Goal: Task Accomplishment & Management: Manage account settings

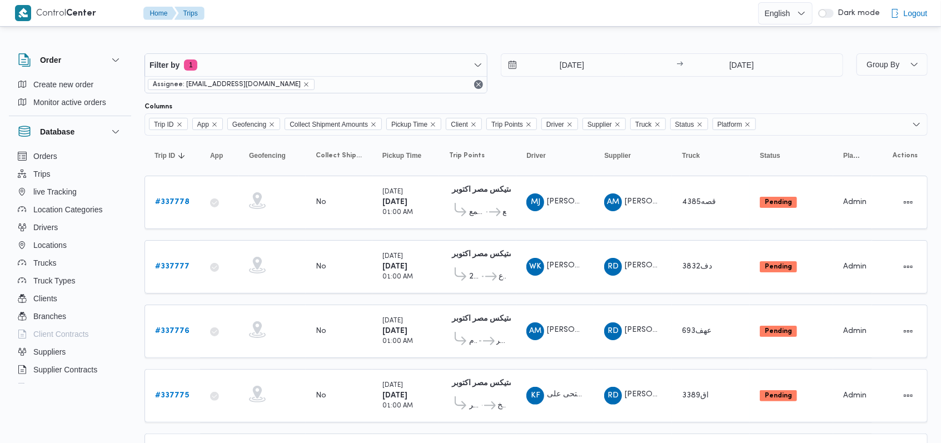
scroll to position [326, 0]
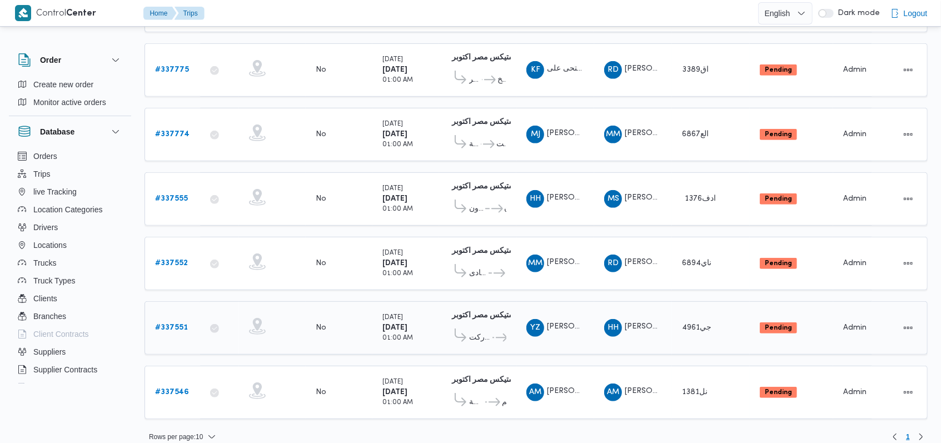
click at [190, 317] on div "# 337551" at bounding box center [173, 328] width 44 height 22
click at [177, 321] on link "# 337551" at bounding box center [171, 327] width 33 height 13
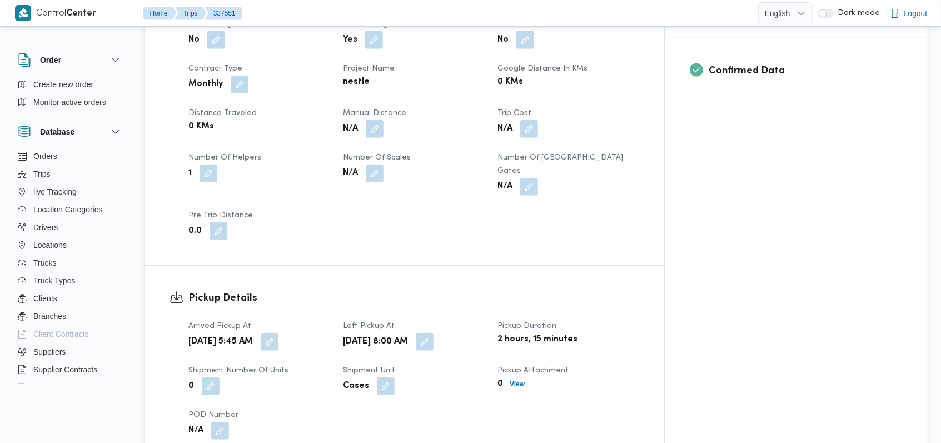
scroll to position [684, 0]
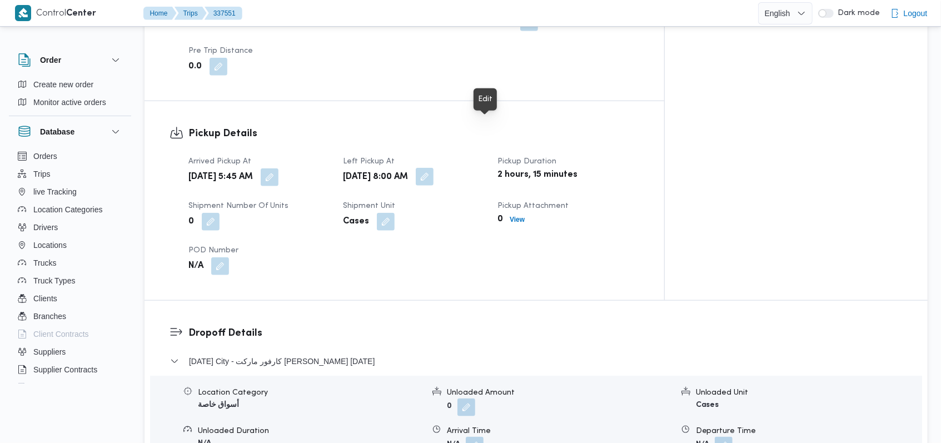
click at [434, 168] on button "button" at bounding box center [425, 177] width 18 height 18
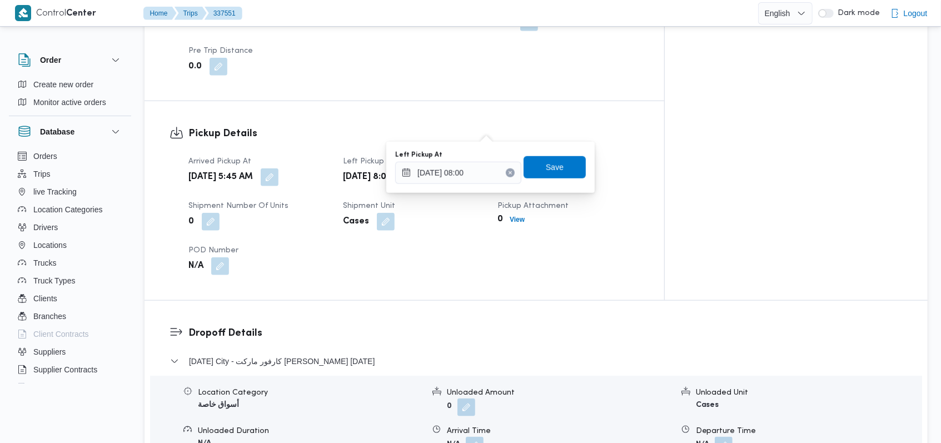
click at [464, 186] on div "You are in a dialog. To close this dialog, hit escape. Left Pickup At 16/09/202…" at bounding box center [490, 167] width 208 height 51
click at [478, 172] on input "16/09/2025 08:00" at bounding box center [458, 173] width 126 height 22
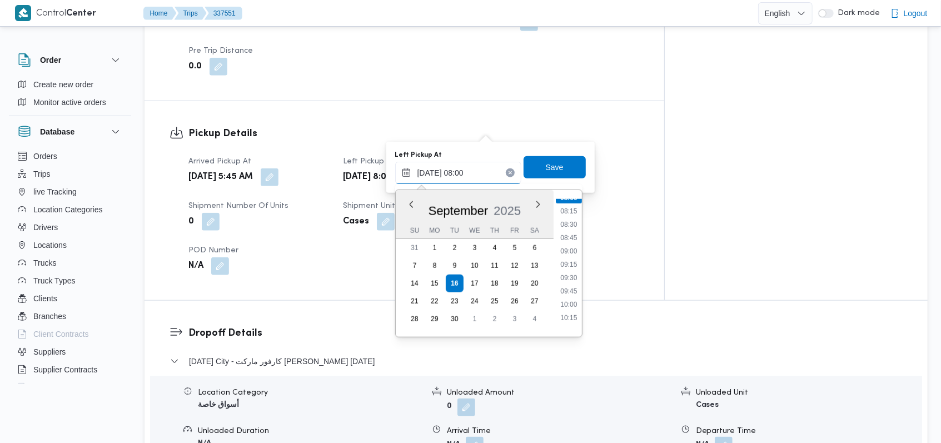
scroll to position [508, 0]
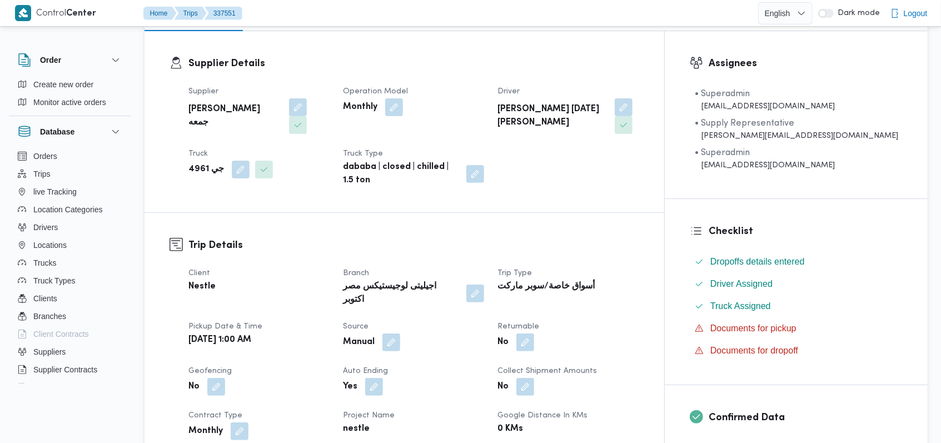
scroll to position [17, 0]
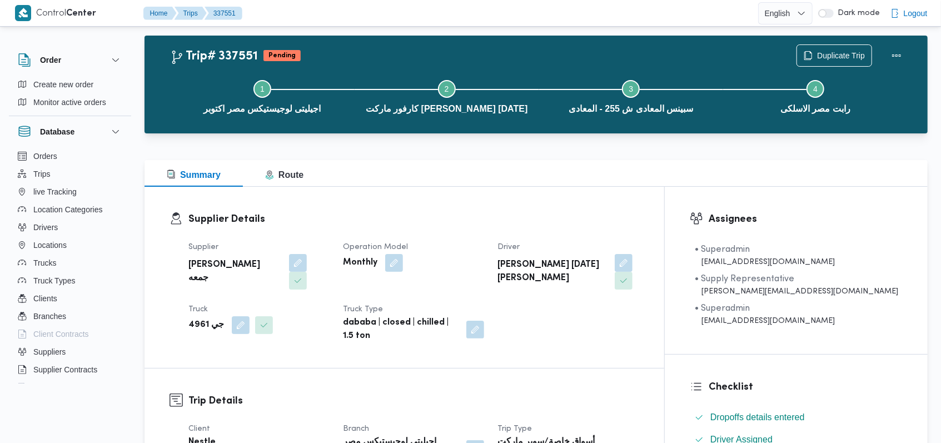
click at [463, 262] on div "Monthly" at bounding box center [413, 263] width 143 height 20
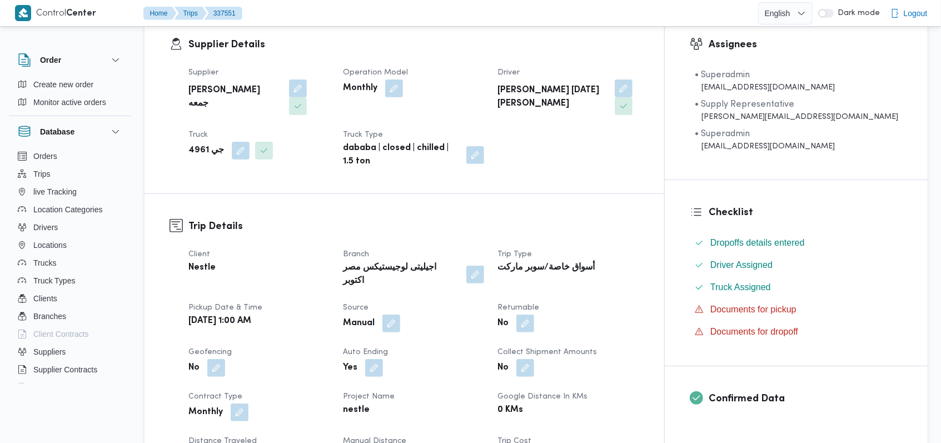
scroll to position [313, 0]
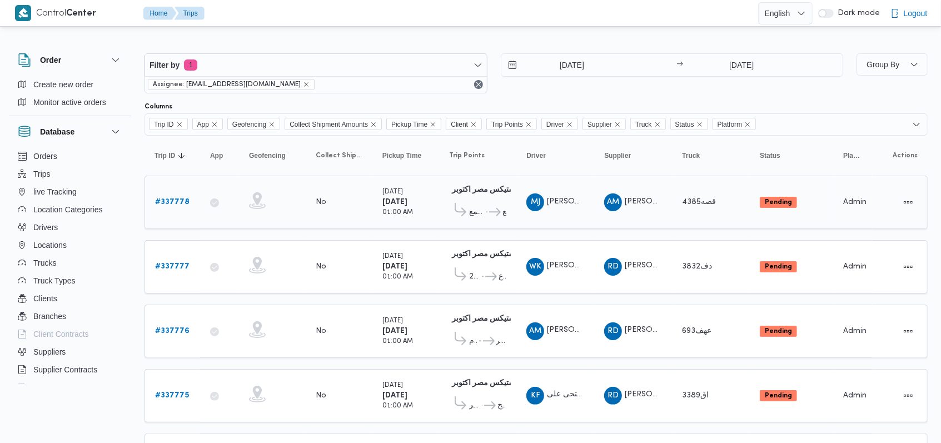
click at [172, 199] on b "# 337778" at bounding box center [172, 201] width 34 height 7
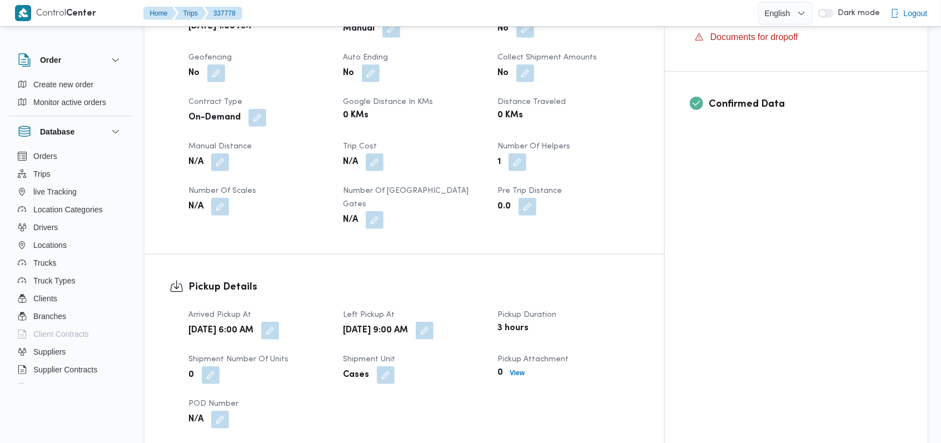
scroll to position [519, 0]
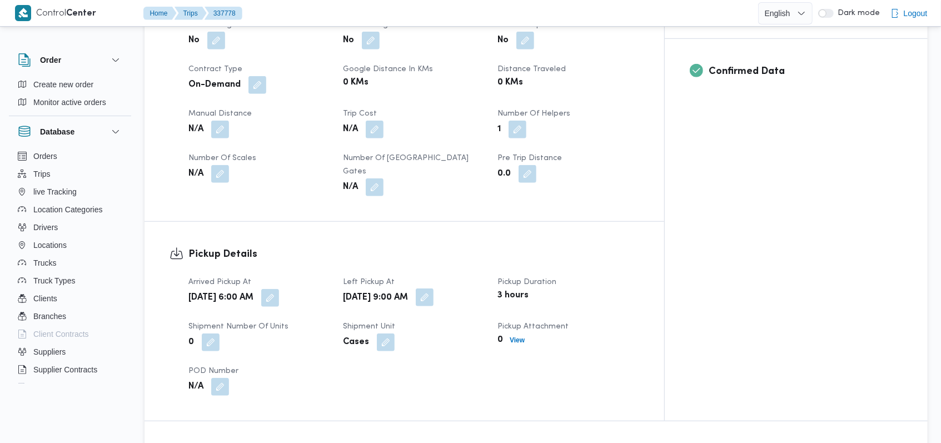
click at [434, 288] on button "button" at bounding box center [425, 297] width 18 height 18
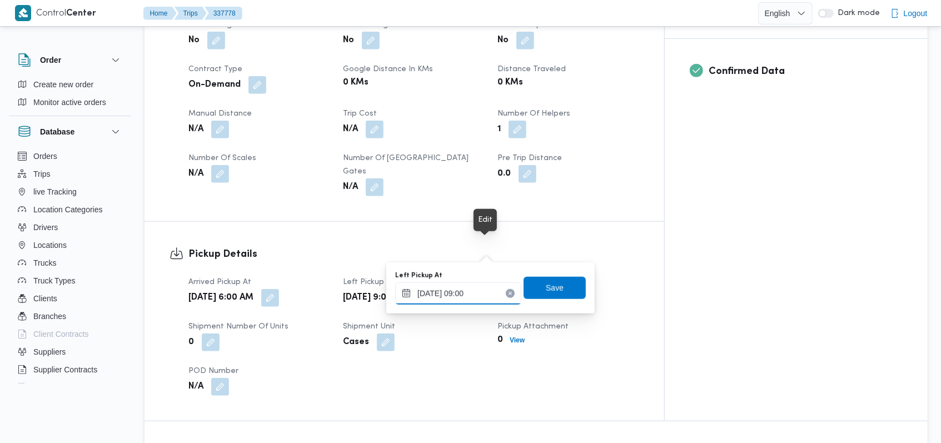
click at [482, 292] on input "16/09/2025 09:00" at bounding box center [458, 293] width 126 height 22
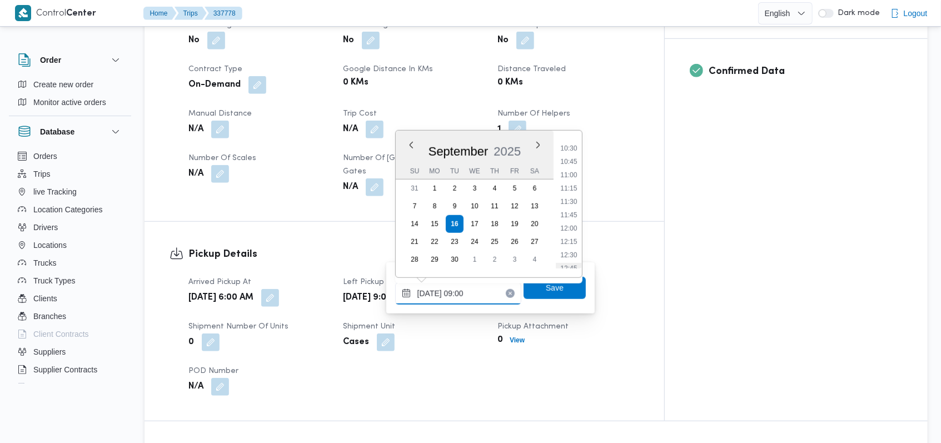
scroll to position [561, 0]
click at [576, 222] on li "12:00" at bounding box center [569, 224] width 26 height 11
type input "16/09/2025 12:00"
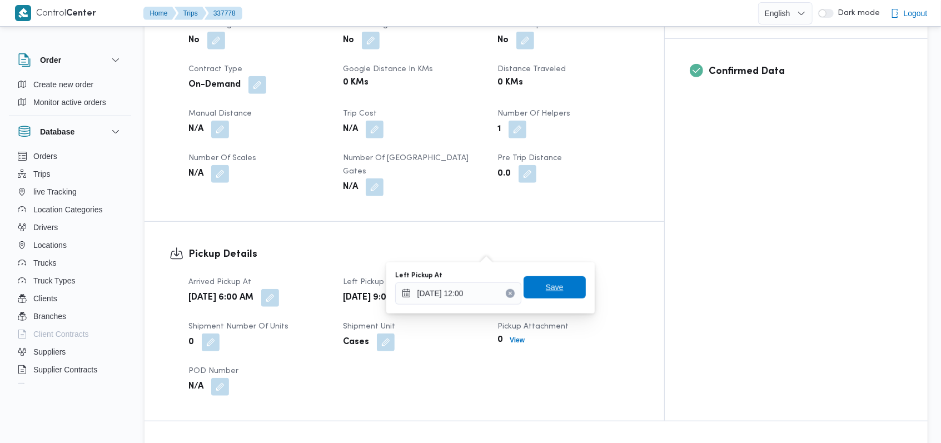
click at [560, 283] on span "Save" at bounding box center [555, 287] width 62 height 22
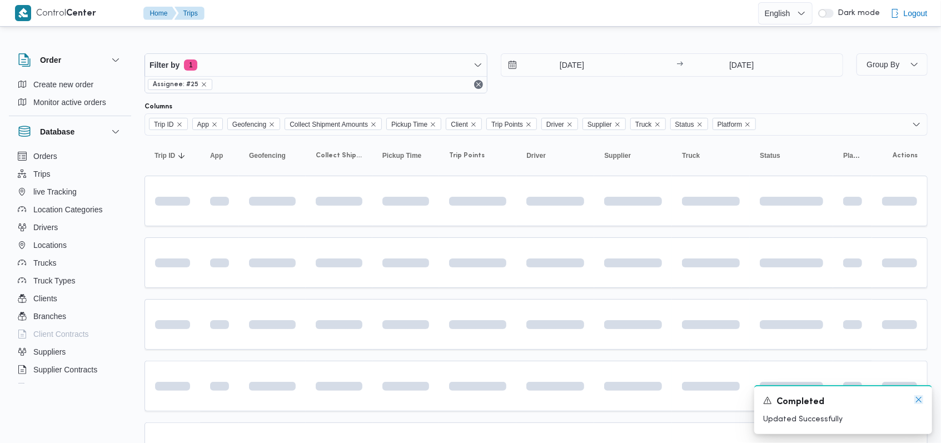
click at [917, 401] on icon "Dismiss toast" at bounding box center [918, 399] width 9 height 9
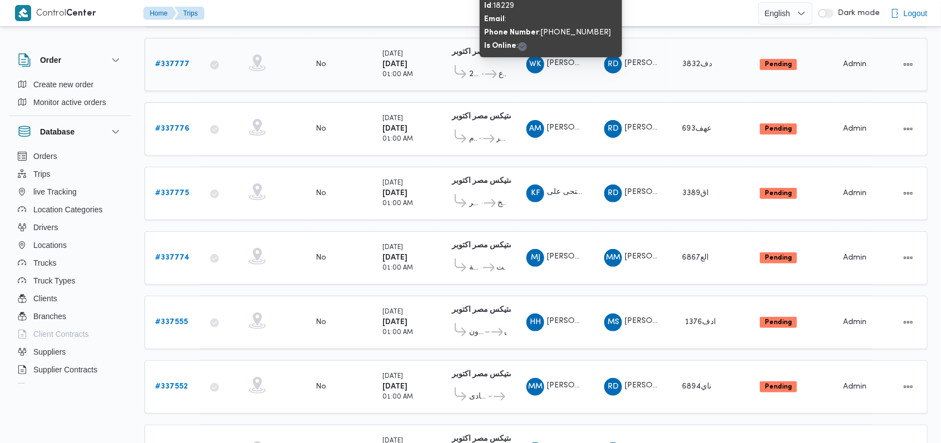
scroll to position [326, 0]
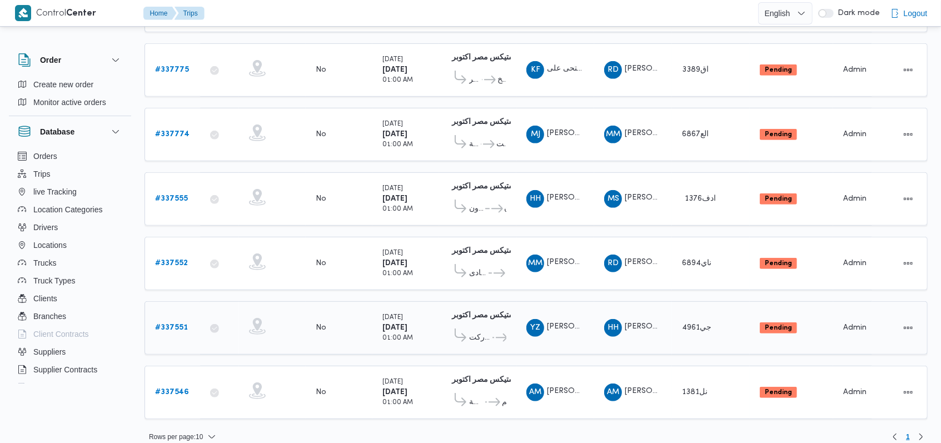
click at [157, 324] on b "# 337551" at bounding box center [171, 327] width 33 height 7
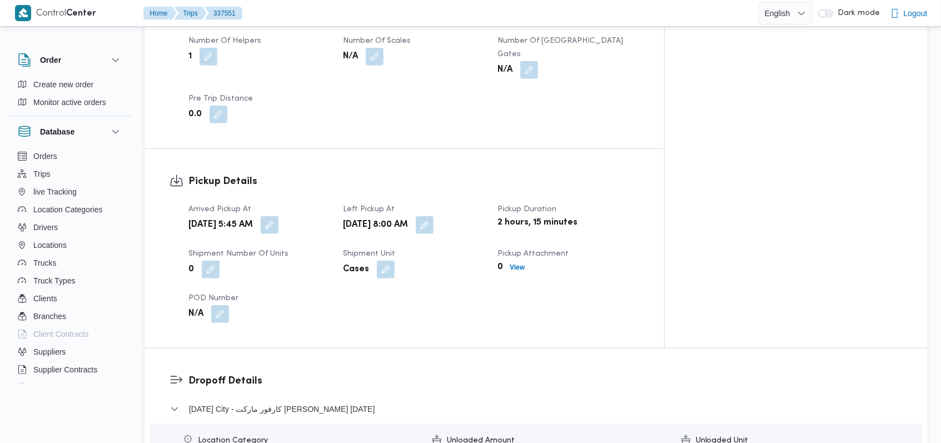
scroll to position [667, 0]
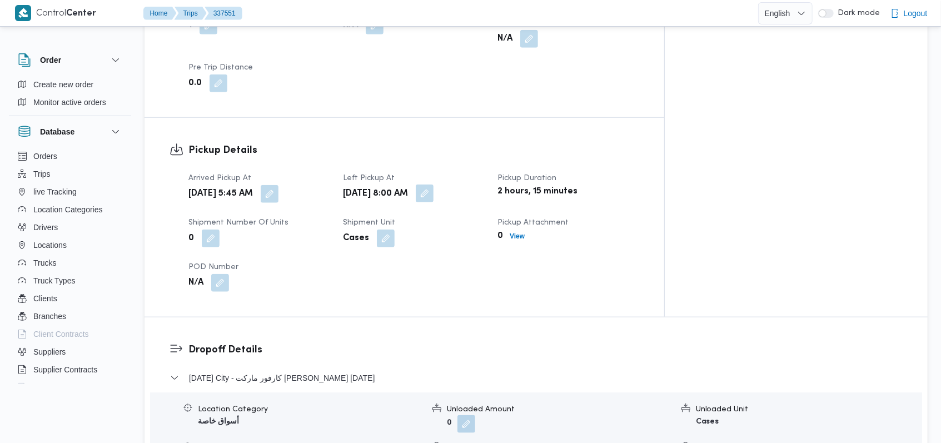
click at [434, 185] on button "button" at bounding box center [425, 194] width 18 height 18
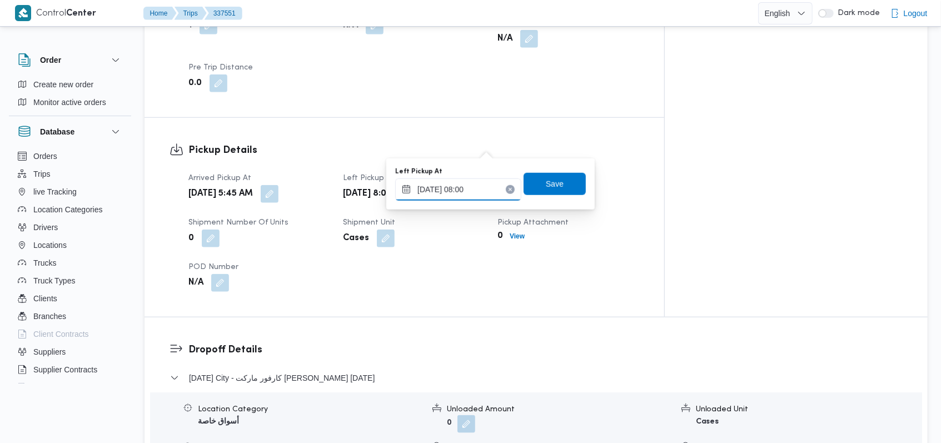
click at [482, 193] on input "16/09/2025 08:00" at bounding box center [458, 189] width 126 height 22
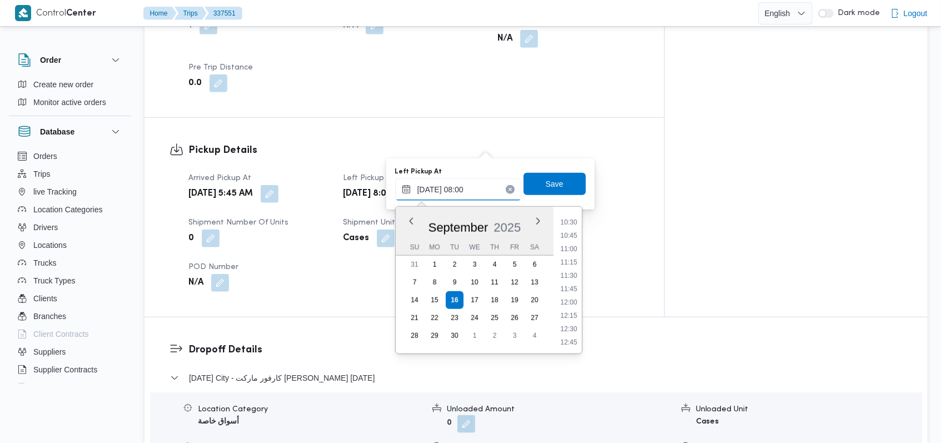
scroll to position [582, 0]
click at [568, 278] on li "12:00" at bounding box center [569, 279] width 26 height 11
type input "16/09/2025 12:00"
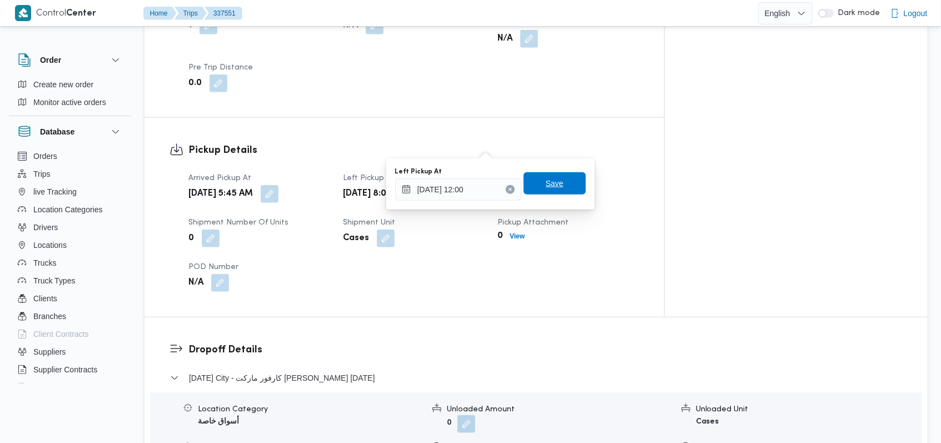
click at [550, 185] on span "Save" at bounding box center [555, 183] width 18 height 13
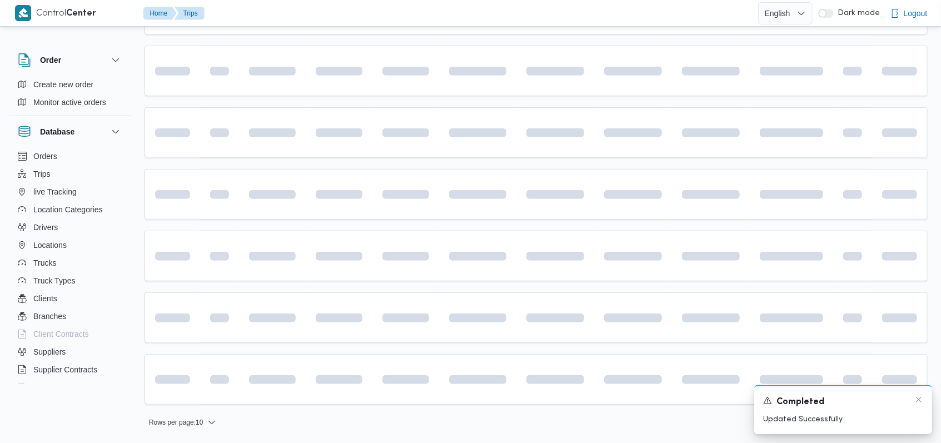
scroll to position [311, 0]
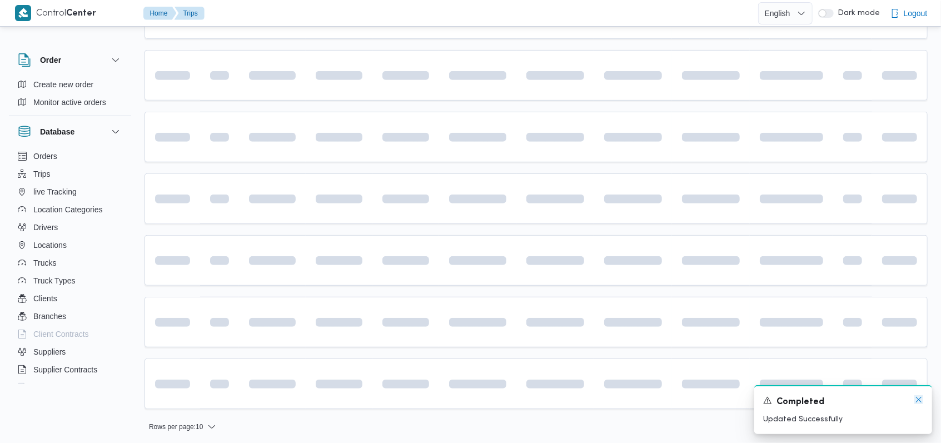
click at [919, 404] on icon "Dismiss toast" at bounding box center [918, 399] width 9 height 9
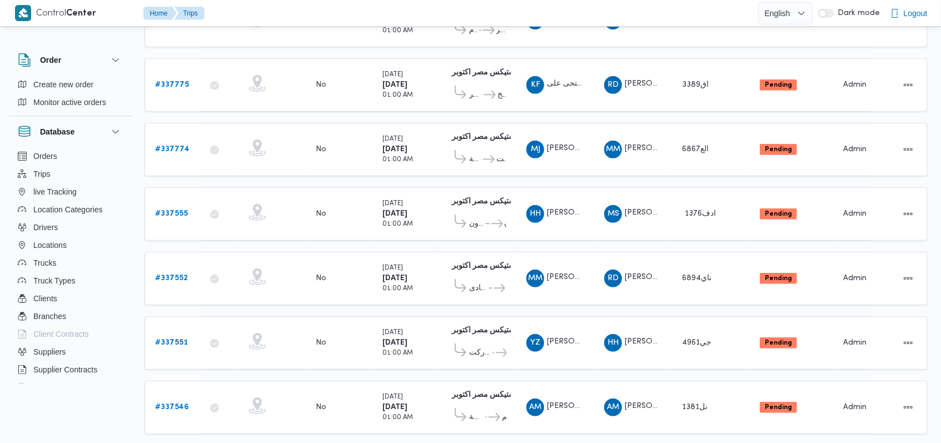
scroll to position [312, 0]
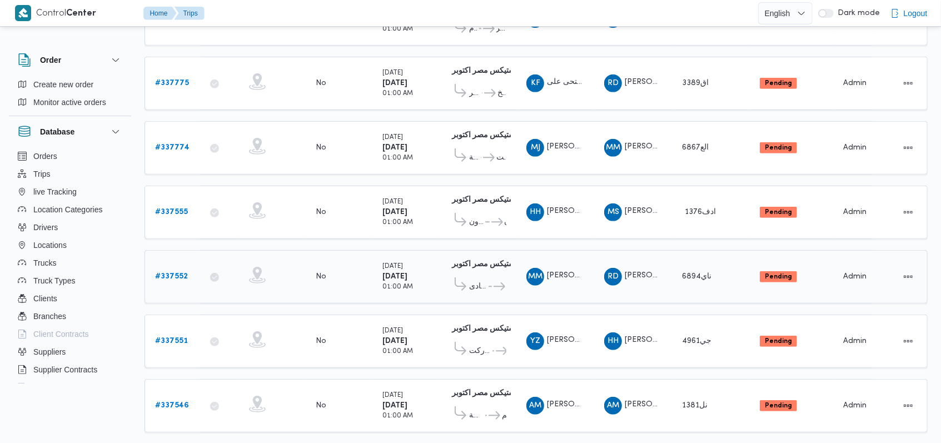
click at [178, 273] on b "# 337552" at bounding box center [171, 276] width 33 height 7
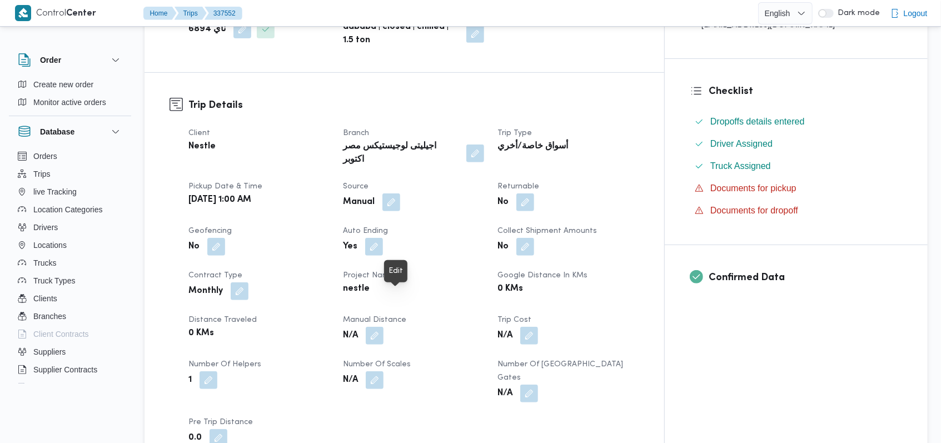
scroll to position [535, 0]
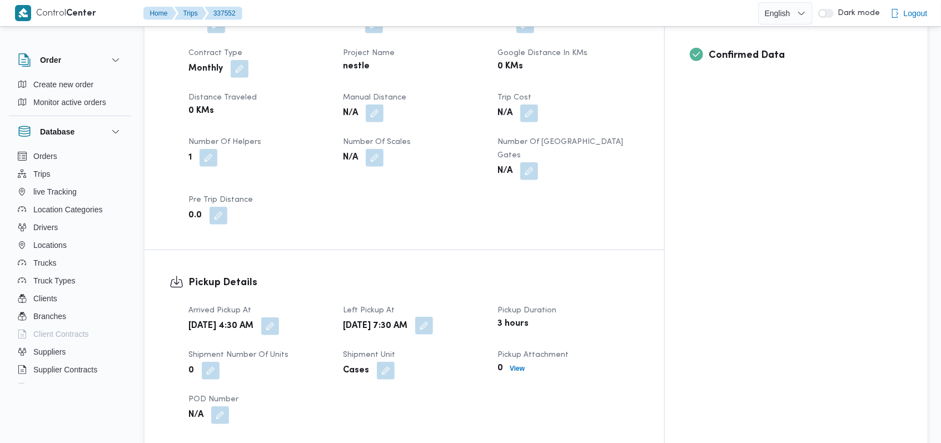
click at [433, 317] on button "button" at bounding box center [424, 326] width 18 height 18
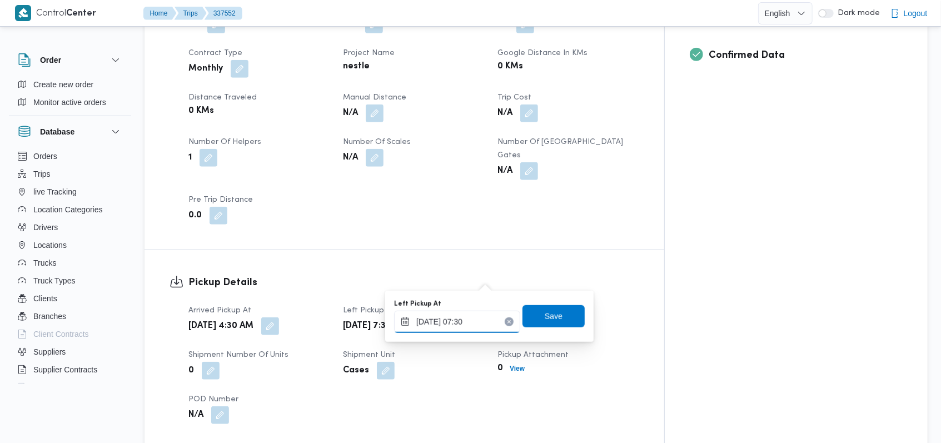
click at [474, 316] on input "16/09/2025 07:30" at bounding box center [457, 322] width 126 height 22
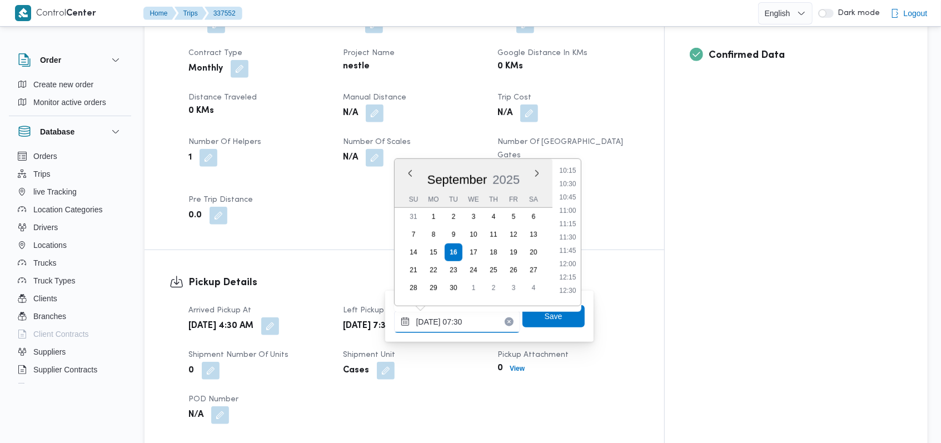
scroll to position [555, 0]
click at [571, 260] on li "12:00" at bounding box center [568, 258] width 26 height 11
type input "16/09/2025 12:00"
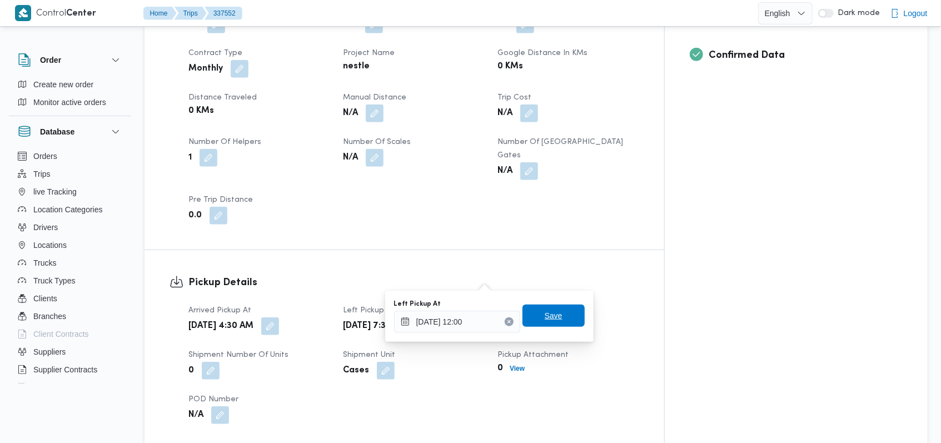
click at [558, 314] on span "Save" at bounding box center [554, 316] width 62 height 22
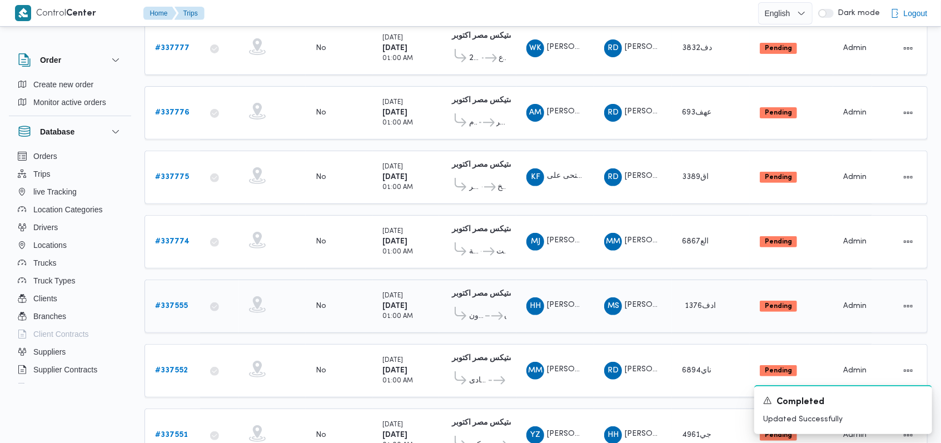
scroll to position [222, 0]
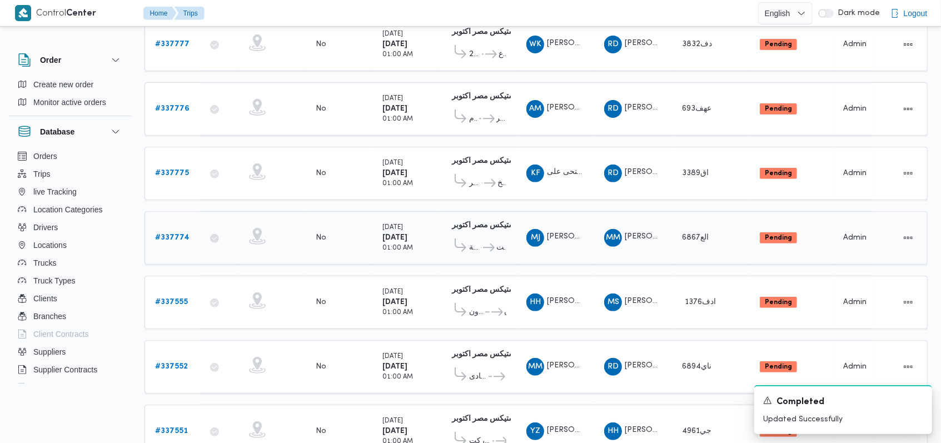
click at [172, 234] on b "# 337774" at bounding box center [172, 237] width 34 height 7
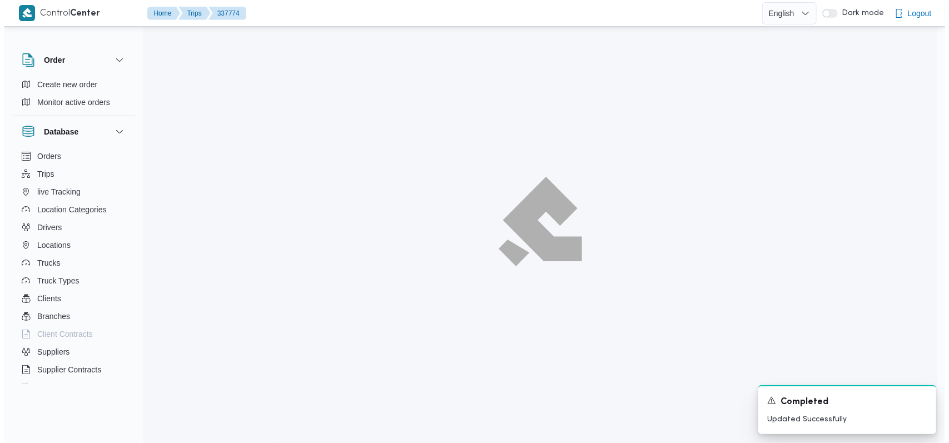
scroll to position [30, 0]
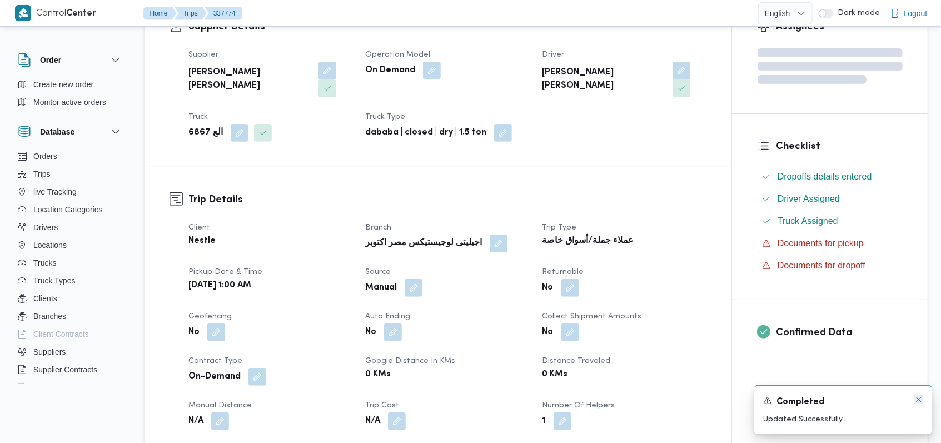
click at [923, 400] on icon "Dismiss toast" at bounding box center [918, 399] width 9 height 9
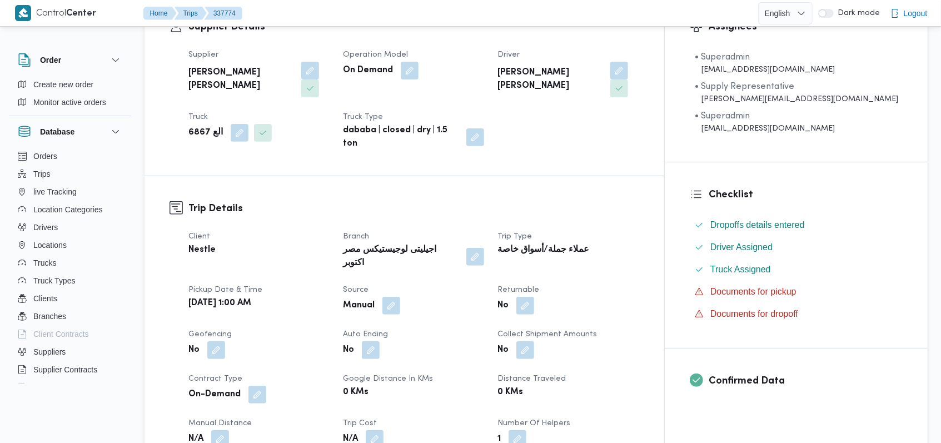
scroll to position [593, 0]
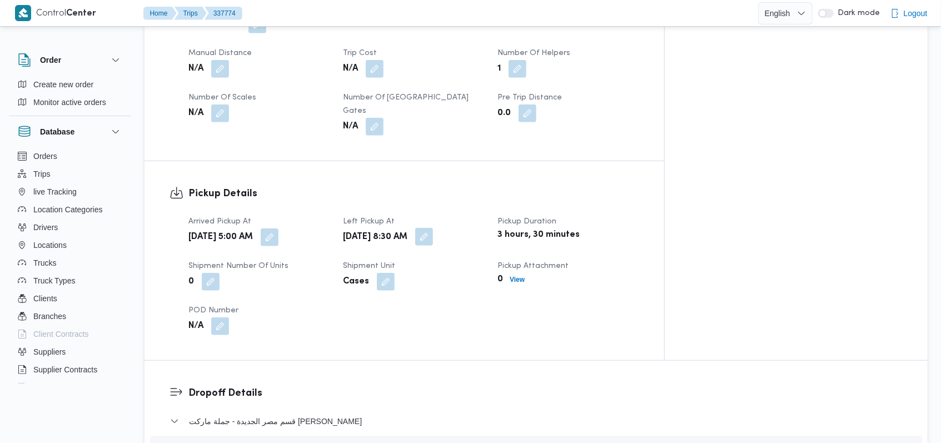
click at [433, 228] on button "button" at bounding box center [424, 237] width 18 height 18
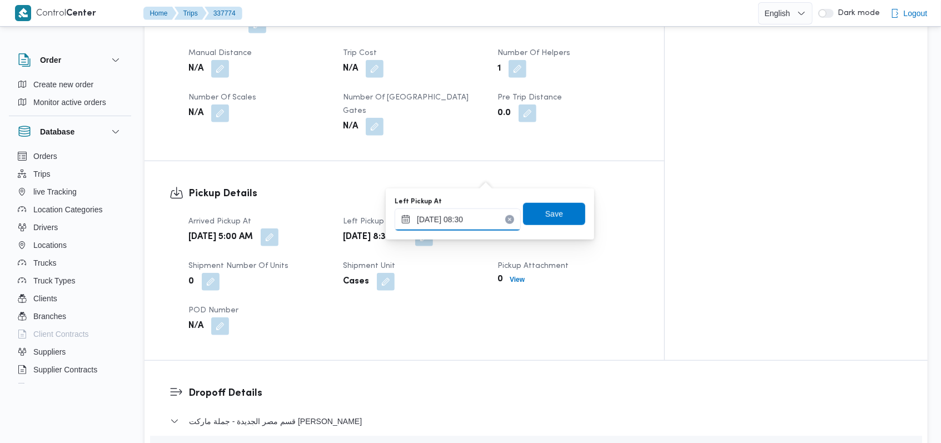
click at [467, 218] on input "16/09/2025 08:30" at bounding box center [458, 219] width 126 height 22
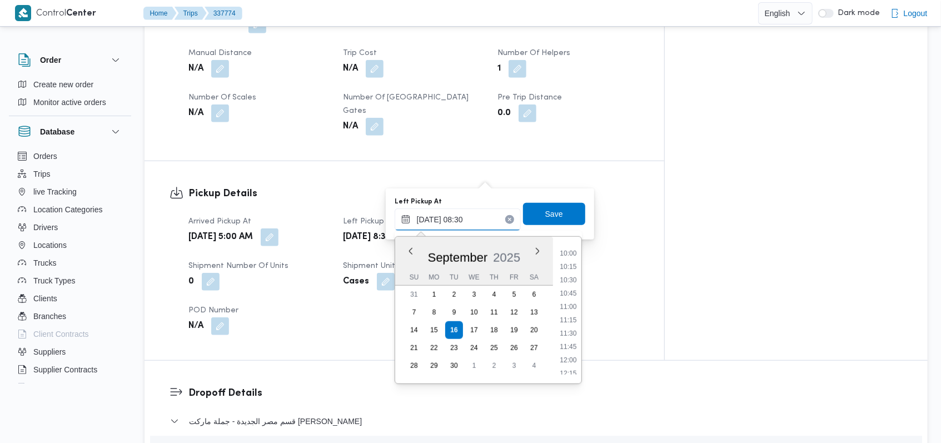
scroll to position [534, 0]
click at [576, 357] on li "12:00" at bounding box center [568, 357] width 26 height 11
type input "16/09/2025 12:00"
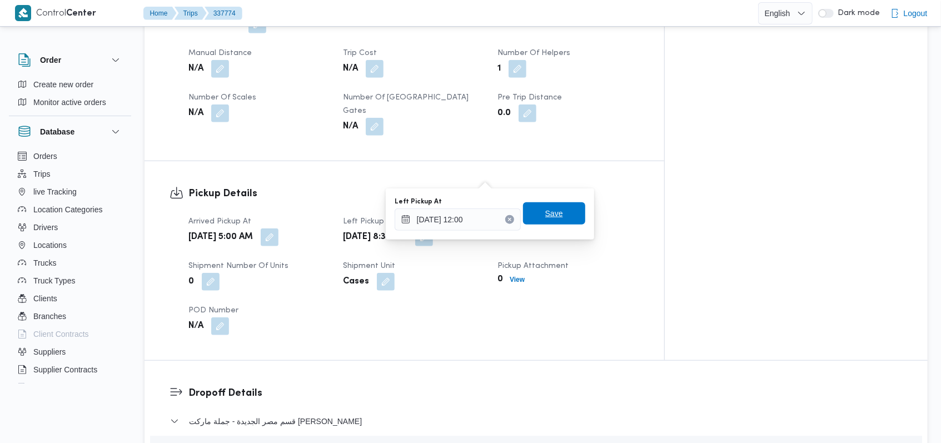
click at [560, 220] on span "Save" at bounding box center [554, 213] width 62 height 22
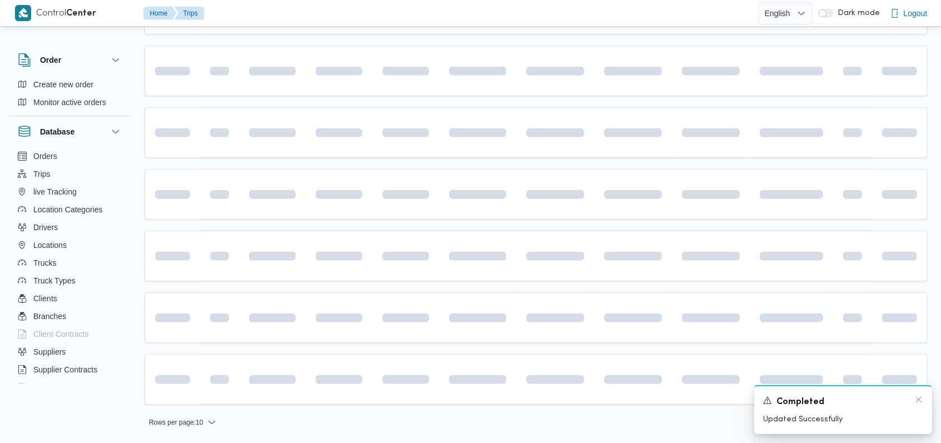
scroll to position [222, 0]
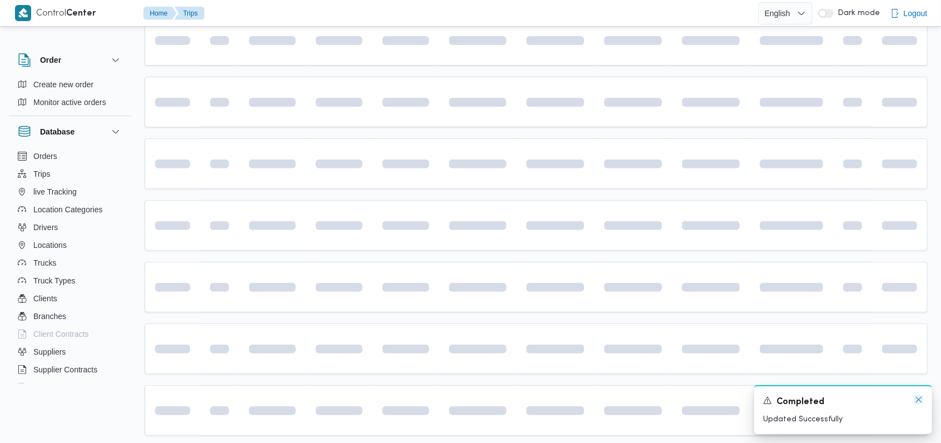
click at [917, 402] on icon "Dismiss toast" at bounding box center [919, 400] width 6 height 6
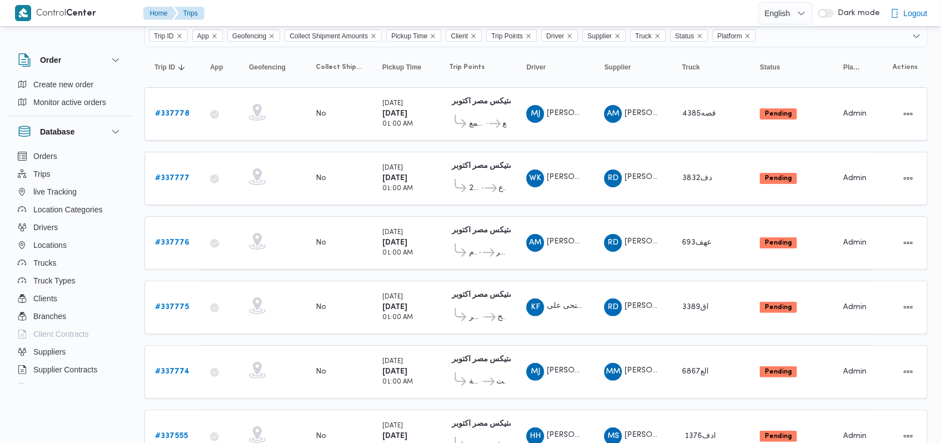
scroll to position [0, 0]
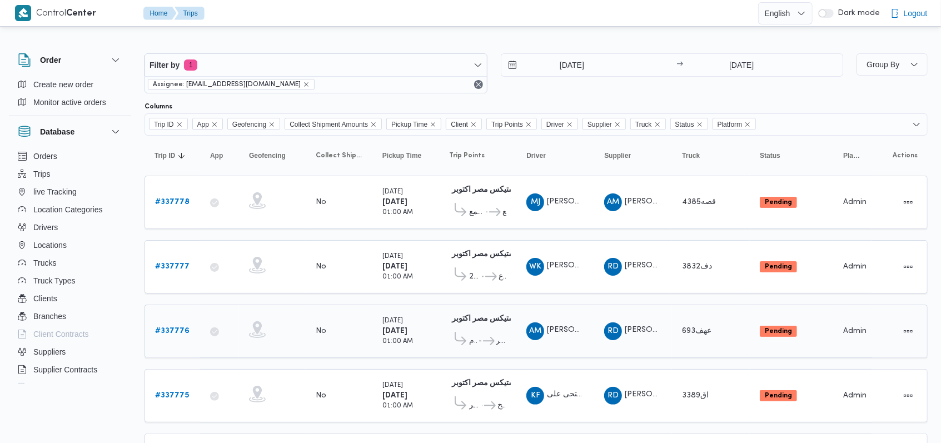
click at [182, 328] on b "# 337776" at bounding box center [172, 330] width 34 height 7
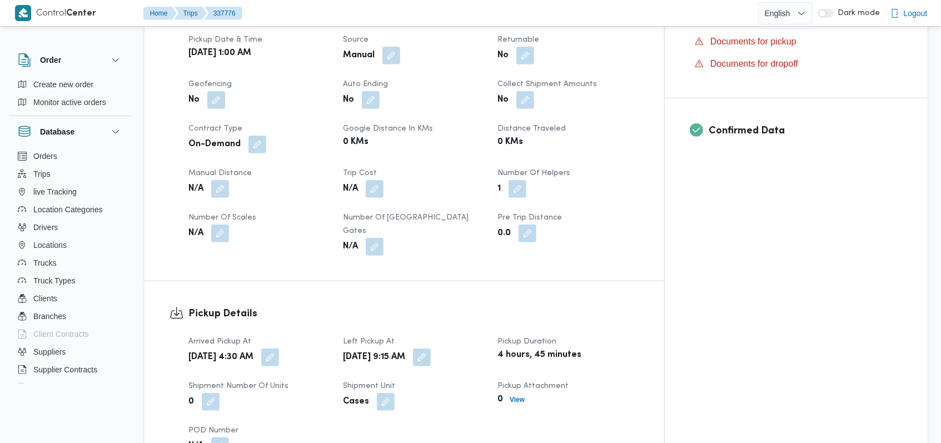
scroll to position [89, 0]
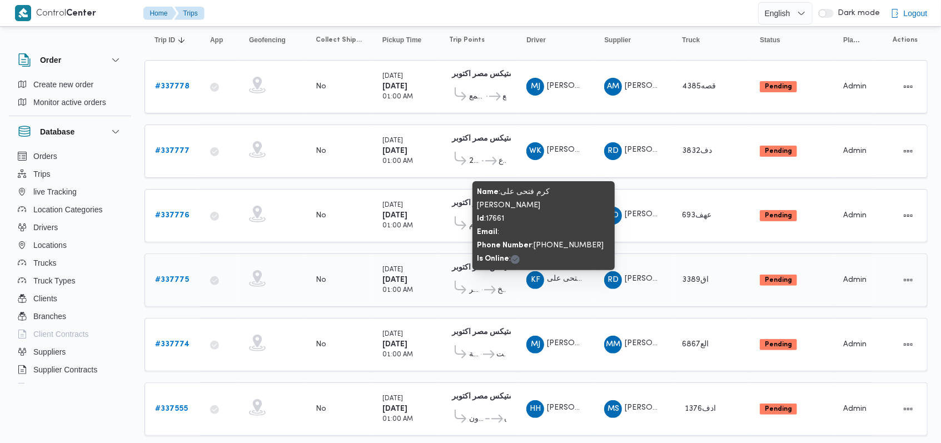
scroll to position [148, 0]
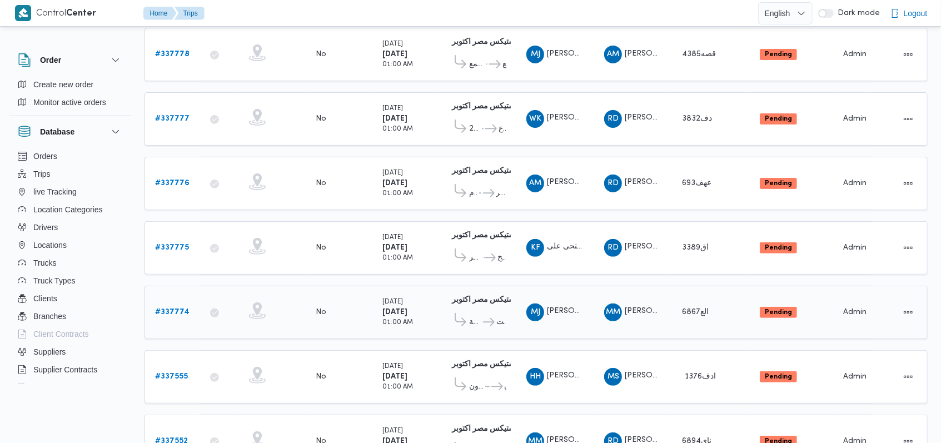
click at [169, 309] on b "# 337774" at bounding box center [172, 312] width 34 height 7
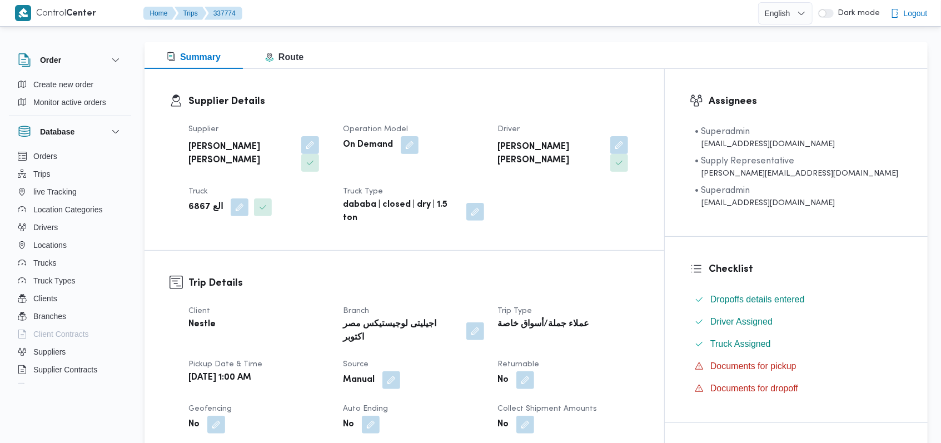
scroll to position [519, 0]
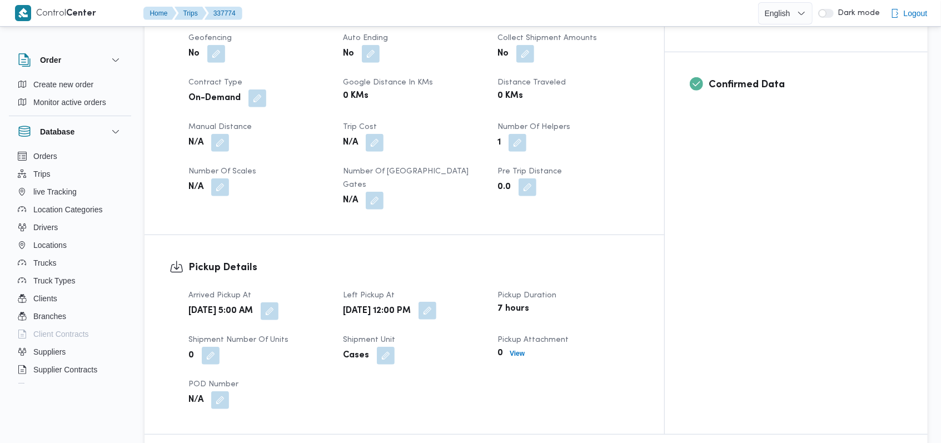
click at [436, 302] on button "button" at bounding box center [428, 311] width 18 height 18
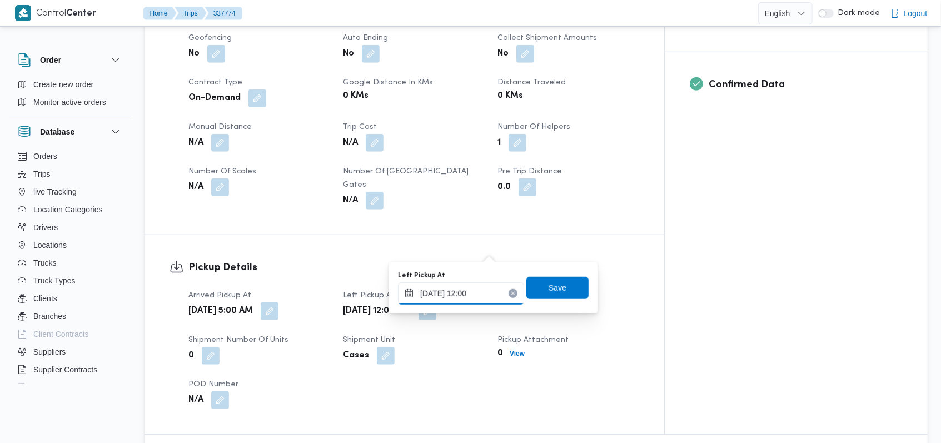
click at [481, 285] on div "16/09/2025 12:00" at bounding box center [461, 293] width 126 height 22
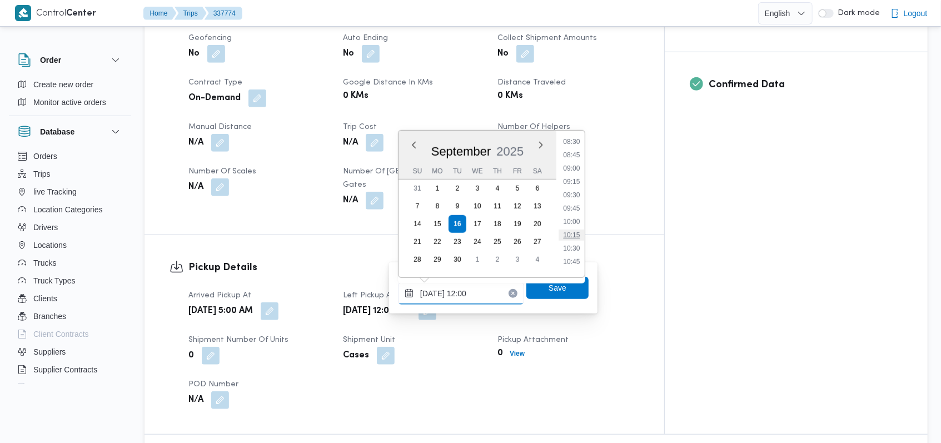
scroll to position [425, 0]
click at [574, 172] on li "08:30" at bounding box center [572, 173] width 26 height 11
type input "16/09/2025 08:30"
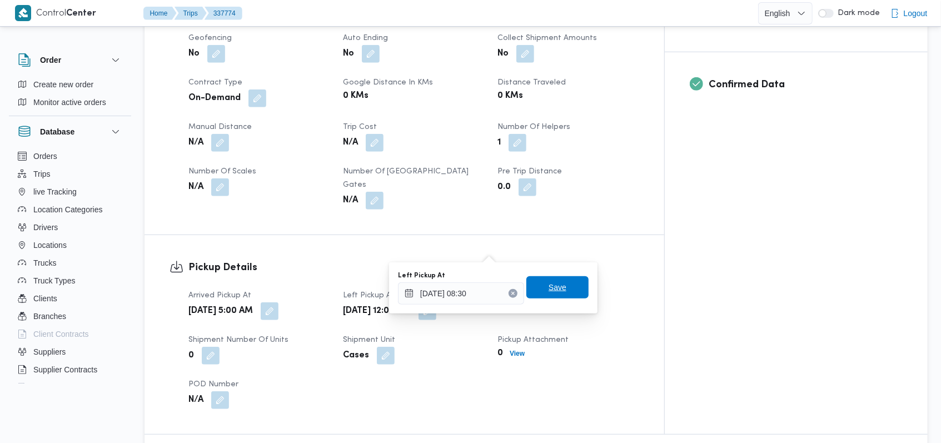
click at [546, 297] on span "Save" at bounding box center [557, 287] width 62 height 22
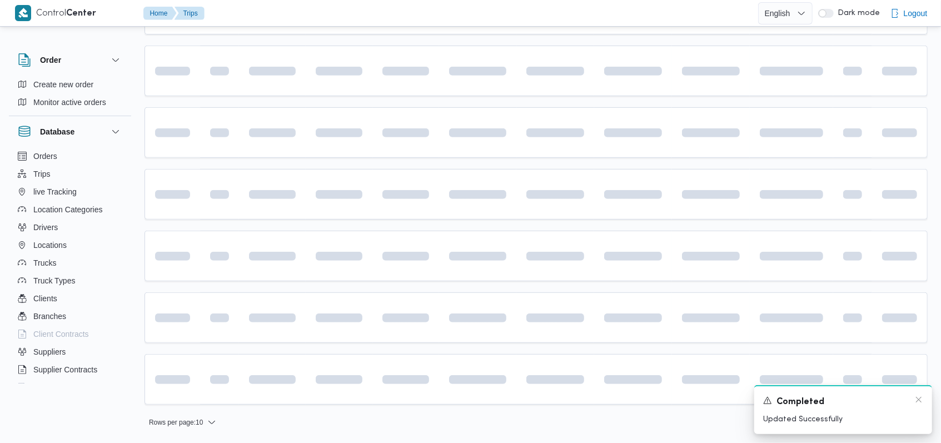
scroll to position [148, 0]
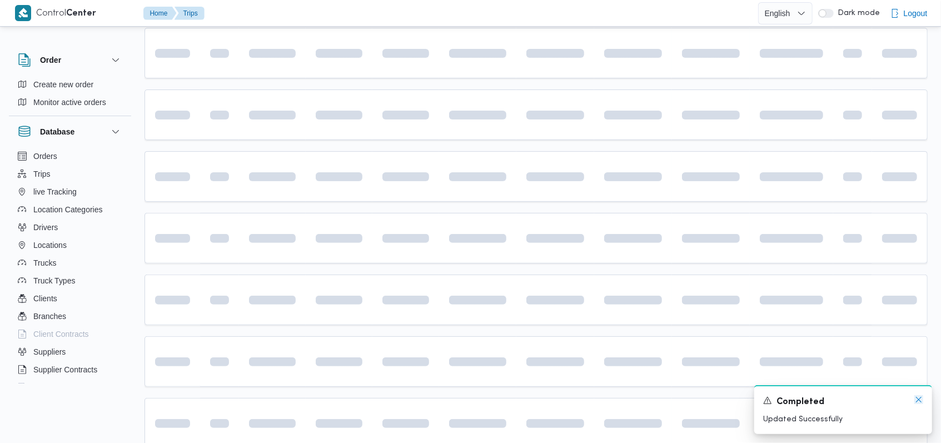
click at [917, 402] on icon "Dismiss toast" at bounding box center [918, 399] width 9 height 9
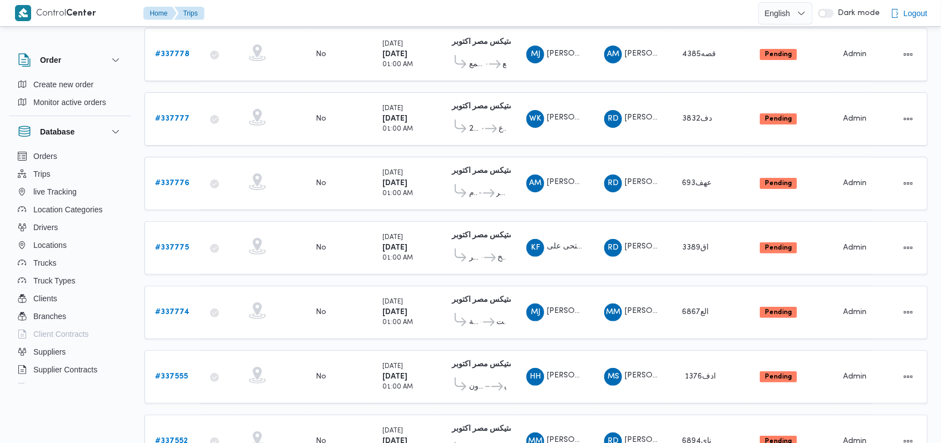
scroll to position [0, 0]
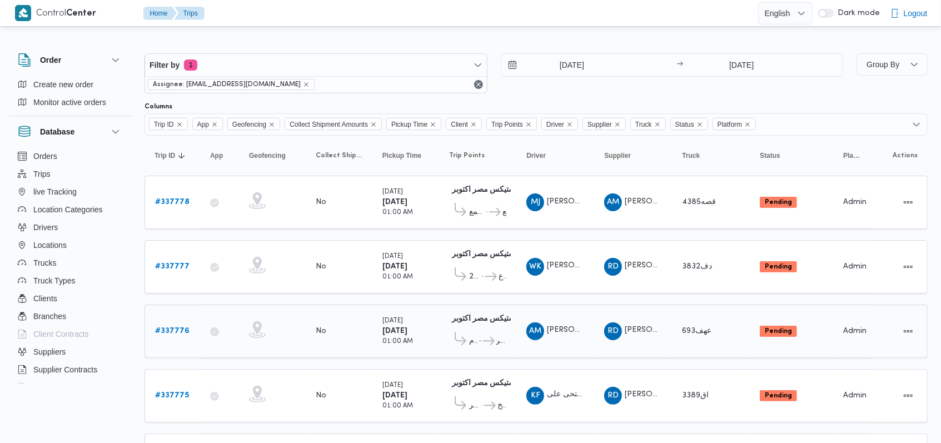
click at [177, 325] on link "# 337776" at bounding box center [172, 331] width 34 height 13
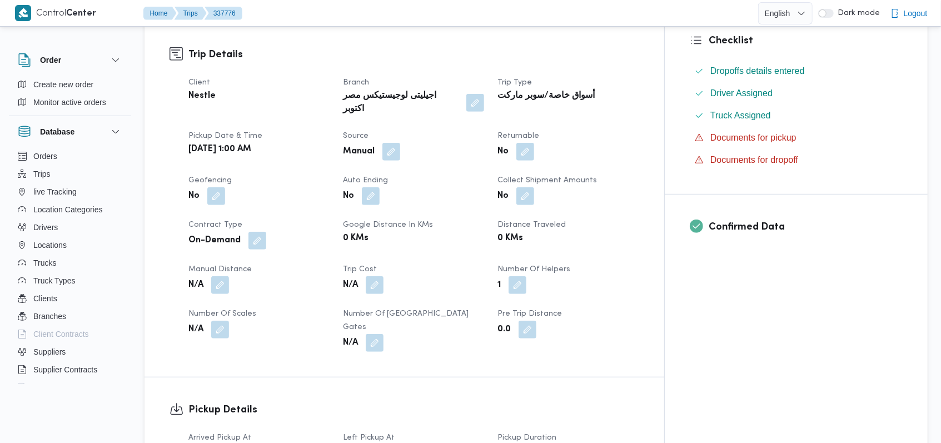
scroll to position [370, 0]
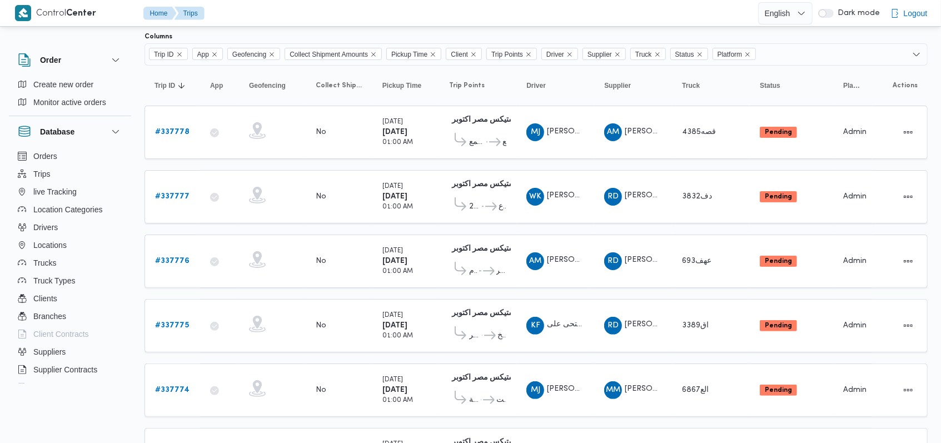
scroll to position [148, 0]
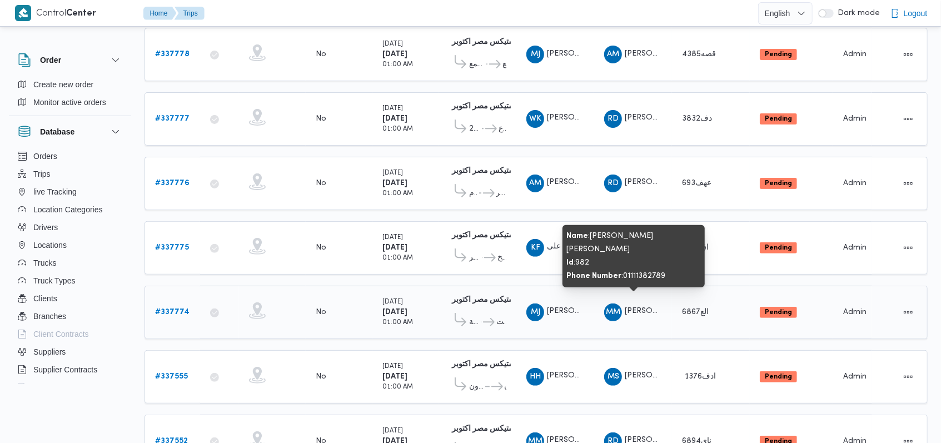
click at [636, 308] on span "مصطفى ممدوح محمود عبدالهادى" at bounding box center [689, 311] width 129 height 7
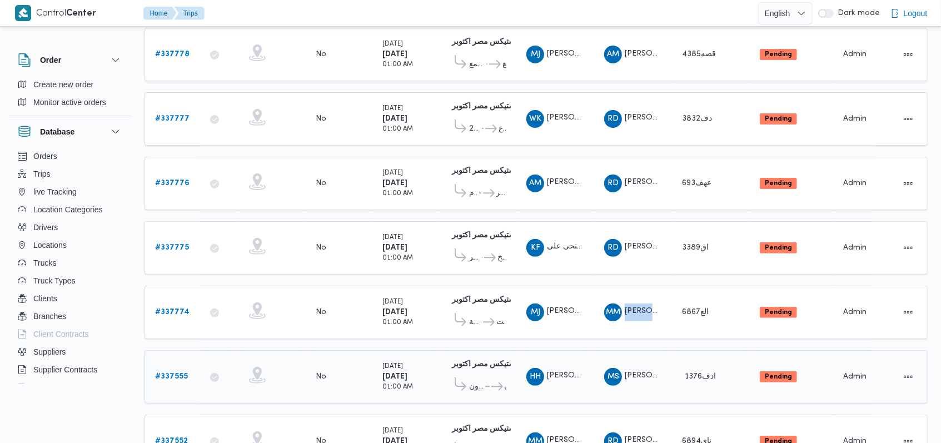
copy tr "مصطفى ممدوح محمود عبدالهادى Truck"
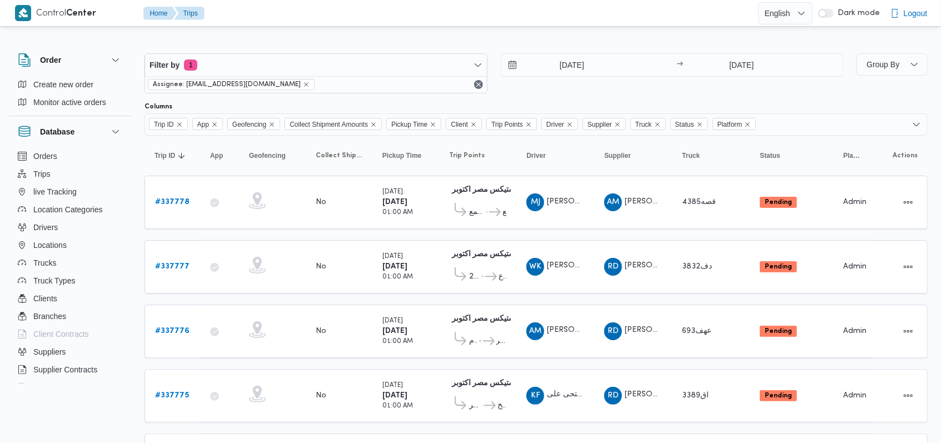
click at [598, 100] on div at bounding box center [536, 97] width 783 height 9
click at [581, 70] on input "16/9/2025" at bounding box center [564, 65] width 126 height 22
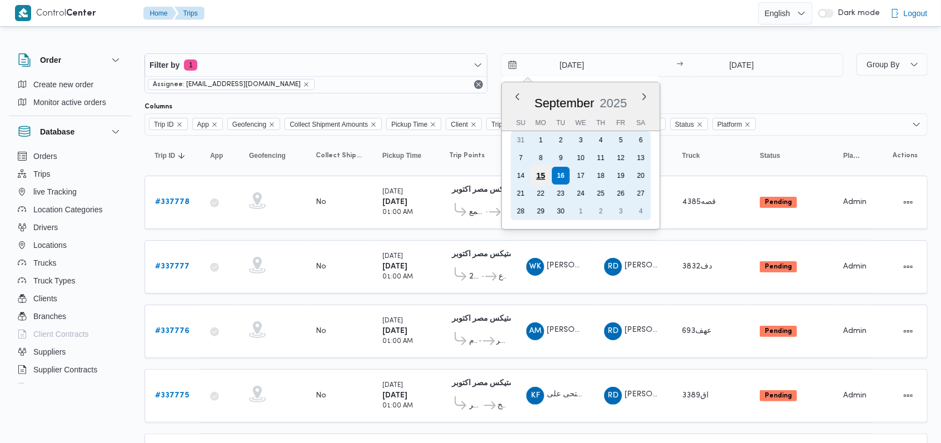
click at [538, 176] on div "15" at bounding box center [540, 175] width 21 height 21
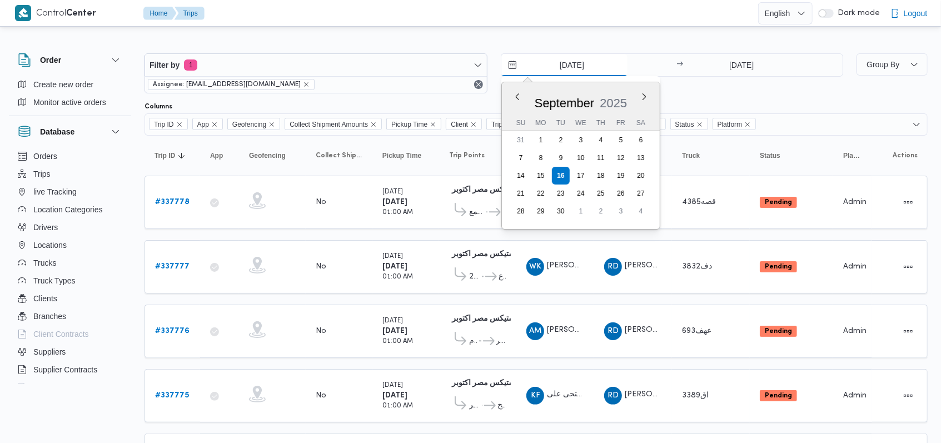
type input "15/9/2025"
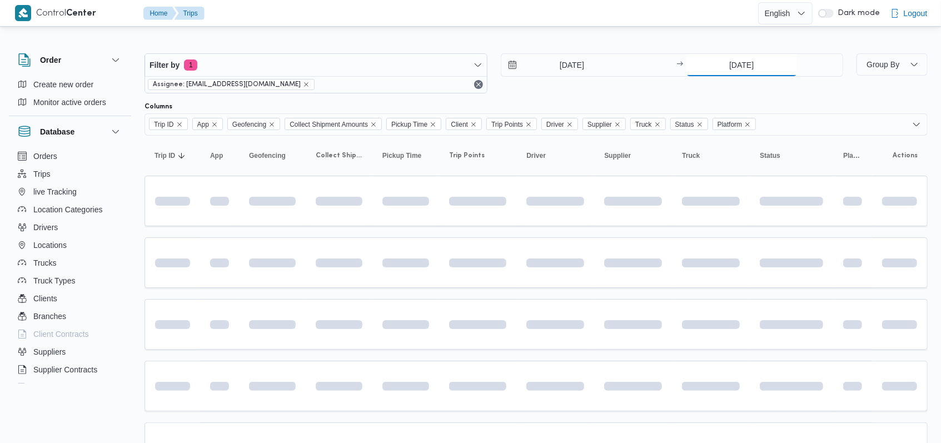
click at [739, 69] on input "16/9/2025" at bounding box center [742, 65] width 111 height 22
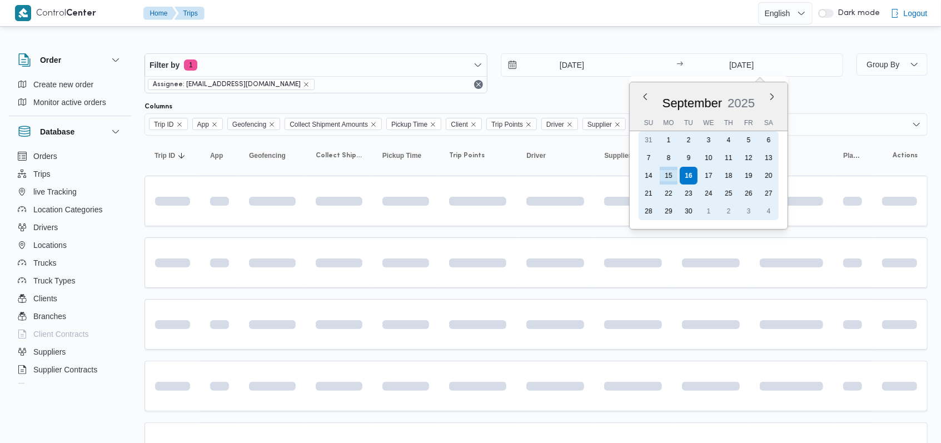
click at [671, 180] on div "15" at bounding box center [669, 176] width 18 height 18
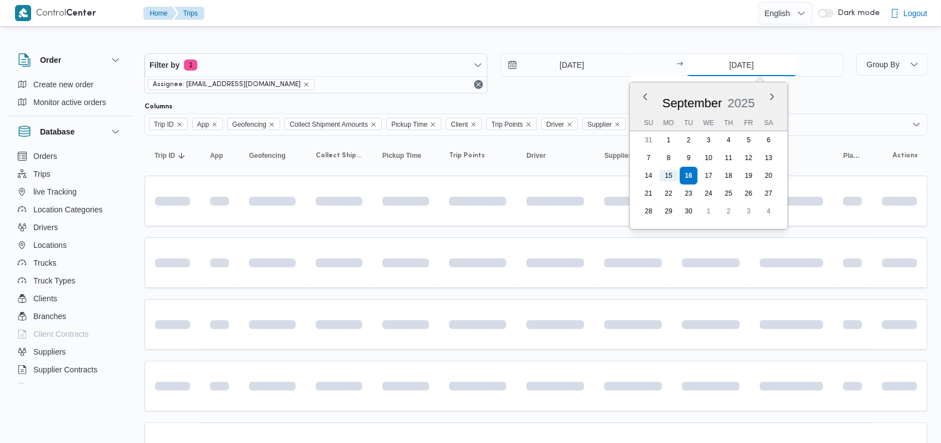
type input "15/9/2025"
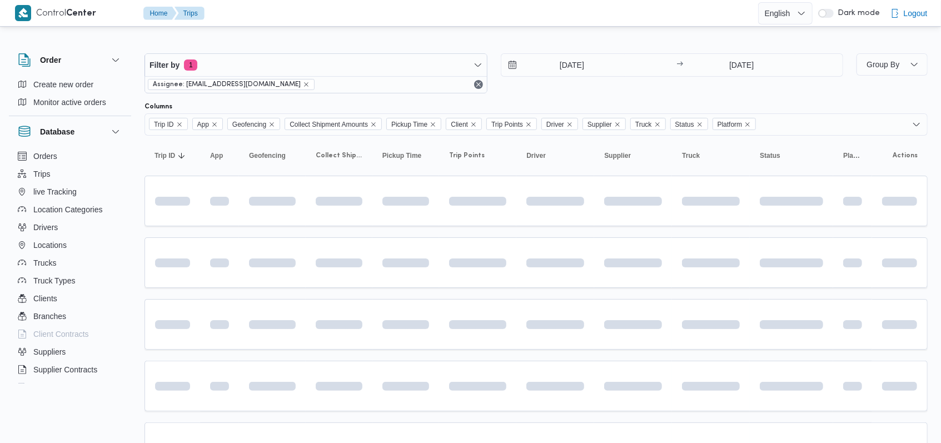
click at [596, 96] on div "Filter by 1 Assignee: mostafa.elrouby@illa.com.eg 15/9/2025 → 15/9/2025" at bounding box center [494, 73] width 712 height 53
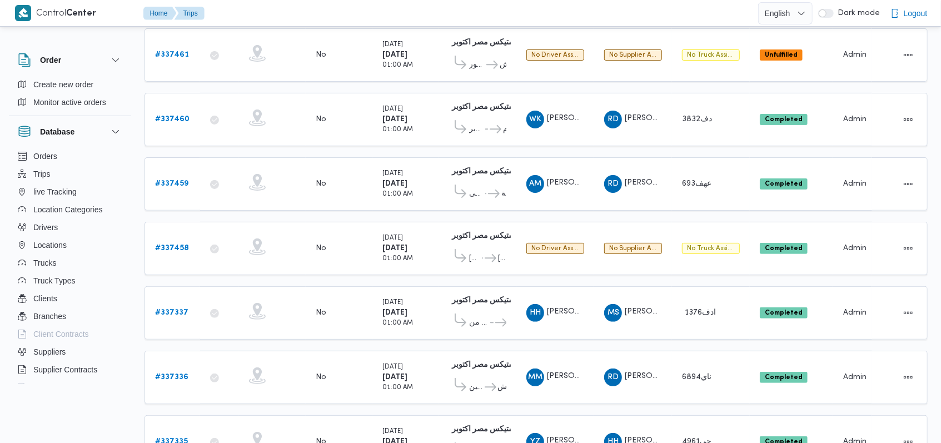
scroll to position [115, 0]
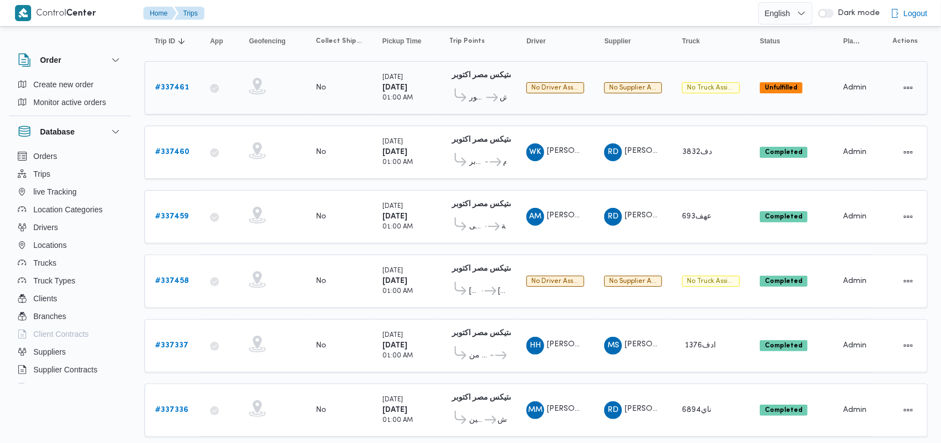
click at [160, 86] on b "# 337461" at bounding box center [172, 87] width 34 height 7
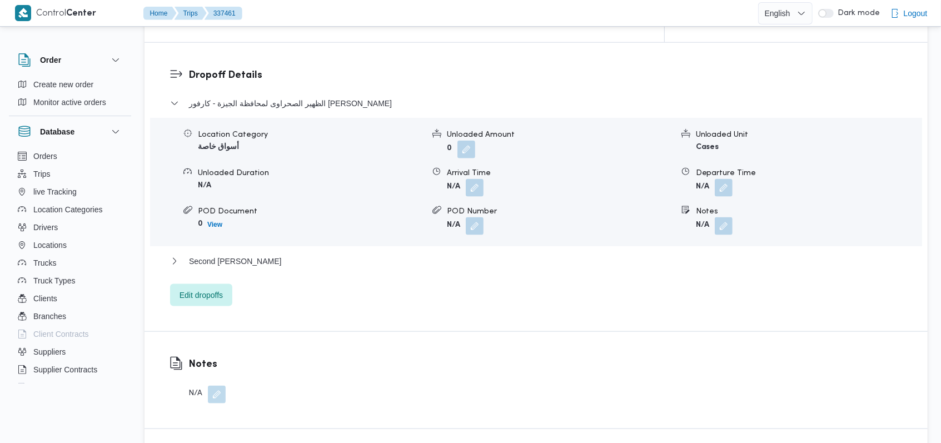
scroll to position [889, 0]
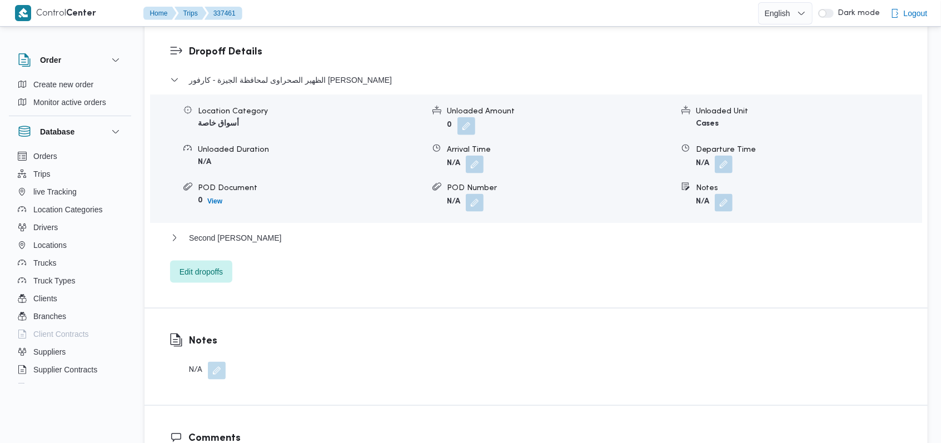
click at [218, 362] on button "button" at bounding box center [217, 371] width 18 height 18
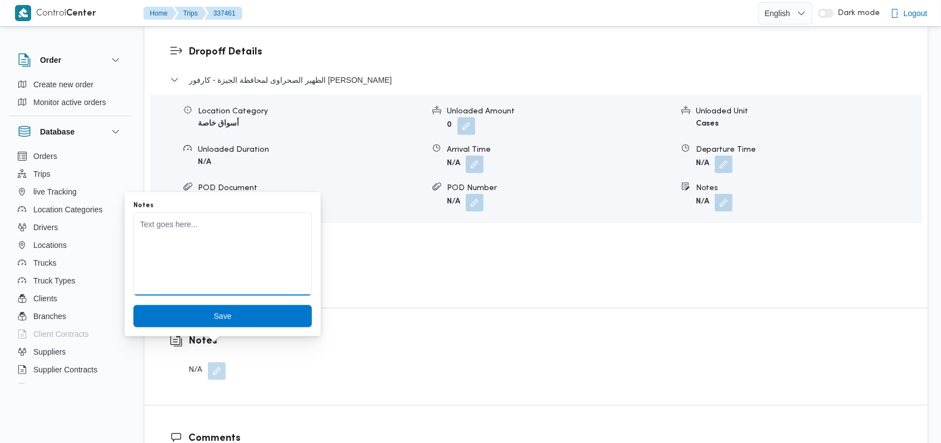
click at [266, 269] on textarea "Notes" at bounding box center [222, 253] width 178 height 83
click at [229, 226] on textarea "تم الغاء الرحلة و تم ترحيلها للغد" at bounding box center [222, 253] width 178 height 83
type textarea "تم الغاء الرحلة و تم ترحيلها للغد"
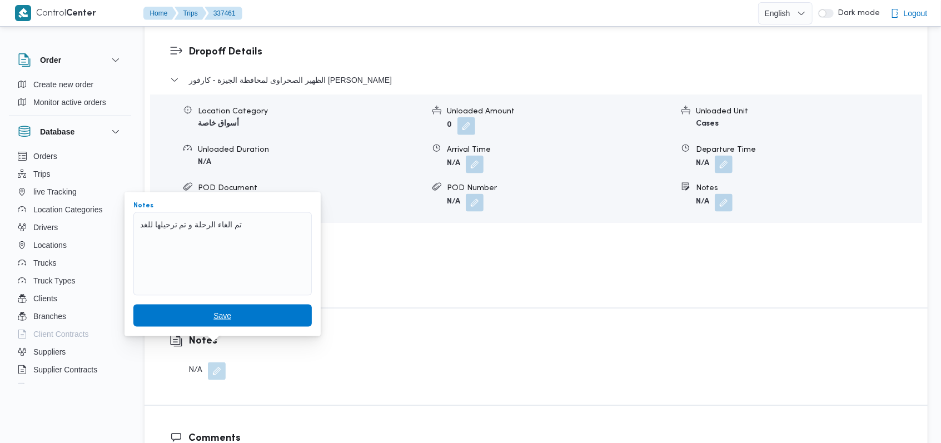
click at [221, 323] on span "Save" at bounding box center [222, 316] width 178 height 22
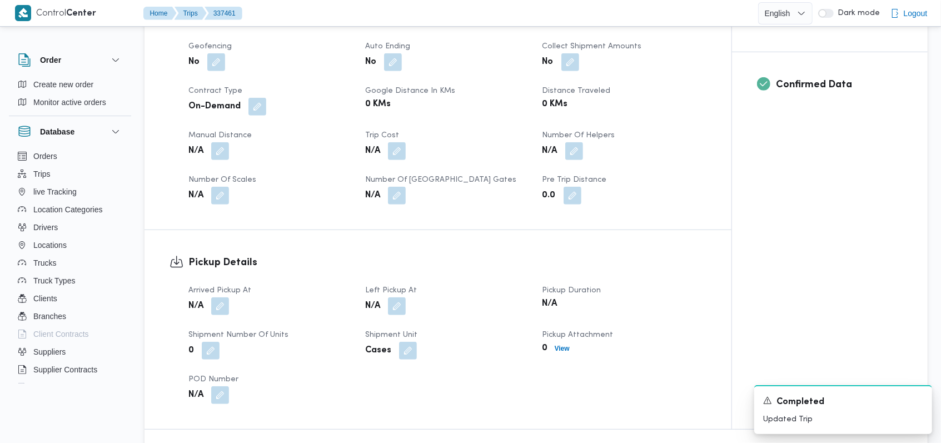
scroll to position [667, 0]
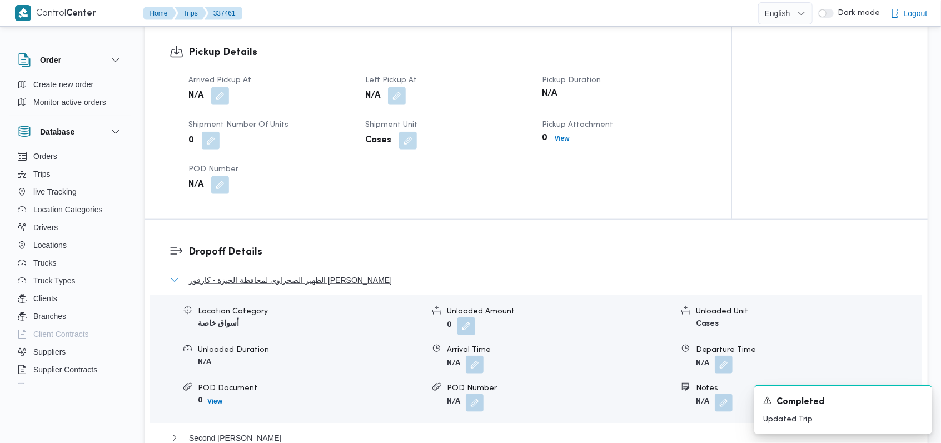
click at [338, 282] on span "الظهير الصحراوى لمحافظة الجيزة - كارفور داندى مول" at bounding box center [290, 279] width 203 height 13
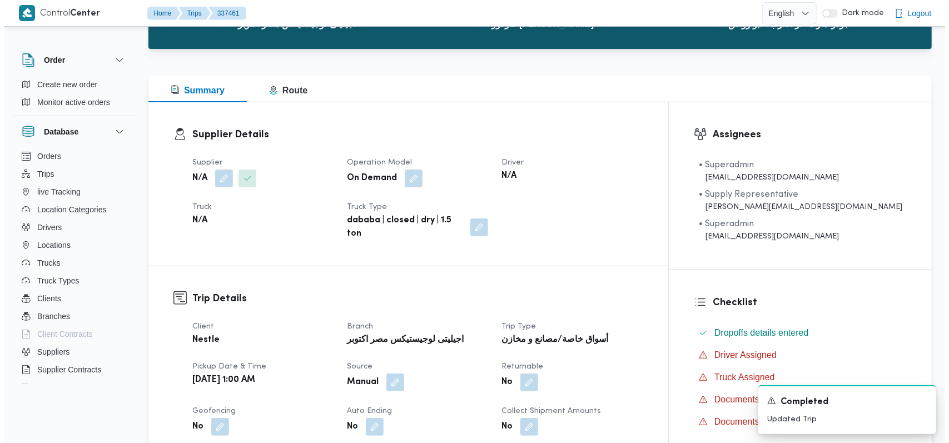
scroll to position [0, 0]
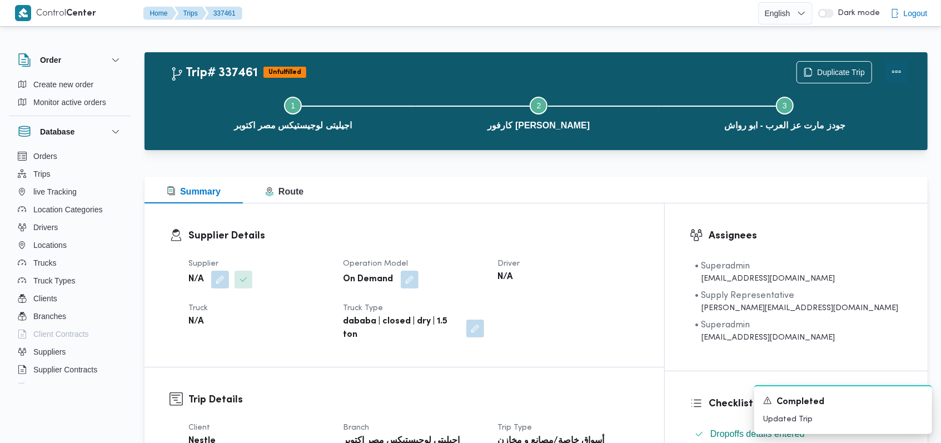
click at [898, 73] on button "Actions" at bounding box center [897, 72] width 22 height 22
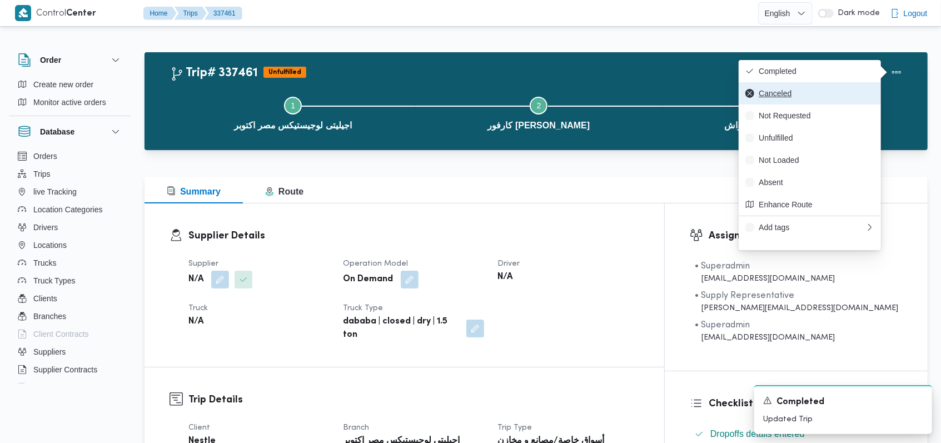
click at [779, 89] on button "Canceled" at bounding box center [810, 93] width 142 height 22
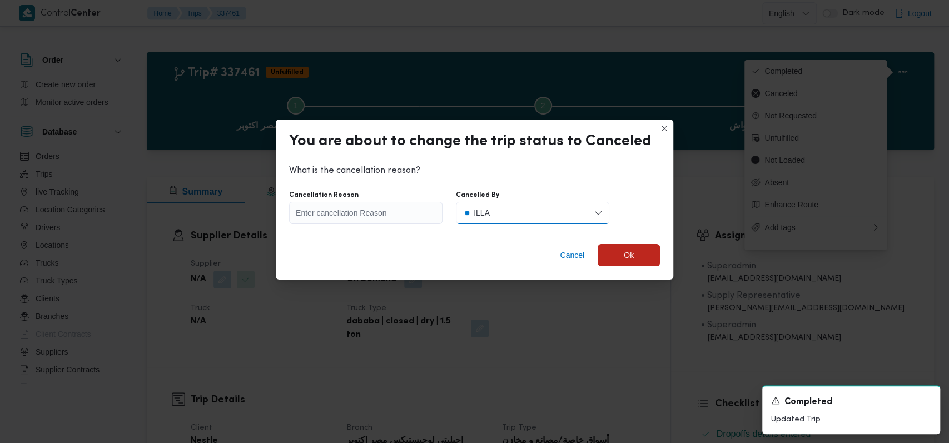
click at [510, 207] on button "ILLA" at bounding box center [532, 213] width 153 height 22
click at [485, 259] on div "Client" at bounding box center [490, 259] width 33 height 16
click at [374, 198] on div "Cancellation Reason" at bounding box center [365, 195] width 153 height 9
click at [375, 218] on input "Cancellation Reason" at bounding box center [365, 213] width 153 height 22
paste input "تم الغاء الرحلة و تم ترحيلها للغد"
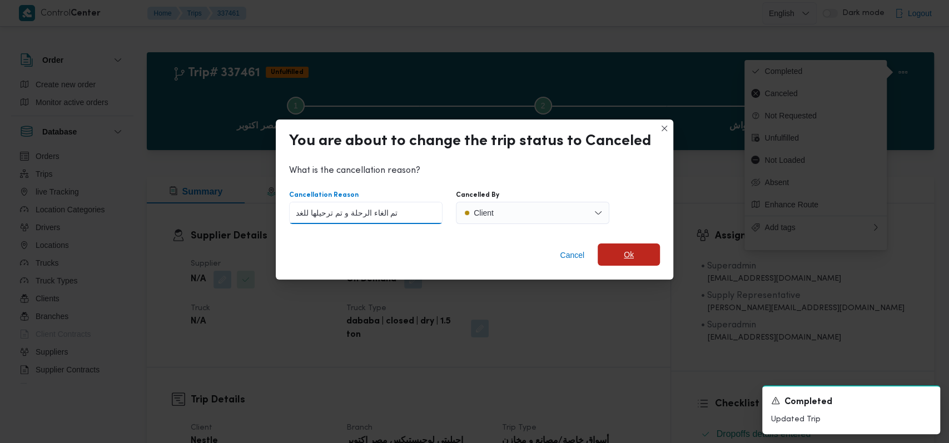
type input "تم الغاء الرحلة و تم ترحيلها للغد"
click at [605, 260] on span "Ok" at bounding box center [629, 254] width 62 height 22
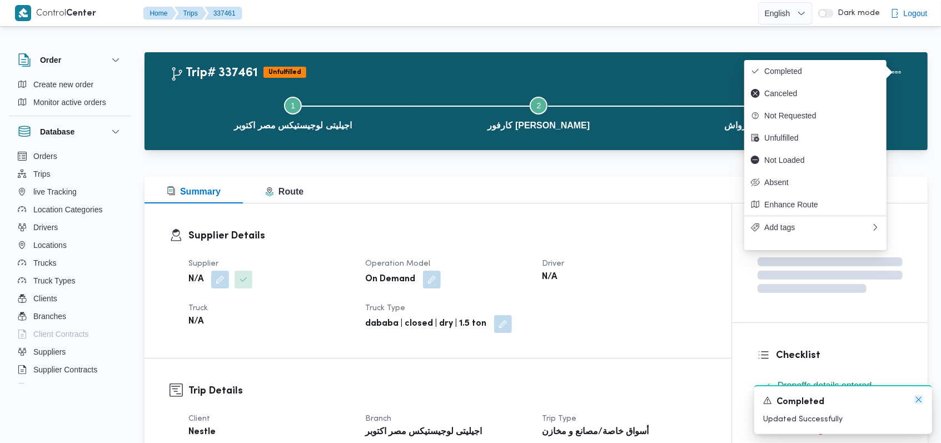
click at [918, 402] on icon "Dismiss toast" at bounding box center [918, 399] width 9 height 9
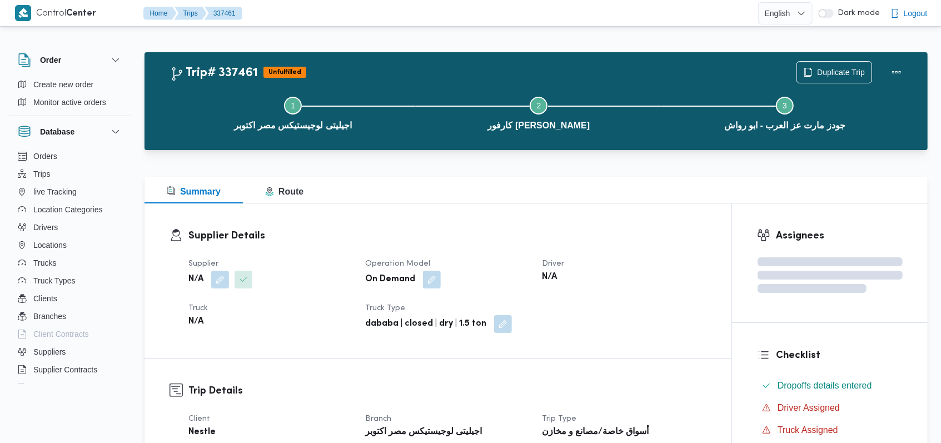
click at [624, 312] on div "Supplier N/A Operation Model On Demand Driver N/A Truck N/A Truck Type dababa |…" at bounding box center [447, 295] width 531 height 89
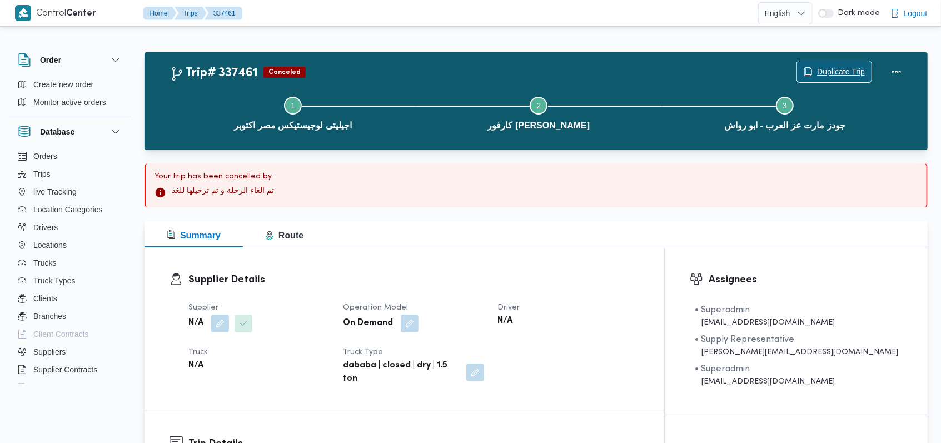
click at [836, 72] on span "Duplicate Trip" at bounding box center [841, 71] width 48 height 13
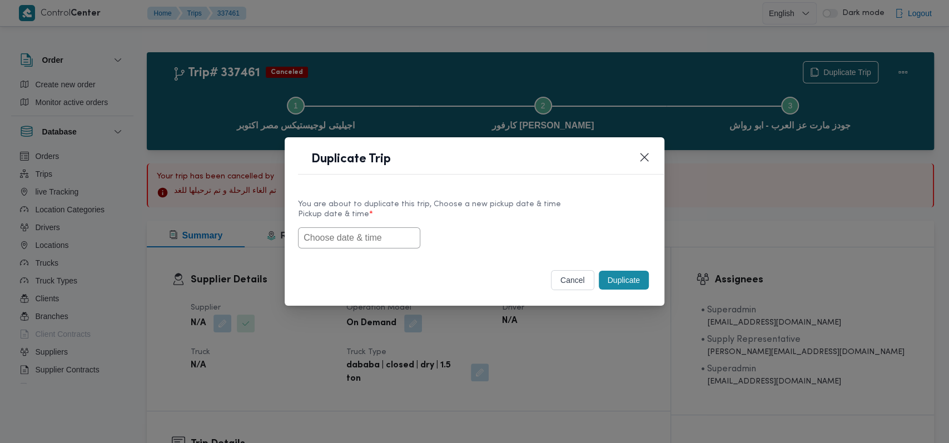
click at [374, 233] on input "text" at bounding box center [359, 237] width 122 height 21
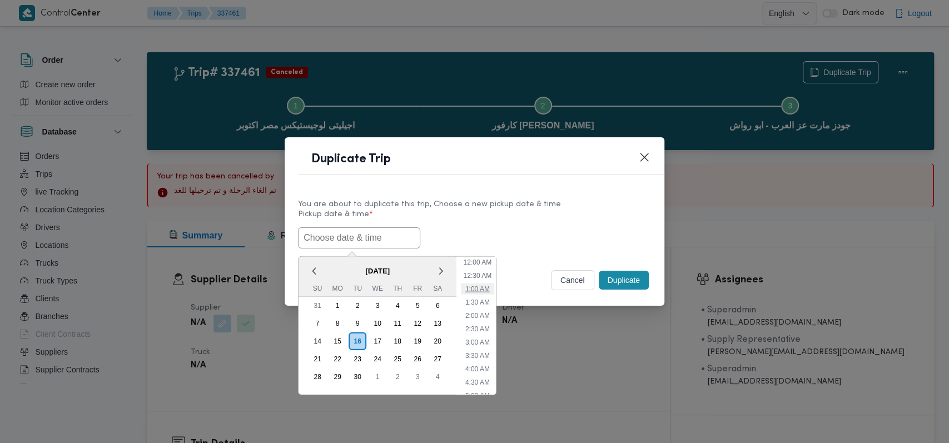
click at [477, 287] on li "1:00 AM" at bounding box center [477, 288] width 33 height 11
type input "16/09/2025 1:00AM"
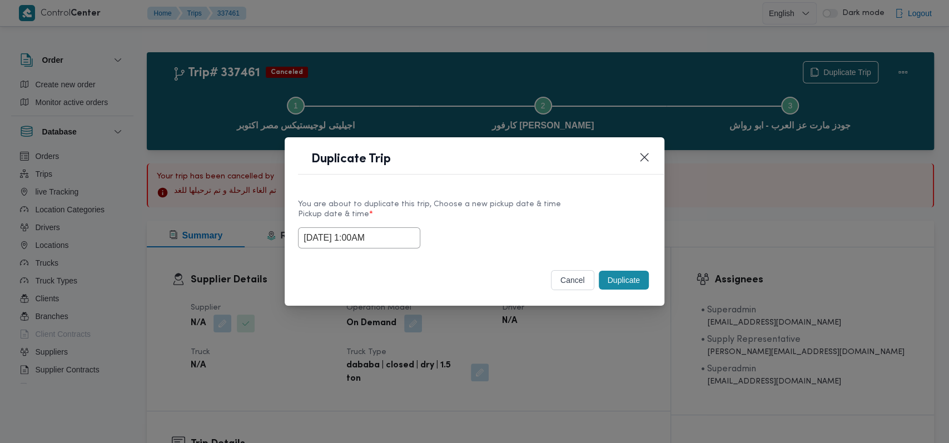
click at [606, 286] on button "Duplicate" at bounding box center [624, 280] width 50 height 19
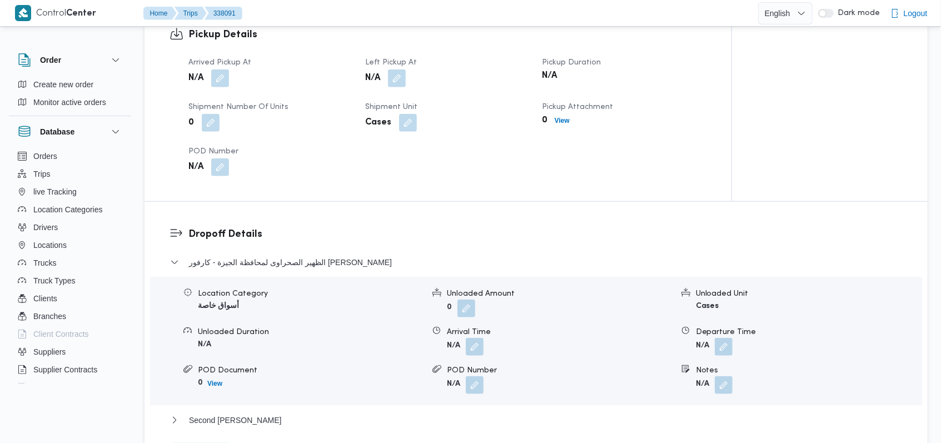
scroll to position [667, 0]
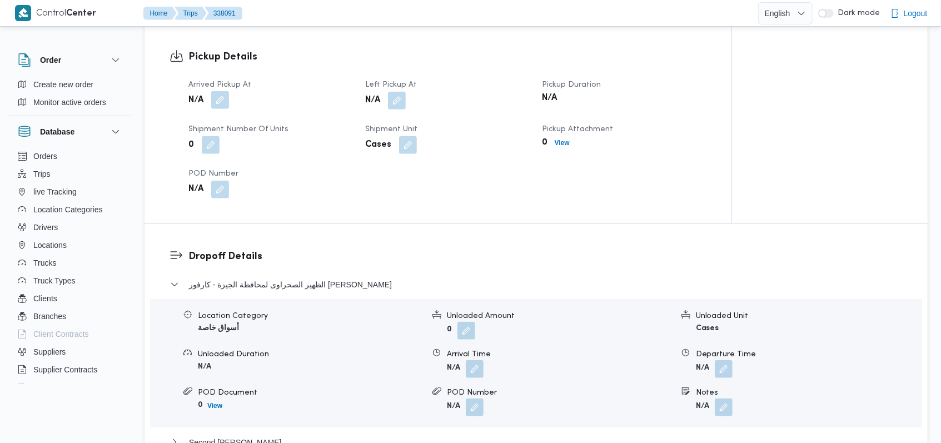
click at [222, 103] on button "button" at bounding box center [220, 100] width 18 height 18
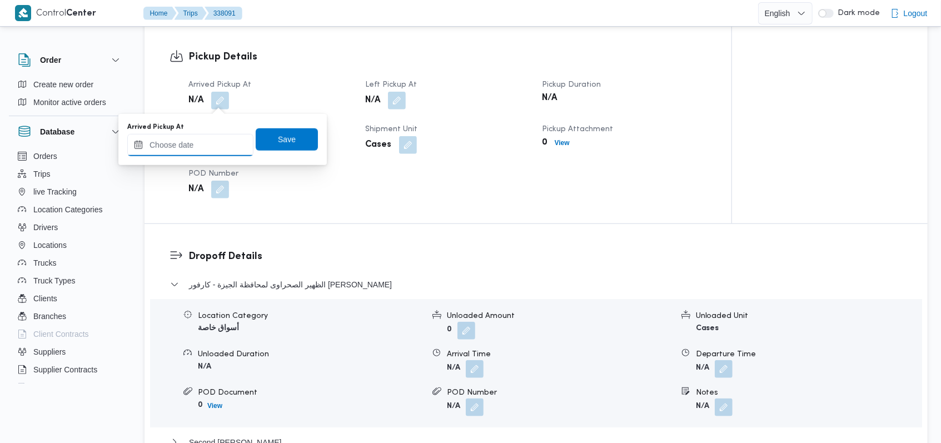
click at [212, 137] on input "Arrived Pickup At" at bounding box center [190, 145] width 126 height 22
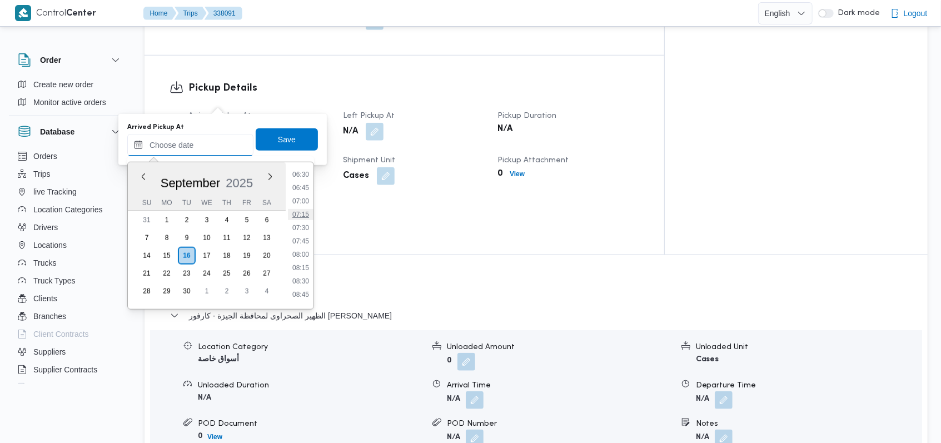
scroll to position [275, 0]
click at [309, 216] on li "06:00" at bounding box center [301, 221] width 26 height 11
type input "16/09/2025 06:00"
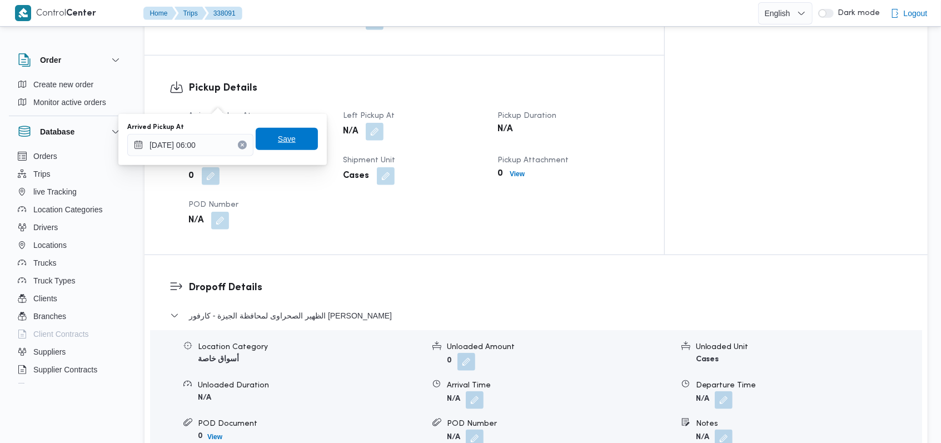
click at [295, 131] on span "Save" at bounding box center [287, 139] width 62 height 22
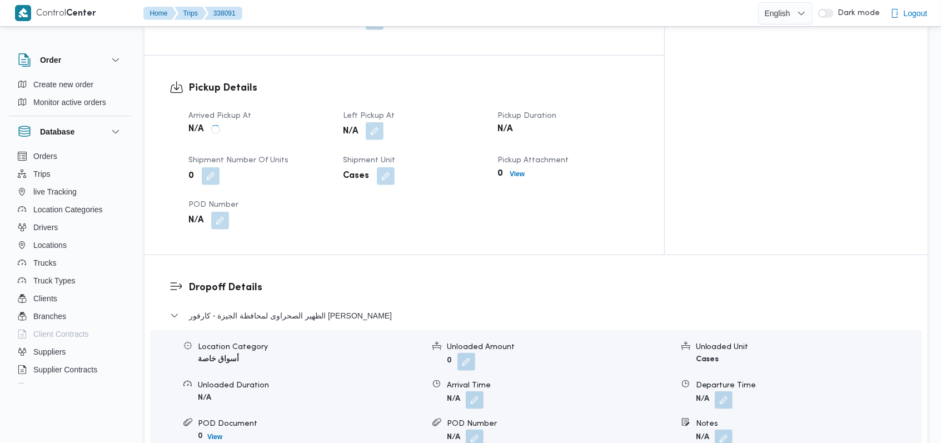
click at [384, 122] on button "button" at bounding box center [375, 131] width 18 height 18
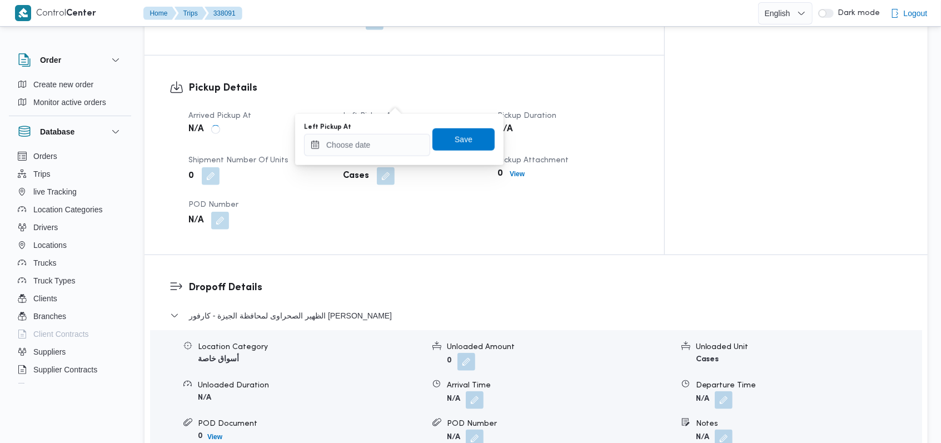
click at [367, 156] on div "Left Pickup At Save" at bounding box center [399, 140] width 193 height 36
click at [395, 146] on input "Left Pickup At" at bounding box center [367, 145] width 126 height 22
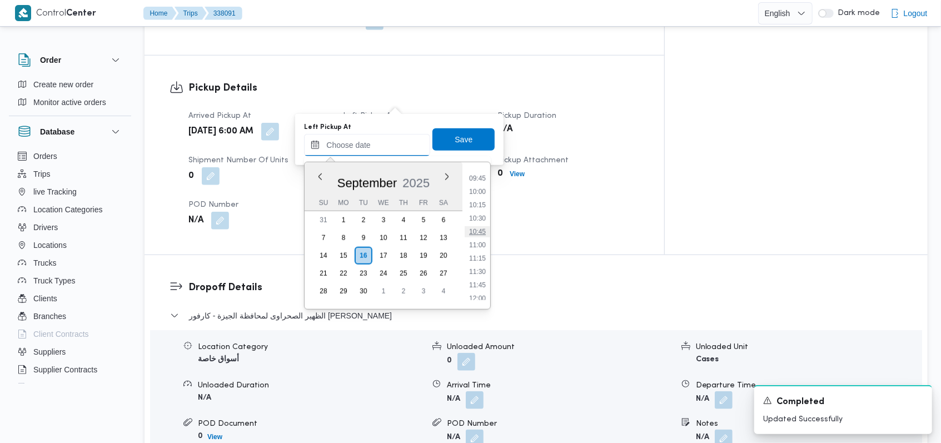
scroll to position [498, 0]
click at [477, 187] on li "09:30" at bounding box center [478, 186] width 26 height 11
type input "16/09/2025 09:30"
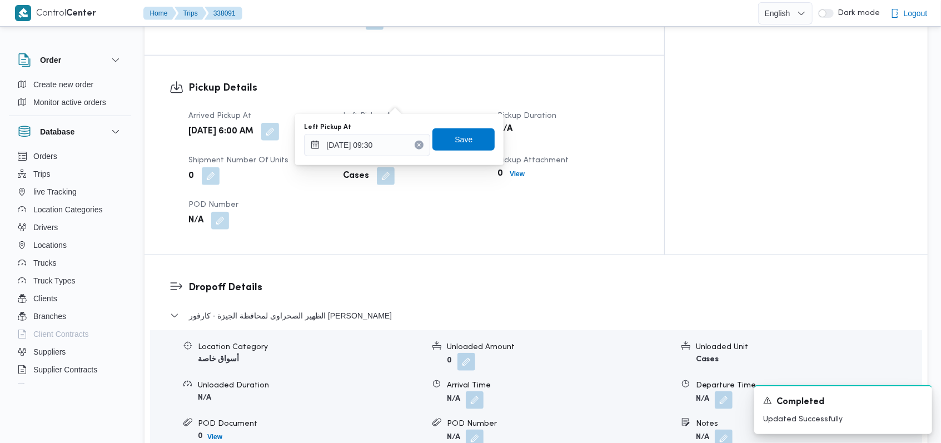
click at [470, 127] on div "Left Pickup At 16/09/2025 09:30 Save" at bounding box center [399, 140] width 193 height 36
click at [469, 135] on span "Save" at bounding box center [463, 139] width 62 height 22
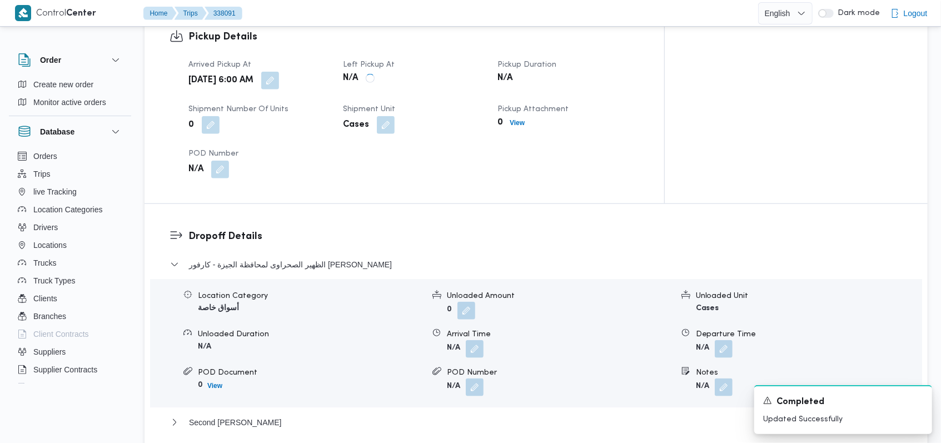
scroll to position [741, 0]
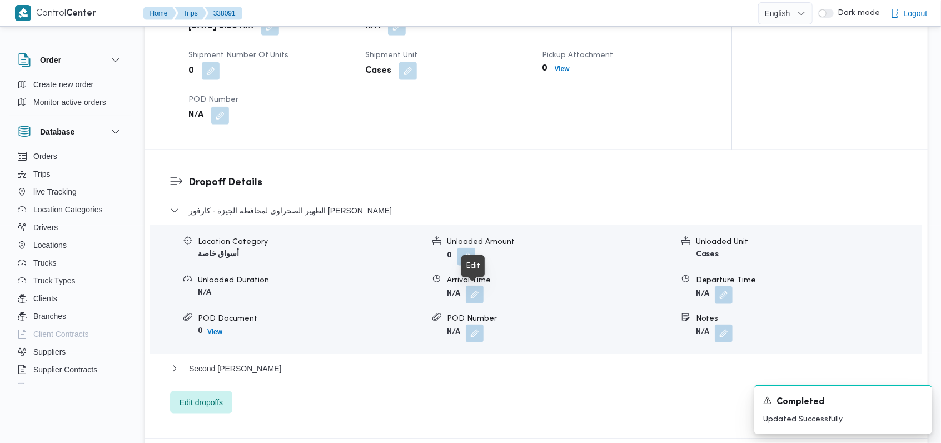
click at [480, 288] on button "button" at bounding box center [475, 295] width 18 height 18
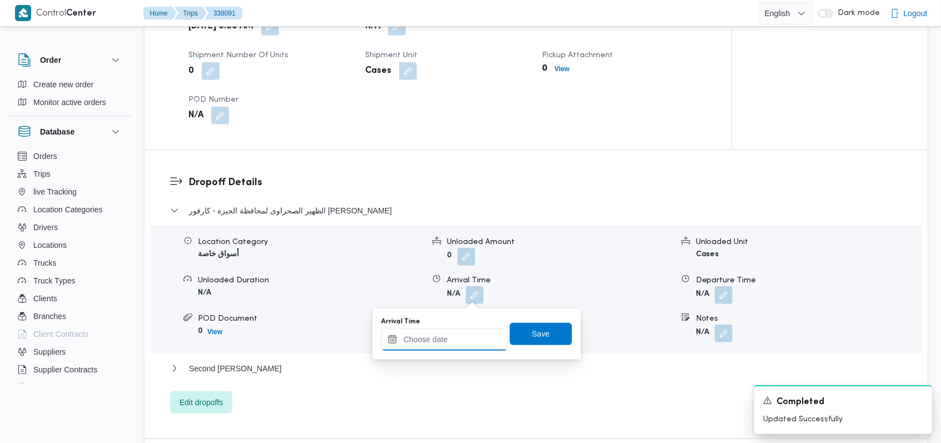
click at [450, 337] on input "Arrival Time" at bounding box center [444, 340] width 126 height 22
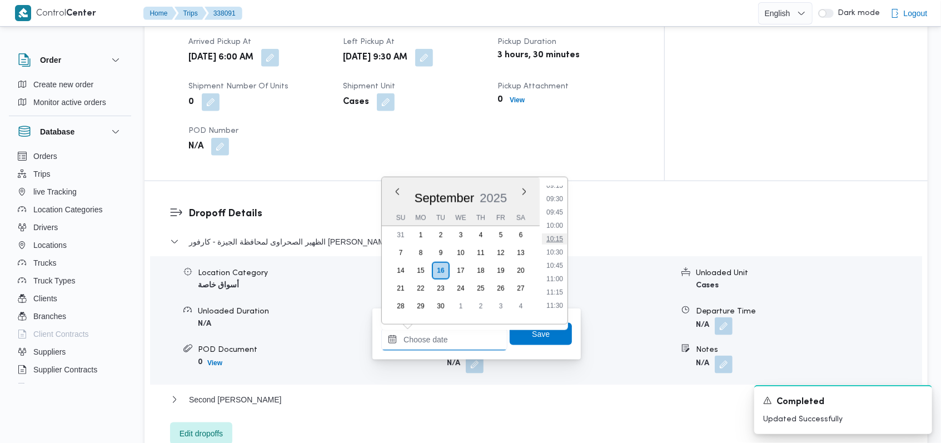
scroll to position [498, 0]
click at [560, 241] on li "10:15" at bounding box center [555, 241] width 26 height 11
type input "16/09/2025 10:15"
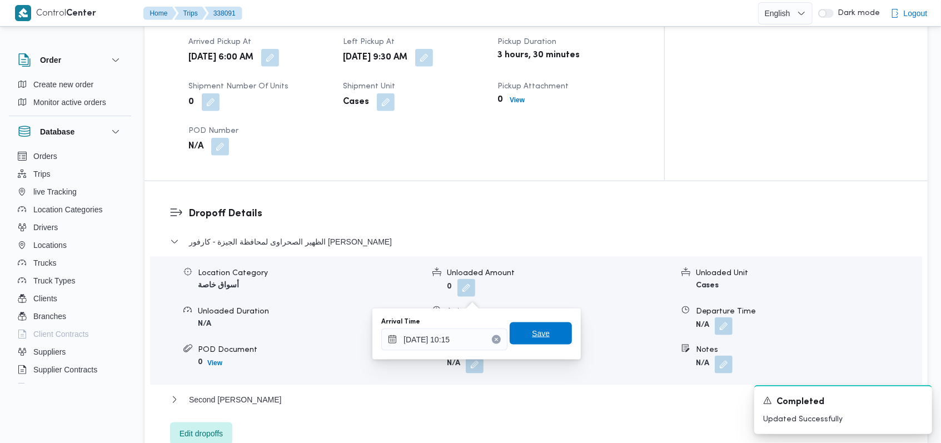
click at [538, 336] on span "Save" at bounding box center [541, 333] width 18 height 13
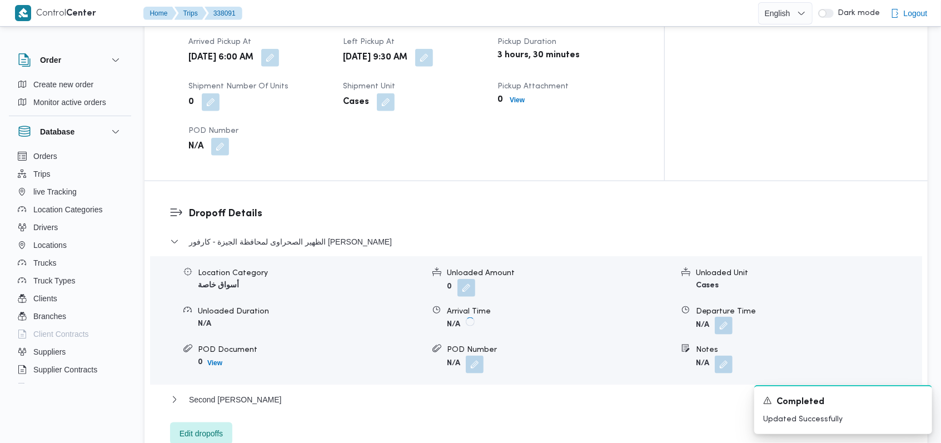
click at [728, 317] on button "button" at bounding box center [724, 326] width 18 height 18
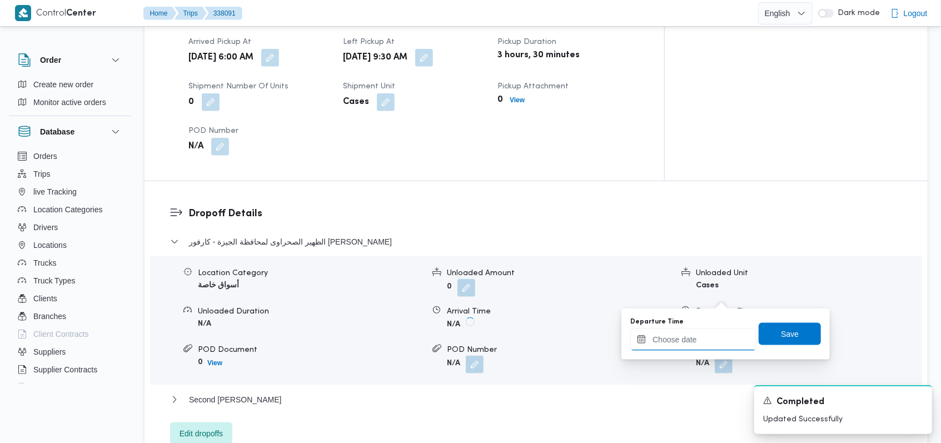
click at [705, 346] on input "Departure Time" at bounding box center [693, 340] width 126 height 22
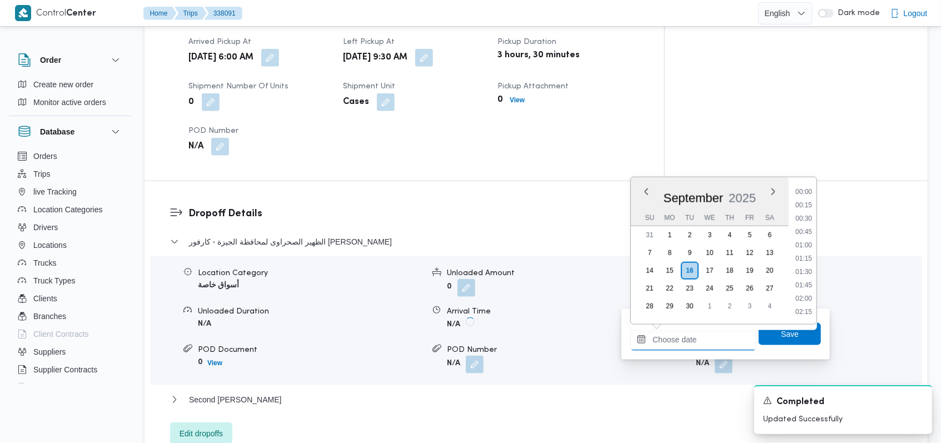
scroll to position [720, 0]
click at [805, 222] on li "14:00" at bounding box center [804, 218] width 26 height 11
type input "16/09/2025 14:00"
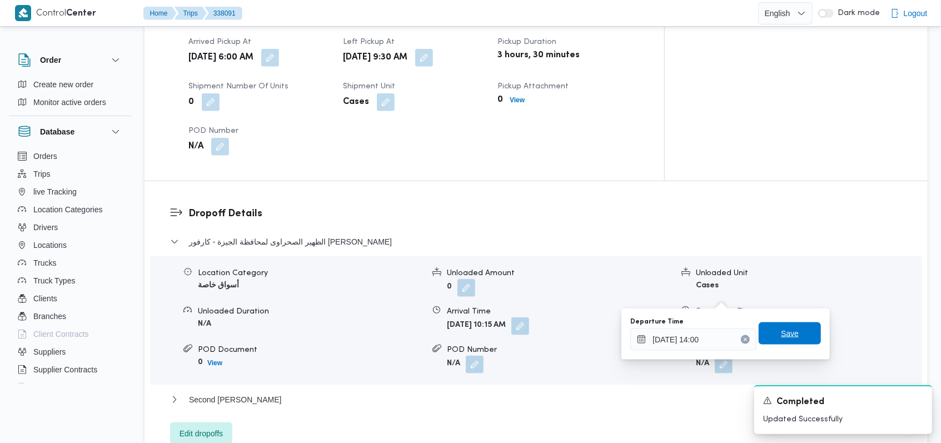
click at [791, 335] on span "Save" at bounding box center [790, 333] width 62 height 22
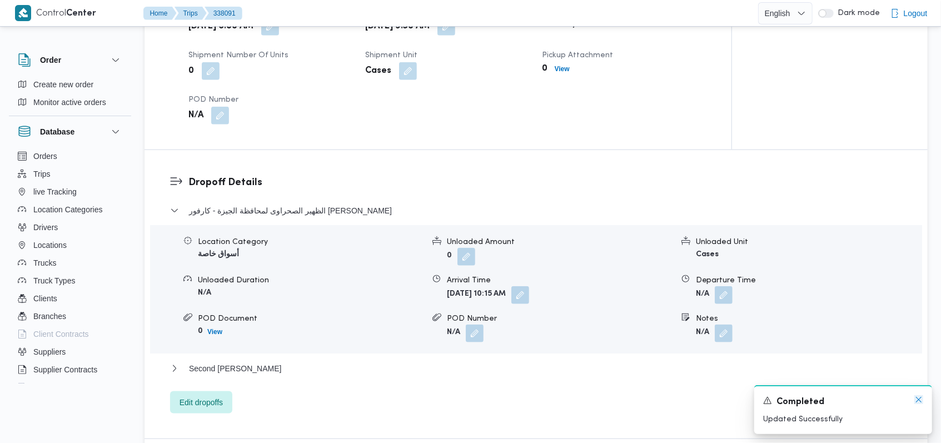
click at [916, 401] on icon "Dismiss toast" at bounding box center [918, 399] width 9 height 9
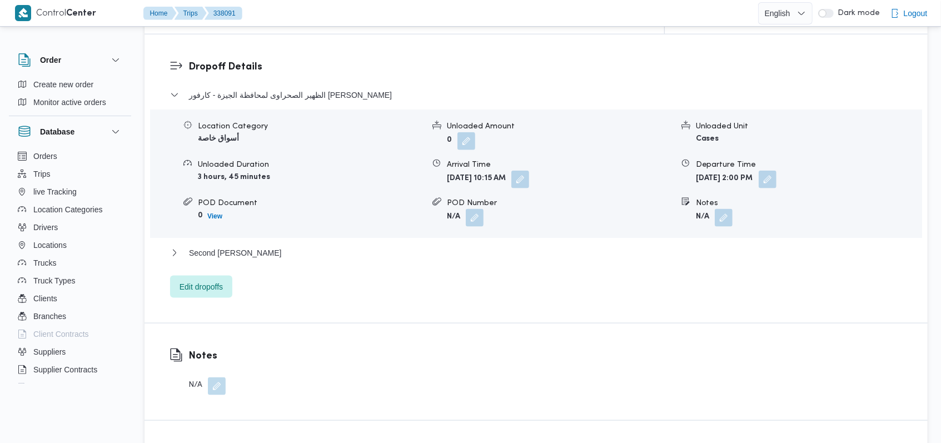
scroll to position [889, 0]
click at [282, 245] on span "Second Al Sheikh Zayed - جودز مارت عز العرب - ابو رواش" at bounding box center [235, 251] width 93 height 13
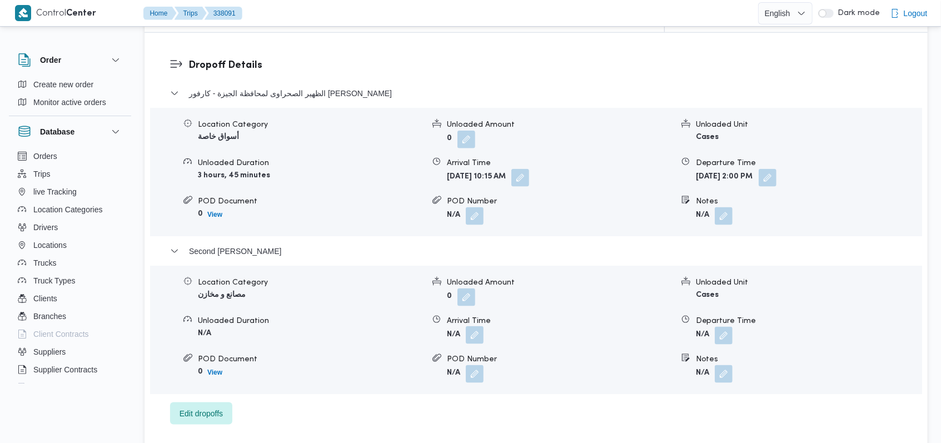
click at [480, 326] on button "button" at bounding box center [475, 335] width 18 height 18
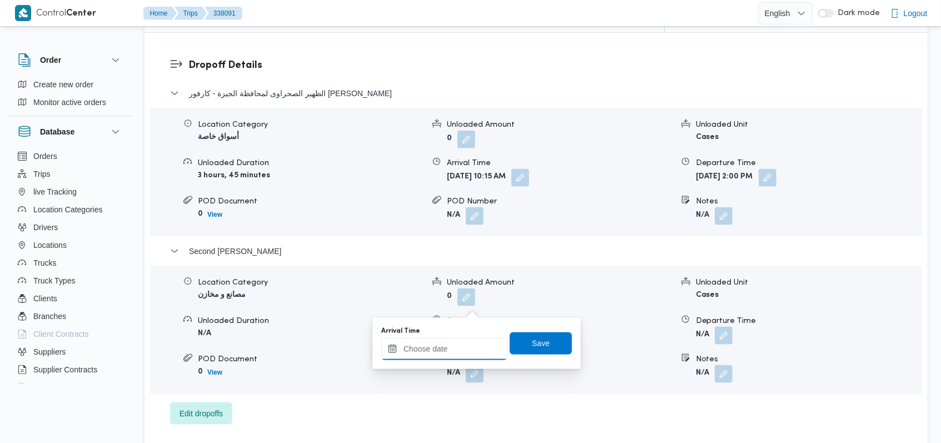
click at [465, 338] on div at bounding box center [444, 349] width 126 height 22
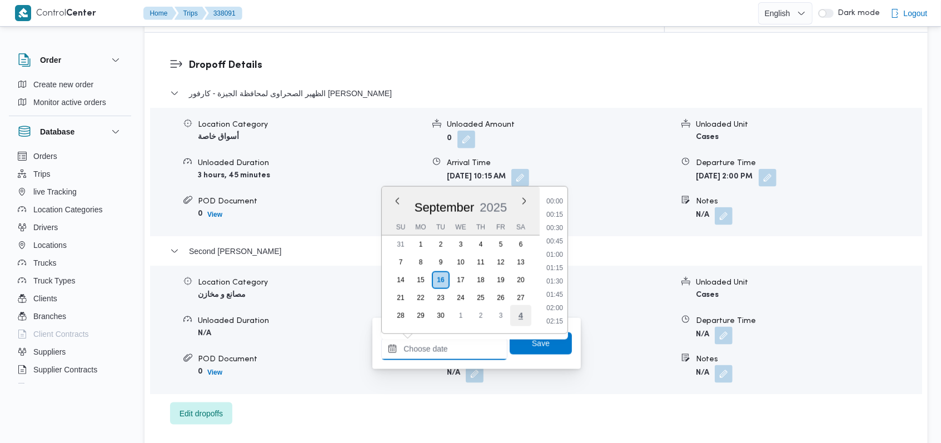
scroll to position [720, 0]
click at [559, 260] on ul "00:00 00:15 00:30 00:45 01:00 01:15 01:30 01:45 02:00 02:15 02:30 02:45 03:00 0…" at bounding box center [555, 260] width 26 height 129
click at [558, 259] on li "14:30" at bounding box center [555, 255] width 26 height 11
type input "16/09/2025 14:30"
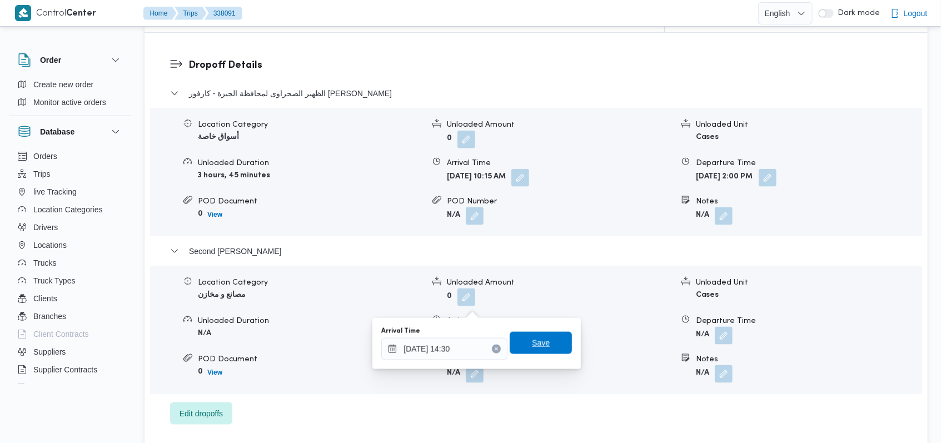
click at [532, 339] on span "Save" at bounding box center [541, 342] width 18 height 13
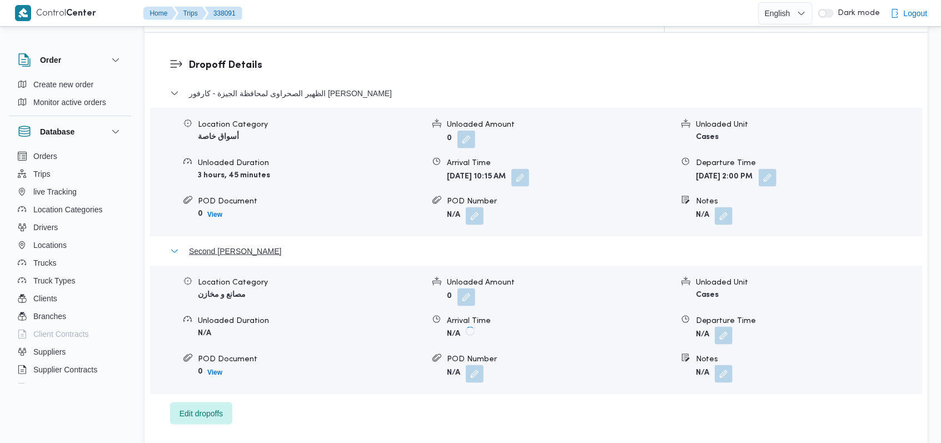
click at [282, 245] on span "Second Al Sheikh Zayed - جودز مارت عز العرب - ابو رواش" at bounding box center [235, 251] width 93 height 13
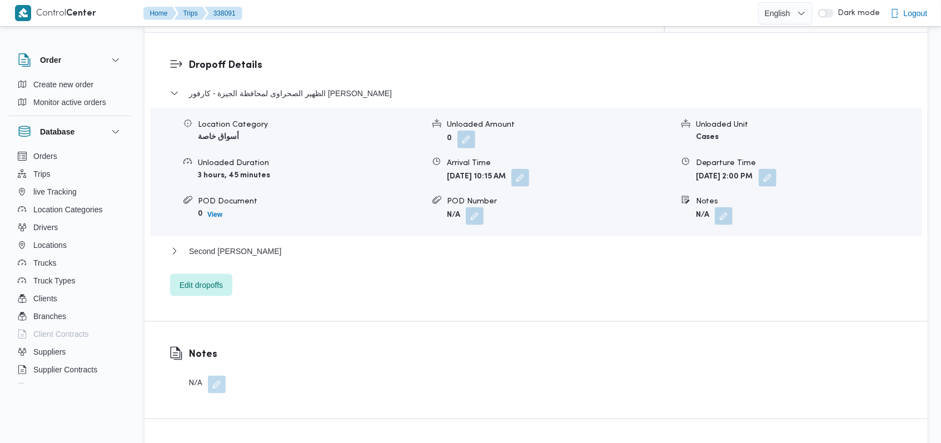
click at [334, 58] on dl "Dropoff Details الظهير الصحراوى لمحافظة الجيزة - كارفور داندى مول Location Cate…" at bounding box center [545, 177] width 714 height 238
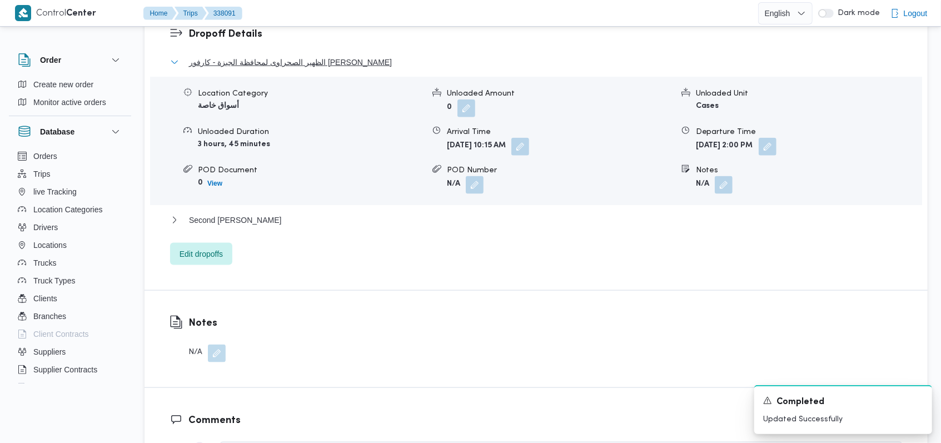
click at [333, 63] on span "الظهير الصحراوى لمحافظة الجيزة - كارفور داندى مول" at bounding box center [290, 62] width 203 height 13
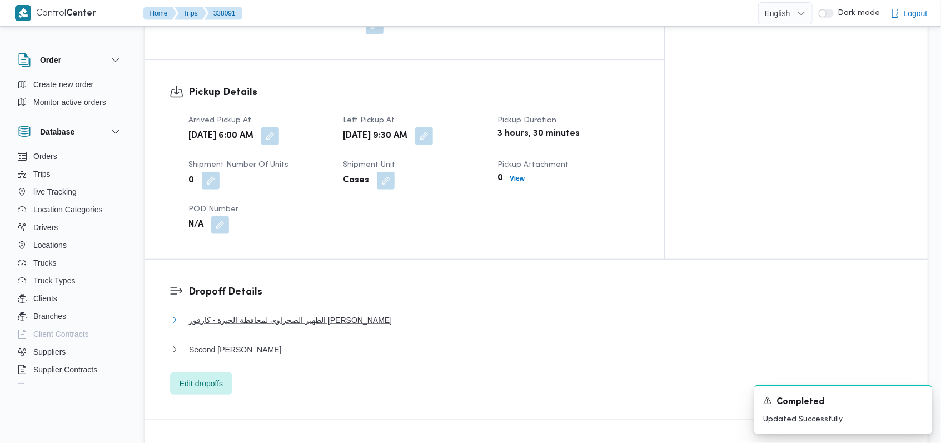
scroll to position [519, 0]
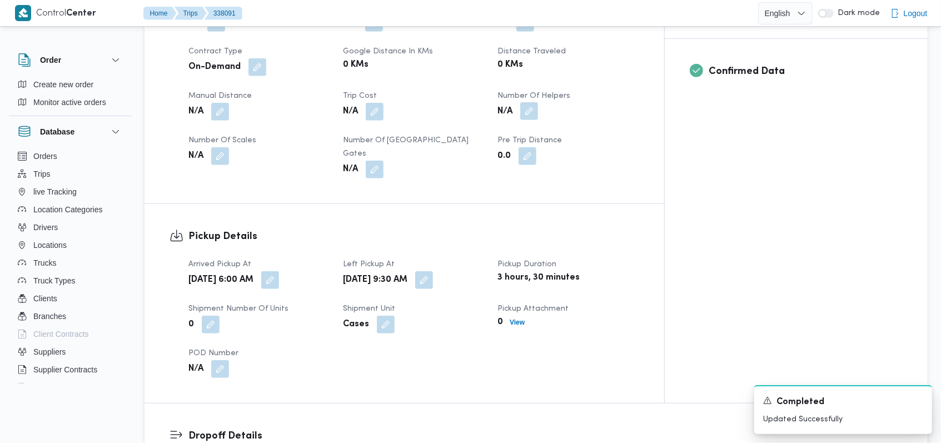
click at [538, 102] on button "button" at bounding box center [529, 111] width 18 height 18
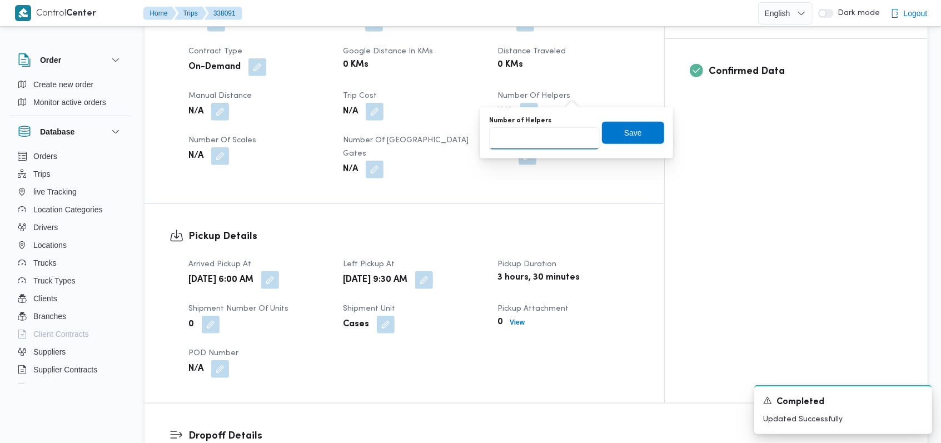
click at [553, 140] on input "Number of Helpers" at bounding box center [544, 138] width 111 height 22
type input "1"
click at [623, 140] on span "Save" at bounding box center [633, 132] width 62 height 22
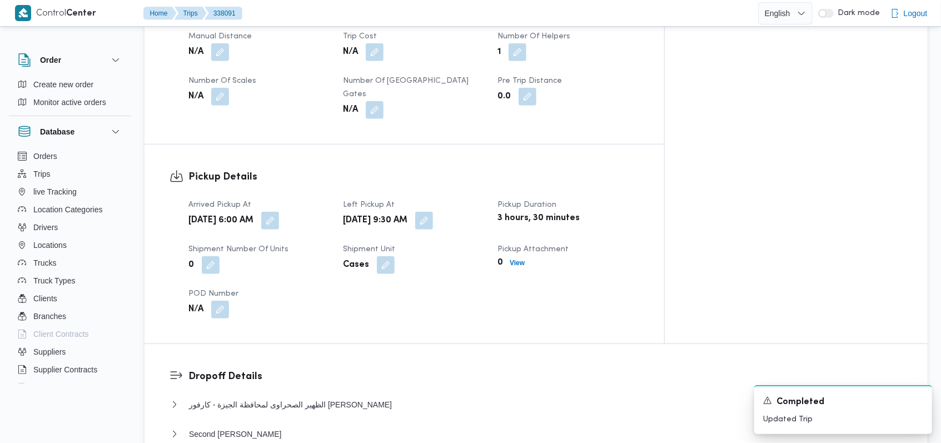
scroll to position [445, 0]
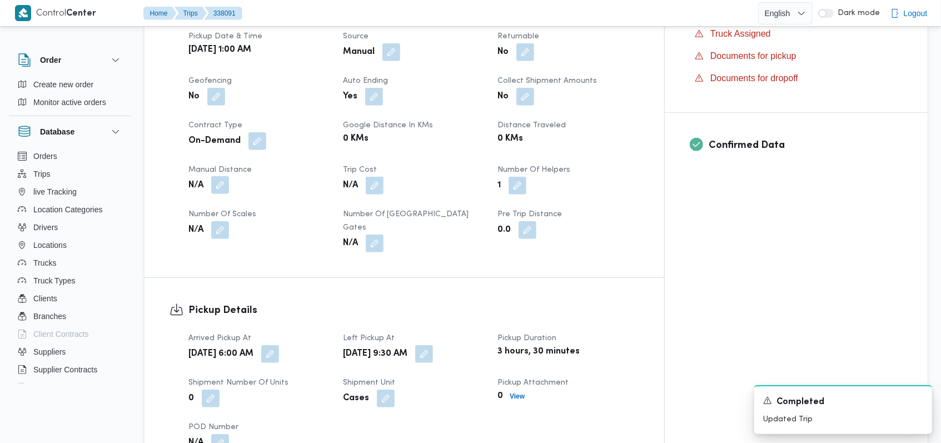
click at [223, 176] on button "button" at bounding box center [220, 185] width 18 height 18
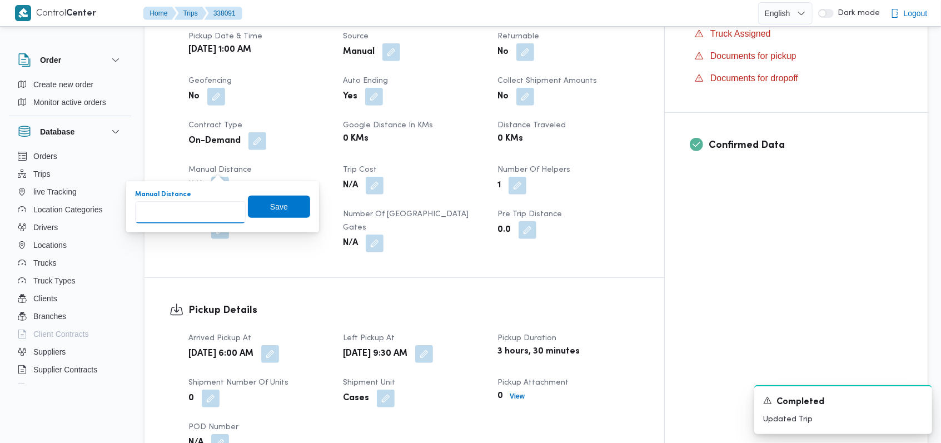
click at [178, 216] on input "Manual Distance" at bounding box center [190, 212] width 111 height 22
type input "45"
click at [271, 210] on span "Save" at bounding box center [279, 206] width 18 height 13
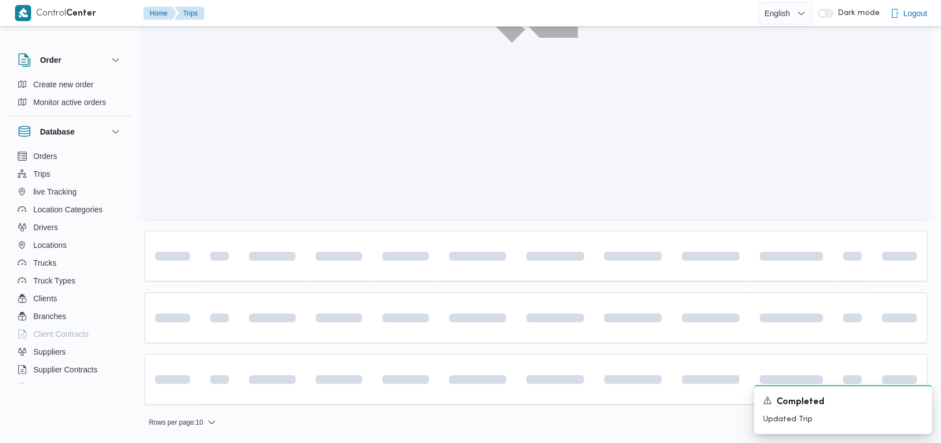
scroll to position [115, 0]
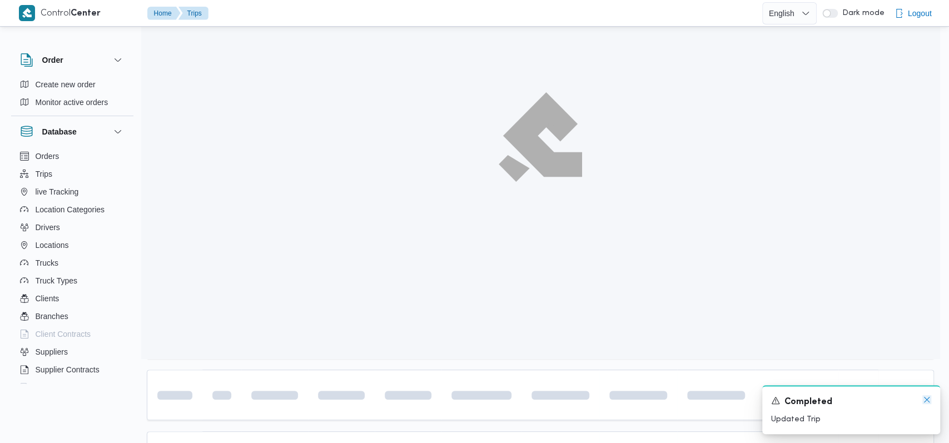
click at [924, 398] on icon "Dismiss toast" at bounding box center [926, 399] width 9 height 9
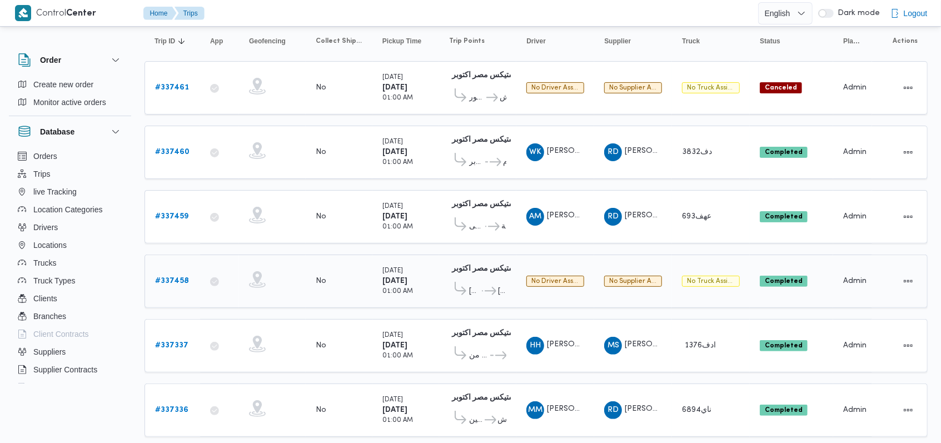
scroll to position [0, 0]
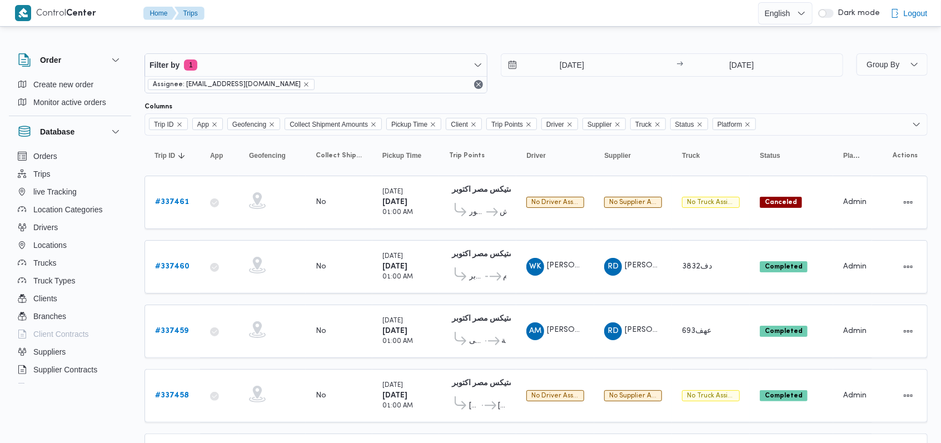
click at [569, 78] on div "15/9/2025 → 15/9/2025" at bounding box center [672, 73] width 343 height 40
click at [571, 66] on input "15/9/2025" at bounding box center [564, 65] width 126 height 22
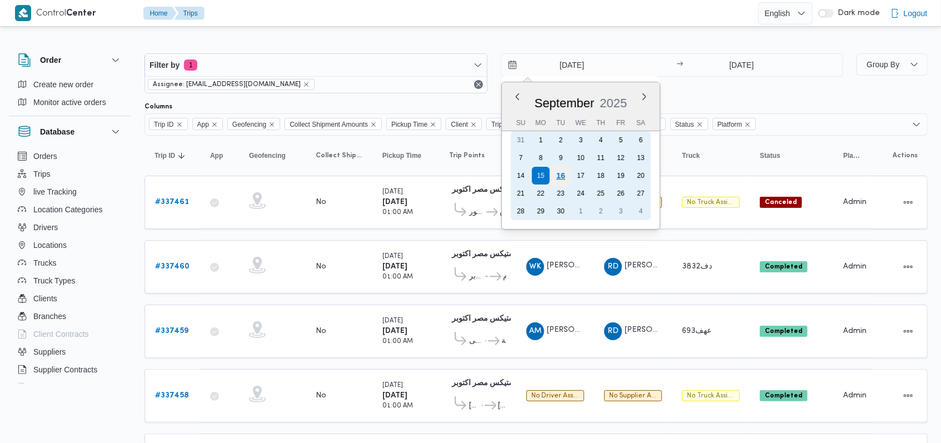
click at [560, 173] on div "16" at bounding box center [560, 175] width 21 height 21
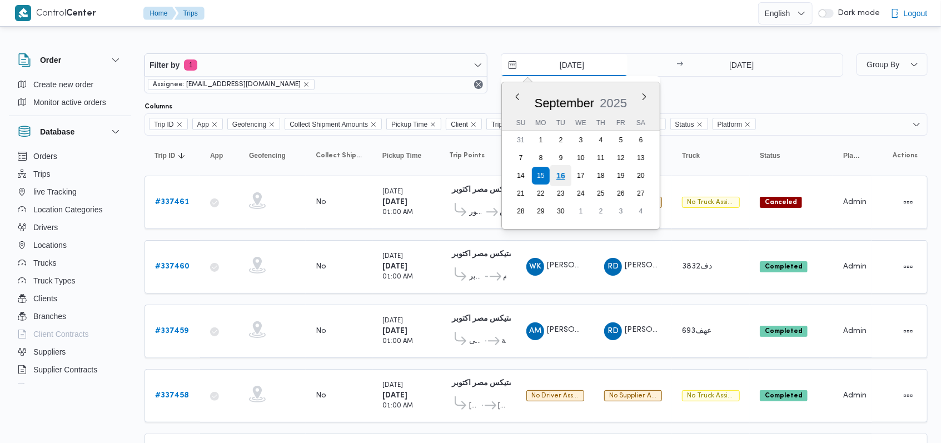
type input "16/9/2025"
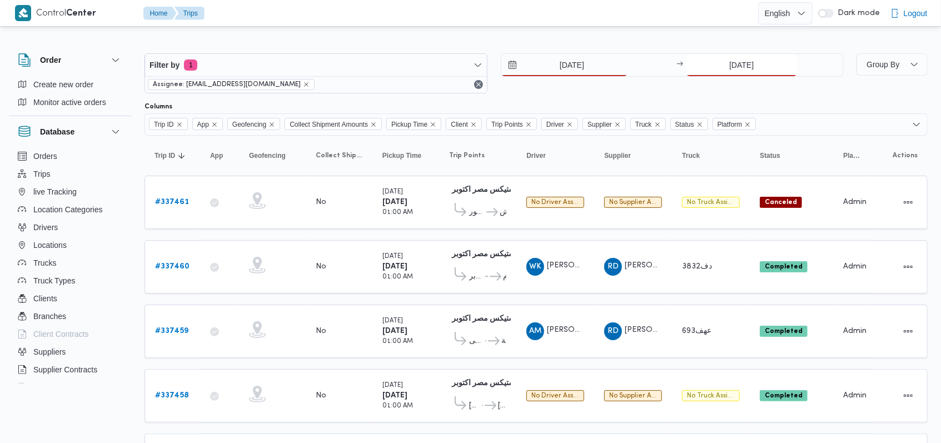
click at [747, 72] on input "15/9/2025" at bounding box center [742, 65] width 111 height 22
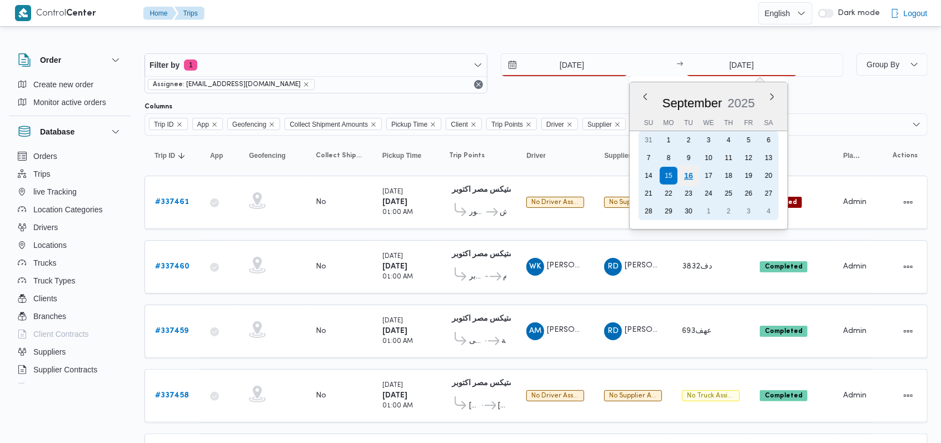
click at [689, 180] on div "16" at bounding box center [688, 175] width 21 height 21
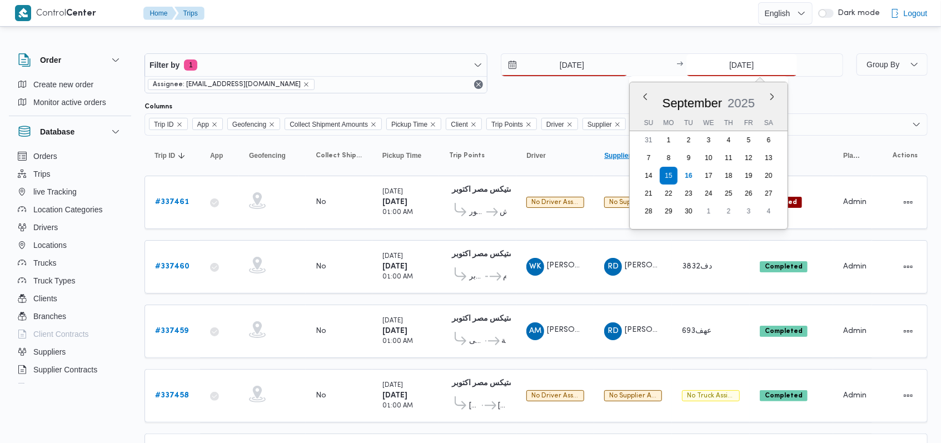
type input "16/9/2025"
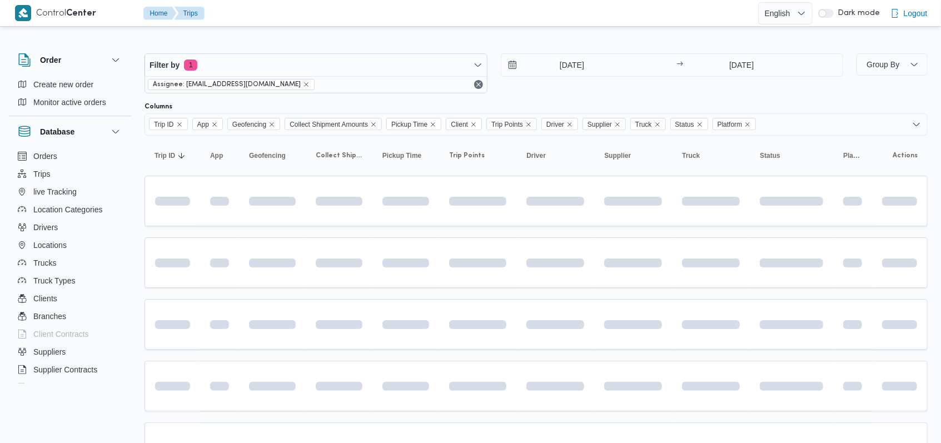
click at [595, 87] on div "16/9/2025 → 16/9/2025" at bounding box center [672, 73] width 343 height 40
click at [560, 67] on input "16/9/2025" at bounding box center [564, 65] width 126 height 22
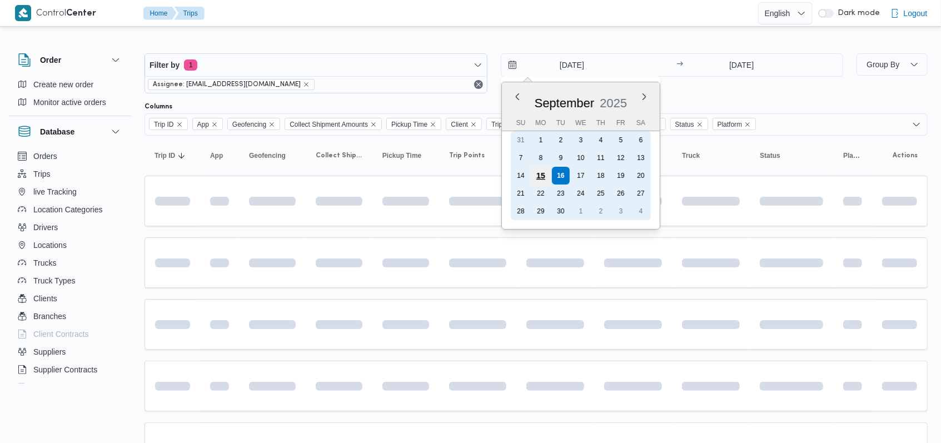
click at [536, 176] on div "15" at bounding box center [540, 175] width 21 height 21
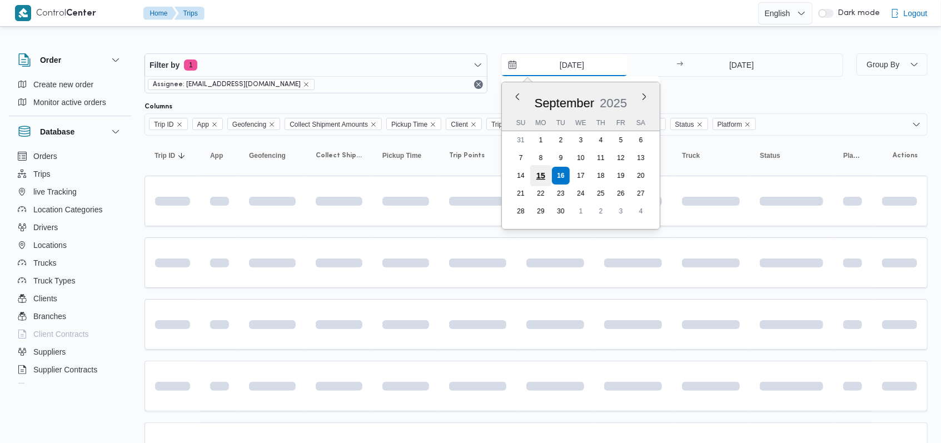
type input "15/9/2025"
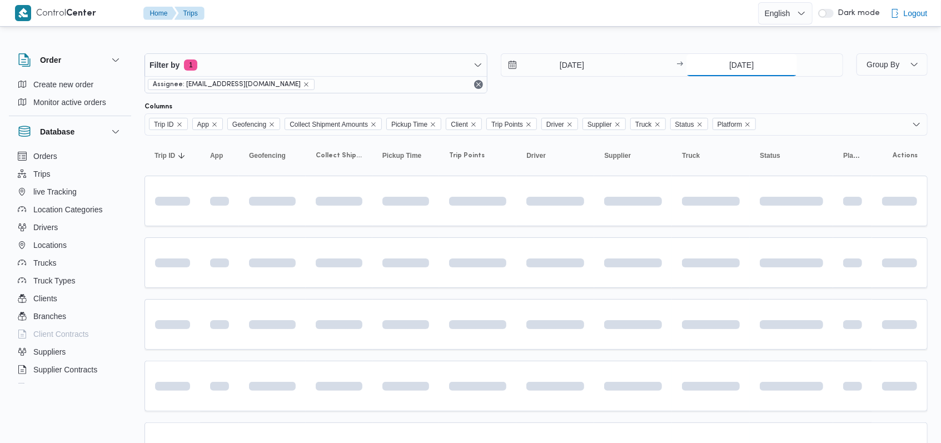
click at [743, 72] on input "16/9/2025" at bounding box center [742, 65] width 111 height 22
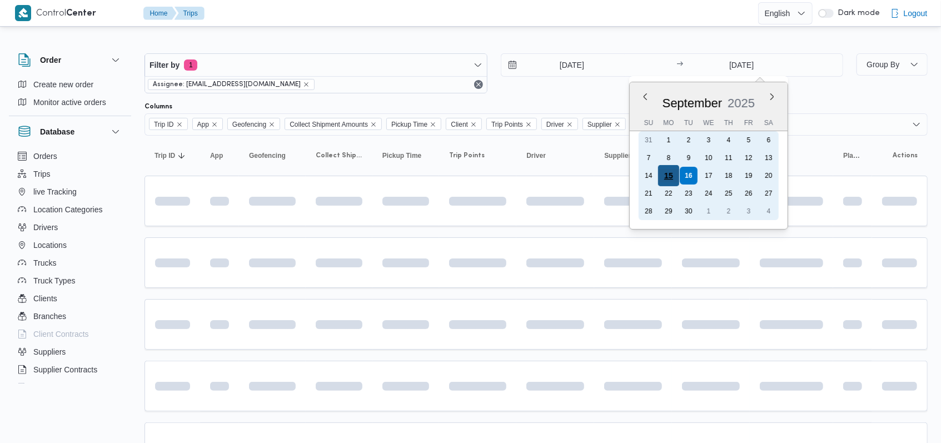
click at [669, 178] on div "15" at bounding box center [668, 175] width 21 height 21
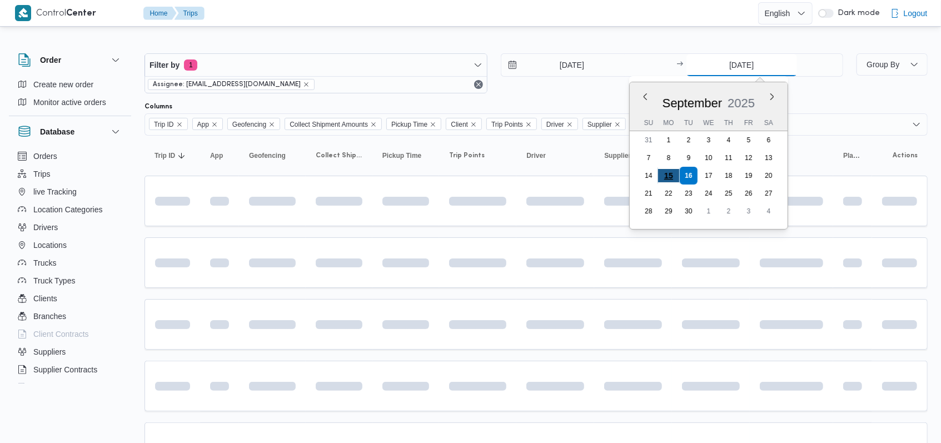
type input "15/9/2025"
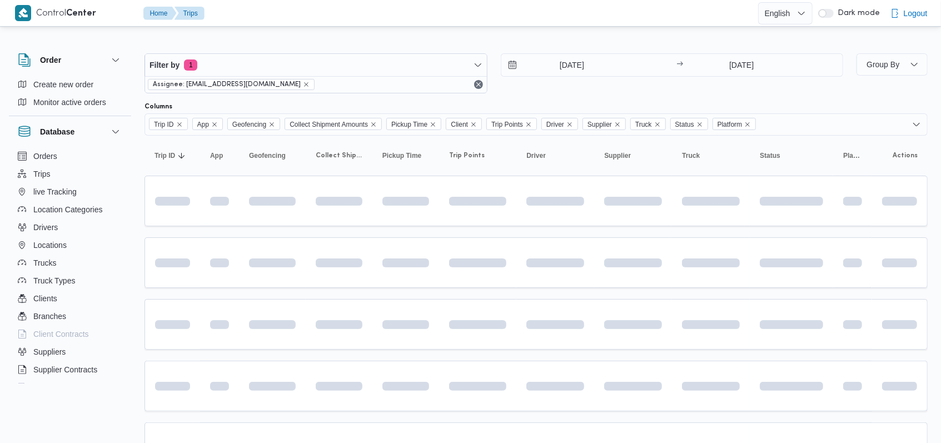
click at [558, 92] on div "15/9/2025 → 15/9/2025" at bounding box center [672, 73] width 343 height 40
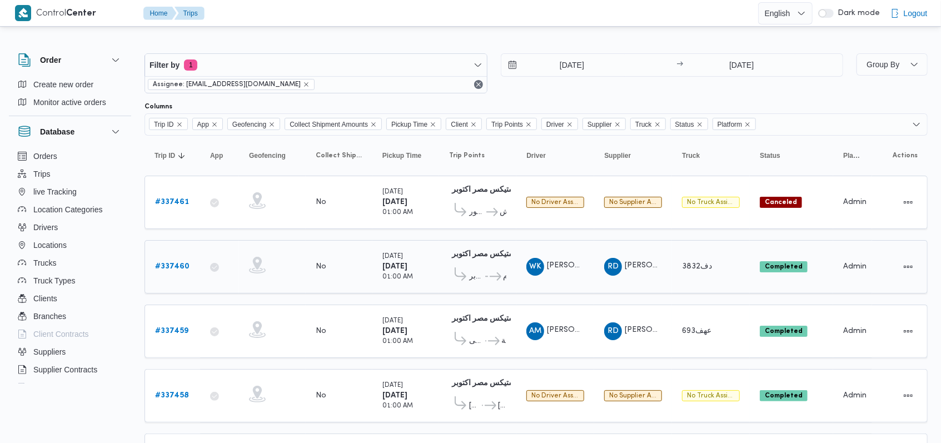
click at [168, 268] on b "# 337460" at bounding box center [172, 266] width 34 height 7
click at [170, 389] on link "# 337458" at bounding box center [172, 395] width 34 height 13
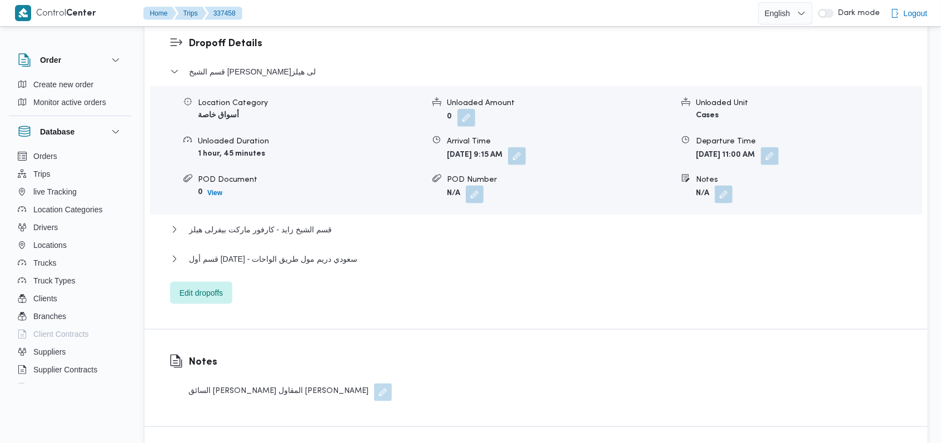
scroll to position [889, 0]
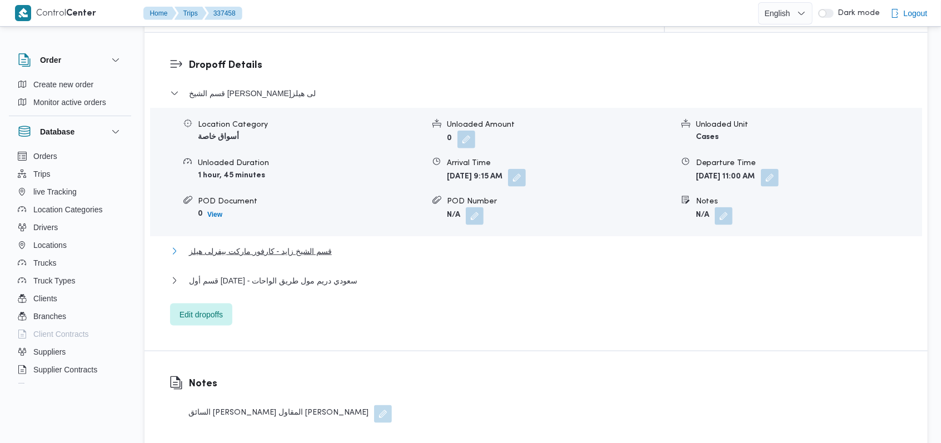
click at [316, 245] on span "قسم الشيخ زايد - كارفور ماركت بيفرلى هيلز" at bounding box center [260, 251] width 143 height 13
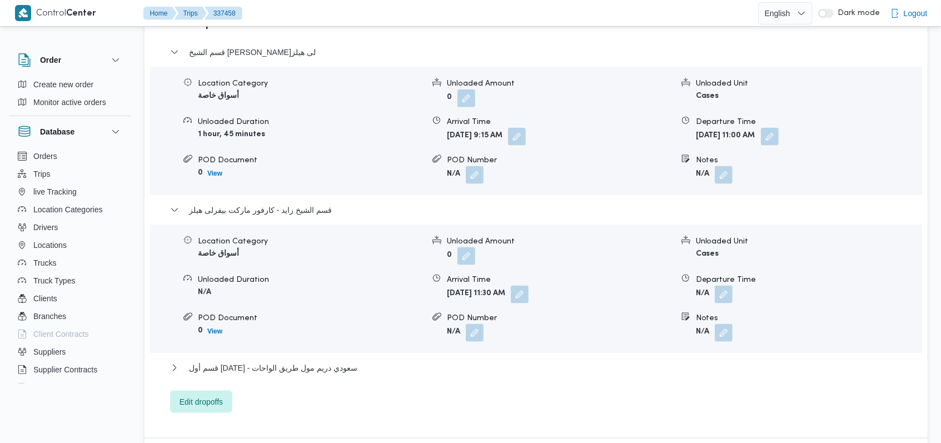
scroll to position [963, 0]
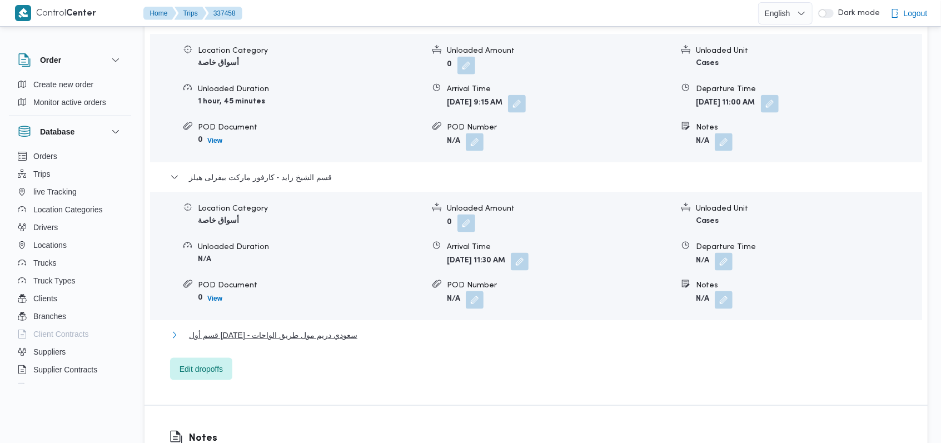
click at [327, 329] on span "قسم أول 6 أكتوبر - سعودي دريم مول طريق الواحات" at bounding box center [273, 335] width 168 height 13
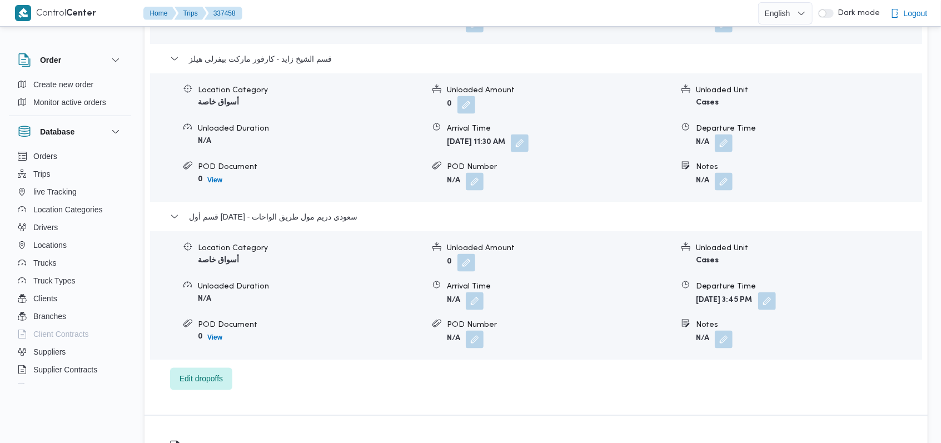
scroll to position [1112, 0]
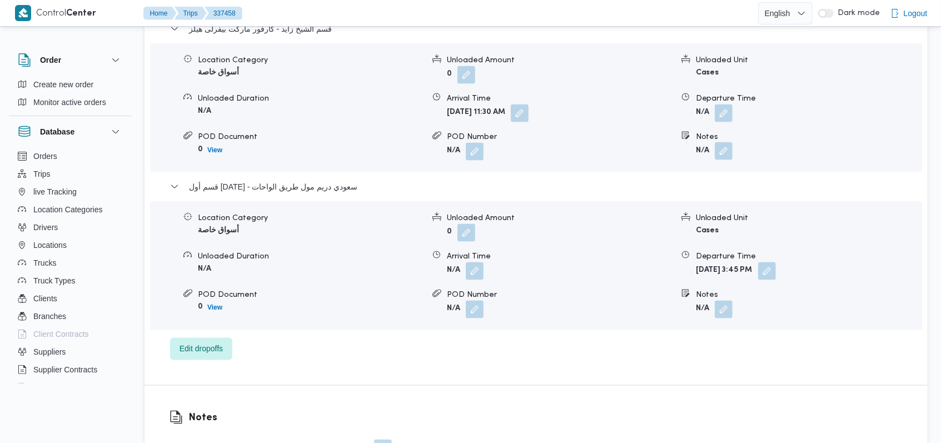
click at [723, 142] on button "button" at bounding box center [724, 151] width 18 height 18
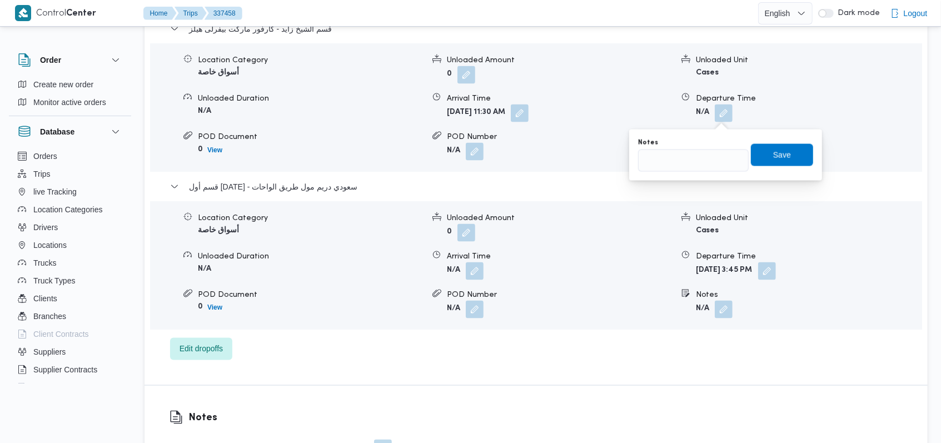
click at [682, 171] on div "Notes Save" at bounding box center [725, 155] width 177 height 36
click at [683, 167] on input "Notes" at bounding box center [693, 161] width 111 height 22
type input "الفرع لم يسلم السيستم واقع"
click at [795, 155] on span "Save" at bounding box center [782, 154] width 62 height 22
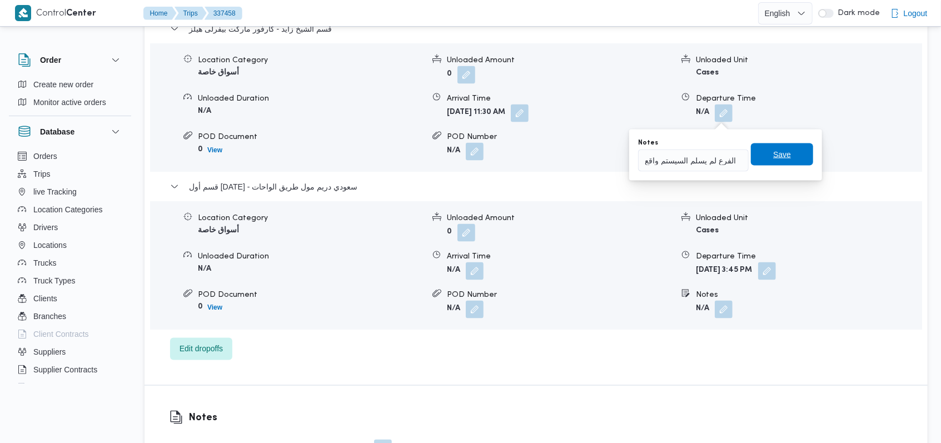
scroll to position [0, 0]
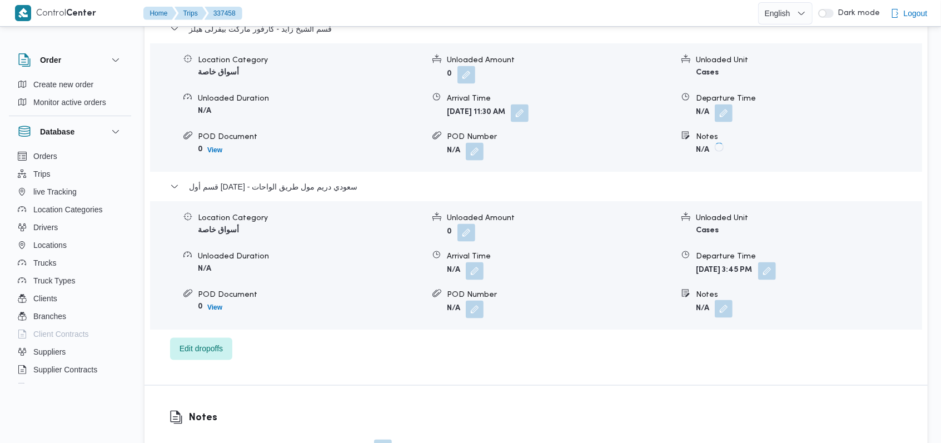
click at [729, 300] on button "button" at bounding box center [724, 309] width 18 height 18
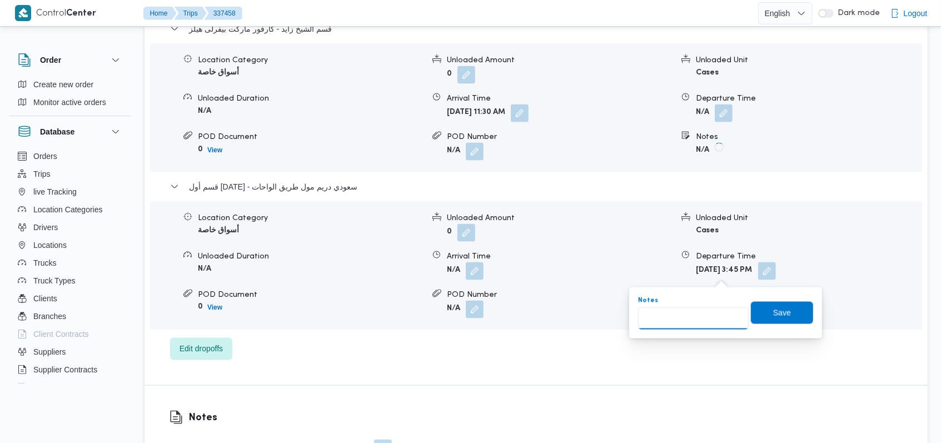
click at [695, 328] on input "Notes" at bounding box center [693, 318] width 111 height 22
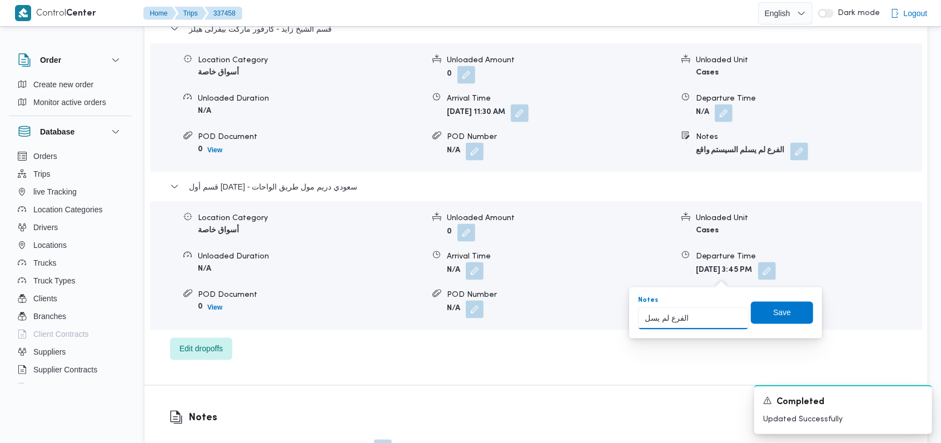
type input "الفرع لم يسلم"
click at [752, 318] on span "Save" at bounding box center [782, 312] width 62 height 22
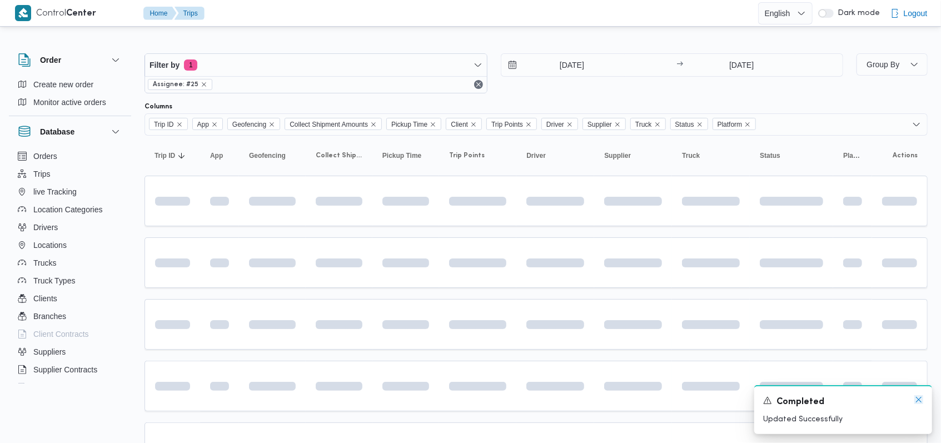
click at [914, 399] on icon "Dismiss toast" at bounding box center [918, 399] width 9 height 9
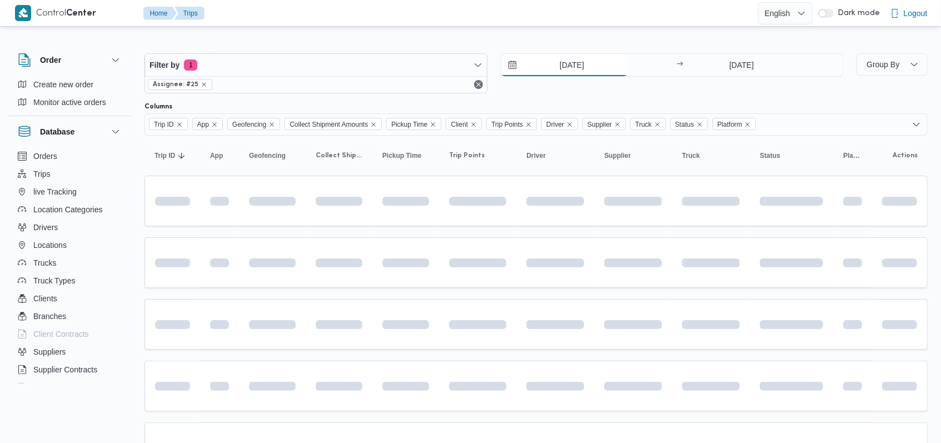
click at [563, 71] on input "15/9/2025" at bounding box center [564, 65] width 126 height 22
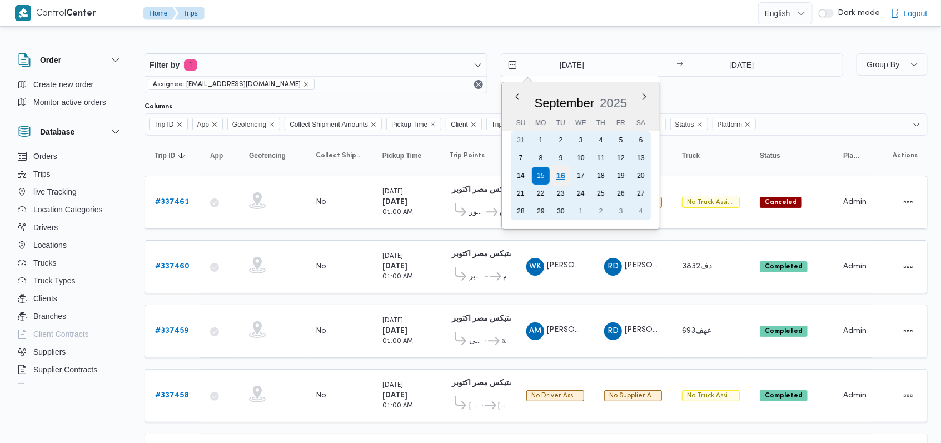
click at [565, 180] on div "16" at bounding box center [560, 175] width 21 height 21
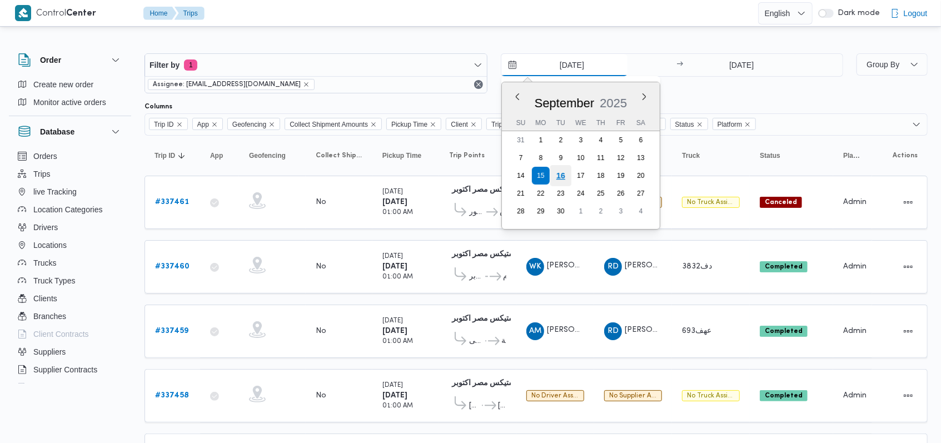
type input "16/9/2025"
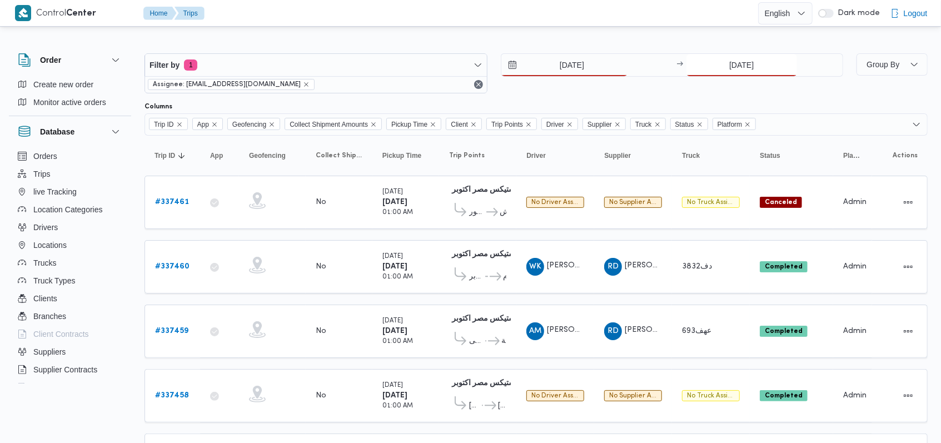
click at [762, 62] on input "15/9/2025" at bounding box center [742, 65] width 111 height 22
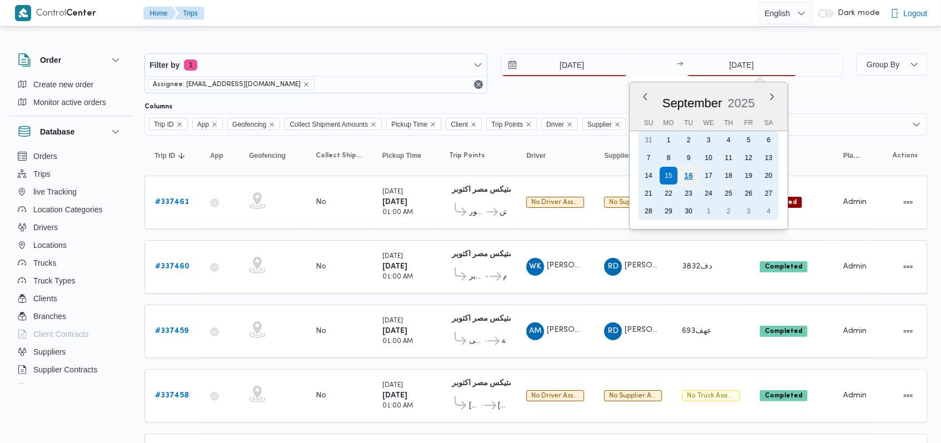
click at [685, 176] on div "16" at bounding box center [688, 175] width 21 height 21
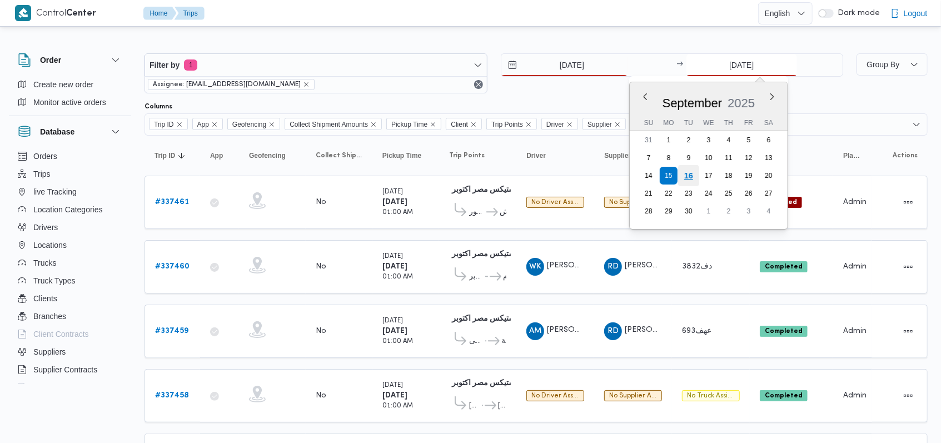
type input "16/9/2025"
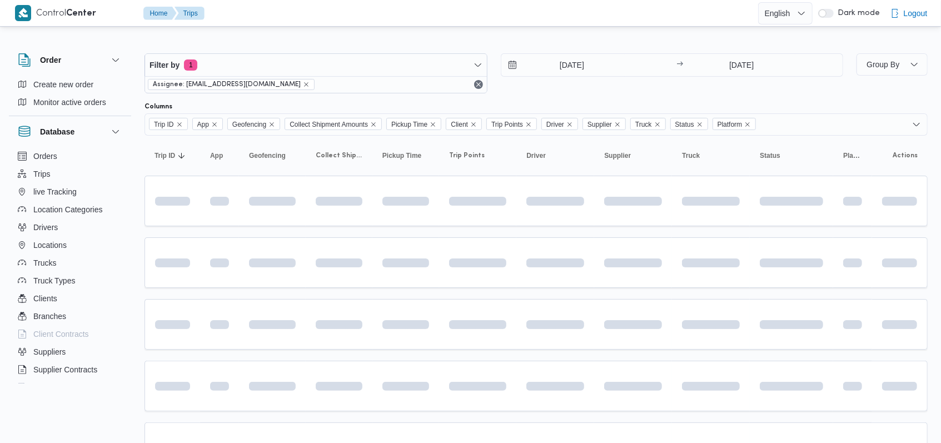
click at [578, 87] on div "16/9/2025 → 16/9/2025" at bounding box center [672, 73] width 343 height 40
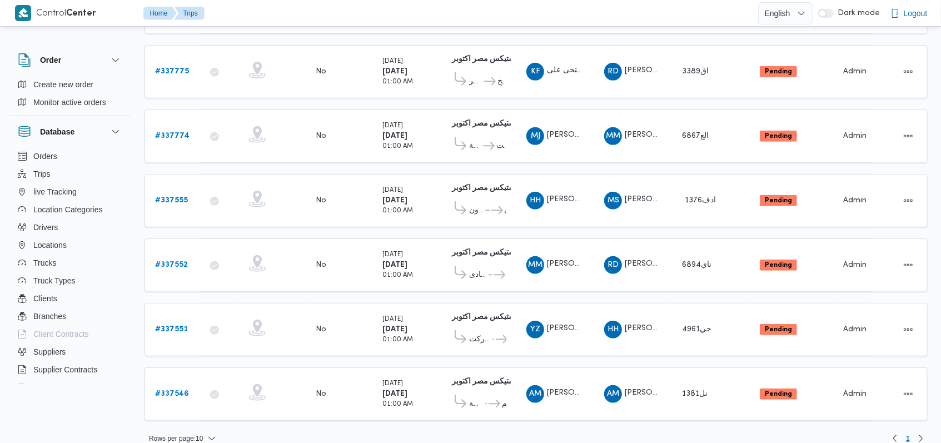
scroll to position [92, 0]
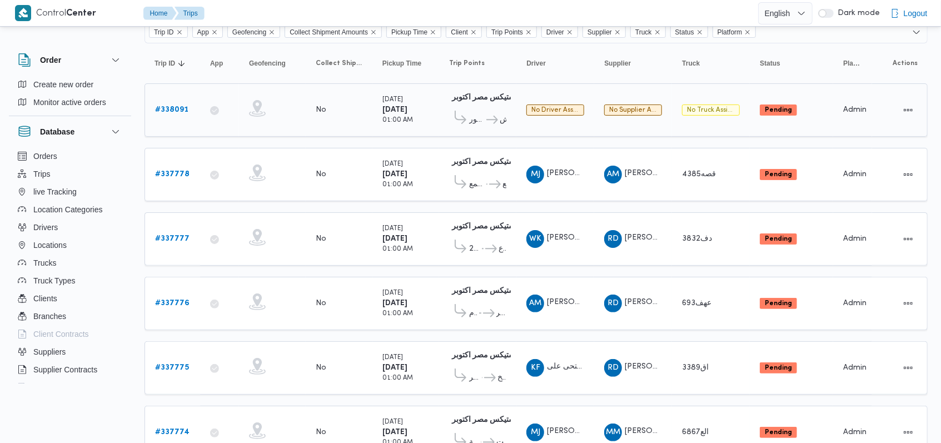
click at [173, 106] on b "# 338091" at bounding box center [171, 109] width 33 height 7
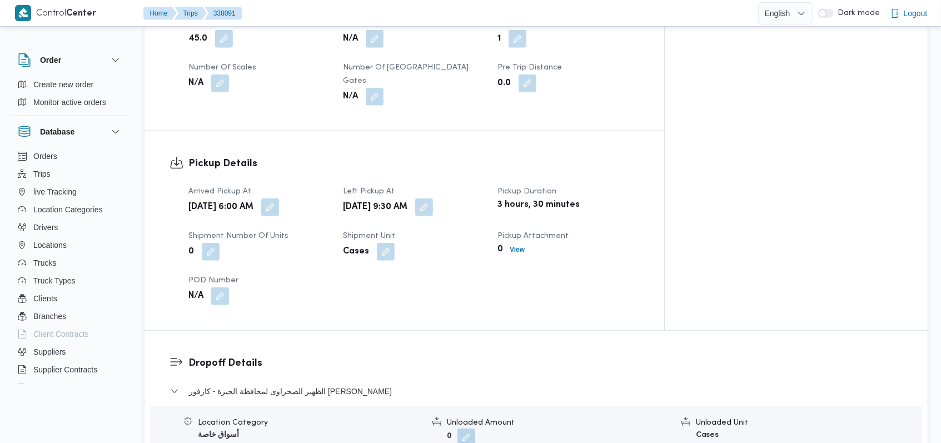
scroll to position [685, 0]
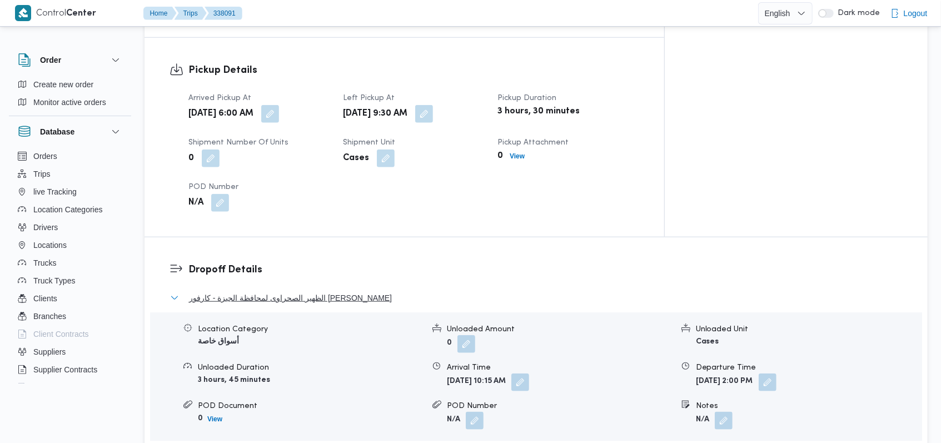
click at [345, 291] on span "الظهير الصحراوى لمحافظة الجيزة - كارفور داندى مول" at bounding box center [290, 297] width 203 height 13
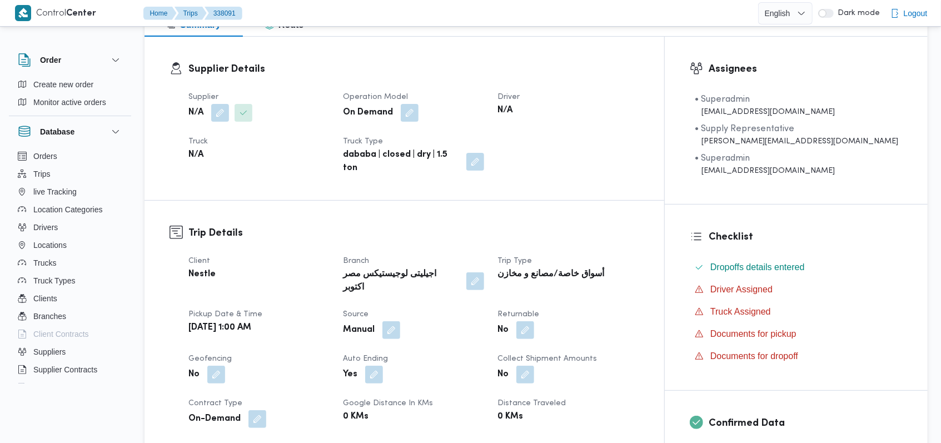
scroll to position [18, 0]
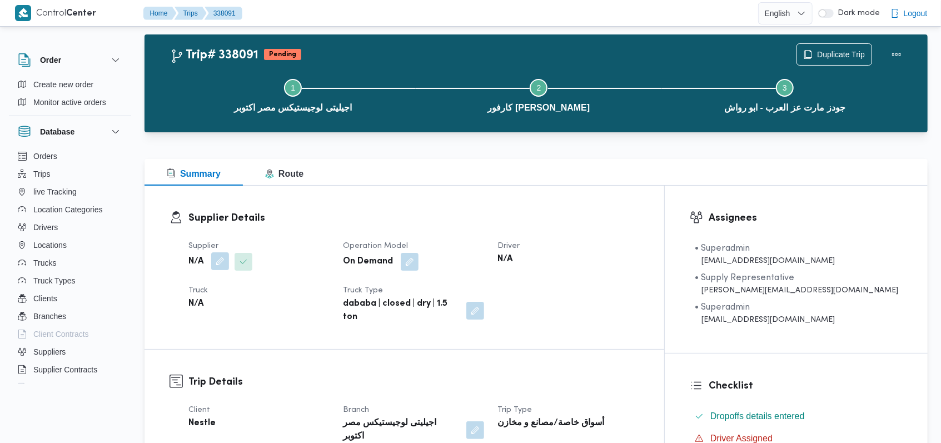
click at [227, 261] on button "button" at bounding box center [220, 261] width 18 height 18
click at [211, 291] on div "Supplier Name" at bounding box center [197, 288] width 83 height 9
click at [211, 306] on div "Search" at bounding box center [197, 306] width 83 height 22
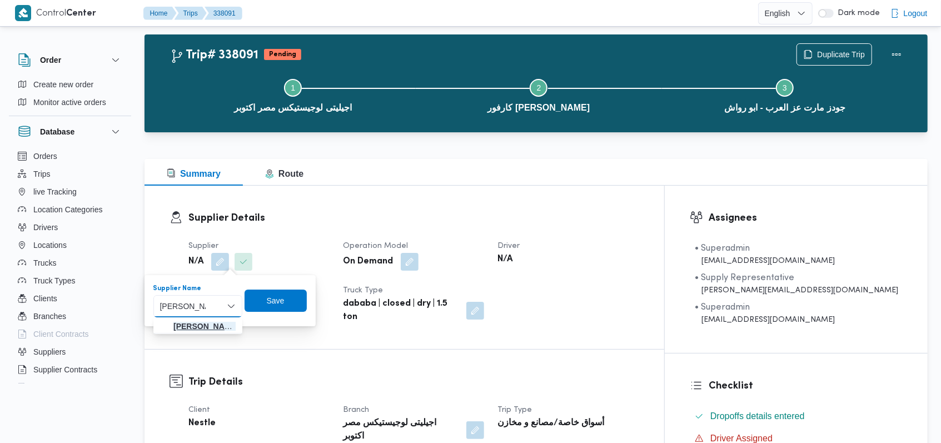
type input "مصطفى ممد"
click at [216, 325] on span "مصطفى ممد وح محمود عبدالهادى" at bounding box center [204, 326] width 62 height 13
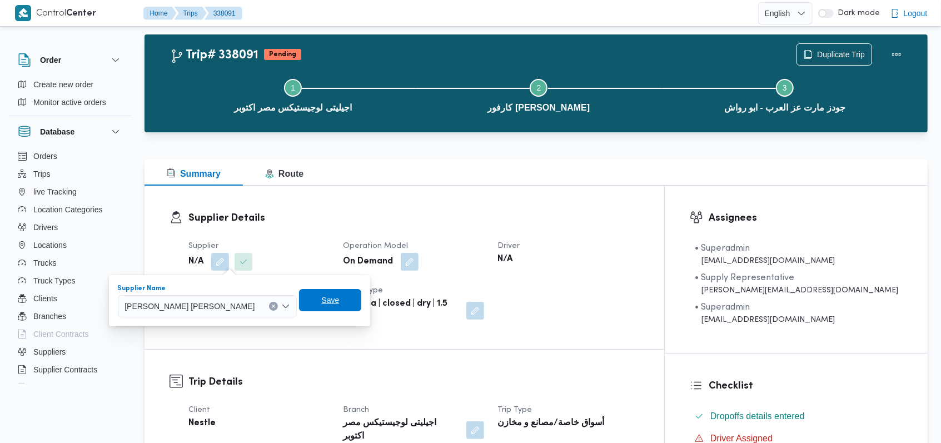
click at [299, 302] on span "Save" at bounding box center [330, 300] width 62 height 22
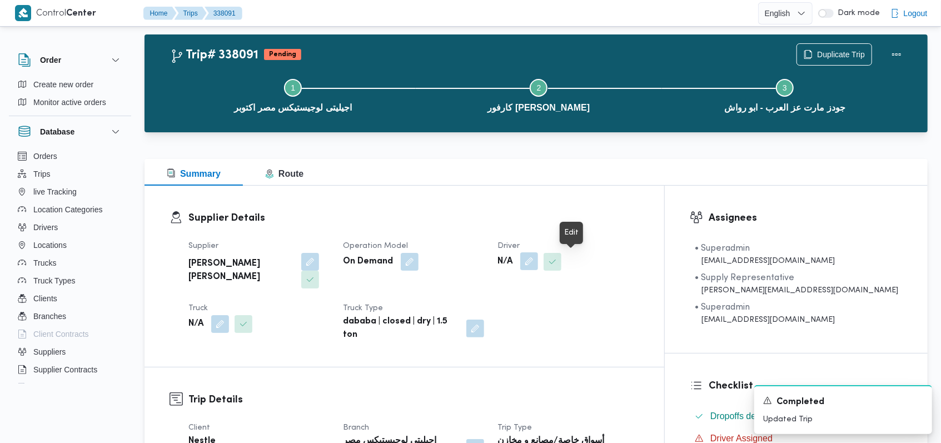
click at [538, 263] on button "button" at bounding box center [529, 261] width 18 height 18
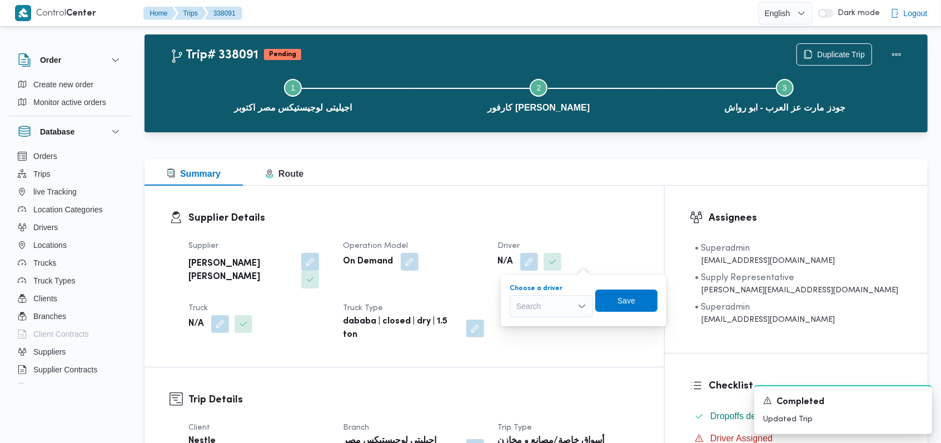
click at [560, 304] on div "Search" at bounding box center [551, 306] width 83 height 22
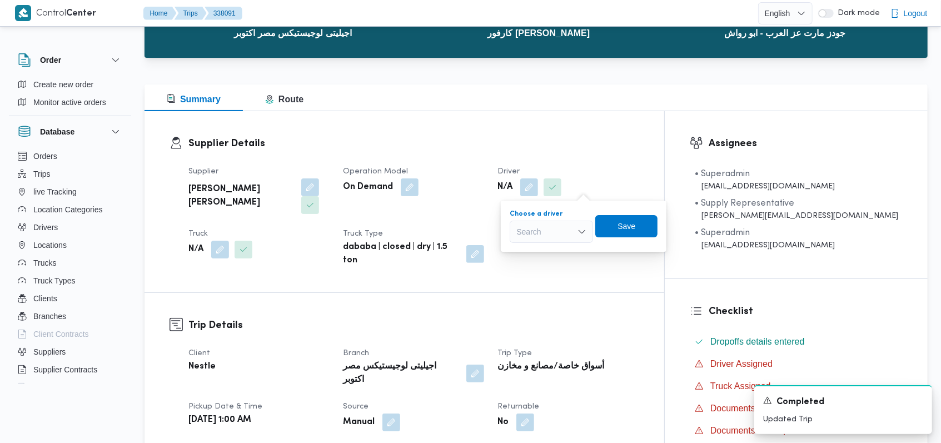
click at [567, 234] on div "Search Combo box. Selected. Combo box input. Search. Type some text or, to disp…" at bounding box center [551, 232] width 83 height 22
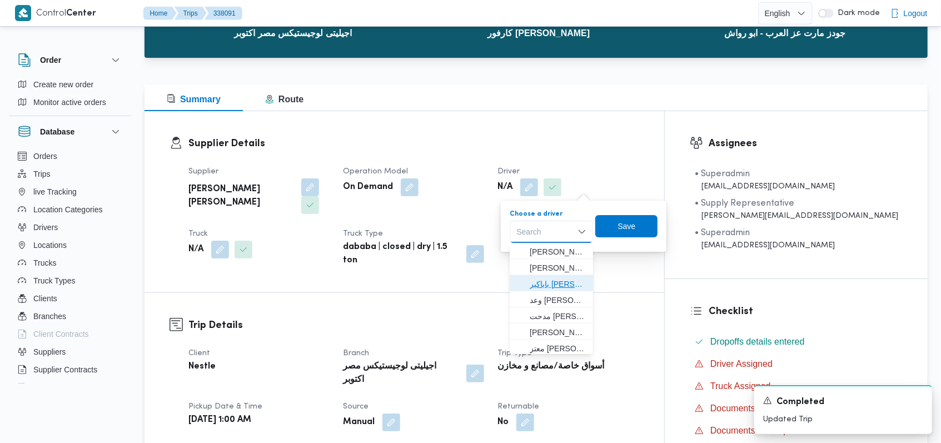
click at [561, 287] on span "باباكير ابكير خريف ادم" at bounding box center [558, 283] width 57 height 13
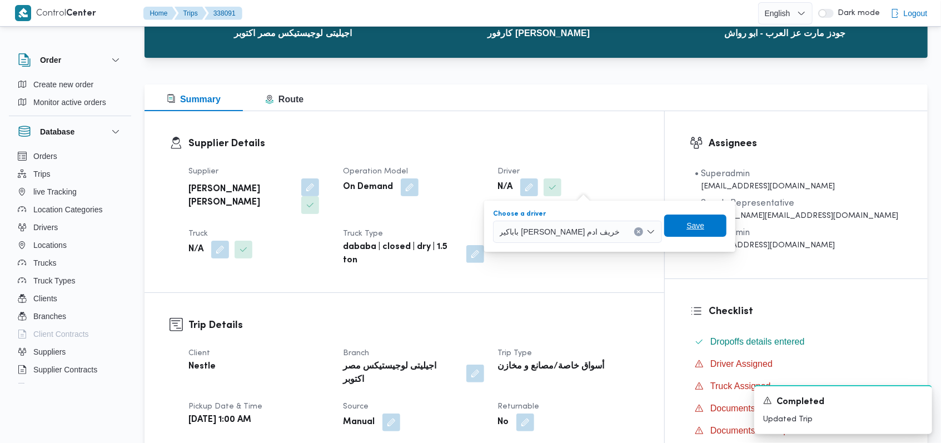
click at [664, 233] on span "Save" at bounding box center [695, 226] width 62 height 22
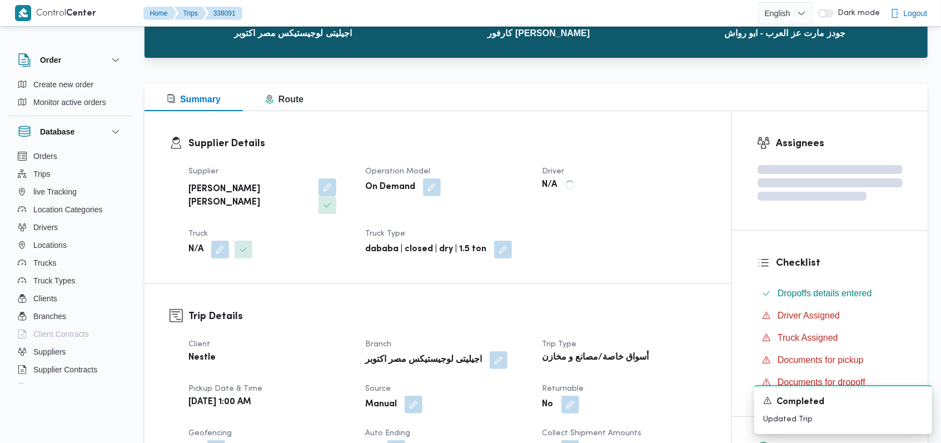
click at [210, 241] on span at bounding box center [217, 250] width 23 height 18
click at [213, 241] on button "button" at bounding box center [220, 250] width 18 height 18
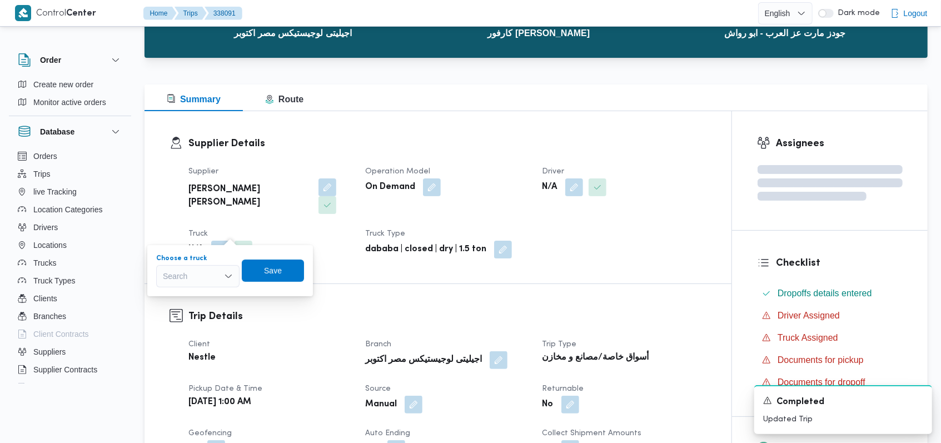
click at [193, 268] on div "Search" at bounding box center [197, 276] width 83 height 22
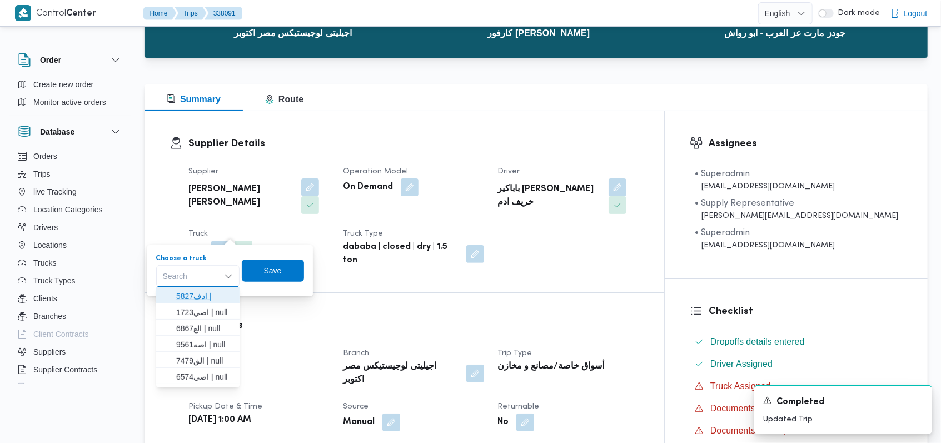
click at [217, 296] on span "ادف5827 |" at bounding box center [204, 296] width 57 height 13
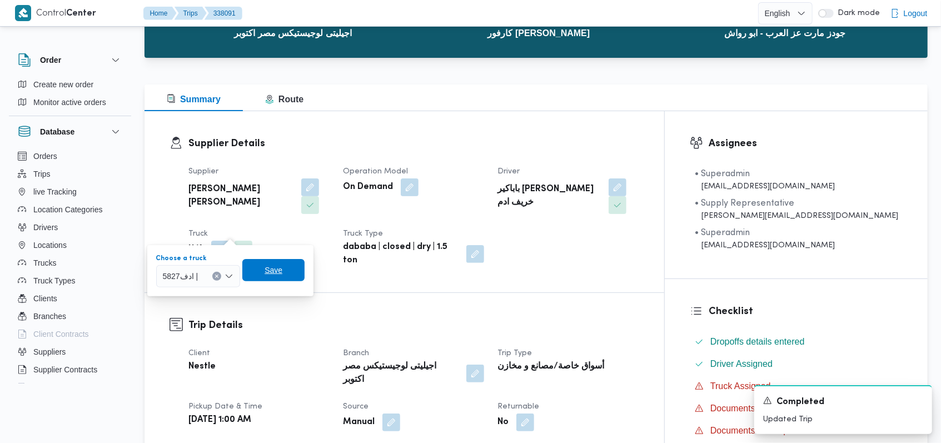
click at [260, 277] on span "Save" at bounding box center [273, 270] width 62 height 22
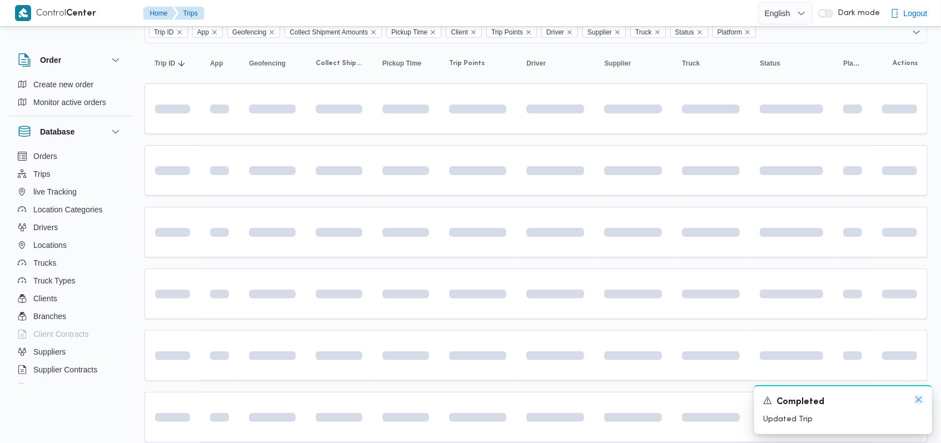
click at [915, 402] on icon "Dismiss toast" at bounding box center [918, 399] width 9 height 9
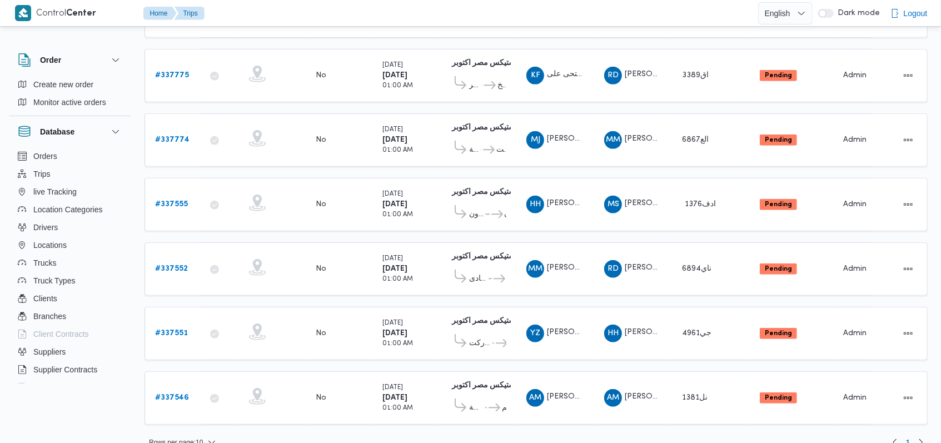
scroll to position [389, 0]
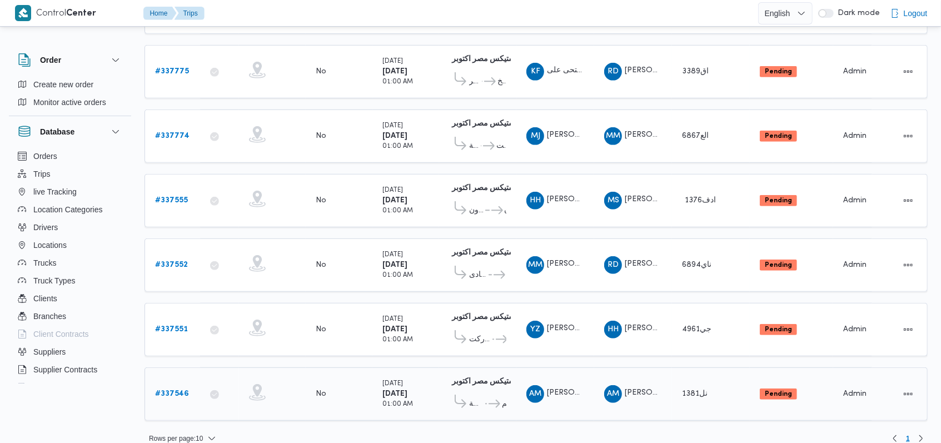
click at [178, 390] on b "# 337546" at bounding box center [172, 393] width 34 height 7
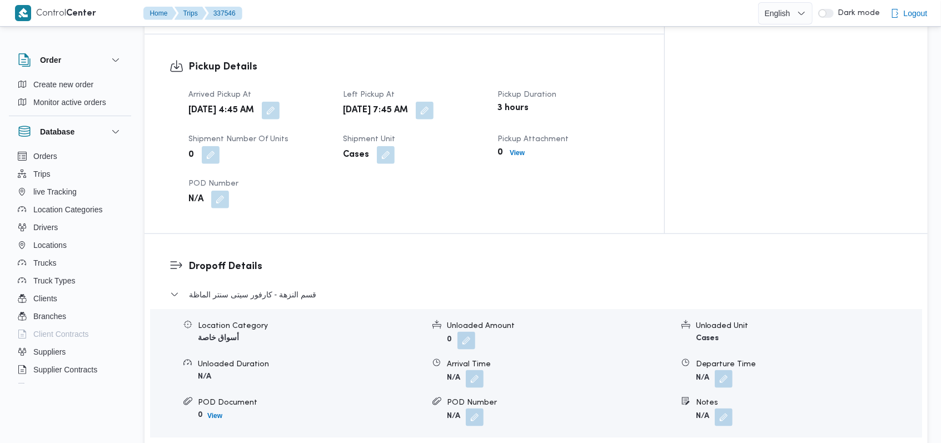
scroll to position [741, 0]
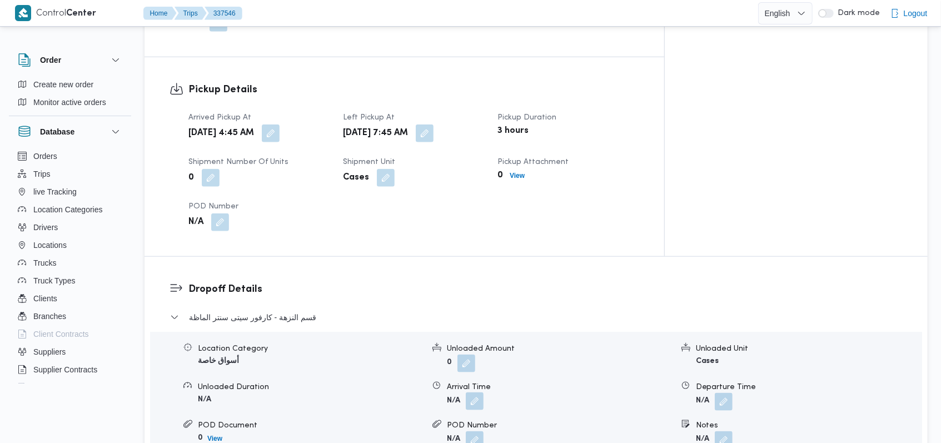
click at [479, 392] on button "button" at bounding box center [475, 401] width 18 height 18
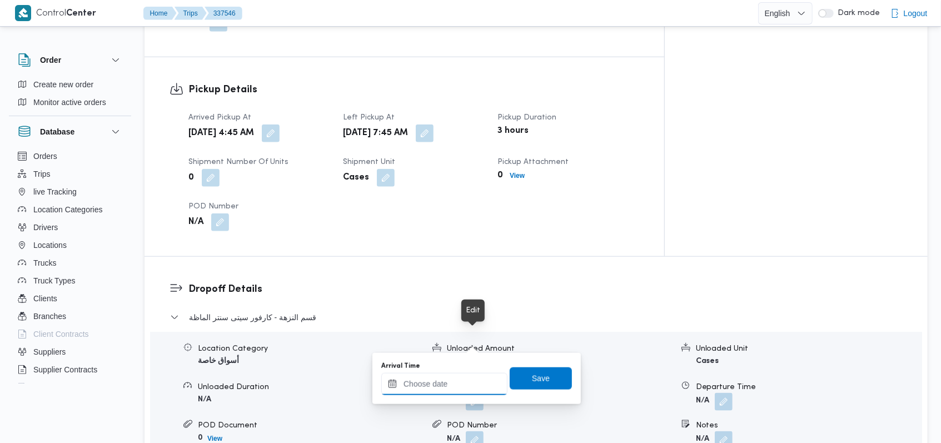
click at [451, 379] on div at bounding box center [444, 384] width 126 height 22
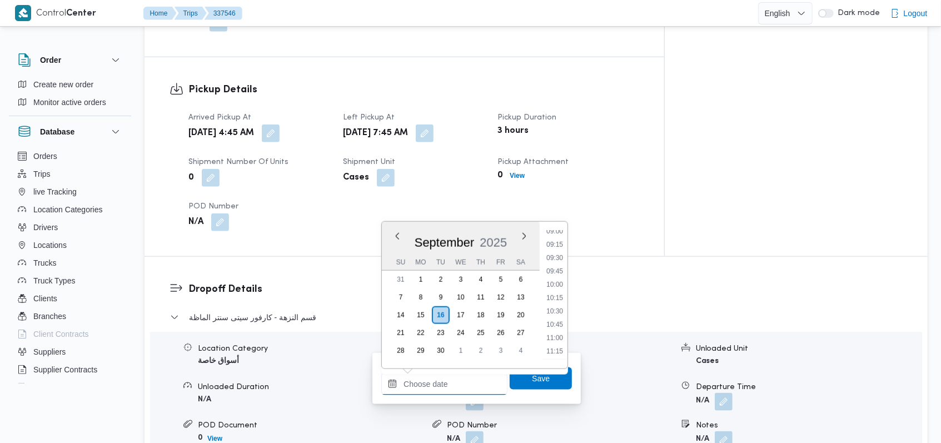
scroll to position [463, 0]
click at [563, 276] on li "09:30" at bounding box center [555, 280] width 26 height 11
type input "16/09/2025 09:30"
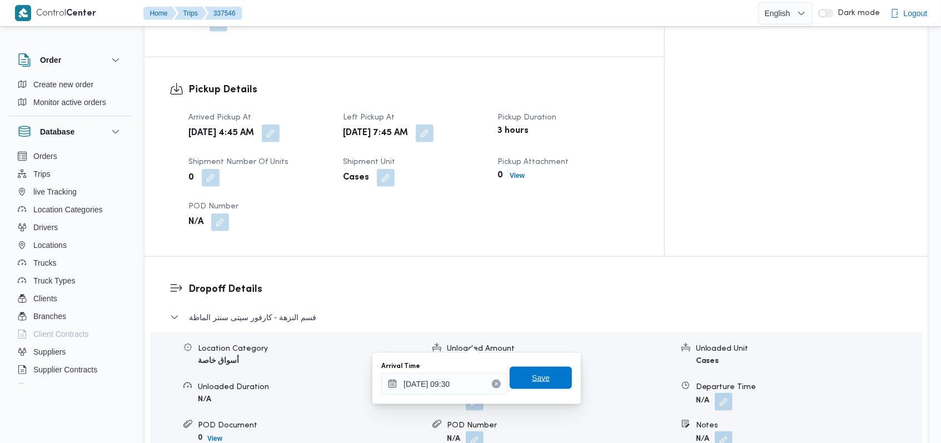
click at [537, 381] on span "Save" at bounding box center [541, 377] width 18 height 13
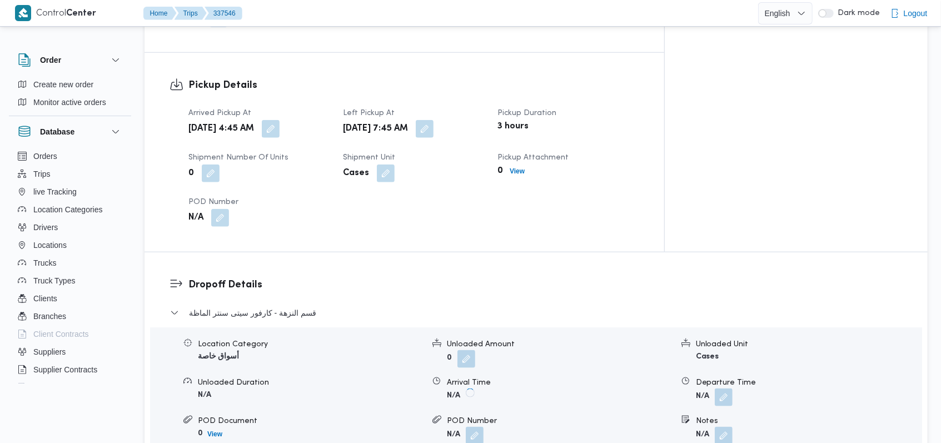
scroll to position [889, 0]
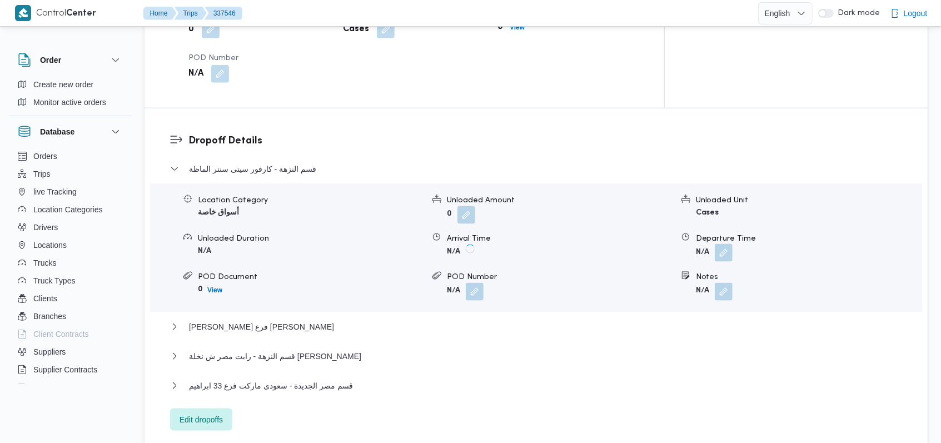
click at [725, 244] on button "button" at bounding box center [724, 253] width 18 height 18
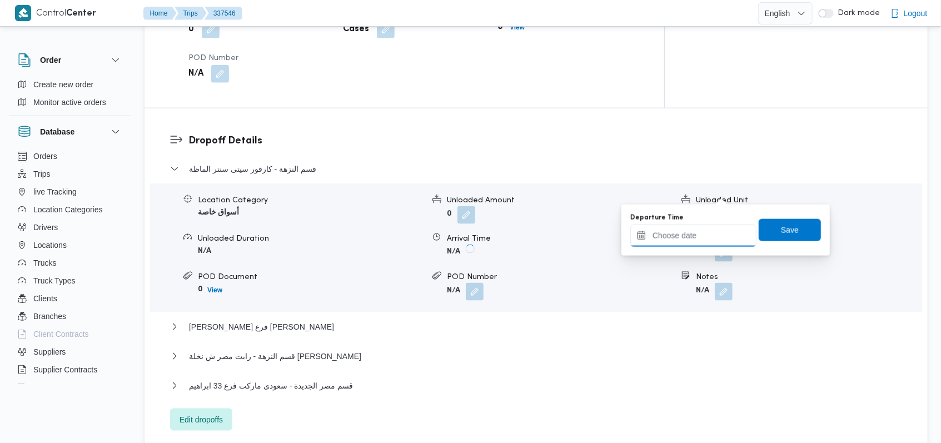
click at [697, 235] on input "Departure Time" at bounding box center [693, 236] width 126 height 22
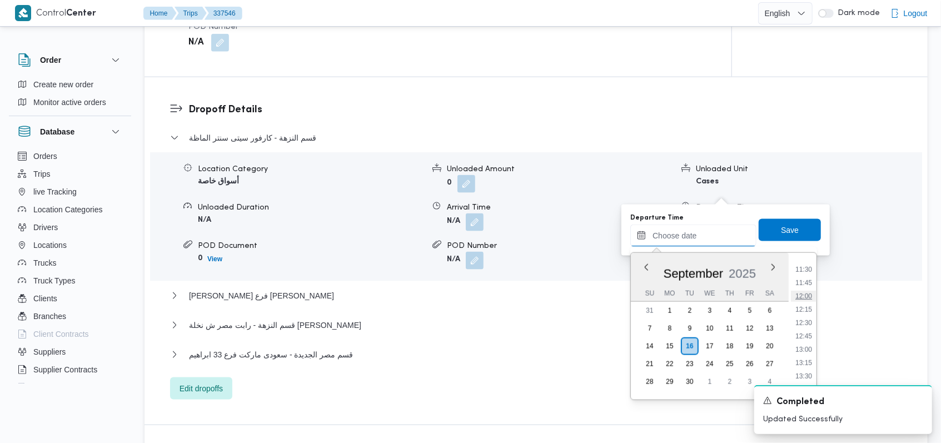
scroll to position [538, 0]
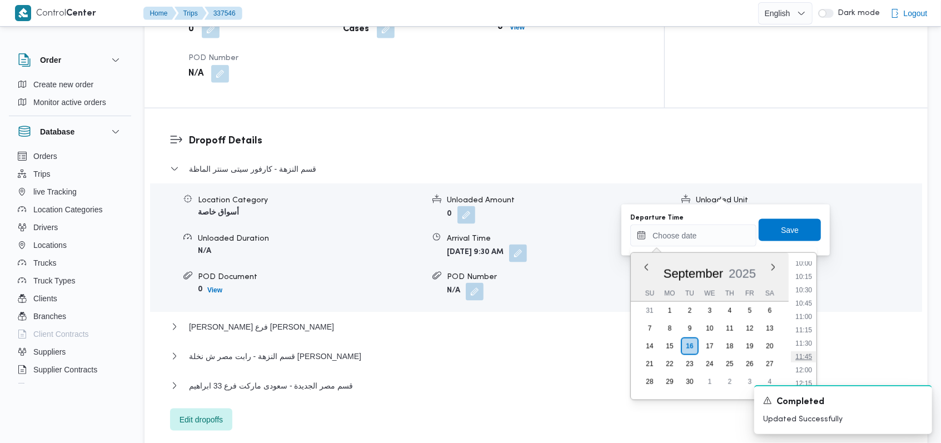
click at [806, 359] on li "11:45" at bounding box center [804, 356] width 26 height 11
type input "16/09/2025 11:45"
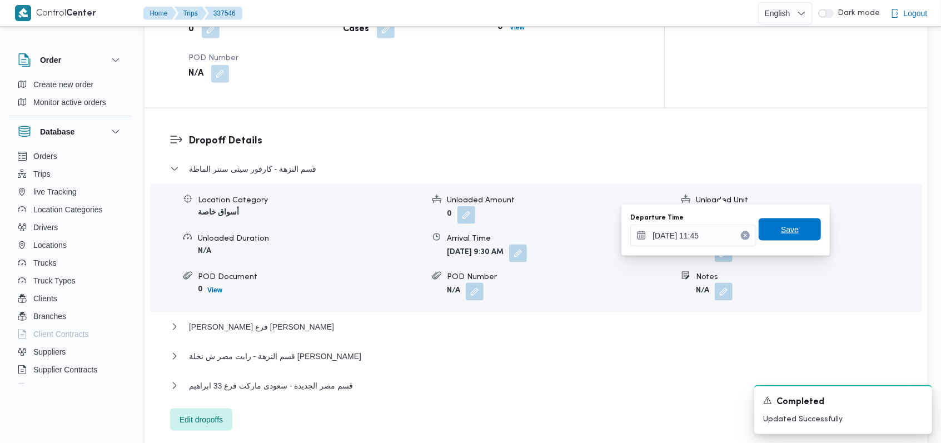
click at [781, 230] on span "Save" at bounding box center [790, 229] width 18 height 13
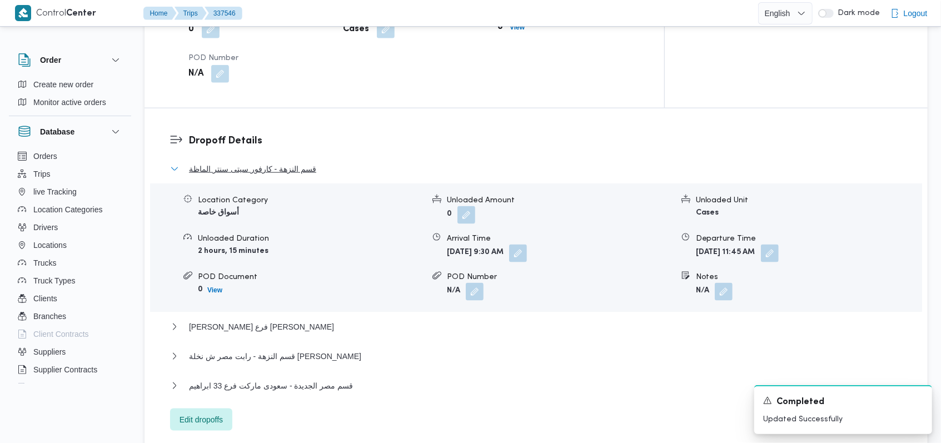
click at [256, 162] on span "قسم النزهة - كارفور سيتى سنتر الماظة" at bounding box center [252, 168] width 127 height 13
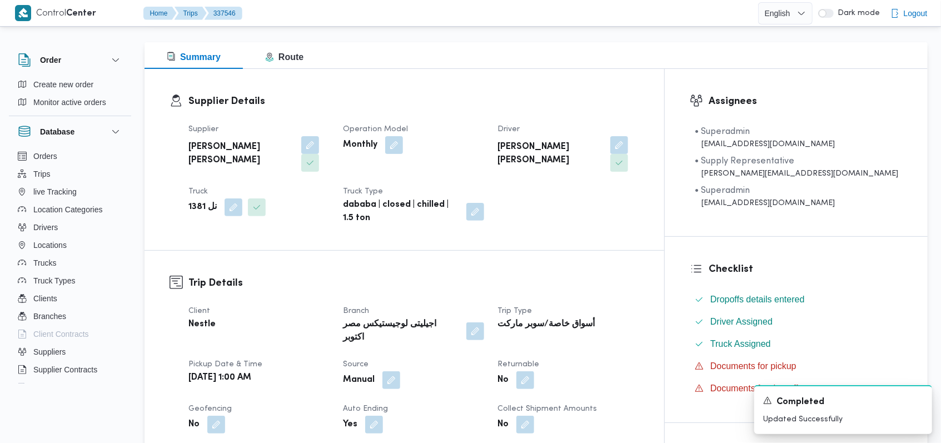
scroll to position [0, 0]
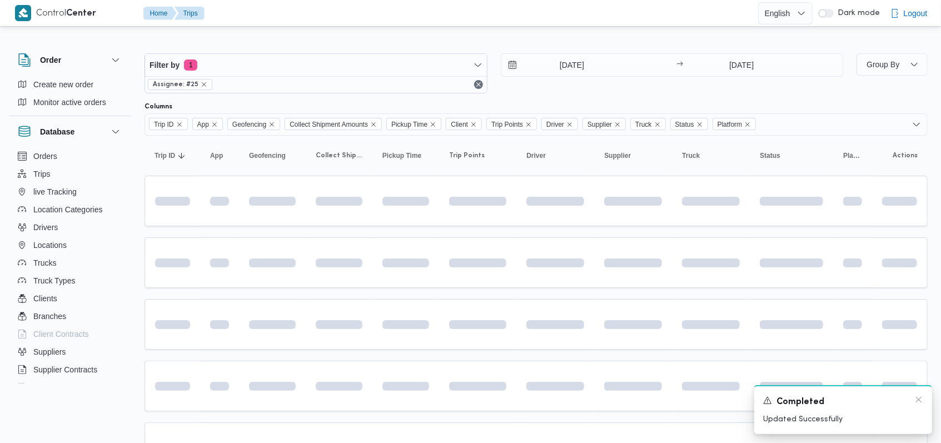
scroll to position [372, 0]
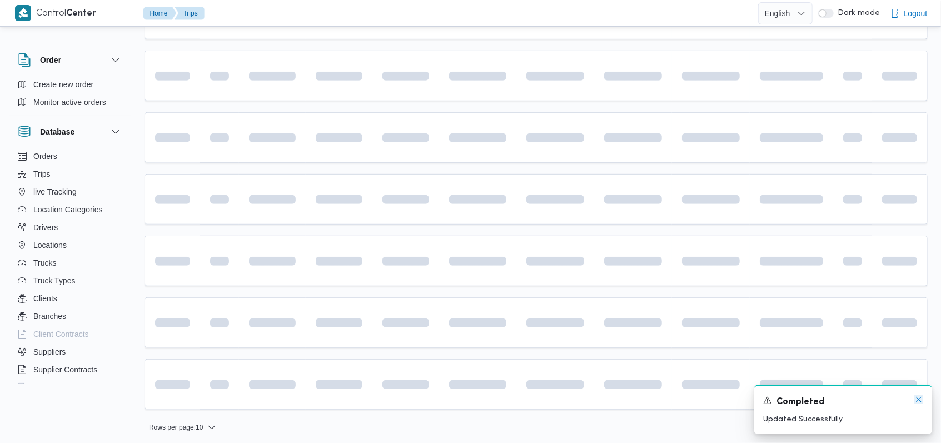
click at [917, 401] on icon "Dismiss toast" at bounding box center [918, 399] width 9 height 9
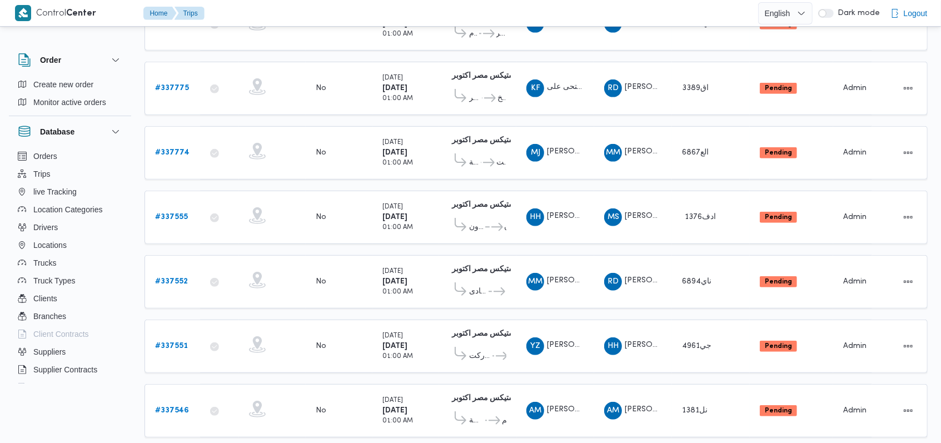
scroll to position [376, 0]
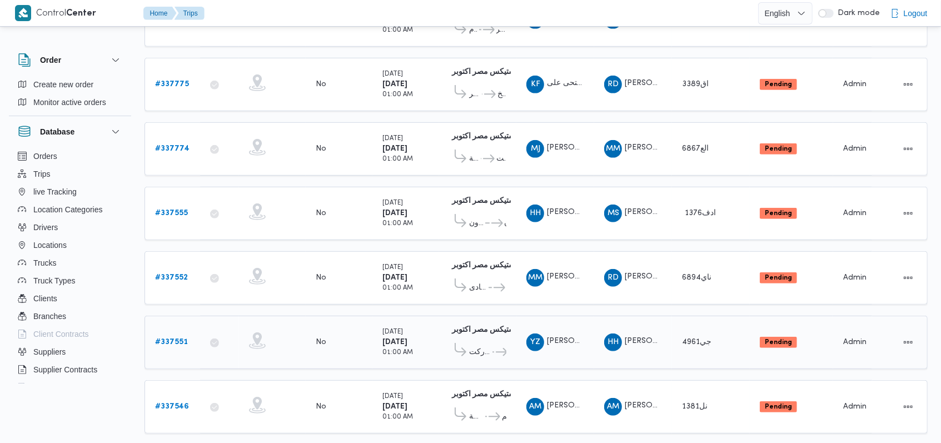
click at [180, 339] on b "# 337551" at bounding box center [171, 342] width 33 height 7
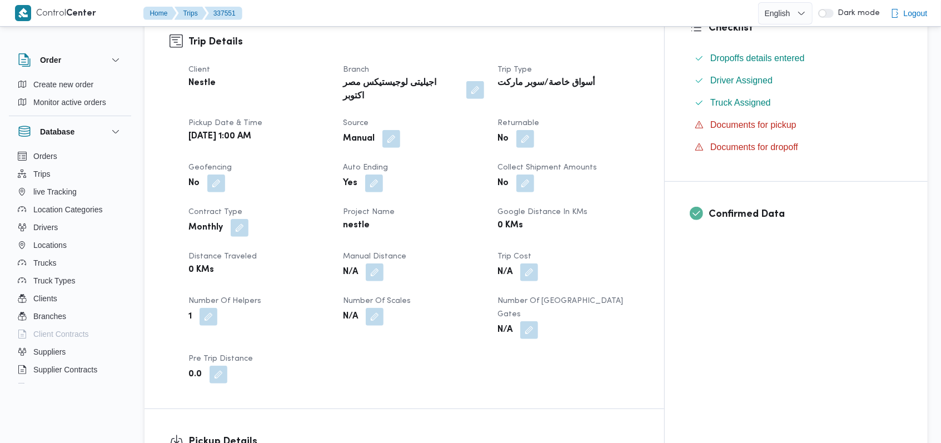
scroll to position [747, 0]
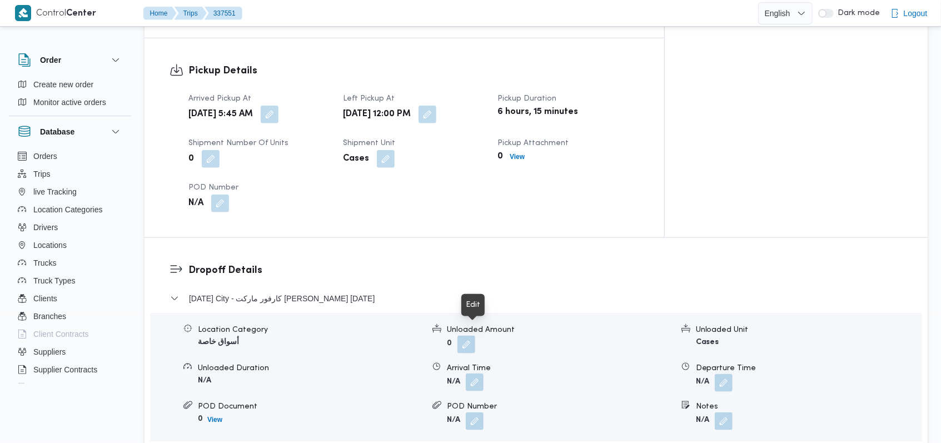
click at [472, 374] on button "button" at bounding box center [475, 383] width 18 height 18
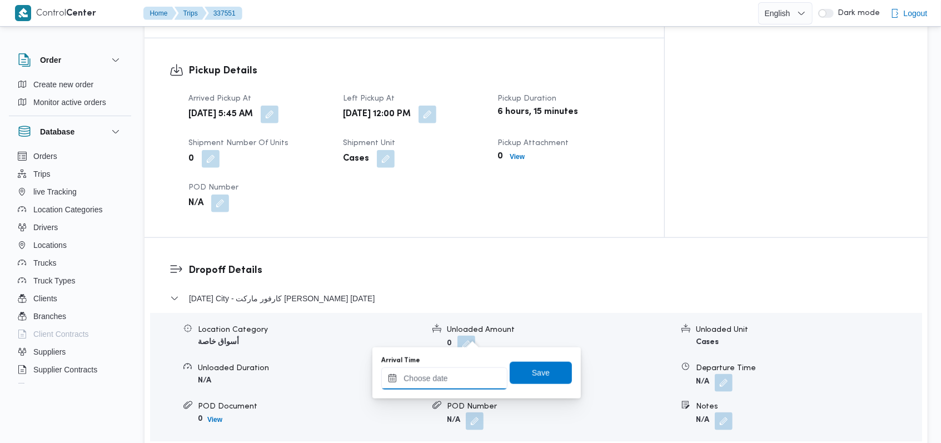
click at [451, 373] on div at bounding box center [444, 378] width 126 height 22
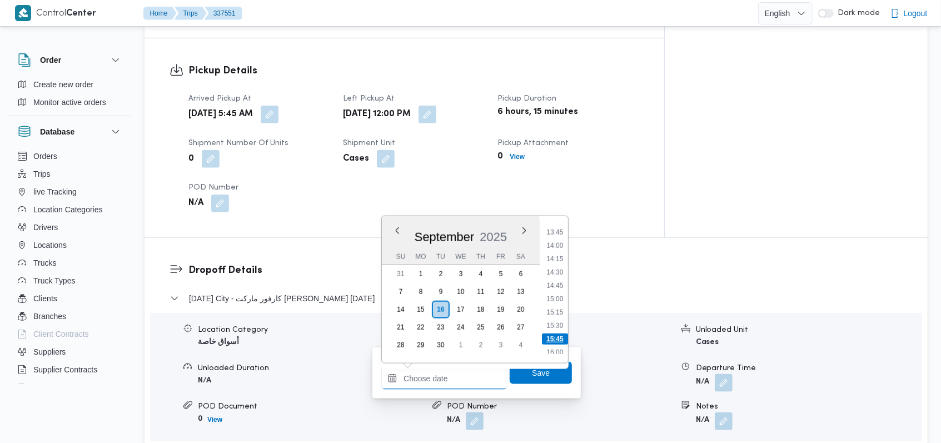
scroll to position [699, 0]
click at [561, 251] on li "13:30" at bounding box center [556, 252] width 26 height 11
type input "16/09/2025 13:30"
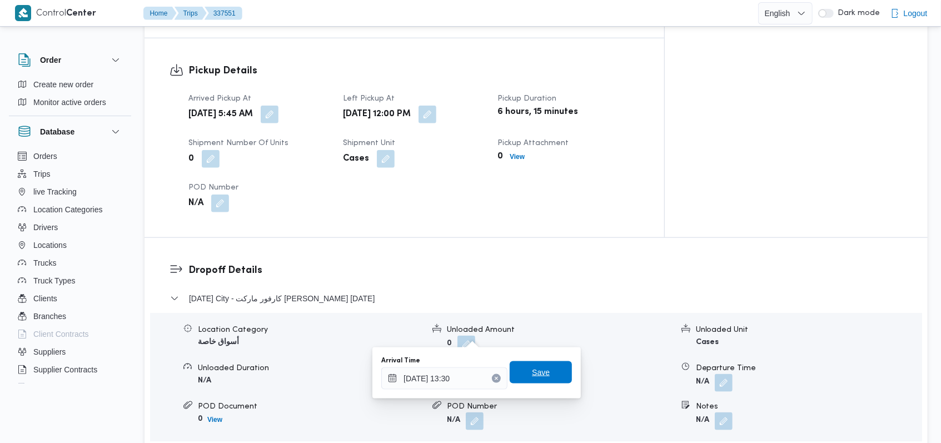
click at [544, 369] on span "Save" at bounding box center [541, 372] width 62 height 22
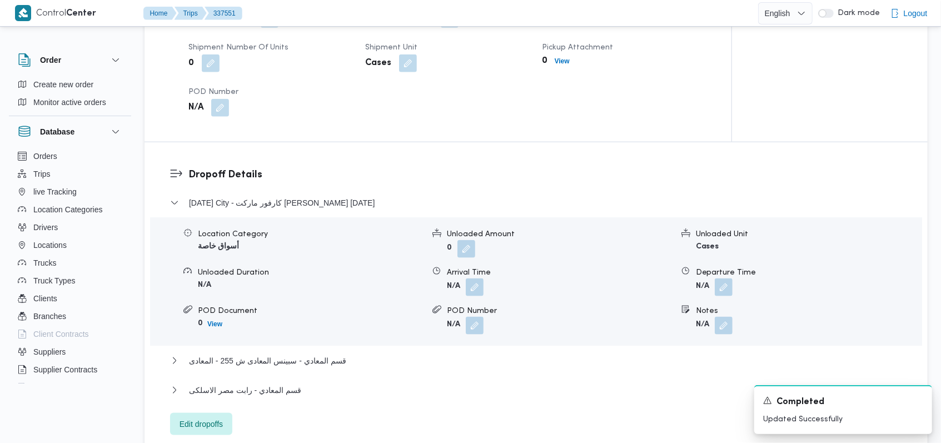
scroll to position [894, 0]
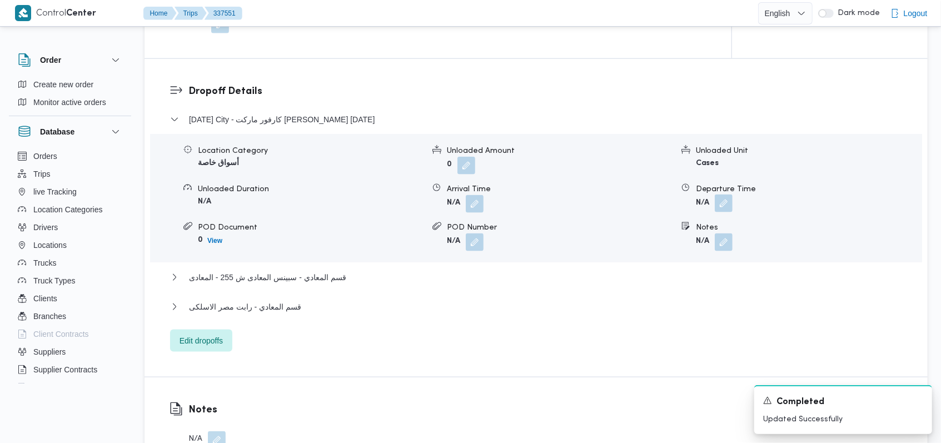
click at [719, 195] on button "button" at bounding box center [724, 204] width 18 height 18
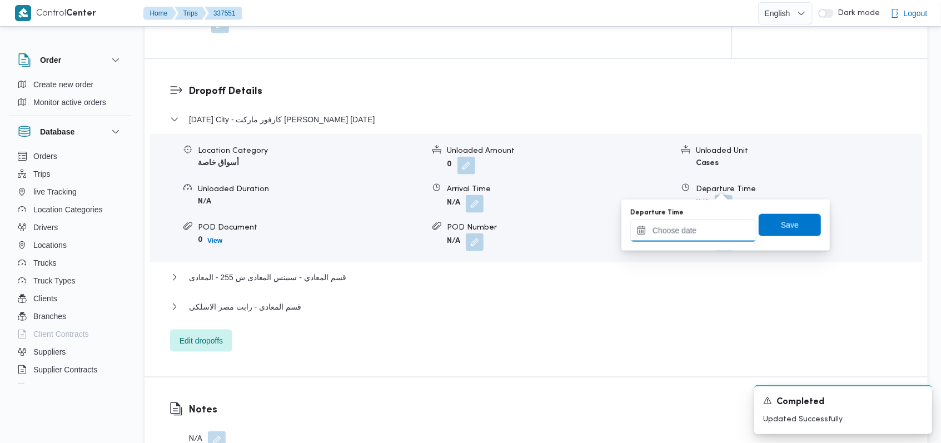
click at [699, 228] on input "Departure Time" at bounding box center [693, 231] width 126 height 22
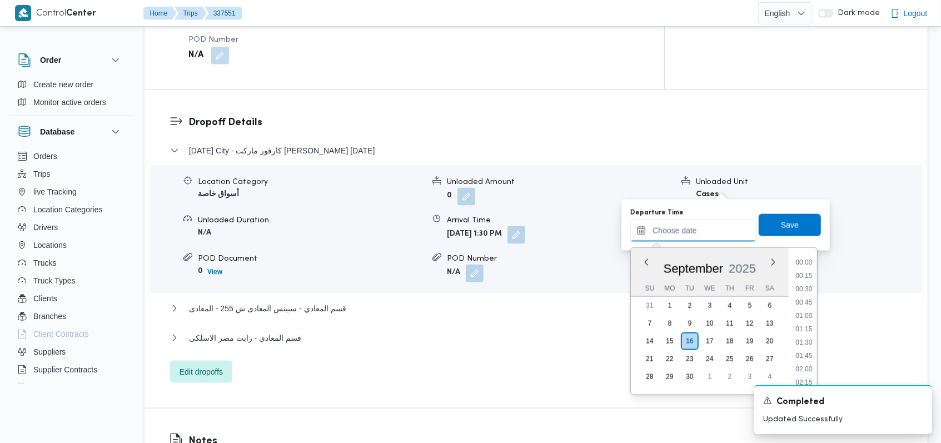
scroll to position [773, 0]
click at [805, 264] on li "14:30" at bounding box center [805, 262] width 26 height 11
type input "16/09/2025 14:30"
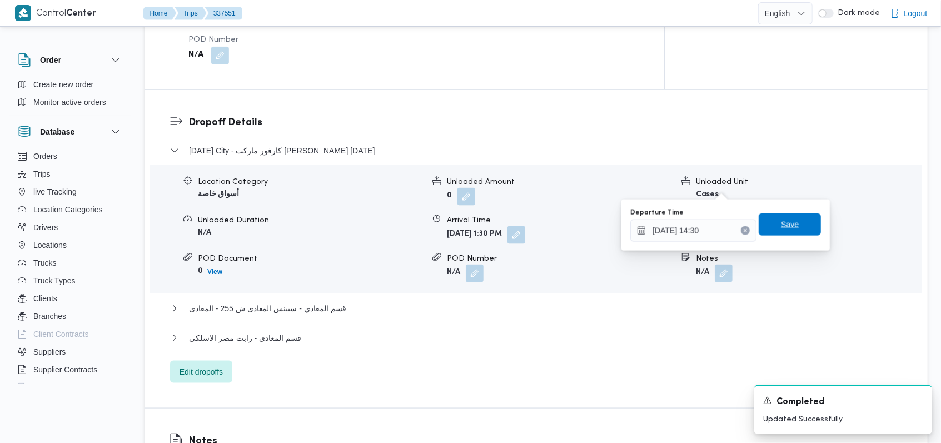
click at [798, 228] on span "Save" at bounding box center [790, 224] width 62 height 22
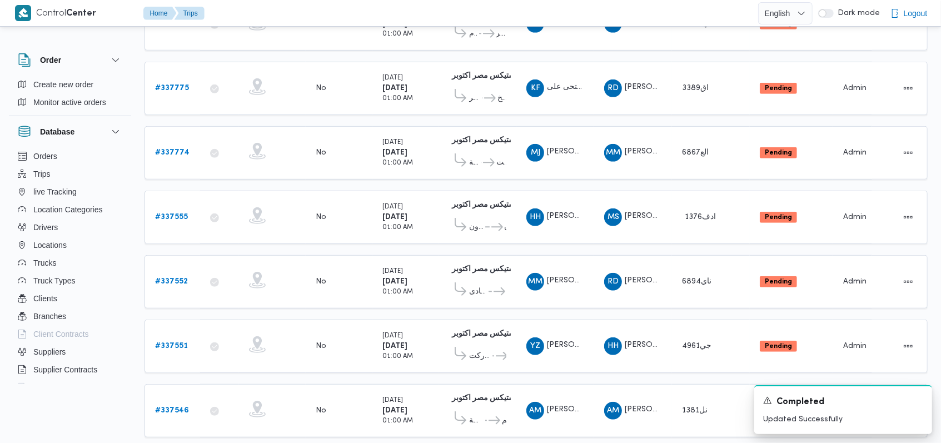
scroll to position [389, 0]
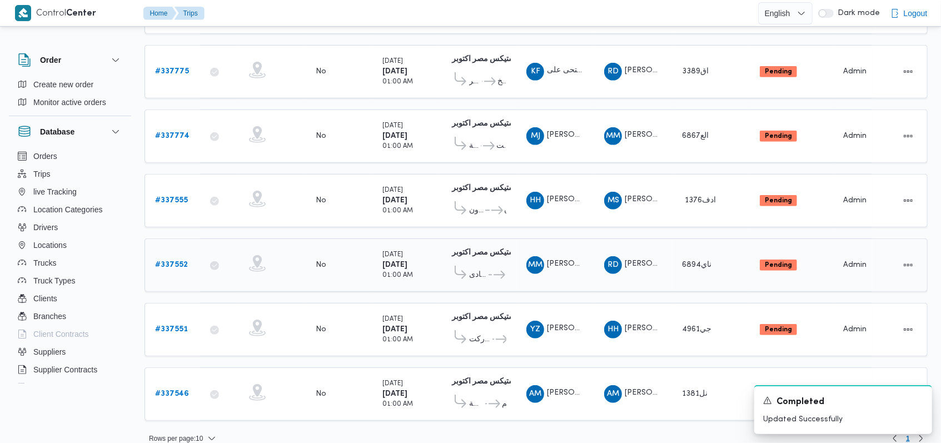
click at [172, 261] on b "# 337552" at bounding box center [171, 264] width 33 height 7
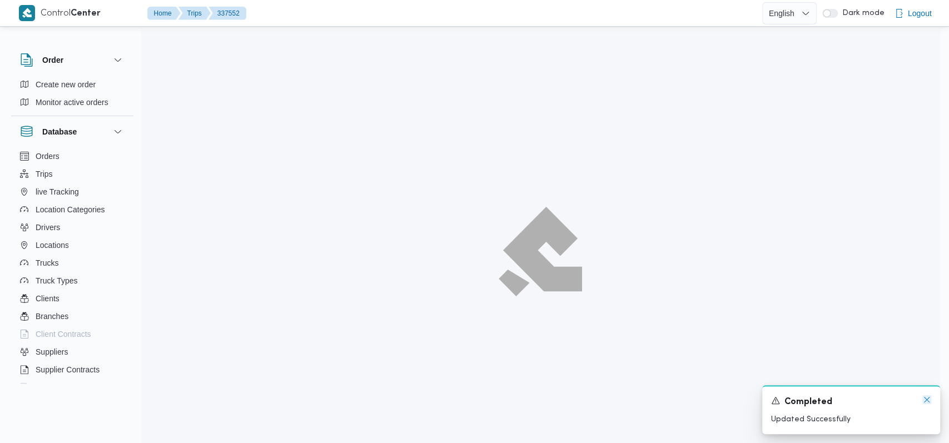
click at [925, 402] on icon "Dismiss toast" at bounding box center [926, 399] width 9 height 9
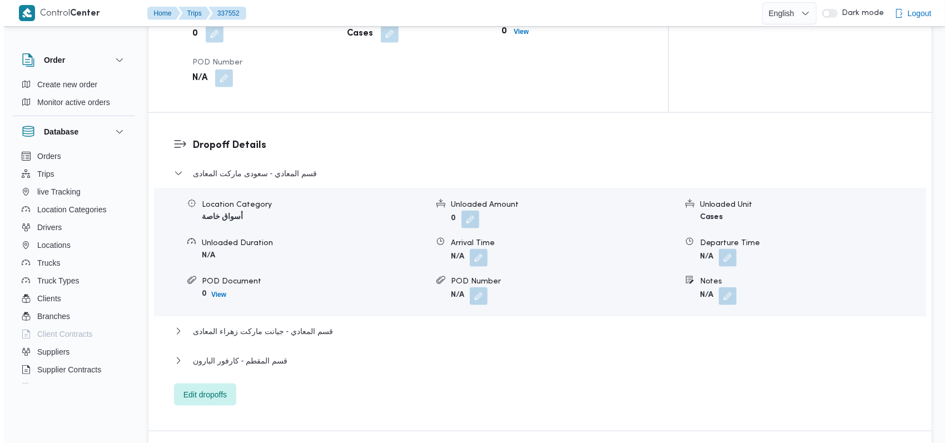
scroll to position [963, 0]
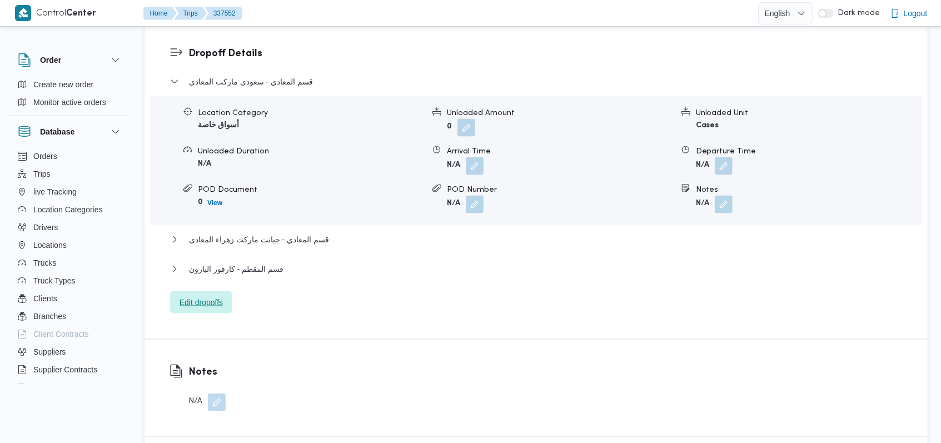
click at [208, 296] on span "Edit dropoffs" at bounding box center [201, 302] width 43 height 13
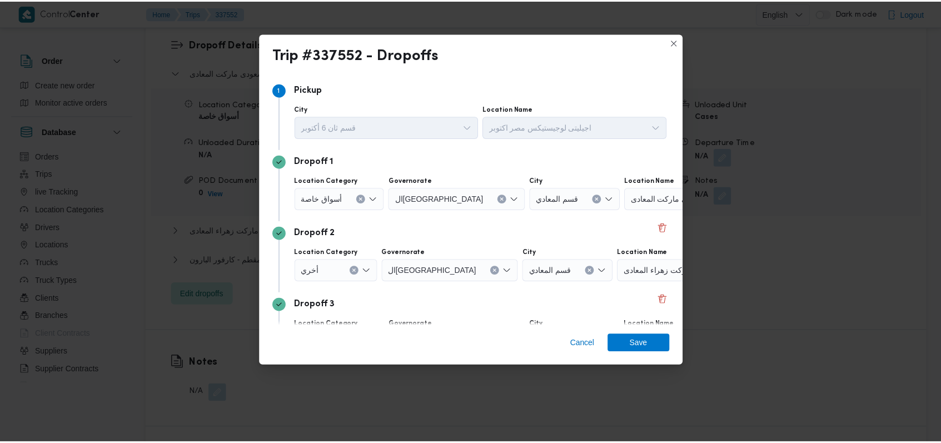
scroll to position [72, 0]
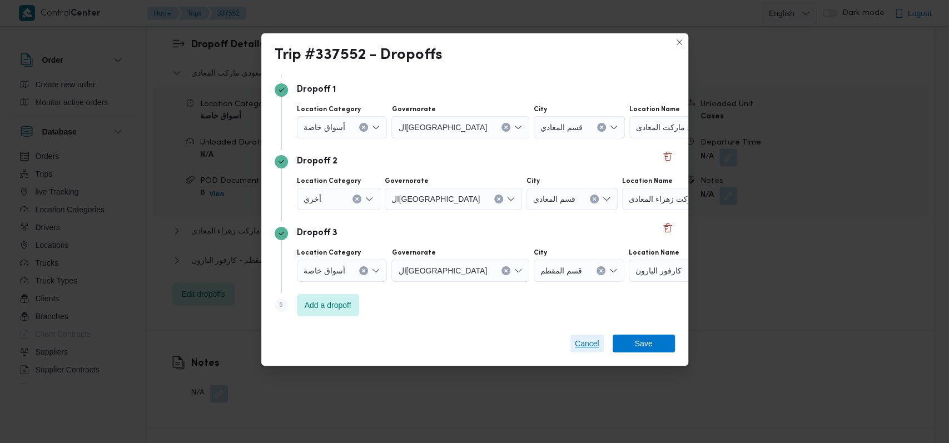
click at [591, 351] on span "Cancel" at bounding box center [586, 344] width 33 height 18
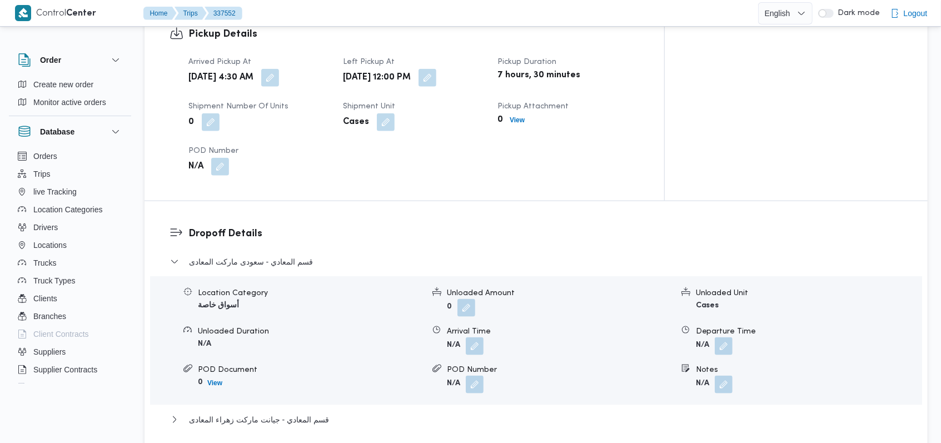
scroll to position [815, 0]
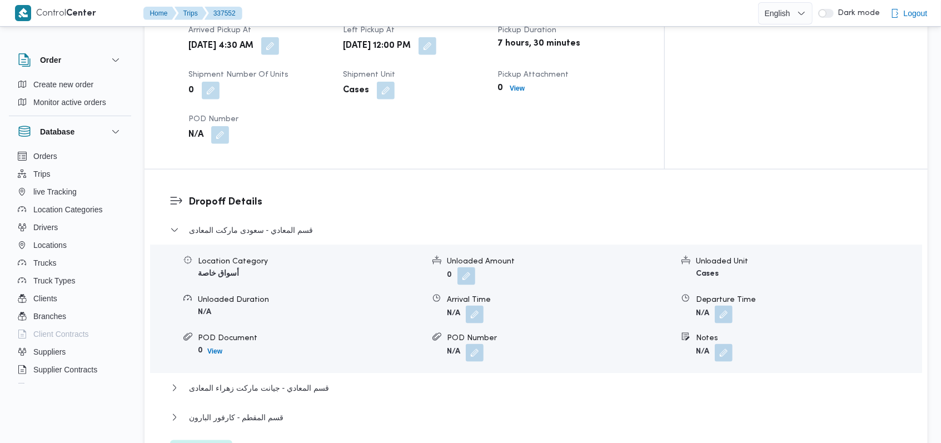
click at [480, 276] on div "Location Category أسواق خاصة Unloaded Amount 0 Unloaded Unit Cases Unloaded Dur…" at bounding box center [536, 309] width 781 height 126
click at [476, 305] on button "button" at bounding box center [475, 314] width 18 height 18
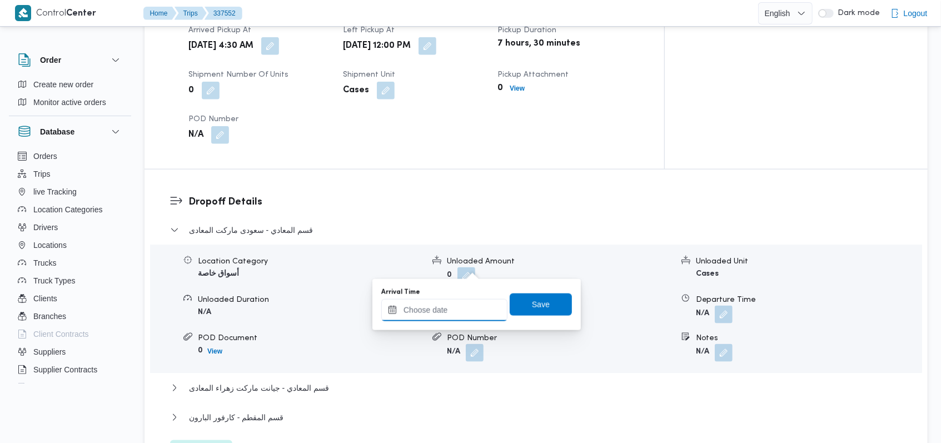
click at [462, 301] on input "Arrival Time" at bounding box center [444, 310] width 126 height 22
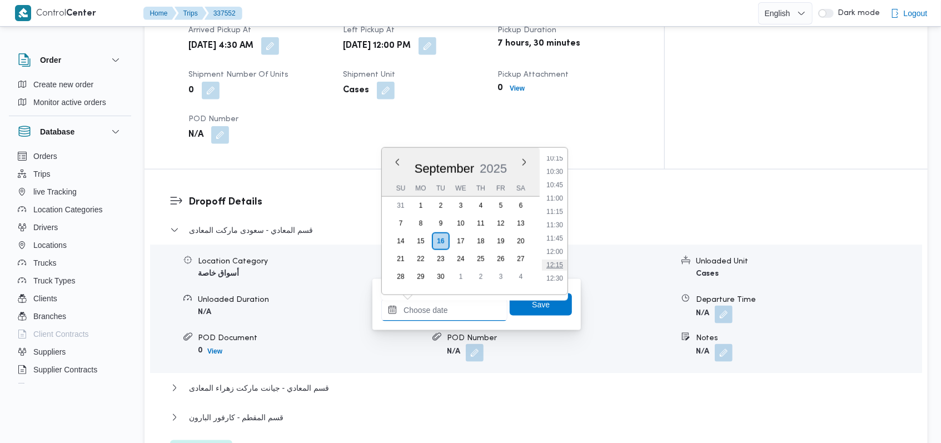
scroll to position [625, 0]
click at [560, 268] on li "13:45" at bounding box center [555, 271] width 26 height 11
type input "16/09/2025 13:45"
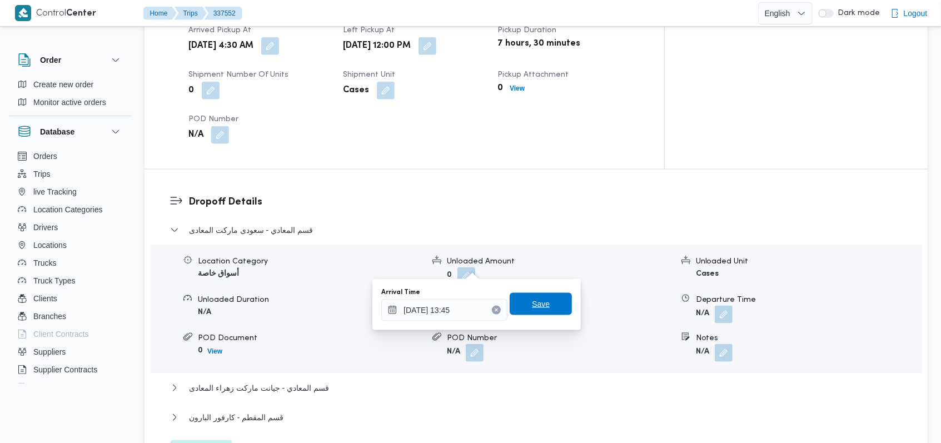
click at [548, 304] on span "Save" at bounding box center [541, 304] width 62 height 22
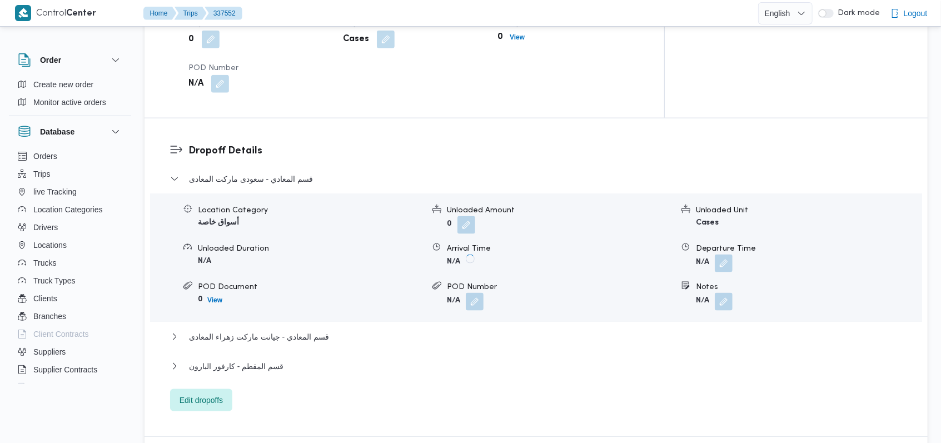
scroll to position [889, 0]
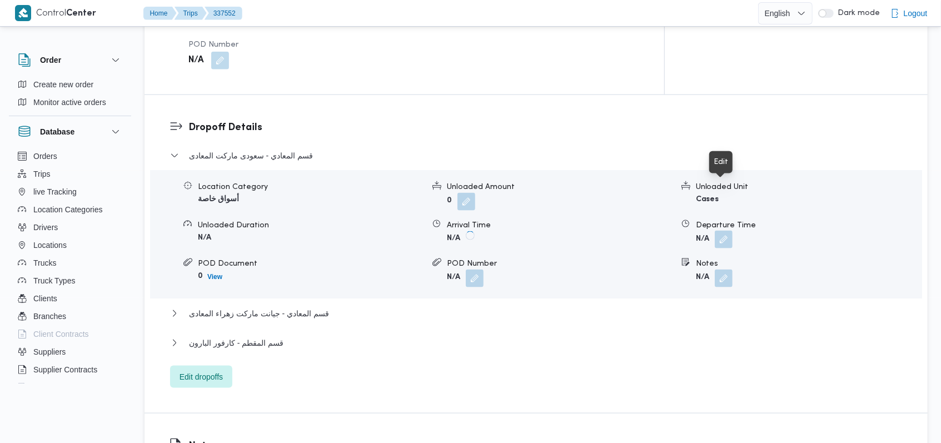
click at [725, 231] on button "button" at bounding box center [724, 240] width 18 height 18
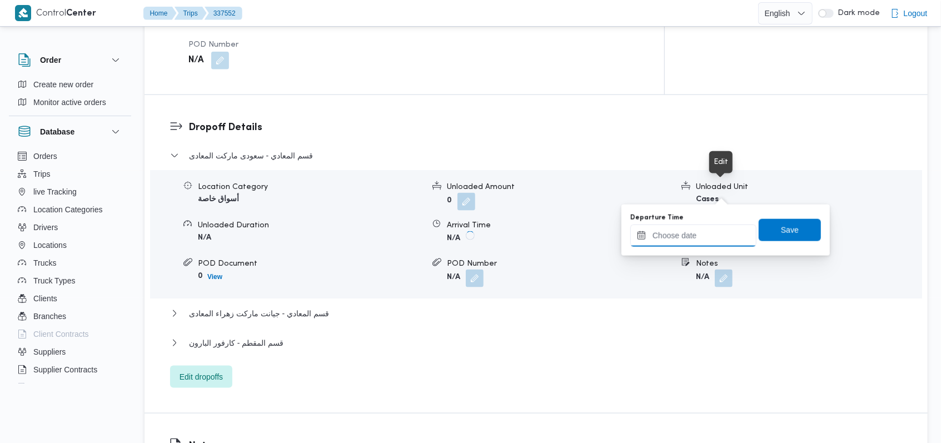
click at [681, 243] on input "Departure Time" at bounding box center [693, 236] width 126 height 22
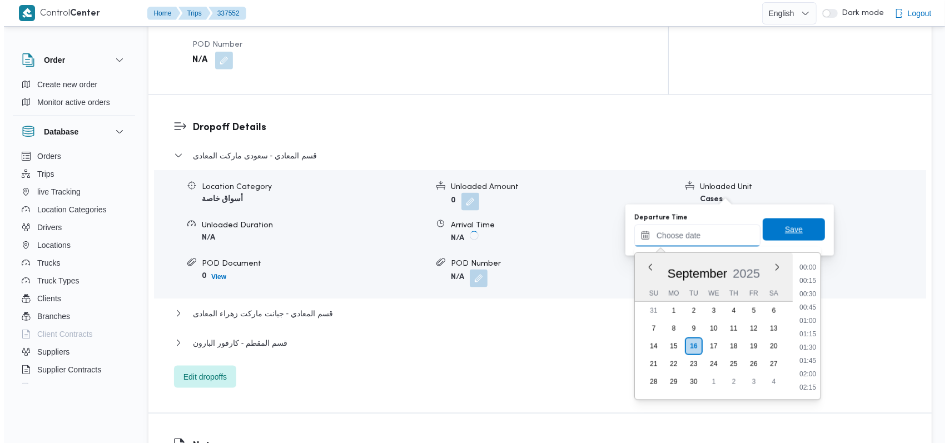
scroll to position [773, 0]
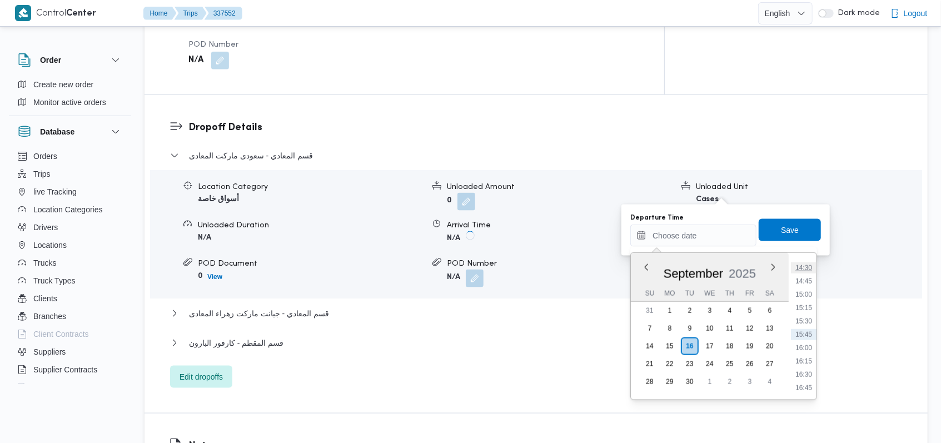
click at [806, 272] on li "14:30" at bounding box center [804, 267] width 26 height 11
click at [795, 232] on span "Save" at bounding box center [790, 230] width 62 height 22
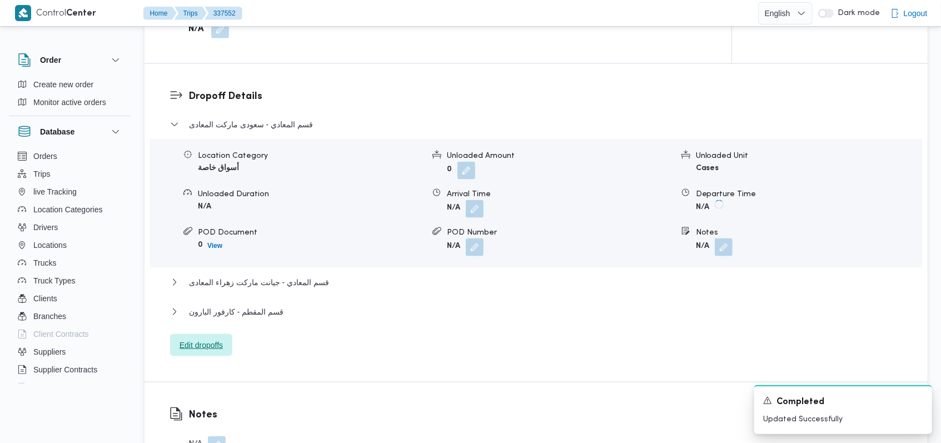
click at [213, 339] on span "Edit dropoffs" at bounding box center [201, 345] width 43 height 13
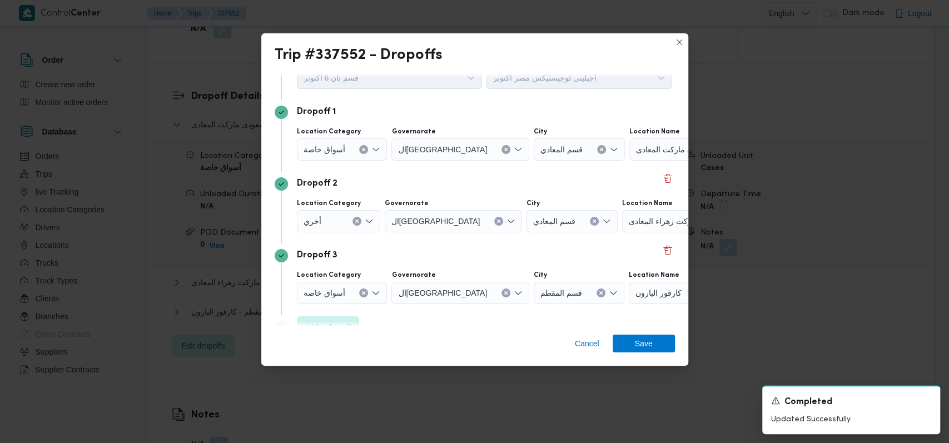
scroll to position [72, 0]
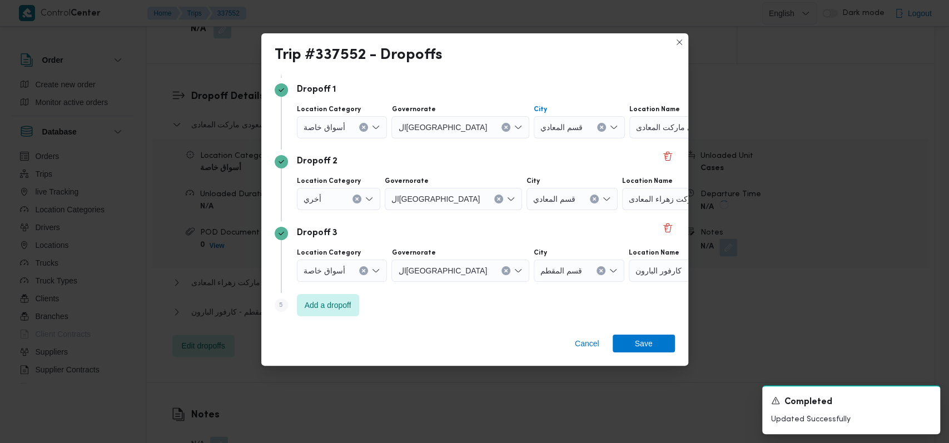
click at [600, 127] on icon "Clear input" at bounding box center [601, 127] width 3 height 3
click at [630, 136] on div "Search" at bounding box center [690, 127] width 139 height 22
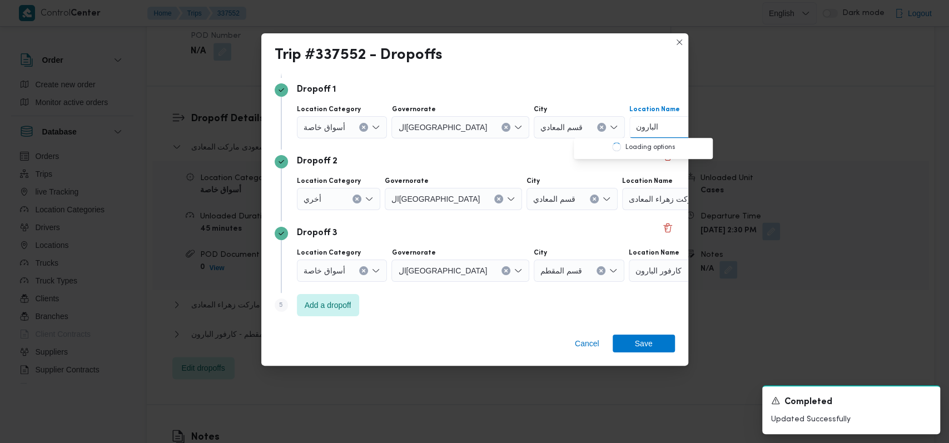
click at [597, 127] on button "Clear input" at bounding box center [601, 127] width 9 height 9
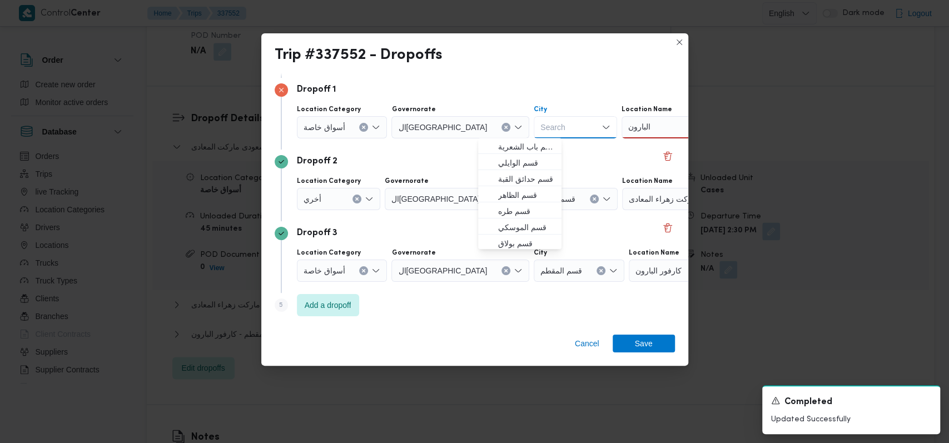
click at [623, 122] on div "البارون البارون" at bounding box center [690, 127] width 139 height 22
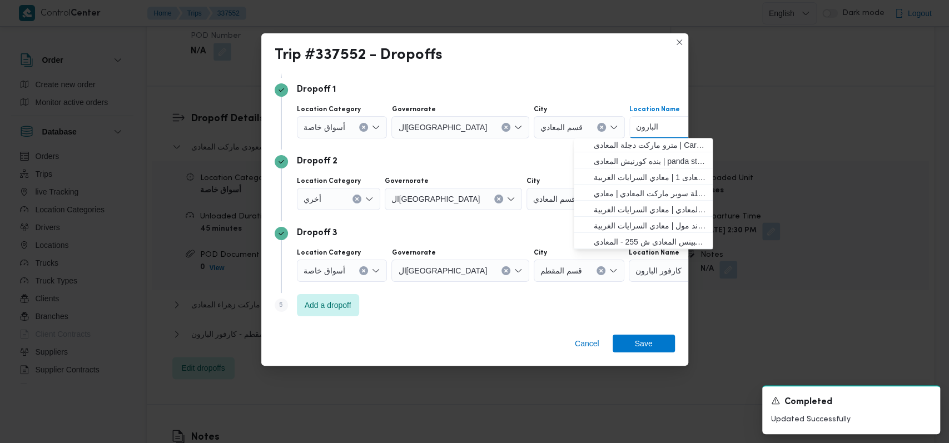
scroll to position [0, 0]
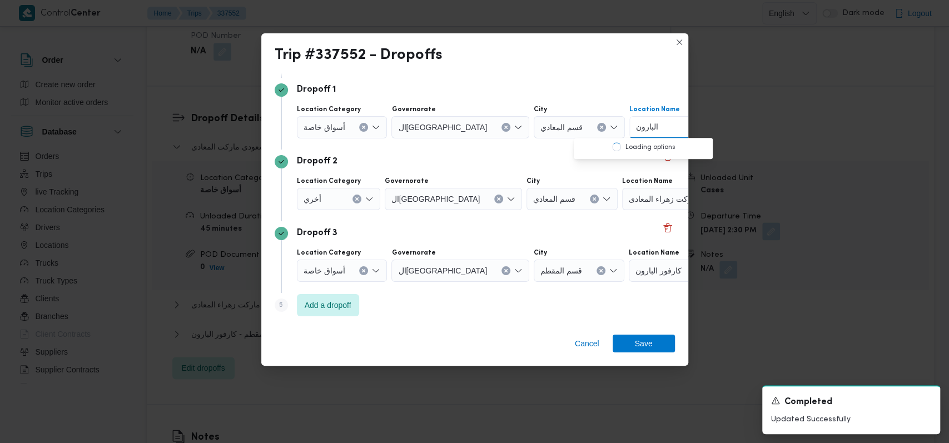
click at [597, 125] on button "Clear input" at bounding box center [601, 127] width 9 height 9
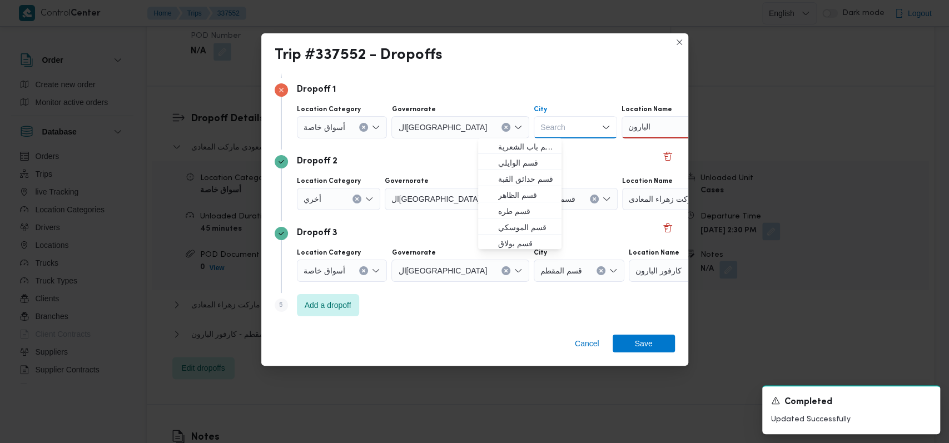
click at [621, 122] on div "البارون البارون" at bounding box center [690, 127] width 139 height 22
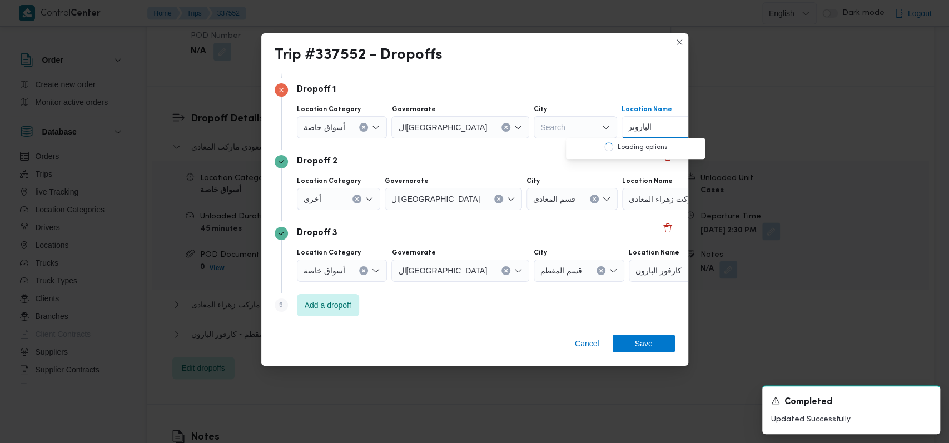
type input "البارون"
click at [618, 140] on span "كارفور البارون | كارفور فرع البارون سيتي | الأباجية" at bounding box center [635, 147] width 130 height 18
click at [596, 270] on button "Clear input" at bounding box center [600, 270] width 9 height 9
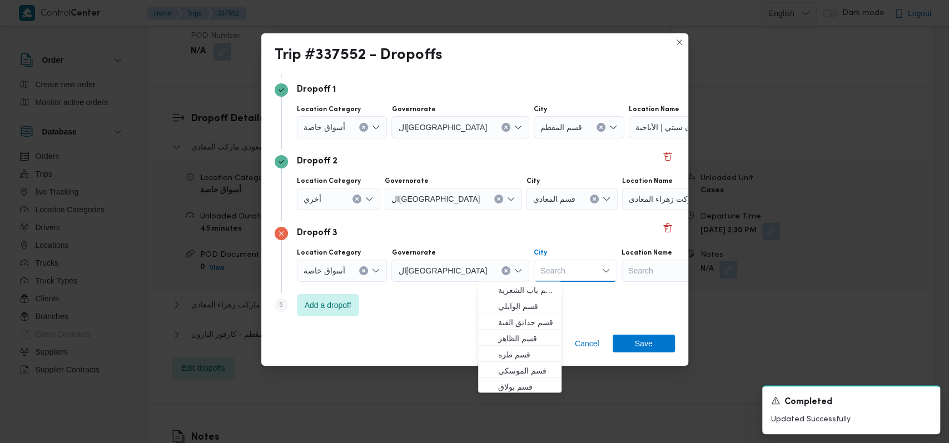
click at [621, 269] on div "Search" at bounding box center [690, 271] width 139 height 22
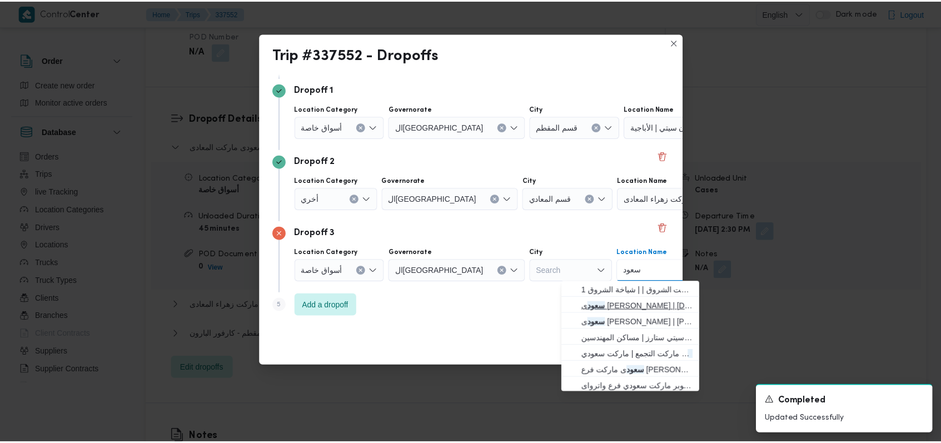
scroll to position [74, 0]
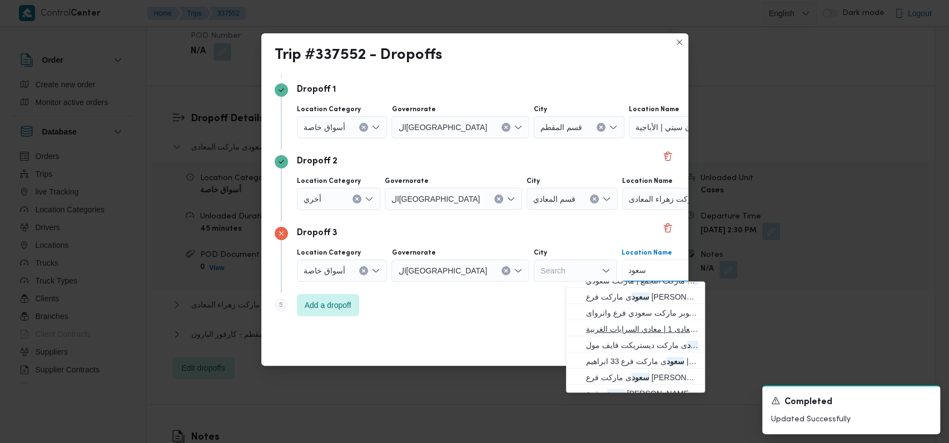
type input "سعود"
click at [635, 335] on span "سعود ى ماركت المعادى | سعودى . المعادى 1 | معادي السرايات الغربية" at bounding box center [642, 328] width 112 height 13
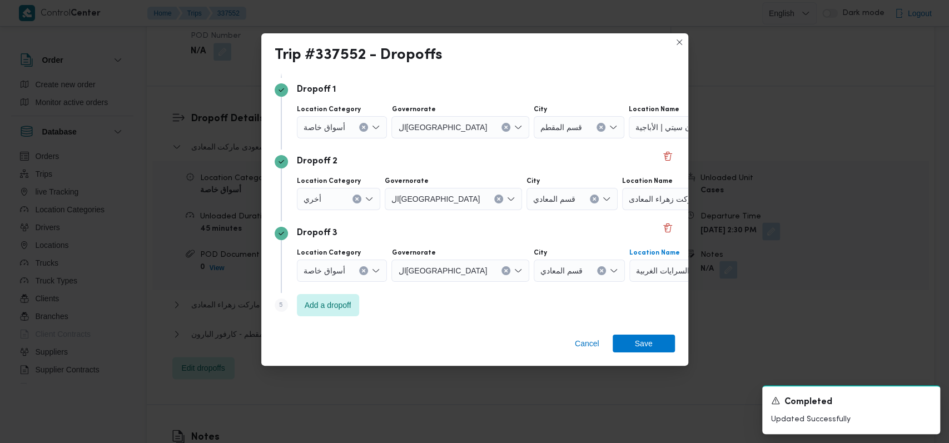
click at [636, 353] on div "Cancel Save" at bounding box center [474, 346] width 427 height 40
click at [641, 343] on span "Save" at bounding box center [644, 343] width 18 height 18
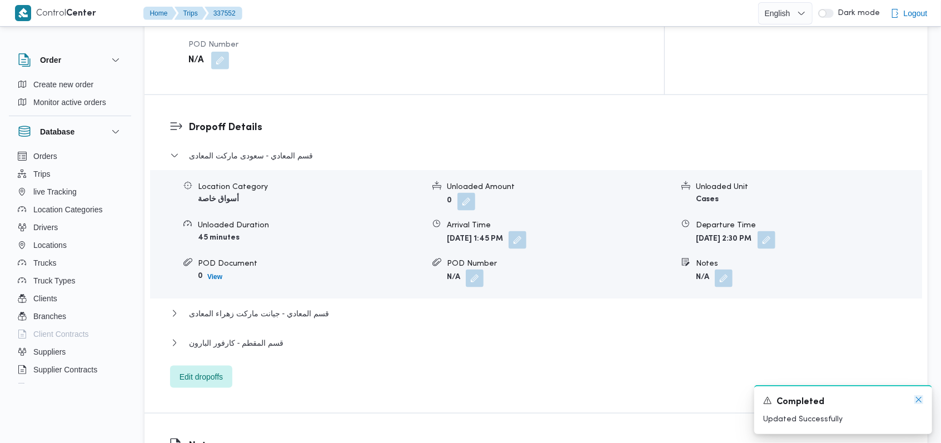
click at [918, 402] on icon "Dismiss toast" at bounding box center [918, 399] width 9 height 9
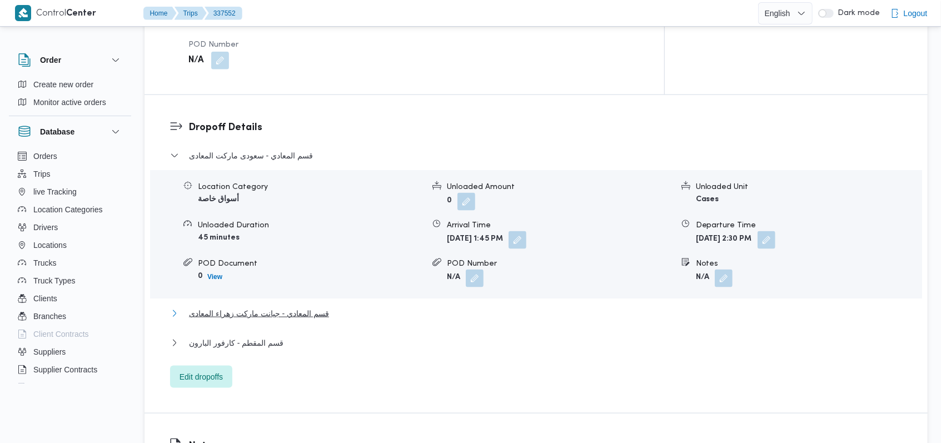
click at [304, 307] on span "قسم المعادي - جيانت ماركت زهراء المعادى" at bounding box center [259, 313] width 140 height 13
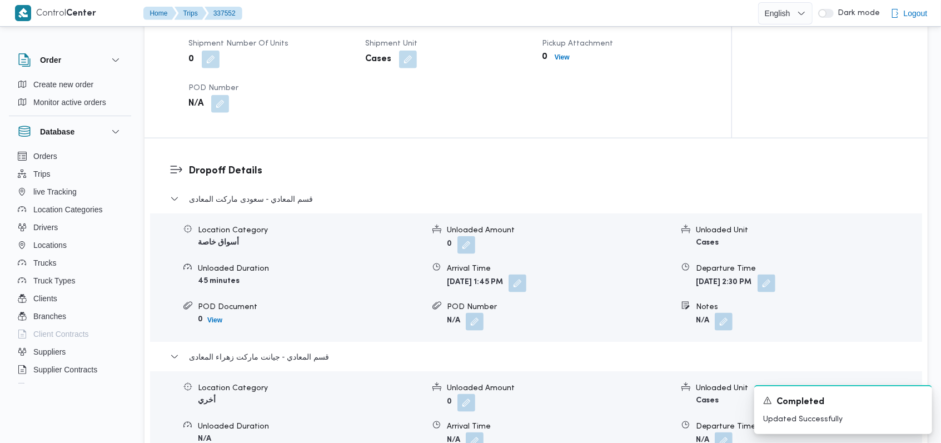
scroll to position [963, 0]
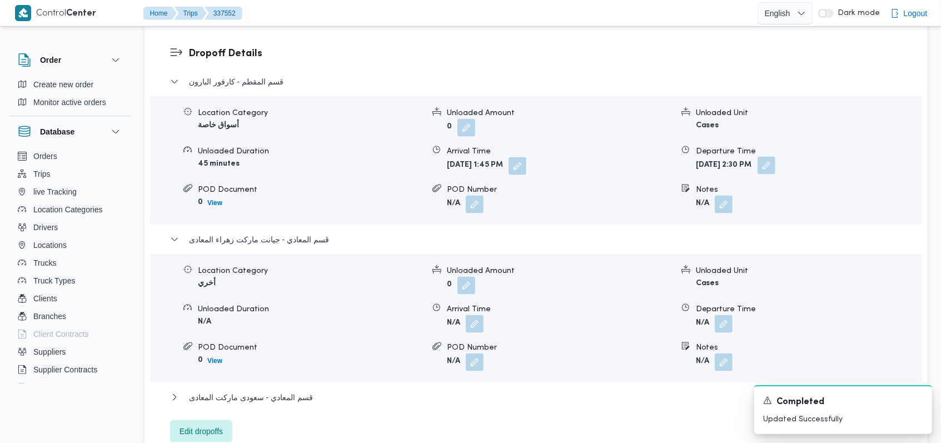
click at [775, 157] on button "button" at bounding box center [767, 166] width 18 height 18
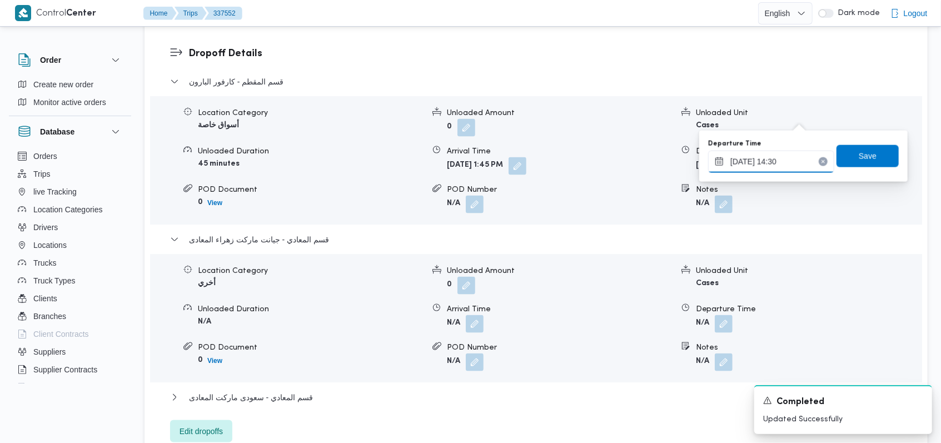
click at [789, 157] on input "16/09/2025 14:30" at bounding box center [771, 162] width 126 height 22
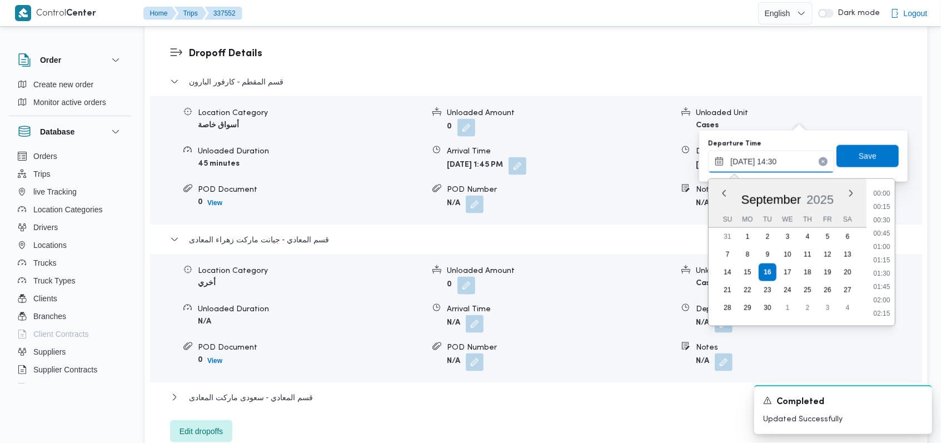
scroll to position [707, 0]
click at [886, 237] on li "14:00" at bounding box center [882, 233] width 26 height 11
type input "16/09/2025 14:00"
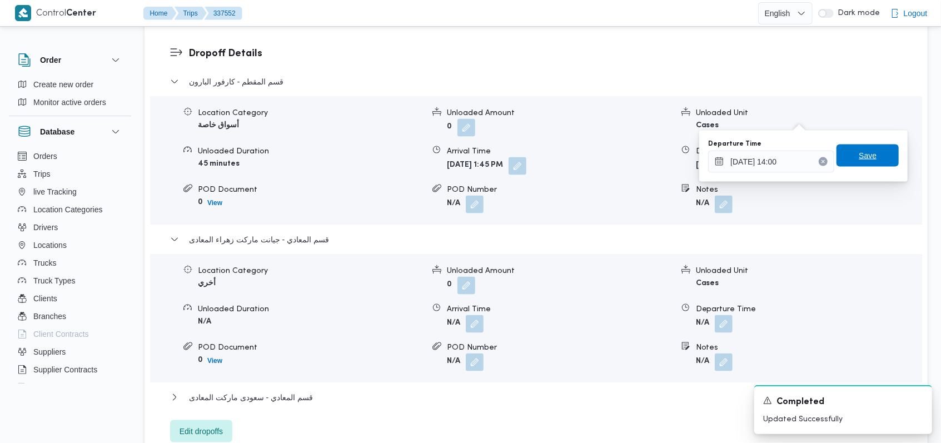
click at [878, 152] on span "Save" at bounding box center [868, 156] width 62 height 22
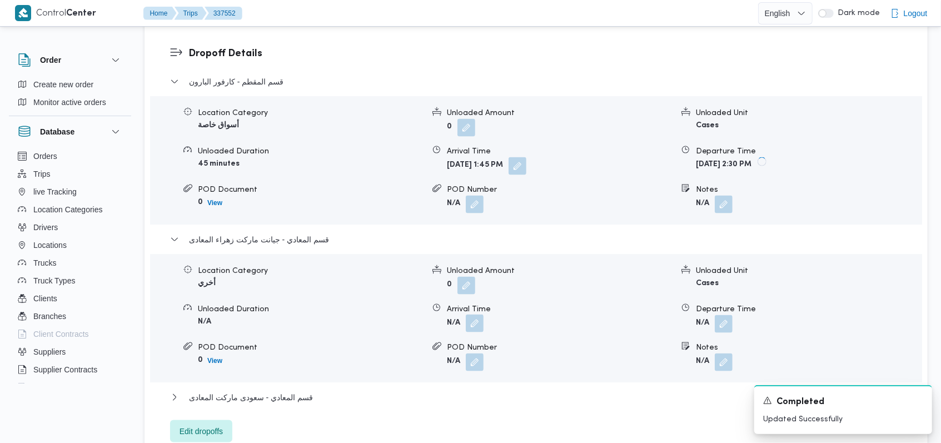
click at [472, 315] on button "button" at bounding box center [475, 324] width 18 height 18
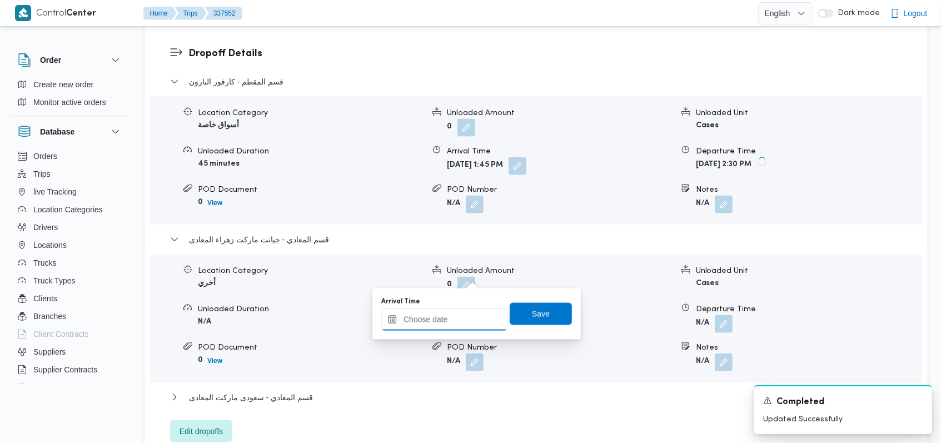
click at [453, 319] on input "Arrival Time" at bounding box center [444, 320] width 126 height 22
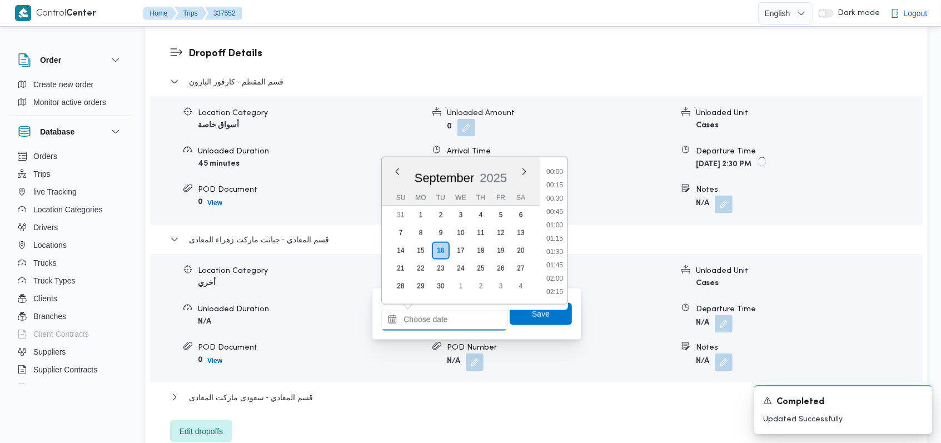
scroll to position [773, 0]
click at [558, 177] on ul "00:00 00:15 00:30 00:45 01:00 01:15 01:30 01:45 02:00 02:15 02:30 02:45 03:00 0…" at bounding box center [555, 230] width 26 height 129
click at [557, 175] on li "14:30" at bounding box center [555, 172] width 26 height 11
type input "16/09/2025 14:30"
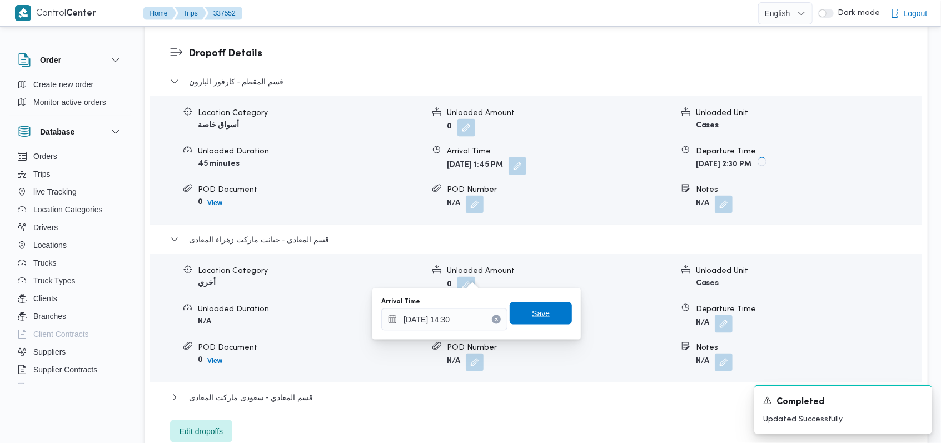
click at [535, 310] on span "Save" at bounding box center [541, 313] width 18 height 13
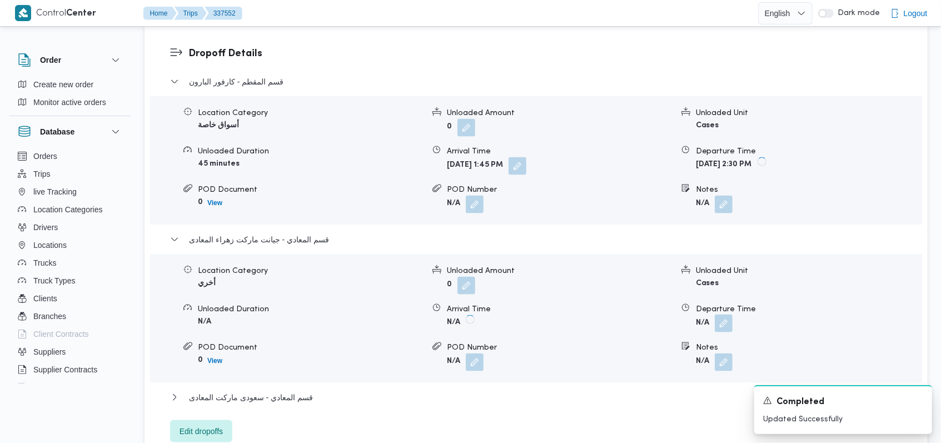
click at [724, 315] on button "button" at bounding box center [724, 324] width 18 height 18
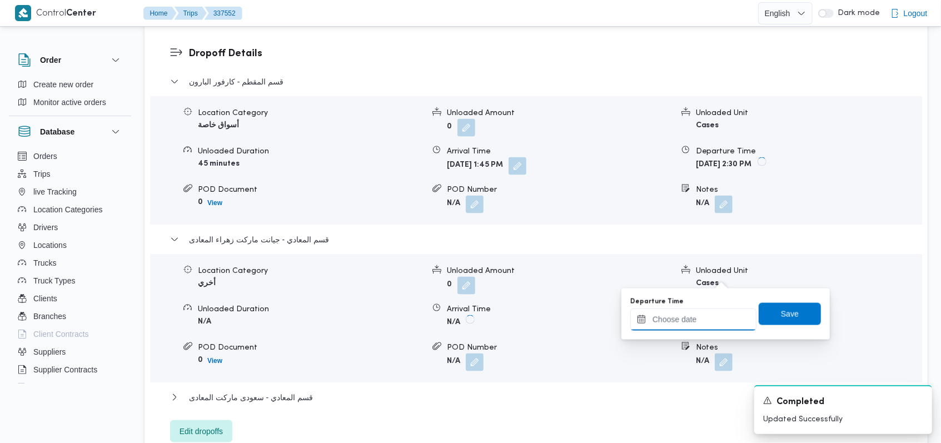
click at [698, 324] on input "Departure Time" at bounding box center [693, 320] width 126 height 22
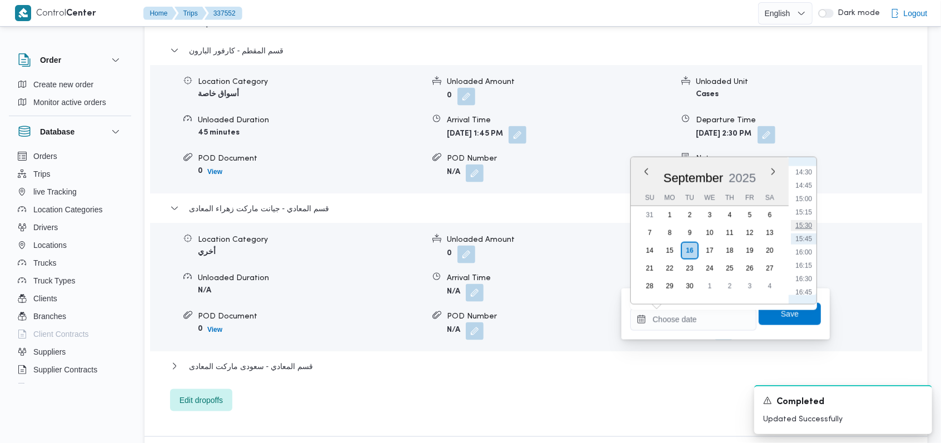
click at [809, 226] on li "15:30" at bounding box center [804, 225] width 26 height 11
type input "16/09/2025 15:30"
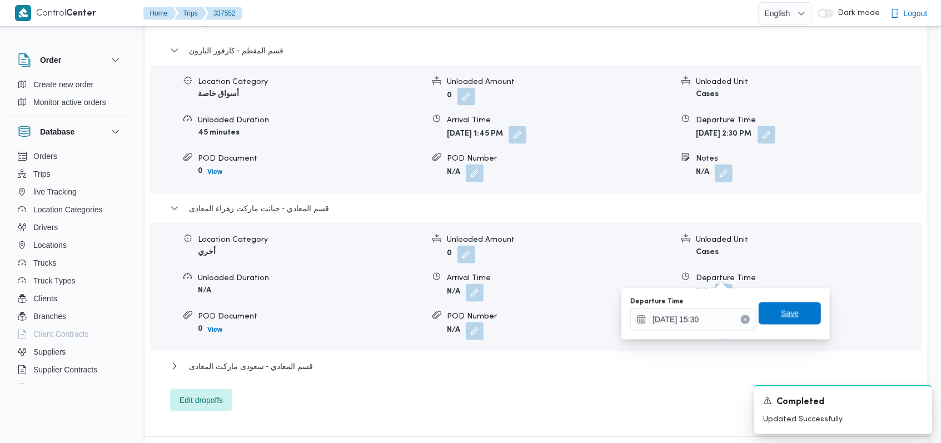
click at [790, 308] on span "Save" at bounding box center [790, 313] width 62 height 22
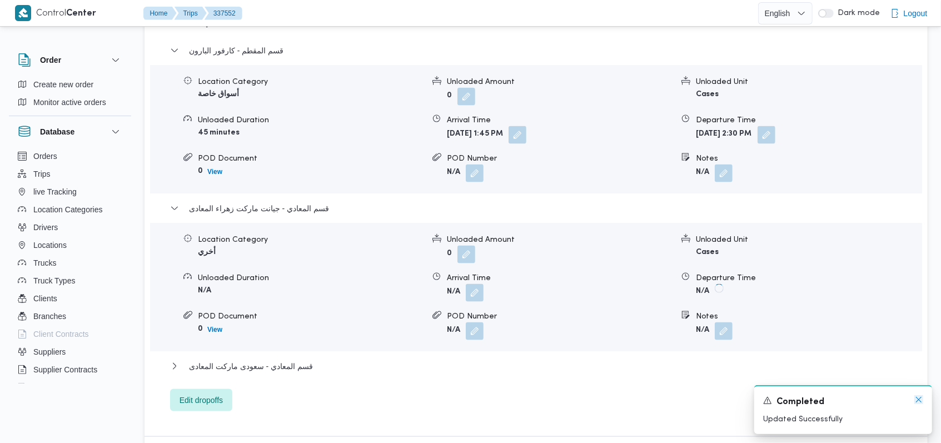
click at [915, 401] on icon "Dismiss toast" at bounding box center [918, 399] width 9 height 9
click at [285, 202] on span "قسم المعادي - جيانت ماركت زهراء المعادى" at bounding box center [259, 208] width 140 height 13
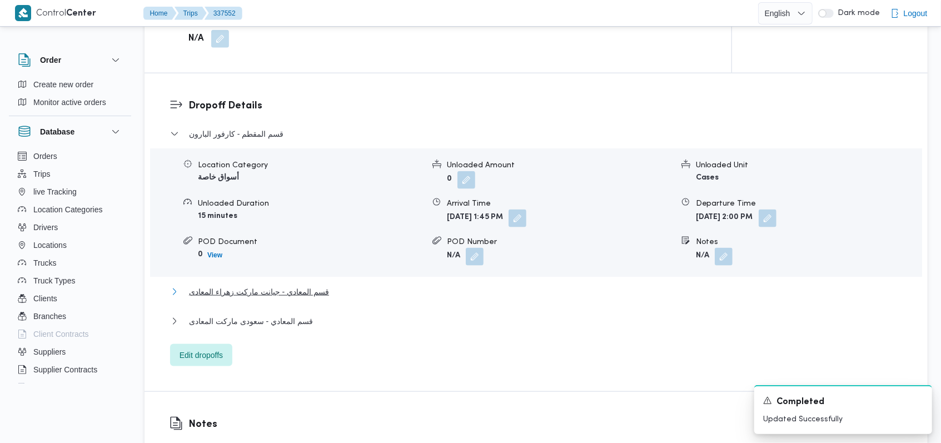
scroll to position [815, 0]
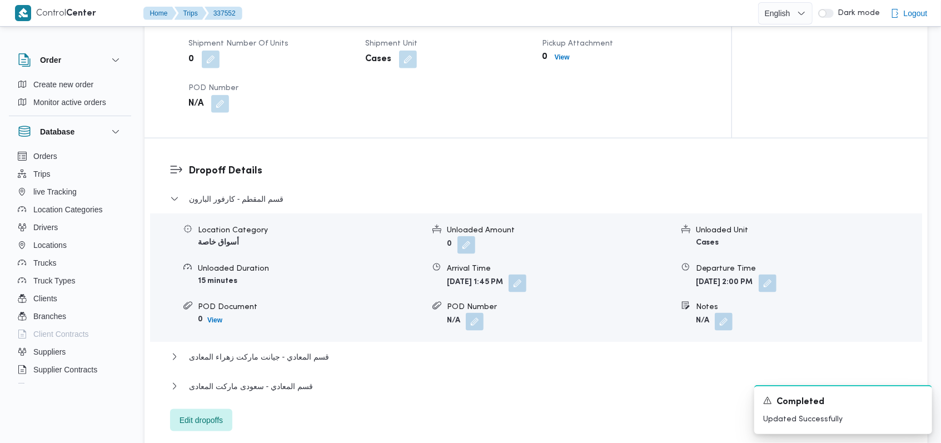
click at [283, 192] on div "قسم المقطم - كارفور البارون" at bounding box center [536, 202] width 733 height 21
click at [266, 192] on span "قسم المقطم - كارفور البارون" at bounding box center [236, 198] width 94 height 13
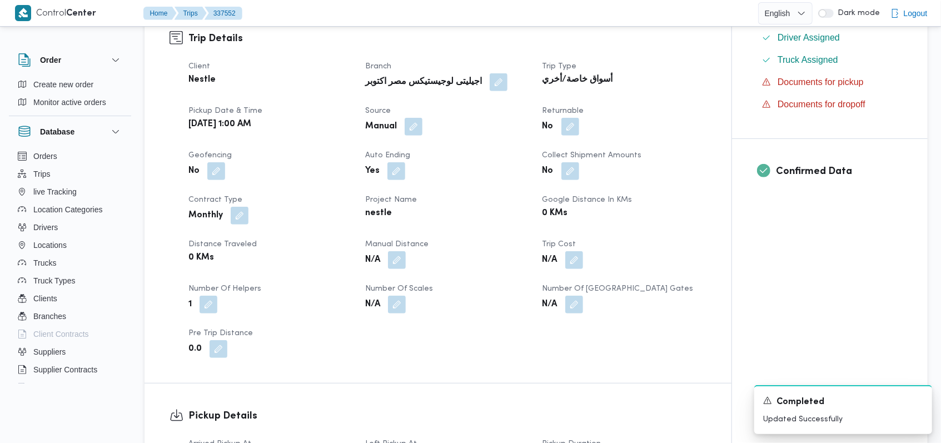
scroll to position [0, 0]
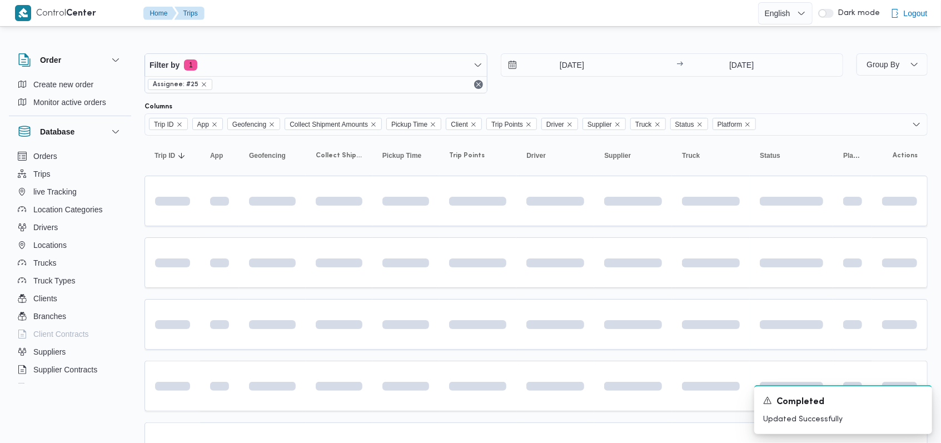
scroll to position [372, 0]
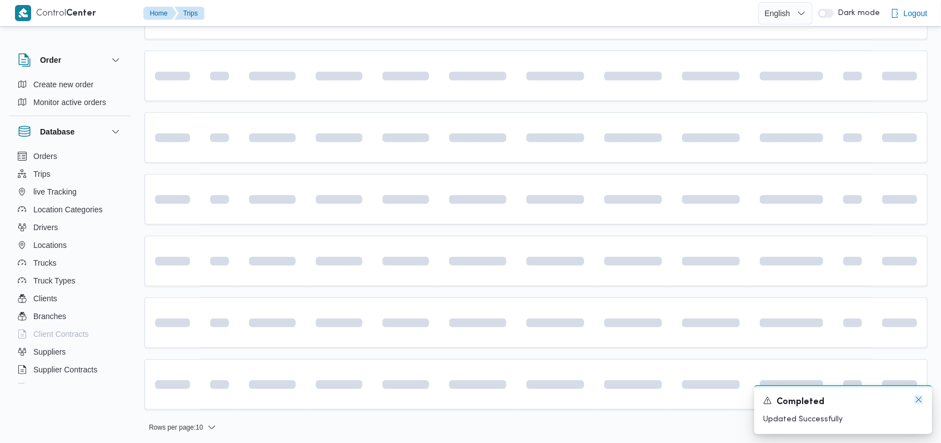
click at [919, 400] on icon "Dismiss toast" at bounding box center [919, 400] width 6 height 6
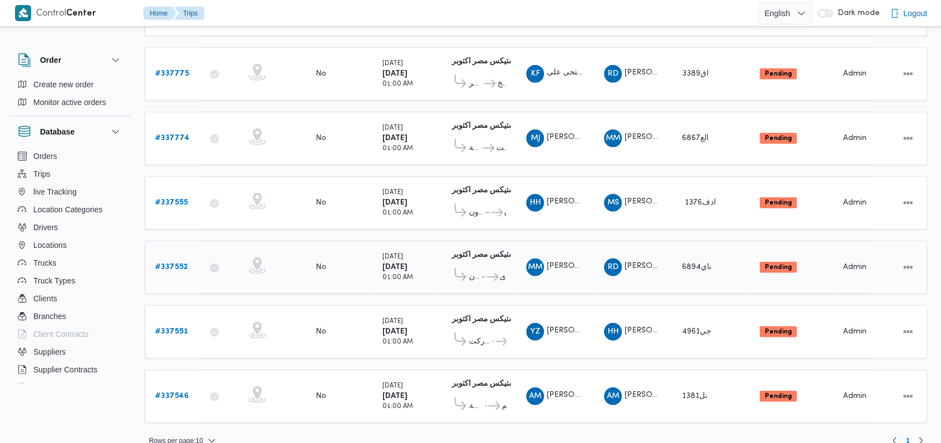
scroll to position [389, 0]
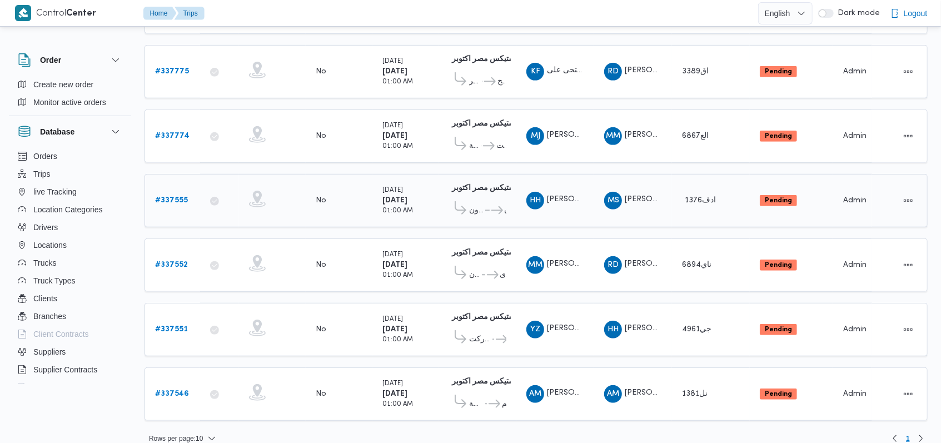
click at [183, 197] on b "# 337555" at bounding box center [171, 200] width 33 height 7
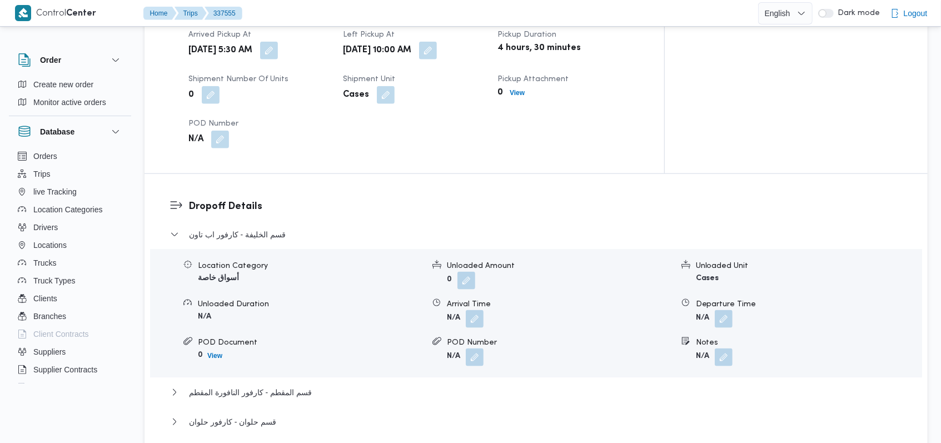
scroll to position [741, 0]
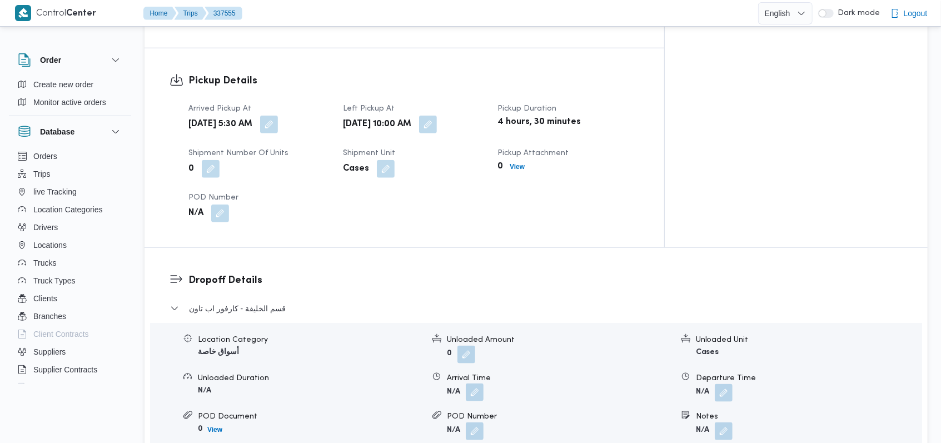
click at [479, 384] on button "button" at bounding box center [475, 393] width 18 height 18
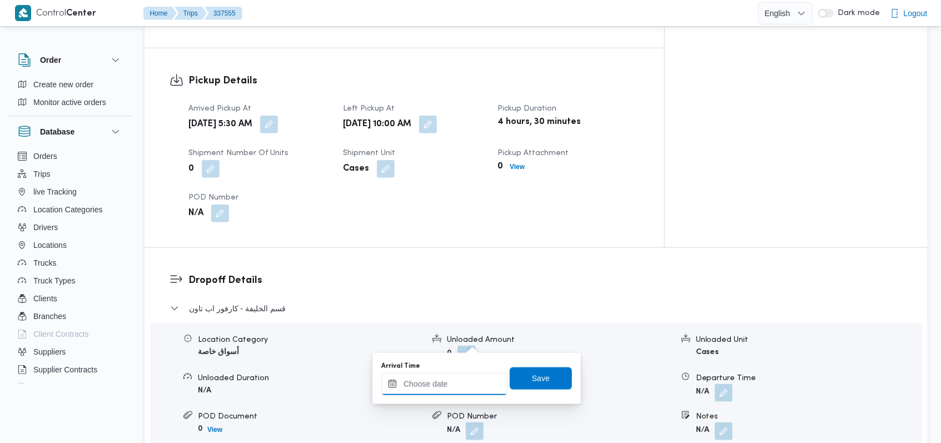
click at [449, 385] on input "Arrival Time" at bounding box center [444, 384] width 126 height 22
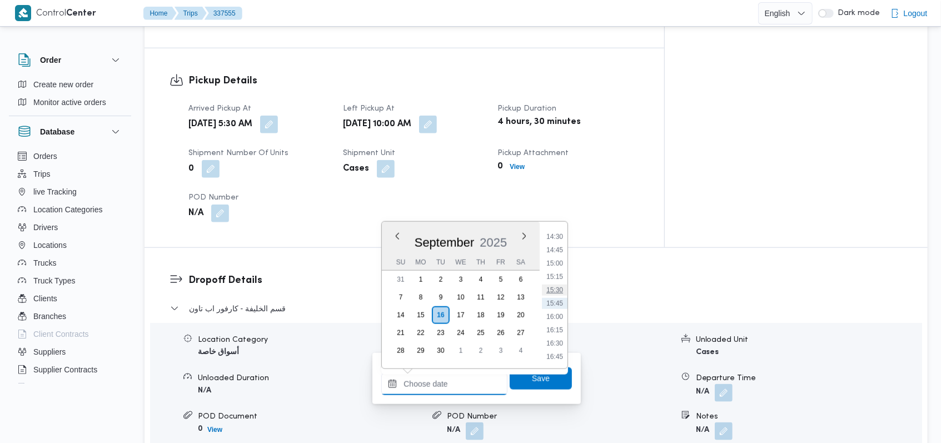
scroll to position [551, 0]
click at [557, 285] on li "11:15" at bounding box center [555, 285] width 26 height 11
type input "16/09/2025 11:15"
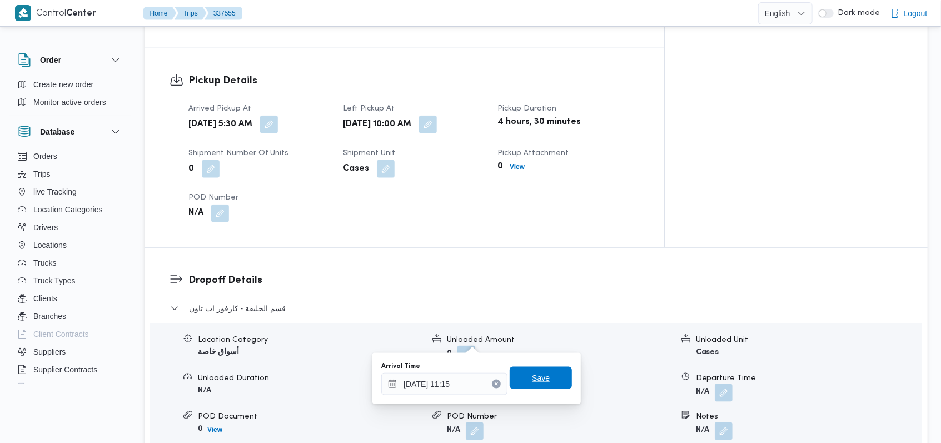
click at [535, 369] on span "Save" at bounding box center [541, 378] width 62 height 22
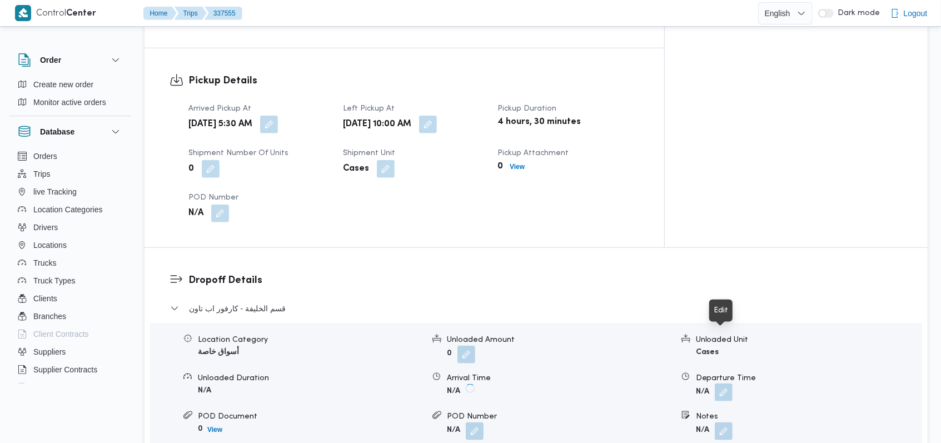
click at [727, 384] on button "button" at bounding box center [724, 393] width 18 height 18
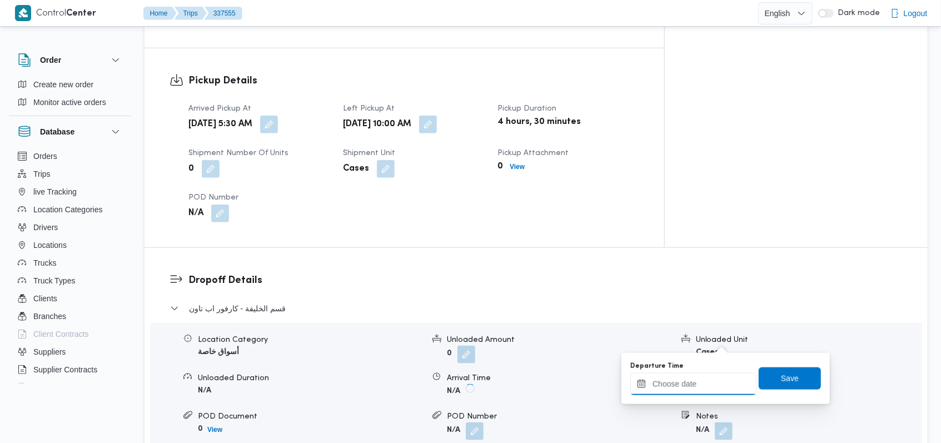
click at [702, 387] on input "Departure Time" at bounding box center [693, 384] width 126 height 22
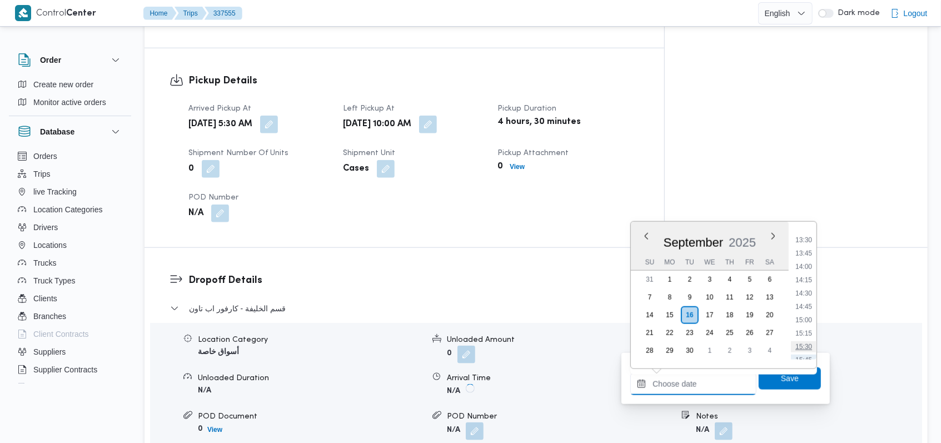
scroll to position [625, 0]
click at [810, 255] on li "12:00" at bounding box center [804, 251] width 26 height 11
type input "16/09/2025 12:00"
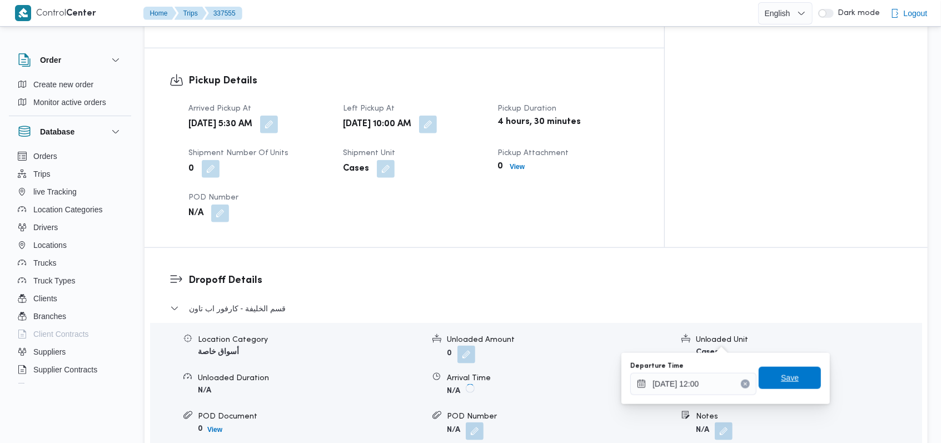
click at [783, 373] on span "Save" at bounding box center [790, 377] width 18 height 13
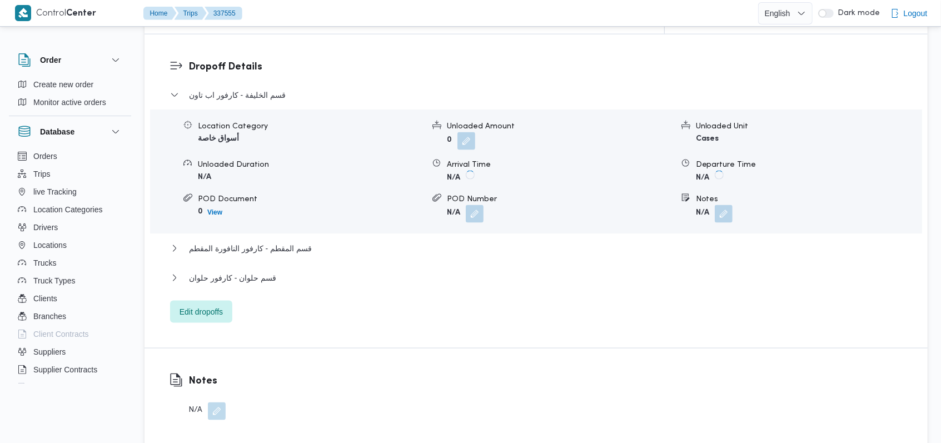
scroll to position [963, 0]
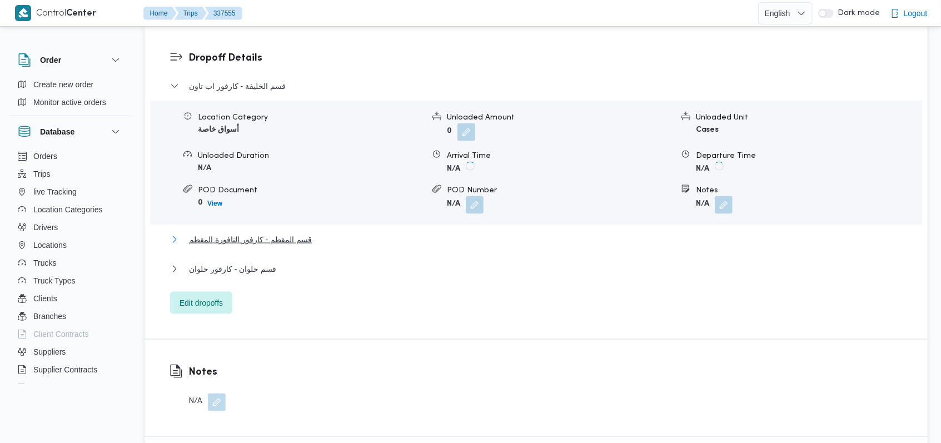
click at [298, 233] on span "قسم المقطم - كارفور النافورة المقطم" at bounding box center [250, 239] width 123 height 13
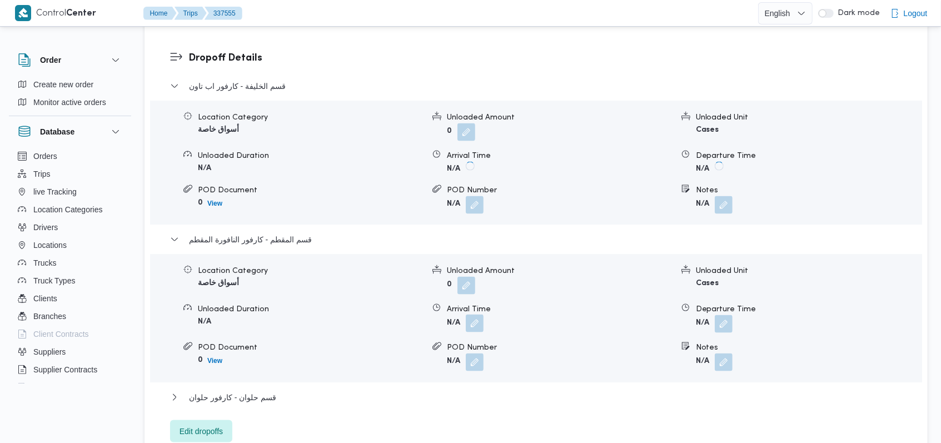
click at [474, 315] on button "button" at bounding box center [475, 324] width 18 height 18
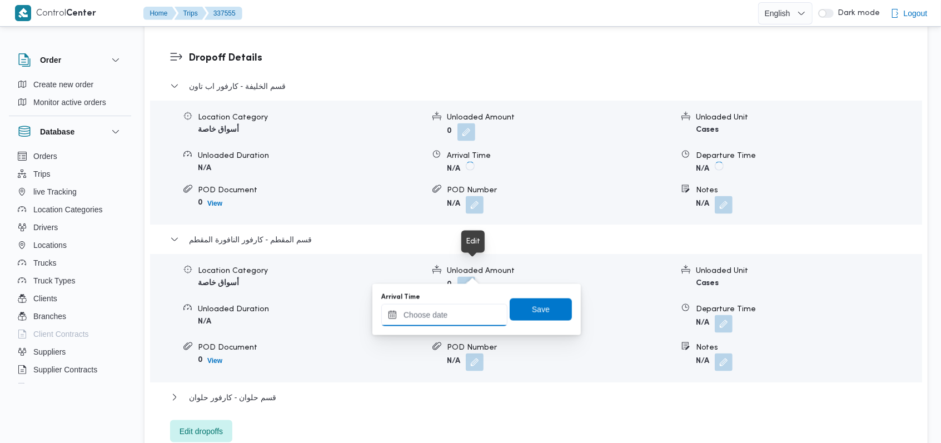
click at [447, 317] on input "Arrival Time" at bounding box center [444, 315] width 126 height 22
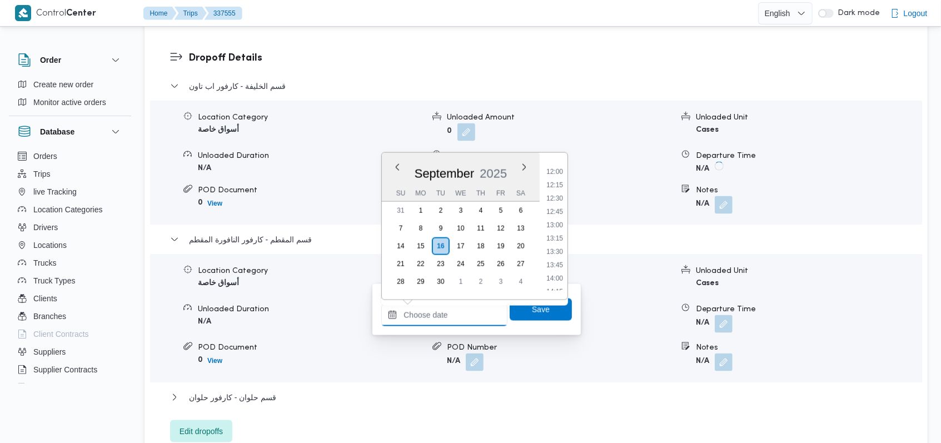
scroll to position [625, 0]
click at [555, 211] on li "12:30" at bounding box center [555, 209] width 26 height 11
type input "16/09/2025 12:30"
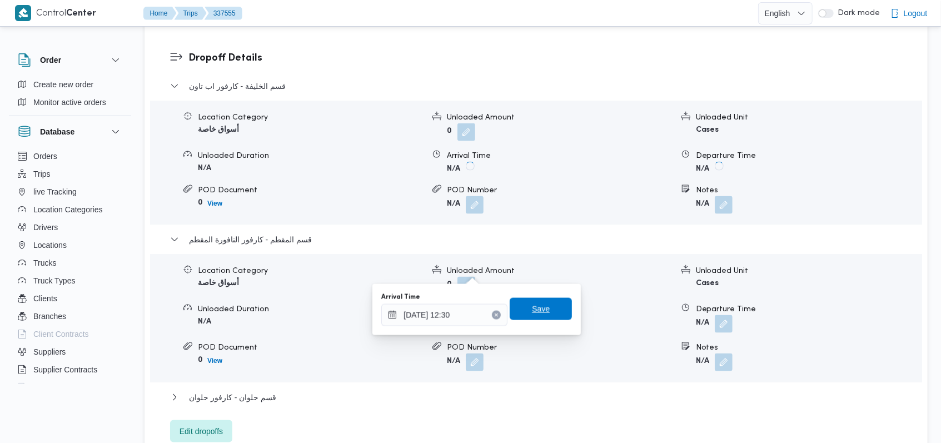
click at [546, 304] on span "Save" at bounding box center [541, 309] width 62 height 22
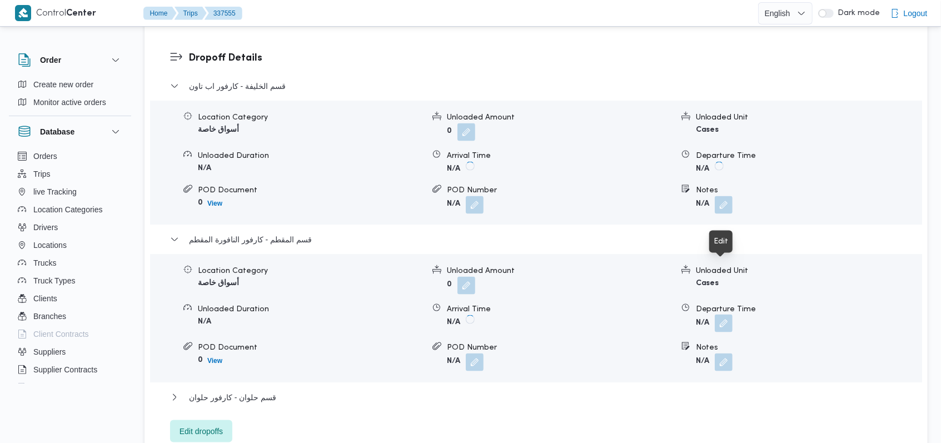
click at [729, 315] on button "button" at bounding box center [724, 324] width 18 height 18
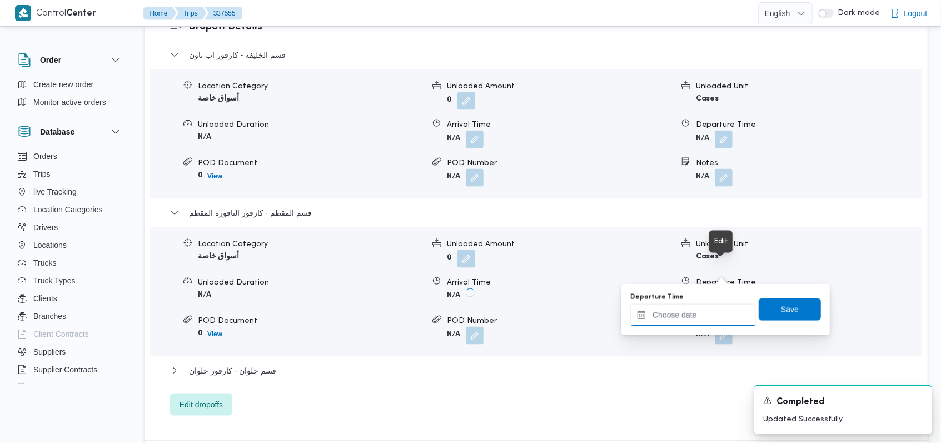
click at [713, 318] on input "Departure Time" at bounding box center [693, 315] width 126 height 22
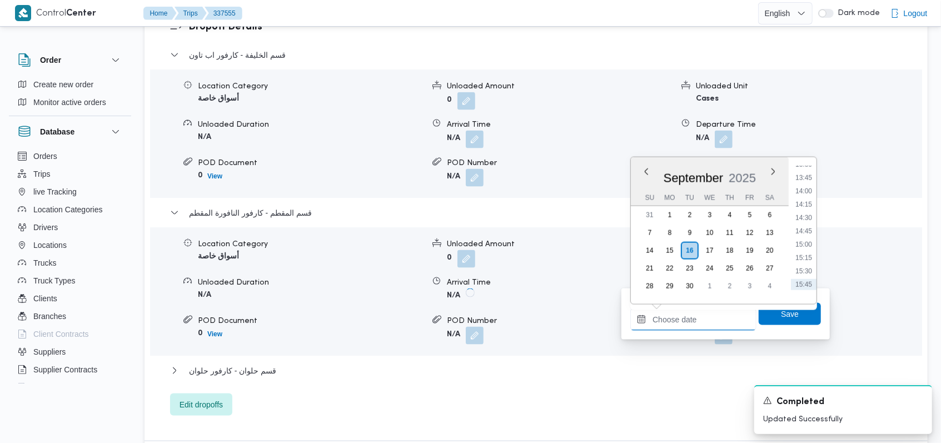
scroll to position [699, 0]
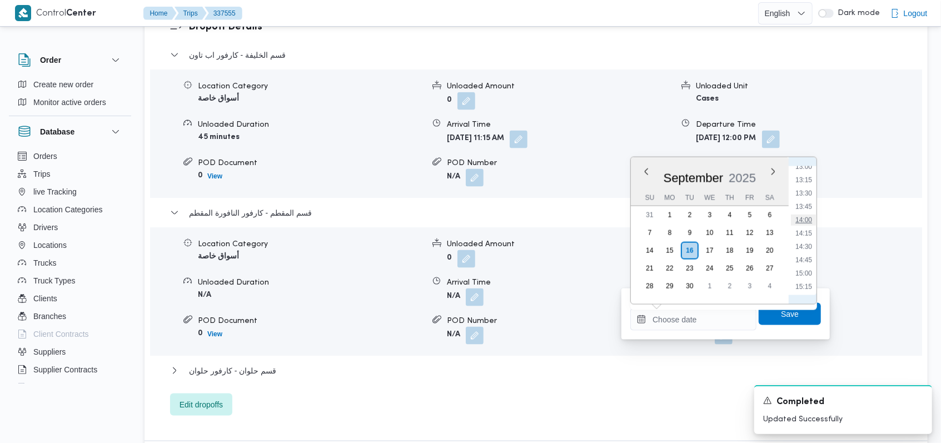
click at [808, 216] on li "14:00" at bounding box center [804, 220] width 26 height 11
type input "16/09/2025 14:00"
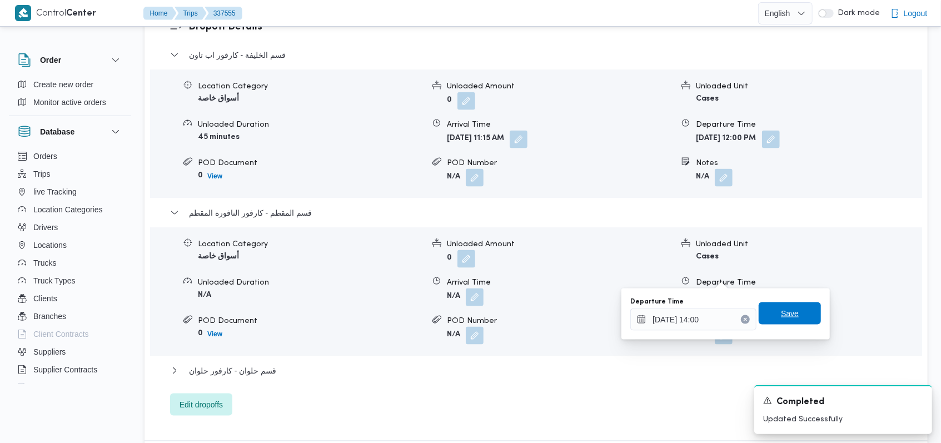
click at [793, 310] on span "Save" at bounding box center [790, 313] width 62 height 22
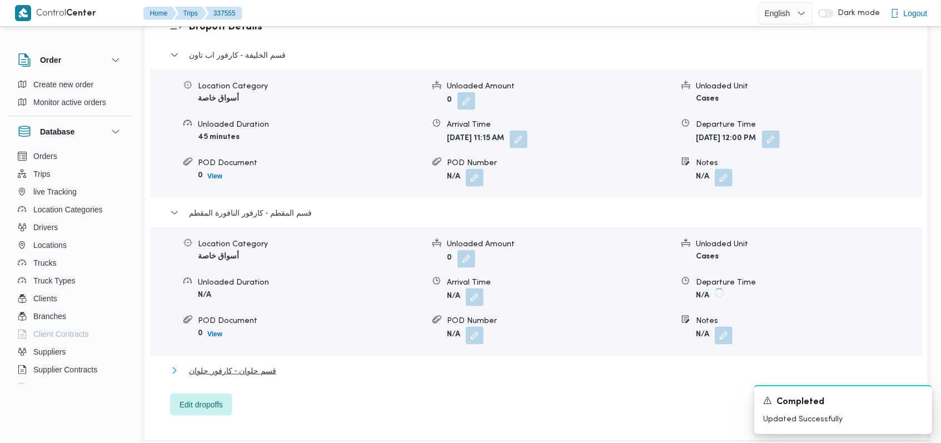
click at [260, 364] on span "قسم حلوان - كارفور حلوان" at bounding box center [232, 370] width 87 height 13
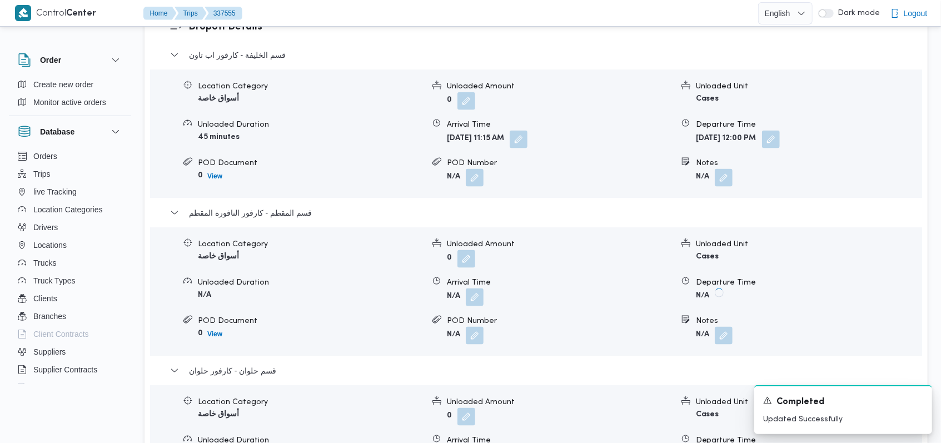
scroll to position [1112, 0]
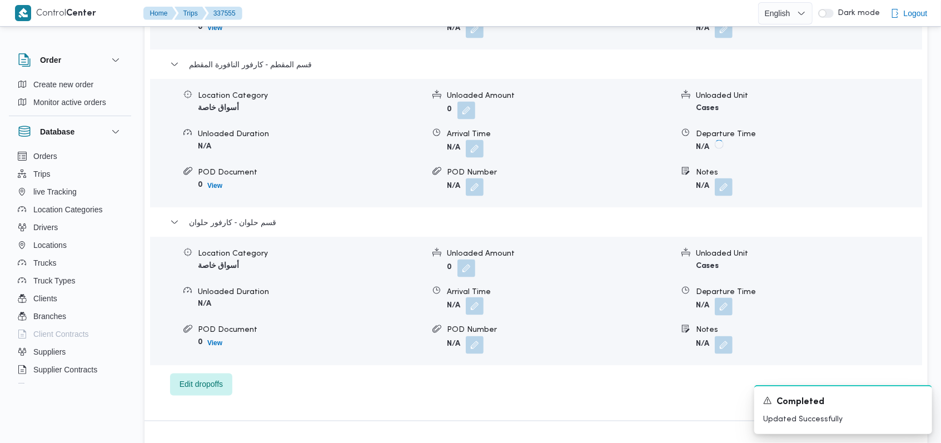
click at [475, 297] on button "button" at bounding box center [475, 306] width 18 height 18
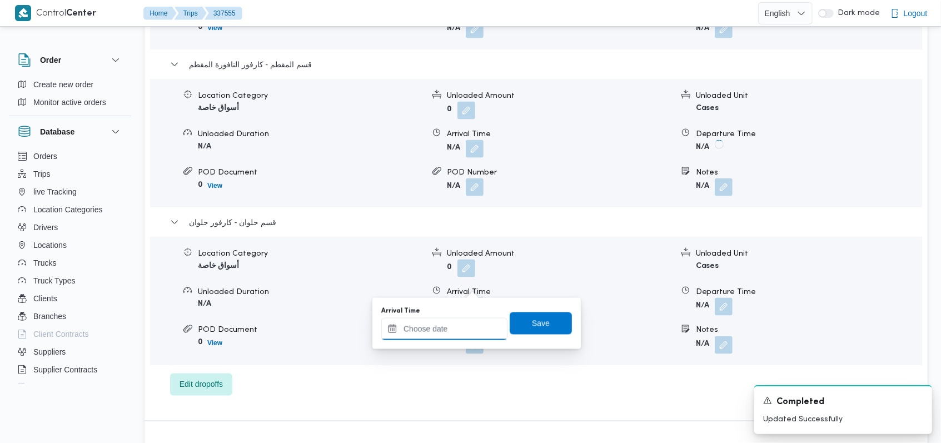
click at [454, 324] on input "Arrival Time" at bounding box center [444, 329] width 126 height 22
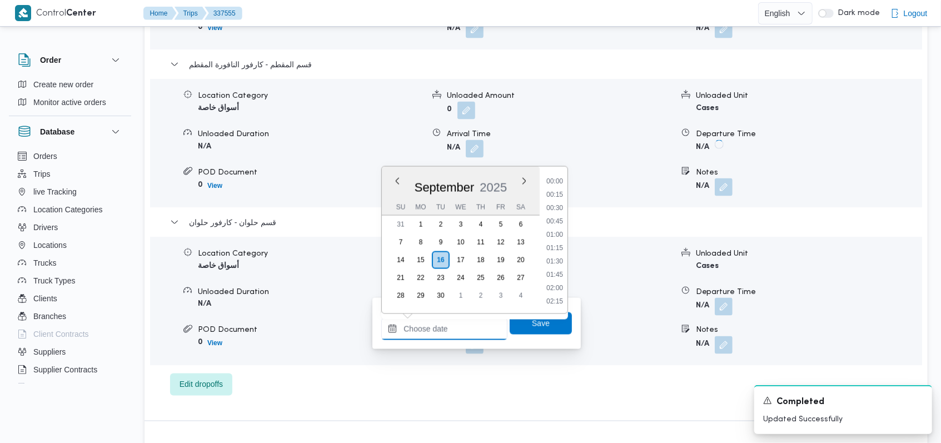
scroll to position [773, 0]
click at [559, 223] on li "15:15" at bounding box center [555, 221] width 26 height 11
type input "16/09/2025 15:15"
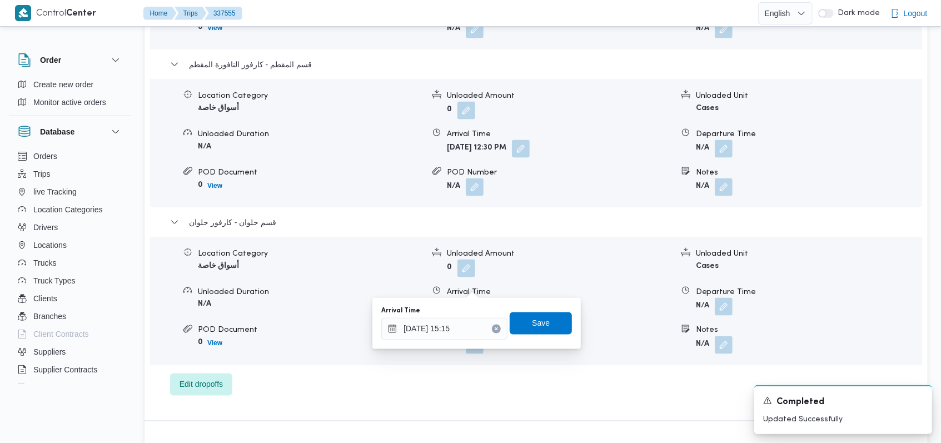
click at [536, 336] on div "Arrival Time 16/09/2025 15:15 Save" at bounding box center [476, 324] width 193 height 36
click at [535, 329] on span "Save" at bounding box center [541, 322] width 18 height 13
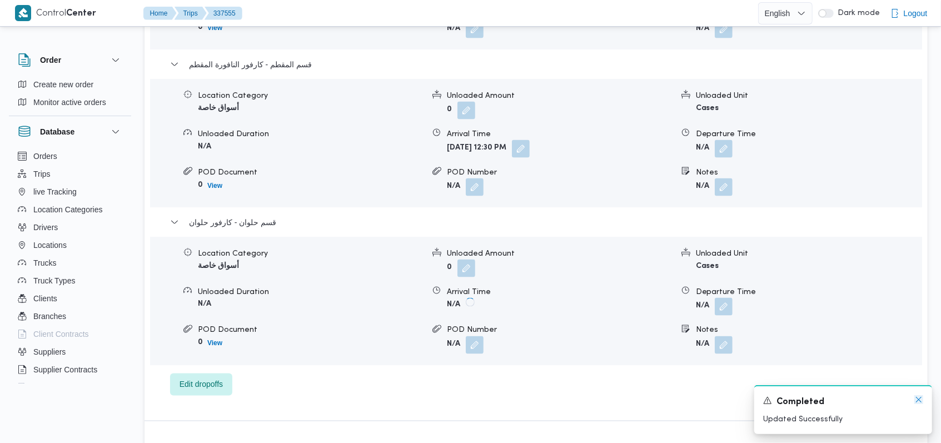
click at [917, 401] on icon "Dismiss toast" at bounding box center [918, 399] width 9 height 9
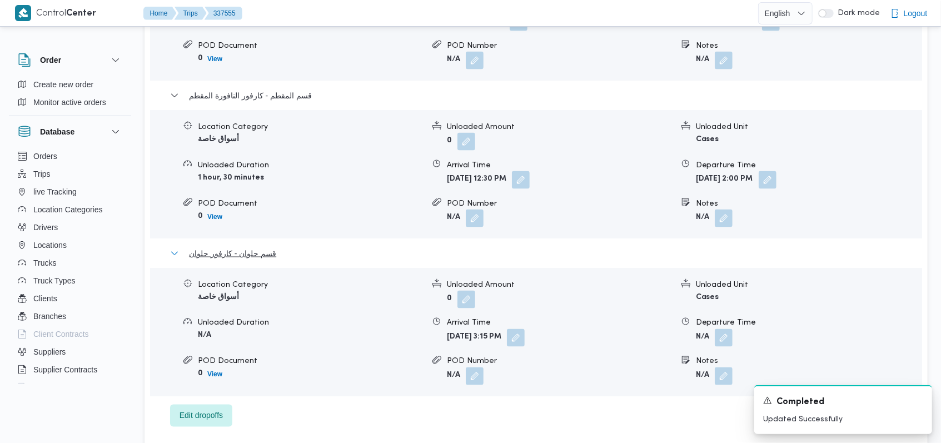
click at [255, 247] on span "قسم حلوان - كارفور حلوان" at bounding box center [232, 253] width 87 height 13
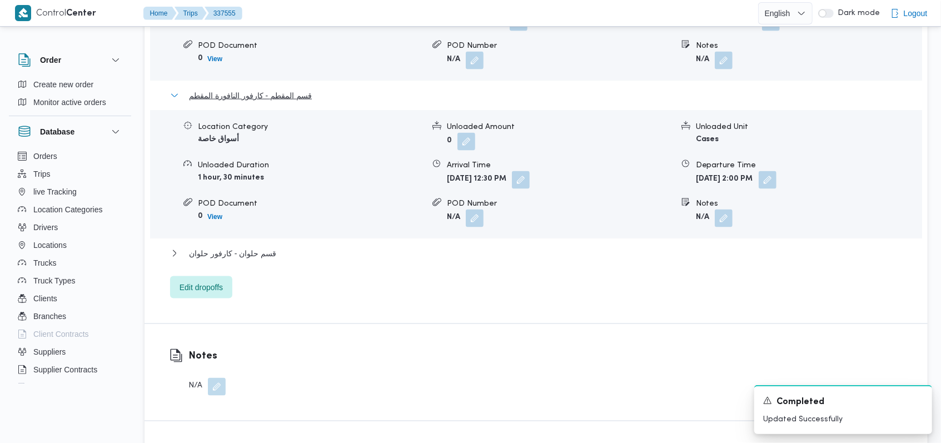
click at [285, 89] on span "قسم المقطم - كارفور النافورة المقطم" at bounding box center [250, 95] width 123 height 13
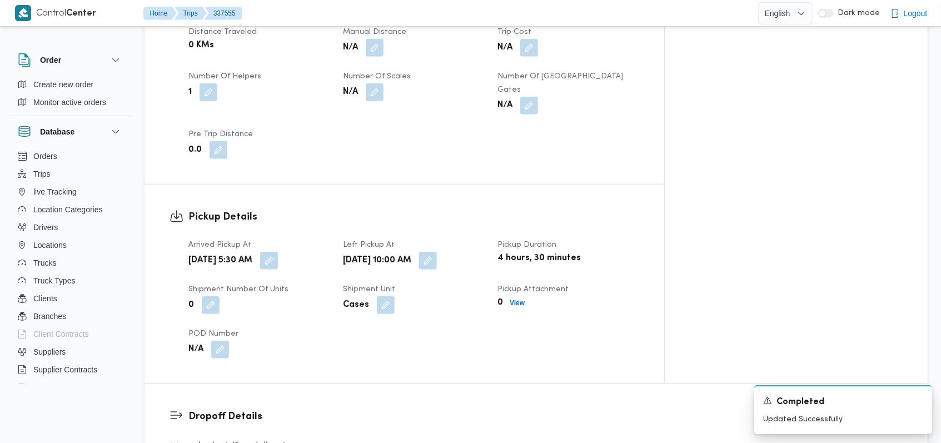
scroll to position [593, 0]
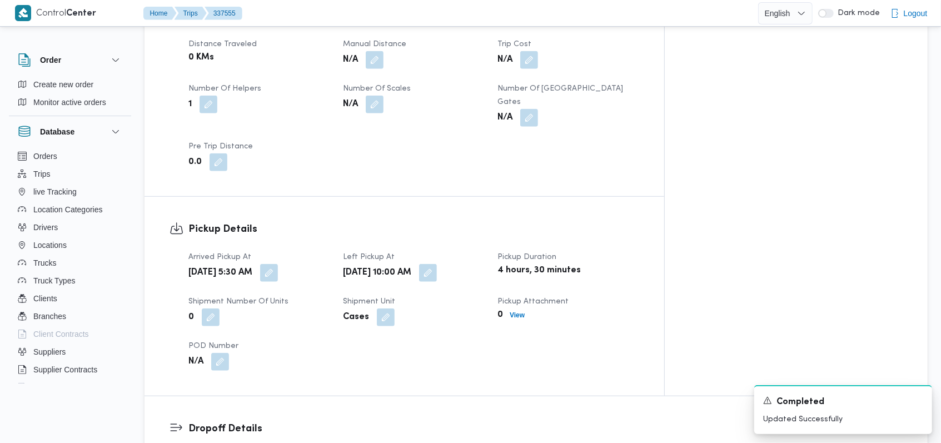
scroll to position [372, 0]
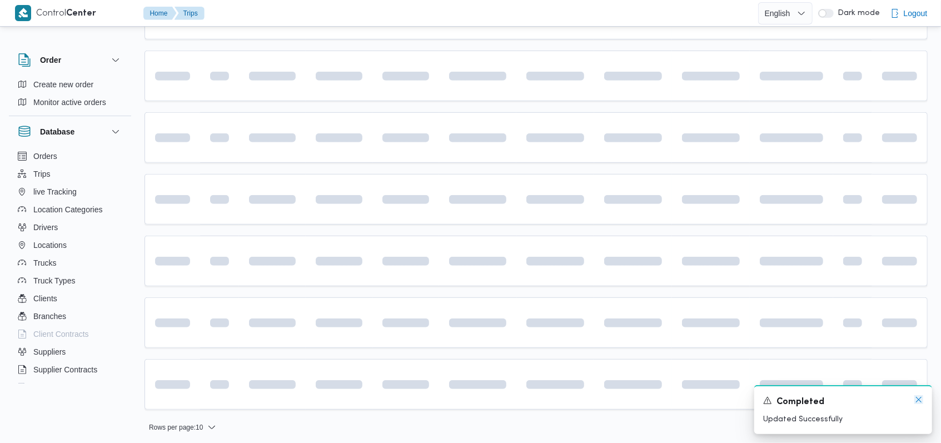
click at [916, 402] on icon "Dismiss toast" at bounding box center [918, 399] width 9 height 9
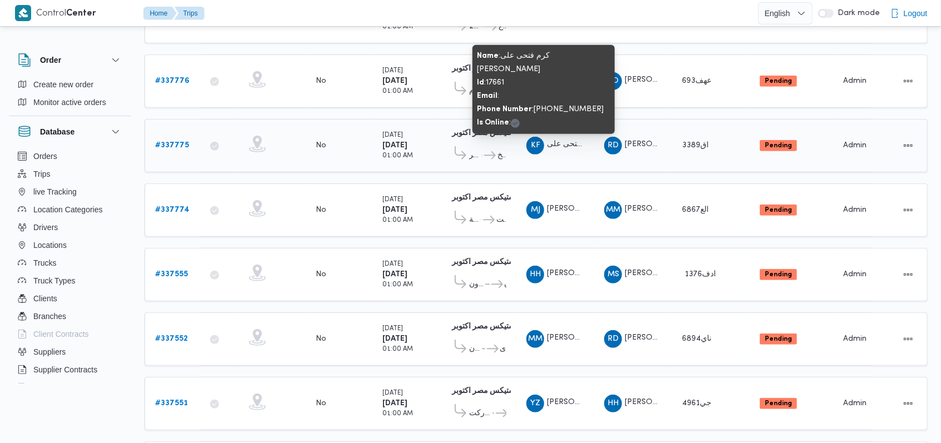
scroll to position [240, 0]
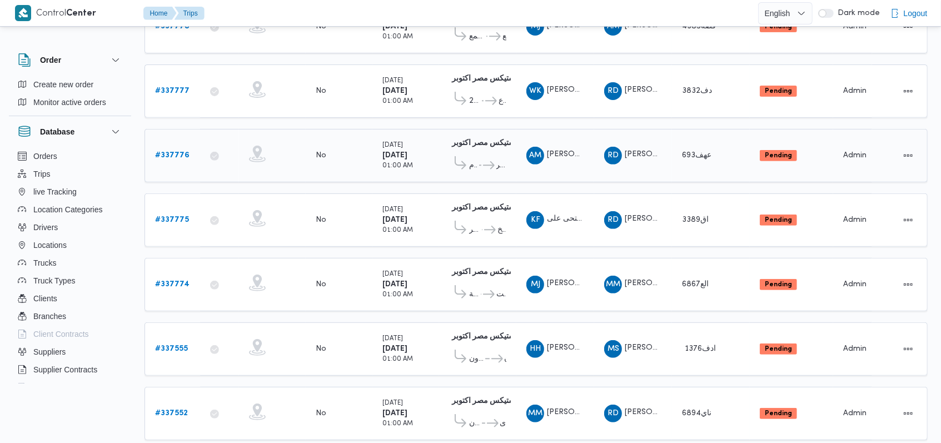
click at [178, 152] on b "# 337776" at bounding box center [172, 155] width 34 height 7
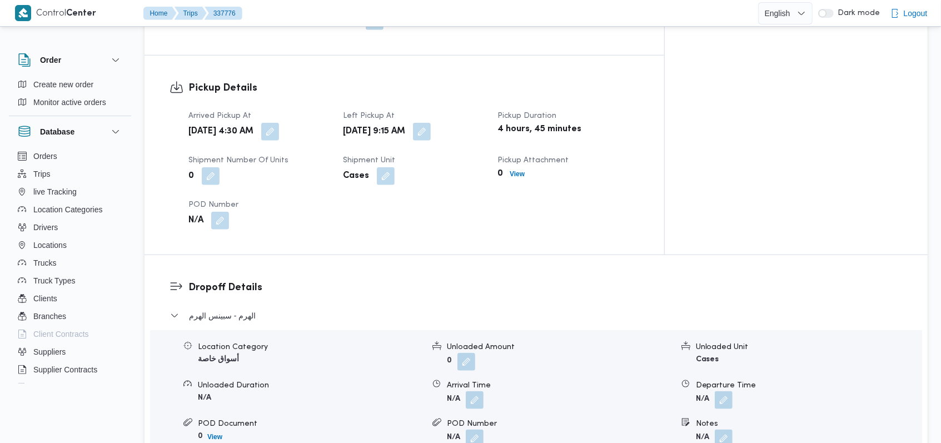
scroll to position [759, 0]
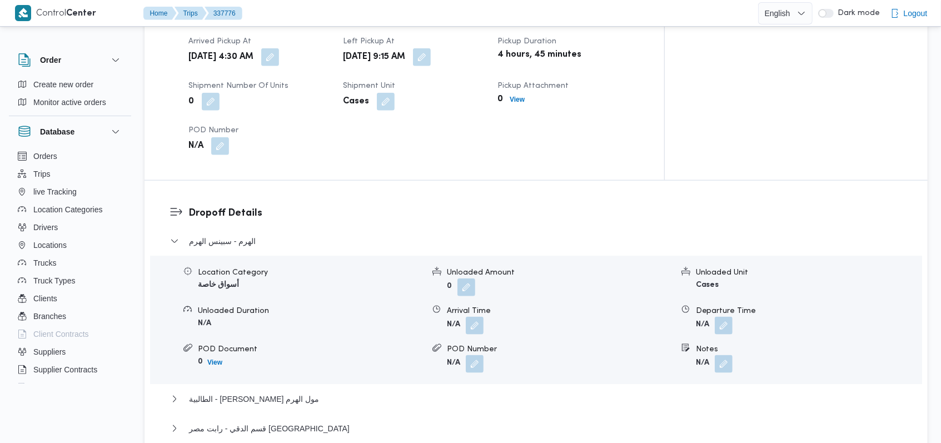
click at [472, 293] on div "Location Category أسواق خاصة Unloaded Amount 0 Unloaded Unit Cases Unloaded Dur…" at bounding box center [536, 320] width 781 height 126
click at [477, 316] on button "button" at bounding box center [475, 325] width 18 height 18
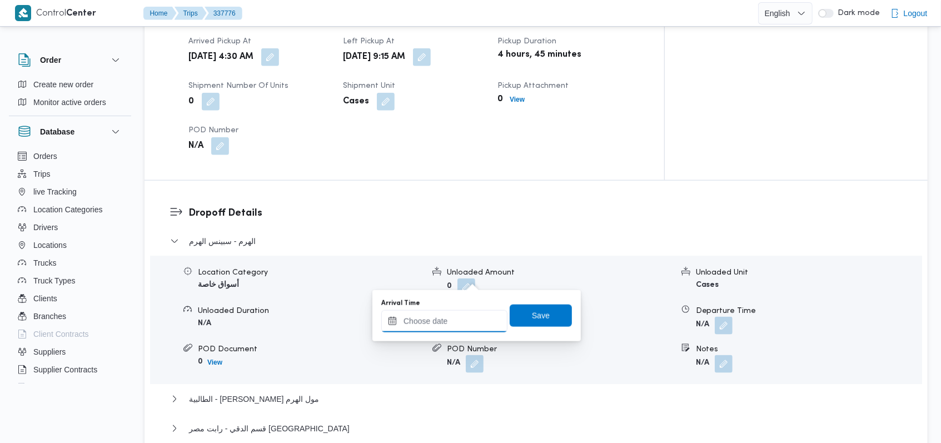
click at [462, 314] on div at bounding box center [444, 321] width 126 height 22
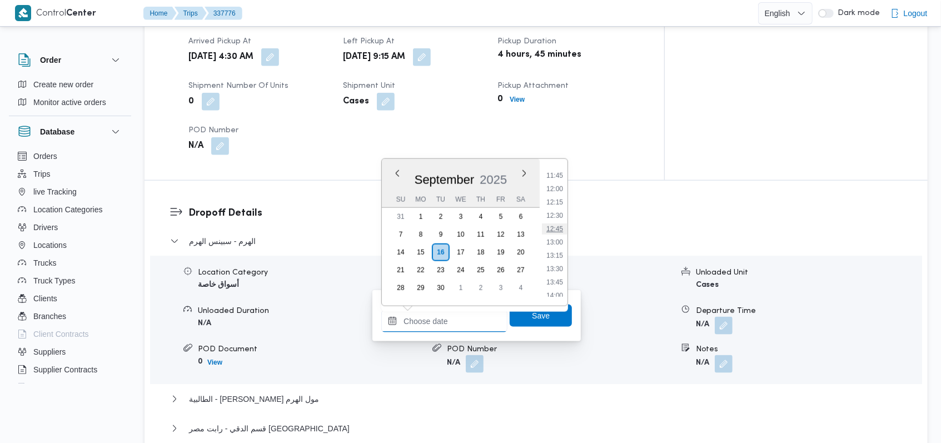
scroll to position [551, 0]
click at [560, 186] on li "10:30" at bounding box center [555, 182] width 26 height 11
type input "16/09/2025 10:30"
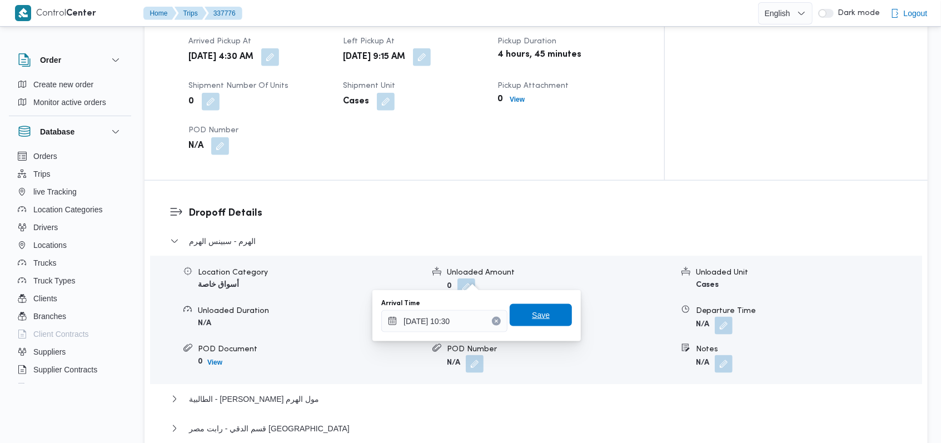
click at [543, 309] on span "Save" at bounding box center [541, 315] width 62 height 22
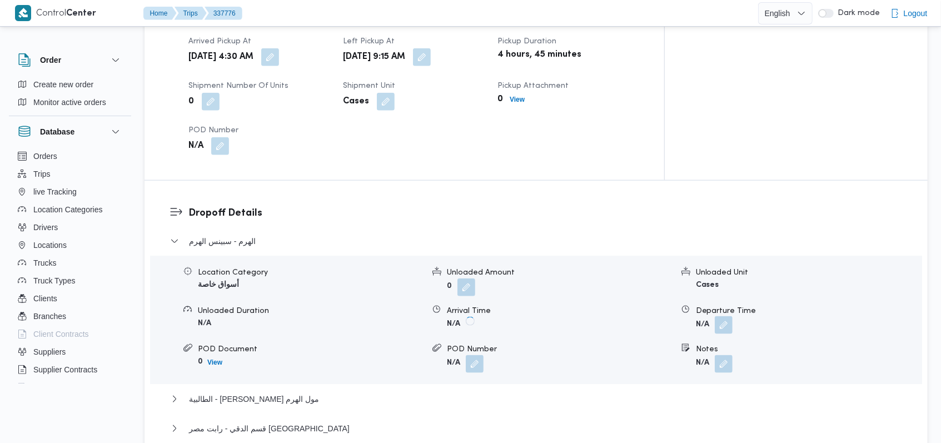
click at [720, 316] on button "button" at bounding box center [724, 325] width 18 height 18
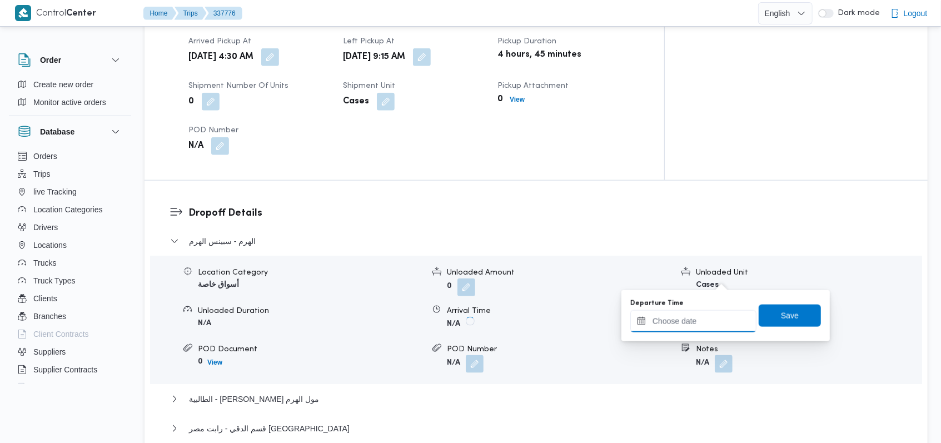
click at [703, 321] on input "Departure Time" at bounding box center [693, 321] width 126 height 22
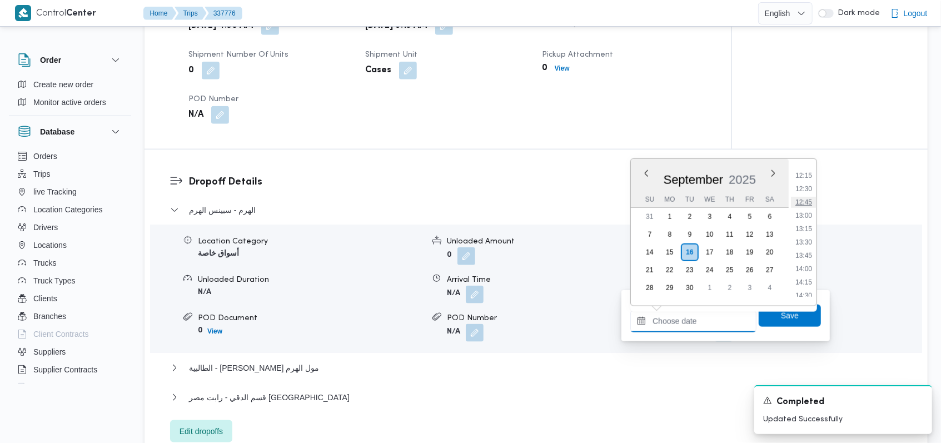
scroll to position [625, 0]
click at [809, 189] on li "12:00" at bounding box center [804, 188] width 26 height 11
type input "16/09/2025 12:00"
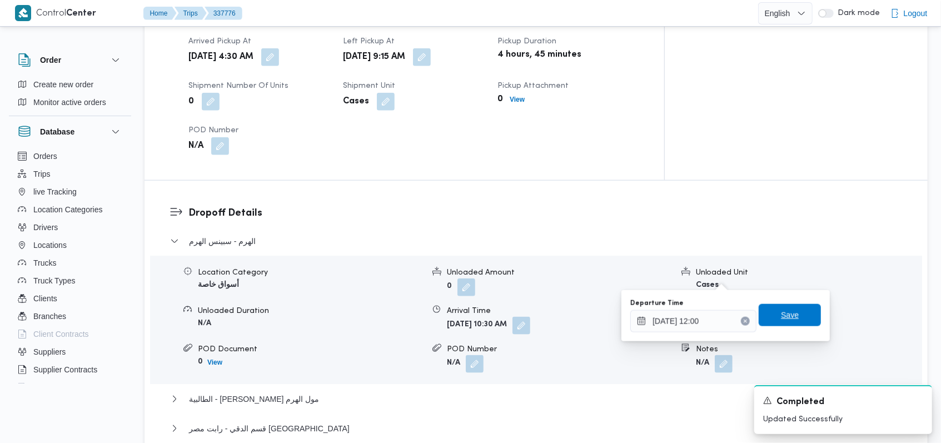
click at [793, 312] on span "Save" at bounding box center [790, 315] width 62 height 22
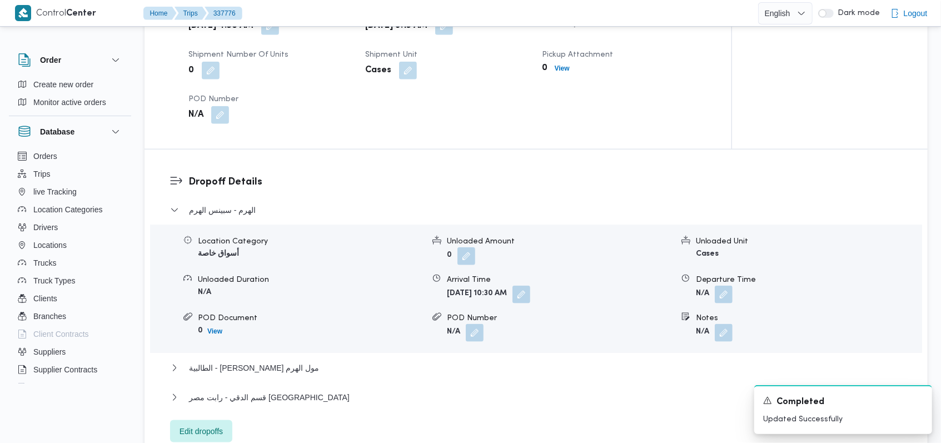
click at [288, 342] on div "الهرم - سبينس الهرم Location Category أسواق خاصة Unloaded Amount 0 Unloaded Uni…" at bounding box center [536, 322] width 733 height 239
click at [296, 361] on span "الطالبية - كارفور بيراميدز مول الهرم" at bounding box center [254, 367] width 130 height 13
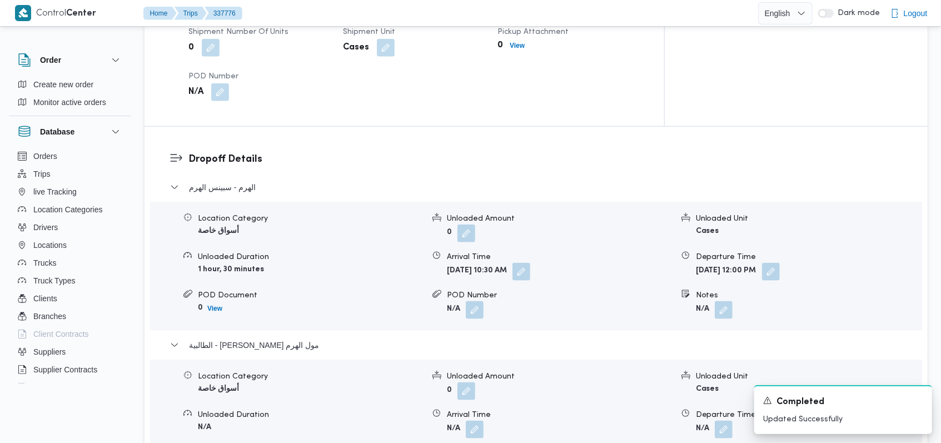
scroll to position [907, 0]
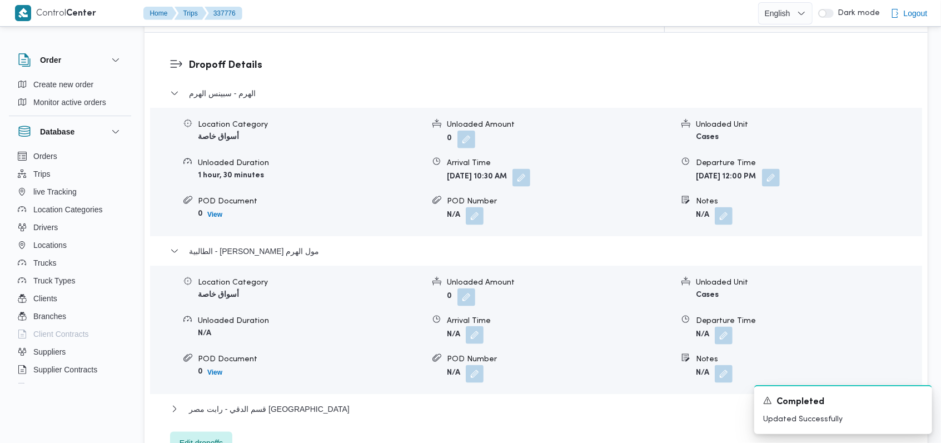
click at [482, 326] on button "button" at bounding box center [475, 335] width 18 height 18
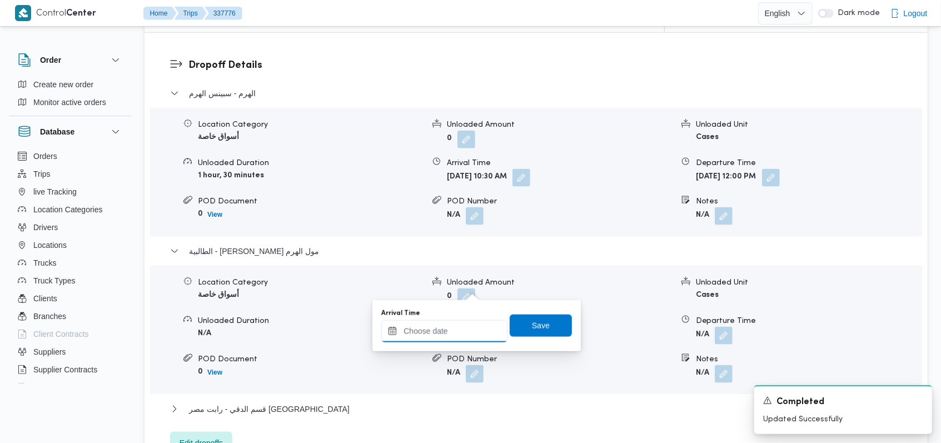
click at [452, 326] on input "Arrival Time" at bounding box center [444, 331] width 126 height 22
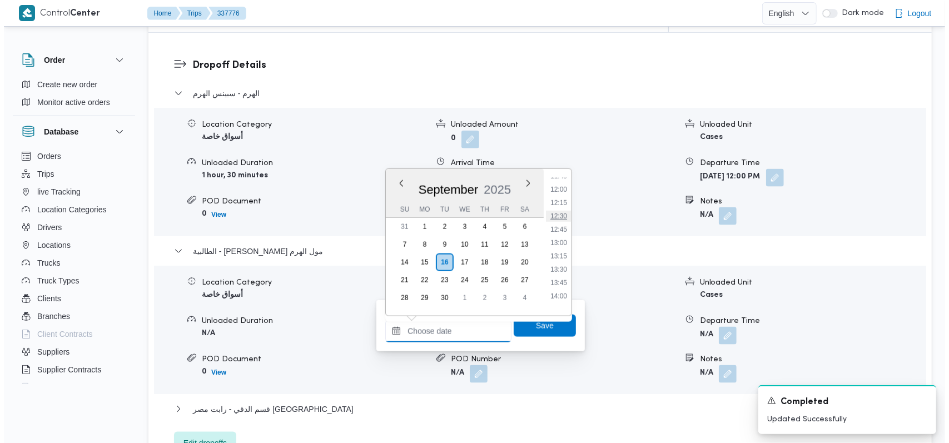
scroll to position [625, 0]
click at [560, 225] on li "12:30" at bounding box center [555, 225] width 26 height 11
type input "16/09/2025 12:30"
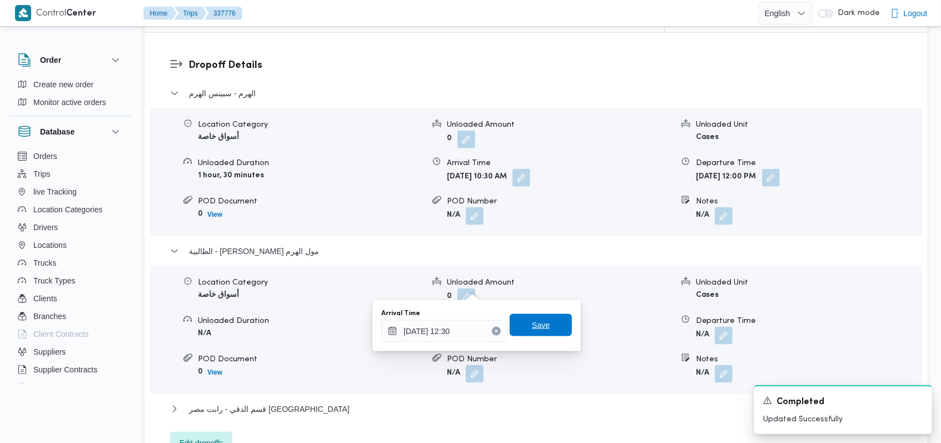
click at [538, 331] on span "Save" at bounding box center [541, 325] width 18 height 13
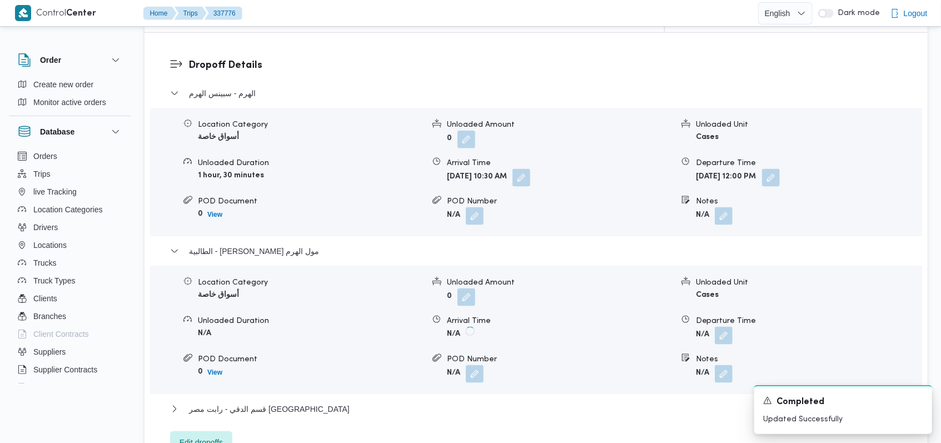
click at [200, 436] on span "Edit dropoffs" at bounding box center [201, 442] width 43 height 13
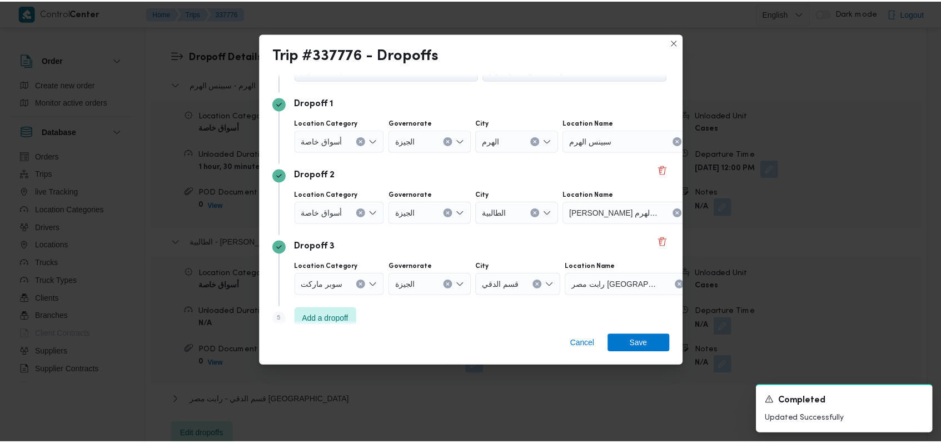
scroll to position [72, 0]
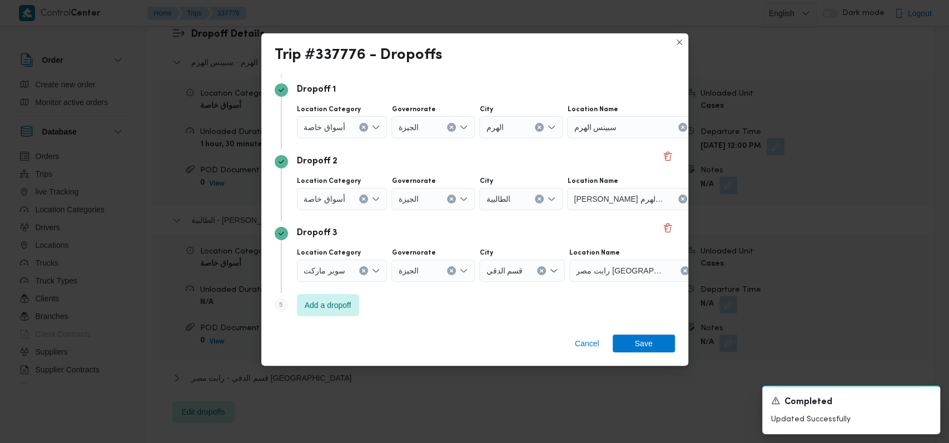
click at [538, 202] on button "Clear input" at bounding box center [539, 199] width 9 height 9
click at [539, 127] on icon "Clear input" at bounding box center [539, 127] width 4 height 4
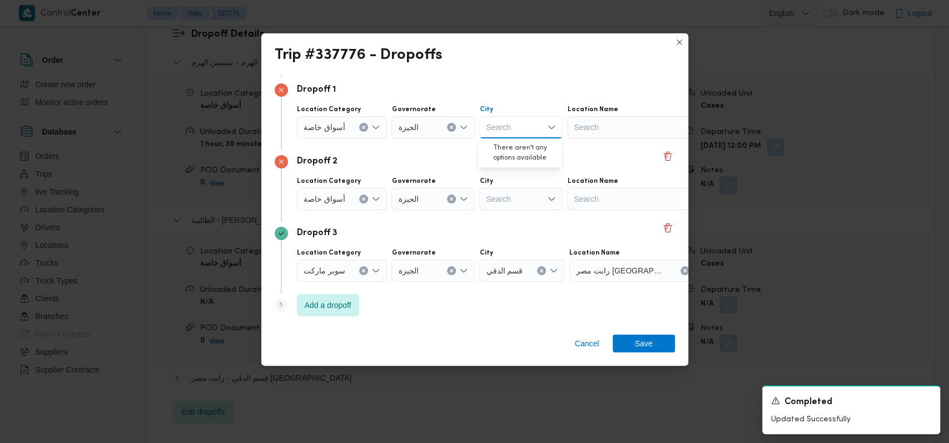
click at [630, 127] on div "Search" at bounding box center [636, 127] width 139 height 22
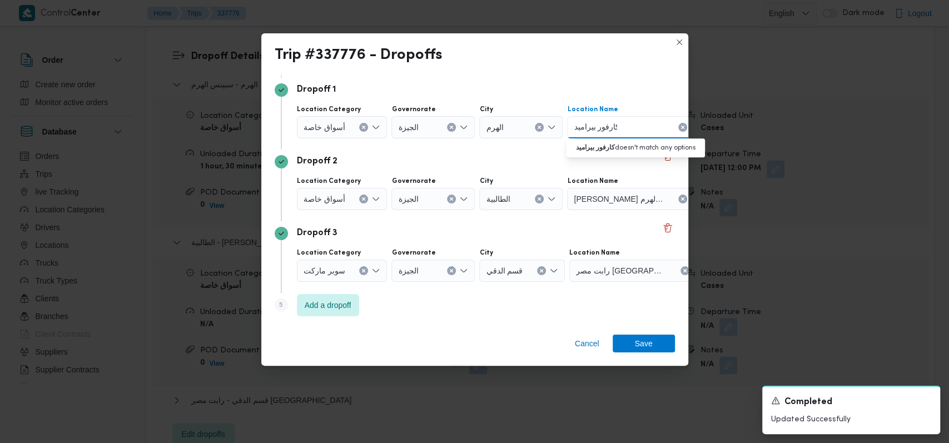
click at [536, 130] on button "Clear input" at bounding box center [539, 127] width 9 height 9
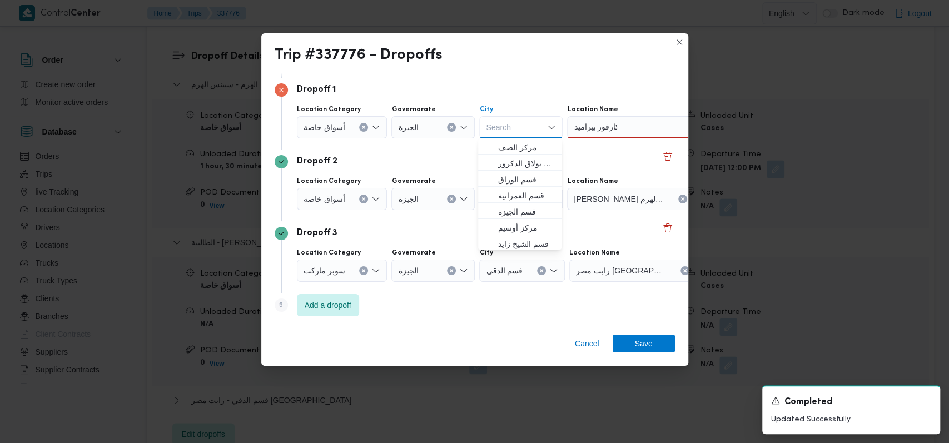
click at [625, 125] on div "كارفور بيراميد كارفور بيراميد" at bounding box center [636, 127] width 139 height 22
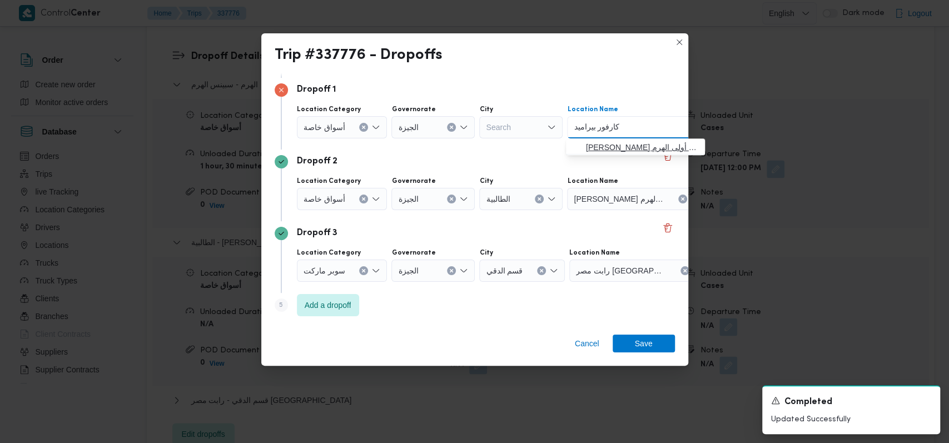
type input "كارفور بيراميد"
click at [628, 141] on span "كارفور بيراميدز مول الهرم | كارفور ماركت | أولى الهرم" at bounding box center [642, 147] width 112 height 13
click at [535, 196] on button "Clear input" at bounding box center [539, 199] width 9 height 9
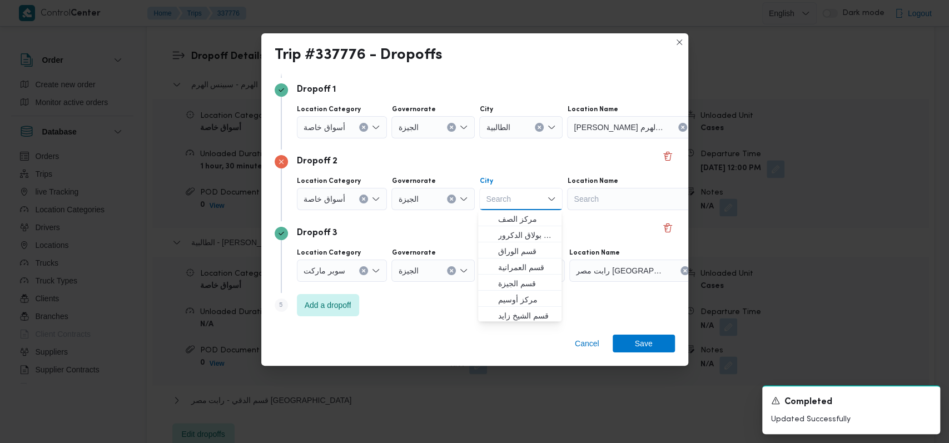
click at [621, 199] on div "Search" at bounding box center [636, 199] width 139 height 22
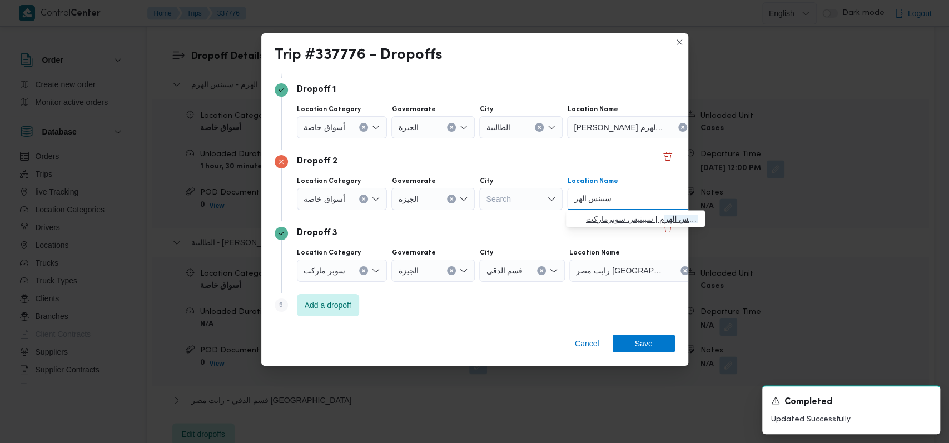
type input "سبينس الهر"
click at [616, 222] on span "سبينس الهر م | سبينيس سوبرماركت | كفر نصار" at bounding box center [642, 218] width 112 height 13
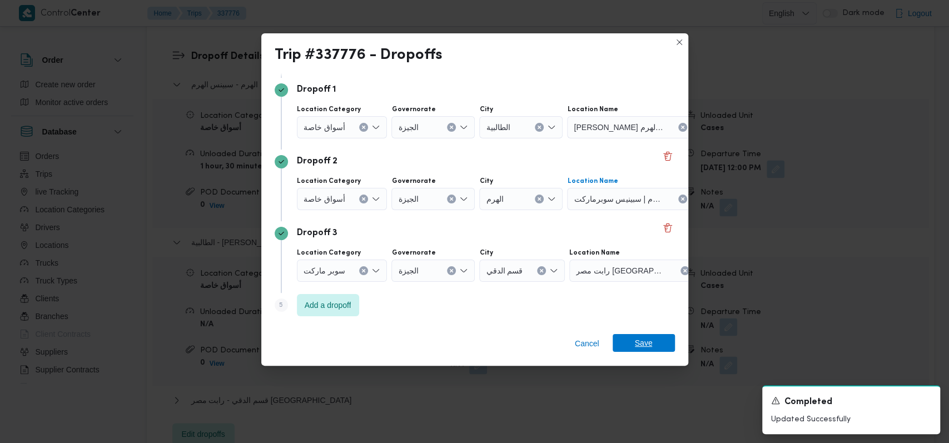
click at [649, 347] on span "Save" at bounding box center [644, 343] width 18 height 18
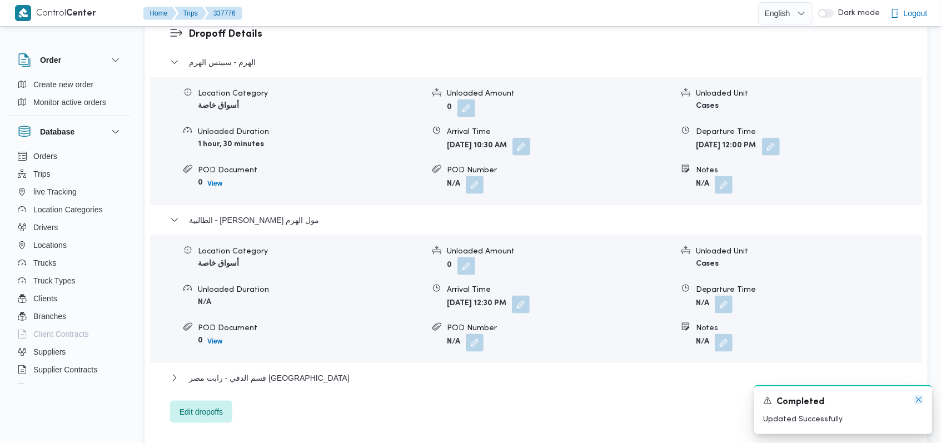
click at [916, 404] on icon "Dismiss toast" at bounding box center [918, 399] width 9 height 9
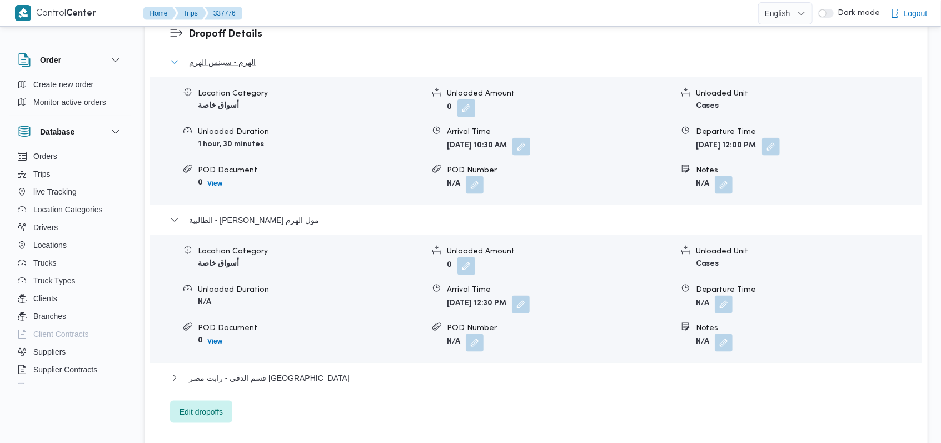
click at [218, 56] on span "الهرم - سبينس الهرم" at bounding box center [222, 62] width 67 height 13
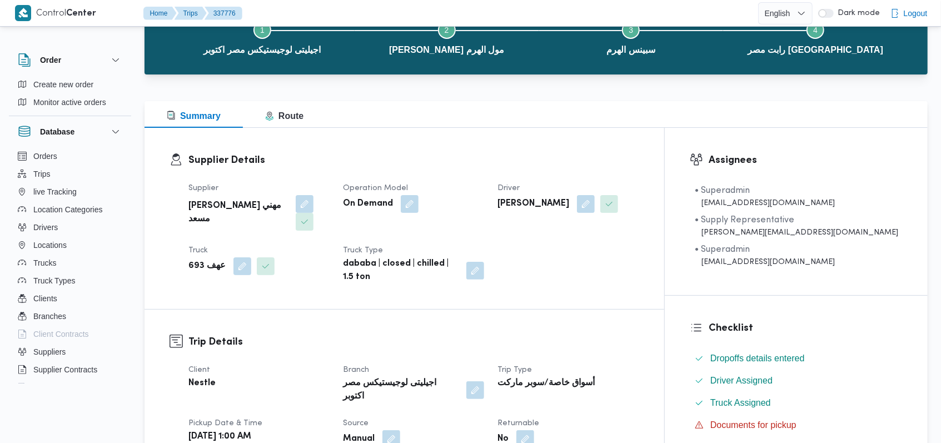
scroll to position [0, 0]
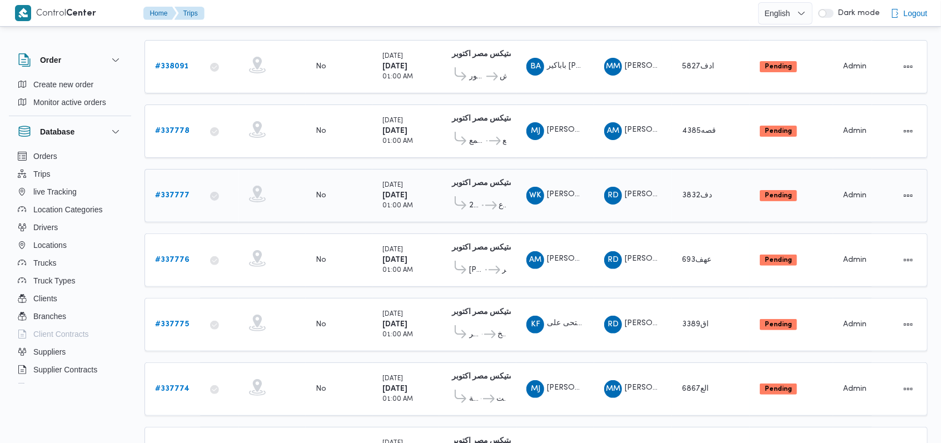
scroll to position [167, 0]
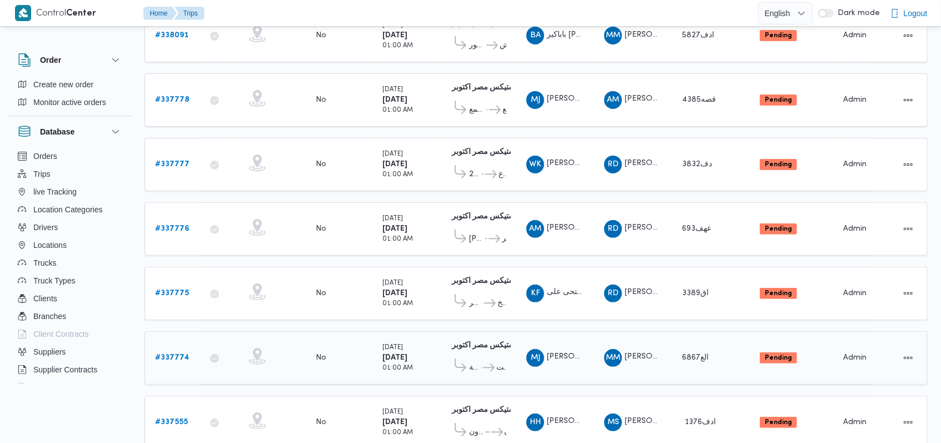
click at [172, 354] on b "# 337774" at bounding box center [172, 357] width 34 height 7
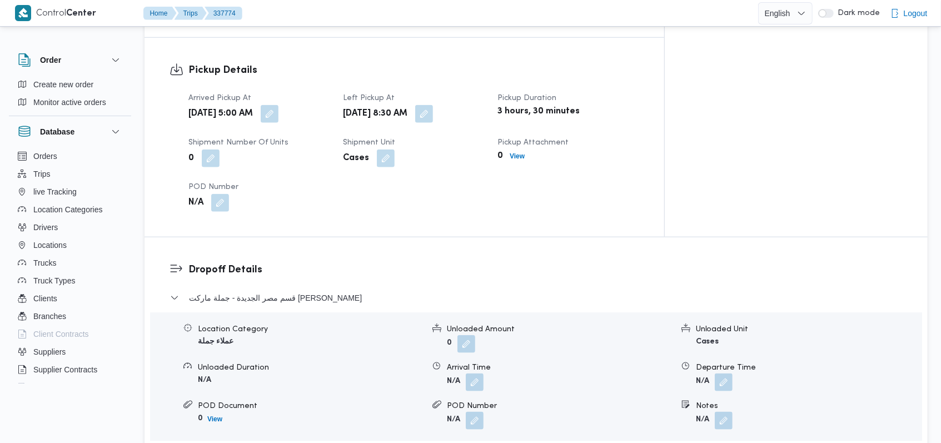
scroll to position [685, 0]
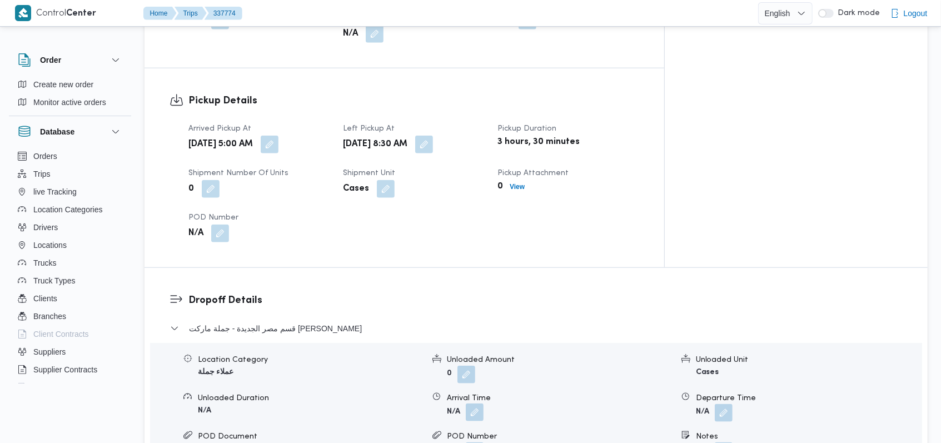
click at [472, 404] on button "button" at bounding box center [475, 413] width 18 height 18
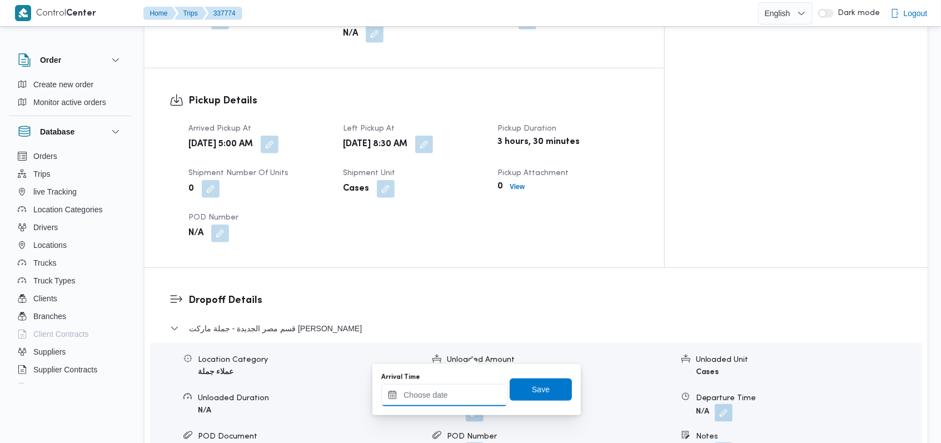
click at [455, 394] on input "Arrival Time" at bounding box center [444, 395] width 126 height 22
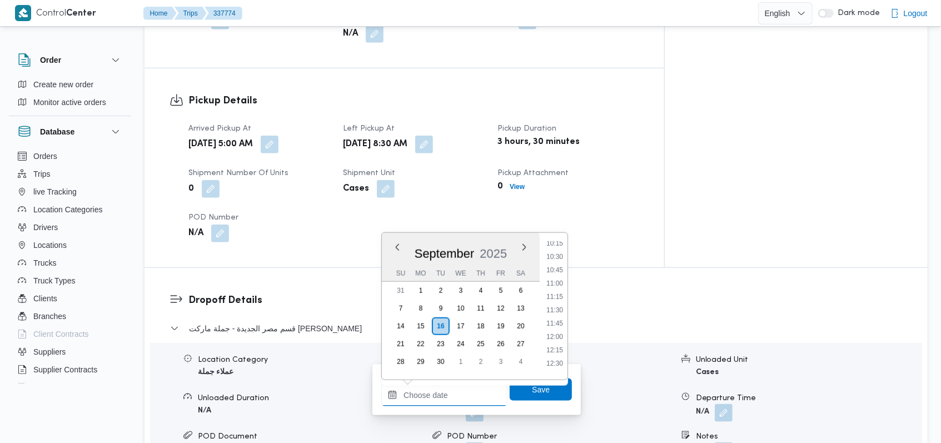
scroll to position [476, 0]
click at [563, 292] on li "09:45" at bounding box center [555, 291] width 26 height 11
type input "16/09/2025 09:45"
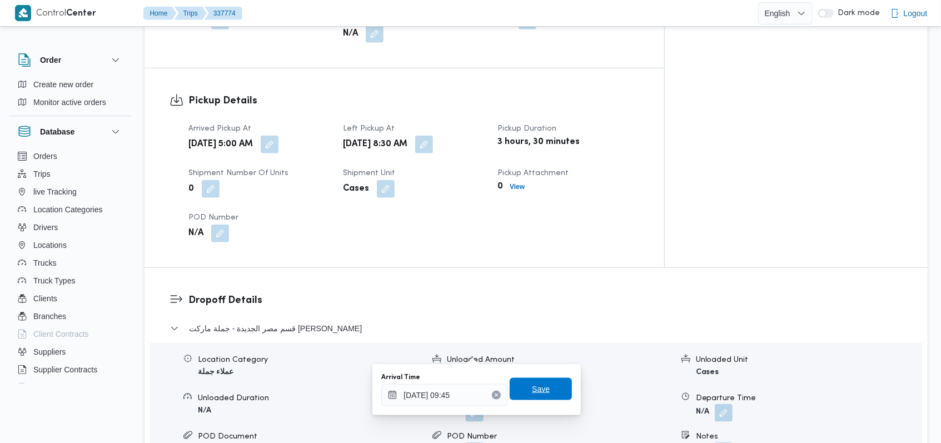
click at [545, 396] on span "Save" at bounding box center [541, 389] width 62 height 22
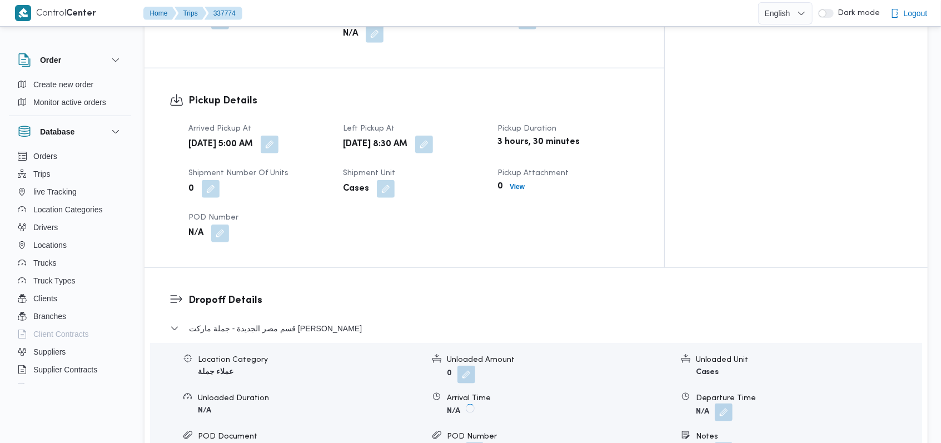
click at [732, 404] on button "button" at bounding box center [724, 413] width 18 height 18
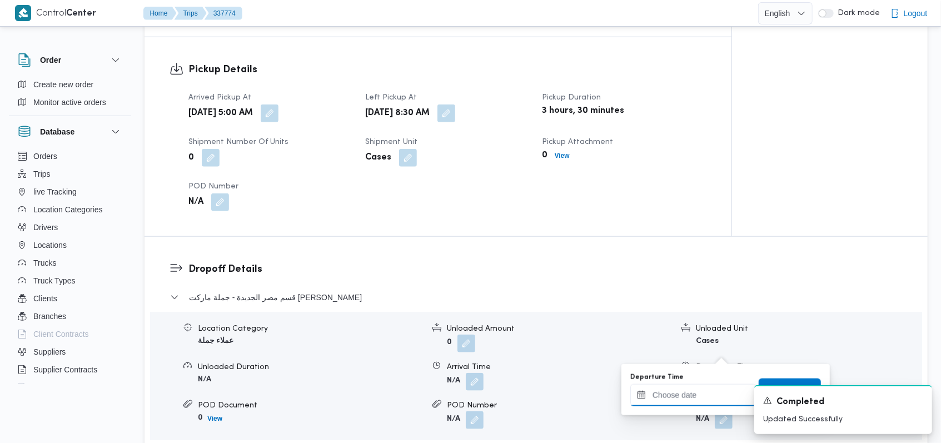
click at [708, 392] on input "Departure Time" at bounding box center [693, 395] width 126 height 22
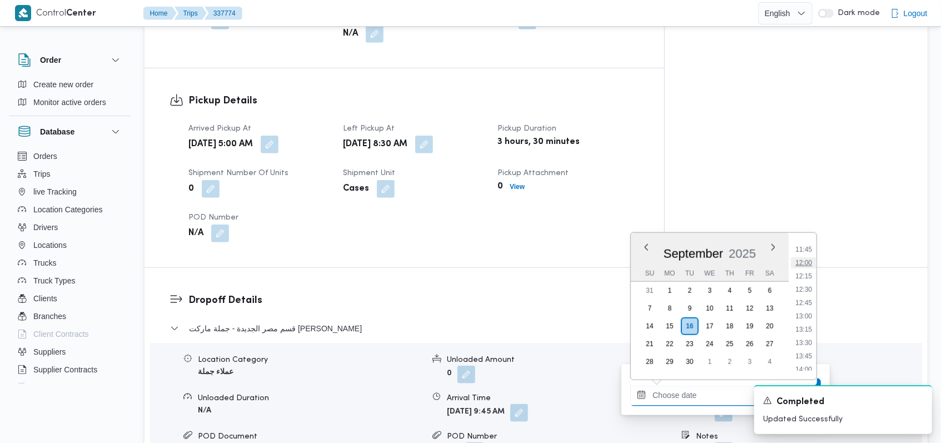
scroll to position [551, 0]
click at [807, 279] on li "11:00" at bounding box center [804, 283] width 26 height 11
type input "16/09/2025 11:00"
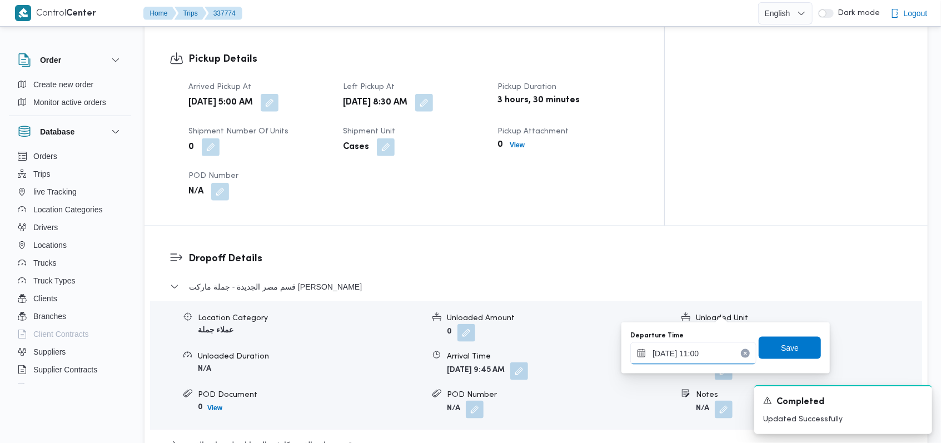
scroll to position [760, 0]
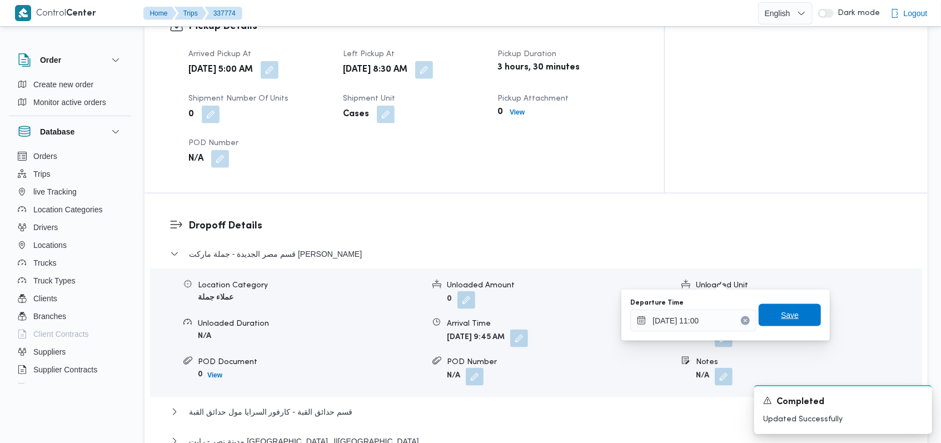
click at [790, 305] on span "Save" at bounding box center [790, 315] width 62 height 22
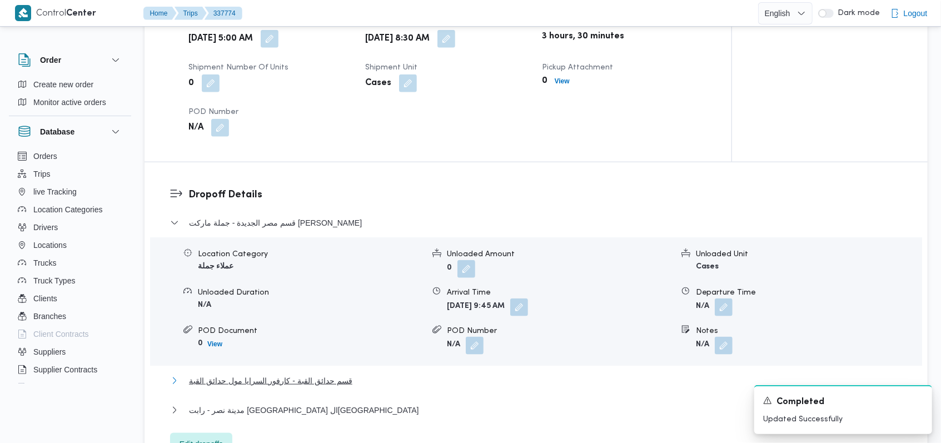
click at [300, 374] on span "قسم حدائق القبة - كارفور السرايا مول حدائق القبة" at bounding box center [270, 380] width 163 height 13
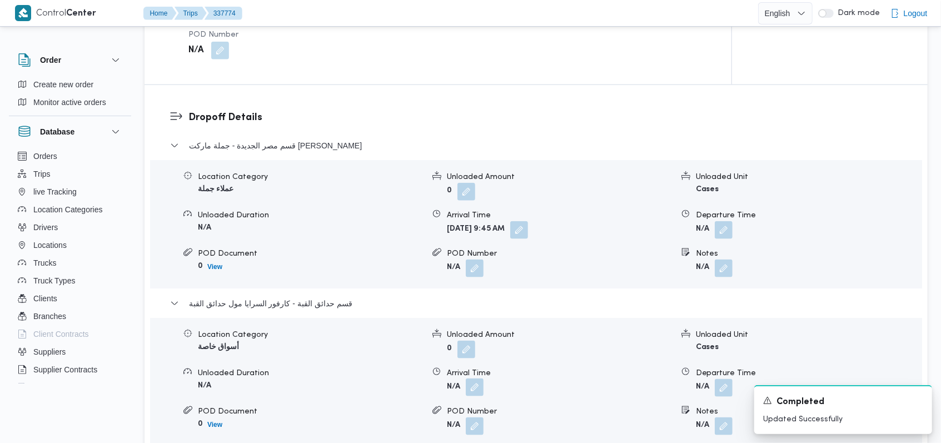
scroll to position [908, 0]
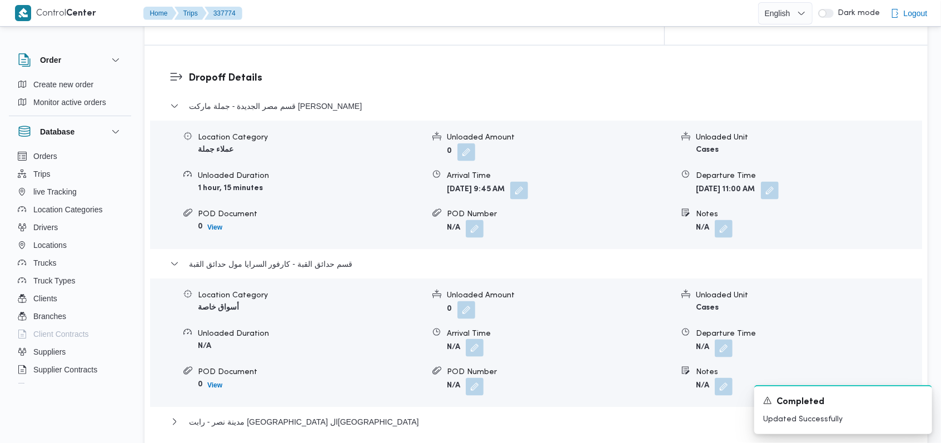
click at [480, 339] on button "button" at bounding box center [475, 348] width 18 height 18
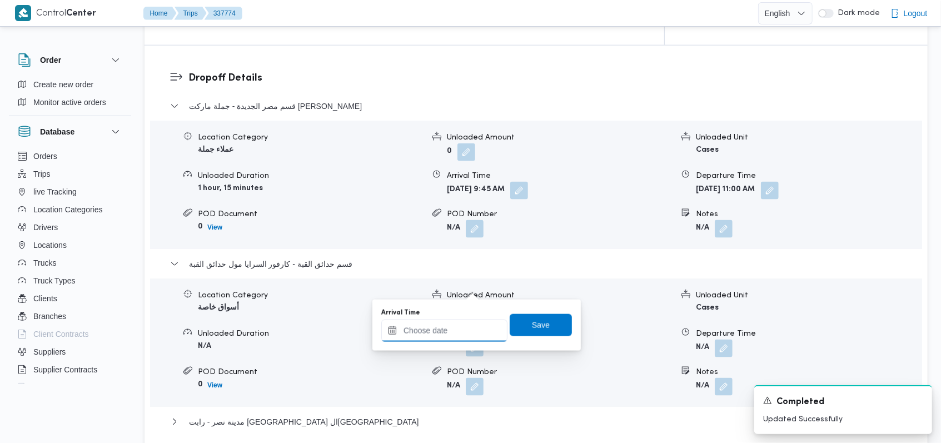
click at [456, 322] on div at bounding box center [444, 331] width 126 height 22
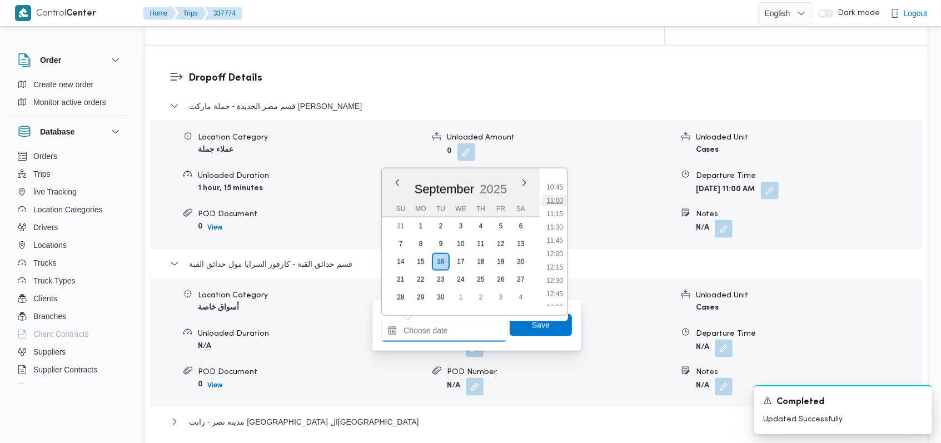
scroll to position [551, 0]
click at [561, 244] on li "11:30" at bounding box center [555, 245] width 26 height 11
type input "16/09/2025 11:30"
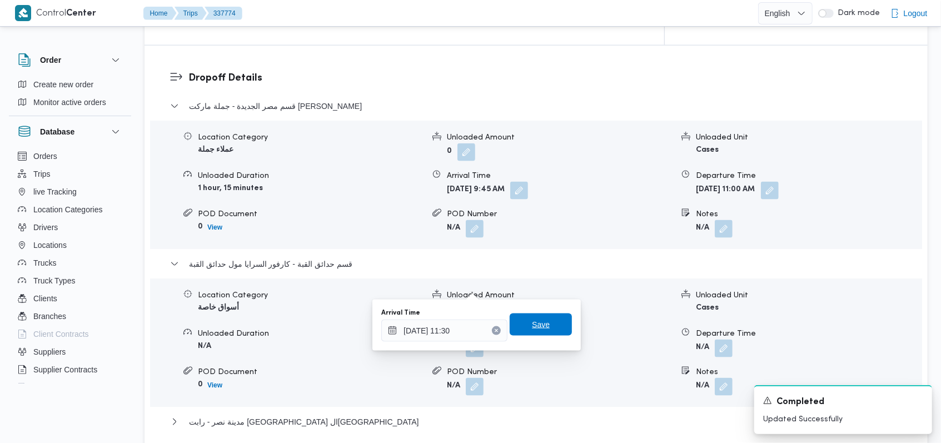
click at [549, 322] on span "Save" at bounding box center [541, 325] width 62 height 22
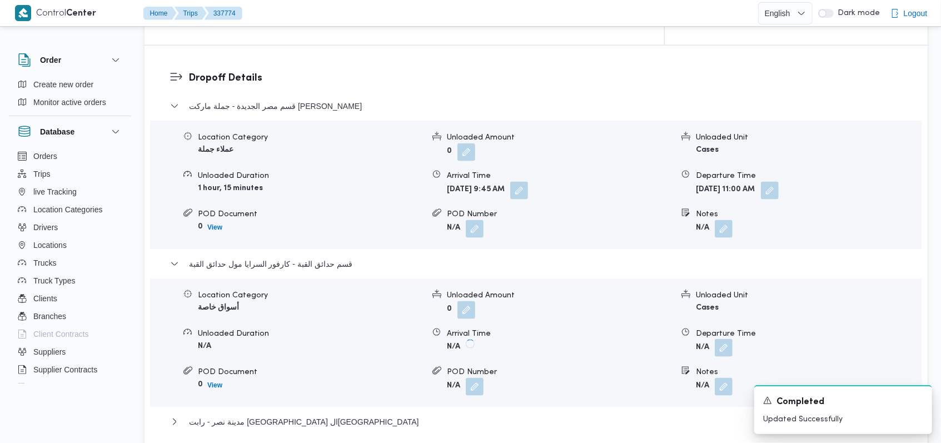
click at [729, 339] on button "button" at bounding box center [724, 348] width 18 height 18
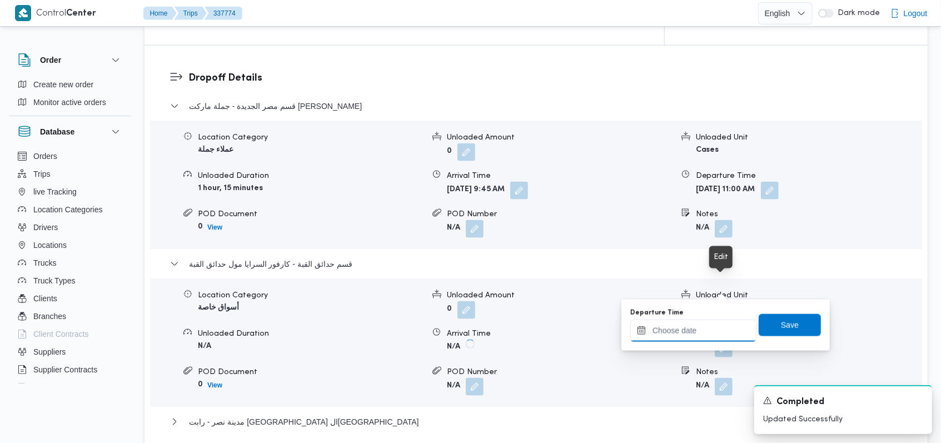
click at [712, 329] on input "Departure Time" at bounding box center [693, 331] width 126 height 22
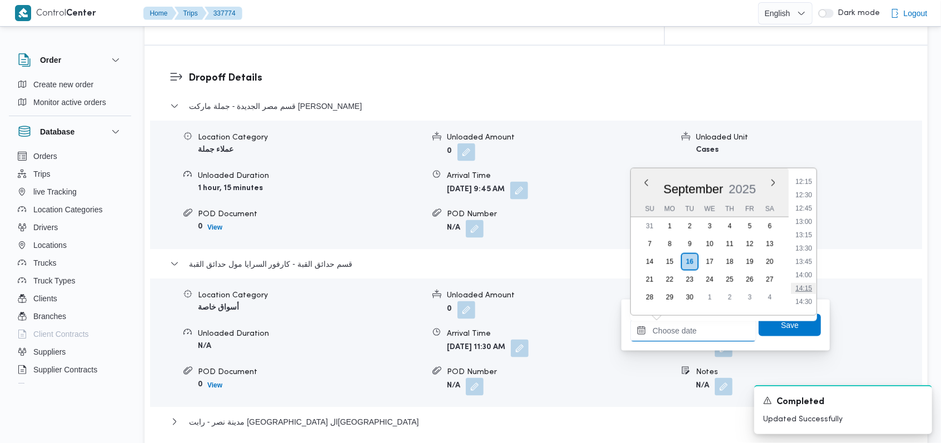
scroll to position [625, 0]
click at [811, 226] on li "12:30" at bounding box center [804, 225] width 26 height 11
type input "16/09/2025 12:30"
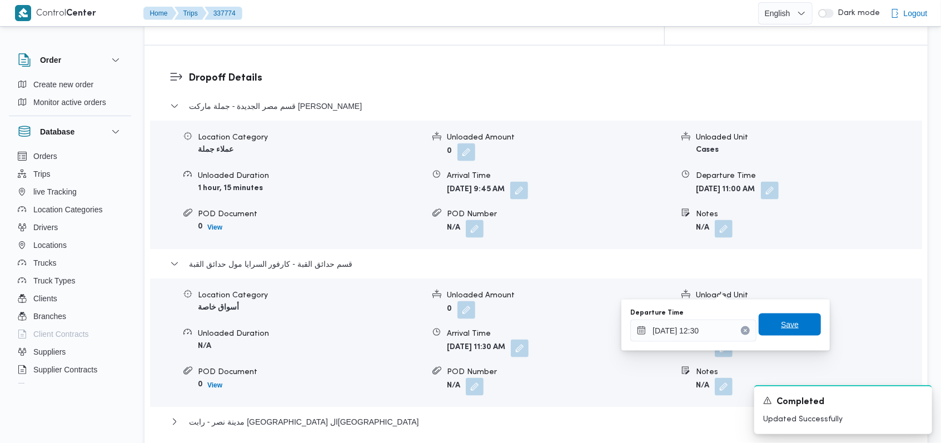
click at [792, 325] on span "Save" at bounding box center [790, 325] width 62 height 22
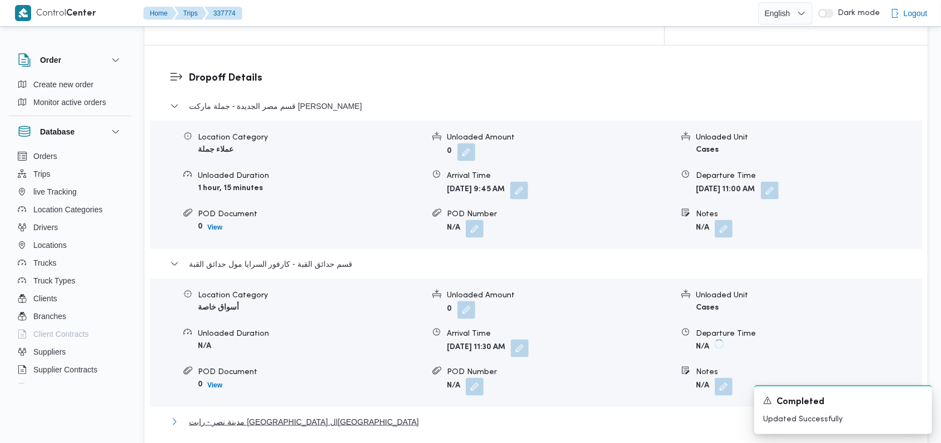
click at [267, 415] on span "مدينة نصر - رابت مصر القاهرة" at bounding box center [304, 421] width 230 height 13
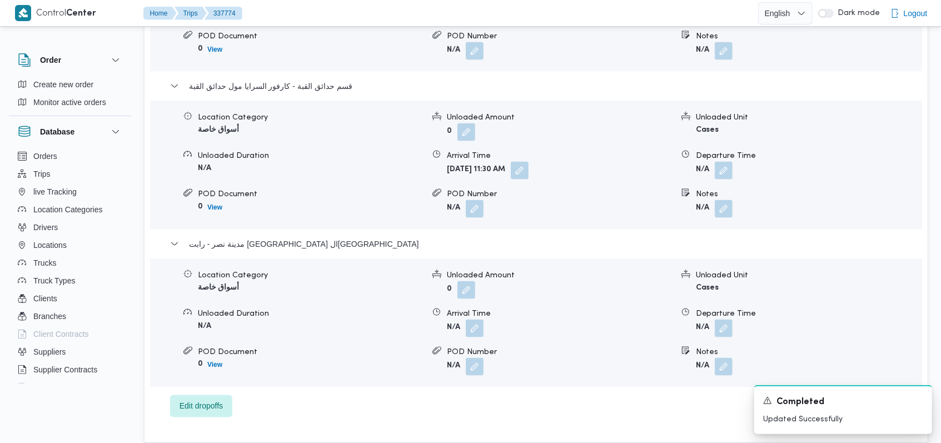
scroll to position [1056, 0]
click at [472, 317] on button "button" at bounding box center [475, 326] width 18 height 18
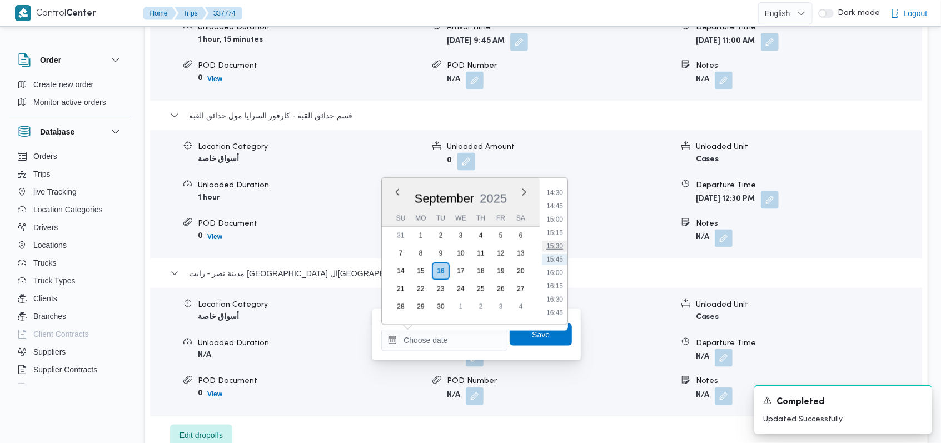
scroll to position [625, 0]
click at [555, 256] on li "13:00" at bounding box center [555, 261] width 26 height 11
type input "16/09/2025 13:00"
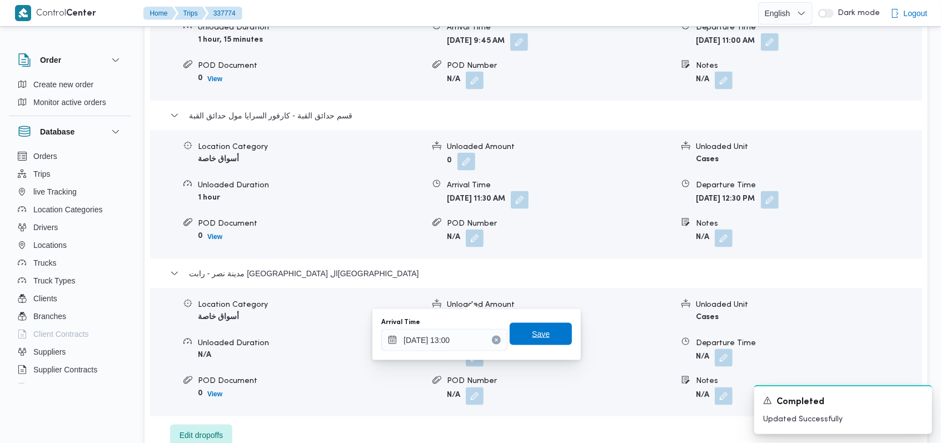
click at [547, 341] on span "Save" at bounding box center [541, 334] width 62 height 22
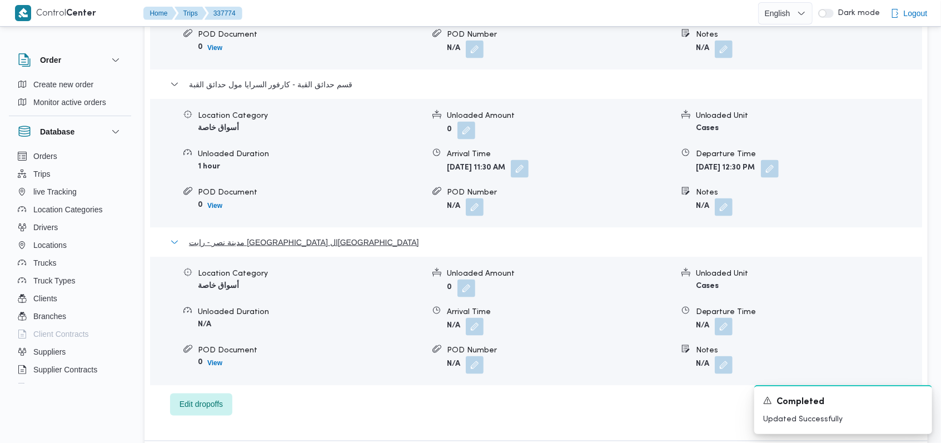
click at [273, 236] on span "مدينة نصر - رابت مصر القاهرة" at bounding box center [304, 242] width 230 height 13
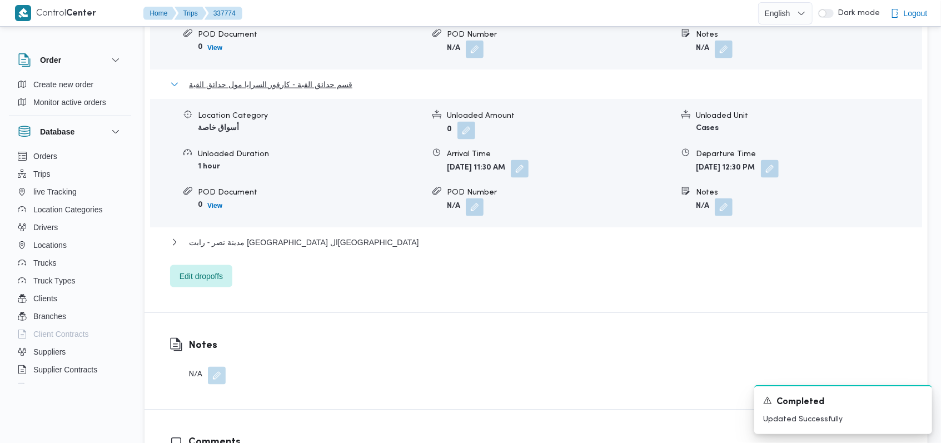
click at [289, 78] on span "قسم حدائق القبة - كارفور السرايا مول حدائق القبة" at bounding box center [270, 84] width 163 height 13
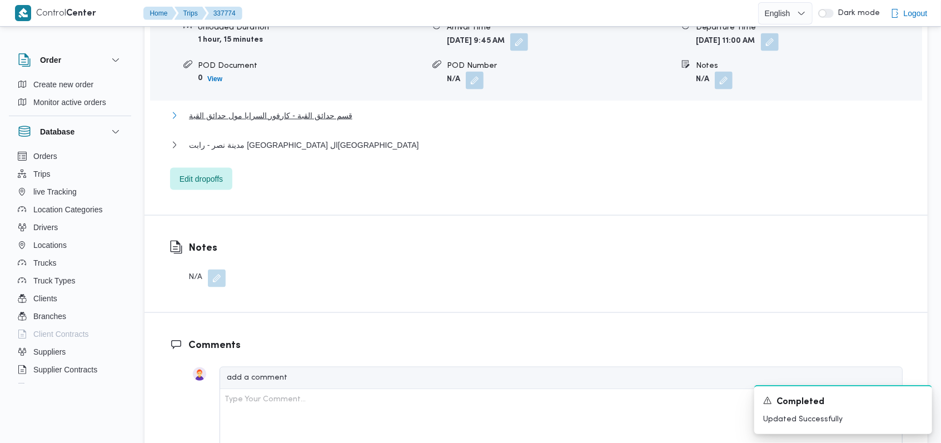
scroll to position [760, 0]
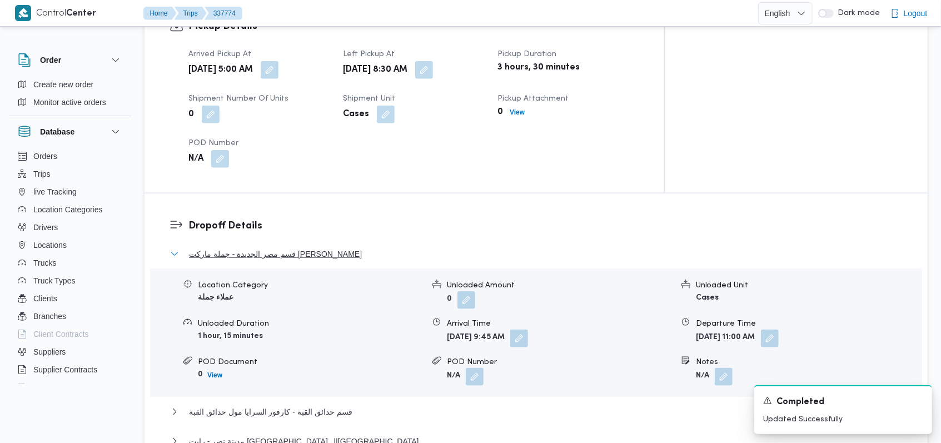
click at [325, 247] on span "قسم مصر الجديدة - جملة ماركت صلاح سالم" at bounding box center [275, 253] width 173 height 13
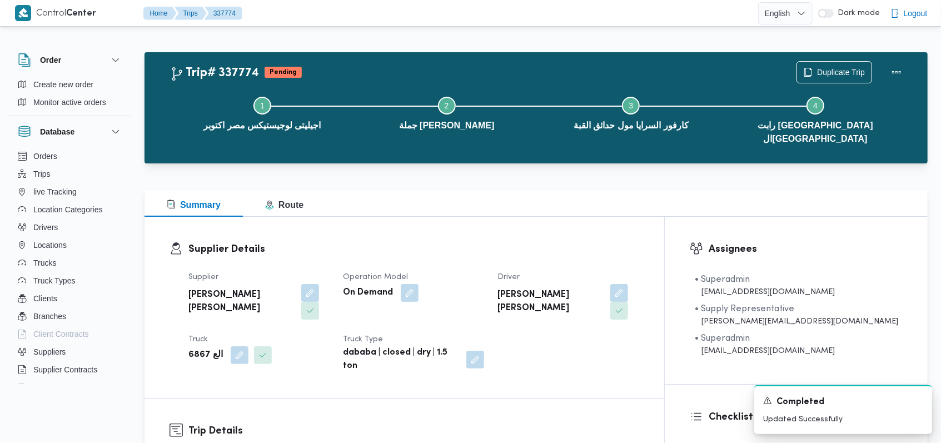
scroll to position [0, 0]
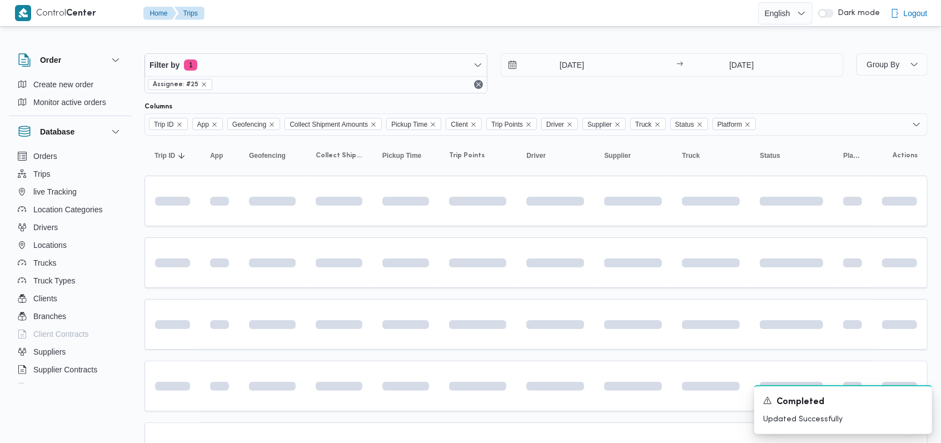
scroll to position [167, 0]
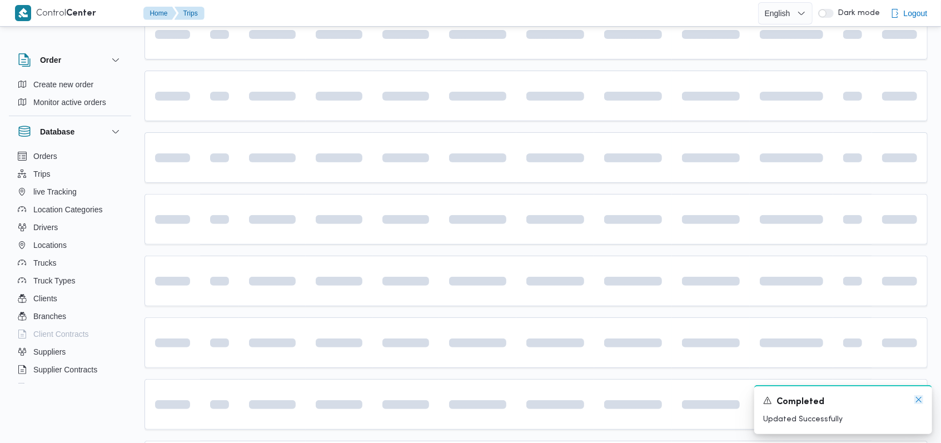
click at [919, 402] on icon "Dismiss toast" at bounding box center [918, 399] width 9 height 9
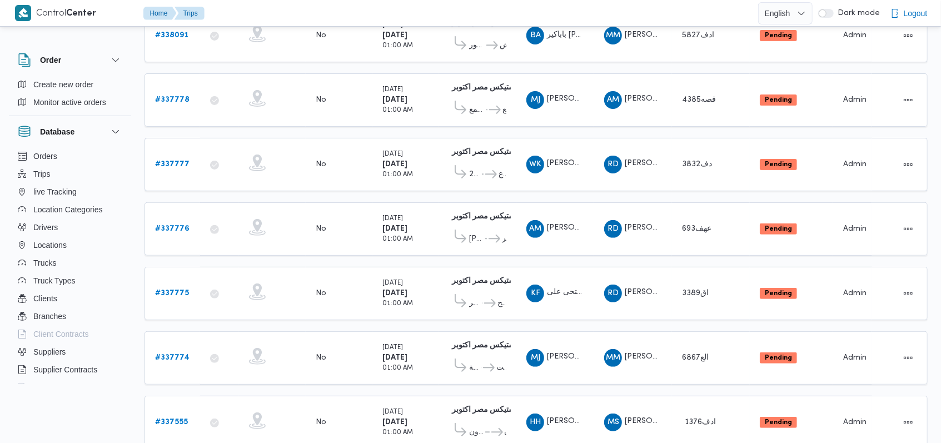
scroll to position [93, 0]
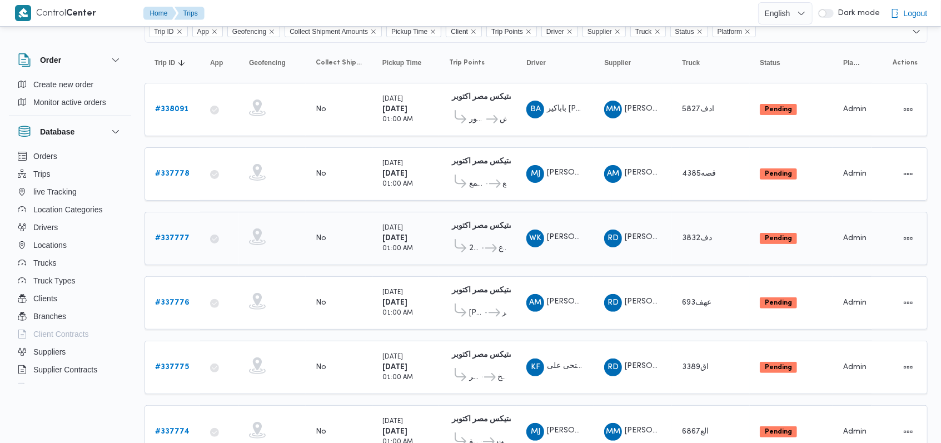
click at [499, 242] on span "سعودى ماركت فرع مكرم عبيد" at bounding box center [495, 248] width 23 height 13
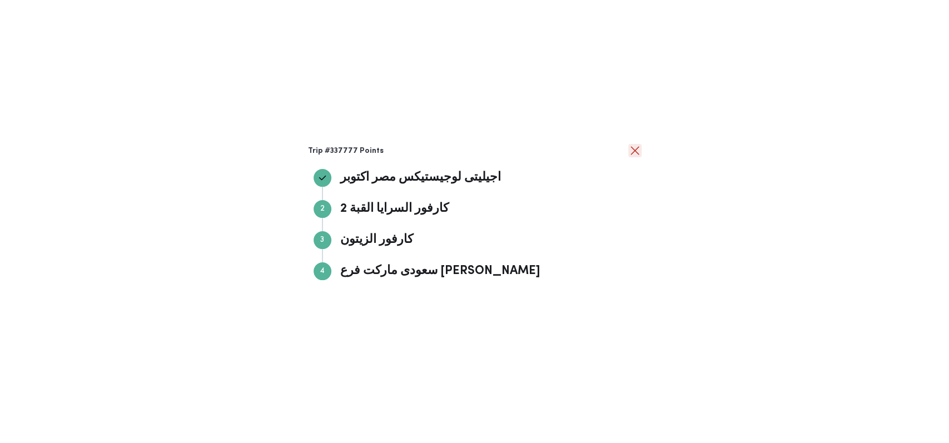
click at [636, 152] on button "close" at bounding box center [634, 150] width 13 height 13
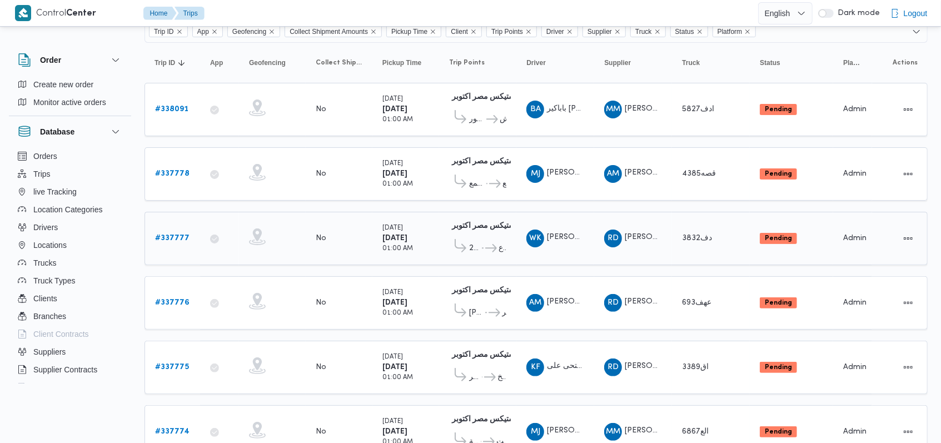
click at [162, 235] on b "# 337777" at bounding box center [172, 238] width 34 height 7
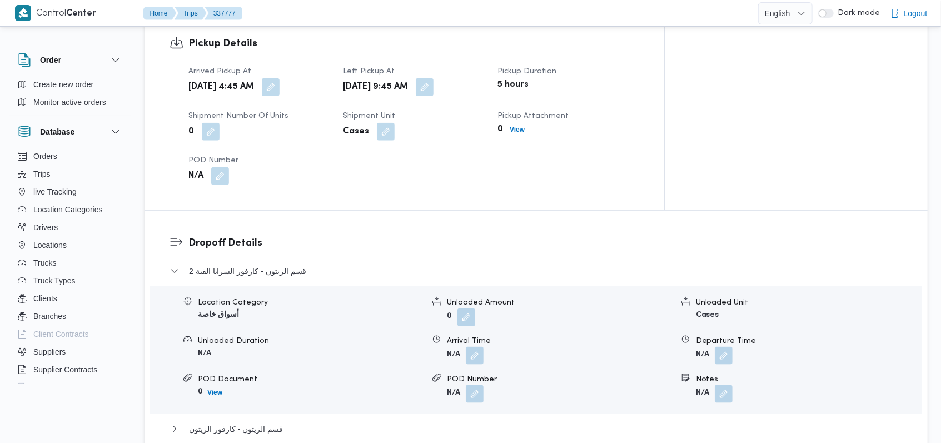
scroll to position [760, 0]
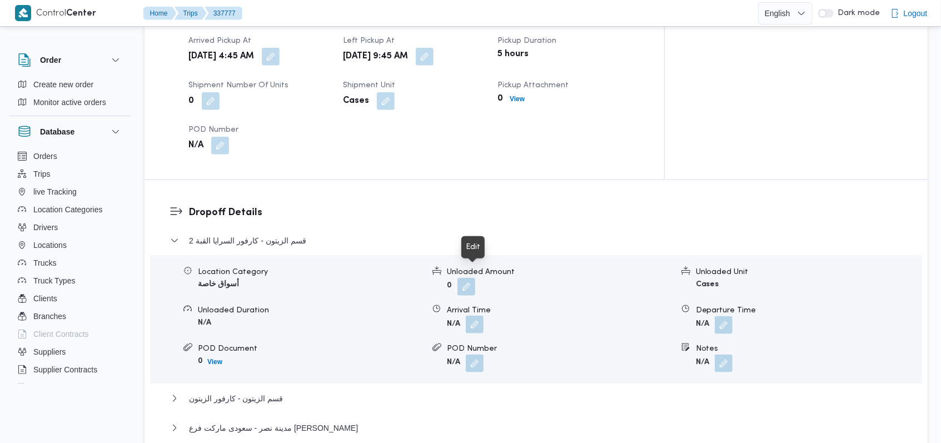
click at [471, 316] on button "button" at bounding box center [475, 325] width 18 height 18
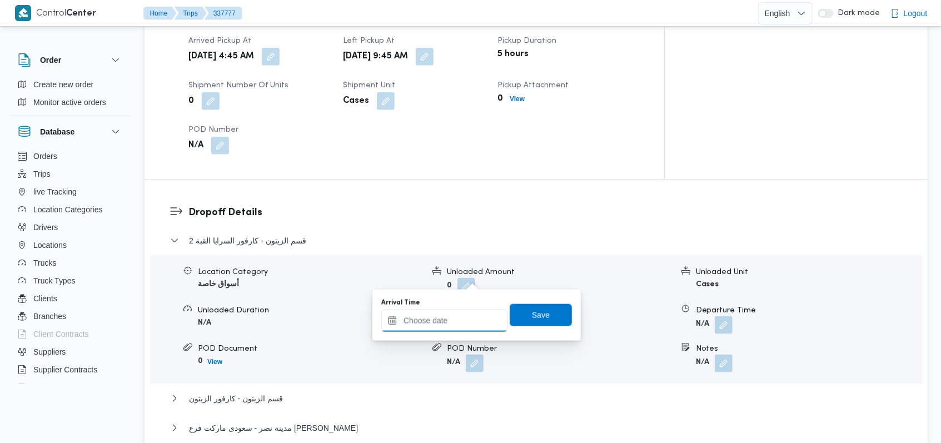
click at [454, 315] on input "Arrival Time" at bounding box center [444, 321] width 126 height 22
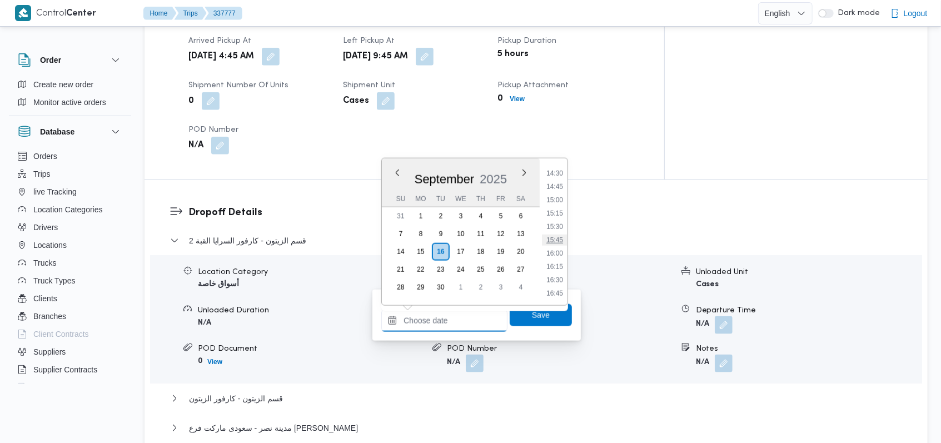
scroll to position [551, 0]
click at [560, 213] on li "11:00" at bounding box center [555, 208] width 26 height 11
type input "16/09/2025 11:00"
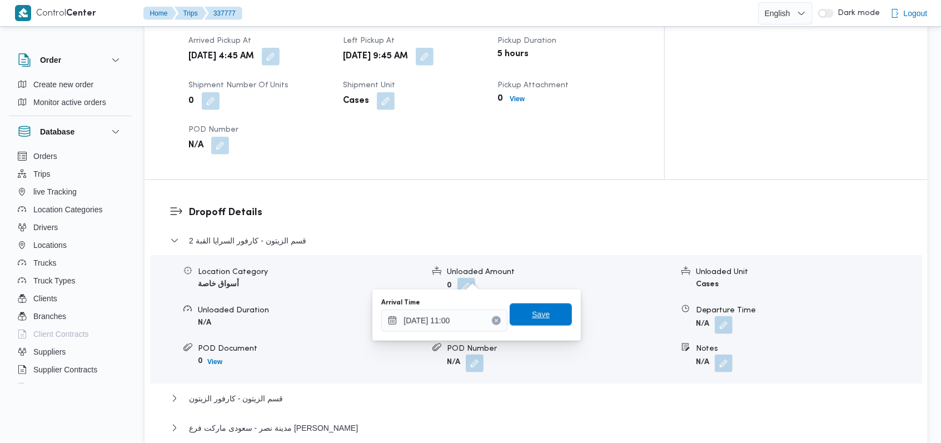
click at [550, 307] on span "Save" at bounding box center [541, 315] width 62 height 22
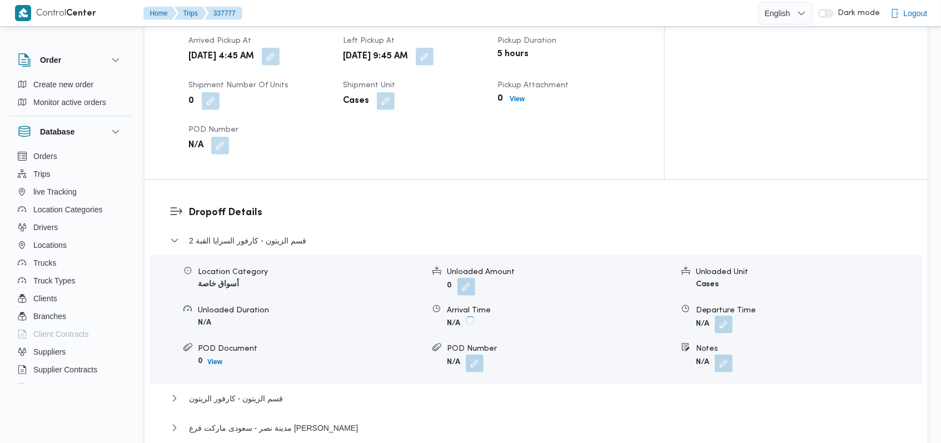
click at [727, 316] on button "button" at bounding box center [724, 325] width 18 height 18
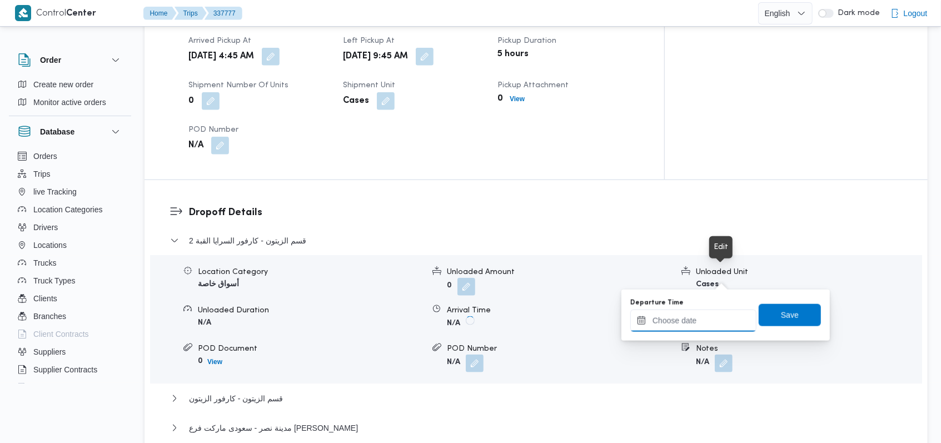
click at [707, 310] on div at bounding box center [693, 321] width 126 height 22
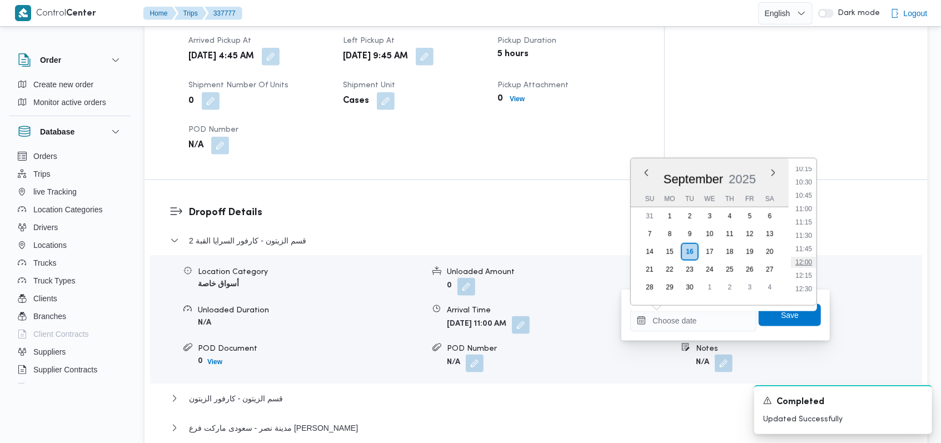
click at [814, 262] on li "12:00" at bounding box center [804, 262] width 26 height 11
type input "16/09/2025 12:00"
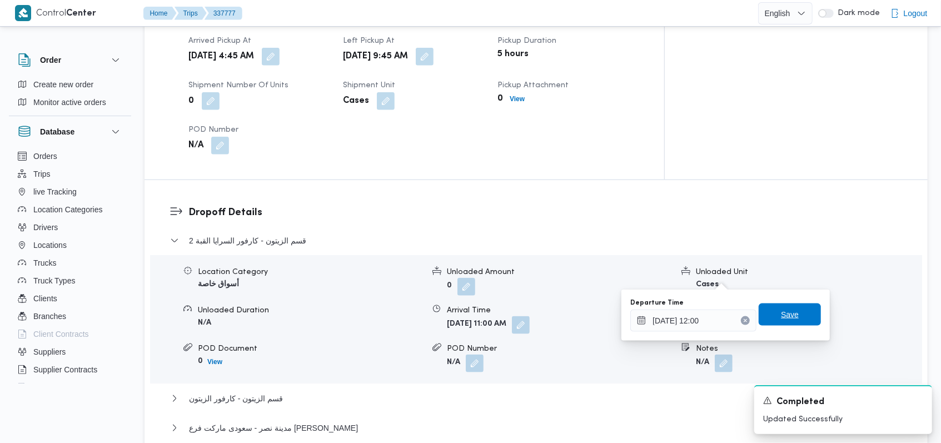
click at [781, 318] on span "Save" at bounding box center [790, 314] width 18 height 13
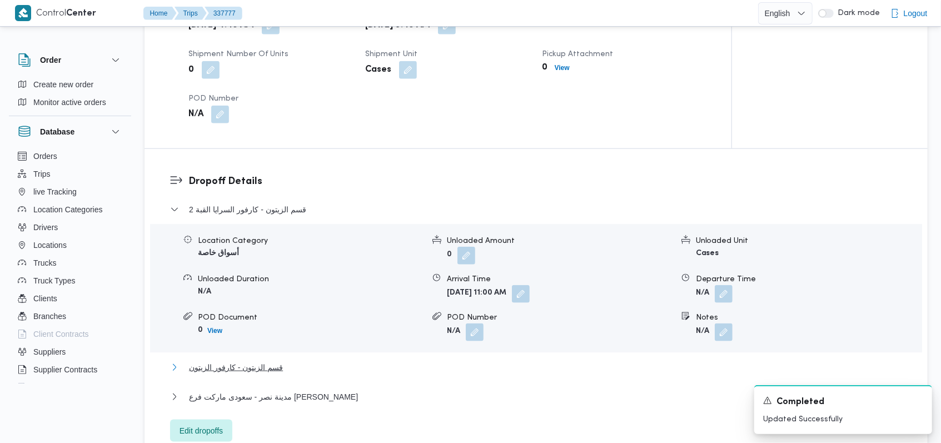
click at [267, 361] on span "قسم الزيتون - كارفور الزيتون" at bounding box center [236, 367] width 94 height 13
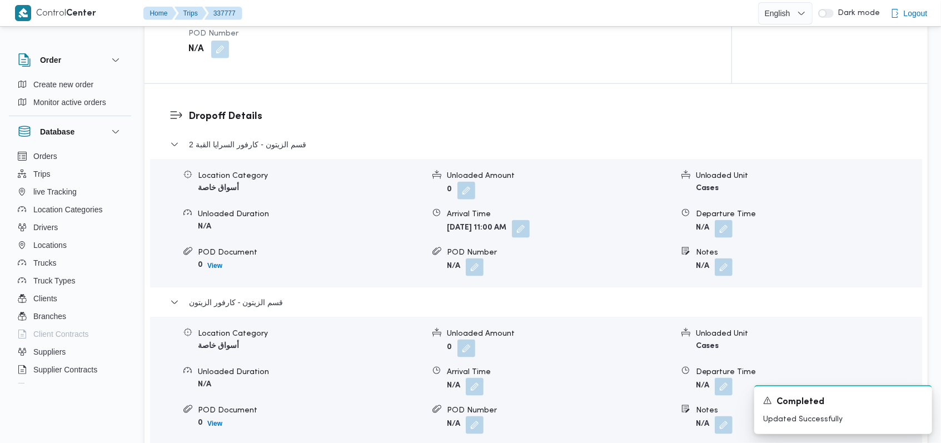
scroll to position [908, 0]
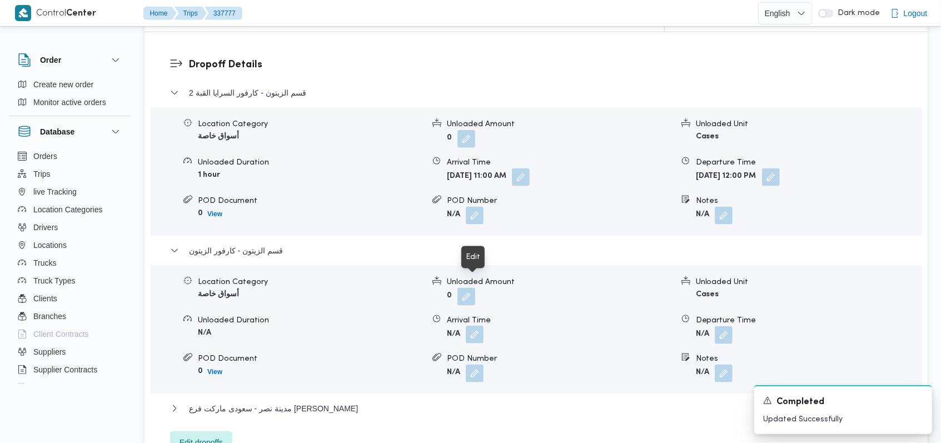
click at [475, 326] on button "button" at bounding box center [475, 335] width 18 height 18
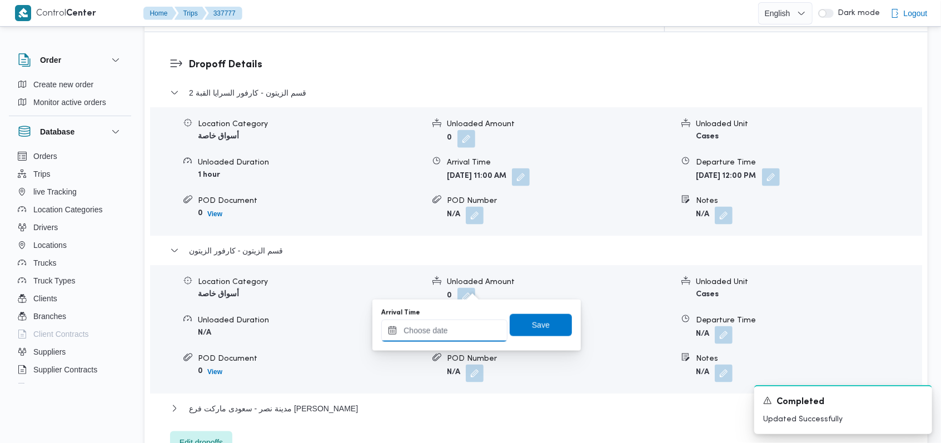
click at [451, 327] on input "Arrival Time" at bounding box center [444, 331] width 126 height 22
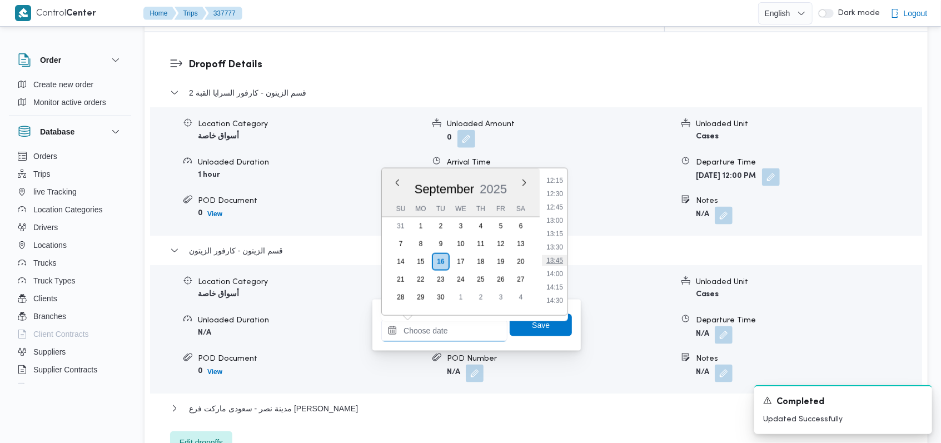
scroll to position [625, 0]
click at [559, 220] on li "12:30" at bounding box center [555, 225] width 26 height 11
type input "16/09/2025 12:30"
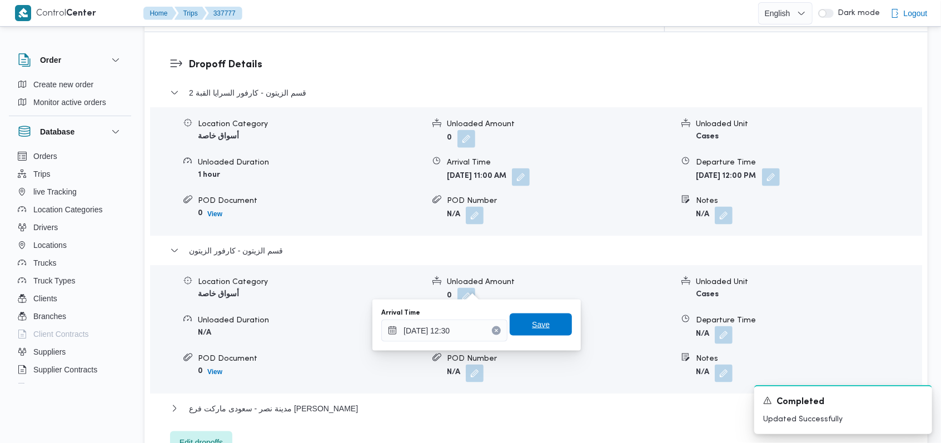
click at [532, 325] on span "Save" at bounding box center [541, 324] width 18 height 13
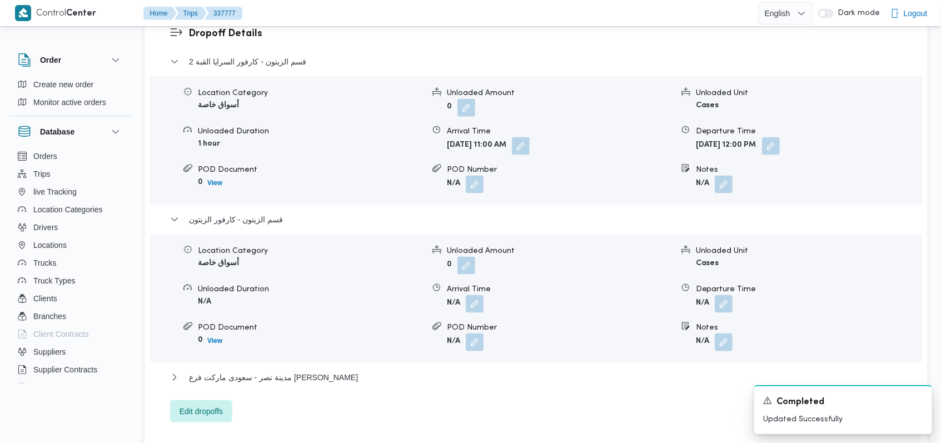
scroll to position [982, 0]
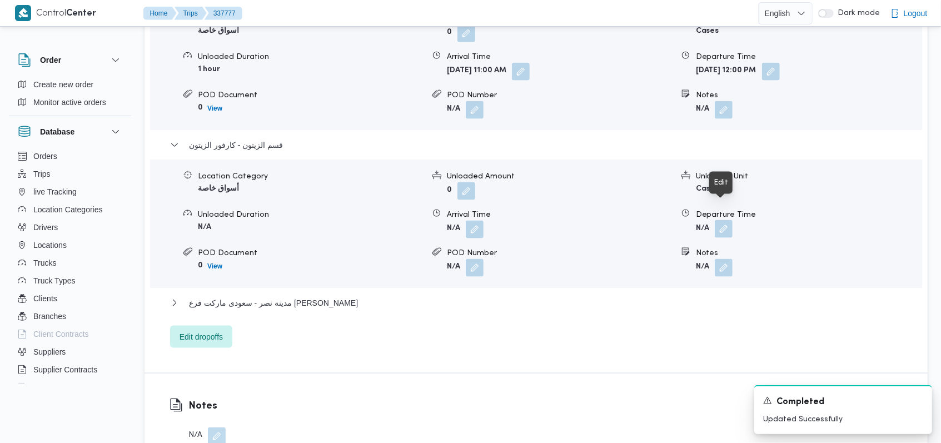
click at [728, 220] on button "button" at bounding box center [724, 229] width 18 height 18
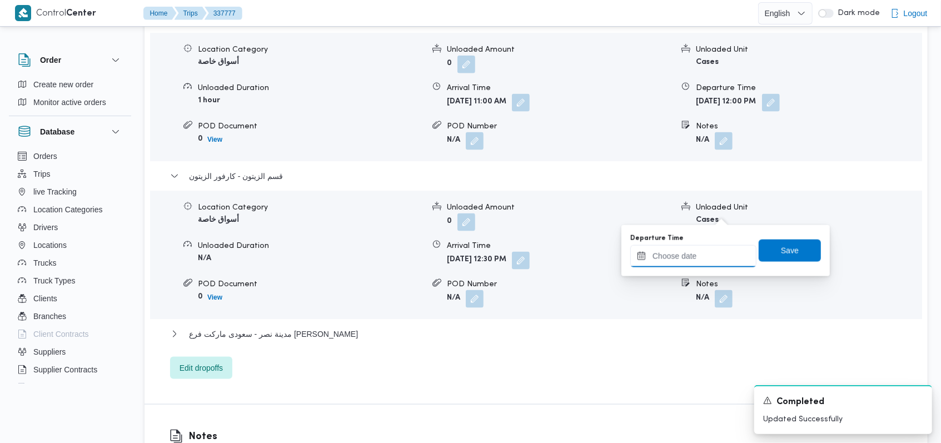
click at [716, 246] on input "Departure Time" at bounding box center [693, 256] width 126 height 22
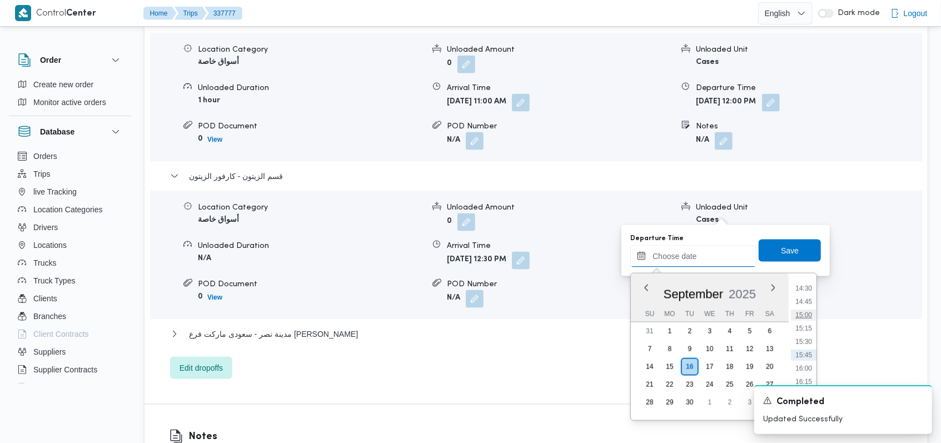
scroll to position [699, 0]
click at [808, 334] on li "14:00" at bounding box center [804, 336] width 26 height 11
type input "16/09/2025 14:00"
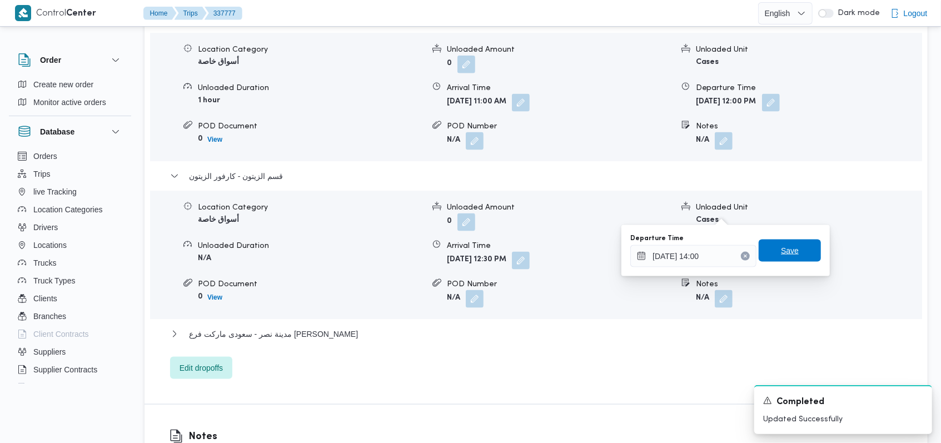
click at [795, 248] on span "Save" at bounding box center [790, 251] width 62 height 22
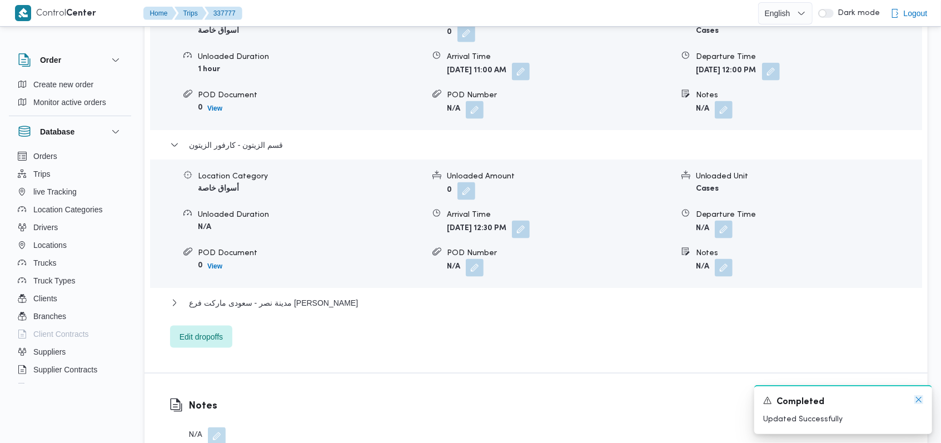
click at [921, 400] on icon "Dismiss toast" at bounding box center [918, 399] width 9 height 9
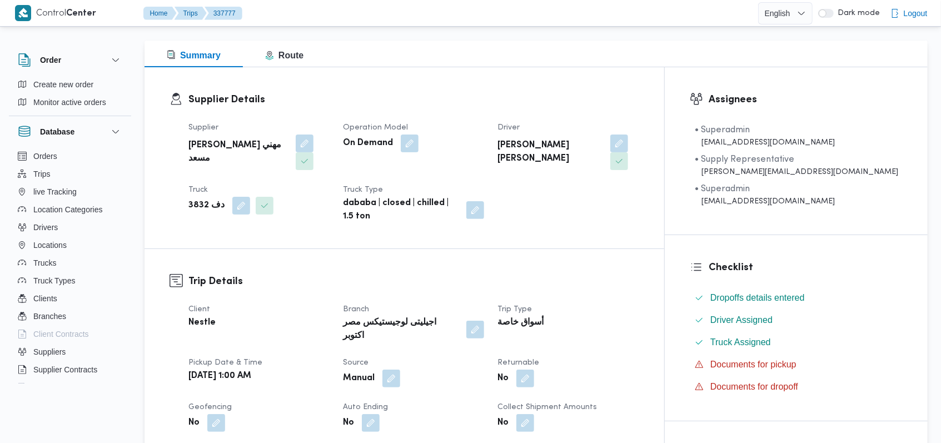
scroll to position [0, 0]
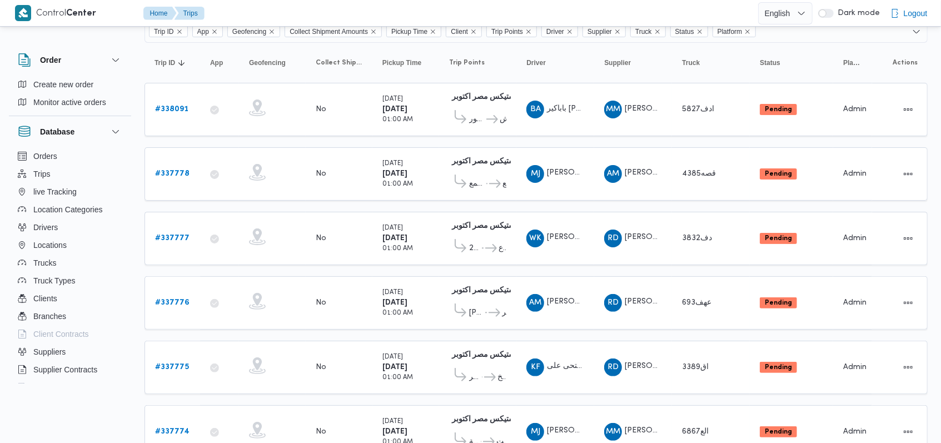
scroll to position [389, 0]
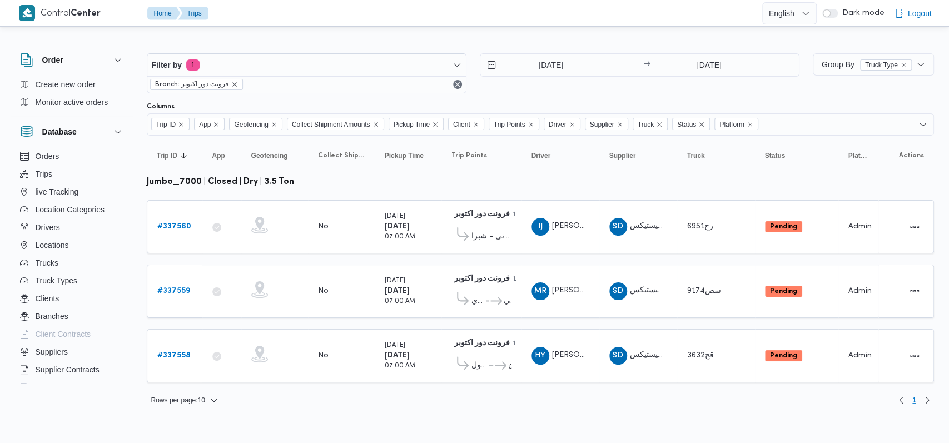
click at [142, 345] on div "Order Create new order Monitor active orders Database Orders Trips live Trackin…" at bounding box center [77, 216] width 133 height 344
click at [191, 354] on div "# 337558" at bounding box center [175, 356] width 44 height 22
click at [182, 352] on b "# 337558" at bounding box center [173, 355] width 33 height 7
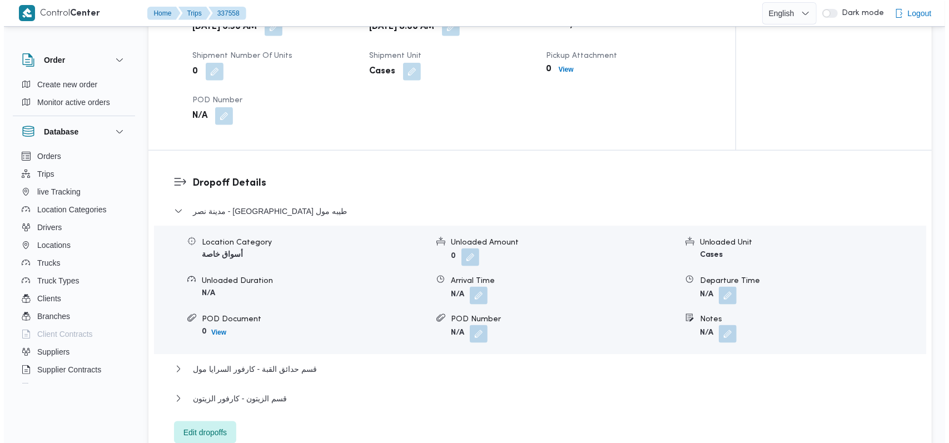
scroll to position [815, 0]
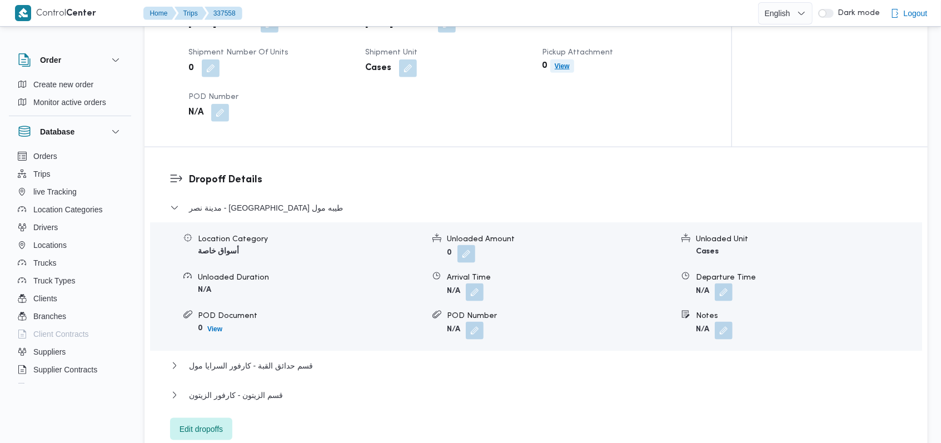
click at [567, 68] on b "View" at bounding box center [562, 66] width 15 height 8
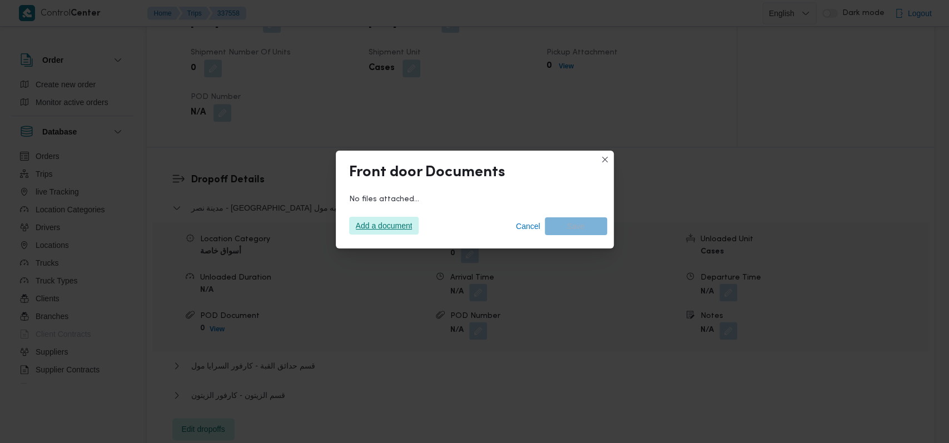
click at [398, 223] on span "Add a document" at bounding box center [384, 226] width 57 height 18
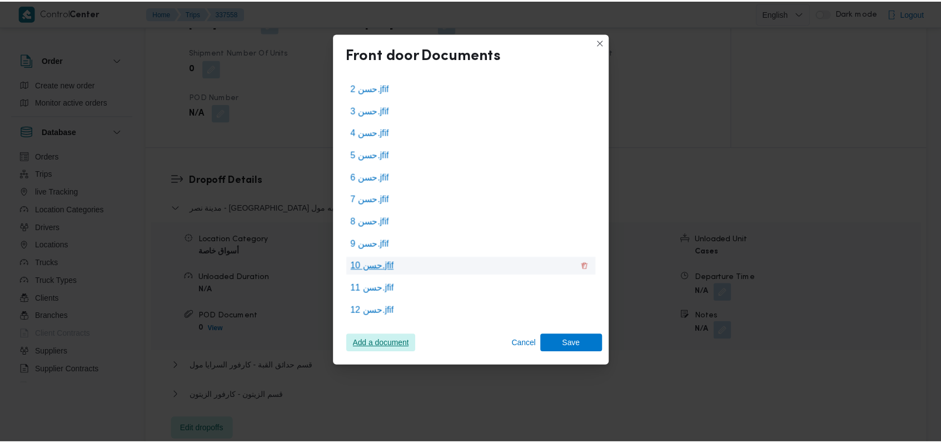
scroll to position [41, 0]
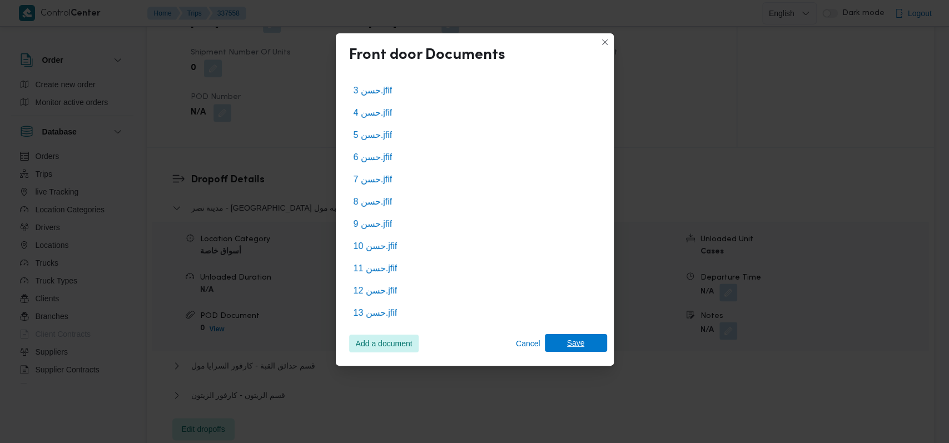
click at [603, 346] on span "Save" at bounding box center [576, 343] width 62 height 18
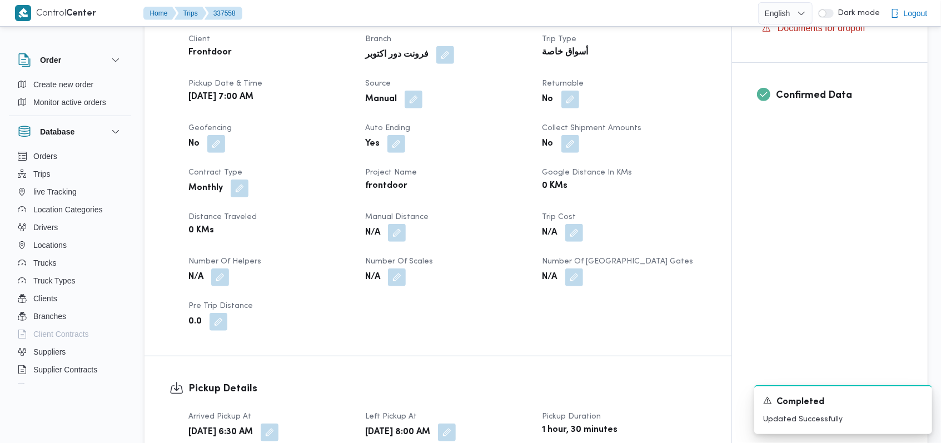
scroll to position [741, 0]
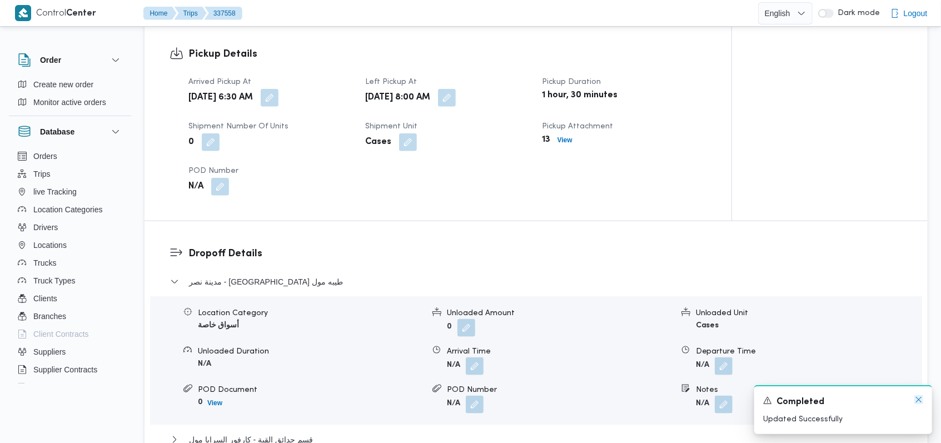
click at [917, 401] on icon "Dismiss toast" at bounding box center [918, 399] width 9 height 9
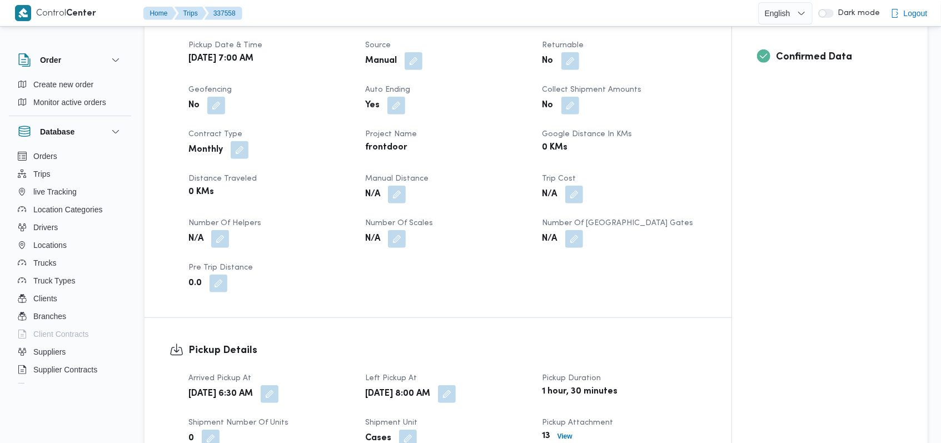
scroll to position [815, 0]
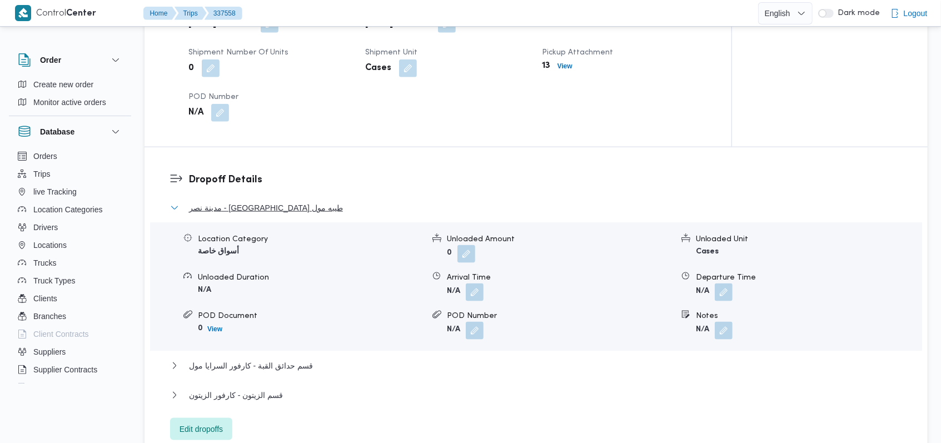
click at [278, 209] on span "مدينة نصر - كارفور طيبه مول" at bounding box center [266, 207] width 154 height 13
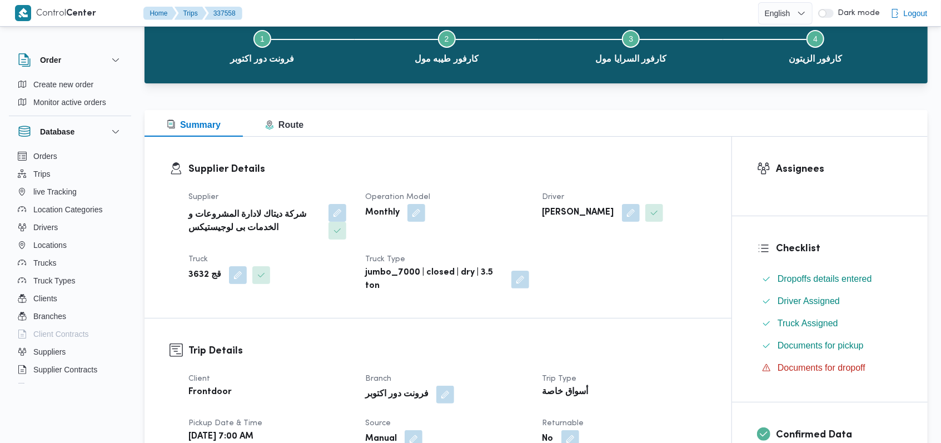
scroll to position [0, 0]
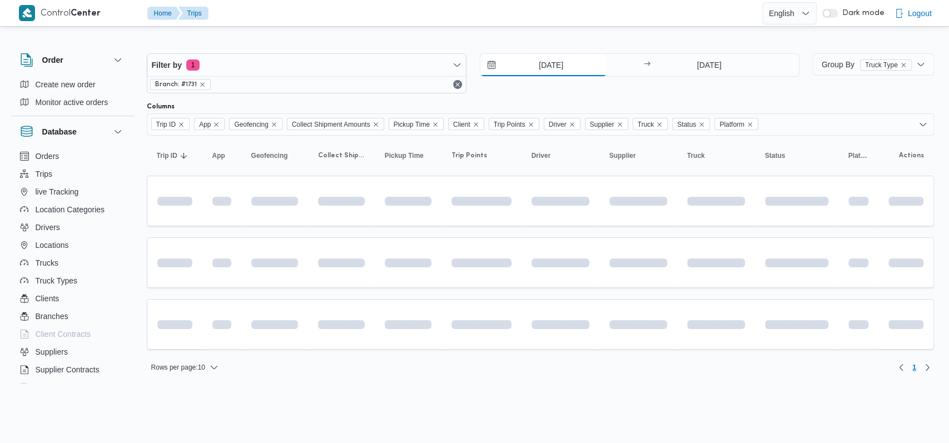
click at [546, 61] on input "16/9/2025" at bounding box center [543, 65] width 126 height 22
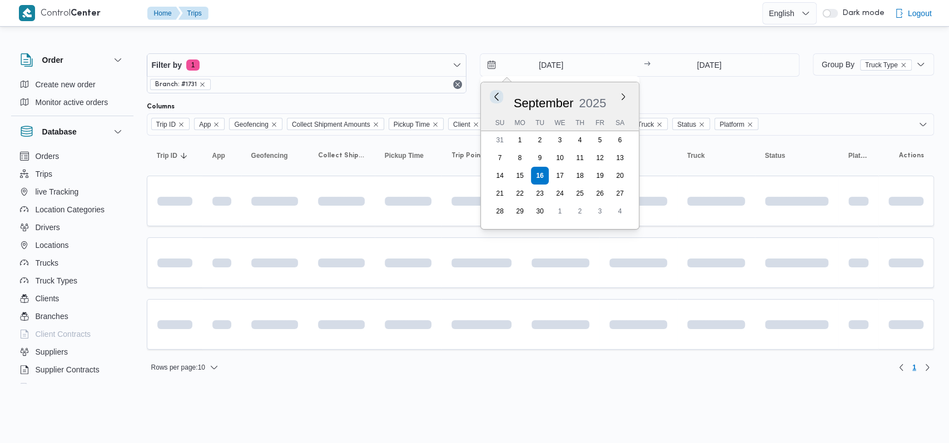
click at [496, 97] on button "Previous Month" at bounding box center [496, 96] width 11 height 11
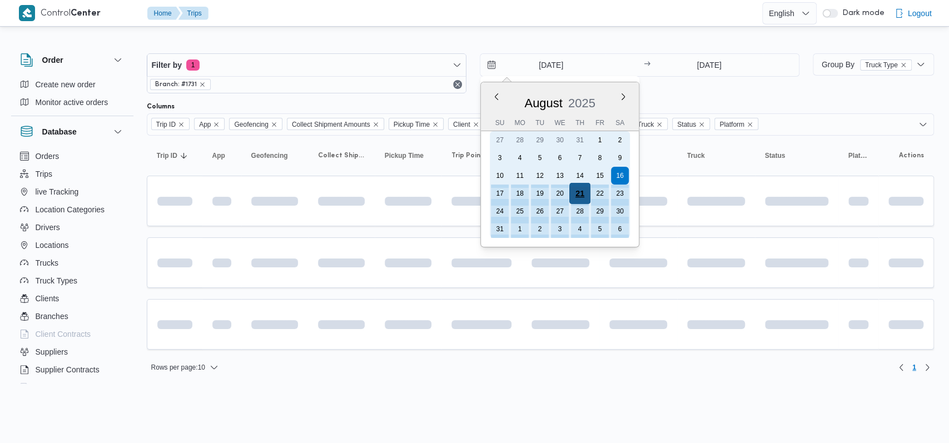
click at [583, 194] on div "21" at bounding box center [579, 193] width 21 height 21
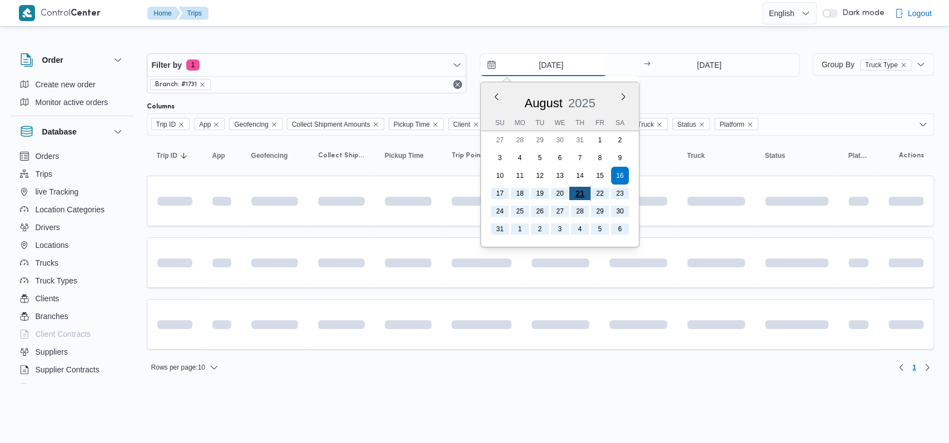
type input "21/8/2025"
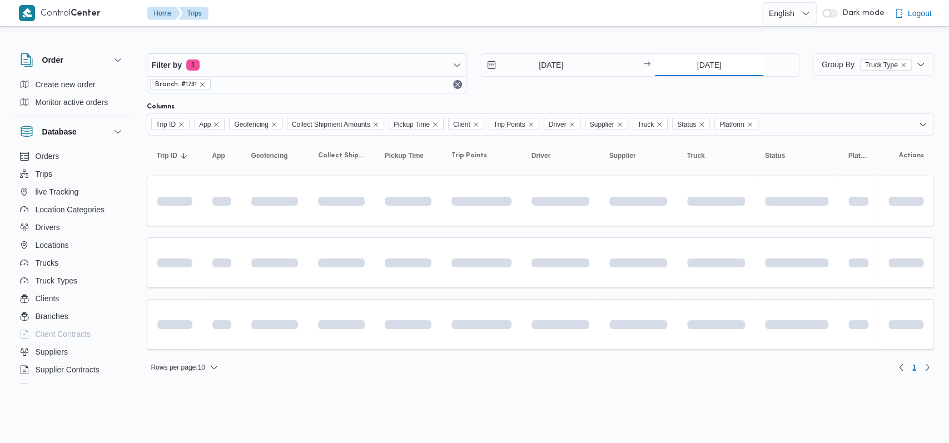
click at [703, 71] on input "16/9/2025" at bounding box center [709, 65] width 111 height 22
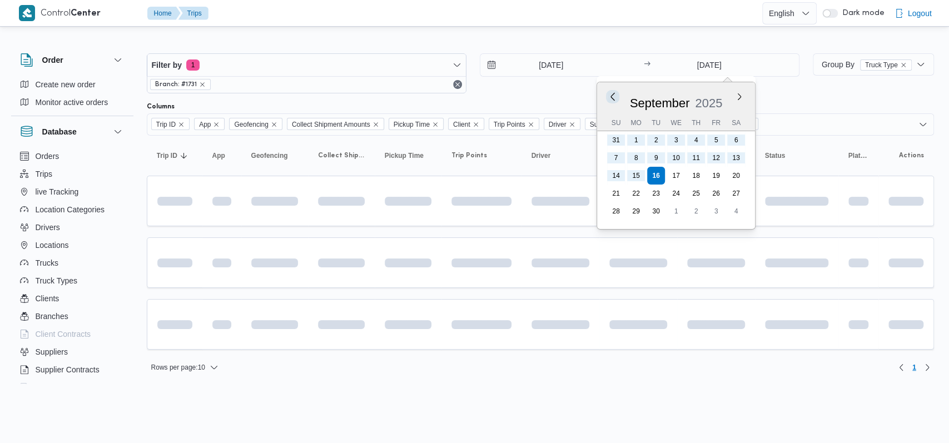
click at [615, 96] on button "Previous Month" at bounding box center [613, 96] width 11 height 11
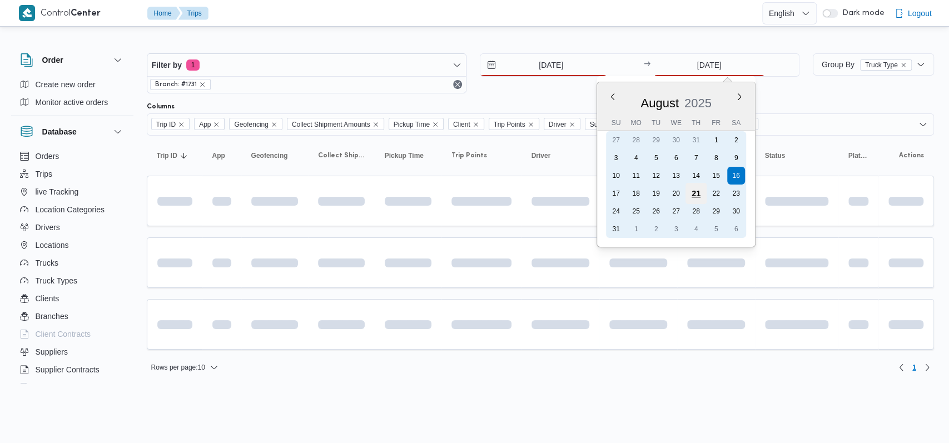
click at [698, 195] on div "21" at bounding box center [695, 193] width 21 height 21
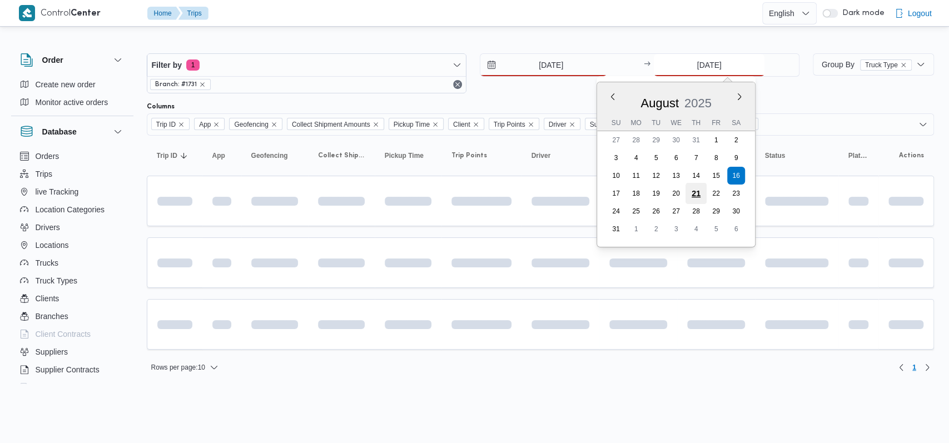
type input "21/8/2025"
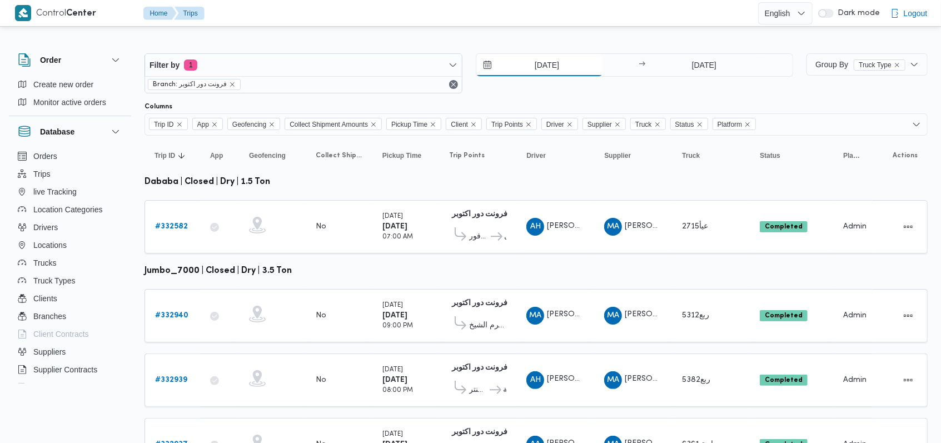
click at [552, 68] on input "21/8/2025" at bounding box center [539, 65] width 126 height 22
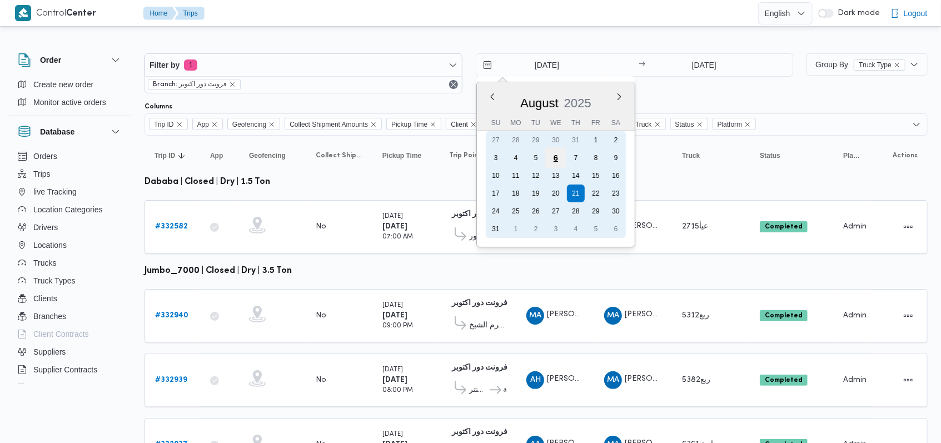
click at [554, 158] on div "6" at bounding box center [555, 157] width 21 height 21
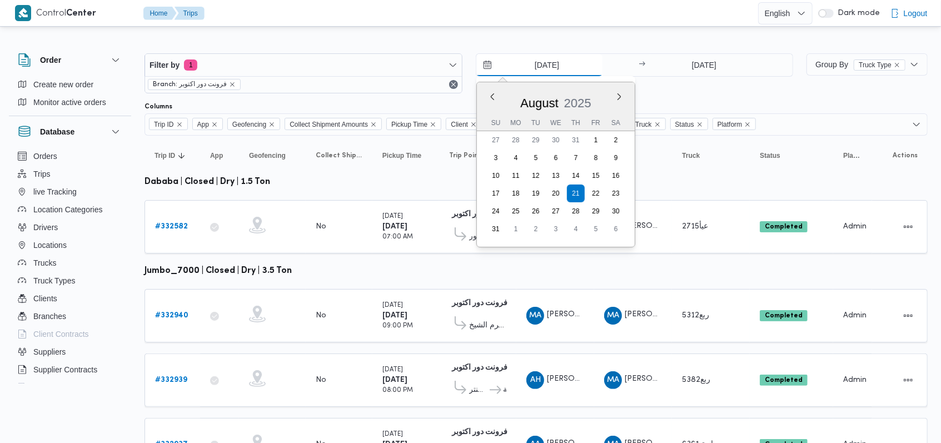
type input "6/8/2025"
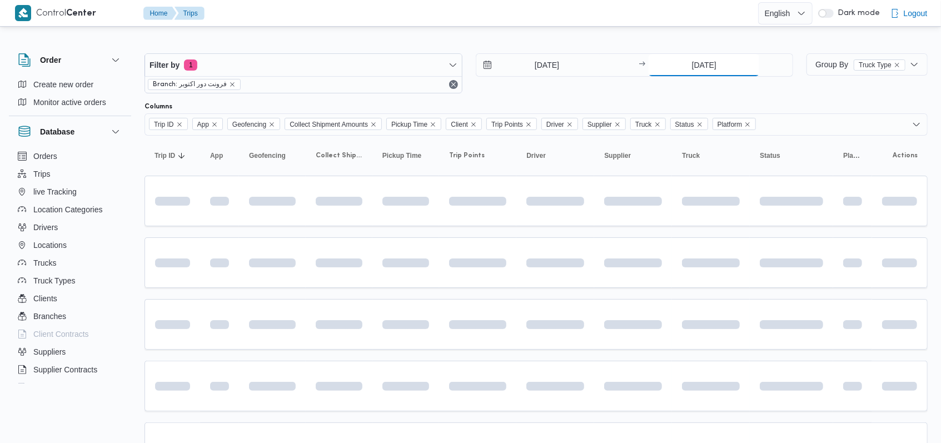
click at [678, 60] on input "21/8/2025" at bounding box center [704, 65] width 111 height 22
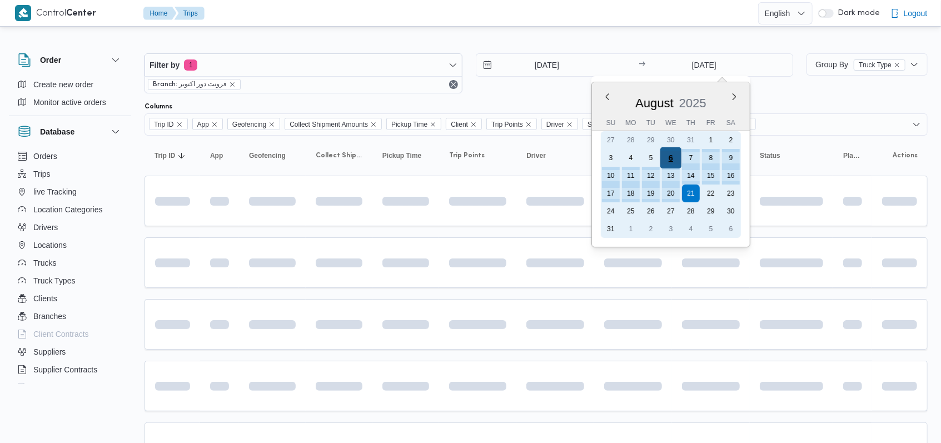
click at [671, 158] on div "6" at bounding box center [670, 157] width 21 height 21
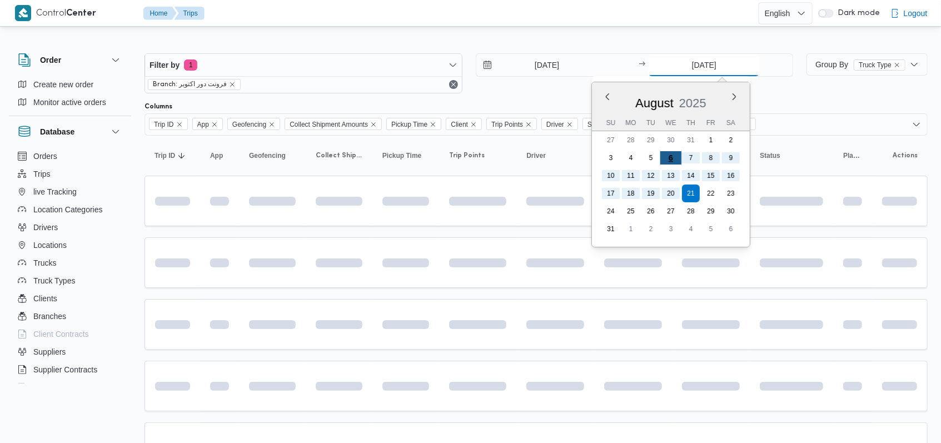
type input "6/8/2025"
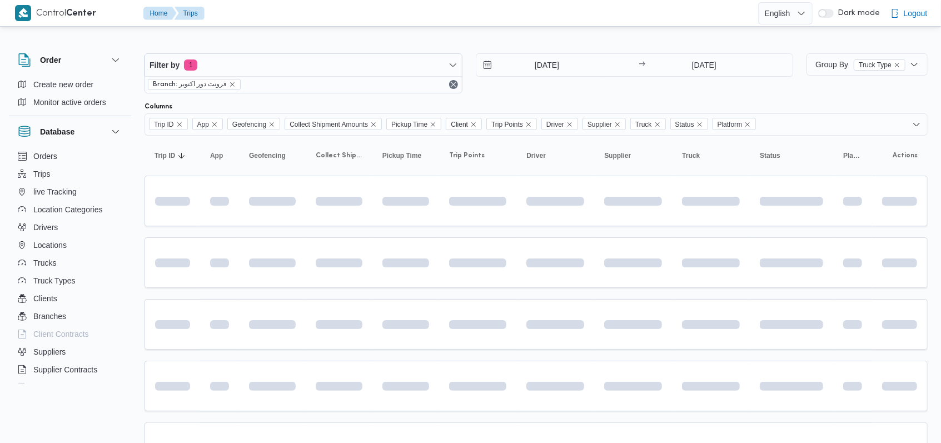
click at [539, 98] on div "Filter by 1 Branch: فرونت دور اكتوبر 6/8/2025 → 6/8/2025" at bounding box center [469, 73] width 662 height 53
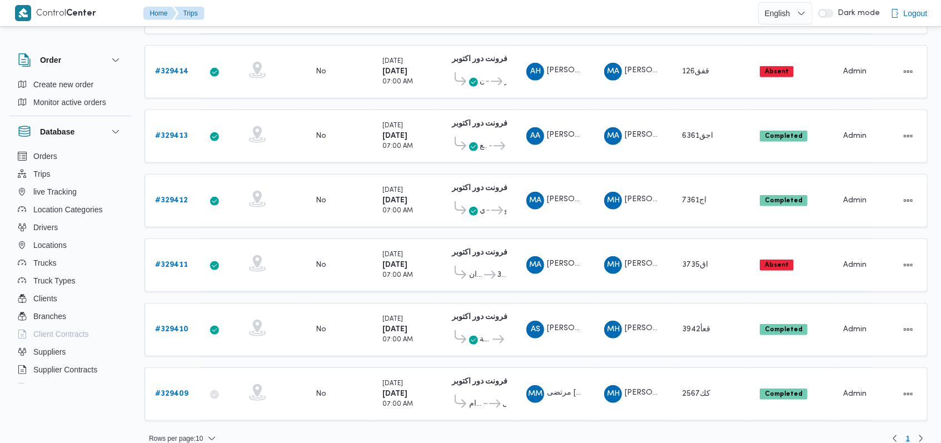
scroll to position [339, 0]
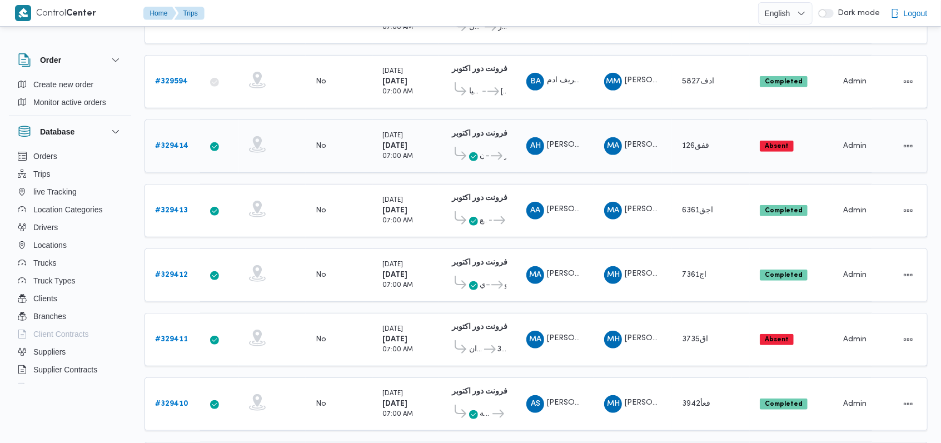
click at [575, 142] on span "احمد حامد احمد" at bounding box center [578, 145] width 63 height 7
click at [177, 142] on b "# 329414" at bounding box center [171, 145] width 33 height 7
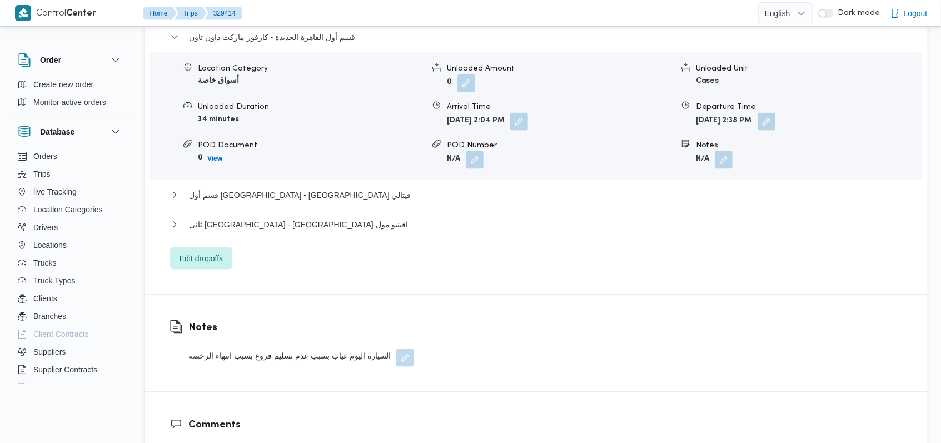
scroll to position [932, 0]
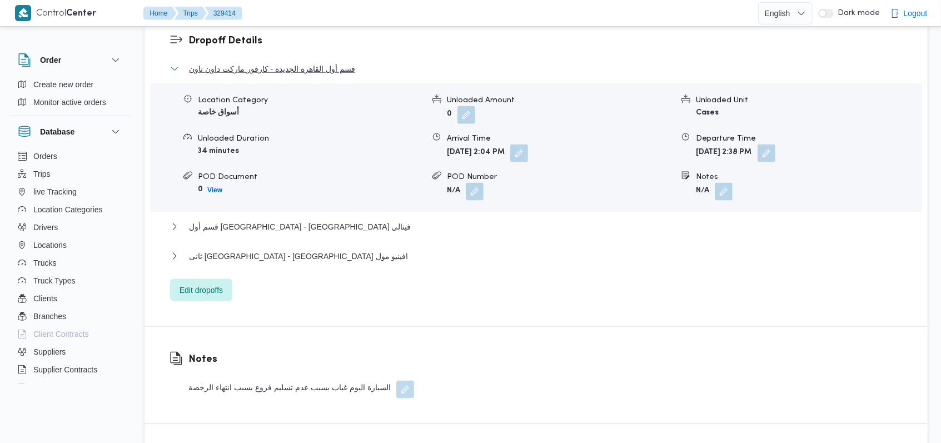
click at [276, 66] on span "قسم أول القاهرة الجديدة - كارفور ماركت داون تاون" at bounding box center [272, 68] width 166 height 13
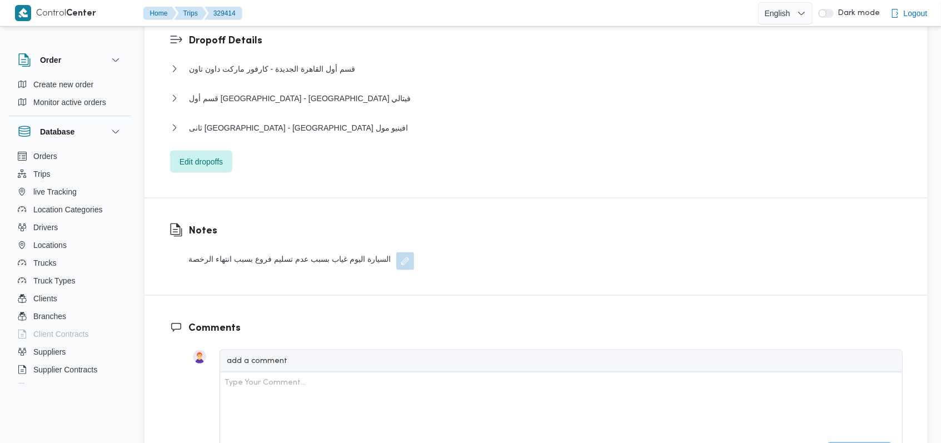
click at [276, 83] on div "قسم أول القاهرة الجديدة - كارفور ماركت داون تاون Location Category أسواق خاصة U…" at bounding box center [536, 117] width 733 height 111
click at [277, 91] on div "قسم أول القاهرة الجديدة - كارفور ماركت داون تاون Location Category أسواق خاصة U…" at bounding box center [536, 117] width 733 height 111
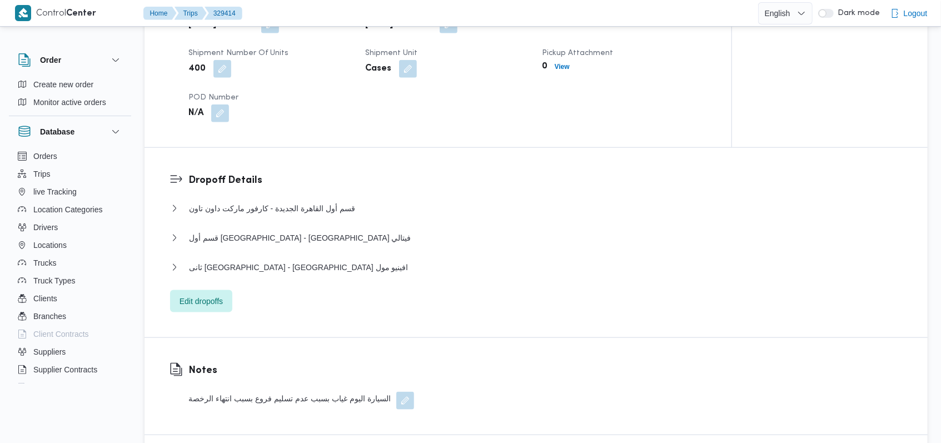
scroll to position [815, 0]
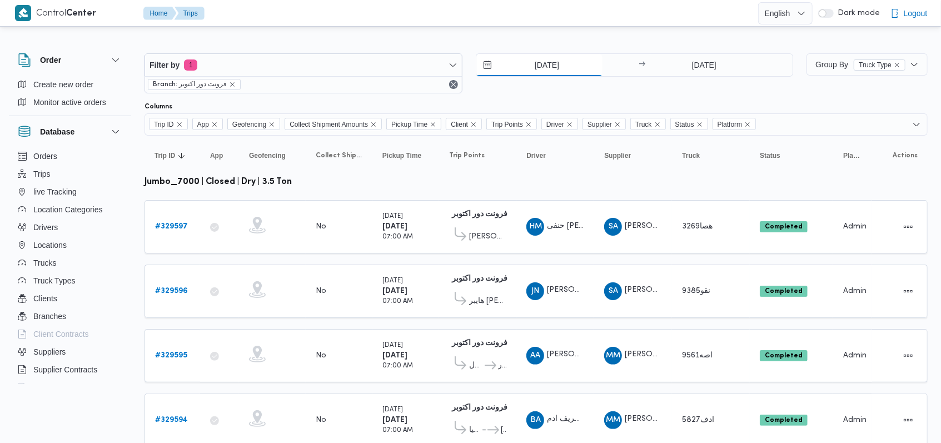
click at [522, 64] on input "6/8/2025" at bounding box center [539, 65] width 126 height 22
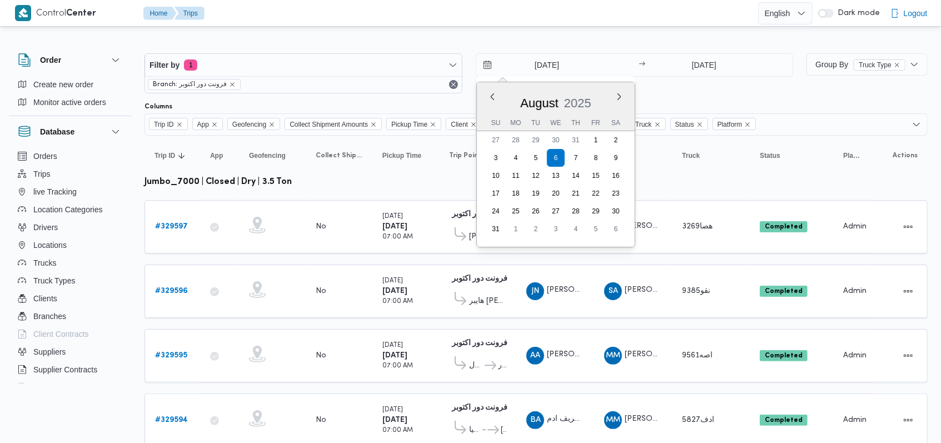
click at [659, 90] on div "6/8/2025 Previous Month Next month August 2025 August 2025 Su Mo Tu We Th Fr Sa…" at bounding box center [635, 73] width 318 height 40
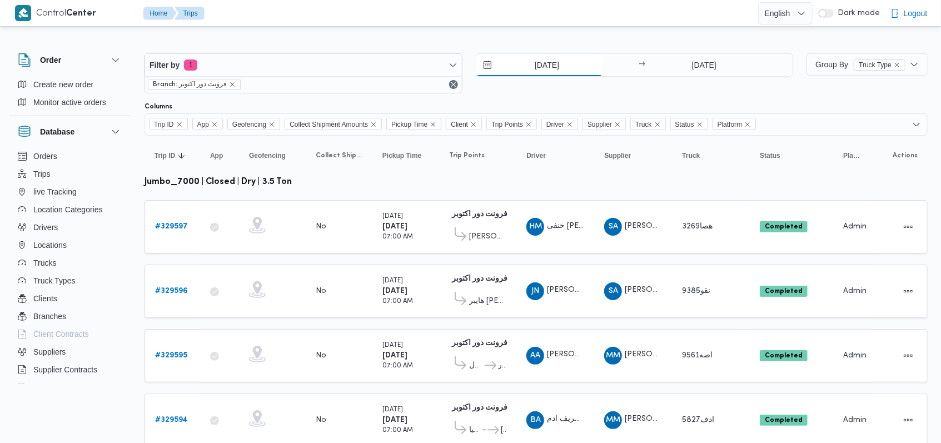
click at [536, 59] on input "6/8/2025" at bounding box center [539, 65] width 126 height 22
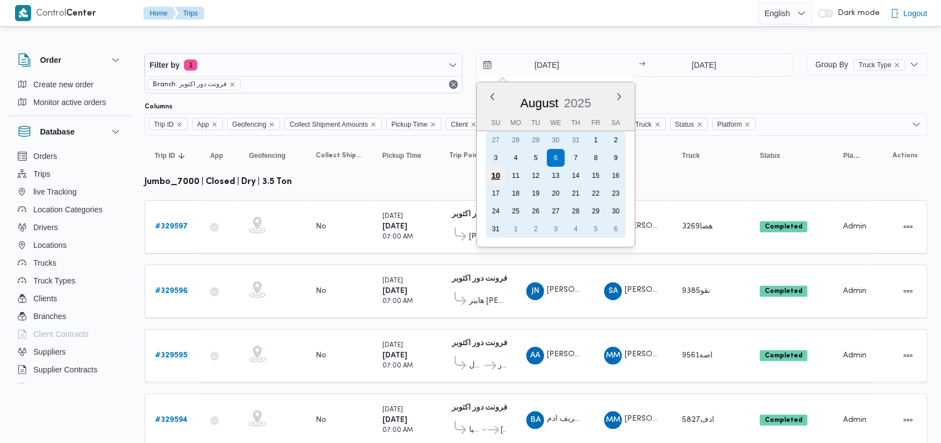
click at [494, 175] on div "10" at bounding box center [495, 175] width 21 height 21
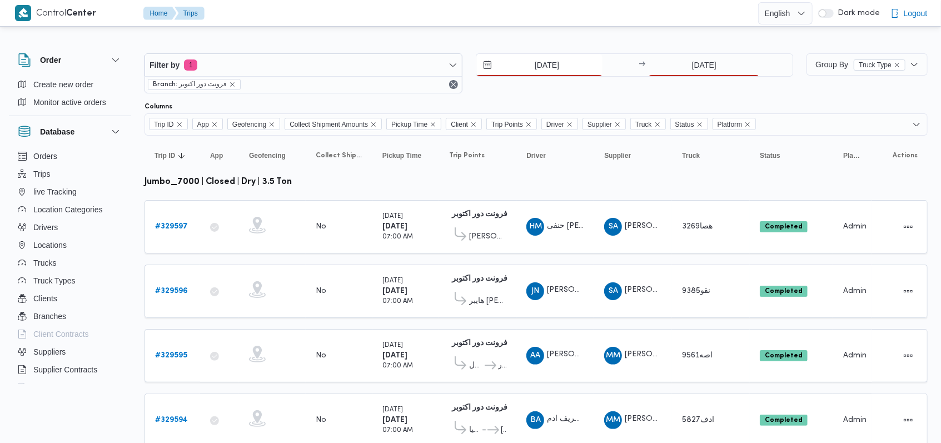
type input "10/8/2025"
click at [723, 70] on input "6/8/2025" at bounding box center [704, 65] width 111 height 22
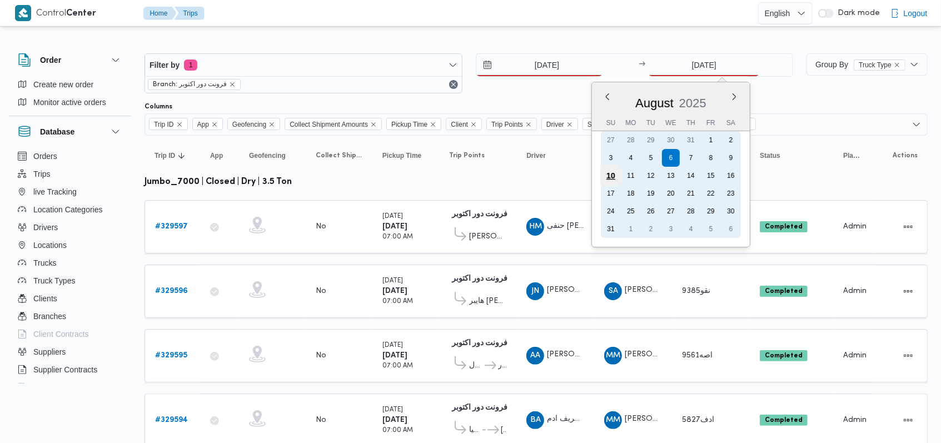
click at [613, 172] on div "10" at bounding box center [610, 175] width 21 height 21
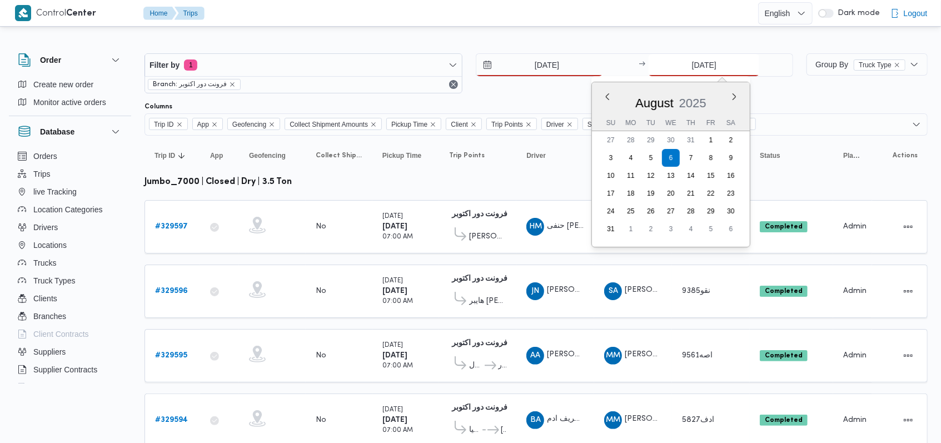
type input "10/8/2025"
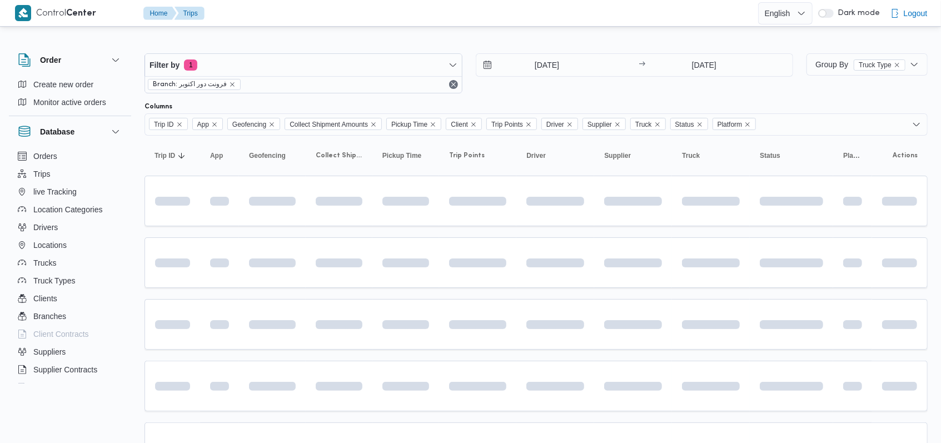
click at [547, 93] on div "Filter by 1 Branch: فرونت دور اكتوبر 10/8/2025 → 10/8/2025" at bounding box center [469, 73] width 662 height 53
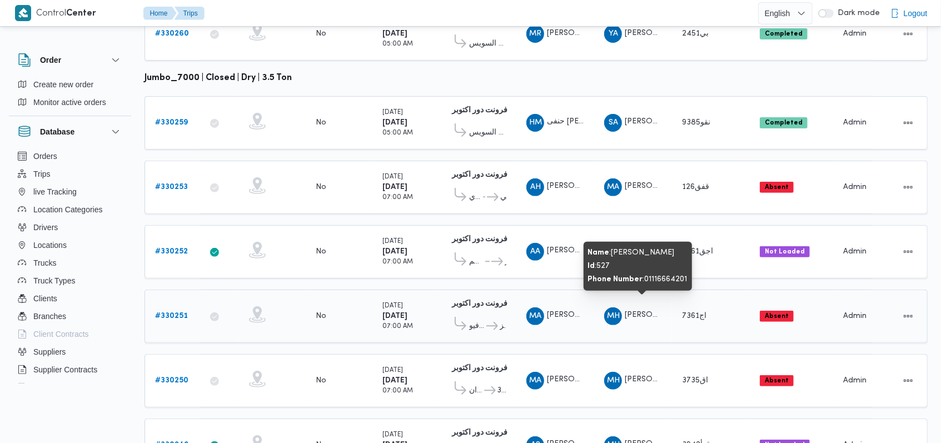
scroll to position [163, 0]
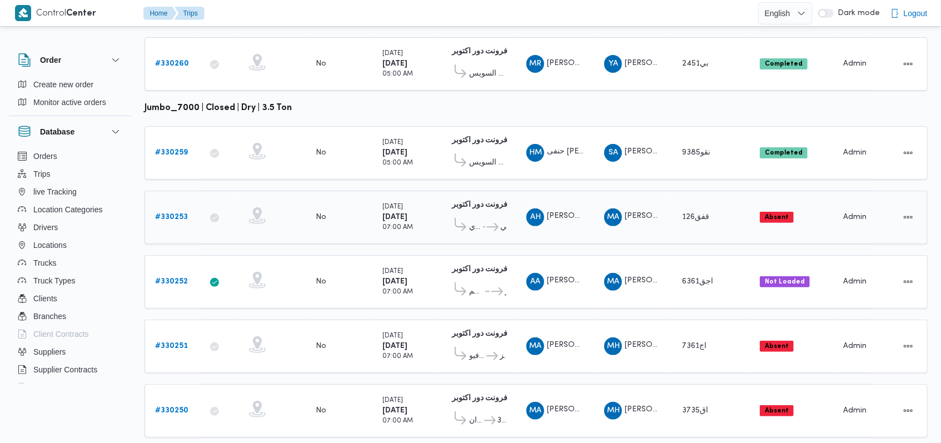
click at [182, 213] on b "# 330253" at bounding box center [171, 216] width 33 height 7
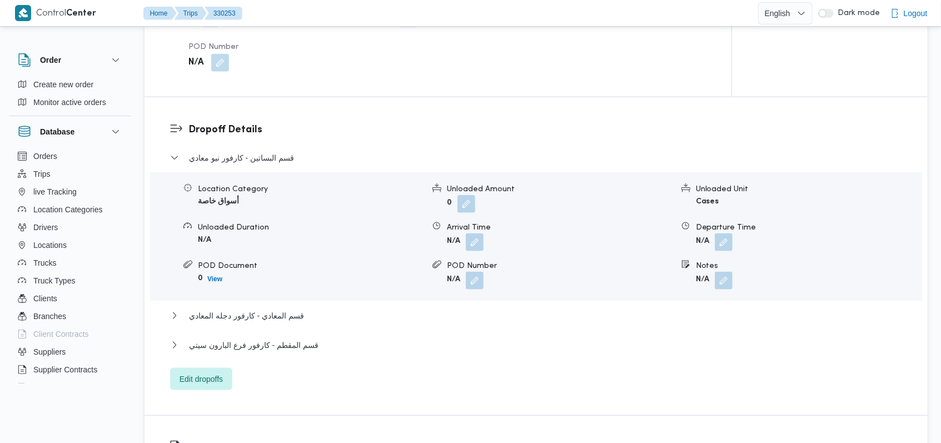
scroll to position [978, 0]
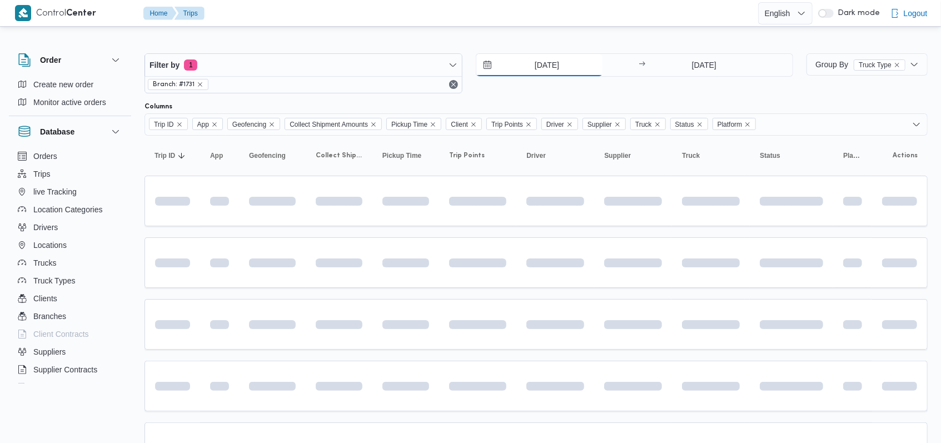
click at [551, 69] on input "10/8/2025" at bounding box center [539, 65] width 126 height 22
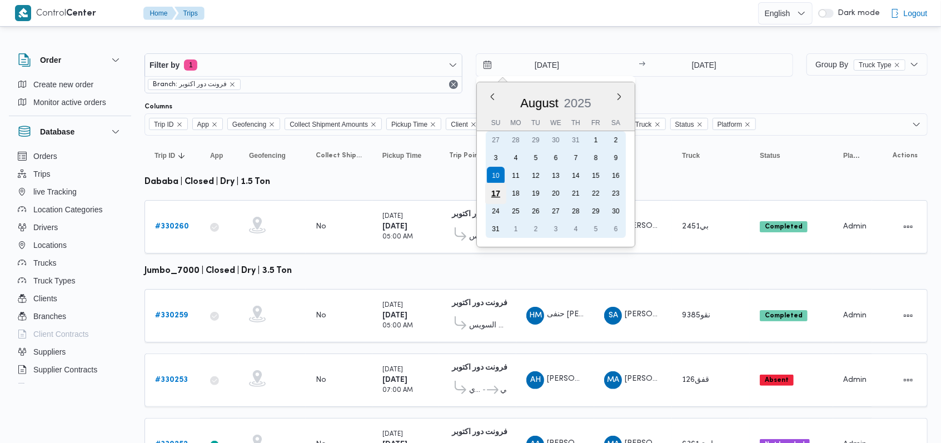
click at [494, 193] on div "17" at bounding box center [495, 193] width 21 height 21
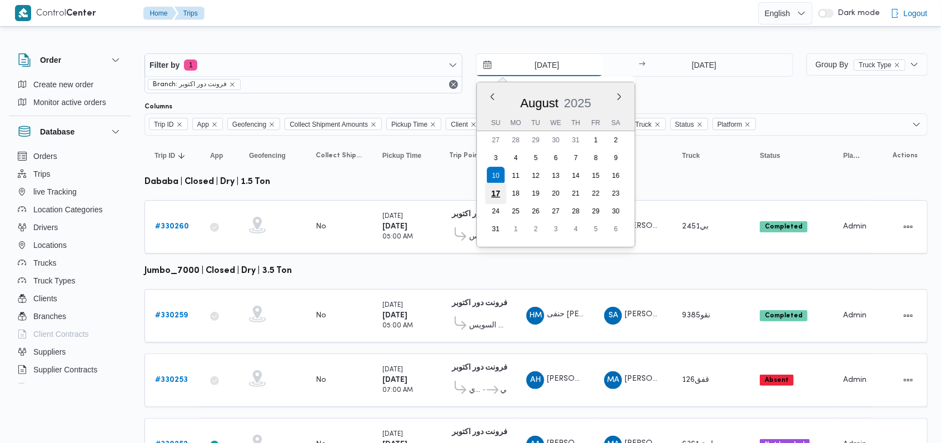
type input "17/8/2025"
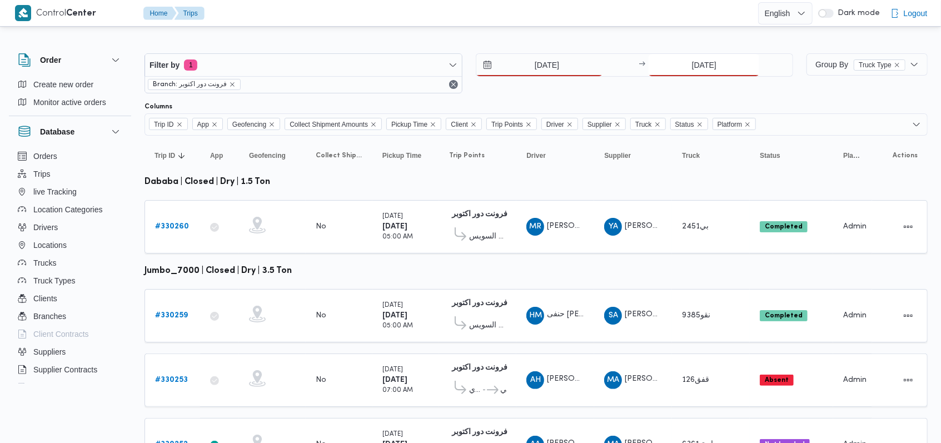
click at [676, 74] on input "10/8/2025" at bounding box center [704, 65] width 111 height 22
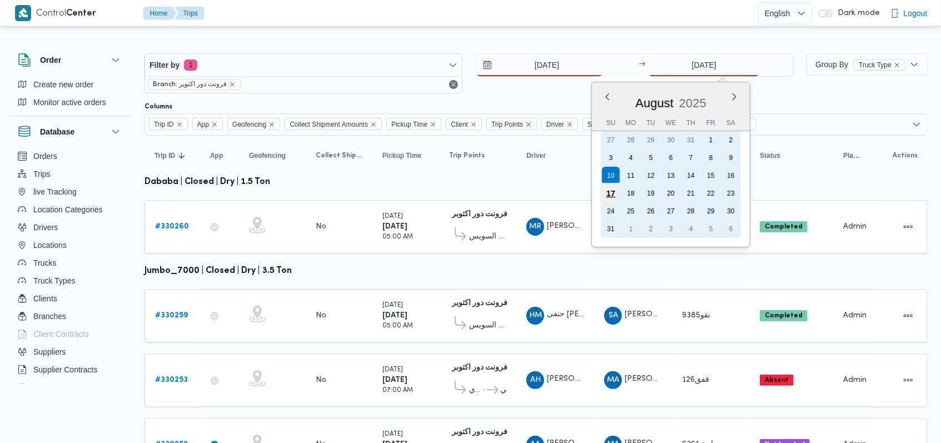
click at [608, 194] on div "17" at bounding box center [610, 193] width 21 height 21
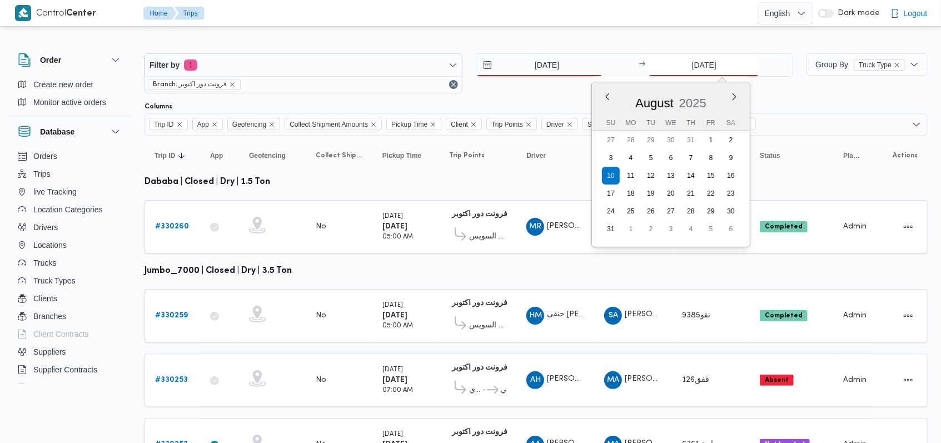
type input "17/8/2025"
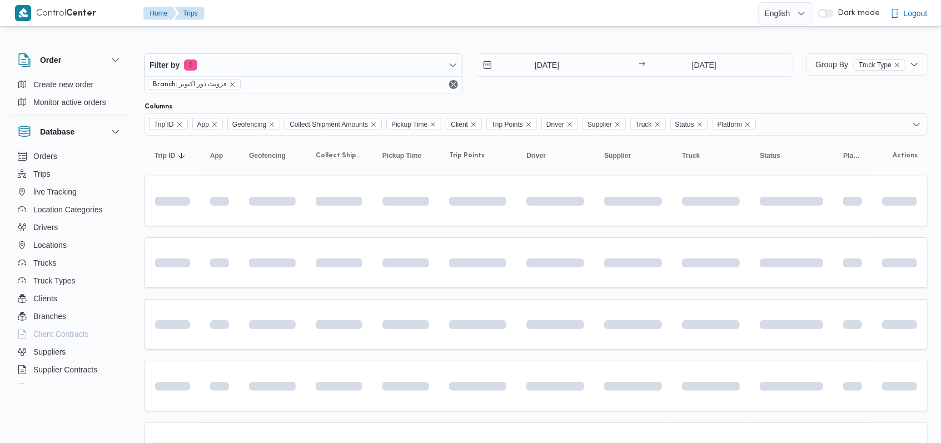
click at [570, 87] on div "17/8/2025 → 17/8/2025" at bounding box center [635, 73] width 318 height 40
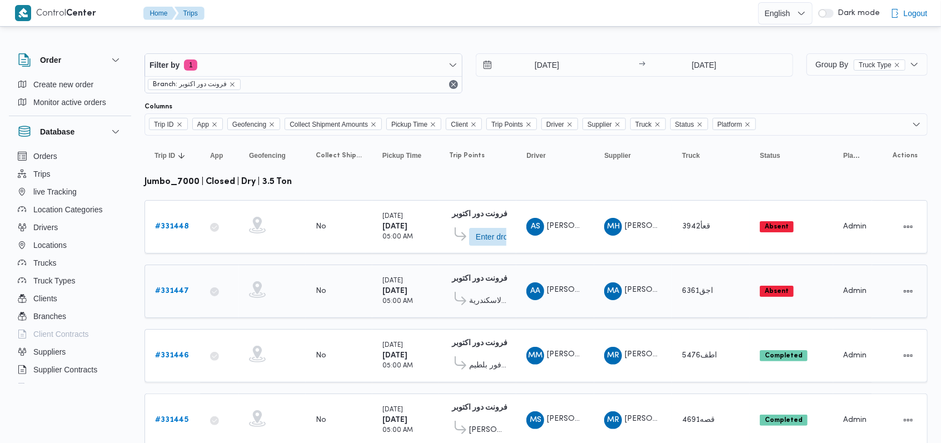
click at [568, 291] on span "امير احمد ابوبكر محمد محمد المغازى" at bounding box center [578, 290] width 63 height 7
click at [153, 286] on div "# 331447" at bounding box center [173, 291] width 44 height 22
click at [163, 287] on b "# 331447" at bounding box center [172, 290] width 34 height 7
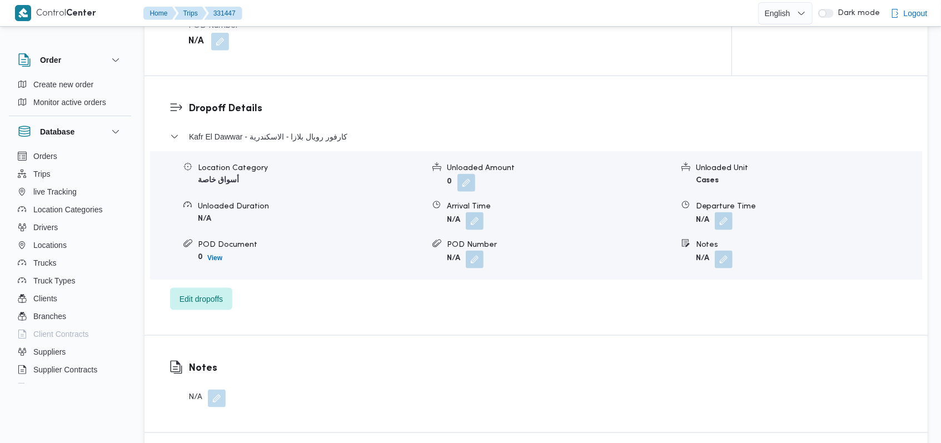
scroll to position [667, 0]
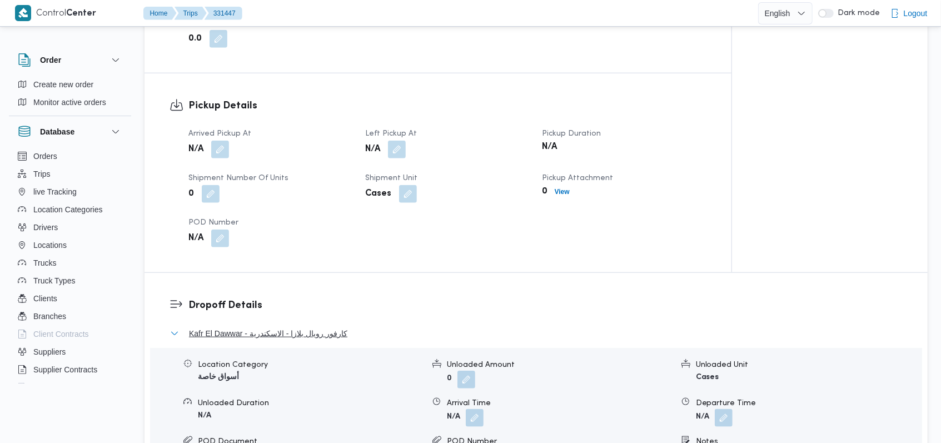
click at [327, 332] on span "Kafr El Dawwar - كارفور رويال بلازا - الاسكندرية" at bounding box center [268, 333] width 158 height 13
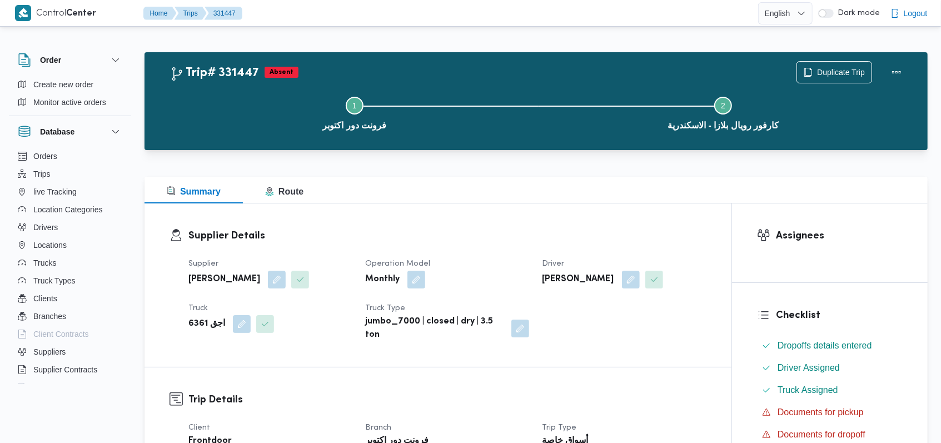
scroll to position [445, 0]
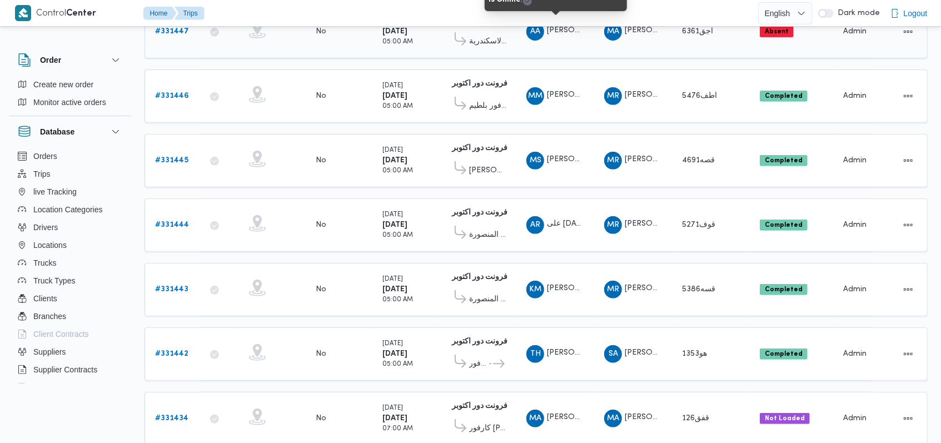
scroll to position [414, 0]
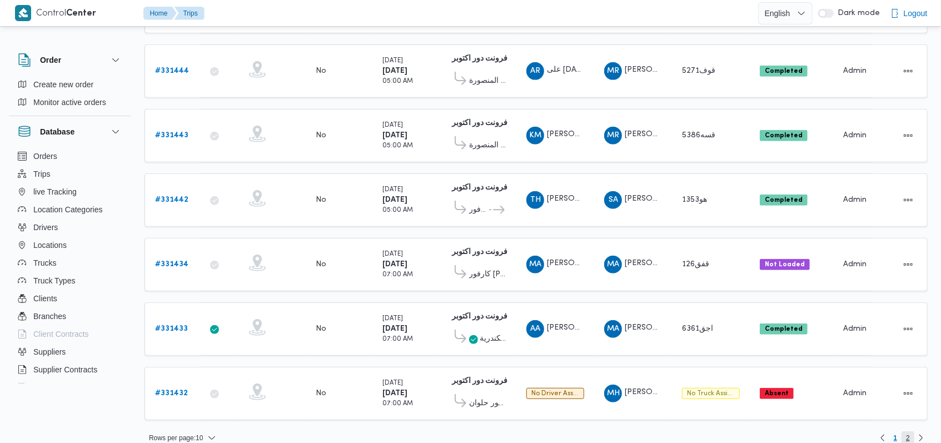
click at [905, 431] on span "2" at bounding box center [908, 437] width 13 height 13
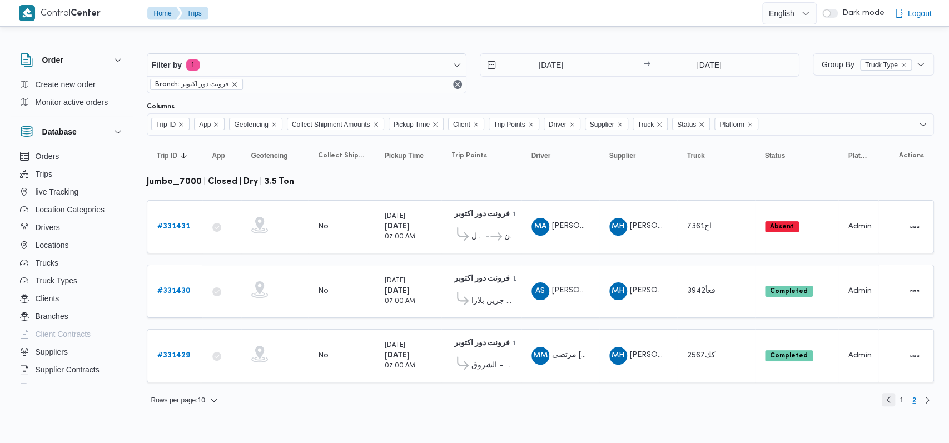
click at [886, 394] on link "Previous page, 1" at bounding box center [888, 399] width 13 height 13
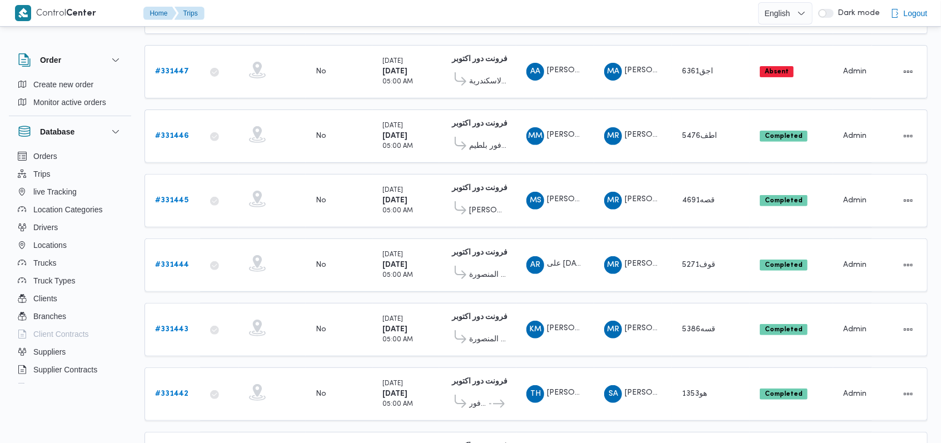
scroll to position [370, 0]
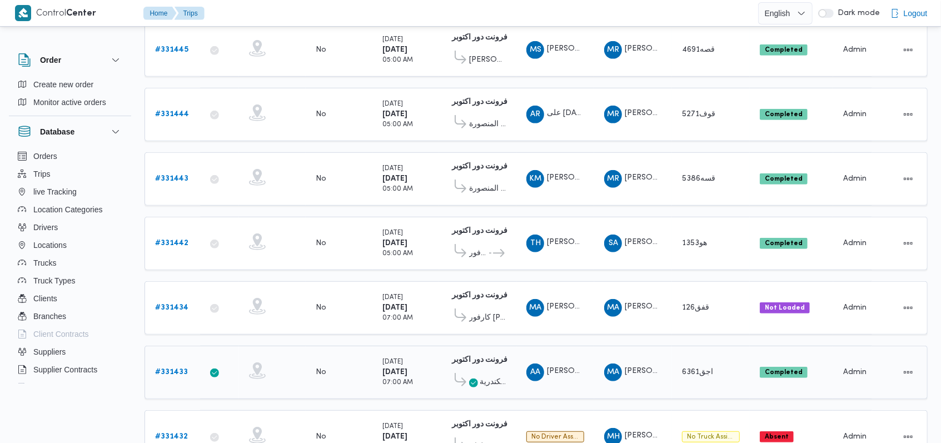
click at [493, 376] on span "كارفور رويال بلازا - الاسكندرية" at bounding box center [493, 382] width 27 height 13
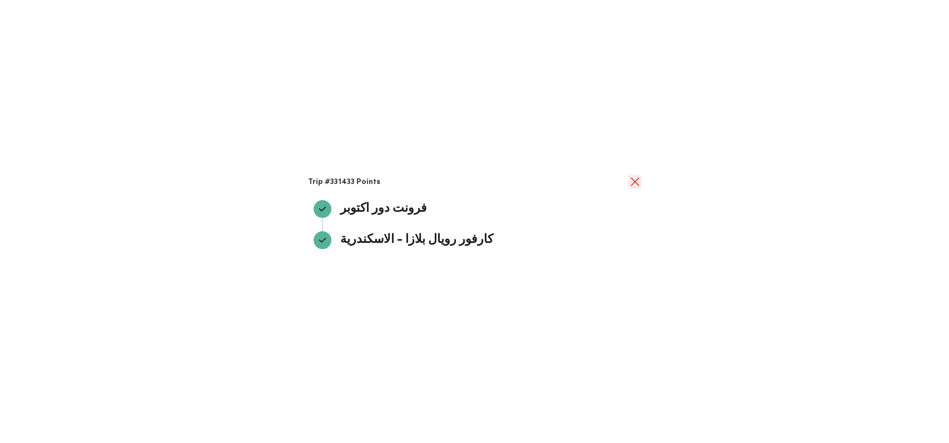
click at [636, 180] on button "close" at bounding box center [634, 181] width 13 height 13
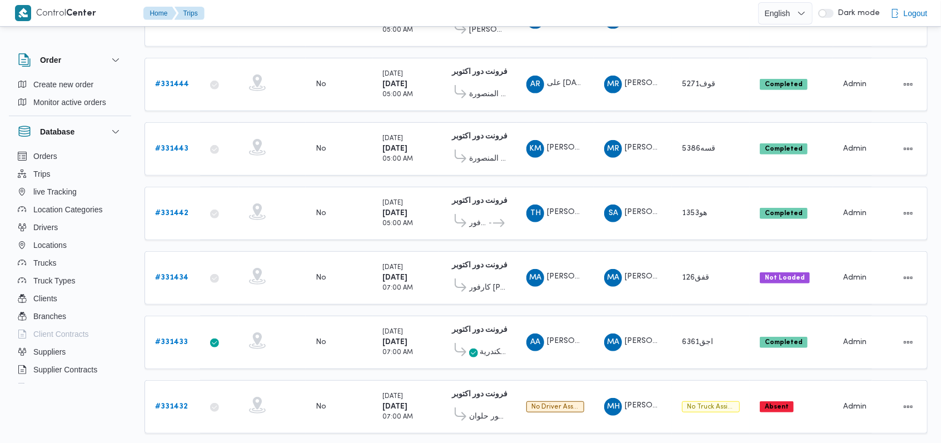
scroll to position [414, 0]
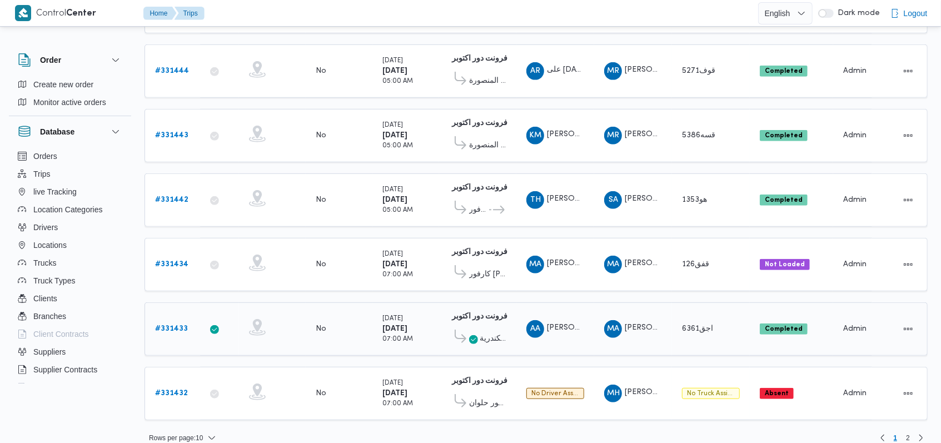
click at [168, 325] on b "# 331433" at bounding box center [171, 328] width 33 height 7
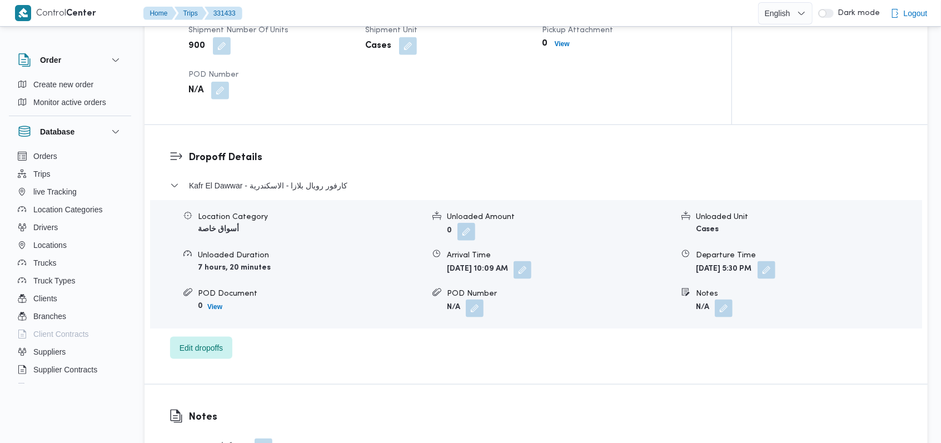
scroll to position [741, 0]
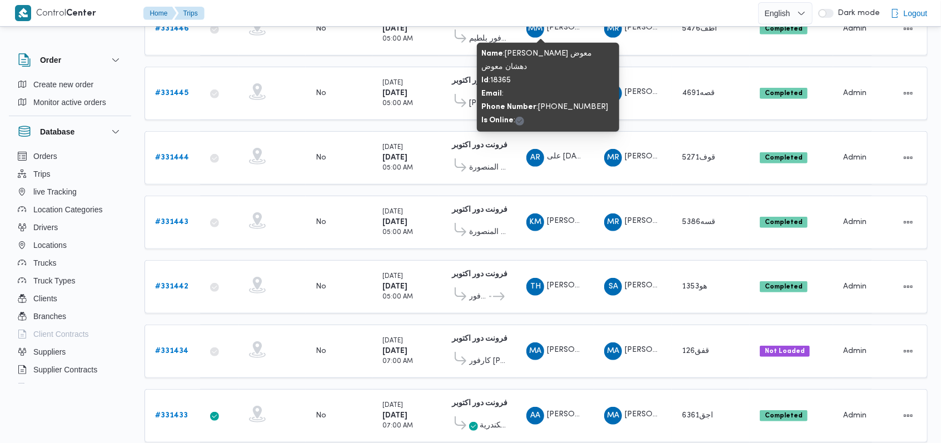
scroll to position [414, 0]
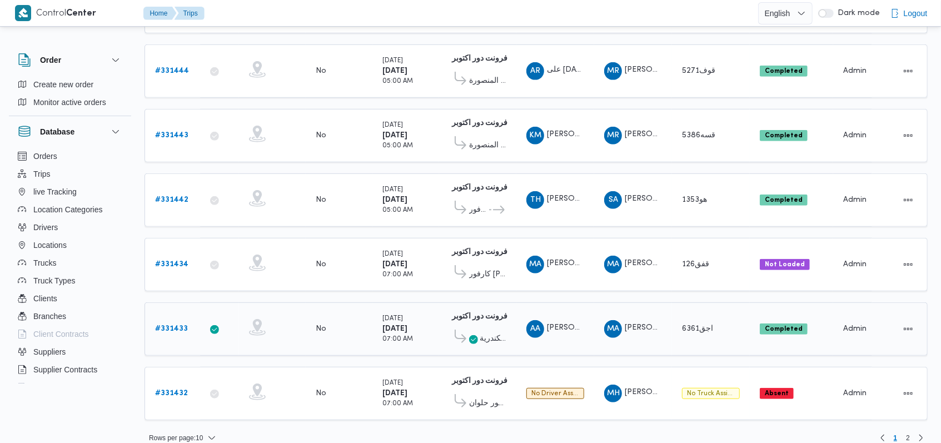
click at [173, 325] on b "# 331433" at bounding box center [171, 328] width 33 height 7
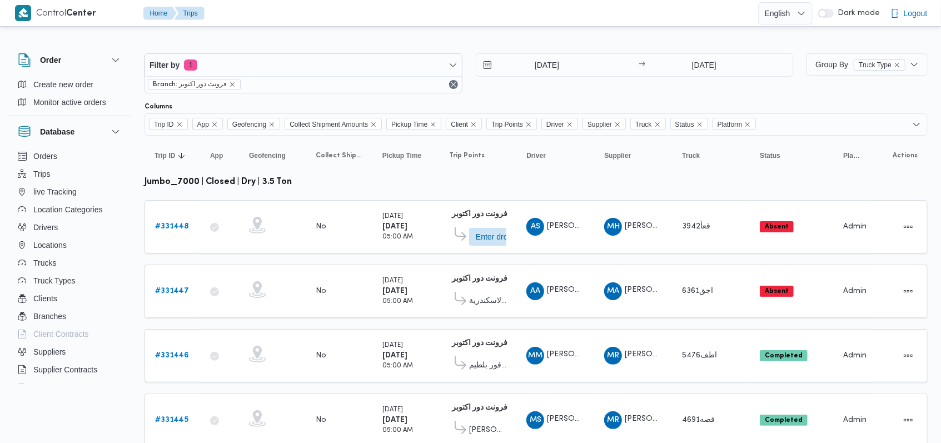
click at [553, 83] on div "17/8/2025 → 17/8/2025" at bounding box center [635, 73] width 318 height 40
click at [541, 51] on div "Filter by 1 Branch: فرونت دور اكتوبر 17/8/2025 → 17/8/2025" at bounding box center [469, 73] width 662 height 53
click at [538, 61] on input "17/8/2025" at bounding box center [539, 65] width 126 height 22
click at [585, 41] on div at bounding box center [536, 45] width 783 height 18
click at [498, 302] on span "كارفور رويال بلازا - الاسكندرية" at bounding box center [487, 301] width 37 height 13
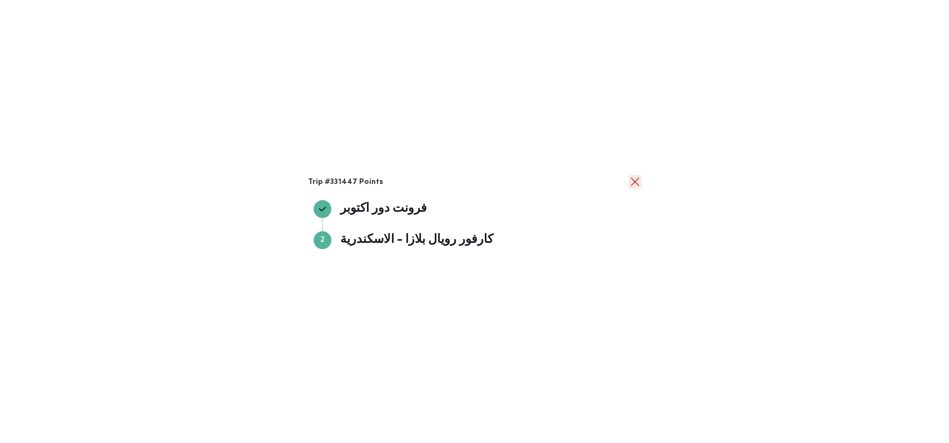
click at [636, 184] on button "close" at bounding box center [634, 181] width 13 height 13
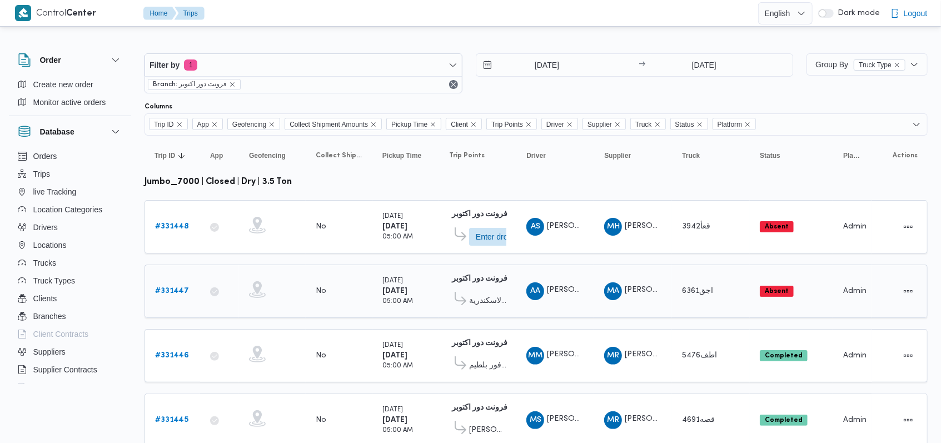
click at [185, 287] on b "# 331447" at bounding box center [172, 290] width 34 height 7
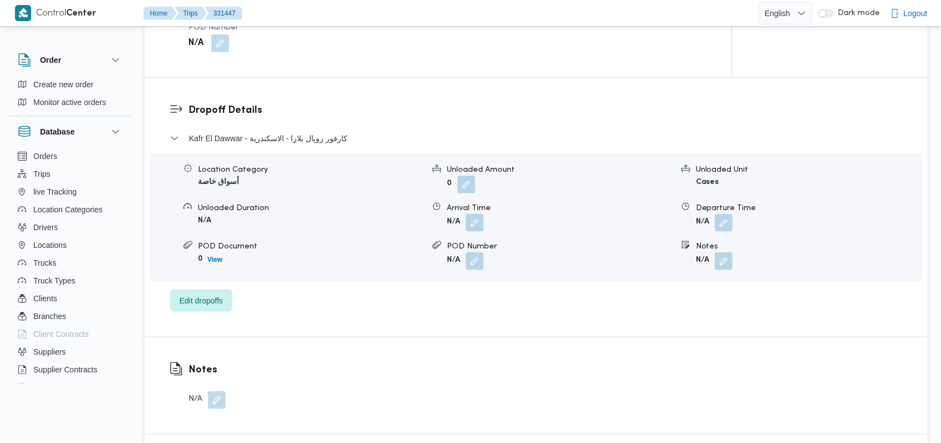
scroll to position [1037, 0]
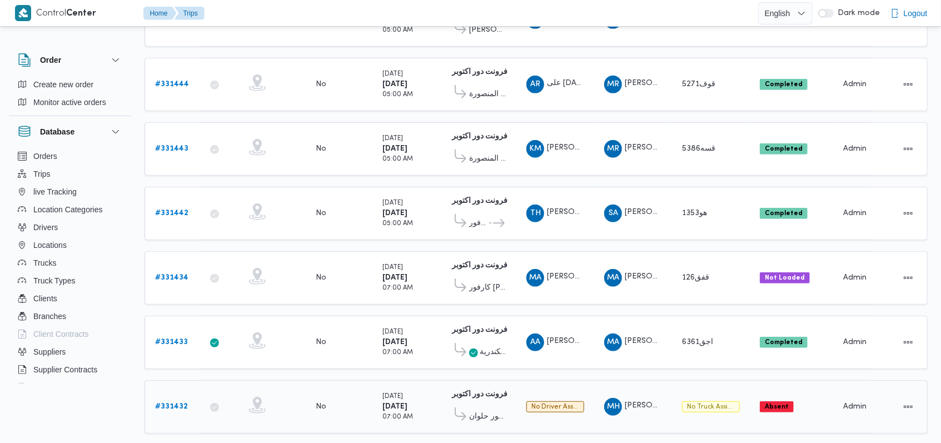
scroll to position [414, 0]
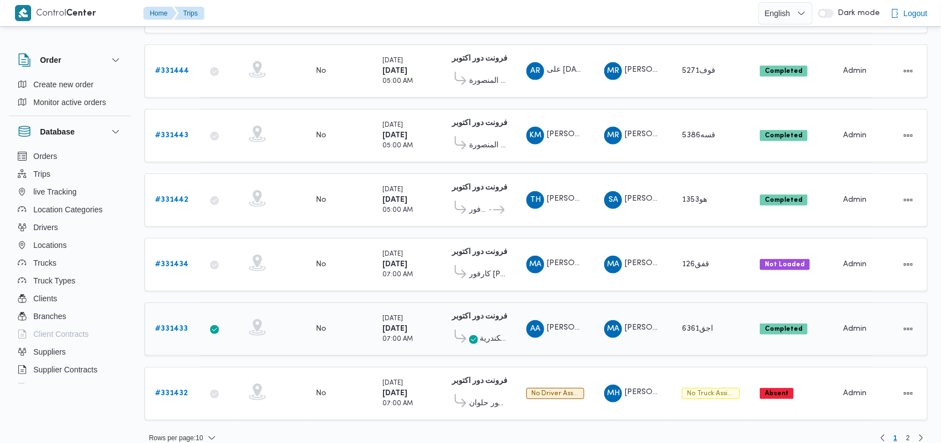
click at [175, 325] on b "# 331433" at bounding box center [171, 328] width 33 height 7
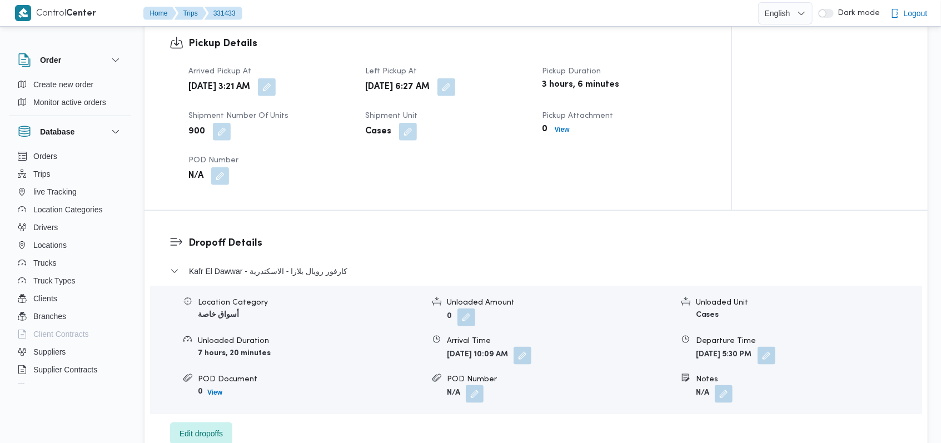
scroll to position [741, 0]
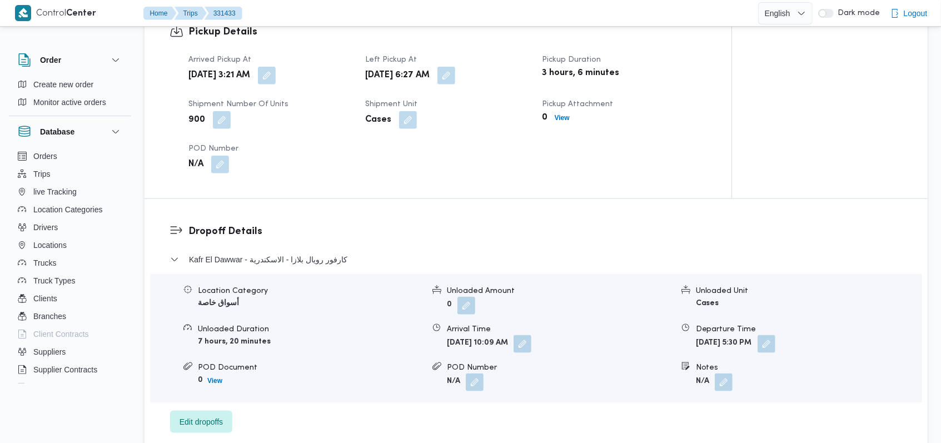
click at [348, 266] on div "Kafr El Dawwar - كارفور رويال بلازا - الاسكندرية" at bounding box center [536, 263] width 733 height 21
click at [331, 256] on span "Kafr El Dawwar - كارفور رويال بلازا - الاسكندرية" at bounding box center [268, 259] width 158 height 13
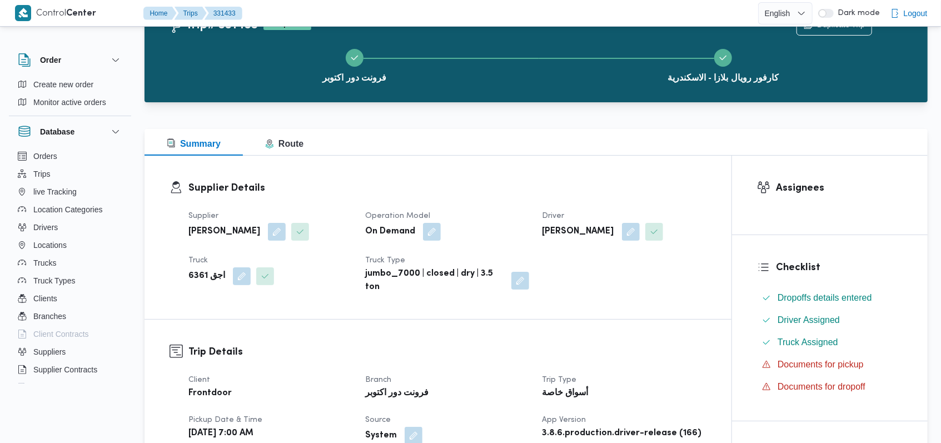
scroll to position [0, 0]
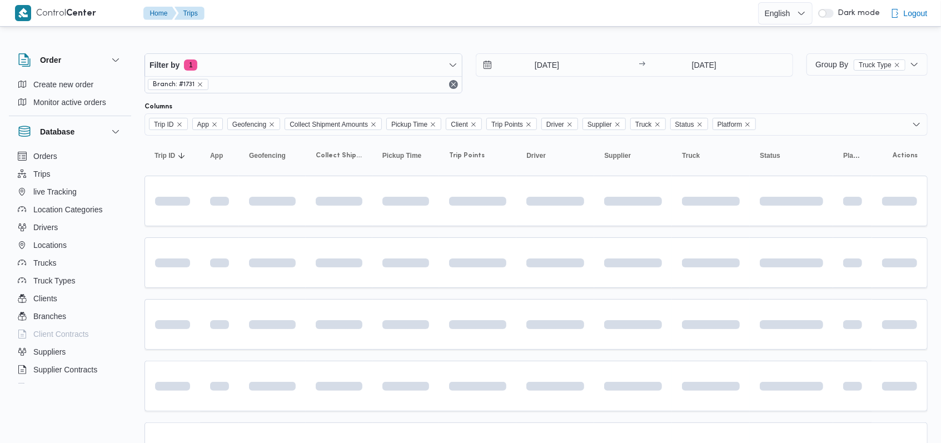
click at [564, 78] on div "17/8/2025 → 17/8/2025" at bounding box center [635, 73] width 318 height 40
click at [562, 68] on input "17/8/2025" at bounding box center [539, 65] width 126 height 22
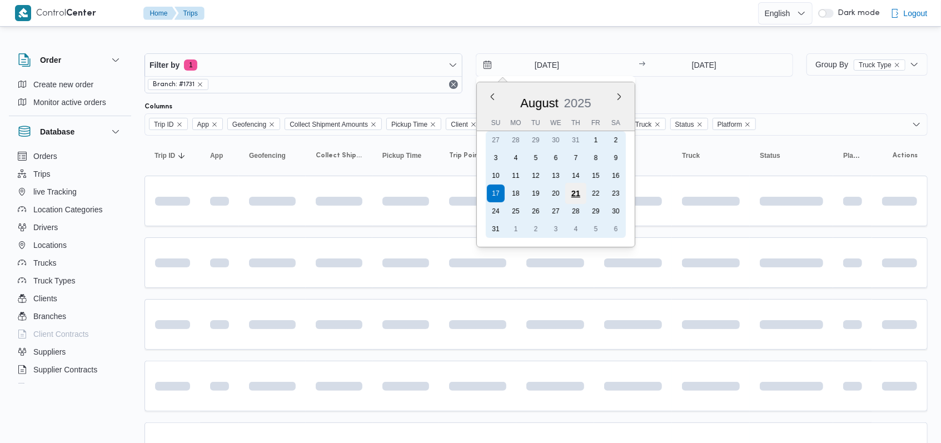
click at [580, 193] on div "21" at bounding box center [575, 193] width 21 height 21
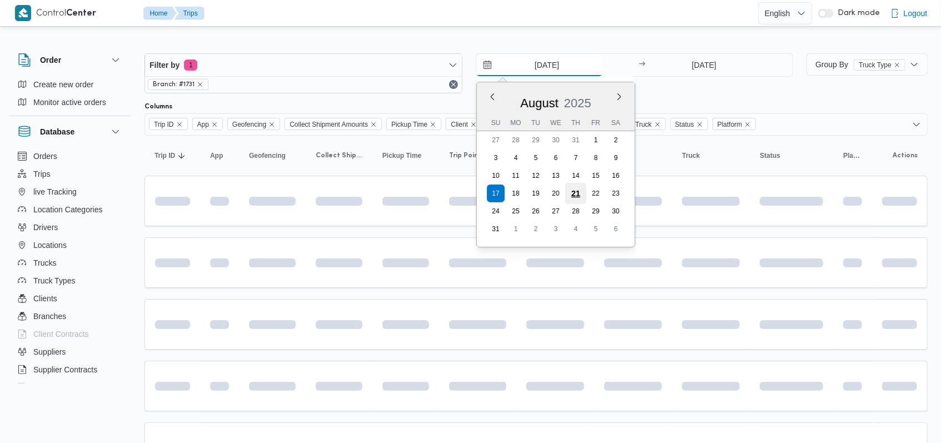
type input "21/8/2025"
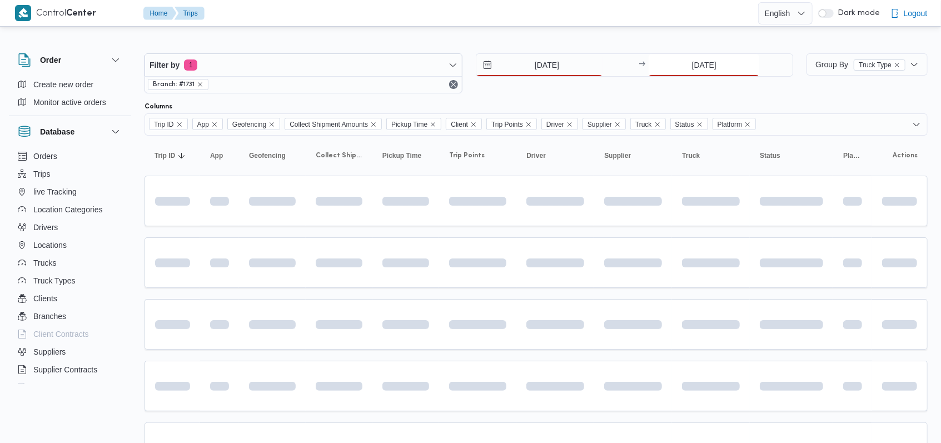
click at [702, 73] on input "17/8/2025" at bounding box center [704, 65] width 111 height 22
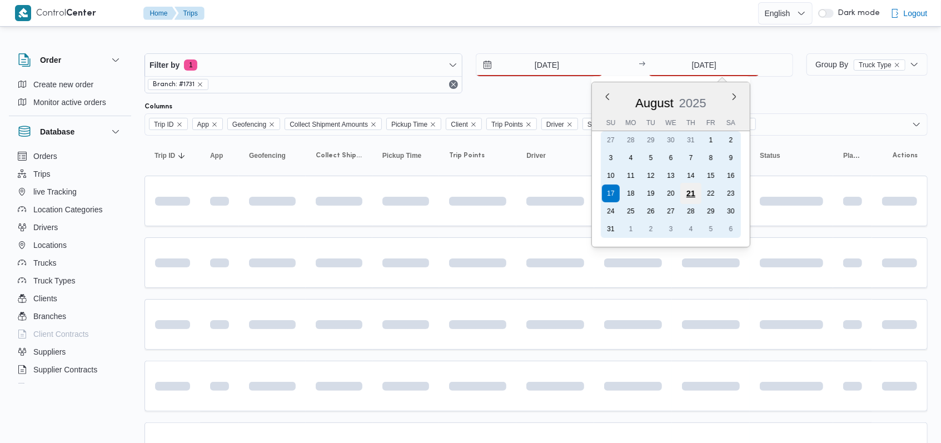
click at [697, 189] on div "21" at bounding box center [690, 193] width 21 height 21
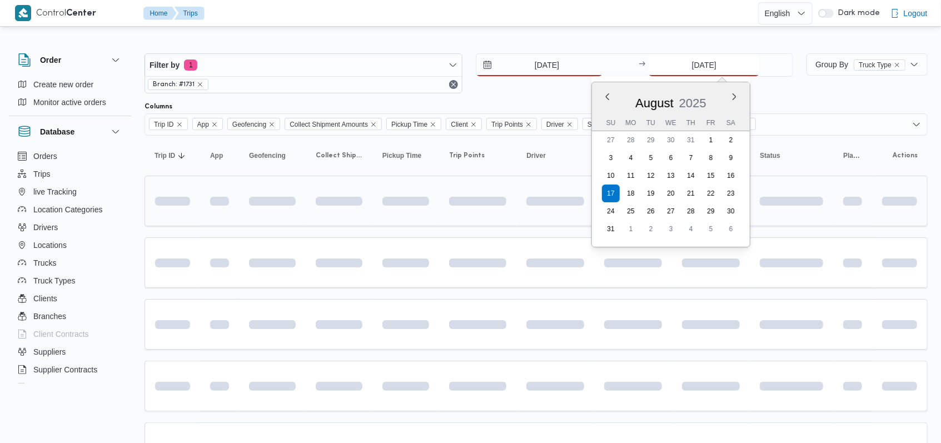
type input "21/8/2025"
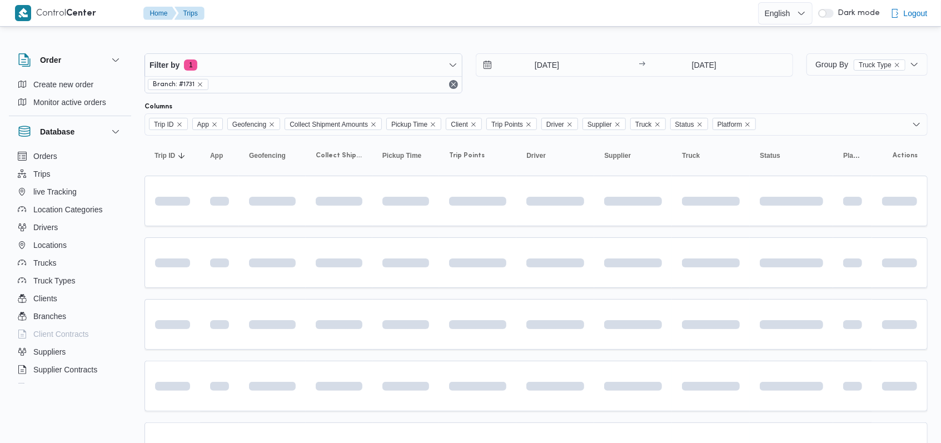
click at [543, 97] on div "Filter by 1 Branch: #1731 21/8/2025 → 21/8/2025" at bounding box center [469, 73] width 662 height 53
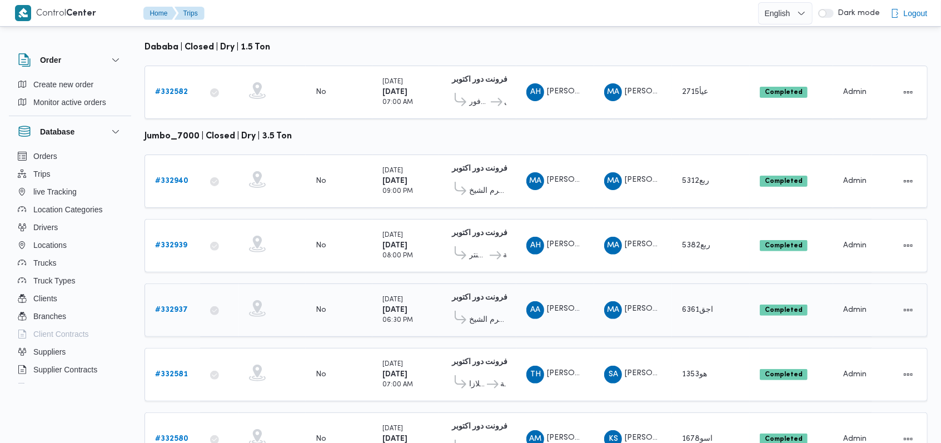
scroll to position [437, 0]
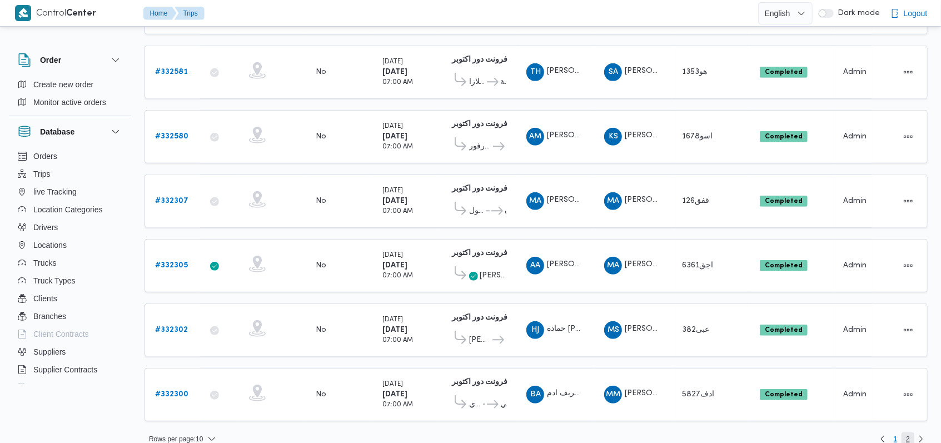
click at [907, 432] on span "2" at bounding box center [908, 438] width 4 height 13
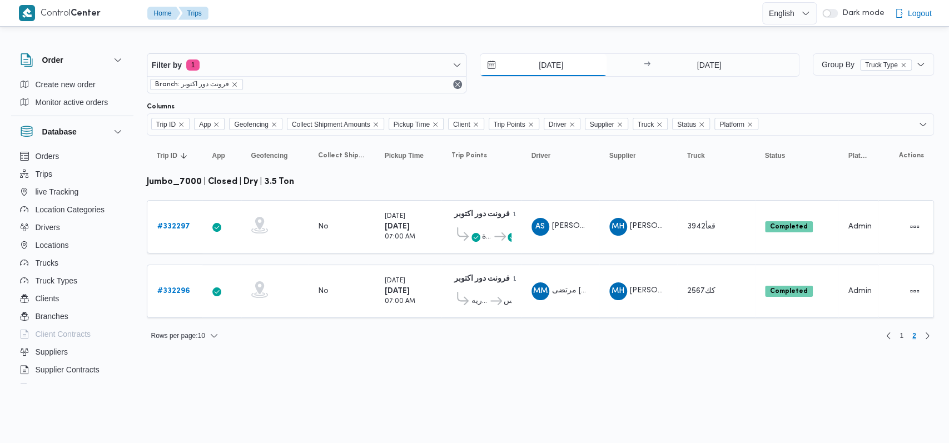
click at [553, 68] on input "21/8/2025" at bounding box center [543, 65] width 126 height 22
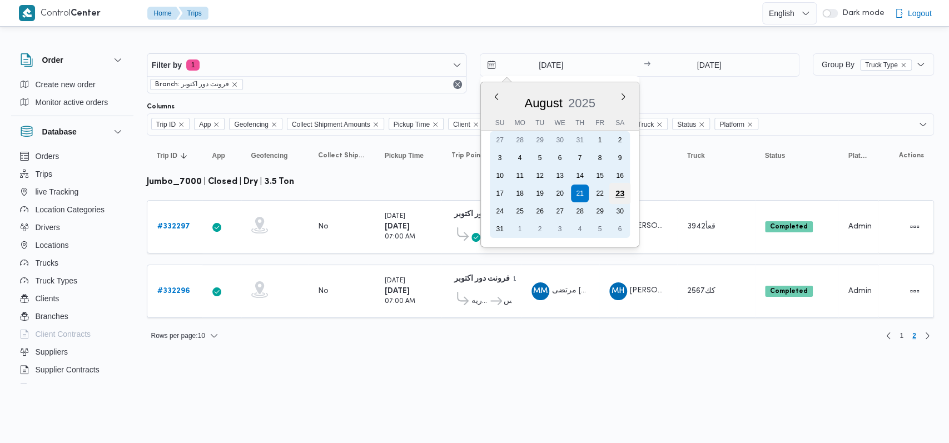
click at [614, 193] on div "23" at bounding box center [619, 193] width 21 height 21
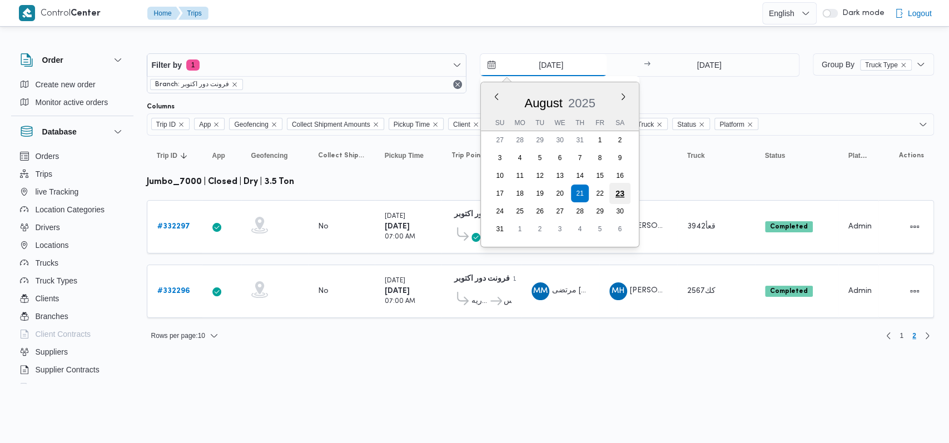
type input "23/8/2025"
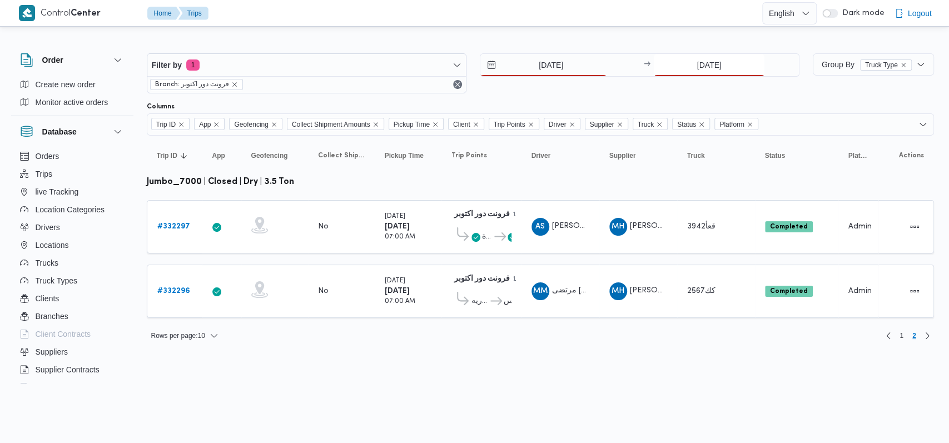
click at [710, 63] on input "21/8/2025" at bounding box center [709, 65] width 111 height 22
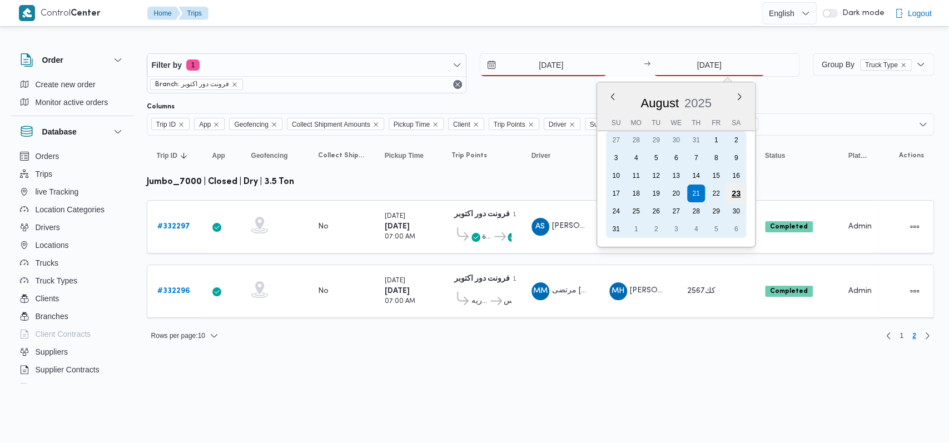
click at [733, 190] on div "23" at bounding box center [735, 193] width 21 height 21
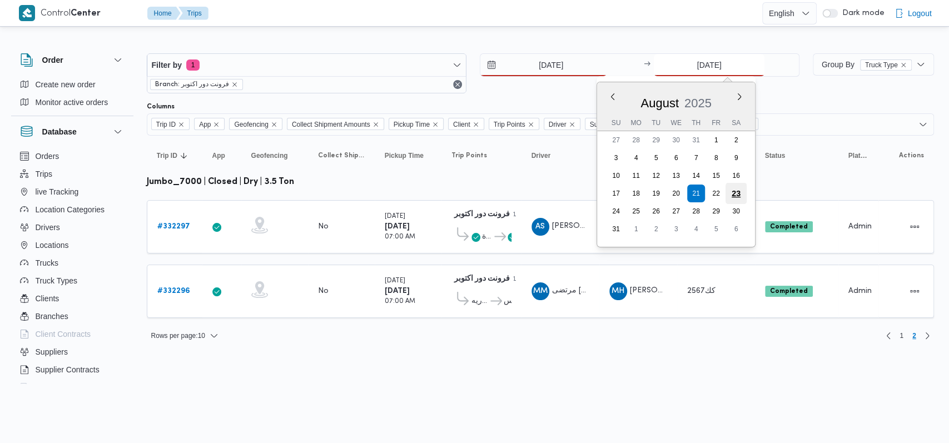
type input "23/8/2025"
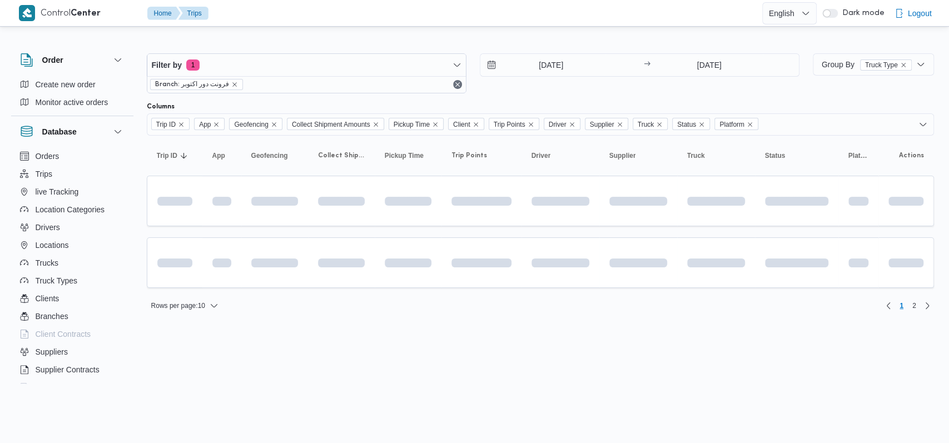
click at [577, 88] on div "23/8/2025 → 23/8/2025" at bounding box center [640, 73] width 320 height 40
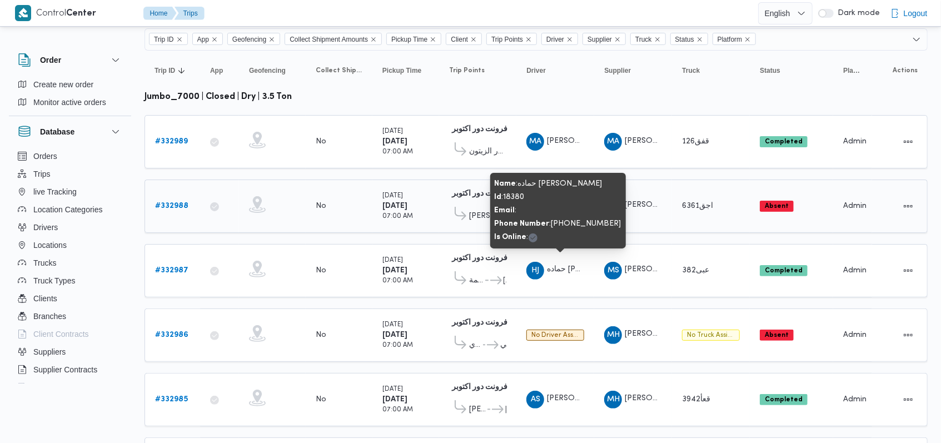
scroll to position [13, 0]
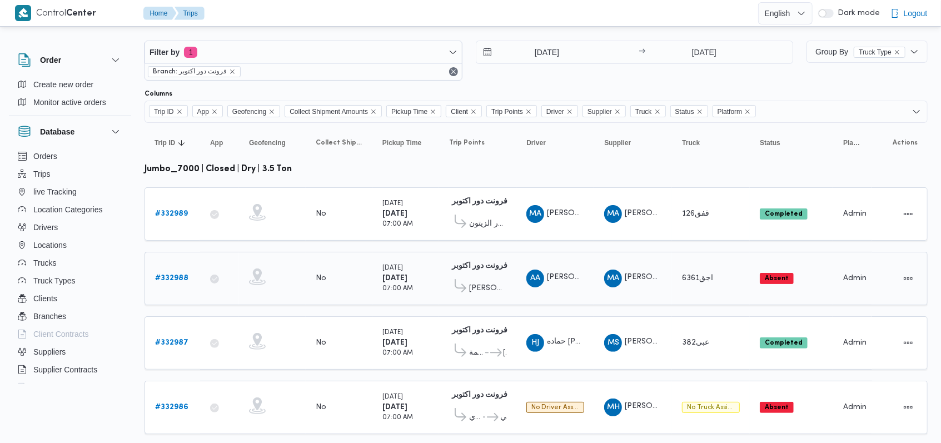
click at [178, 278] on b "# 332988" at bounding box center [171, 278] width 33 height 7
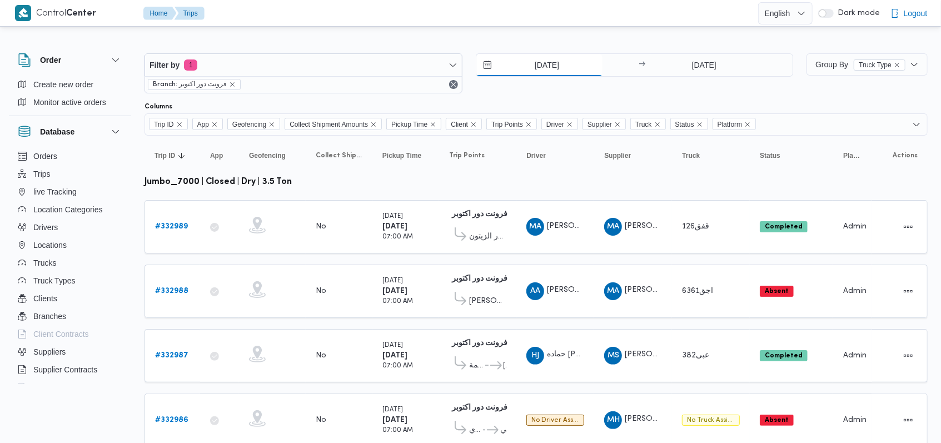
click at [536, 73] on input "23/8/2025" at bounding box center [539, 65] width 126 height 22
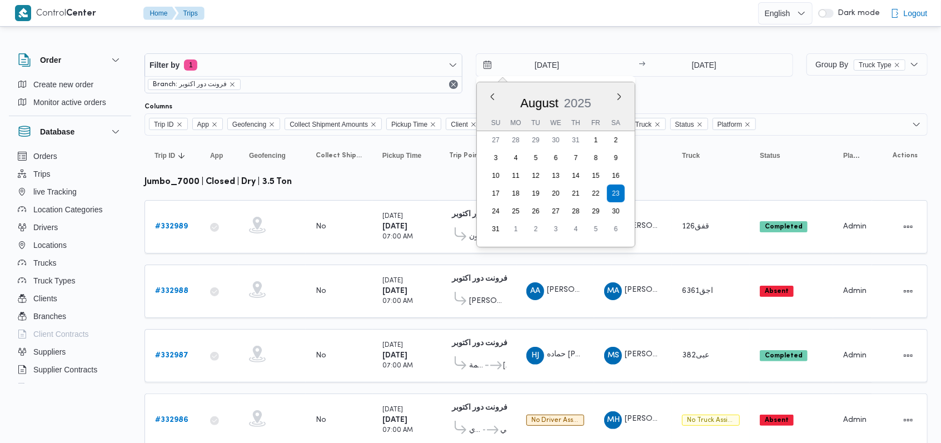
click at [620, 105] on div "August 2025" at bounding box center [556, 101] width 158 height 28
click at [620, 100] on button "Next month" at bounding box center [619, 96] width 11 height 11
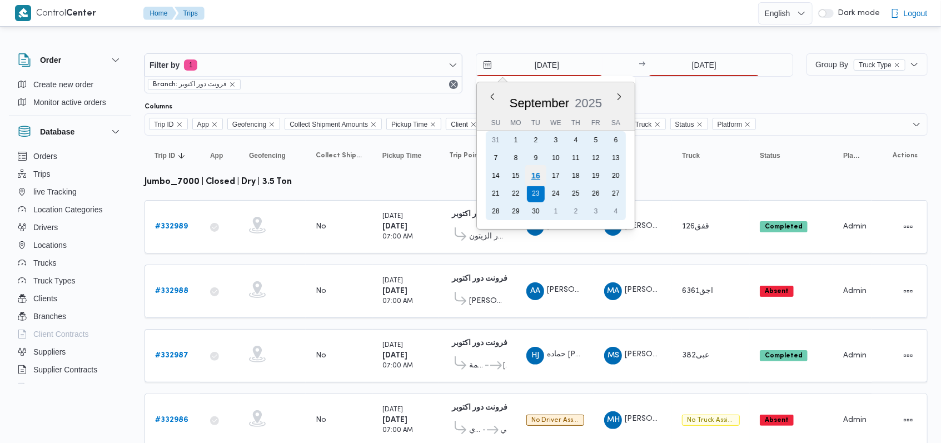
click at [534, 178] on div "16" at bounding box center [535, 175] width 21 height 21
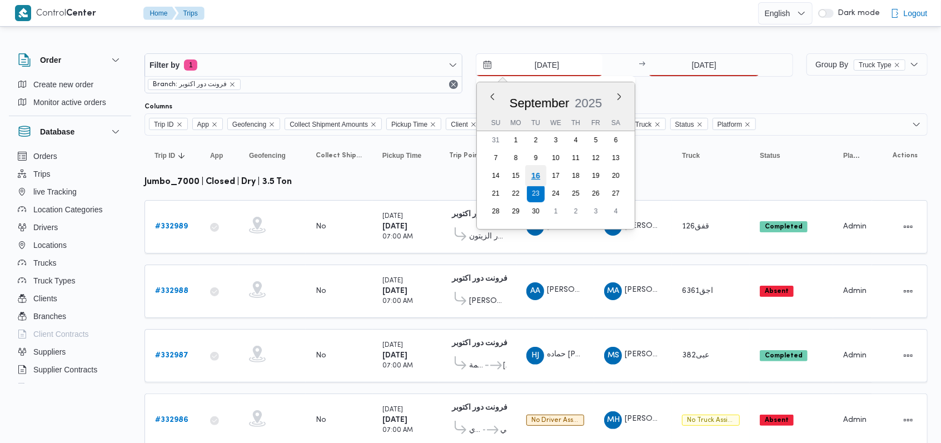
type input "16/9/2025"
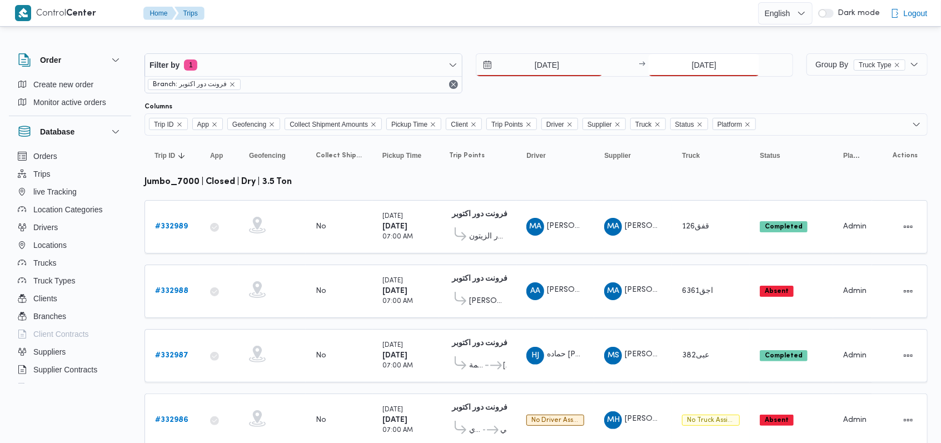
click at [717, 67] on input "23/8/2025" at bounding box center [704, 65] width 111 height 22
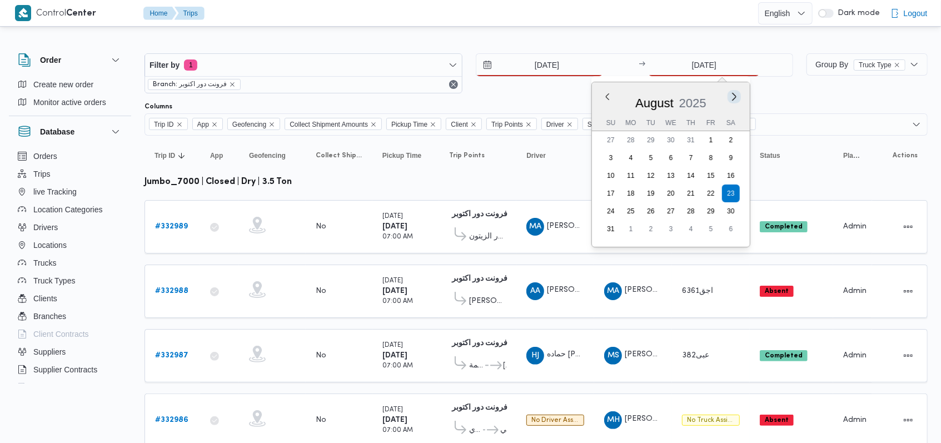
click at [738, 97] on button "Next month" at bounding box center [734, 96] width 11 height 11
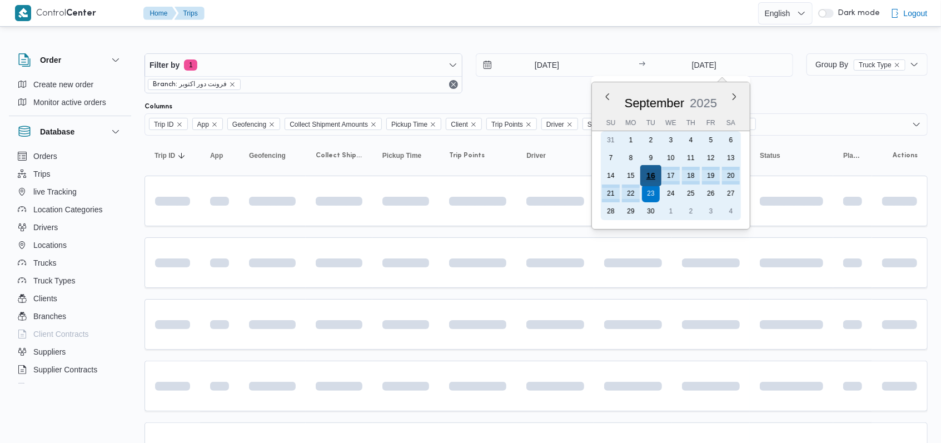
click at [650, 173] on div "16" at bounding box center [650, 175] width 21 height 21
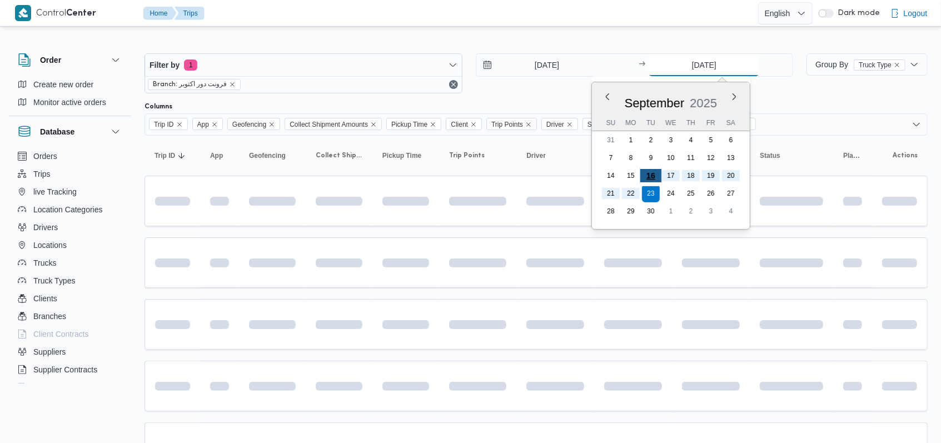
type input "16/9/2025"
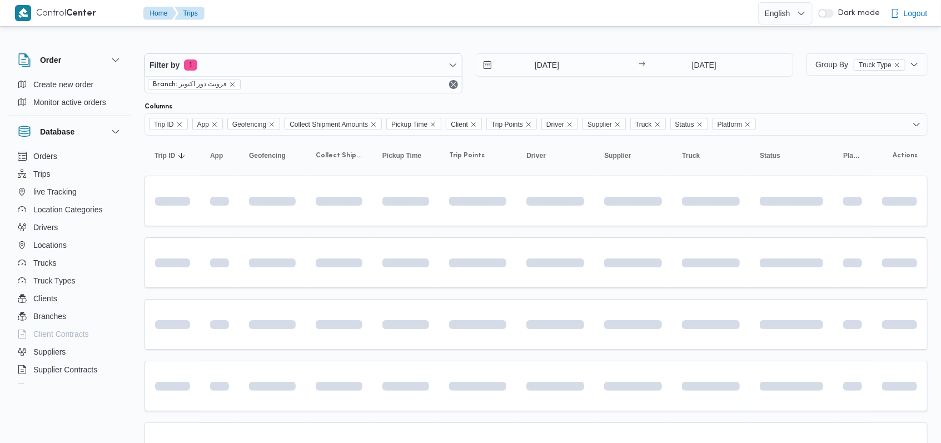
click at [558, 91] on div "16/9/2025 → 16/9/2025" at bounding box center [635, 73] width 318 height 40
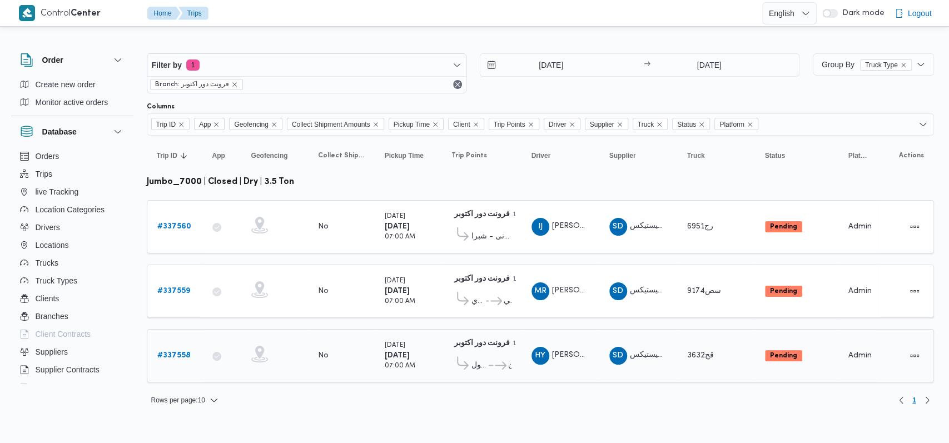
click at [179, 352] on b "# 337558" at bounding box center [173, 355] width 33 height 7
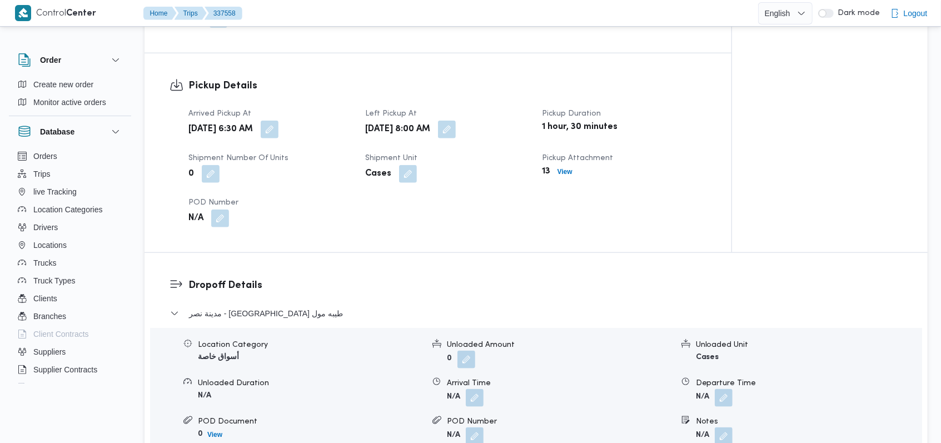
scroll to position [741, 0]
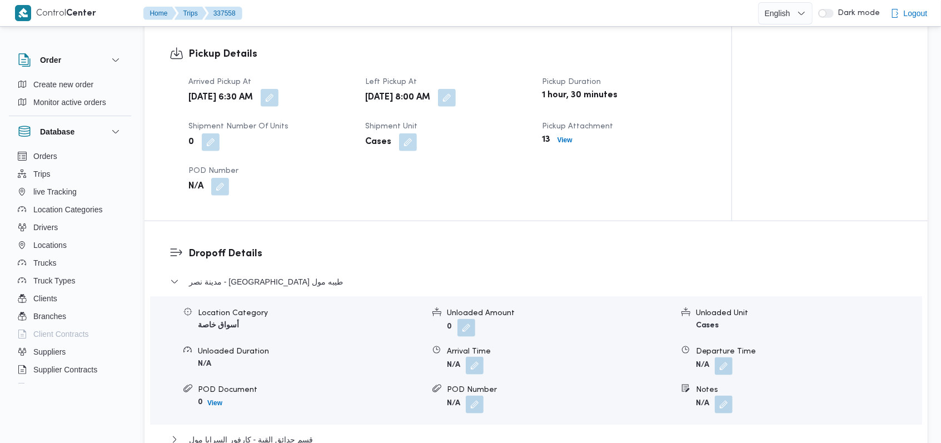
click at [477, 366] on button "button" at bounding box center [475, 366] width 18 height 18
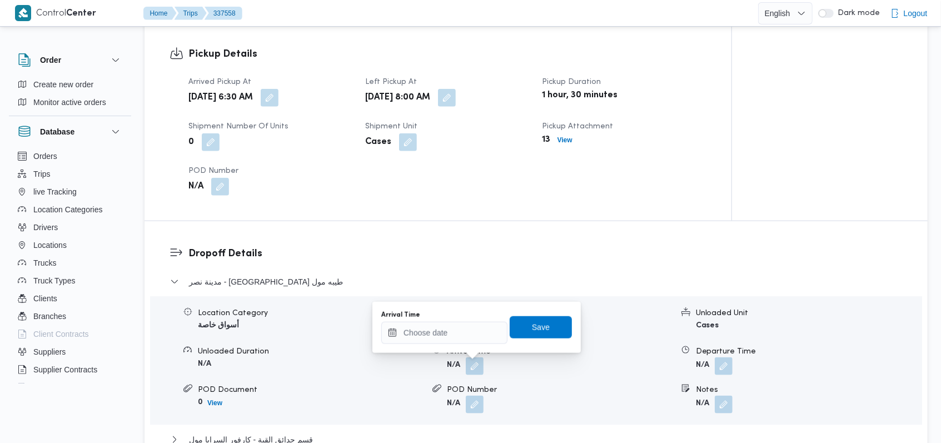
click at [455, 400] on b "N/A" at bounding box center [453, 403] width 13 height 7
click at [452, 338] on input "Arrival Time" at bounding box center [444, 333] width 126 height 22
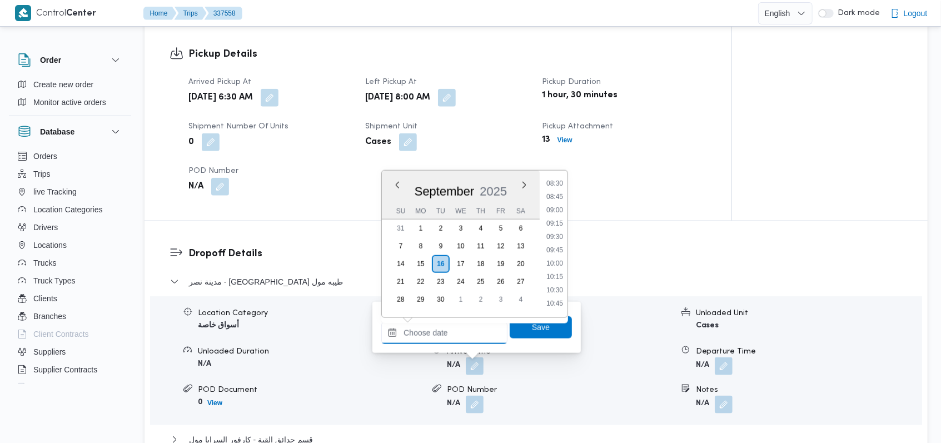
scroll to position [444, 0]
click at [556, 236] on li "09:15" at bounding box center [555, 234] width 26 height 11
type input "16/09/2025 09:15"
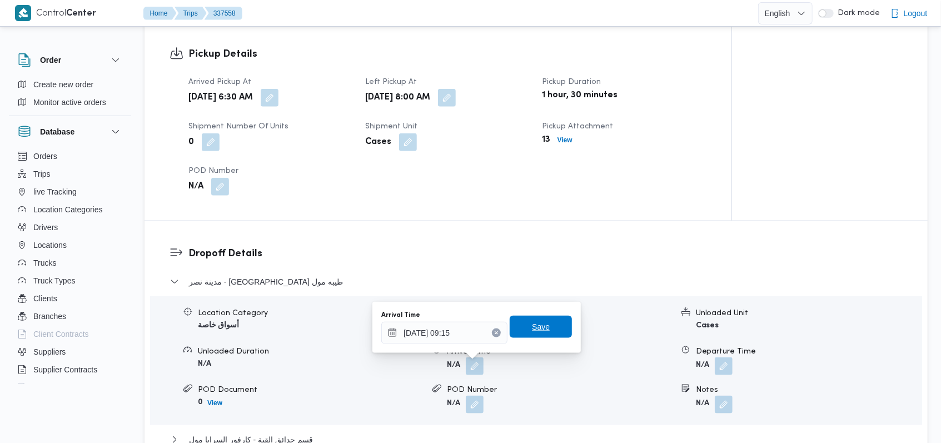
click at [538, 329] on span "Save" at bounding box center [541, 326] width 18 height 13
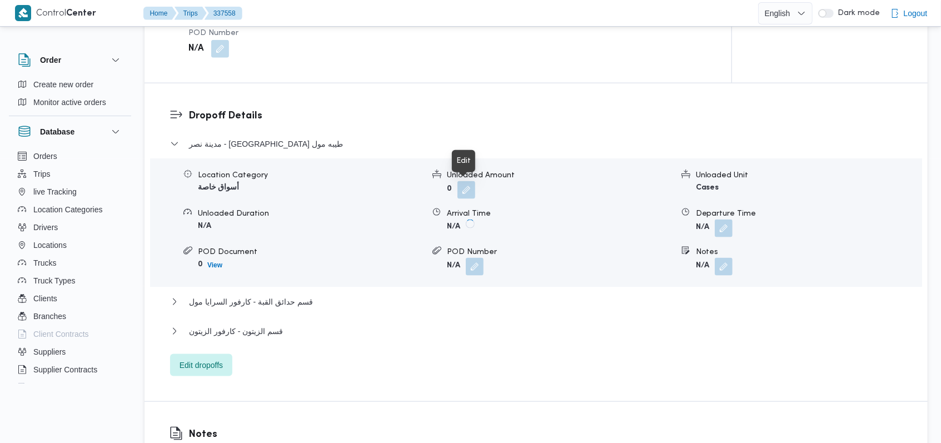
scroll to position [889, 0]
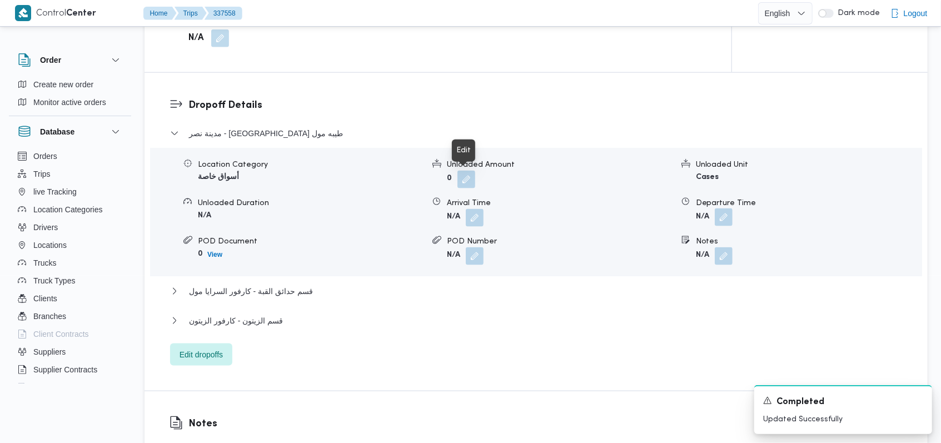
click at [722, 223] on button "button" at bounding box center [724, 217] width 18 height 18
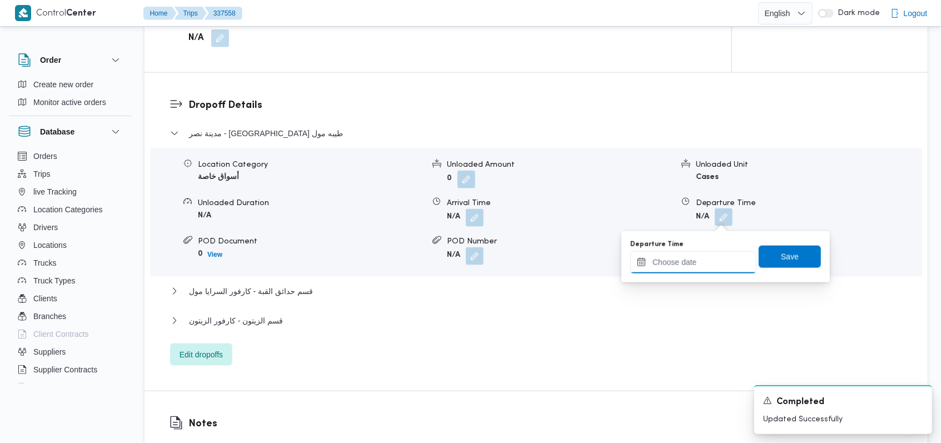
click at [711, 256] on input "Departure Time" at bounding box center [693, 262] width 126 height 22
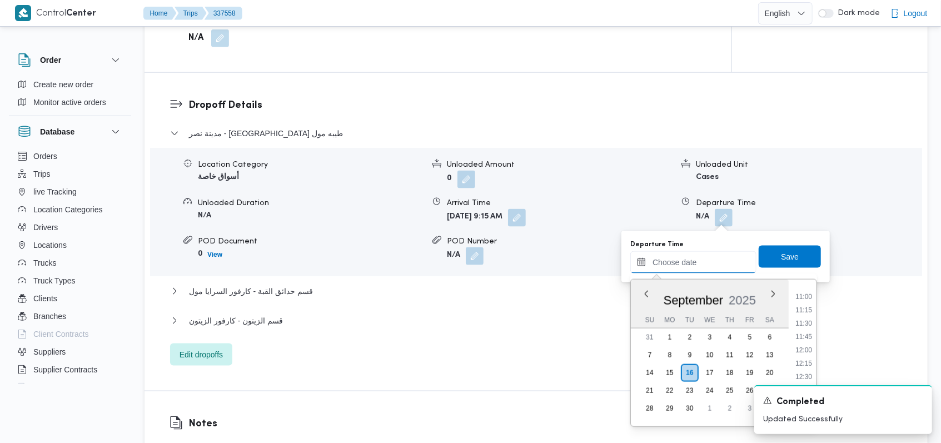
scroll to position [518, 0]
click at [810, 333] on li "10:30" at bounding box center [804, 336] width 26 height 11
type input "16/09/2025 10:30"
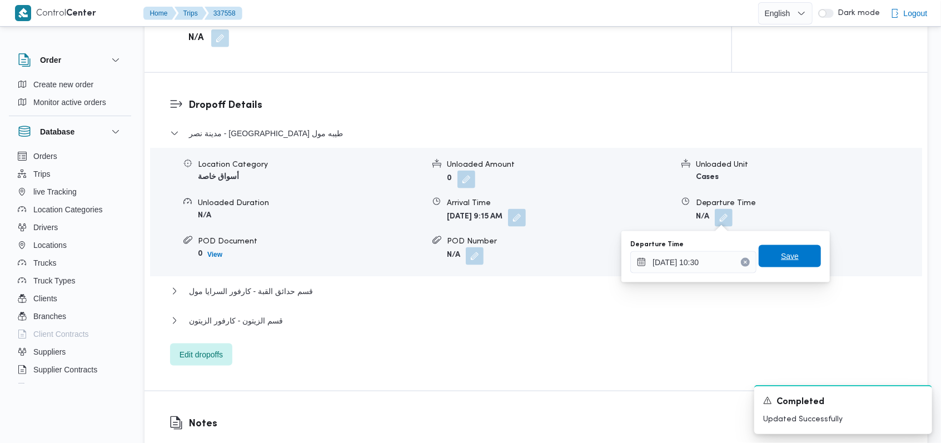
click at [796, 260] on span "Save" at bounding box center [790, 256] width 62 height 22
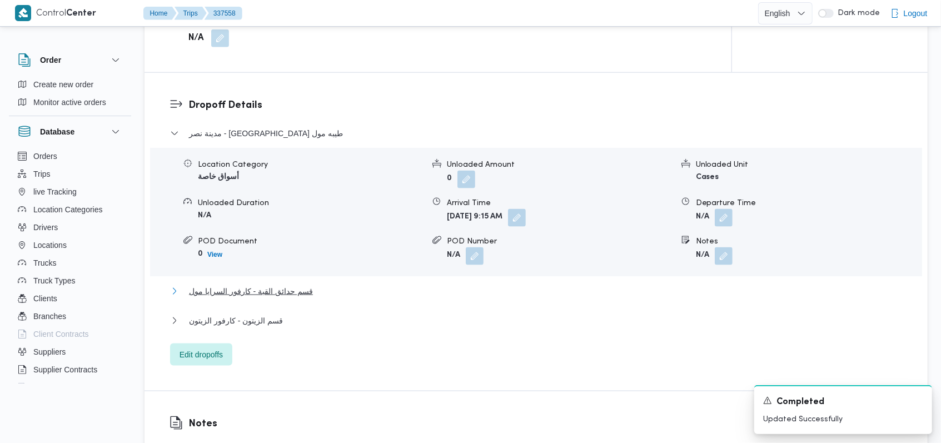
click at [267, 292] on span "قسم حدائق القبة - كارفور السرايا مول" at bounding box center [251, 291] width 124 height 13
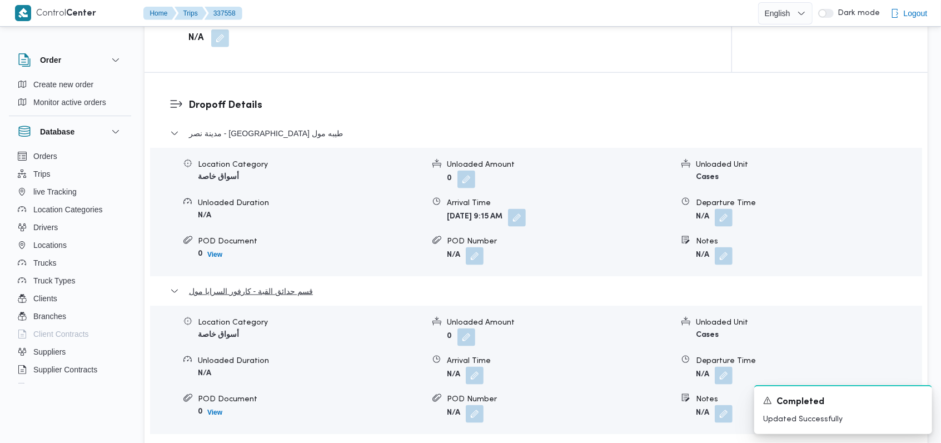
scroll to position [1037, 0]
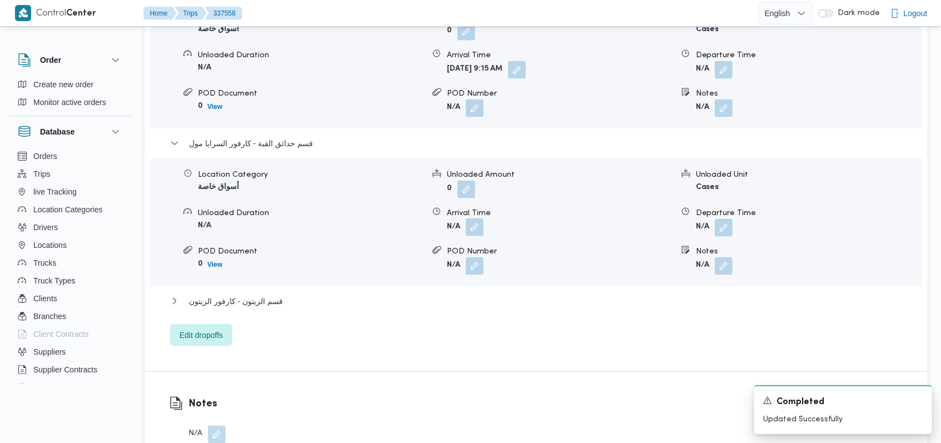
click at [475, 229] on button "button" at bounding box center [475, 227] width 18 height 18
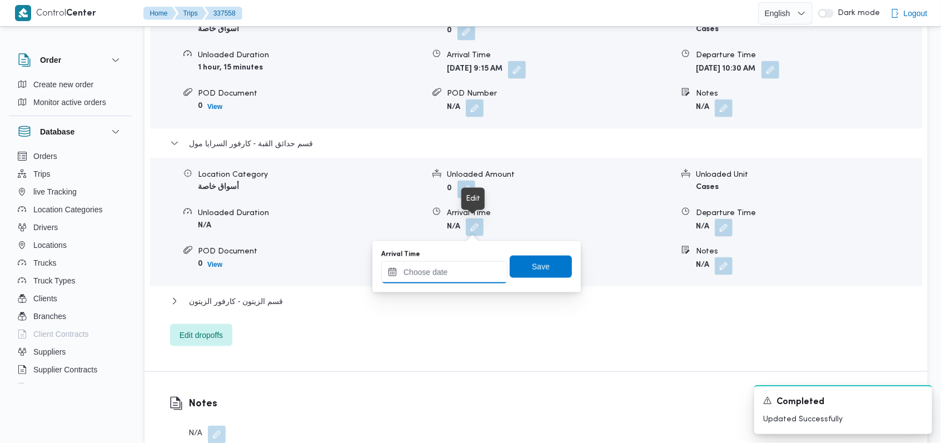
click at [456, 269] on input "Arrival Time" at bounding box center [444, 272] width 126 height 22
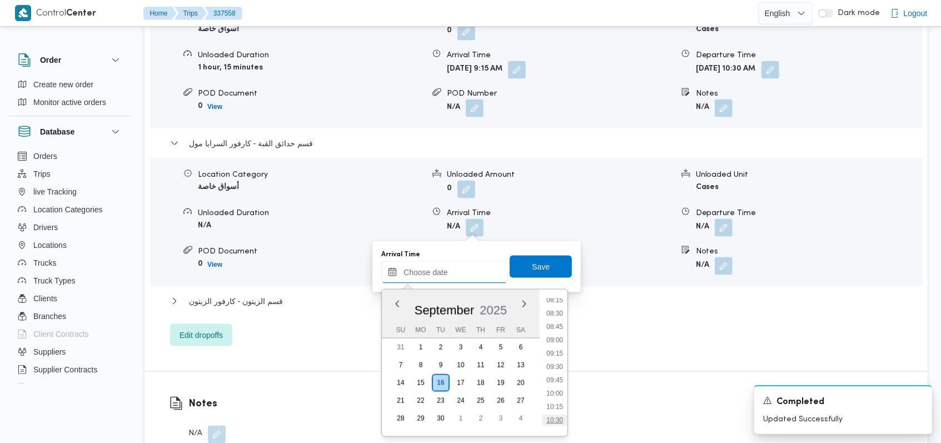
scroll to position [518, 0]
click at [560, 362] on li "10:45" at bounding box center [555, 359] width 26 height 11
type input "16/09/2025 10:45"
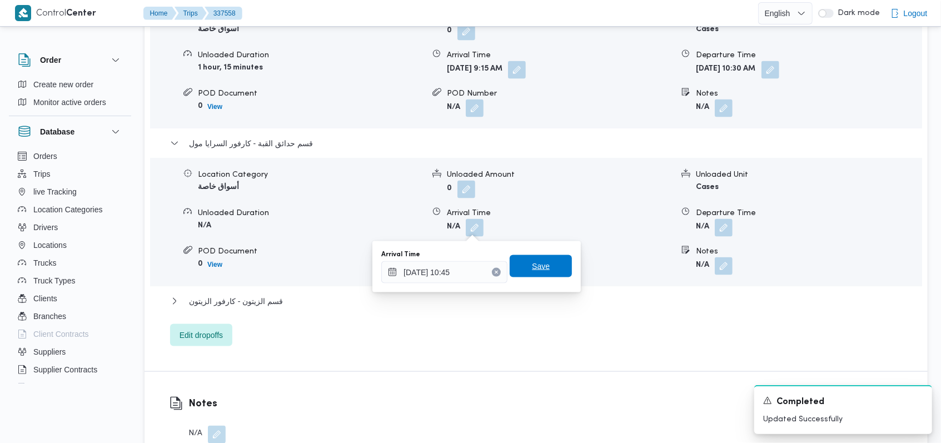
click at [544, 268] on span "Save" at bounding box center [541, 266] width 62 height 22
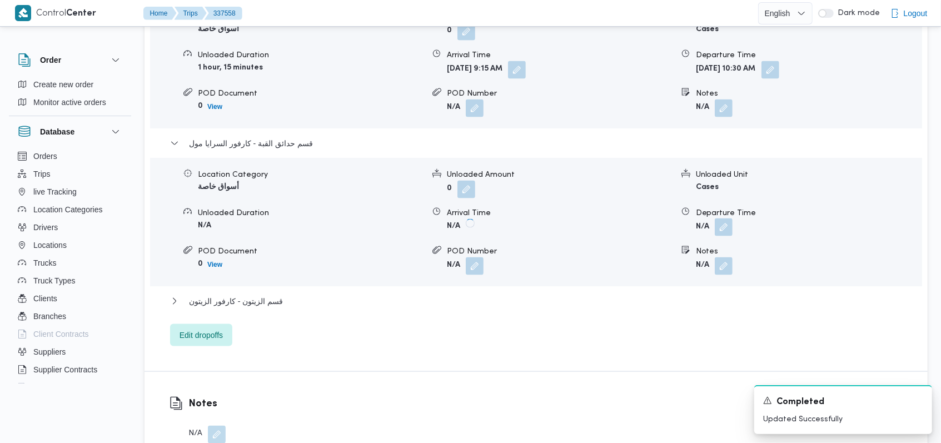
click at [723, 228] on button "button" at bounding box center [724, 227] width 18 height 18
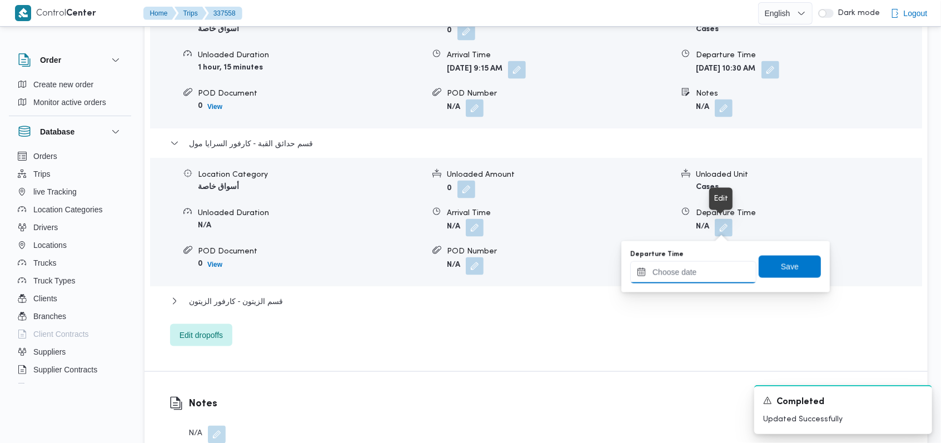
click at [698, 269] on input "Departure Time" at bounding box center [693, 272] width 126 height 22
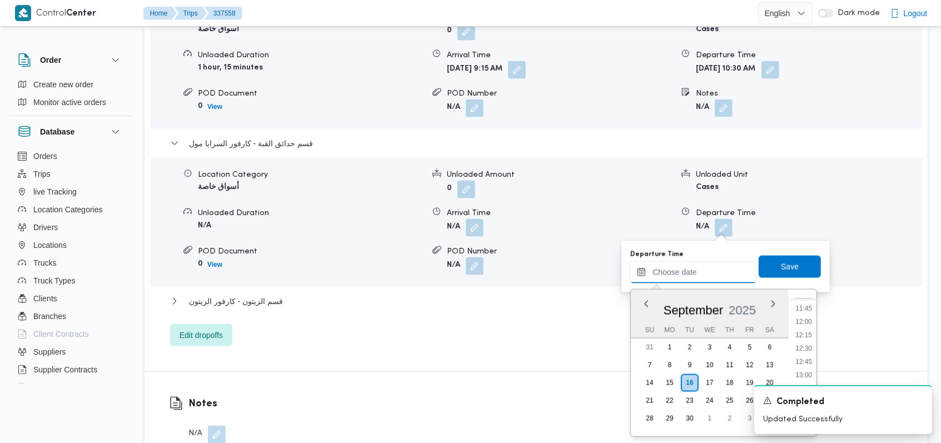
scroll to position [592, 0]
click at [807, 322] on li "11:30" at bounding box center [804, 325] width 26 height 11
type input "16/09/2025 11:30"
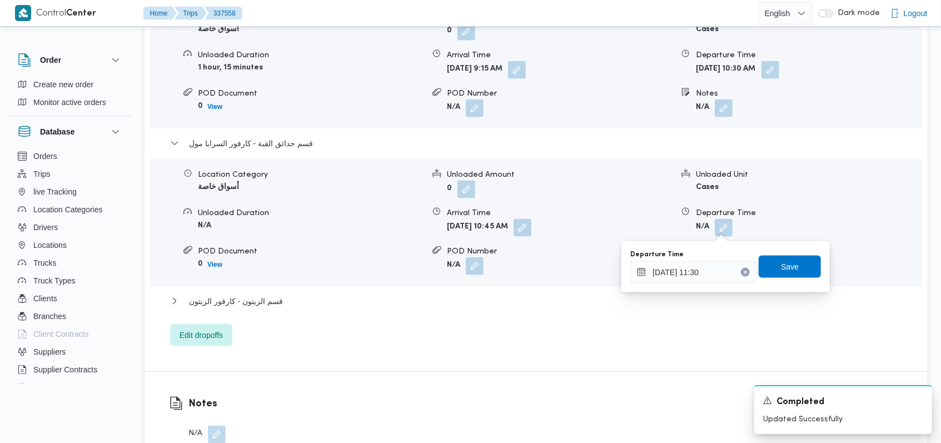
click at [818, 250] on div "You are in a dialog. To close this dialog, hit escape. Departure Time 16/09/202…" at bounding box center [725, 266] width 208 height 51
click at [804, 262] on span "Save" at bounding box center [790, 266] width 62 height 22
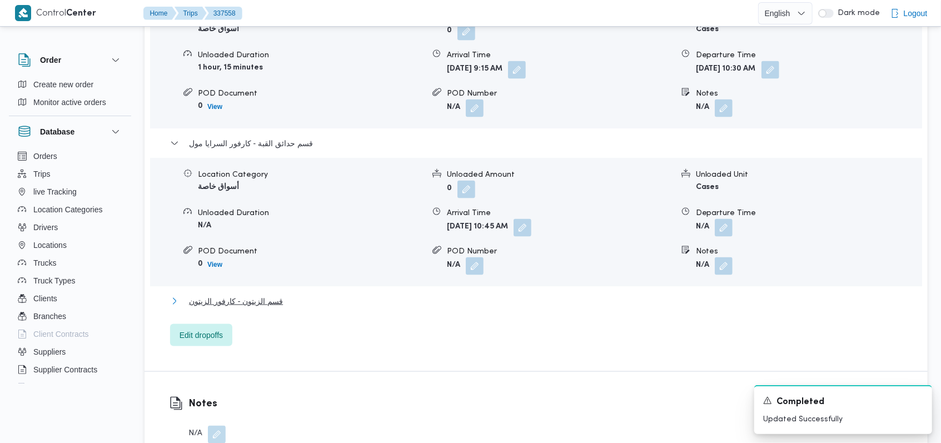
click at [266, 300] on span "قسم الزيتون - كارفور الزيتون" at bounding box center [236, 301] width 94 height 13
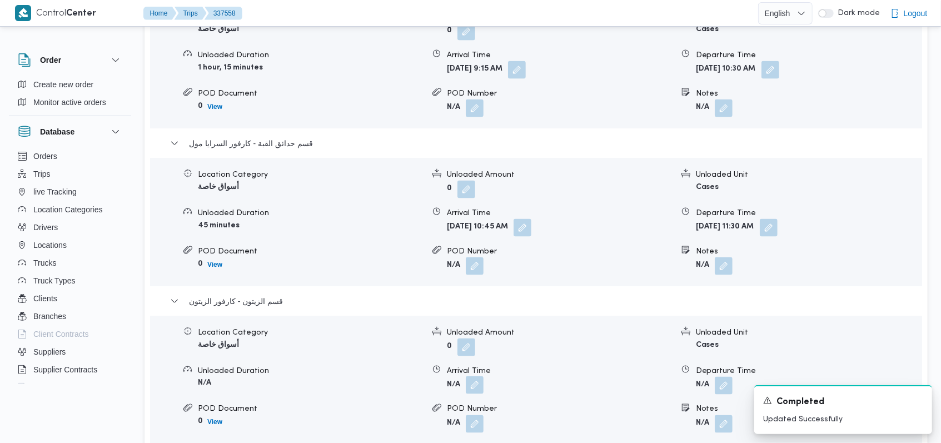
click at [480, 386] on button "button" at bounding box center [475, 385] width 18 height 18
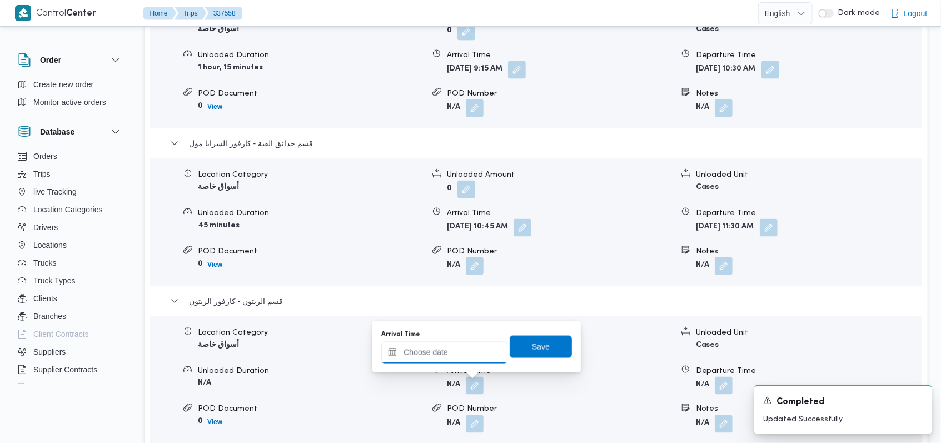
click at [451, 357] on input "Arrival Time" at bounding box center [444, 352] width 126 height 22
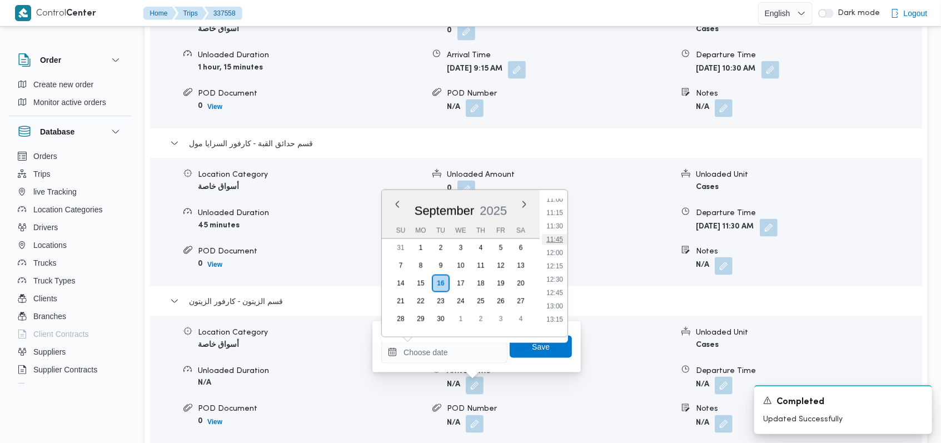
click at [559, 240] on li "11:45" at bounding box center [555, 239] width 26 height 11
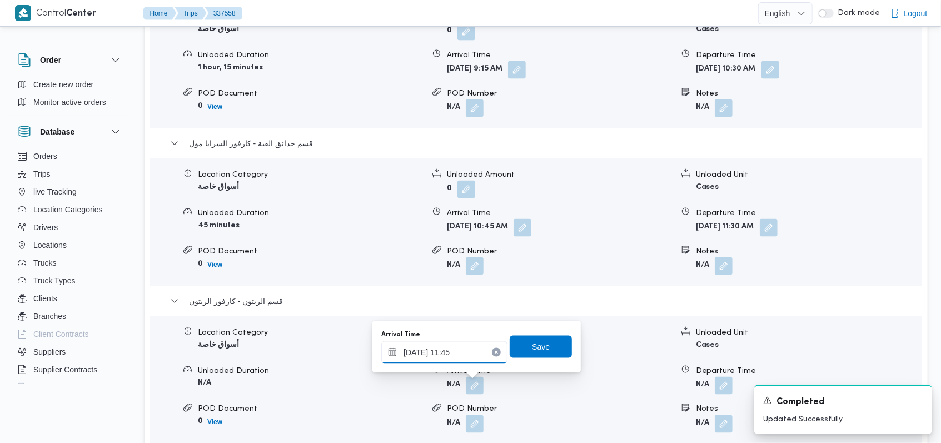
type input "16/09/2025 11:45"
click at [548, 340] on span "Save" at bounding box center [541, 346] width 62 height 22
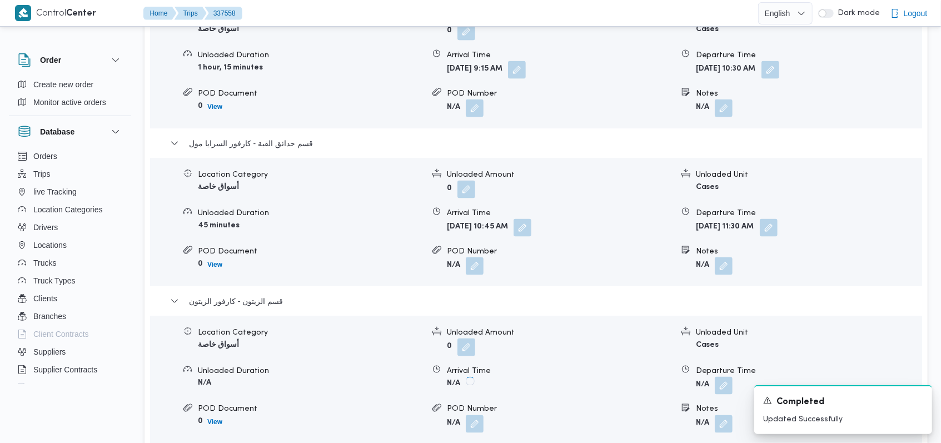
scroll to position [1186, 0]
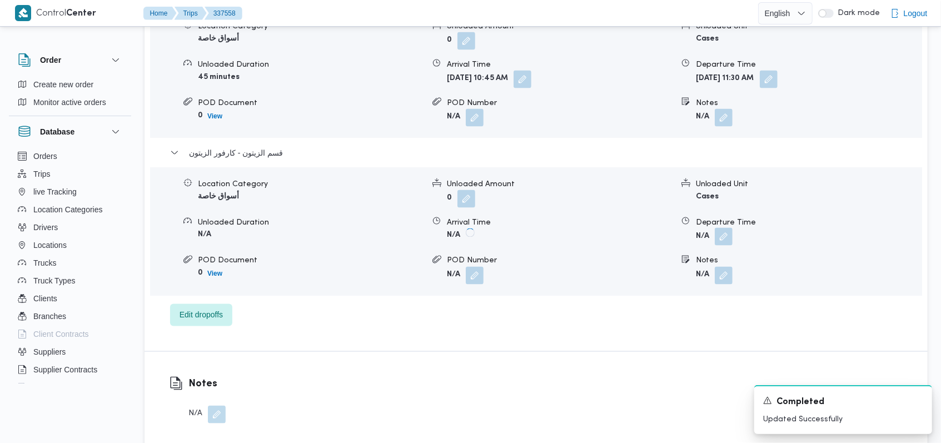
click at [725, 232] on button "button" at bounding box center [724, 237] width 18 height 18
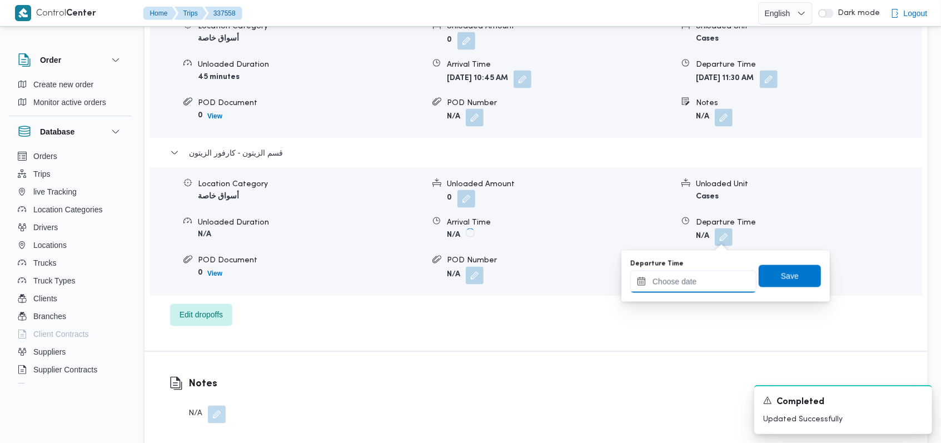
click at [705, 275] on input "Departure Time" at bounding box center [693, 282] width 126 height 22
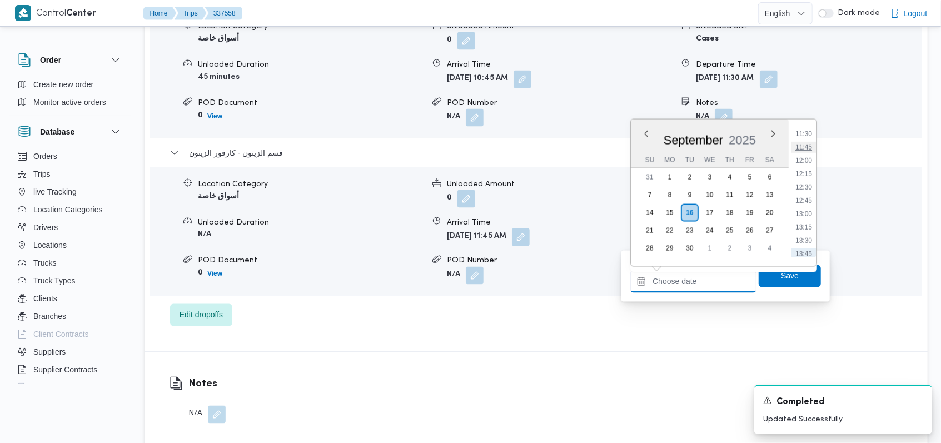
scroll to position [592, 0]
click at [814, 195] on li "12:15" at bounding box center [804, 195] width 26 height 11
type input "16/09/2025 12:15"
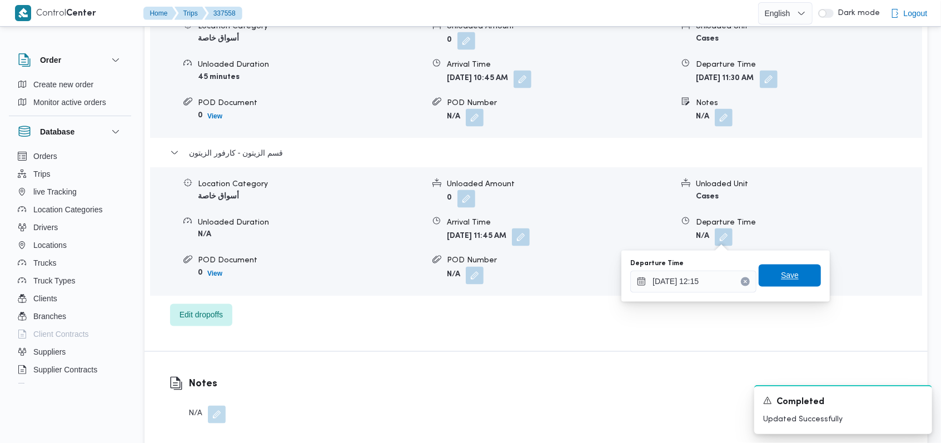
click at [792, 264] on div "Departure Time 16/09/2025 12:15 Save" at bounding box center [725, 276] width 193 height 36
click at [797, 277] on span "Save" at bounding box center [790, 276] width 62 height 22
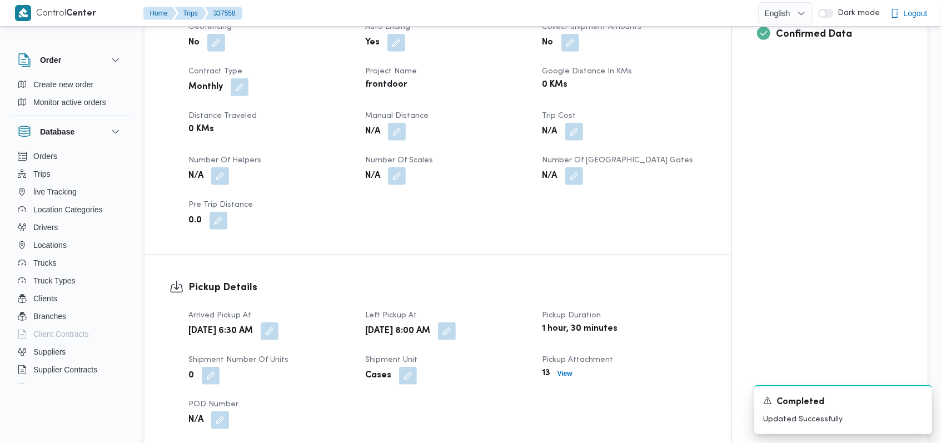
scroll to position [370, 0]
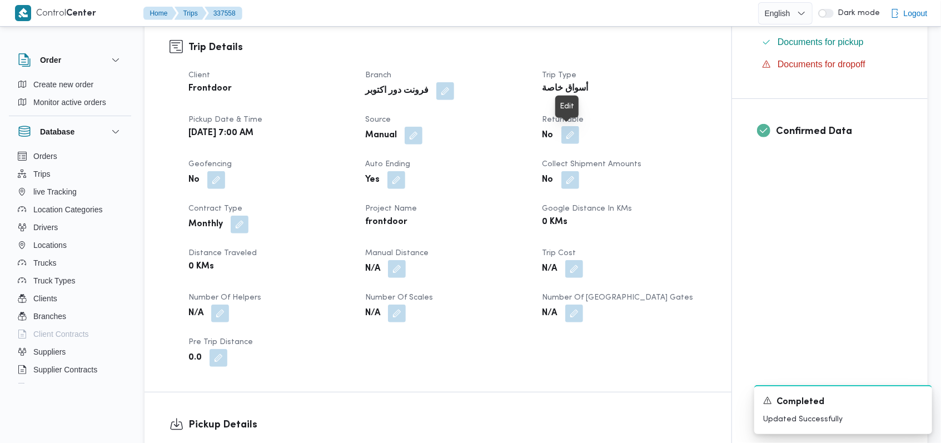
click at [568, 137] on button "button" at bounding box center [570, 135] width 18 height 18
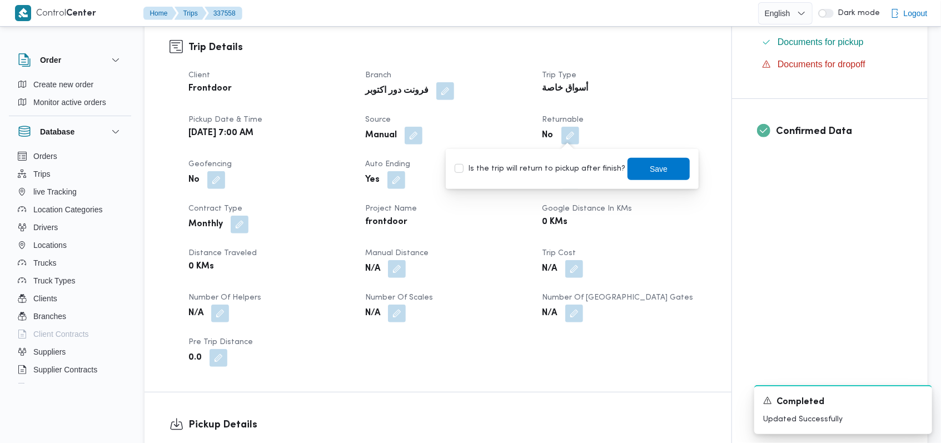
click at [550, 166] on label "Is the trip will return to pickup after finish?" at bounding box center [540, 168] width 171 height 13
checkbox input "true"
click at [499, 258] on dt "Manual Distance" at bounding box center [446, 253] width 163 height 13
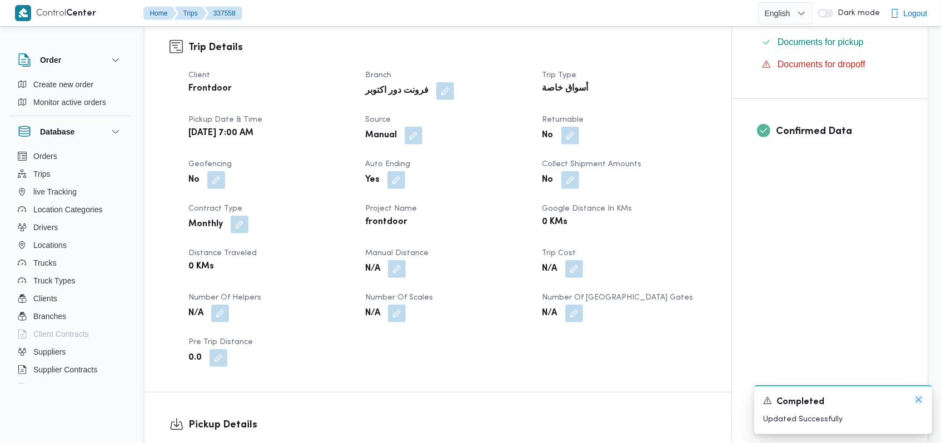
click at [919, 400] on icon "Dismiss toast" at bounding box center [918, 399] width 9 height 9
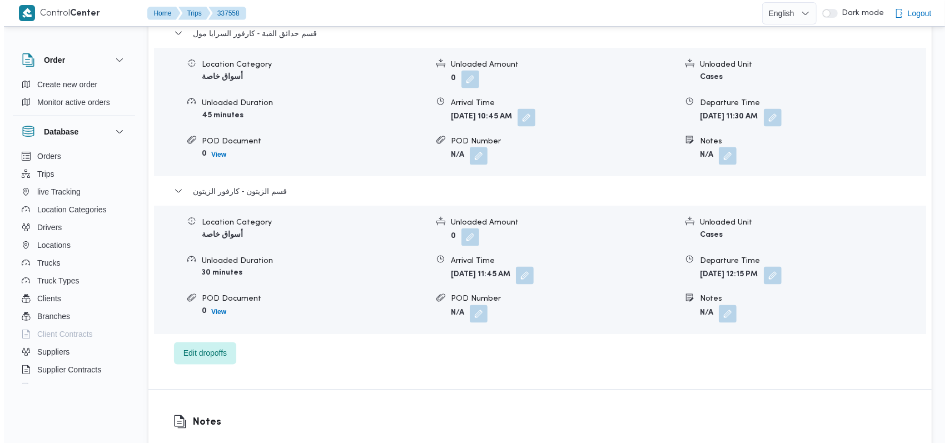
scroll to position [1186, 0]
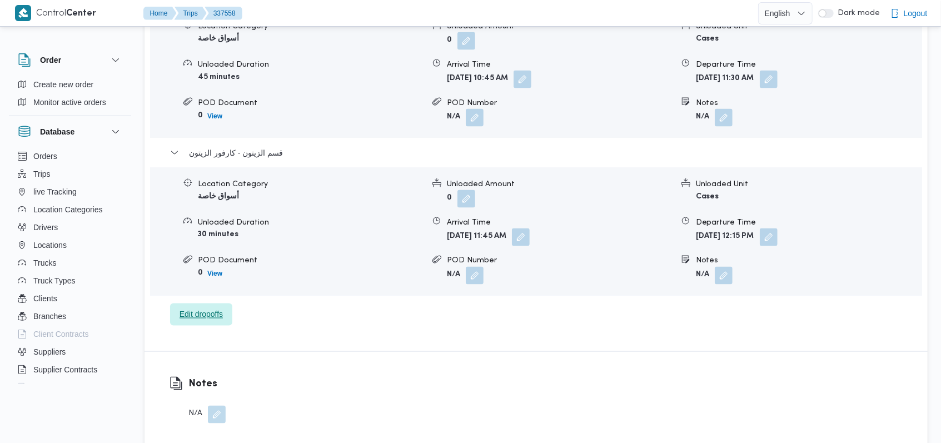
click at [210, 310] on span "Edit dropoffs" at bounding box center [201, 314] width 43 height 13
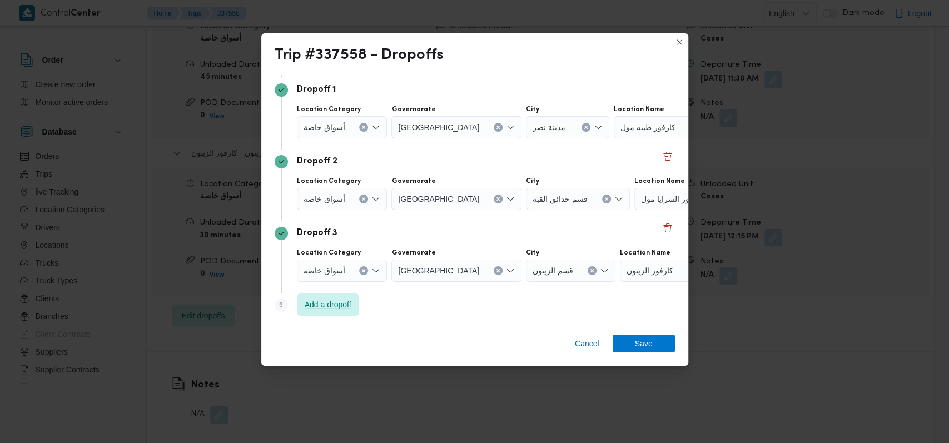
click at [350, 303] on span "Add a dropoff" at bounding box center [328, 304] width 47 height 13
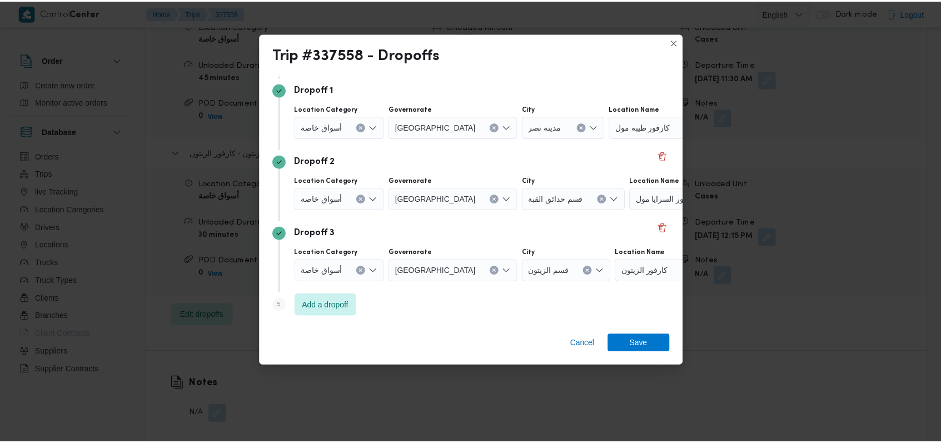
scroll to position [143, 0]
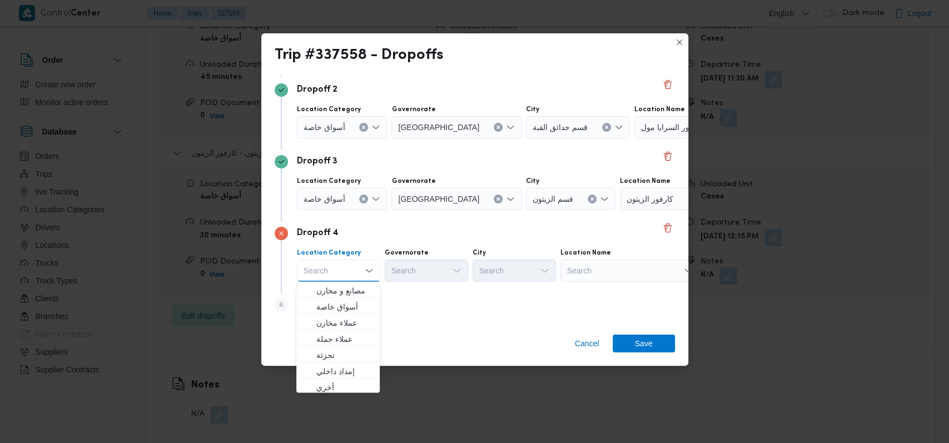
click at [613, 274] on div "Search" at bounding box center [629, 271] width 139 height 22
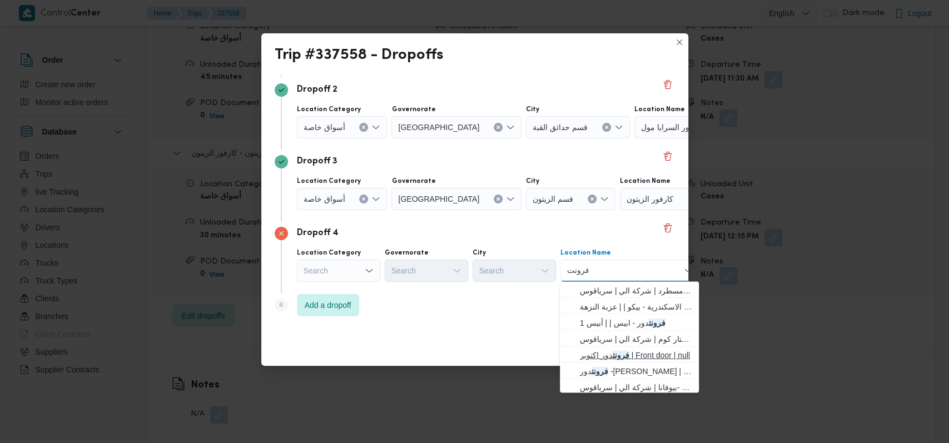
type input "فرونت"
click at [613, 359] on mark "فرونت" at bounding box center [621, 354] width 17 height 9
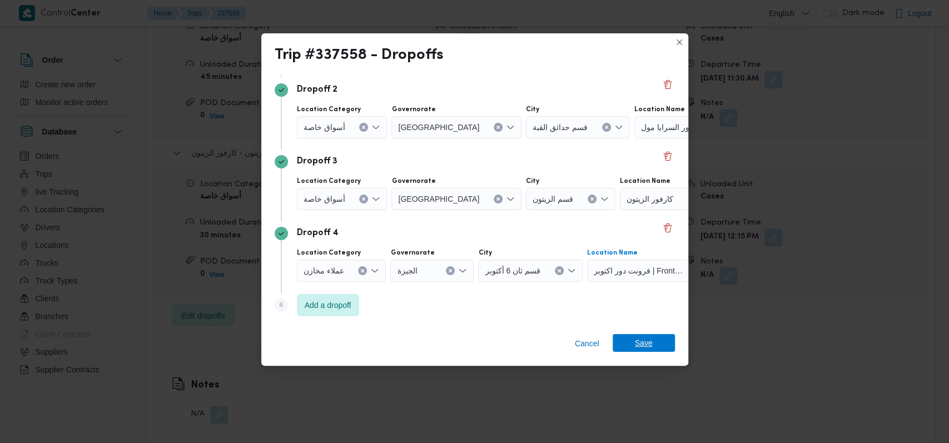
click at [654, 346] on span "Save" at bounding box center [644, 343] width 62 height 18
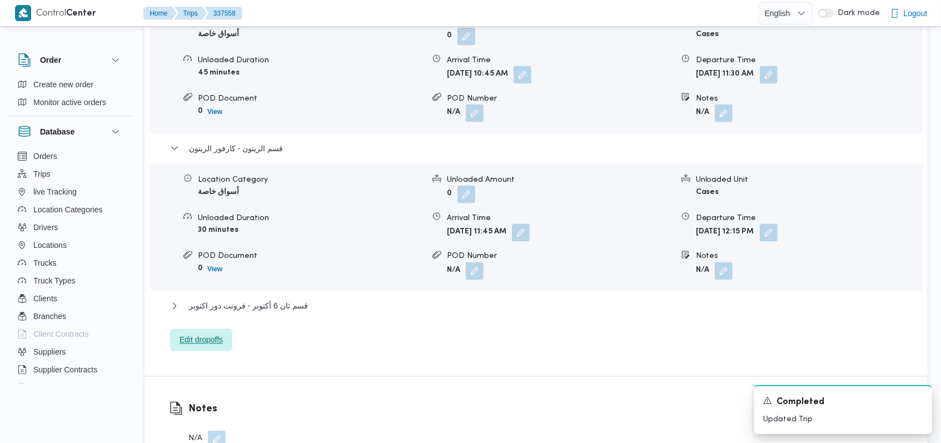
scroll to position [1260, 0]
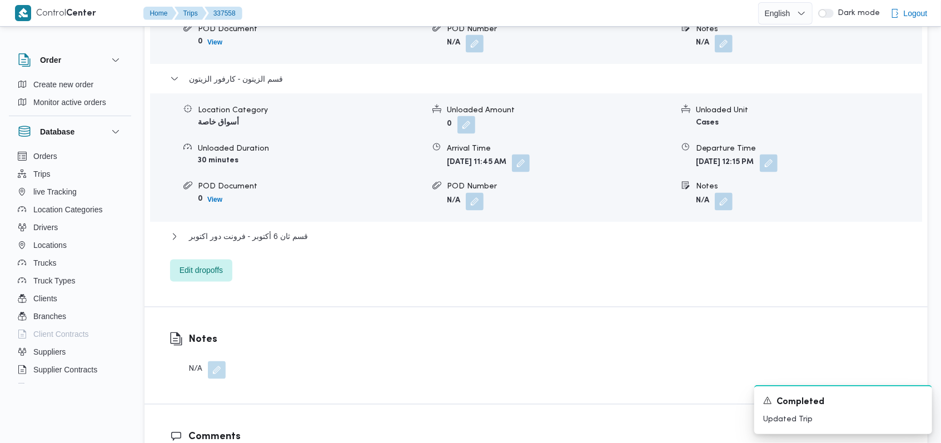
click at [493, 253] on div "مدينة نصر - كارفور طيبه مول Location Category أسواق خاصة Unloaded Amount 0 Unlo…" at bounding box center [536, 19] width 733 height 525
click at [485, 236] on button "قسم ثان 6 أكتوبر - فرونت دور اكتوبر" at bounding box center [536, 236] width 733 height 13
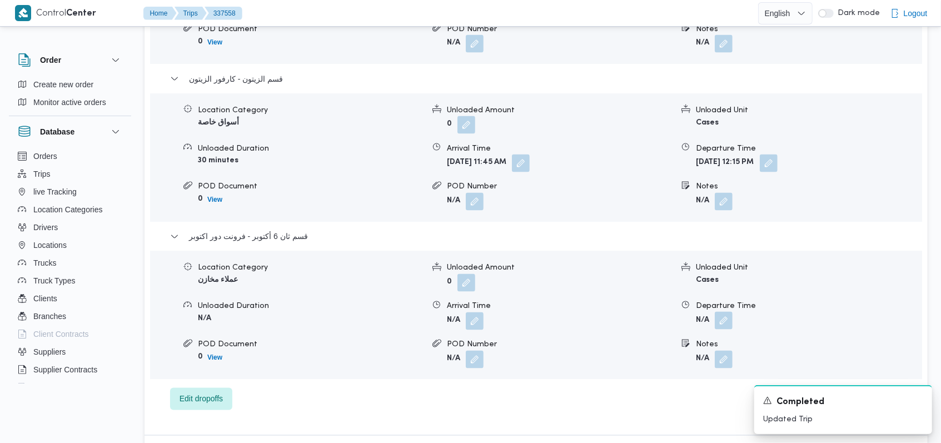
click at [728, 321] on button "button" at bounding box center [724, 321] width 18 height 18
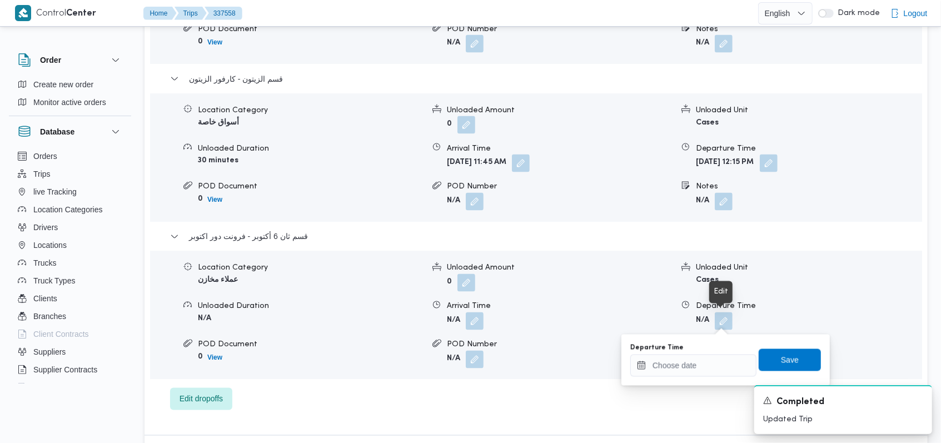
click at [711, 344] on div "Departure Time" at bounding box center [693, 348] width 126 height 9
click at [709, 360] on div at bounding box center [693, 366] width 126 height 22
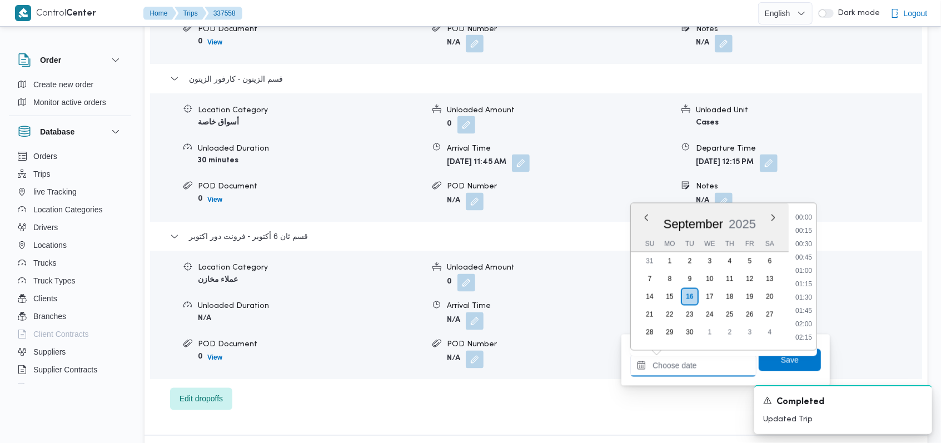
scroll to position [666, 0]
click at [808, 270] on li "13:30" at bounding box center [804, 271] width 26 height 11
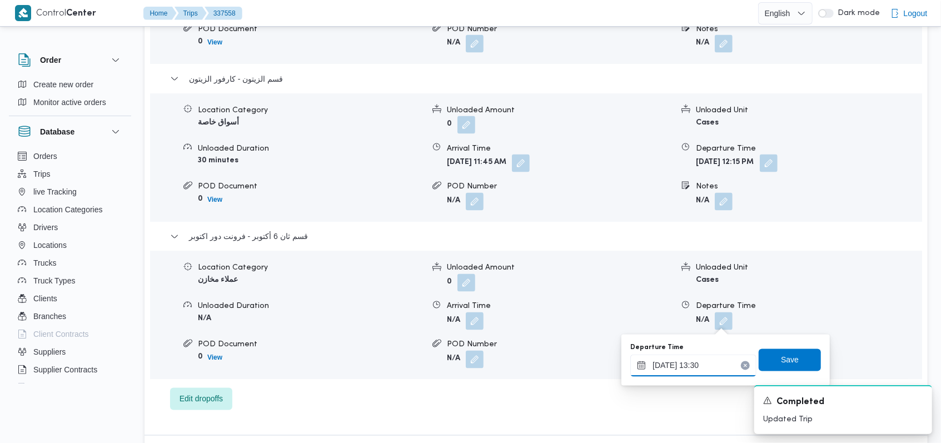
click at [725, 369] on input "16/09/2025 13:30" at bounding box center [693, 366] width 126 height 22
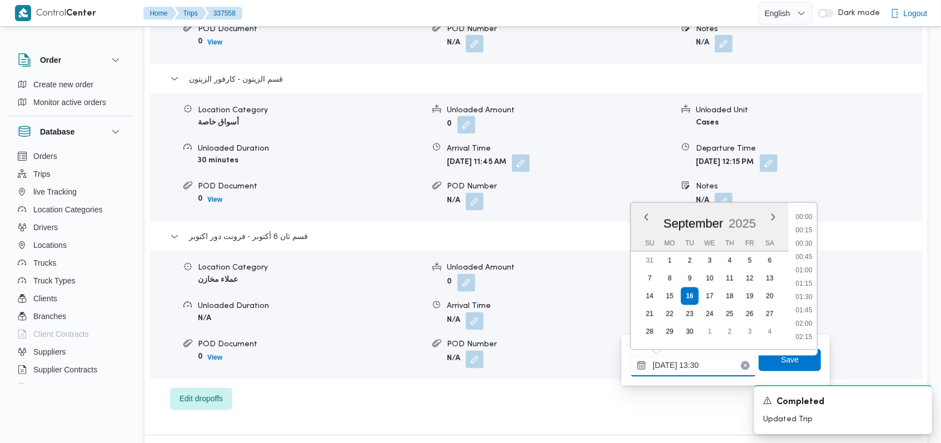
scroll to position [653, 0]
click at [813, 270] on li "13:15" at bounding box center [805, 271] width 26 height 11
type input "16/09/2025 13:15"
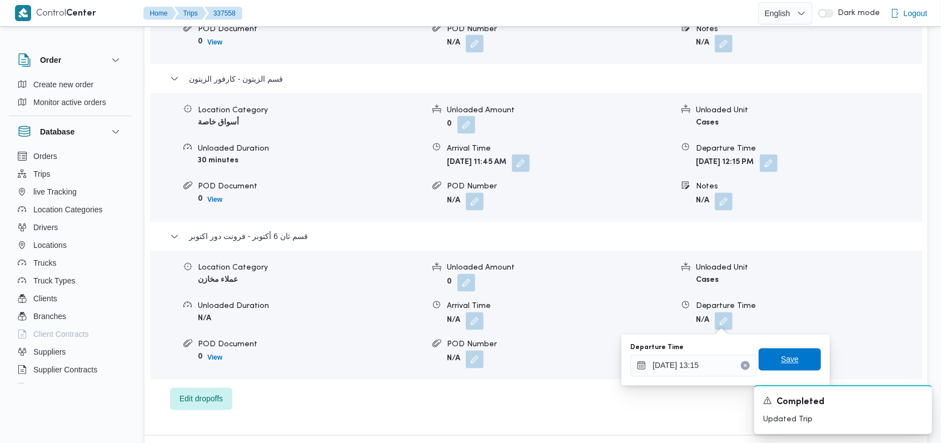
click at [773, 352] on span "Save" at bounding box center [790, 360] width 62 height 22
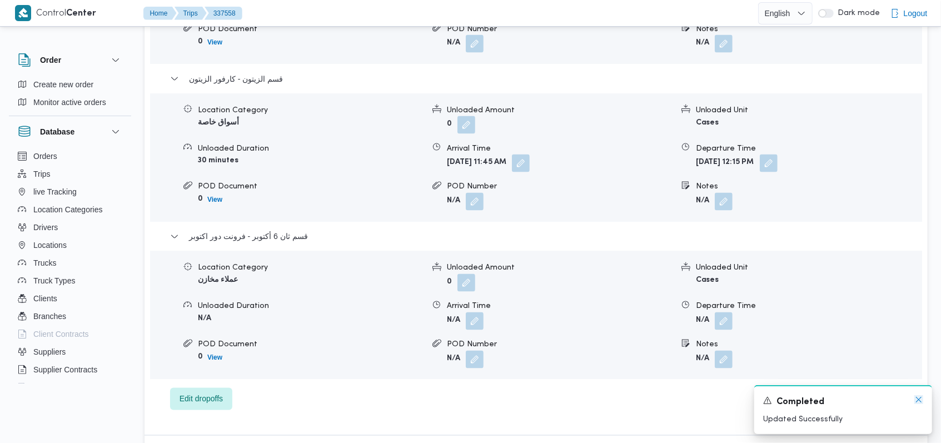
click at [916, 401] on icon "Dismiss toast" at bounding box center [918, 399] width 9 height 9
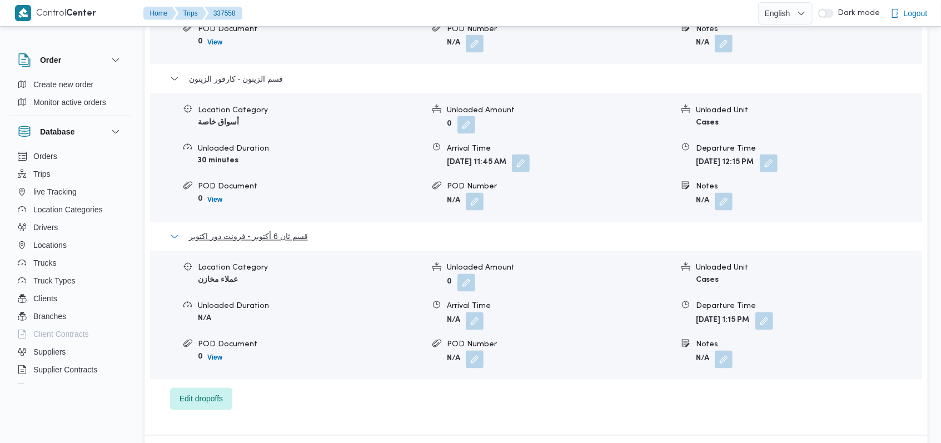
click at [285, 235] on span "قسم ثان 6 أكتوبر - فرونت دور اكتوبر" at bounding box center [248, 236] width 119 height 13
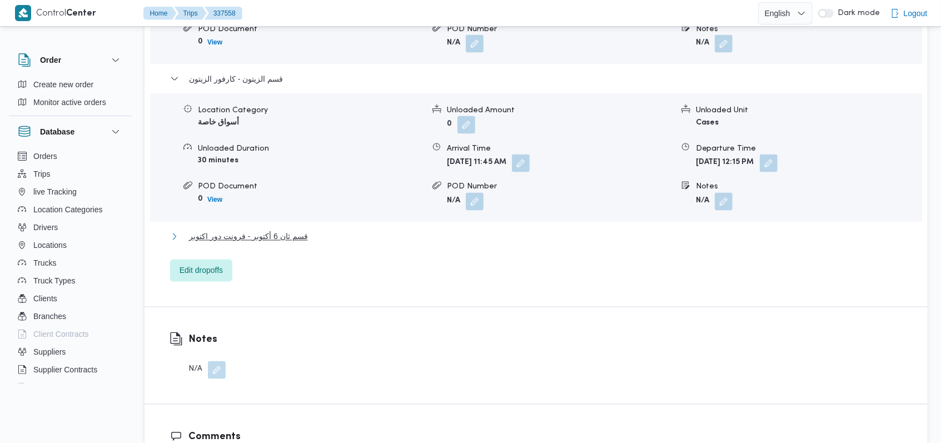
scroll to position [1112, 0]
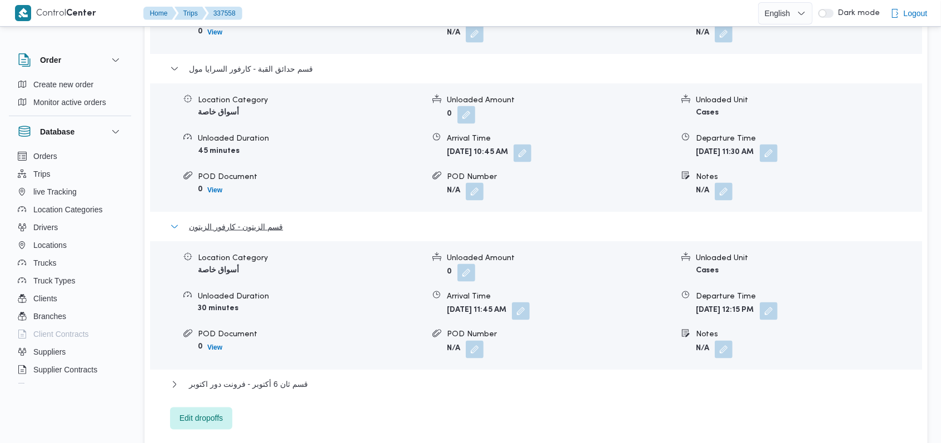
click at [272, 228] on span "قسم الزيتون - كارفور الزيتون" at bounding box center [236, 226] width 94 height 13
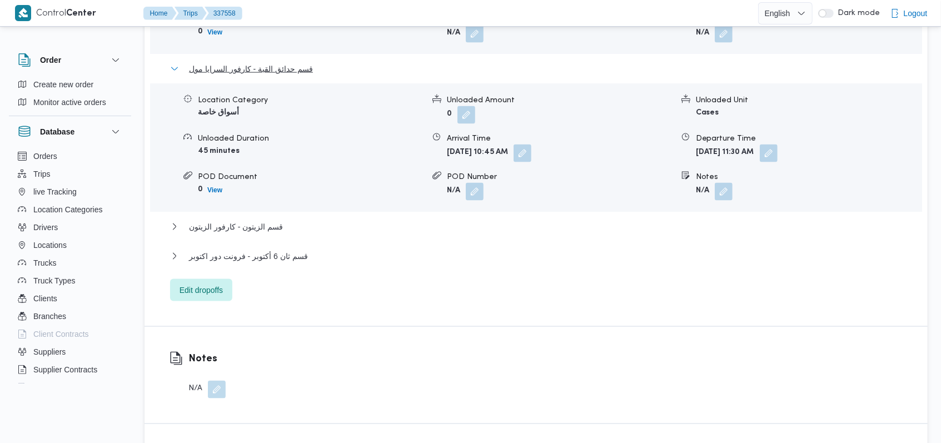
click at [278, 68] on span "قسم حدائق القبة - كارفور السرايا مول" at bounding box center [251, 68] width 124 height 13
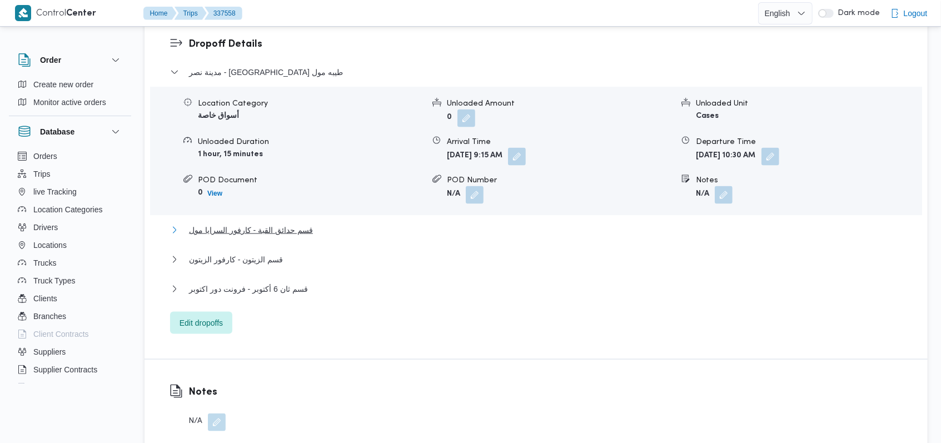
scroll to position [889, 0]
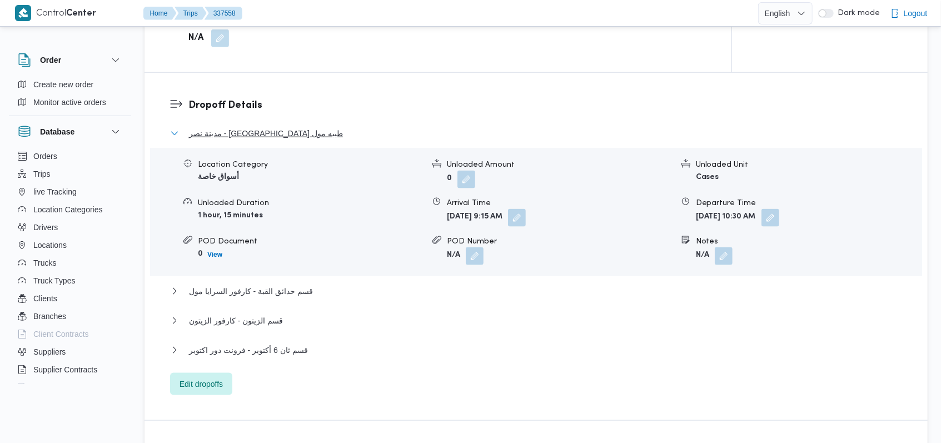
click at [272, 137] on span "مدينة نصر - كارفور طيبه مول" at bounding box center [266, 133] width 154 height 13
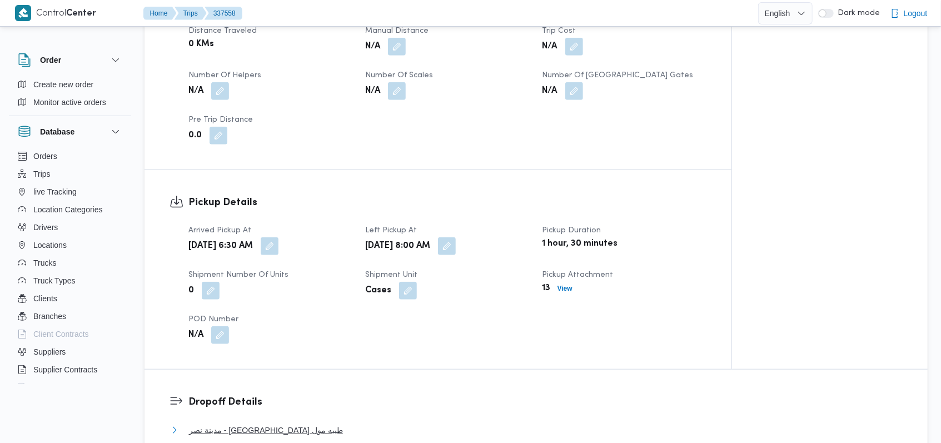
scroll to position [445, 0]
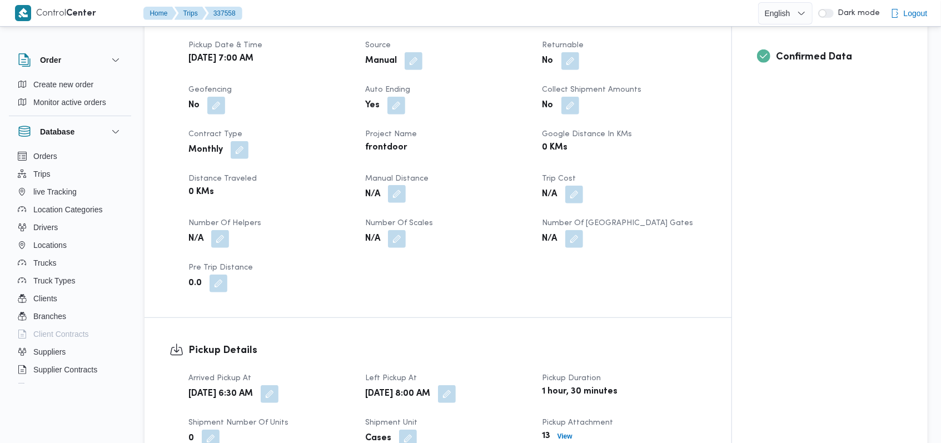
click at [395, 199] on button "button" at bounding box center [397, 194] width 18 height 18
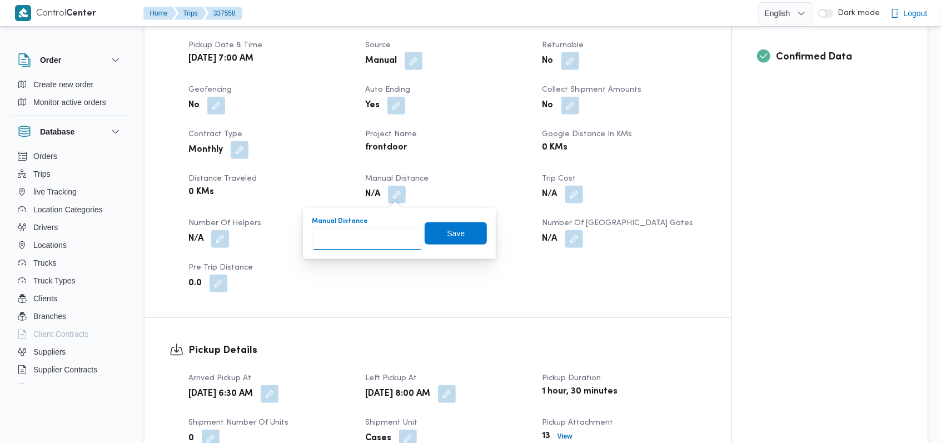
click at [336, 242] on input "Manual Distance" at bounding box center [367, 239] width 111 height 22
type input "133"
click at [427, 232] on span "Save" at bounding box center [456, 233] width 62 height 22
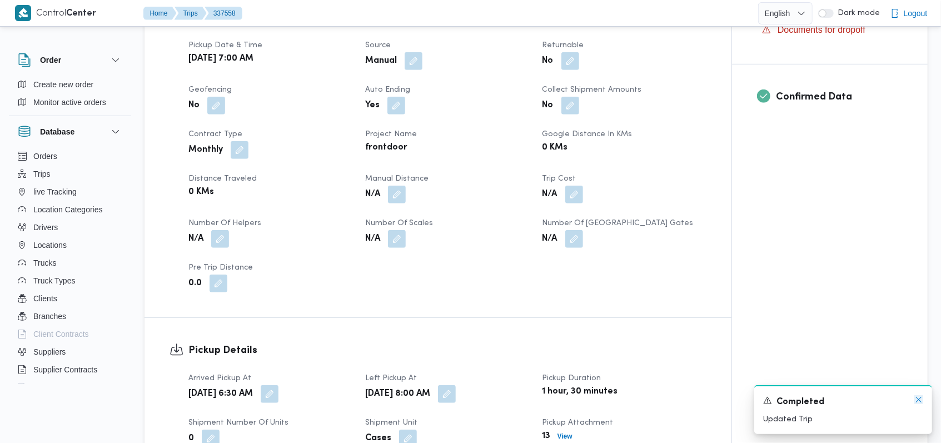
click at [922, 399] on icon "Dismiss toast" at bounding box center [918, 399] width 9 height 9
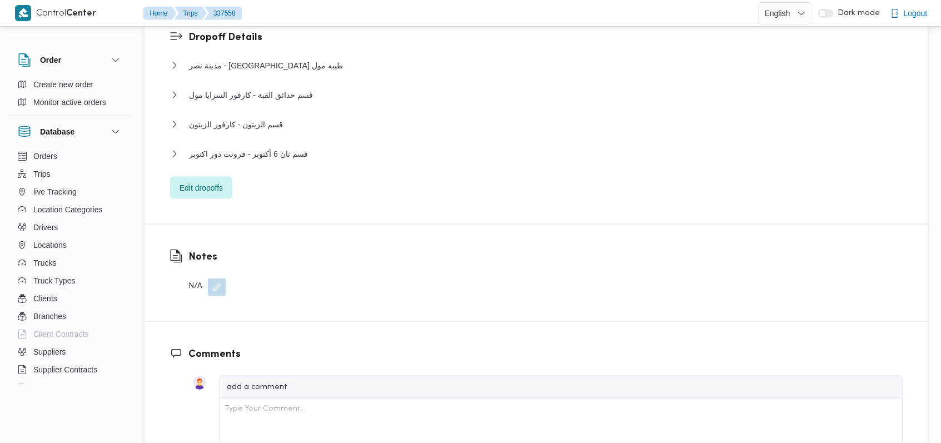
scroll to position [963, 0]
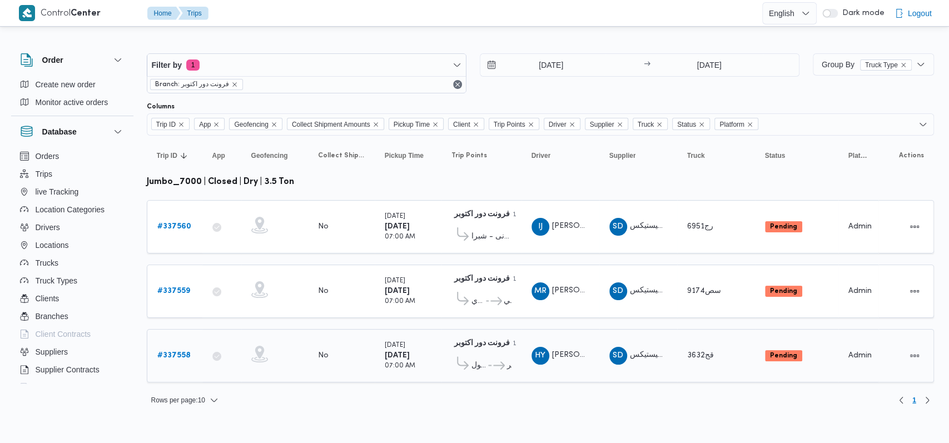
click at [172, 352] on b "# 337558" at bounding box center [173, 355] width 33 height 7
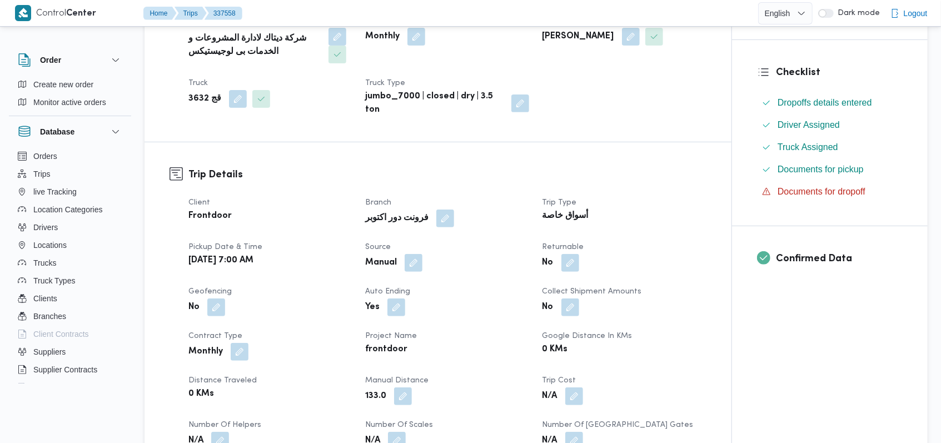
scroll to position [519, 0]
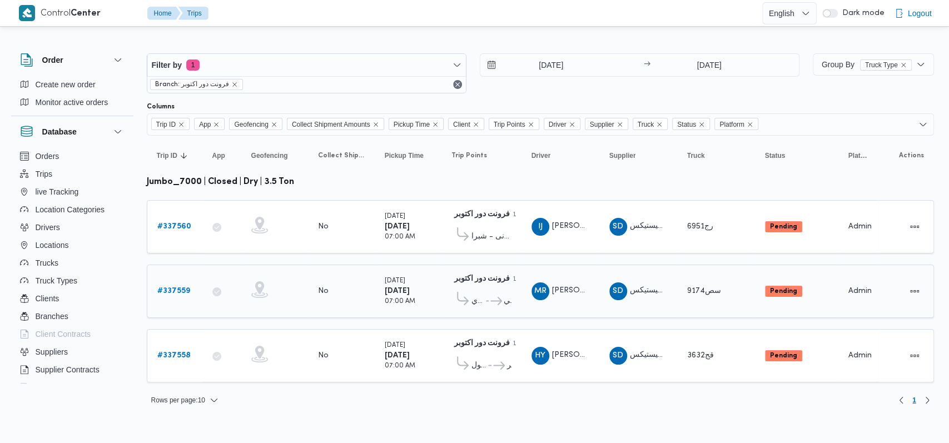
click at [180, 287] on b "# 337559" at bounding box center [173, 290] width 33 height 7
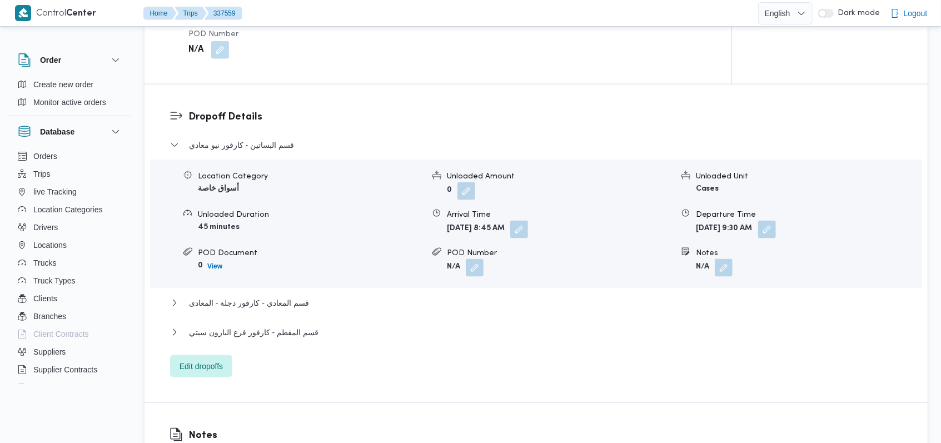
scroll to position [963, 0]
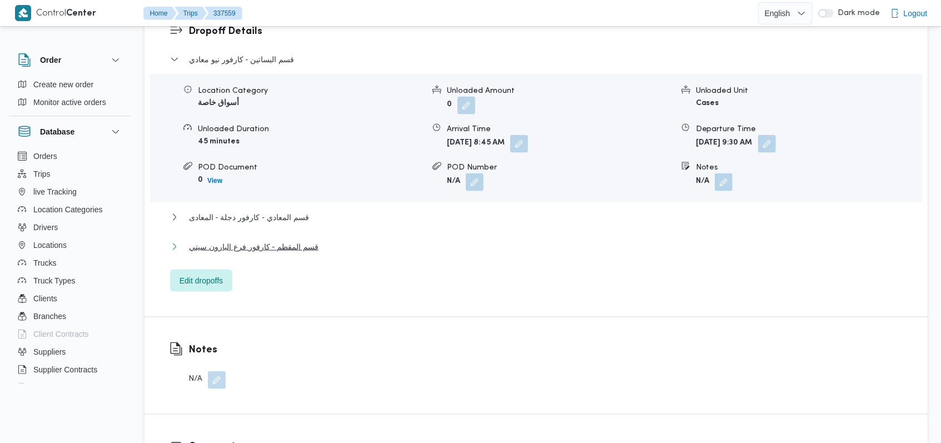
click at [307, 245] on span "قسم المقطم - كارفور فرع البارون سيتي" at bounding box center [254, 246] width 130 height 13
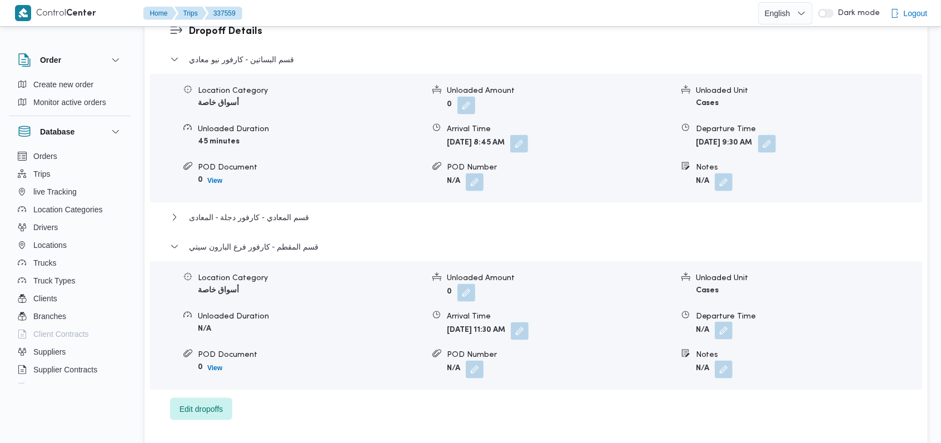
click at [727, 331] on button "button" at bounding box center [724, 331] width 18 height 18
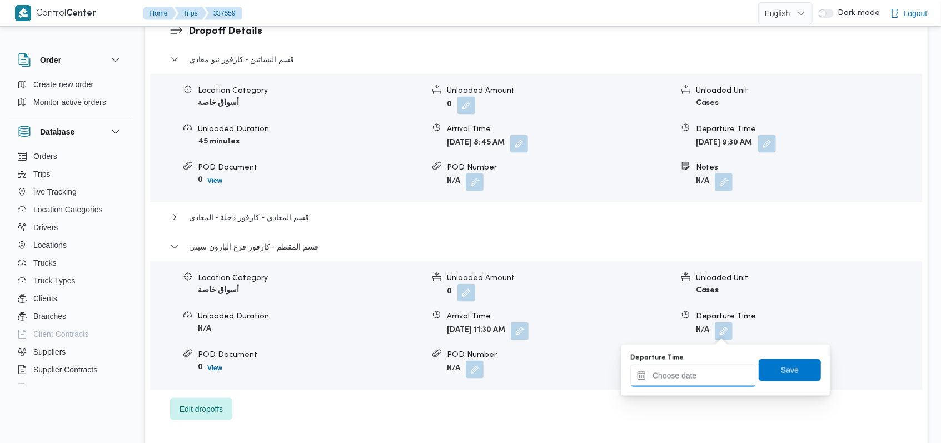
click at [714, 371] on input "Departure Time" at bounding box center [693, 376] width 126 height 22
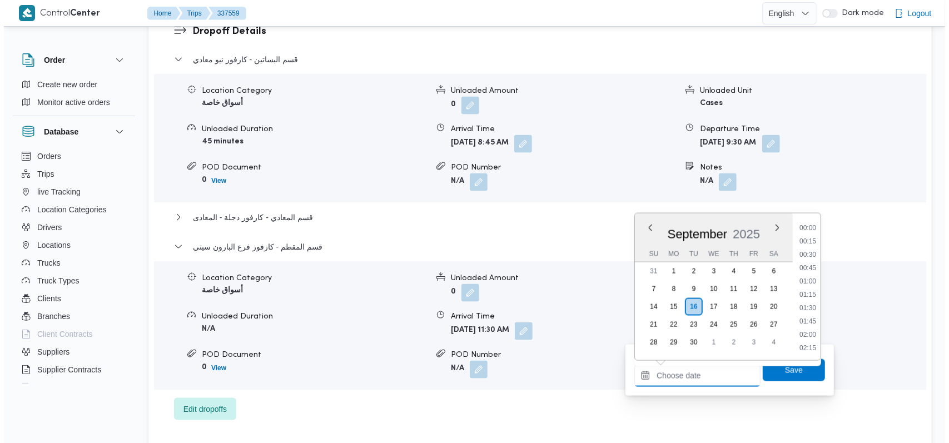
scroll to position [666, 0]
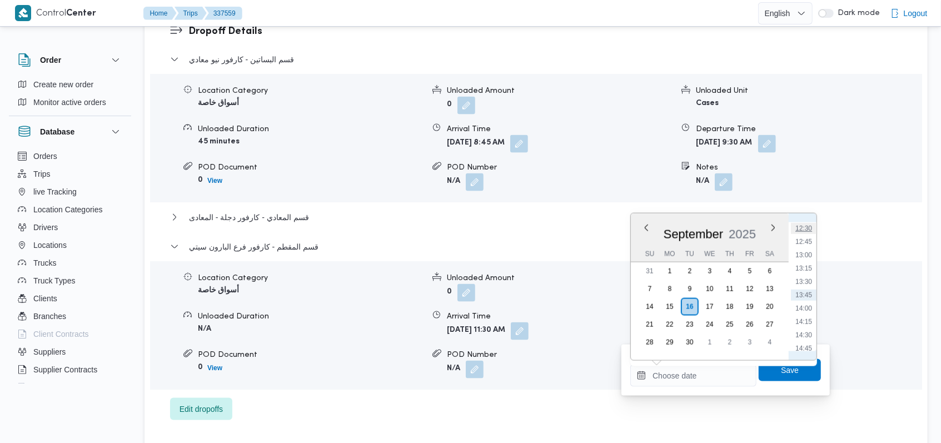
click at [808, 230] on li "12:30" at bounding box center [804, 228] width 26 height 11
type input "16/09/2025 12:30"
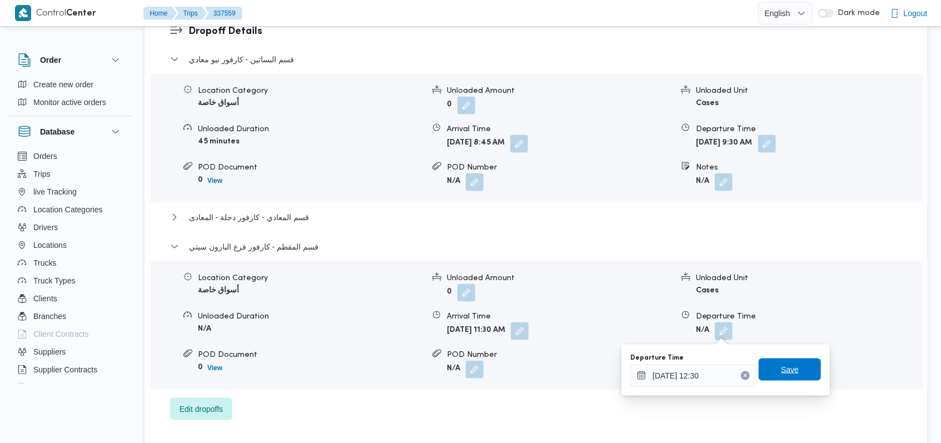
click at [802, 362] on span "Save" at bounding box center [790, 370] width 62 height 22
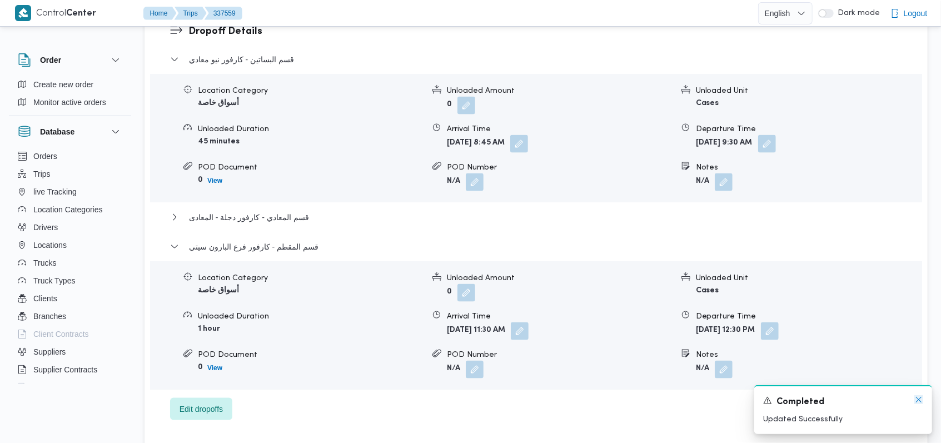
click at [921, 401] on icon "Dismiss toast" at bounding box center [918, 399] width 9 height 9
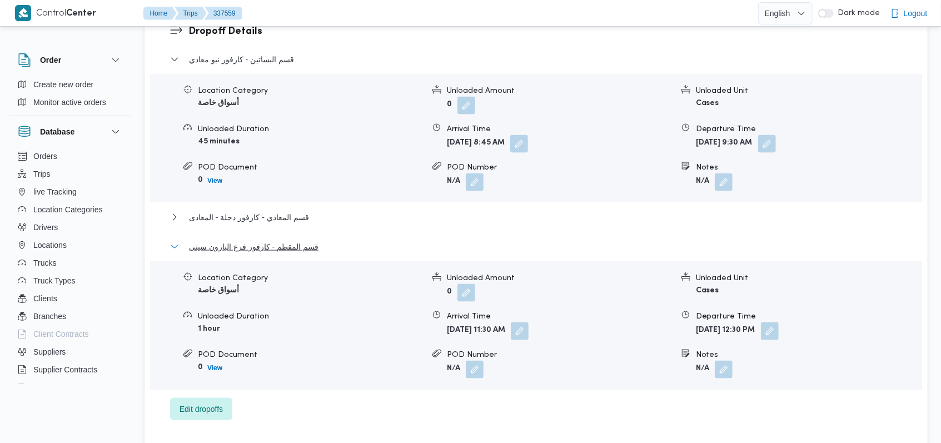
click at [282, 245] on span "قسم المقطم - كارفور فرع البارون سيتي" at bounding box center [254, 246] width 130 height 13
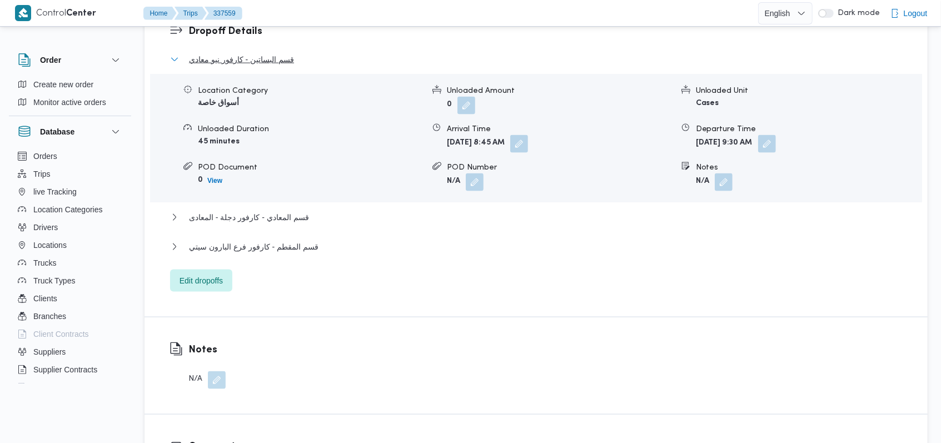
click at [267, 59] on span "قسم البساتين - كارفور نيو معادي" at bounding box center [241, 59] width 105 height 13
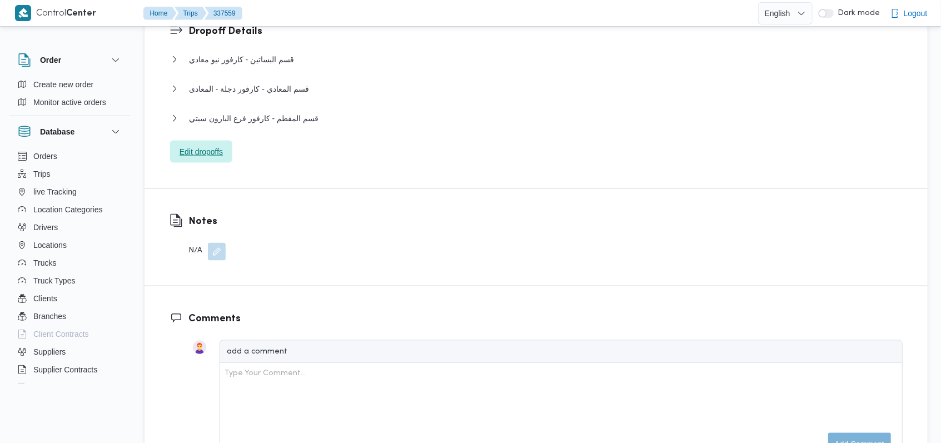
click at [209, 156] on span "Edit dropoffs" at bounding box center [201, 151] width 43 height 13
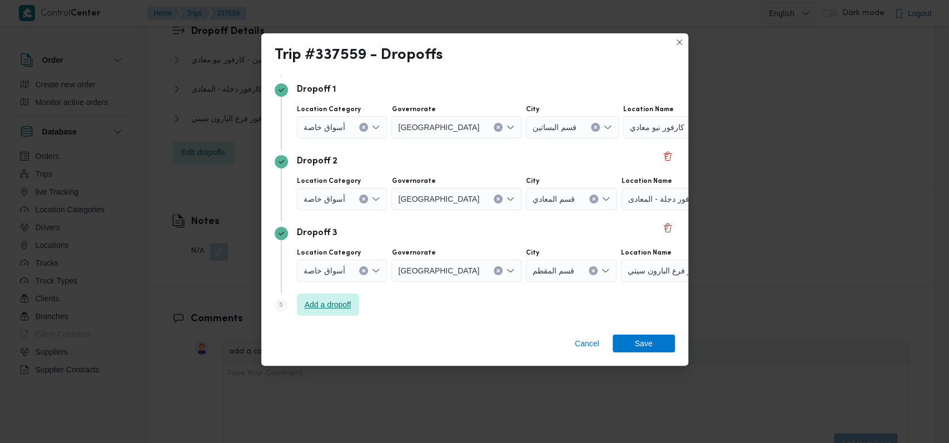
click at [351, 299] on span "Add a dropoff" at bounding box center [328, 304] width 47 height 13
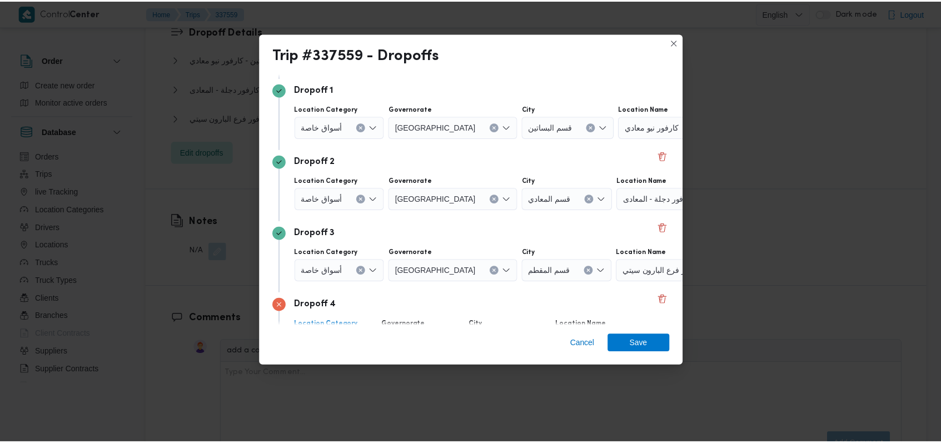
scroll to position [143, 0]
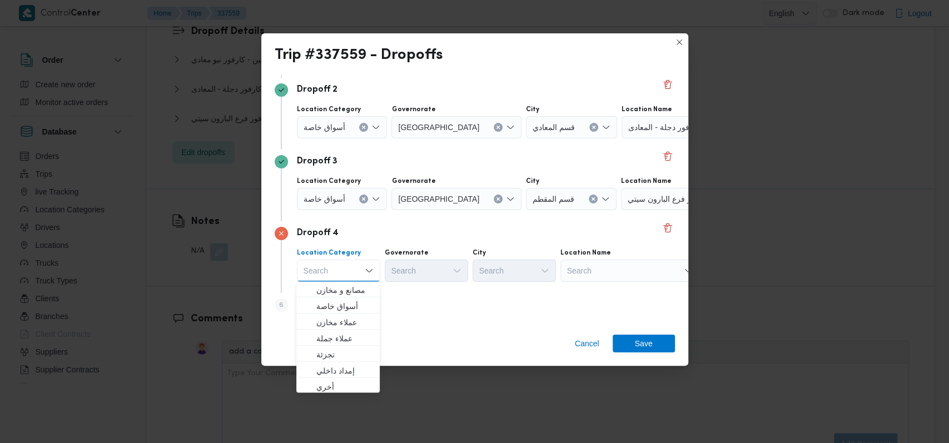
click at [609, 274] on div "Search" at bounding box center [629, 271] width 139 height 22
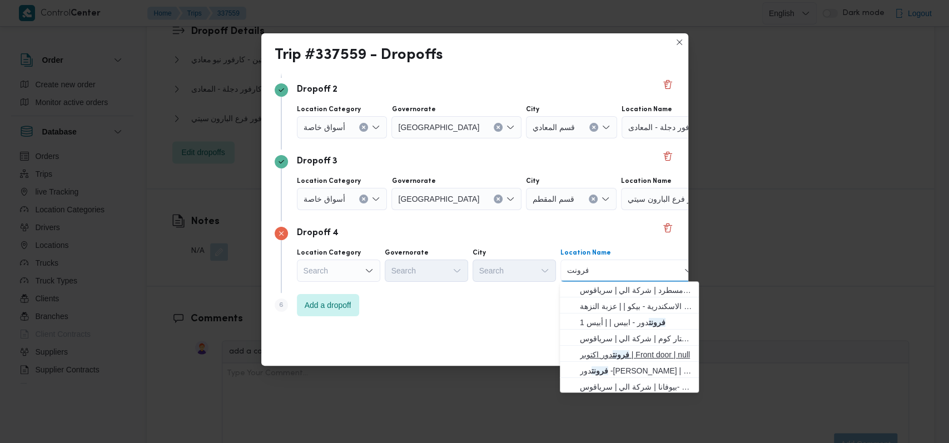
type input "فرونت"
click at [623, 352] on mark "فرونت" at bounding box center [621, 354] width 17 height 9
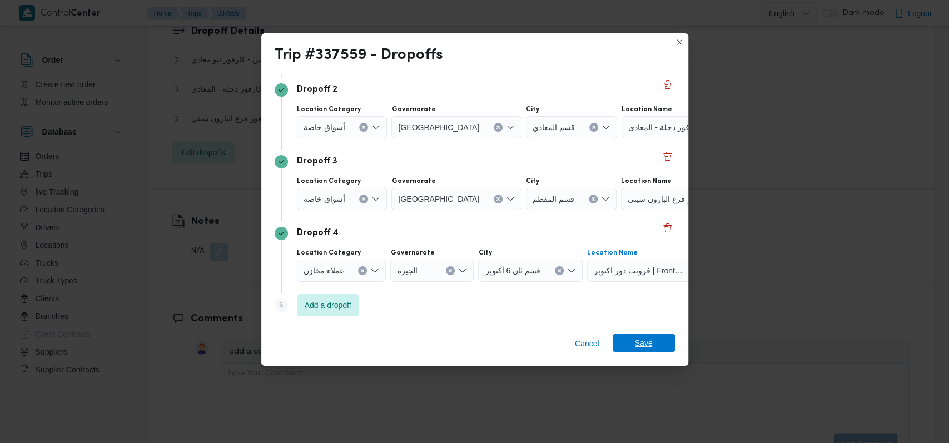
click at [642, 339] on span "Save" at bounding box center [644, 343] width 18 height 18
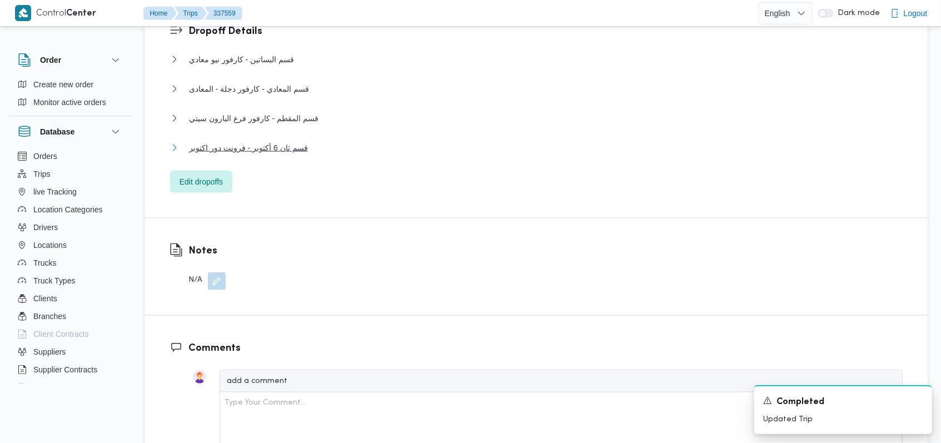
click at [294, 150] on span "قسم ثان 6 أكتوبر - فرونت دور اكتوبر" at bounding box center [248, 147] width 119 height 13
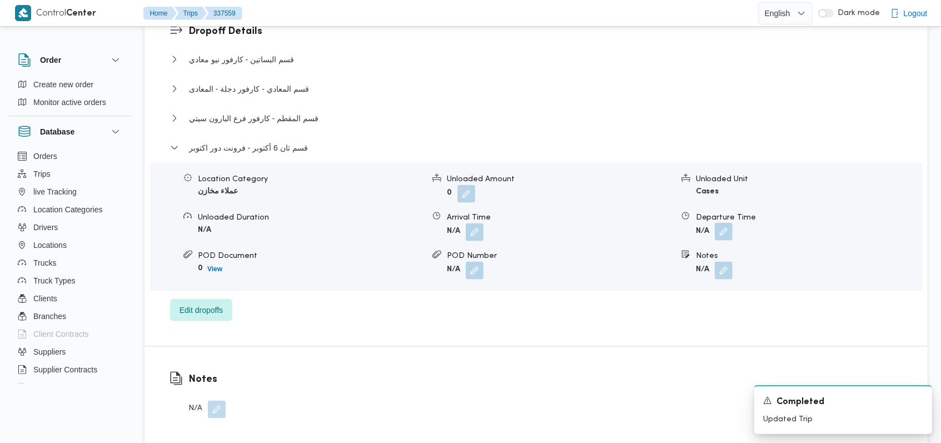
click at [730, 233] on button "button" at bounding box center [724, 232] width 18 height 18
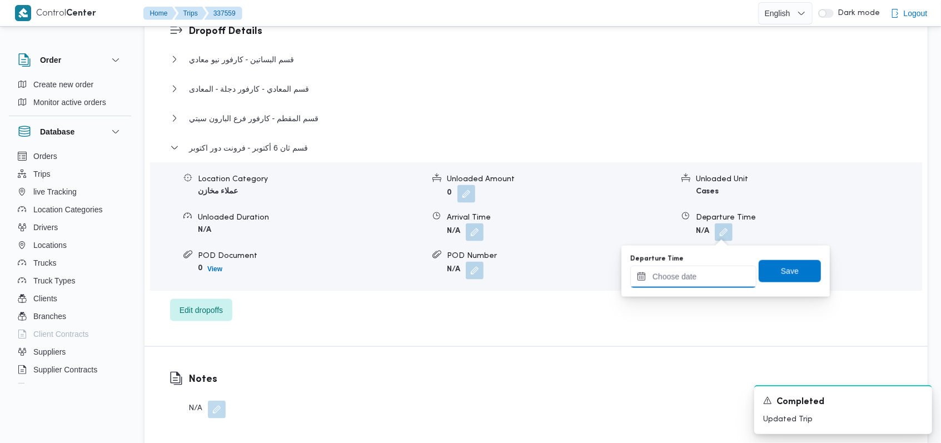
click at [703, 276] on input "Departure Time" at bounding box center [693, 277] width 126 height 22
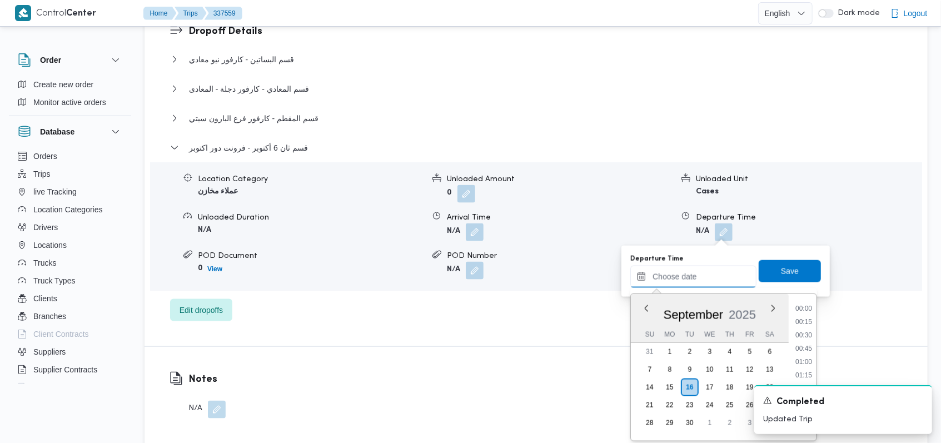
scroll to position [666, 0]
click at [811, 361] on li "13:30" at bounding box center [804, 362] width 26 height 11
type input "16/09/2025 13:30"
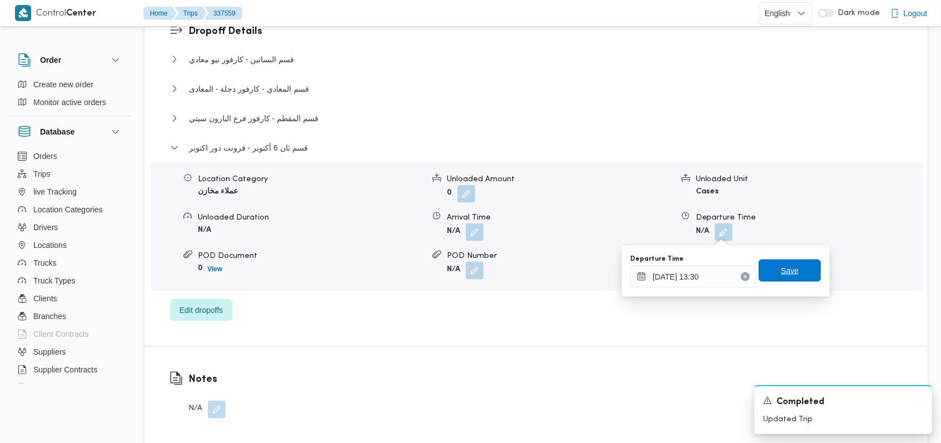
click at [800, 265] on span "Save" at bounding box center [790, 271] width 62 height 22
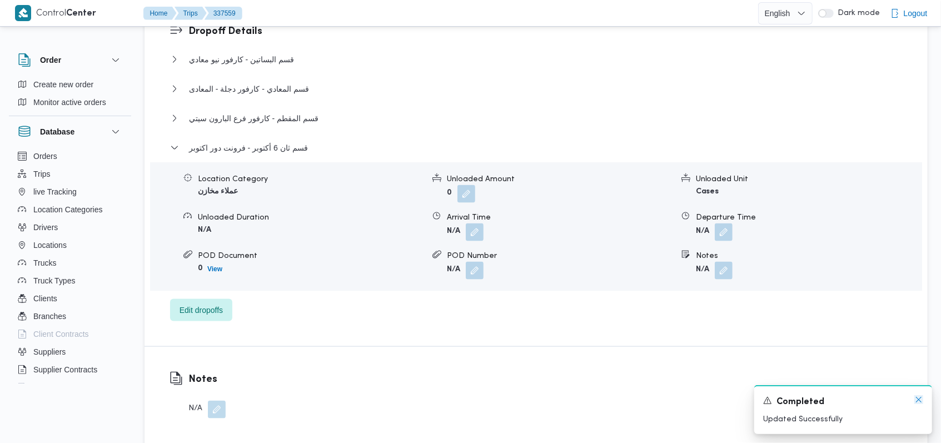
click at [918, 401] on icon "Dismiss toast" at bounding box center [919, 400] width 6 height 6
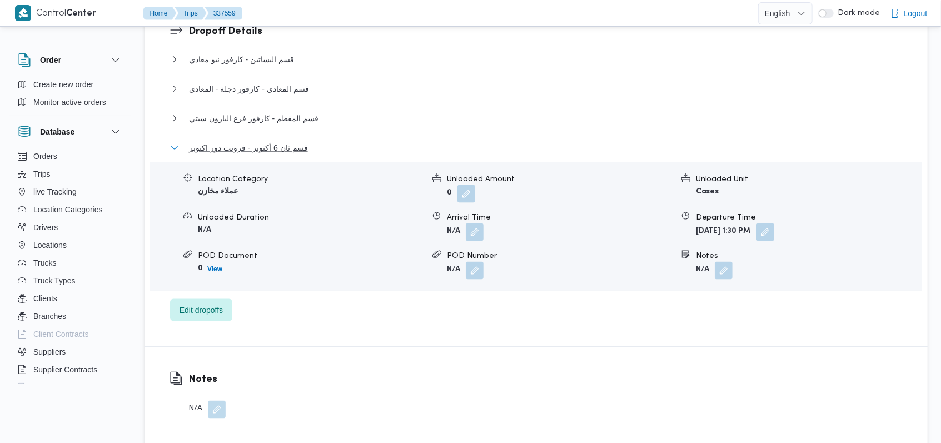
click at [280, 147] on span "قسم ثان 6 أكتوبر - فرونت دور اكتوبر" at bounding box center [248, 147] width 119 height 13
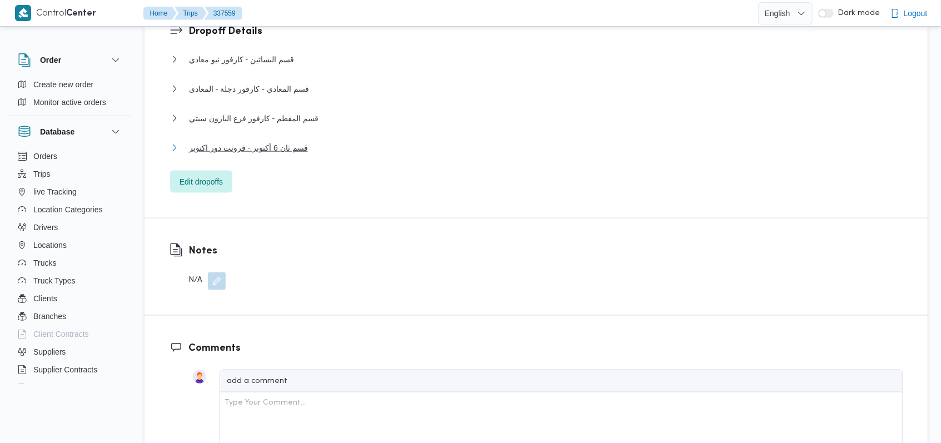
click at [289, 141] on span "قسم ثان 6 أكتوبر - فرونت دور اكتوبر" at bounding box center [248, 147] width 119 height 13
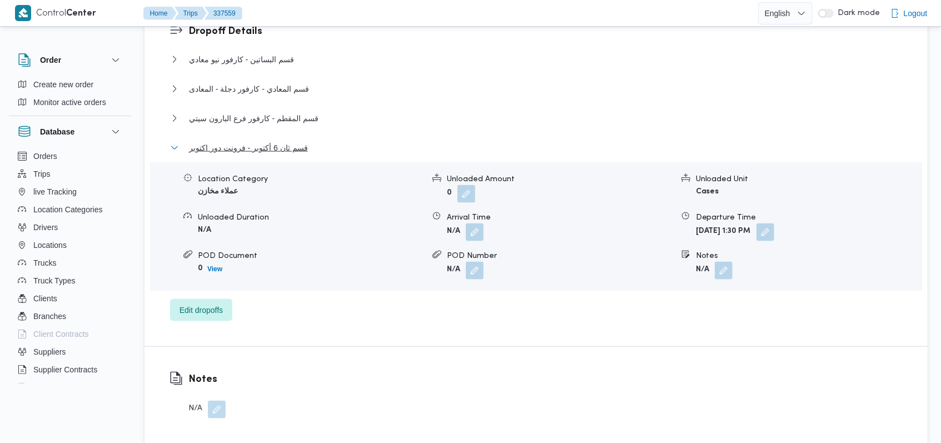
click at [289, 141] on span "قسم ثان 6 أكتوبر - فرونت دور اكتوبر" at bounding box center [248, 147] width 119 height 13
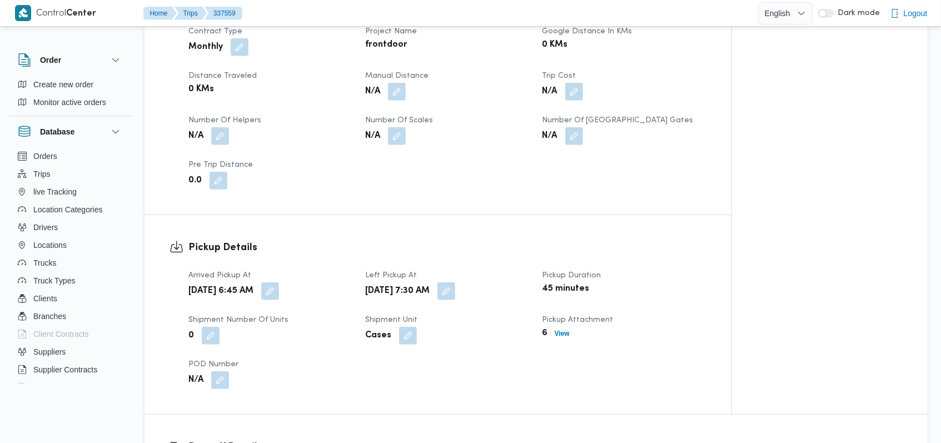
scroll to position [519, 0]
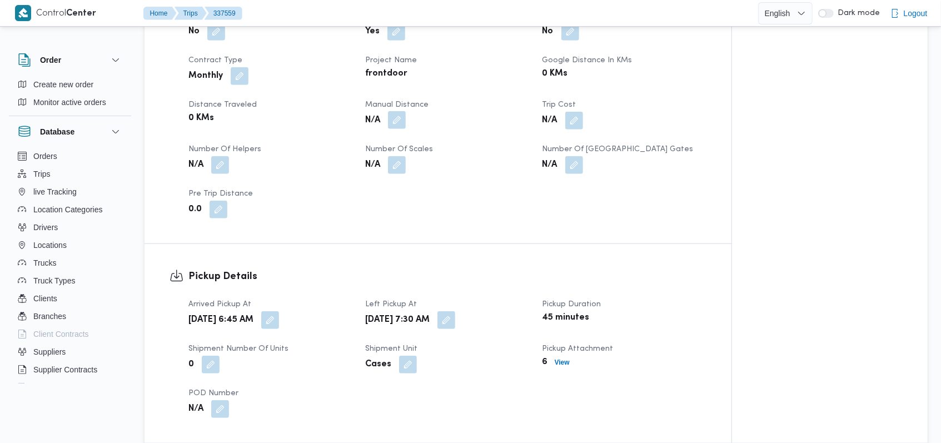
click at [394, 125] on button "button" at bounding box center [397, 120] width 18 height 18
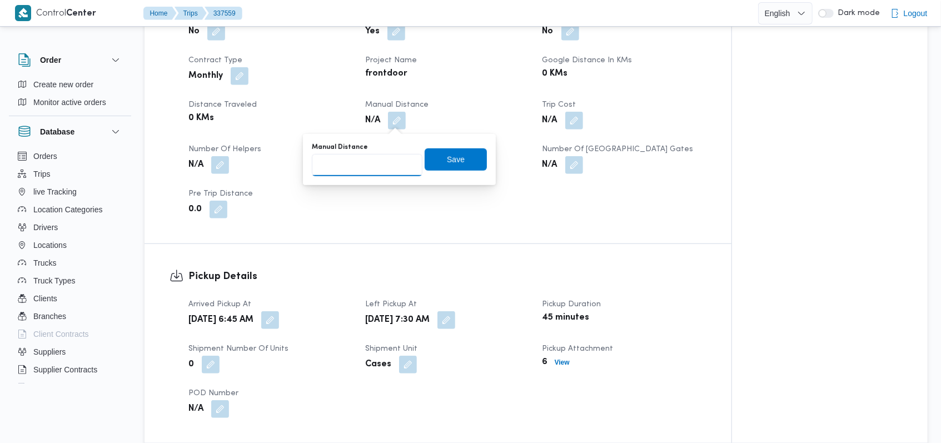
click at [369, 164] on input "Manual Distance" at bounding box center [367, 165] width 111 height 22
type input "125"
click at [425, 167] on span "Save" at bounding box center [456, 159] width 62 height 22
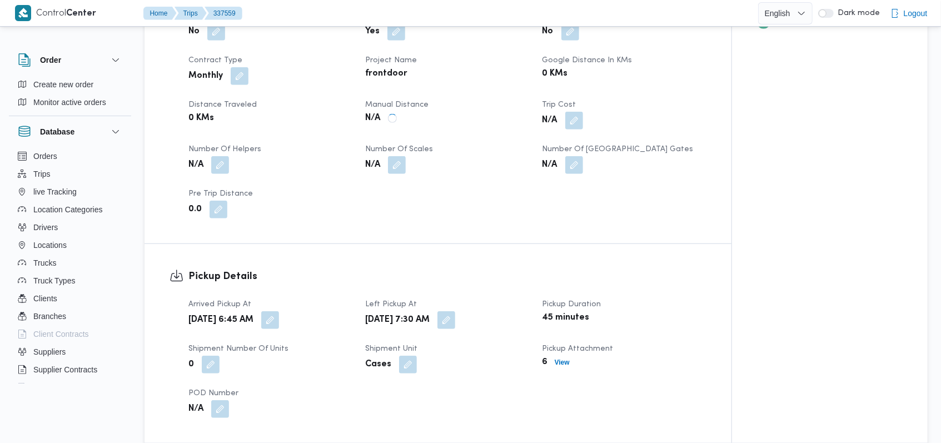
scroll to position [963, 0]
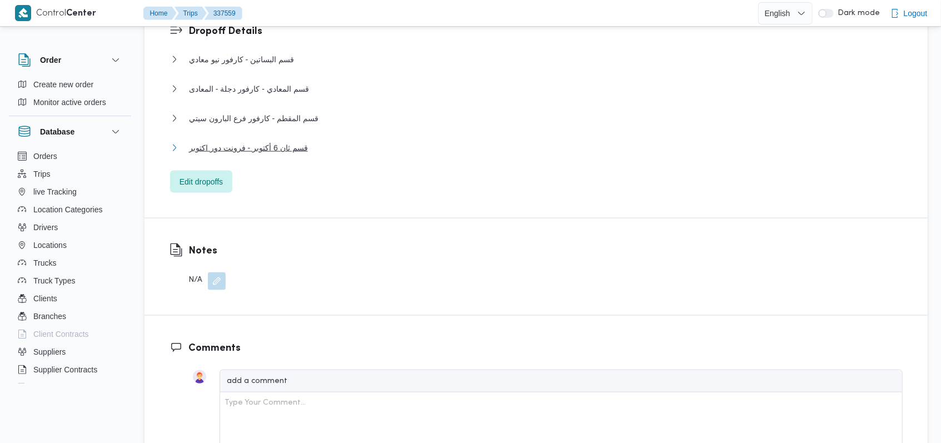
click at [266, 141] on span "قسم ثان 6 أكتوبر - فرونت دور اكتوبر" at bounding box center [248, 147] width 119 height 13
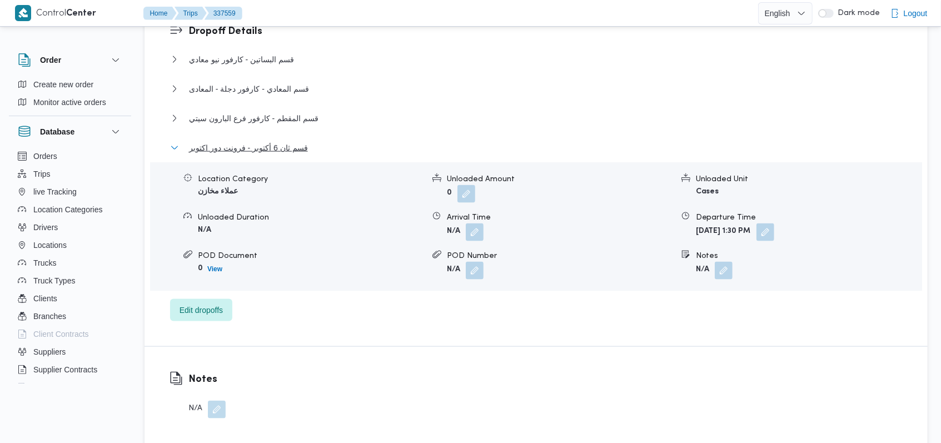
click at [266, 141] on span "قسم ثان 6 أكتوبر - فرونت دور اكتوبر" at bounding box center [248, 147] width 119 height 13
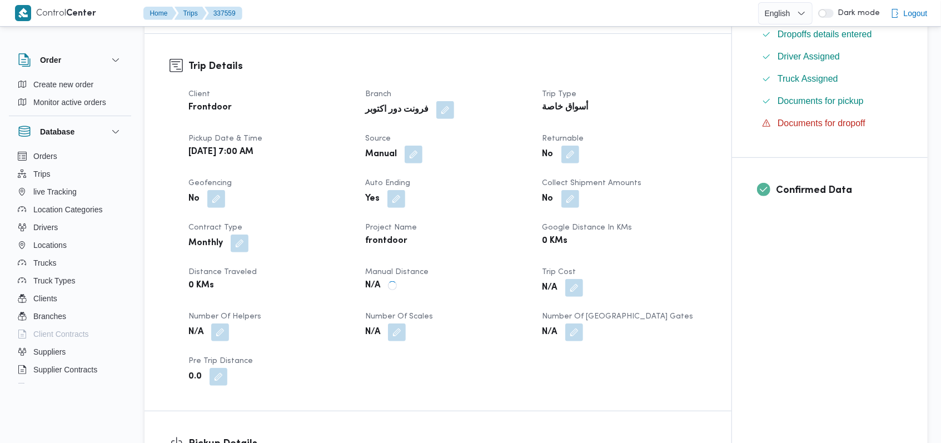
scroll to position [519, 0]
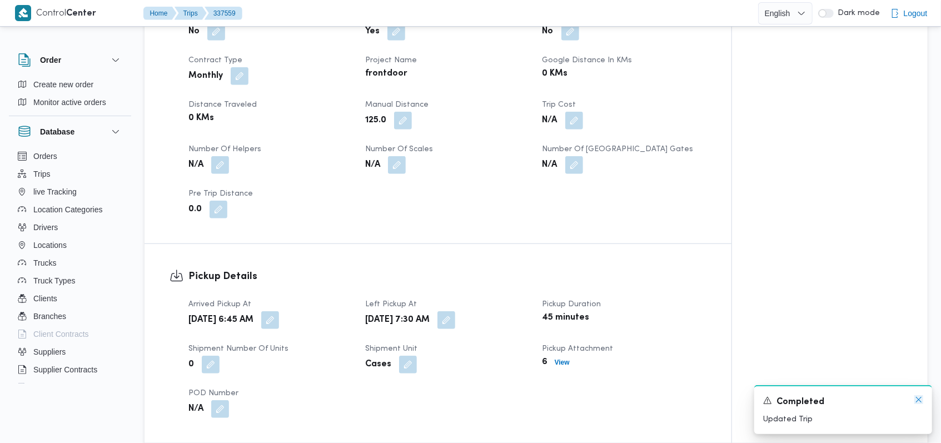
click at [919, 403] on icon "Dismiss toast" at bounding box center [918, 399] width 9 height 9
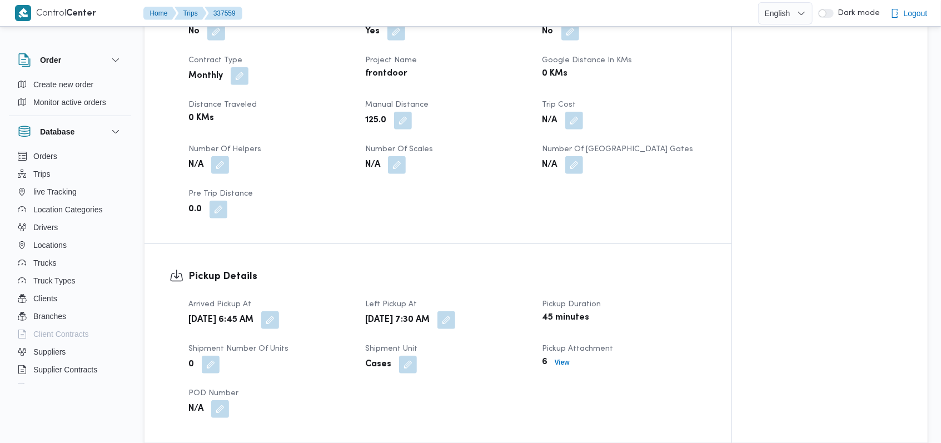
click at [403, 237] on div "Trip Details Client Frontdoor Branch فرونت دور اكتوبر Trip Type أسواق خاصة Pick…" at bounding box center [438, 55] width 587 height 377
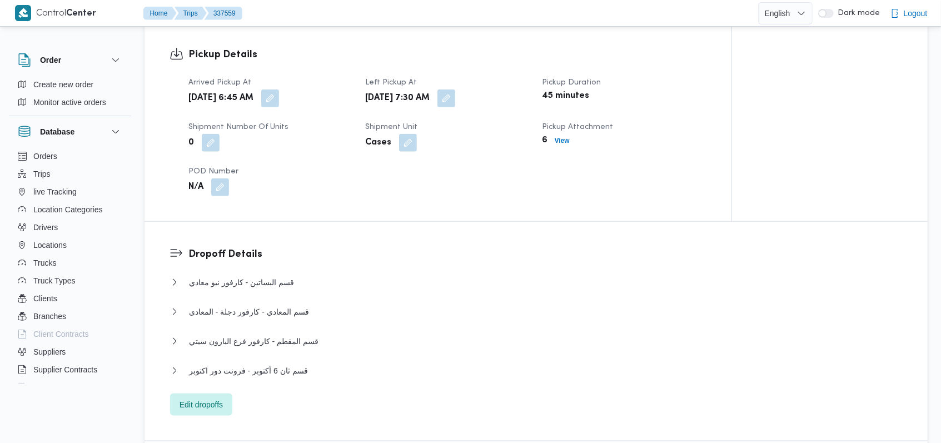
scroll to position [741, 0]
click at [300, 376] on span "قسم ثان 6 أكتوبر - فرونت دور اكتوبر" at bounding box center [248, 370] width 119 height 13
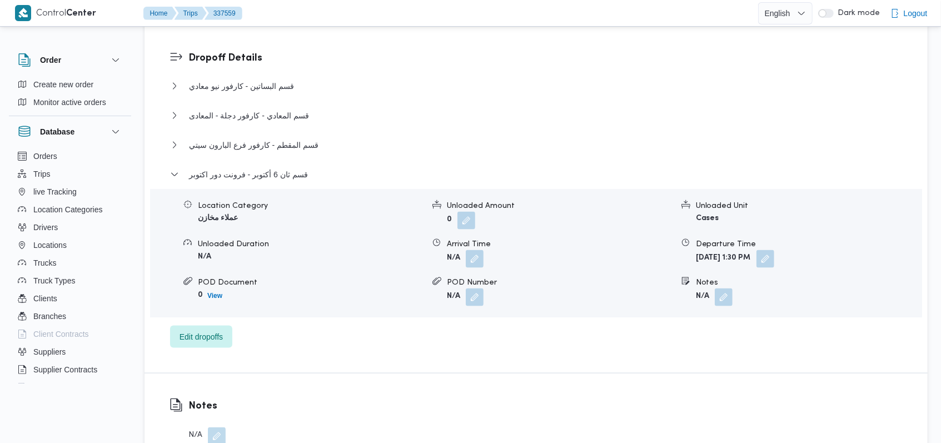
scroll to position [963, 0]
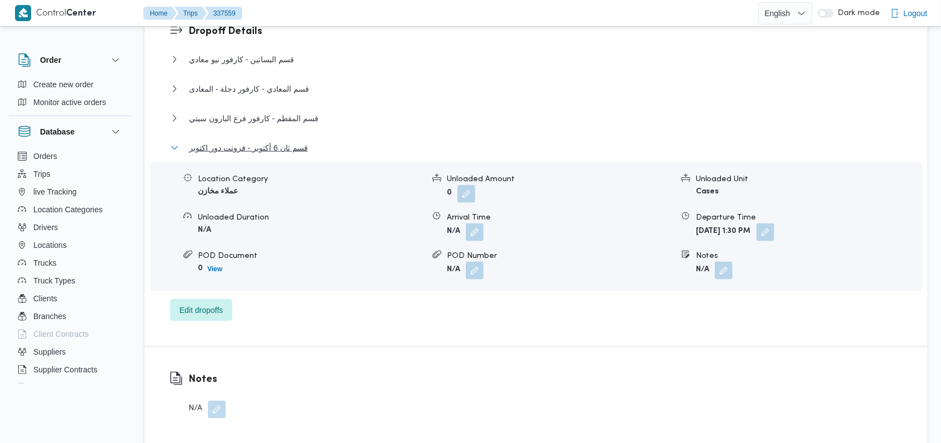
click at [290, 152] on span "قسم ثان 6 أكتوبر - فرونت دور اكتوبر" at bounding box center [248, 147] width 119 height 13
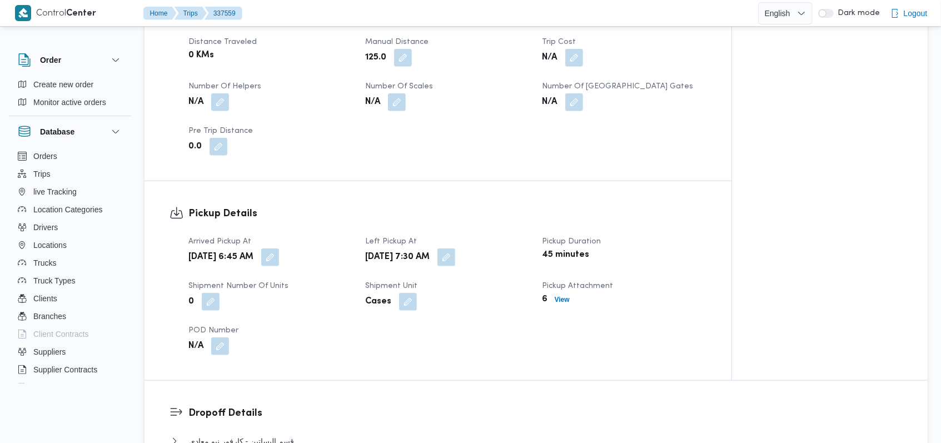
scroll to position [519, 0]
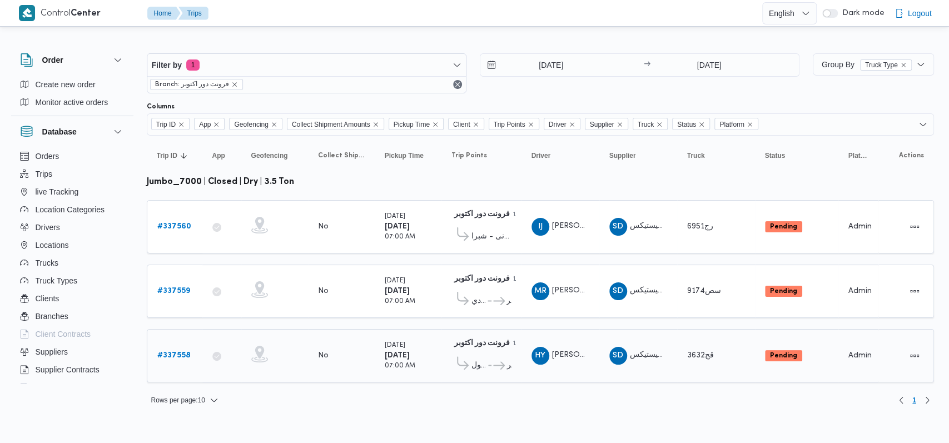
click at [180, 354] on b "# 337558" at bounding box center [173, 355] width 33 height 7
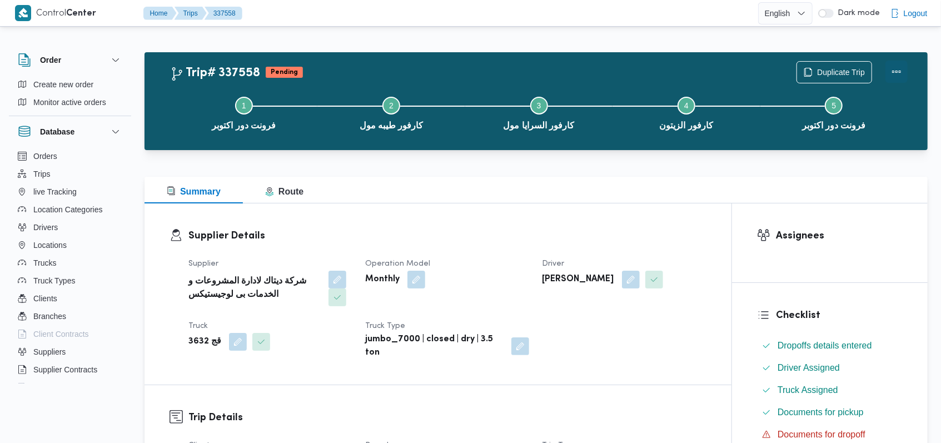
click at [898, 67] on button "Actions" at bounding box center [897, 72] width 22 height 22
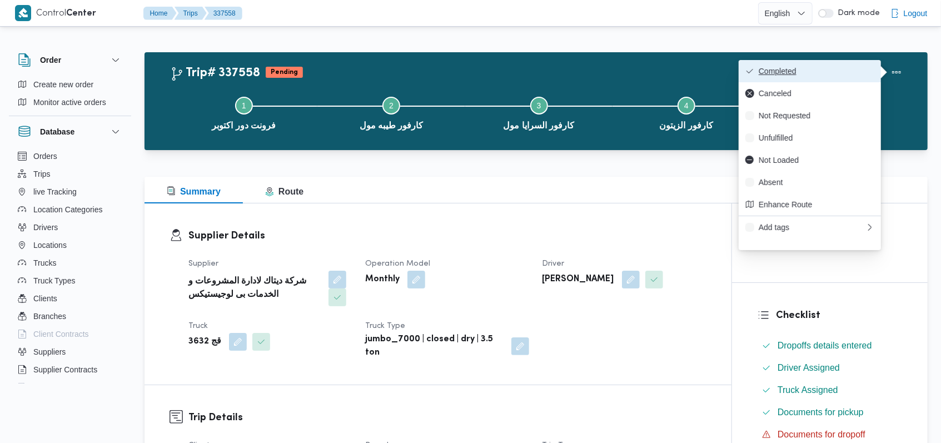
click at [872, 67] on span "Completed" at bounding box center [817, 71] width 116 height 9
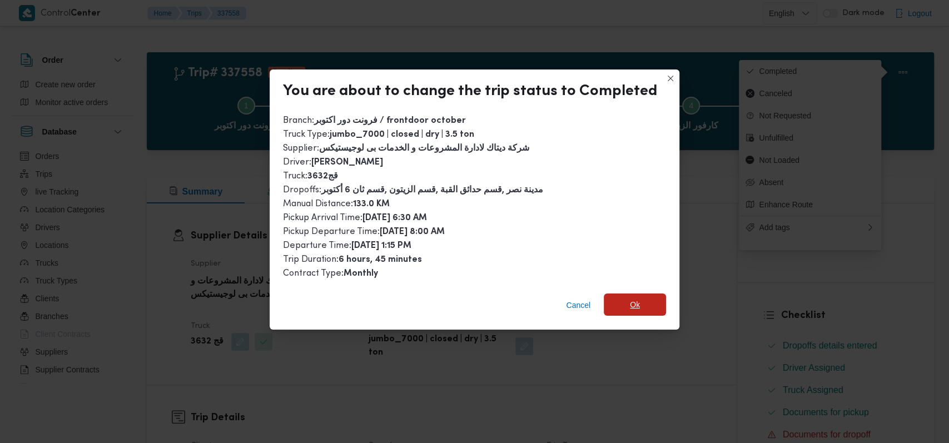
click at [633, 300] on span "Ok" at bounding box center [635, 304] width 10 height 13
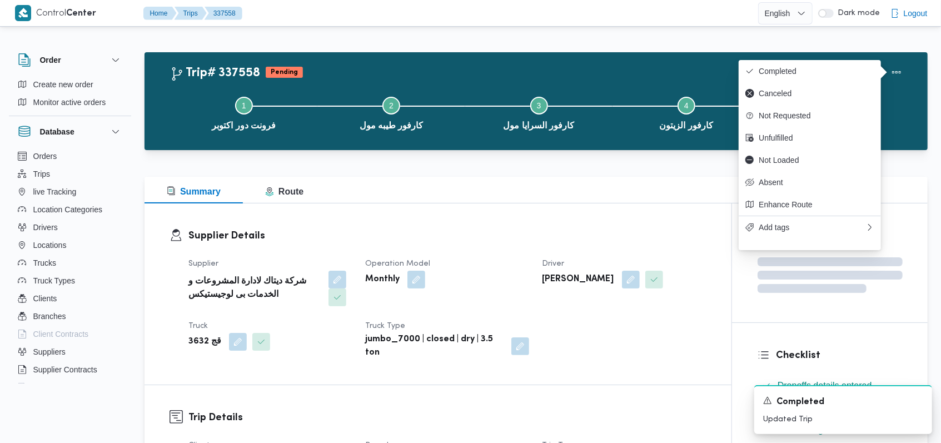
click at [501, 230] on h3 "Supplier Details" at bounding box center [447, 235] width 518 height 15
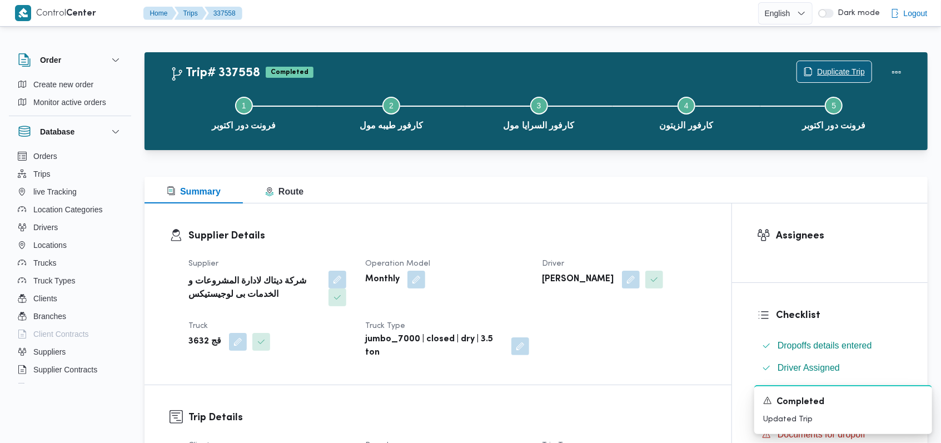
click at [840, 73] on span "Duplicate Trip" at bounding box center [841, 71] width 48 height 13
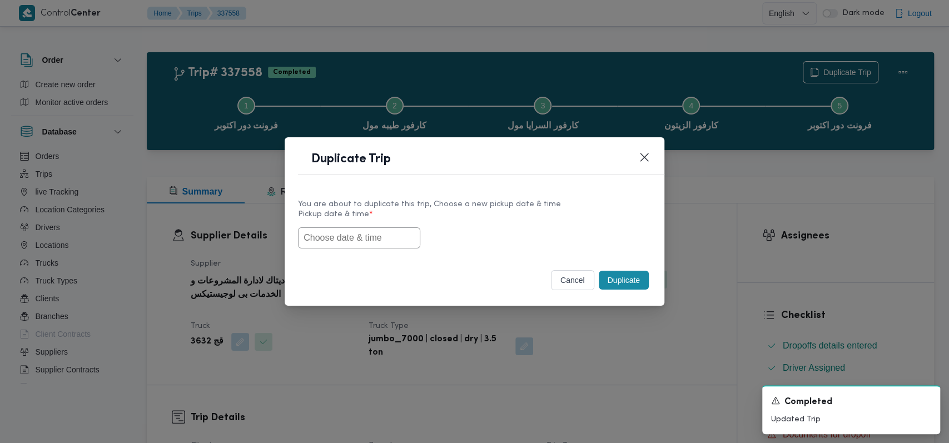
click at [320, 218] on label "Pickup date & time *" at bounding box center [474, 218] width 353 height 17
click at [334, 241] on input "text" at bounding box center [359, 237] width 122 height 21
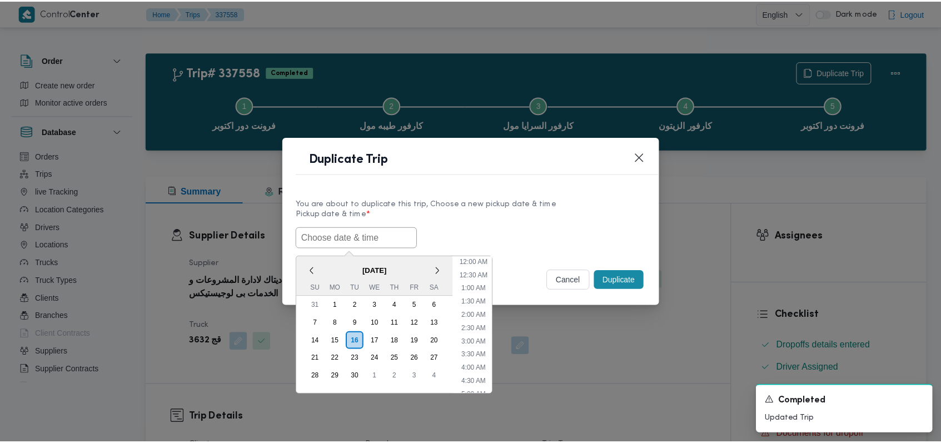
scroll to position [311, 0]
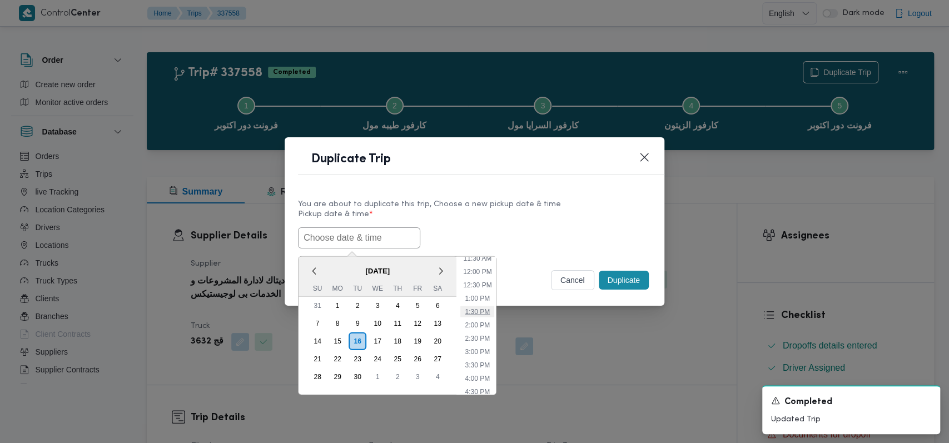
click at [477, 313] on li "1:30 PM" at bounding box center [477, 311] width 34 height 11
type input "16/09/2025 1:30PM"
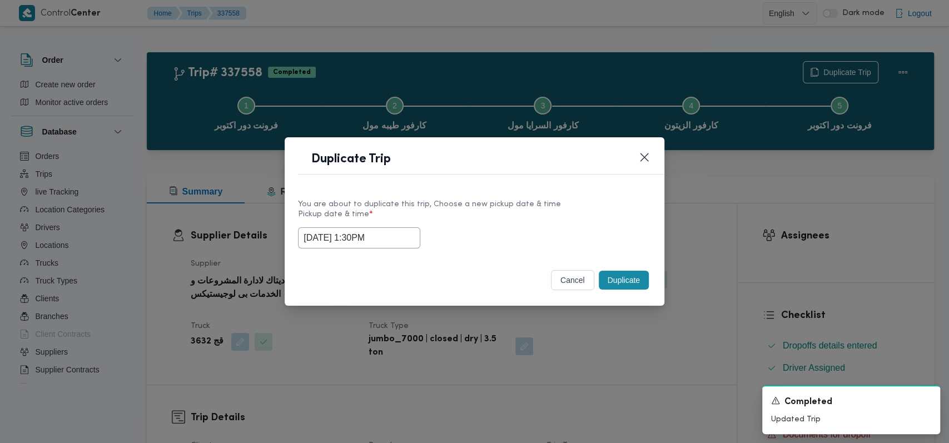
click at [635, 279] on button "Duplicate" at bounding box center [624, 280] width 50 height 19
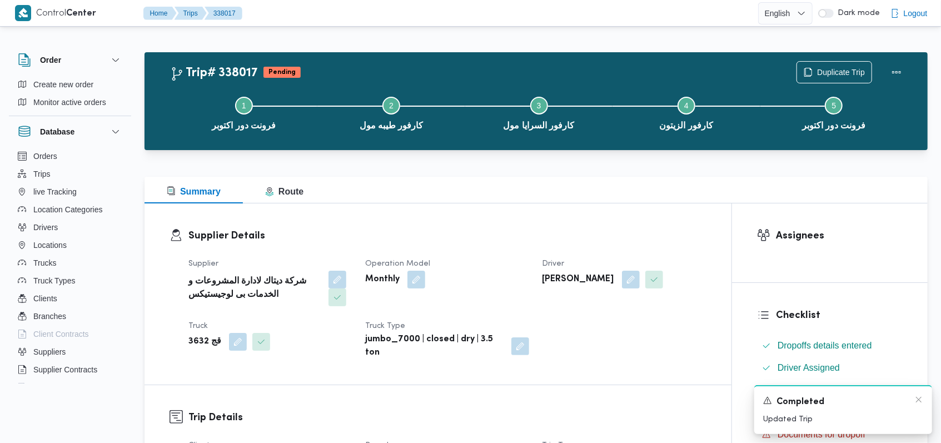
click at [917, 405] on div "Completed" at bounding box center [843, 402] width 160 height 14
click at [916, 399] on icon "Dismiss toast" at bounding box center [918, 399] width 9 height 9
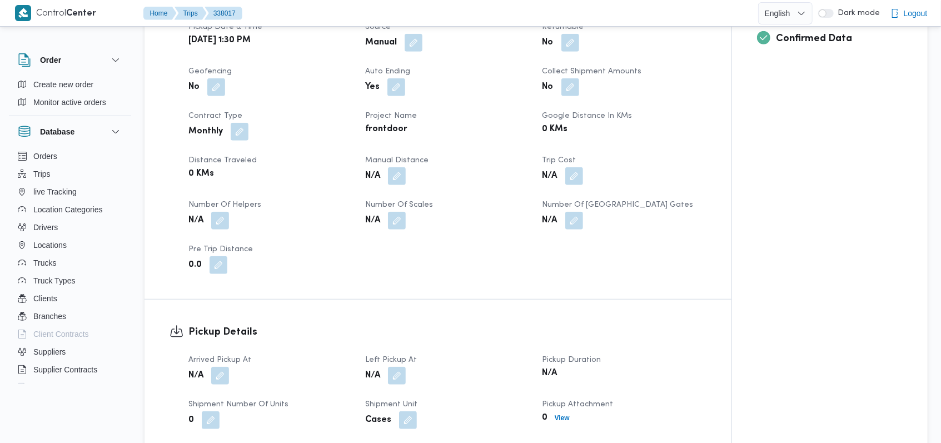
scroll to position [593, 0]
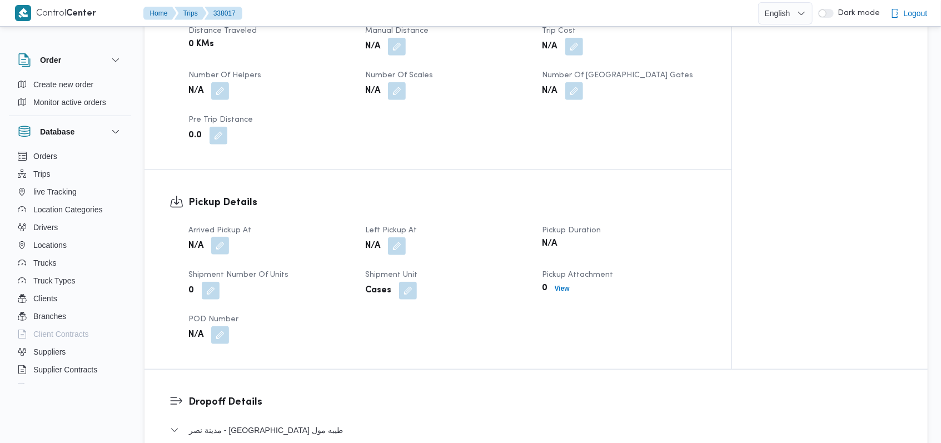
click at [218, 252] on button "button" at bounding box center [220, 246] width 18 height 18
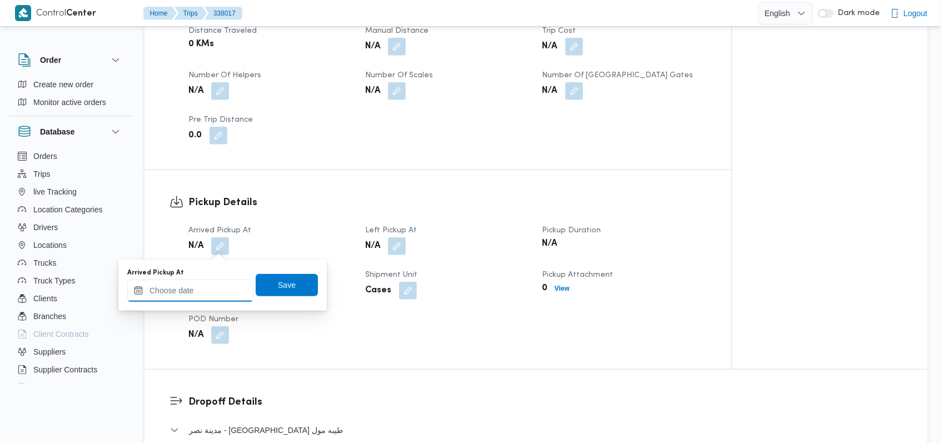
click at [207, 282] on div at bounding box center [190, 291] width 126 height 22
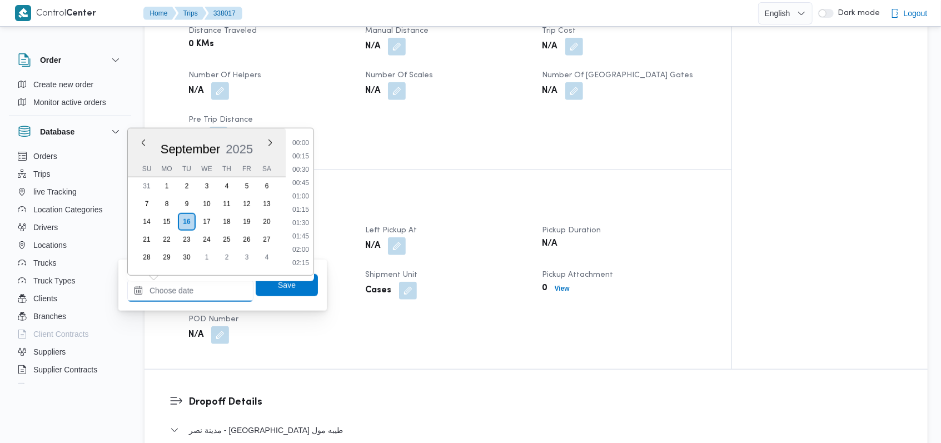
scroll to position [680, 0]
click at [302, 187] on li "13:30" at bounding box center [301, 183] width 26 height 11
type input "16/09/2025 13:30"
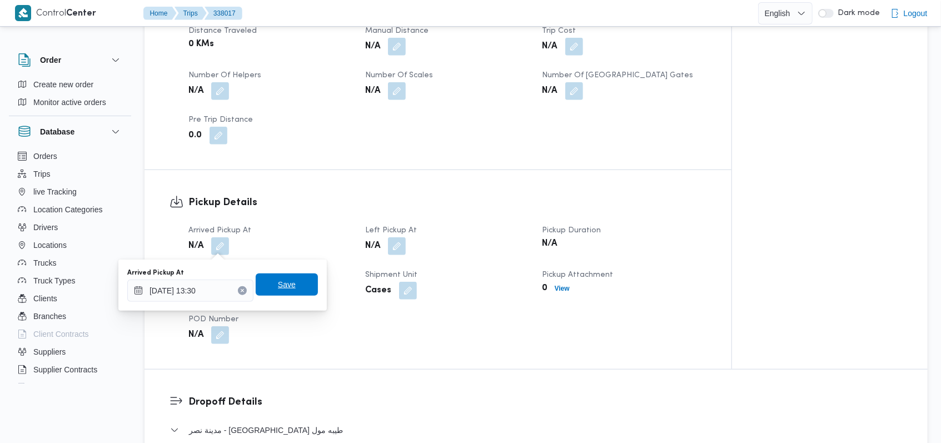
click at [281, 290] on span "Save" at bounding box center [287, 284] width 18 height 13
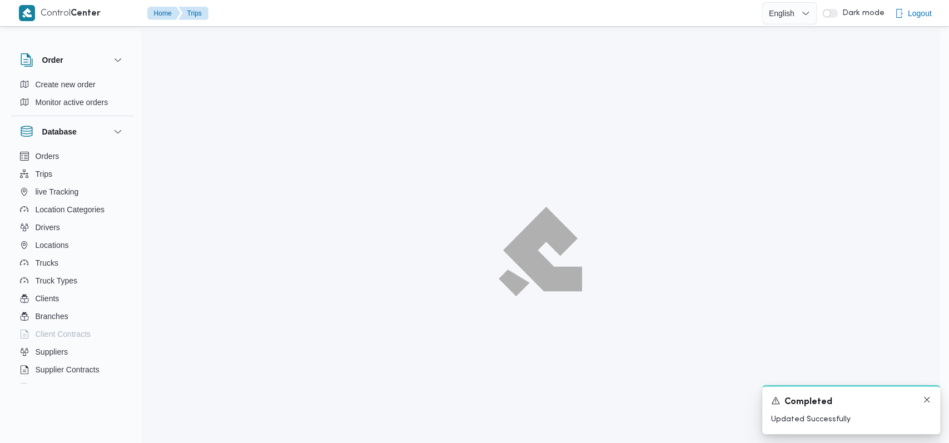
click at [925, 402] on div "A new notification appears Completed Updated Successfully" at bounding box center [851, 409] width 178 height 49
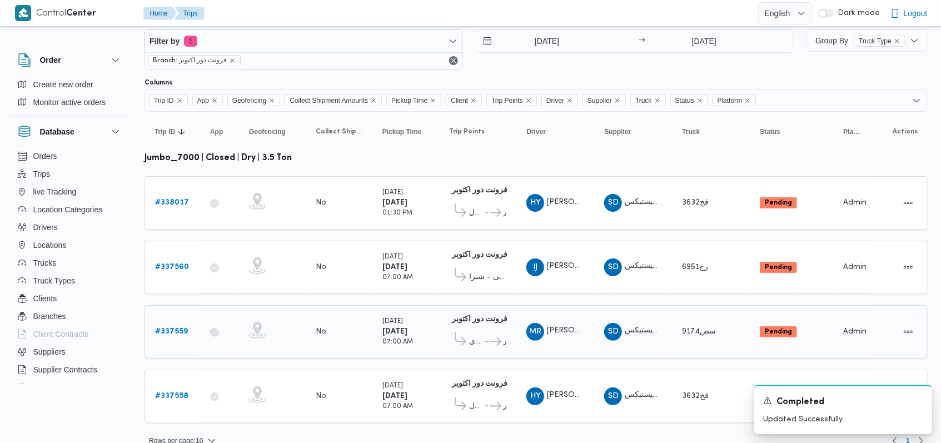
scroll to position [35, 0]
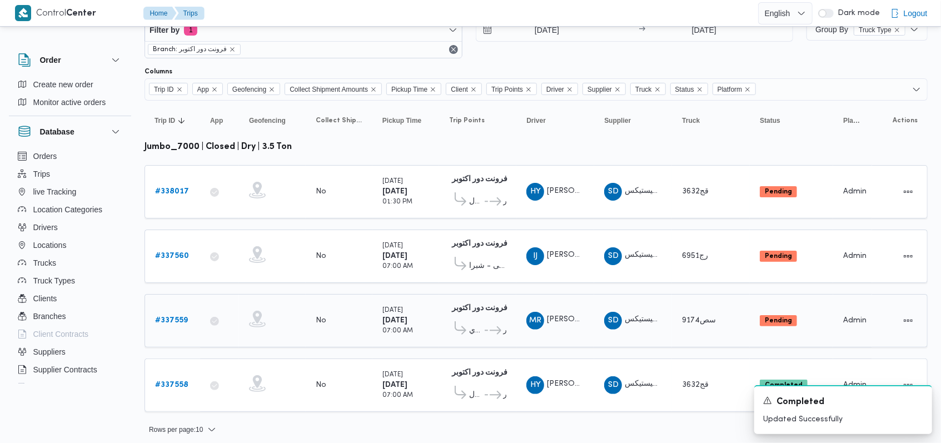
click at [183, 317] on b "# 337559" at bounding box center [171, 320] width 33 height 7
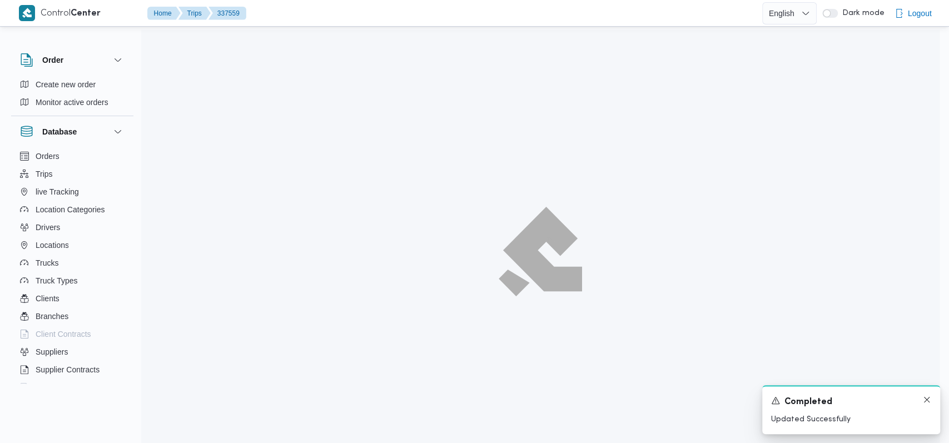
click at [926, 398] on div "A new notification appears Completed Updated Successfully" at bounding box center [851, 409] width 178 height 49
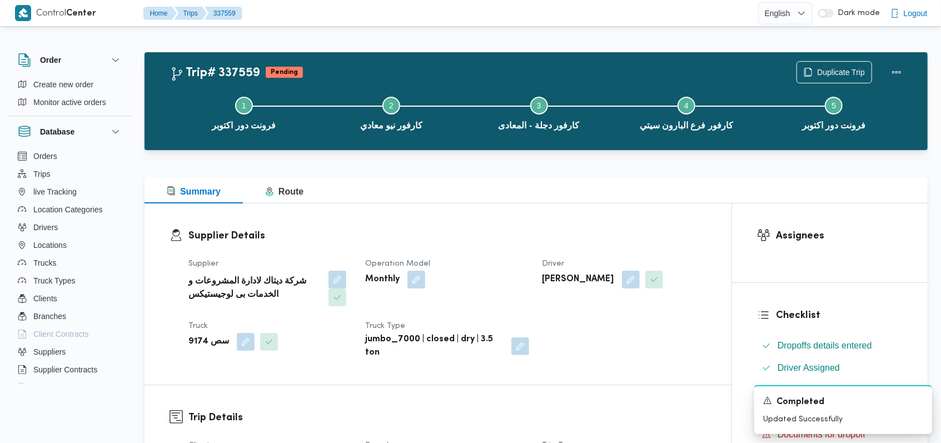
click at [831, 78] on div "Step 1 is incomplete 1 فرونت دور اكتوبر Step 2 is incomplete 2 كارفور نيو معادي…" at bounding box center [538, 112] width 751 height 71
click at [827, 70] on span "Duplicate Trip" at bounding box center [841, 71] width 48 height 13
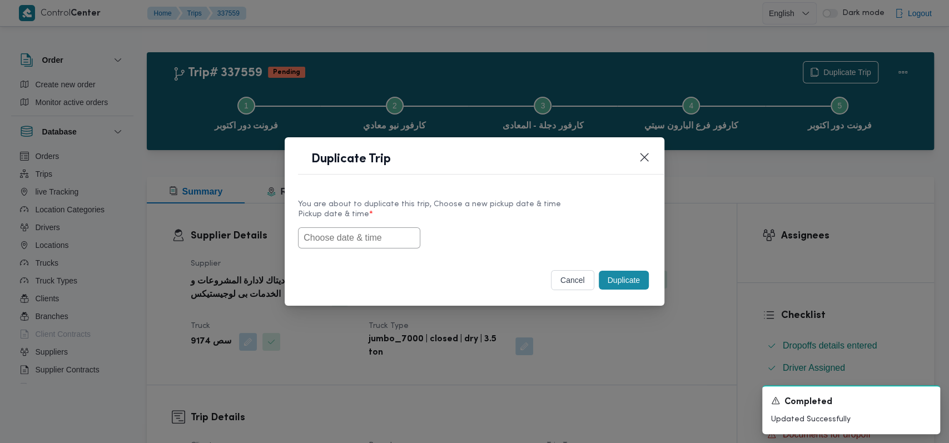
click at [575, 286] on button "cancel" at bounding box center [572, 280] width 43 height 20
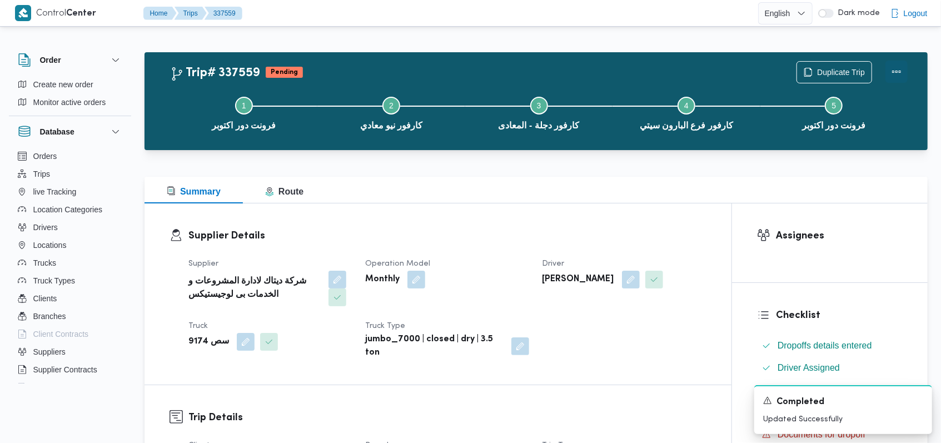
click at [901, 70] on button "Actions" at bounding box center [897, 72] width 22 height 22
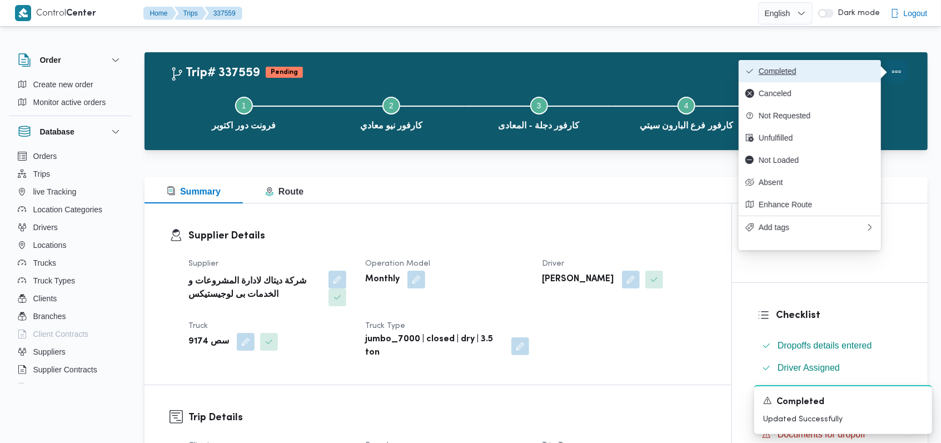
click at [856, 76] on span "Completed" at bounding box center [817, 71] width 116 height 9
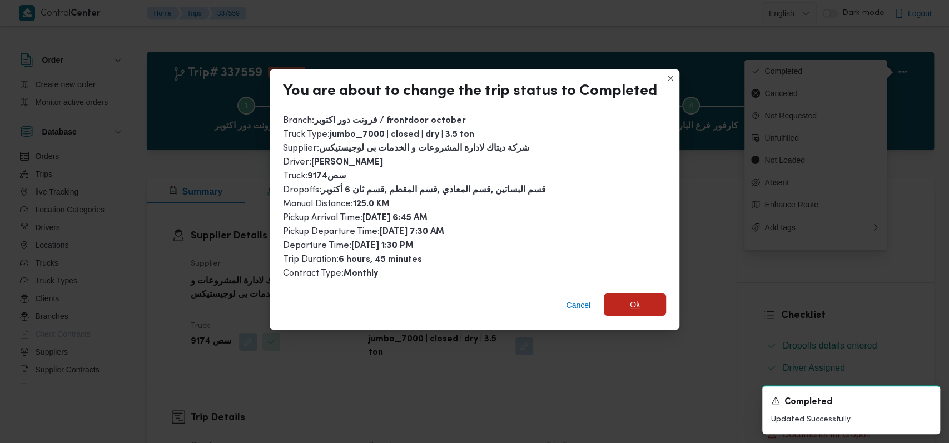
click at [631, 301] on span "Ok" at bounding box center [635, 304] width 10 height 13
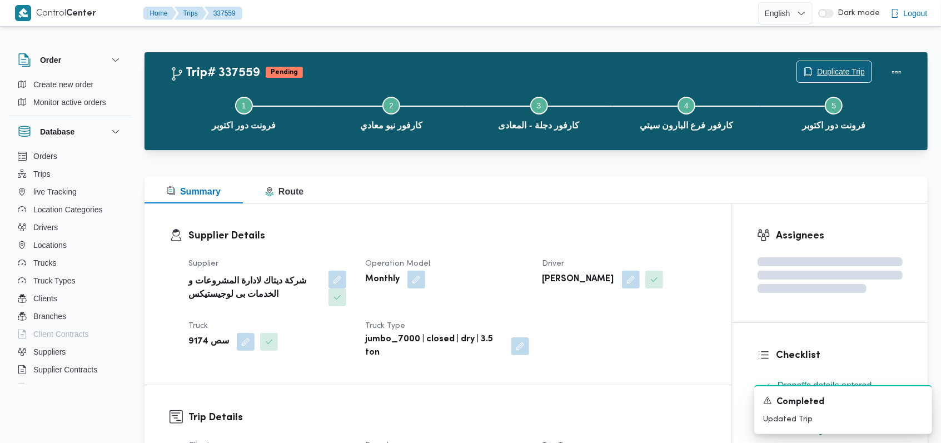
click at [843, 74] on span "Duplicate Trip" at bounding box center [841, 71] width 48 height 13
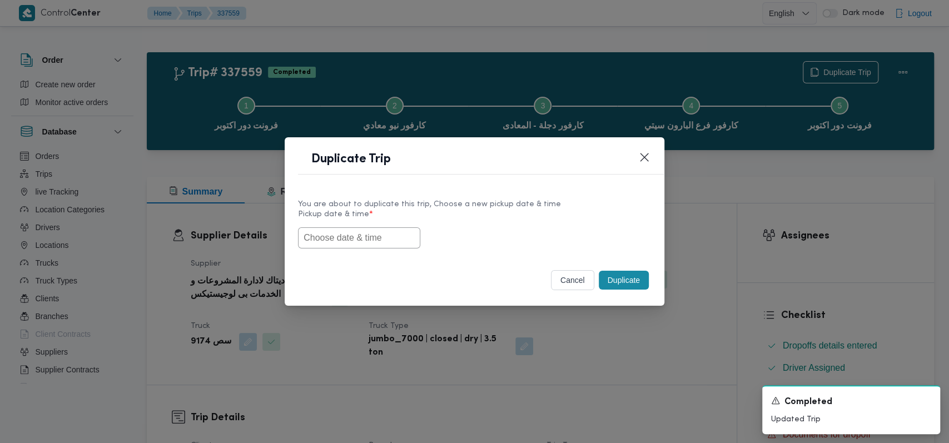
click at [389, 242] on input "text" at bounding box center [359, 237] width 122 height 21
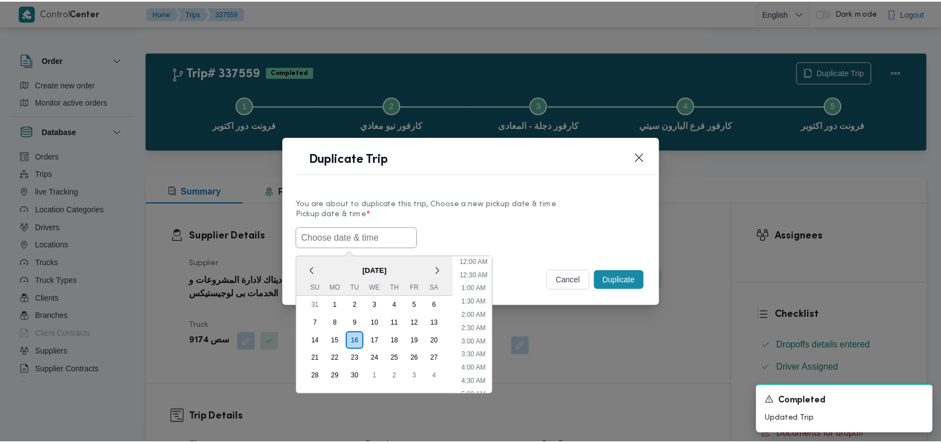
scroll to position [311, 0]
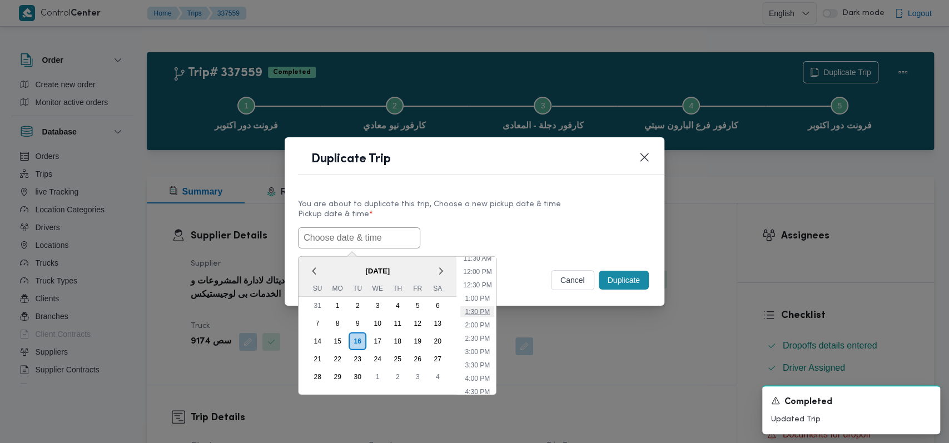
click at [480, 312] on li "1:30 PM" at bounding box center [477, 311] width 34 height 11
type input "16/09/2025 1:30PM"
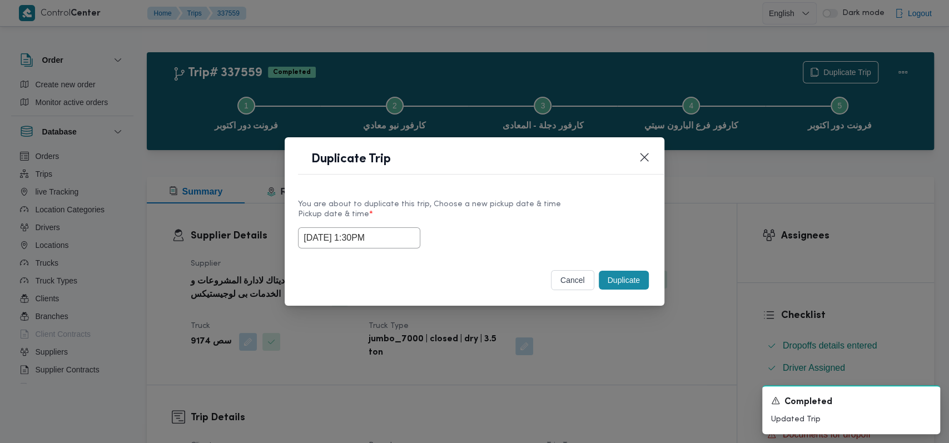
click at [614, 280] on button "Duplicate" at bounding box center [624, 280] width 50 height 19
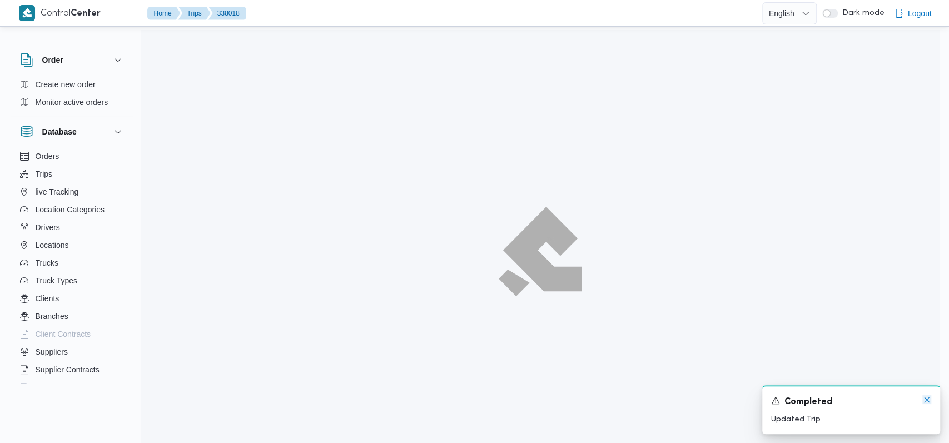
click at [925, 404] on icon "Dismiss toast" at bounding box center [926, 399] width 9 height 9
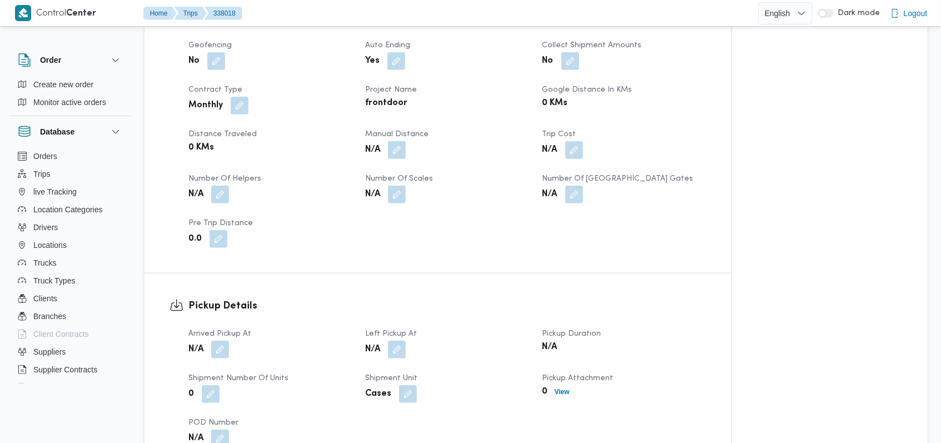
scroll to position [593, 0]
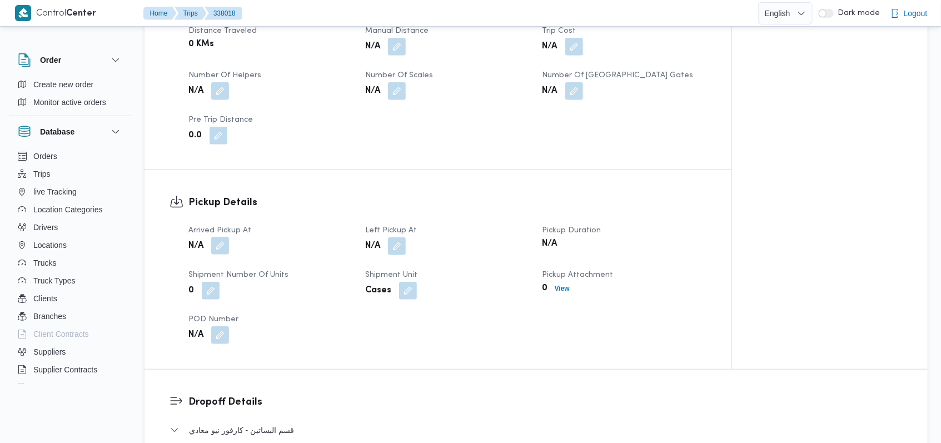
click at [223, 248] on button "button" at bounding box center [220, 246] width 18 height 18
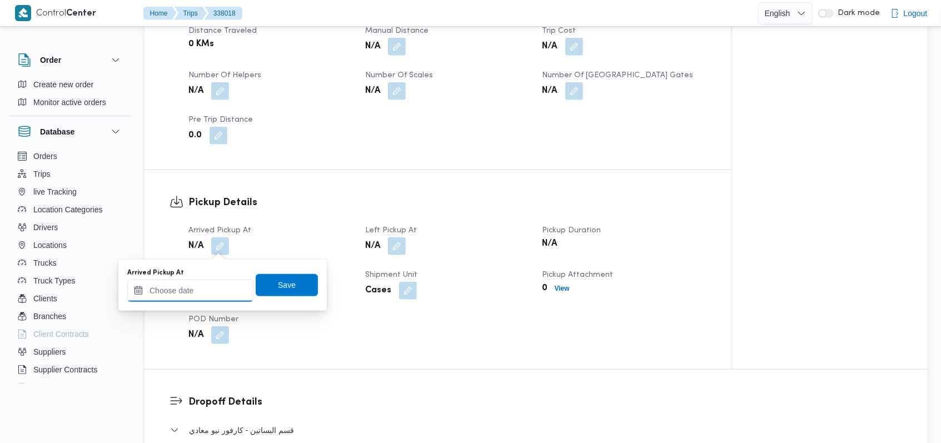
click at [209, 288] on input "Arrived Pickup At" at bounding box center [190, 291] width 126 height 22
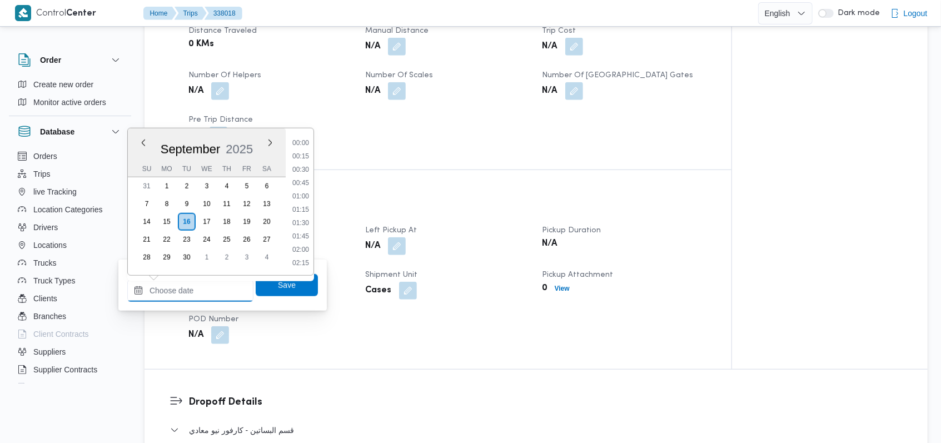
scroll to position [680, 0]
click at [307, 186] on li "13:30" at bounding box center [301, 183] width 26 height 11
type input "16/09/2025 13:30"
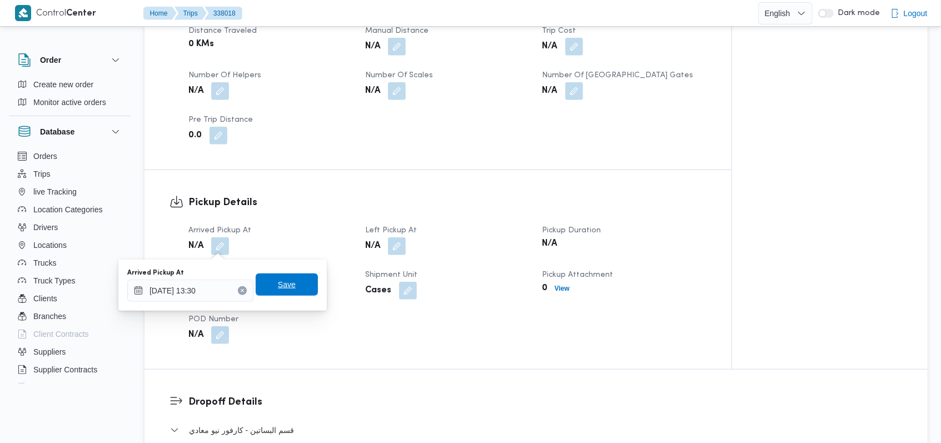
click at [283, 286] on span "Save" at bounding box center [287, 284] width 18 height 13
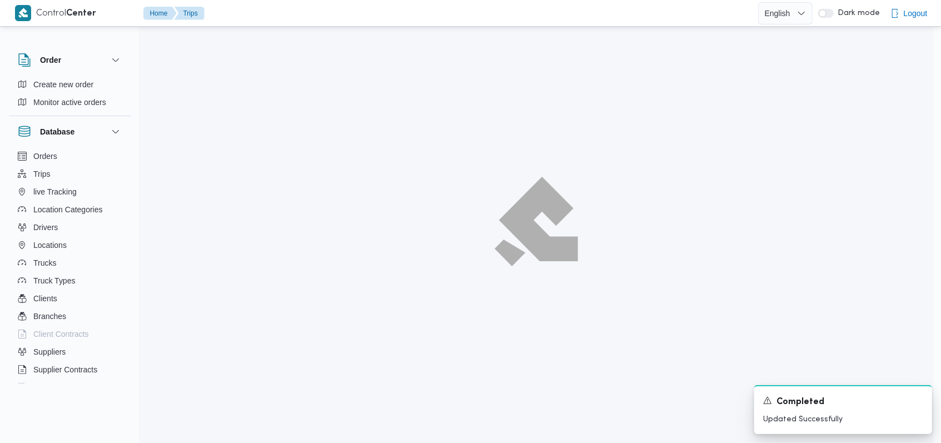
scroll to position [30, 0]
click at [924, 400] on icon "Dismiss toast" at bounding box center [926, 399] width 9 height 9
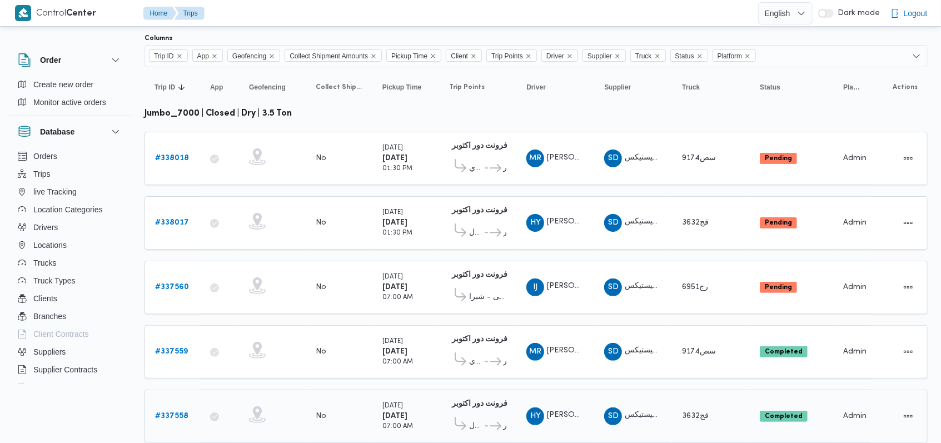
scroll to position [98, 0]
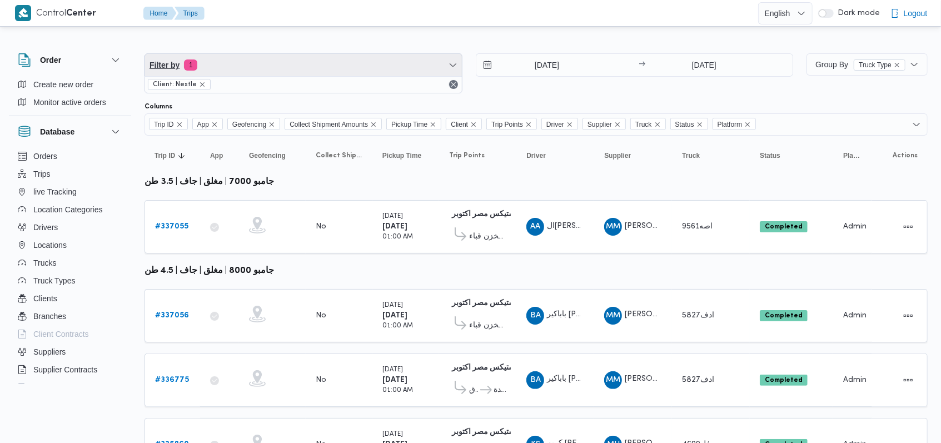
click at [254, 58] on span "Filter by 1" at bounding box center [303, 65] width 317 height 22
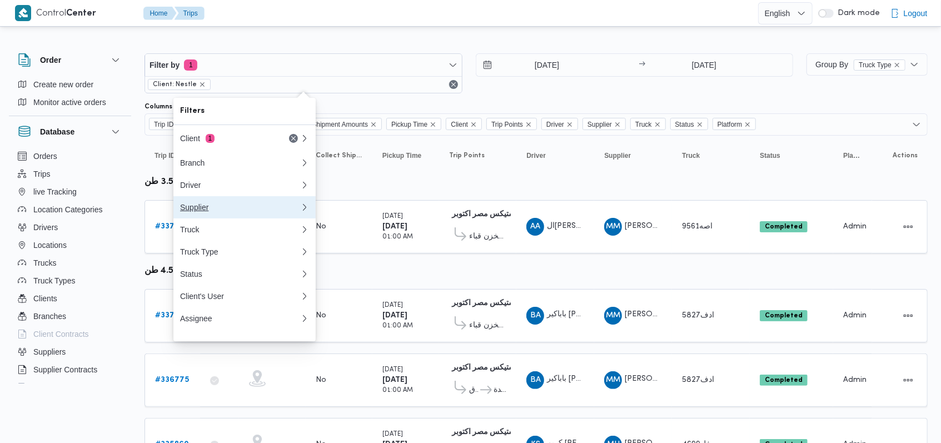
click at [243, 207] on div "Supplier" at bounding box center [240, 207] width 120 height 9
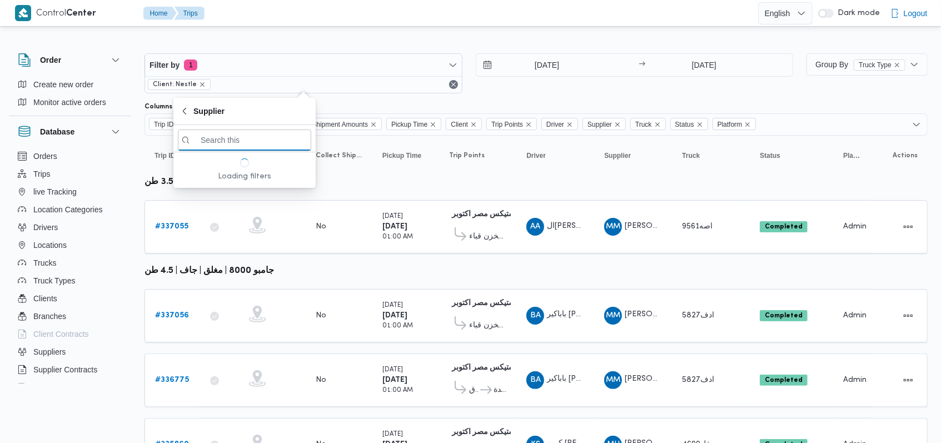
type input "ر"
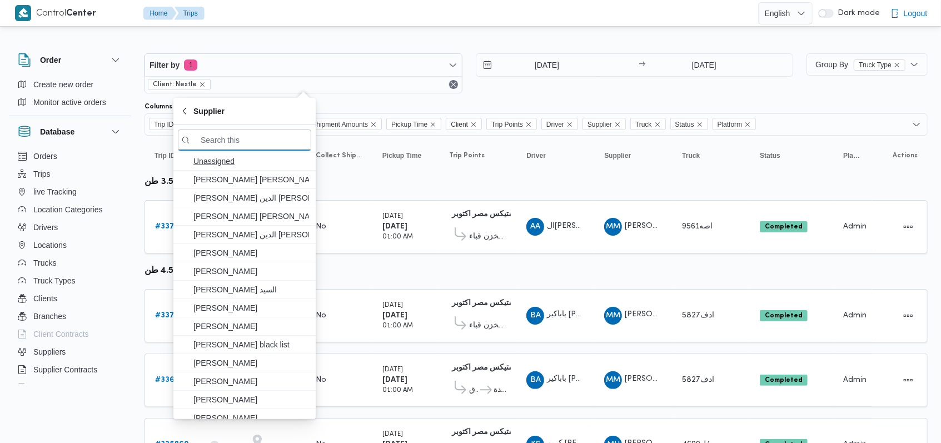
paste input "[PERSON_NAME]"
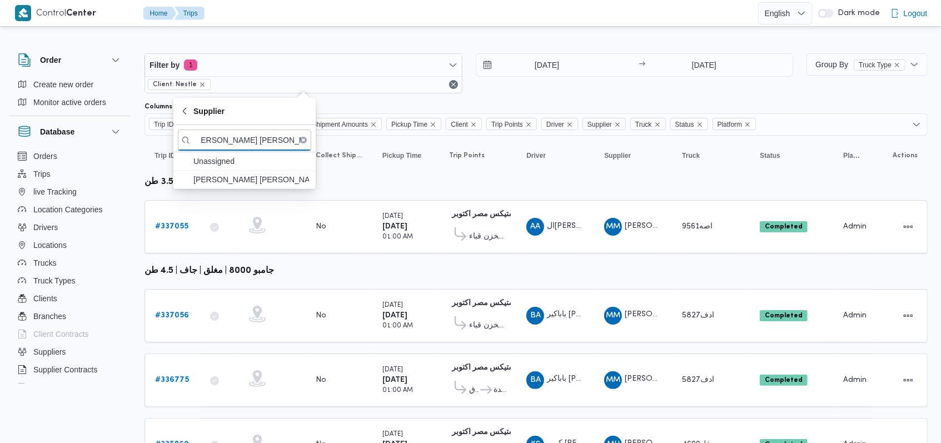
type input "[PERSON_NAME]"
click at [248, 182] on span "[PERSON_NAME]" at bounding box center [251, 179] width 116 height 13
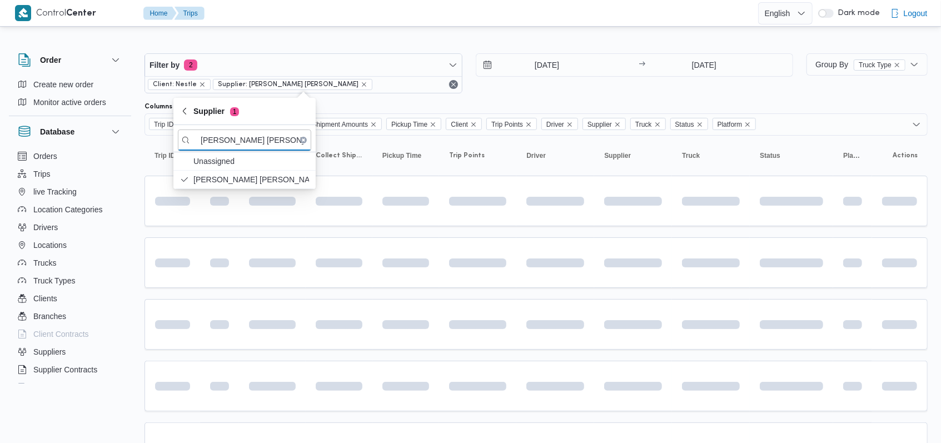
click at [389, 93] on div "Filter by 2 Client: Nestle Supplier: مصطفى ممدوح محمود عبدالهادى 1/9/2025 → 11/…" at bounding box center [469, 73] width 662 height 53
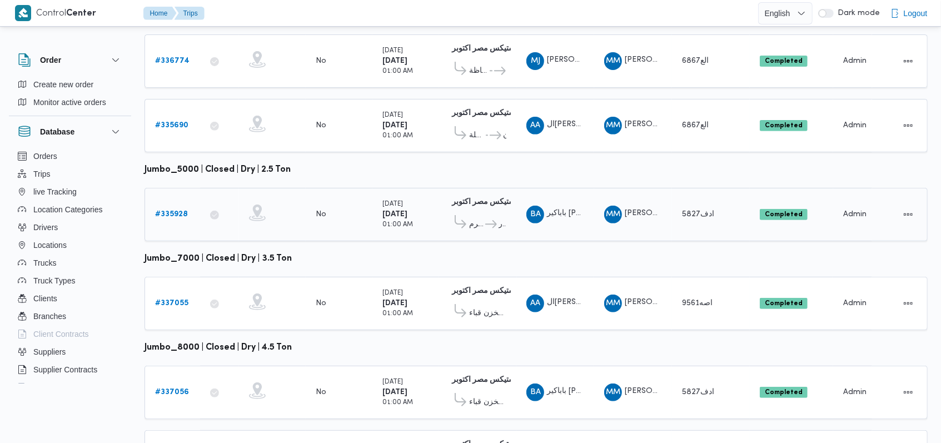
scroll to position [148, 0]
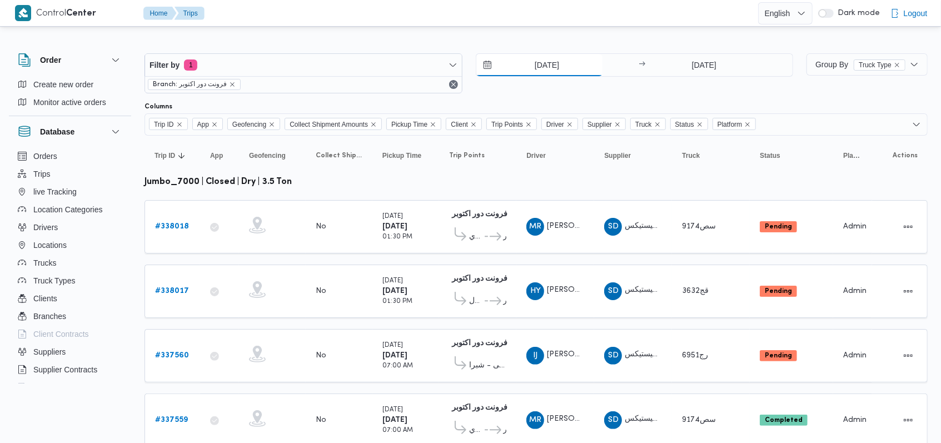
click at [544, 68] on input "[DATE]" at bounding box center [539, 65] width 126 height 22
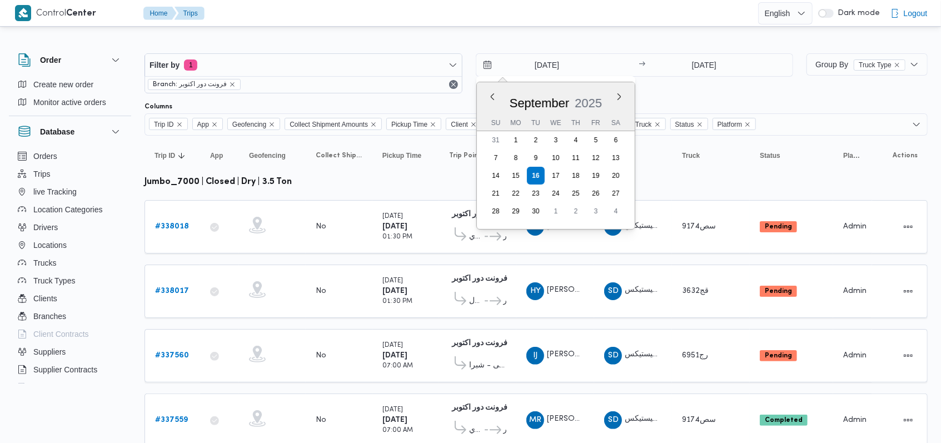
click at [658, 96] on div "Filter by 1 Branch: فرونت دور اكتوبر 16/9/2025 Previous Month Next month Septem…" at bounding box center [469, 73] width 662 height 53
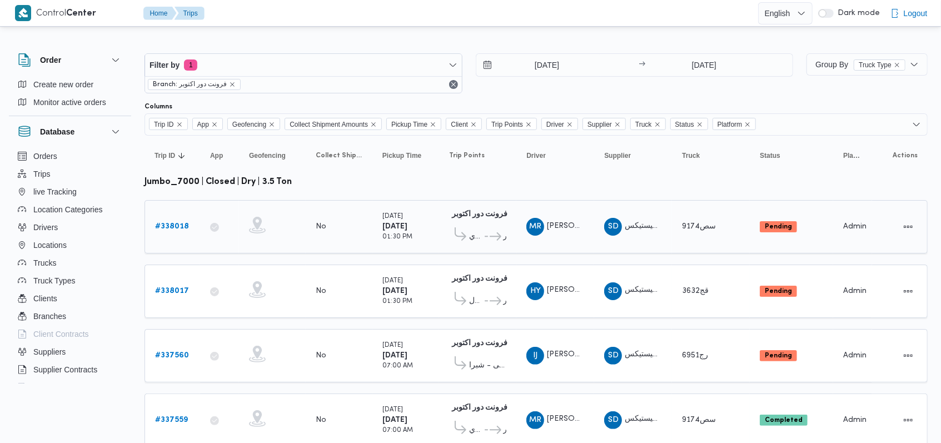
click at [177, 227] on b "# 338018" at bounding box center [172, 226] width 34 height 7
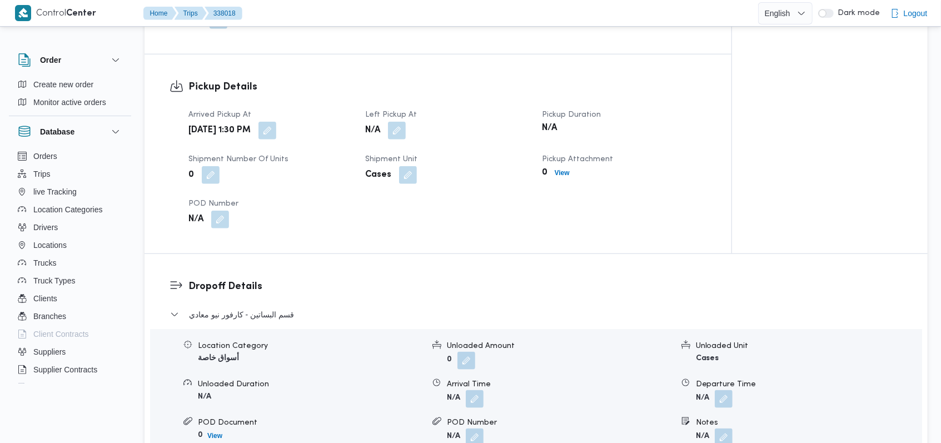
scroll to position [741, 0]
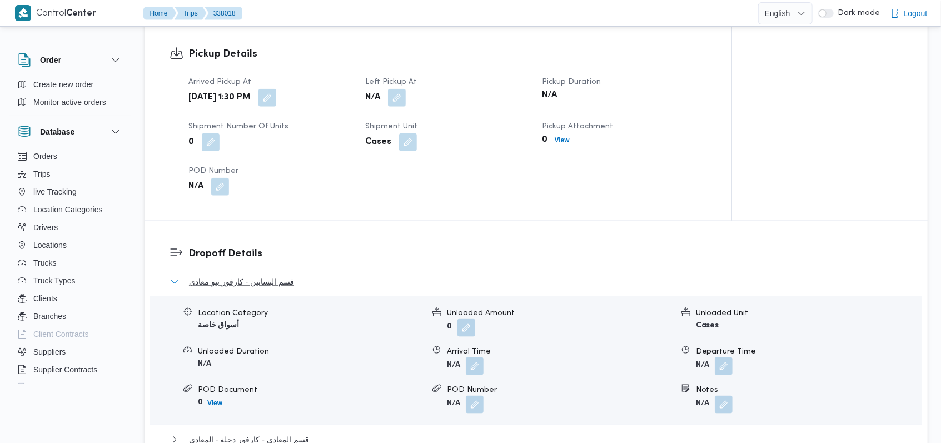
click at [277, 279] on span "قسم البساتين - كارفور نيو معادي" at bounding box center [241, 281] width 105 height 13
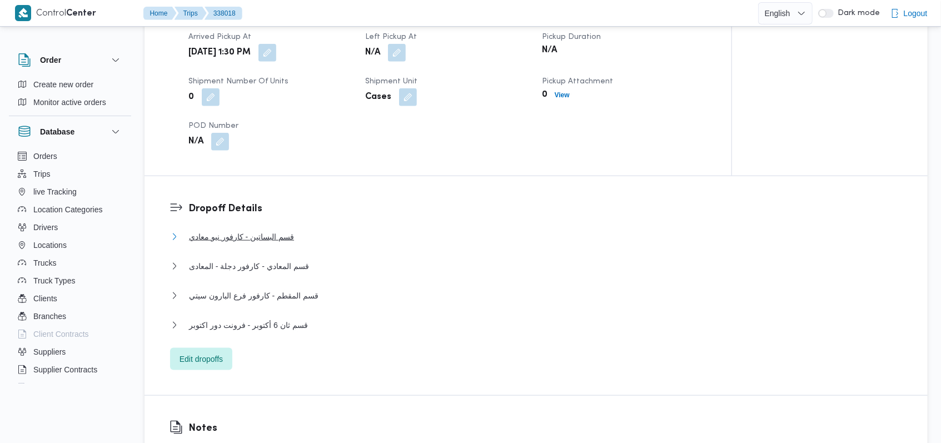
scroll to position [815, 0]
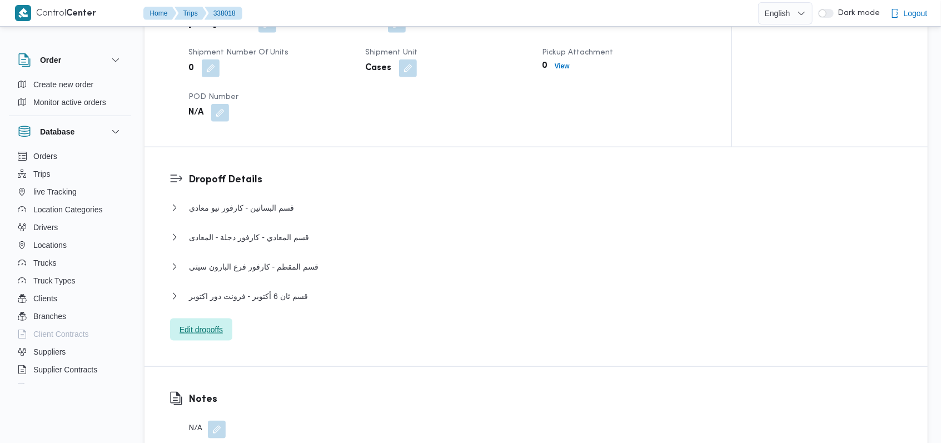
click at [215, 330] on span "Edit dropoffs" at bounding box center [201, 329] width 43 height 13
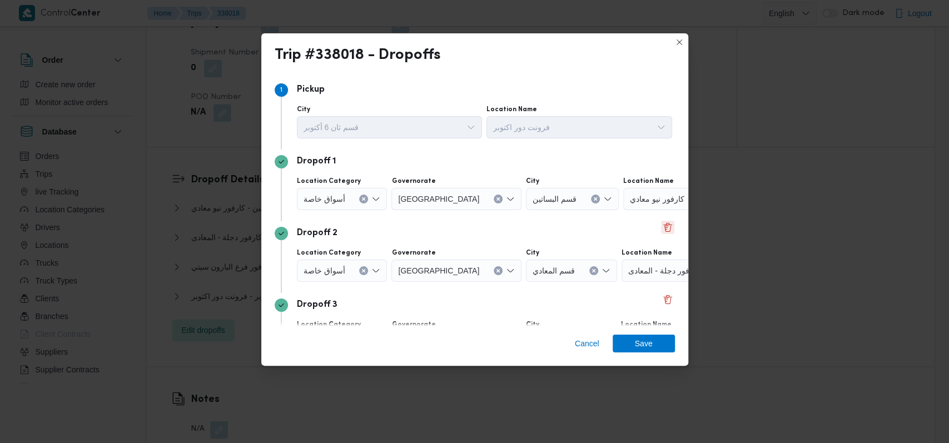
click at [663, 226] on button "Delete" at bounding box center [667, 227] width 13 height 13
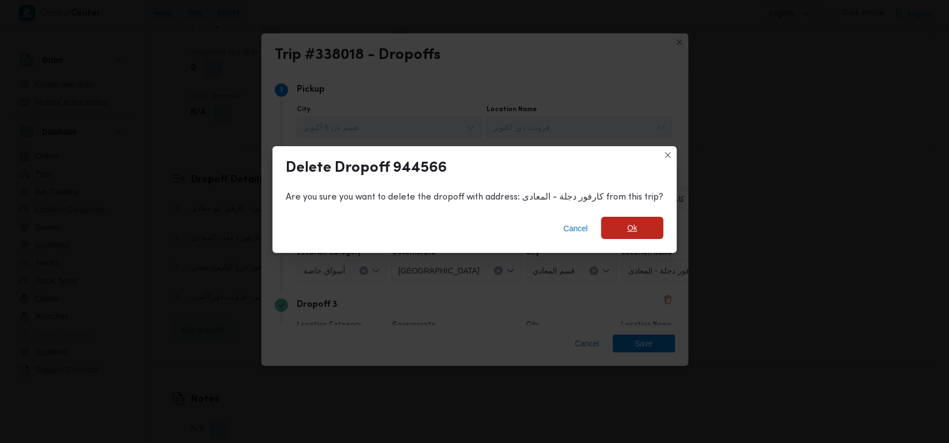
click at [628, 230] on span "Ok" at bounding box center [632, 227] width 10 height 13
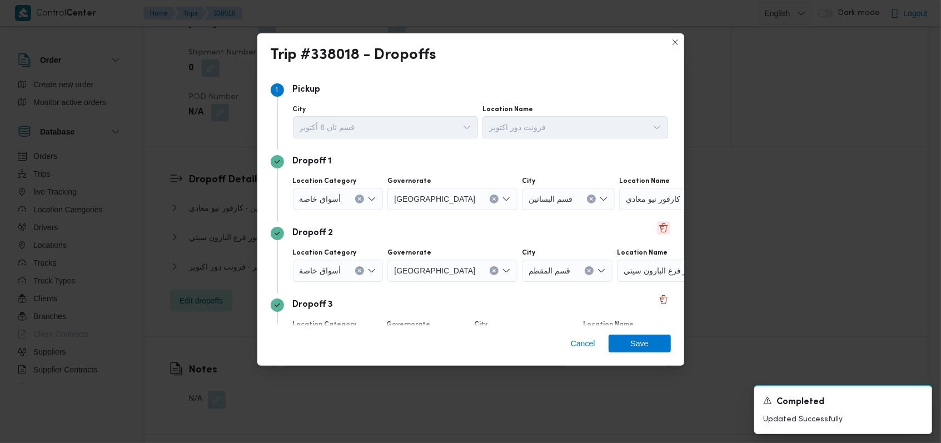
scroll to position [72, 0]
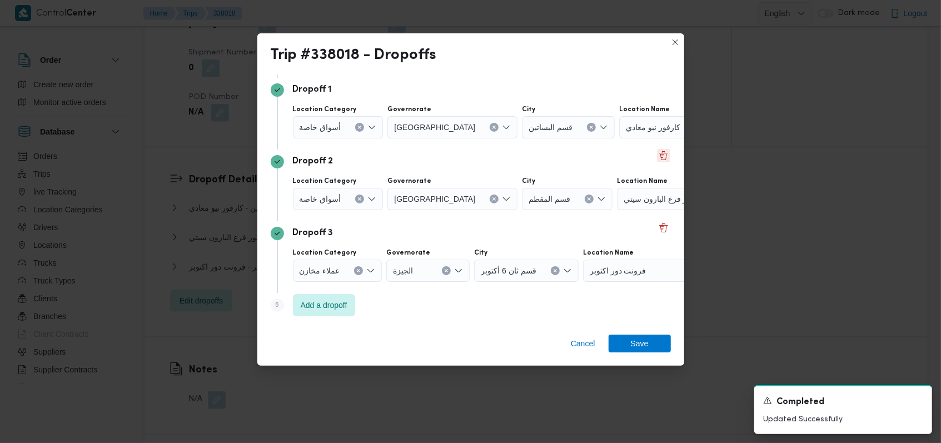
click at [657, 160] on button "Delete" at bounding box center [663, 155] width 13 height 13
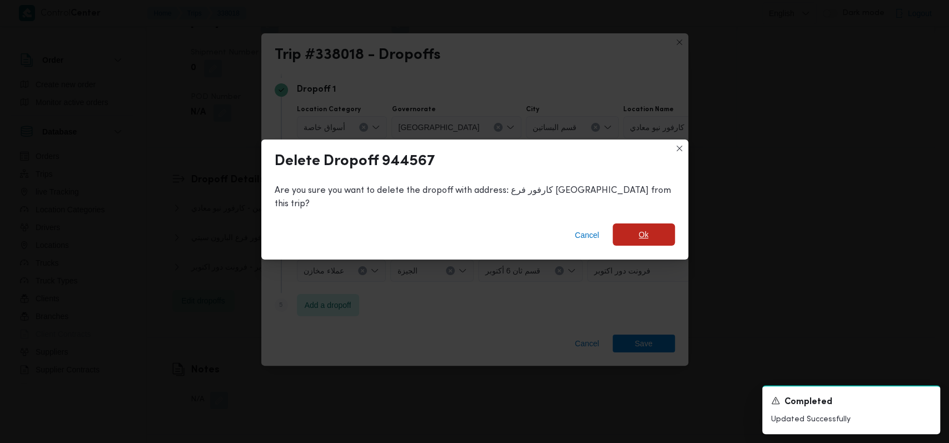
click at [613, 232] on span "Ok" at bounding box center [644, 234] width 62 height 22
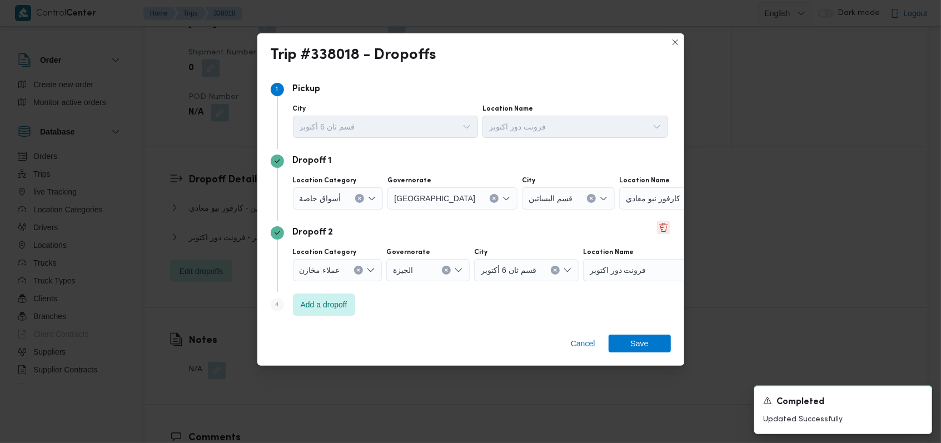
scroll to position [0, 0]
click at [342, 262] on div at bounding box center [345, 271] width 6 height 18
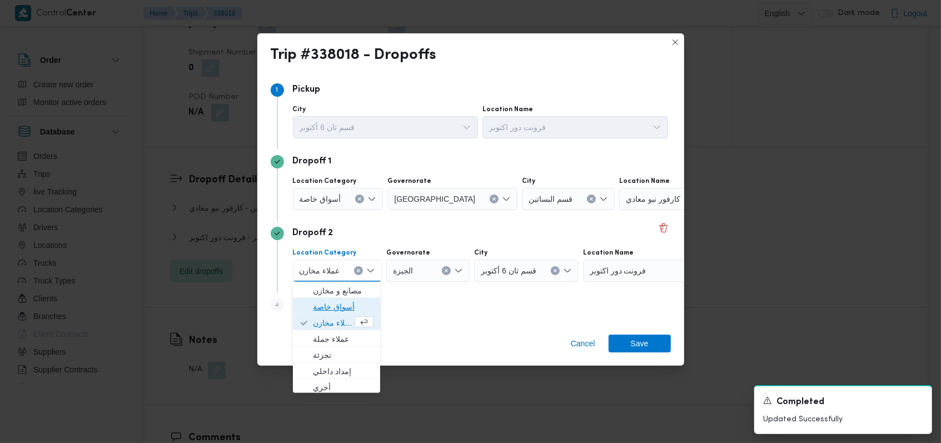
click at [342, 301] on span "أسواق خاصة" at bounding box center [343, 306] width 61 height 13
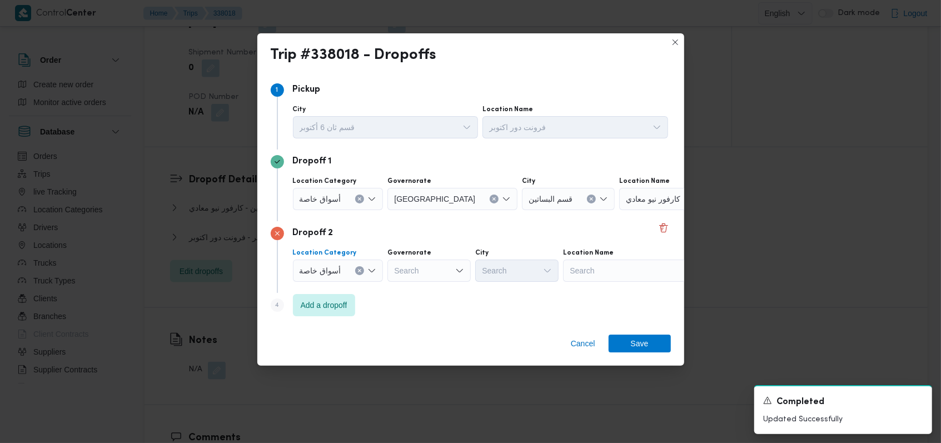
click at [337, 197] on span "أسواق خاصة" at bounding box center [321, 198] width 42 height 12
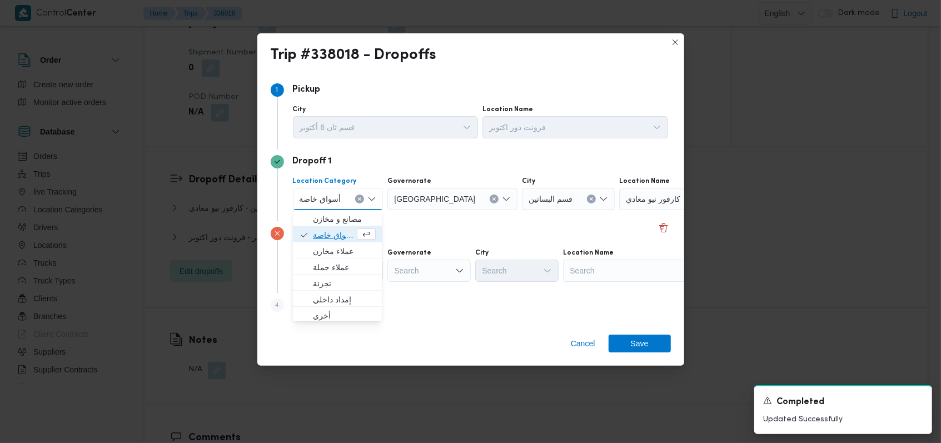
click at [340, 236] on span "أسواق خاصة" at bounding box center [334, 234] width 42 height 13
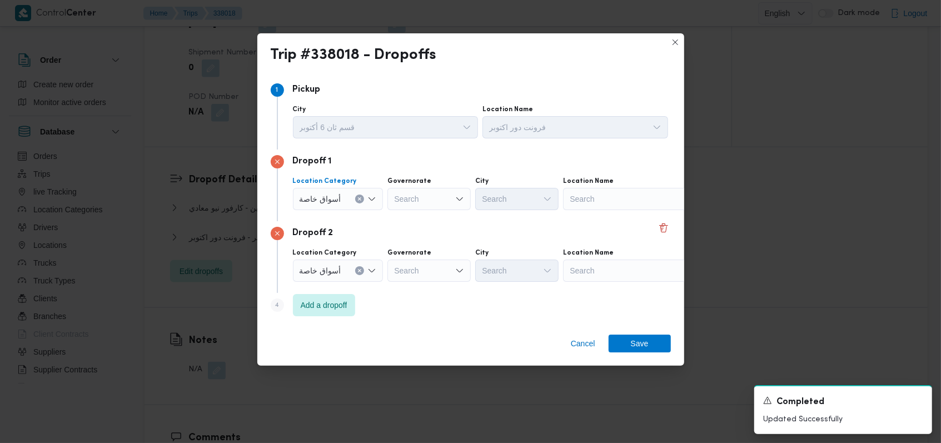
click at [630, 205] on div "Search" at bounding box center [632, 199] width 139 height 22
type input "كارفور حلو"
click at [608, 220] on span "كارفور حلو ان | كارفور حلوان | null" at bounding box center [638, 218] width 112 height 13
click at [610, 270] on div "Search" at bounding box center [632, 271] width 139 height 22
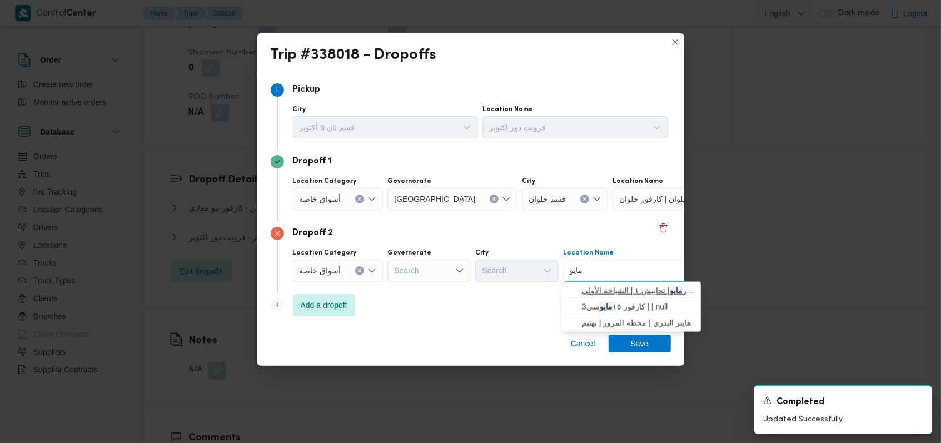
type input "مايو"
click at [638, 286] on span "كارفور مايو | تحابيش ١ | الشياخة الأولى" at bounding box center [638, 290] width 112 height 13
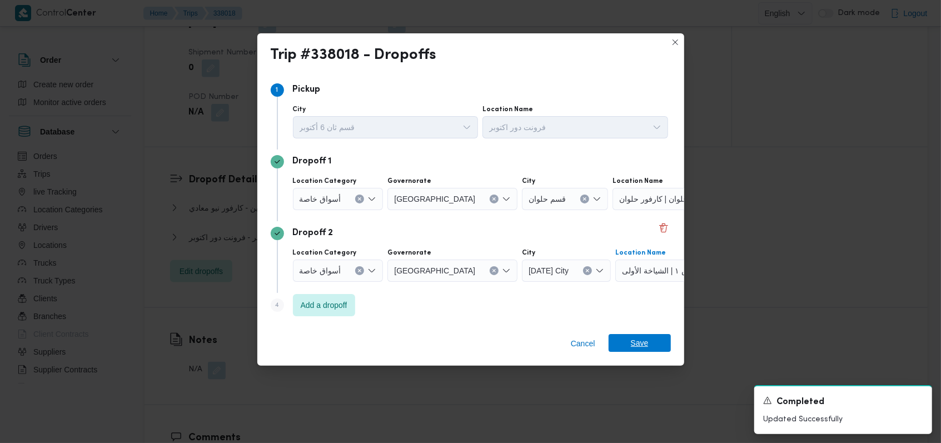
click at [640, 339] on span "Save" at bounding box center [640, 343] width 18 height 18
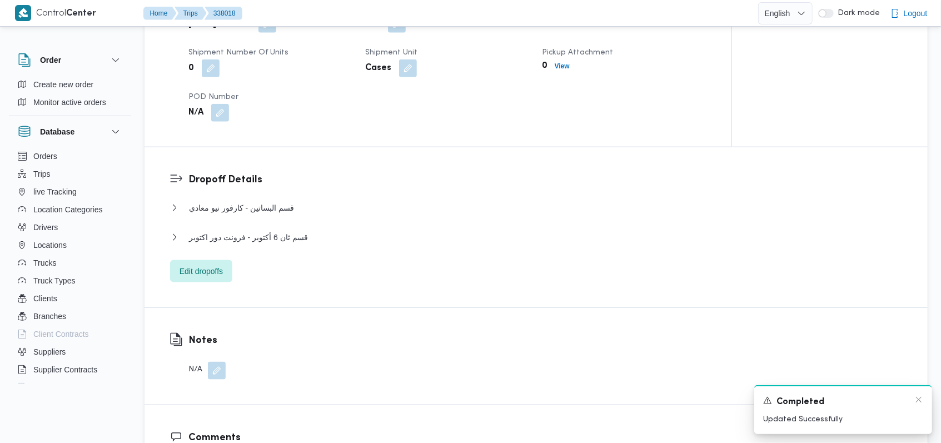
click at [914, 402] on div "Completed" at bounding box center [843, 402] width 160 height 14
click at [919, 402] on icon "Dismiss toast" at bounding box center [918, 399] width 9 height 9
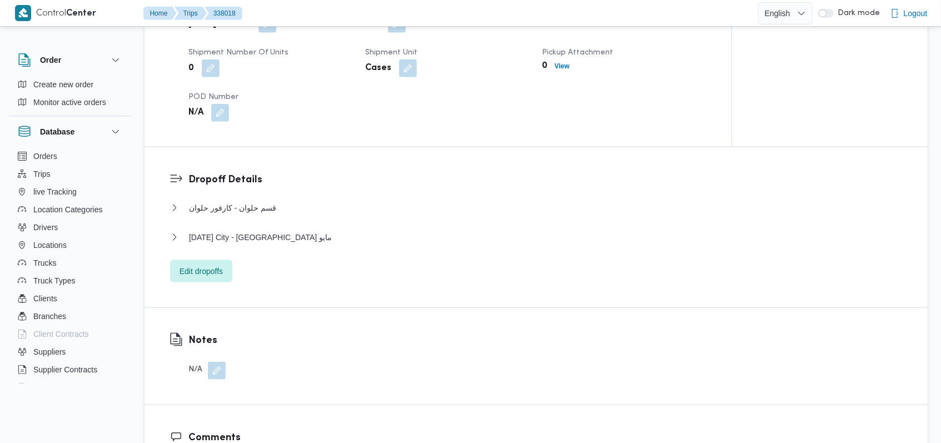
scroll to position [741, 0]
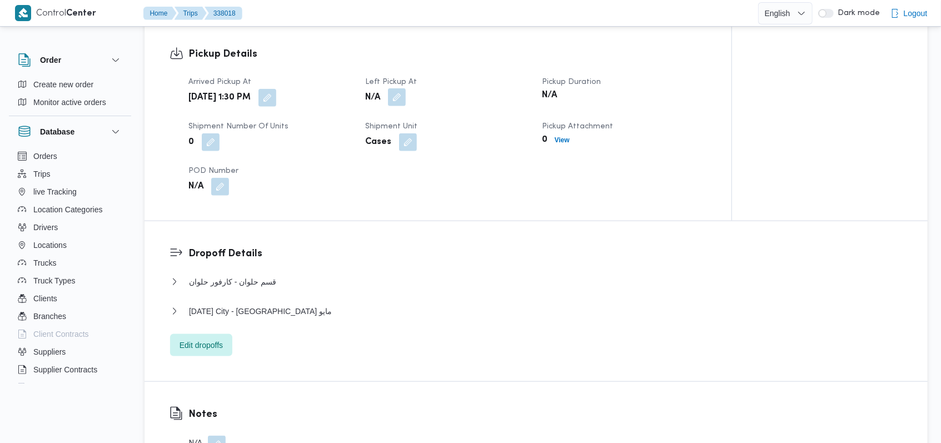
click at [397, 96] on button "button" at bounding box center [397, 97] width 18 height 18
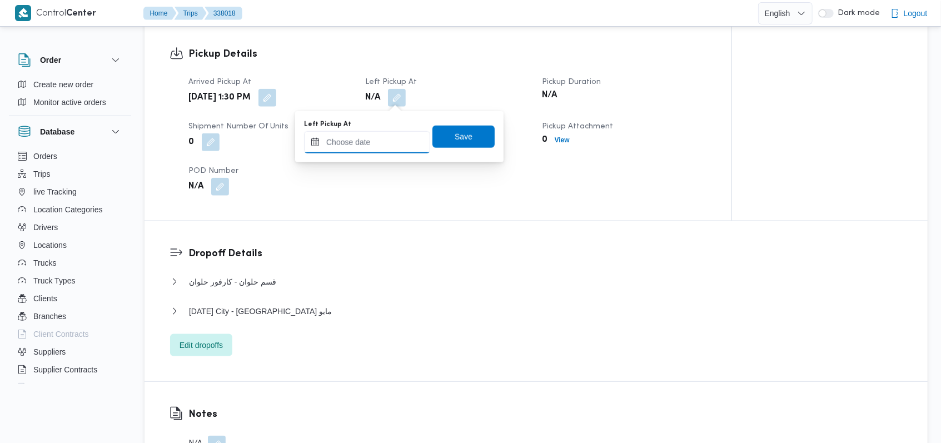
click at [376, 152] on input "Left Pickup At" at bounding box center [367, 142] width 126 height 22
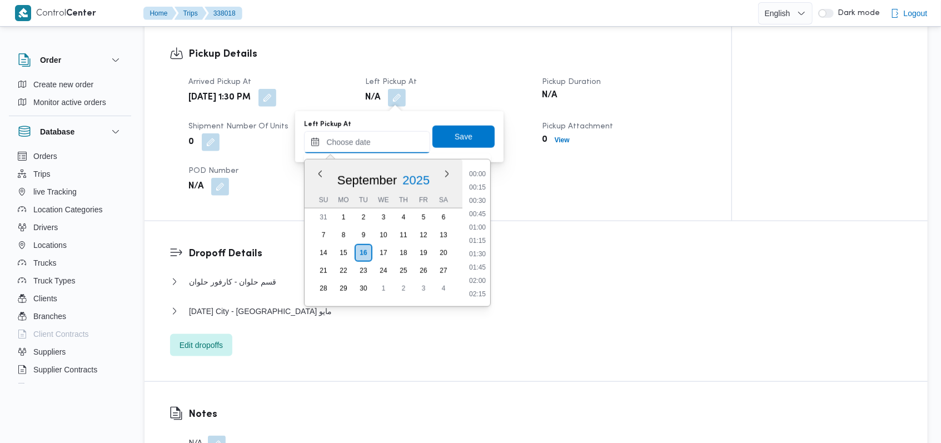
scroll to position [747, 0]
click at [481, 216] on li "14:45" at bounding box center [478, 214] width 26 height 11
type input "16/09/2025 14:45"
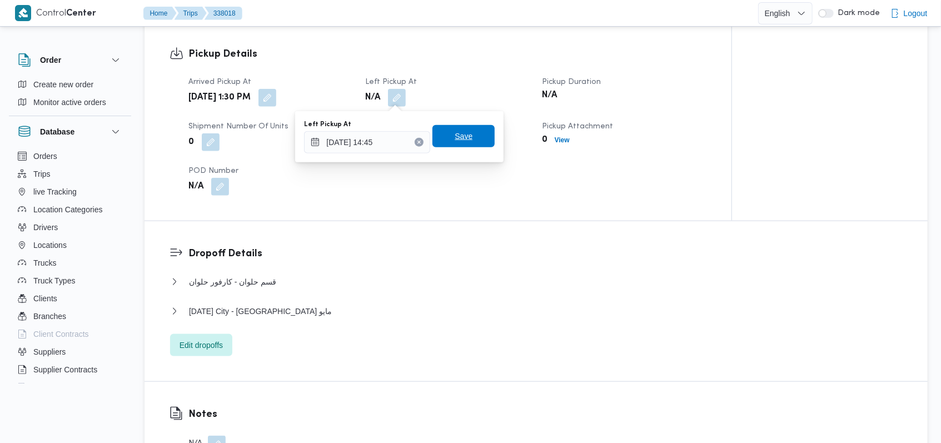
click at [458, 137] on span "Save" at bounding box center [464, 136] width 18 height 13
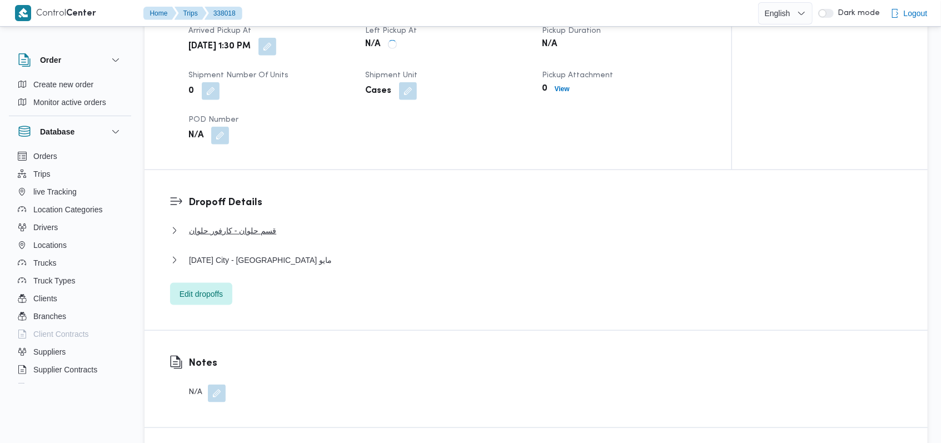
scroll to position [815, 0]
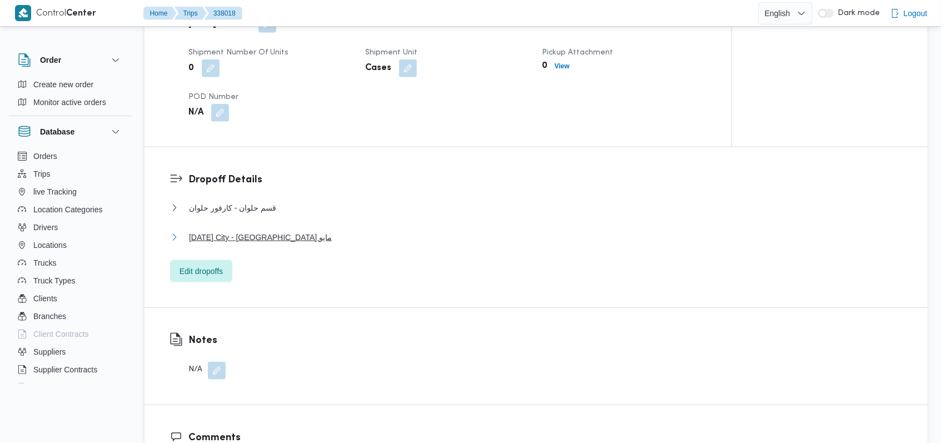
click at [272, 237] on button "15 May City - كارفور مايو" at bounding box center [536, 237] width 733 height 13
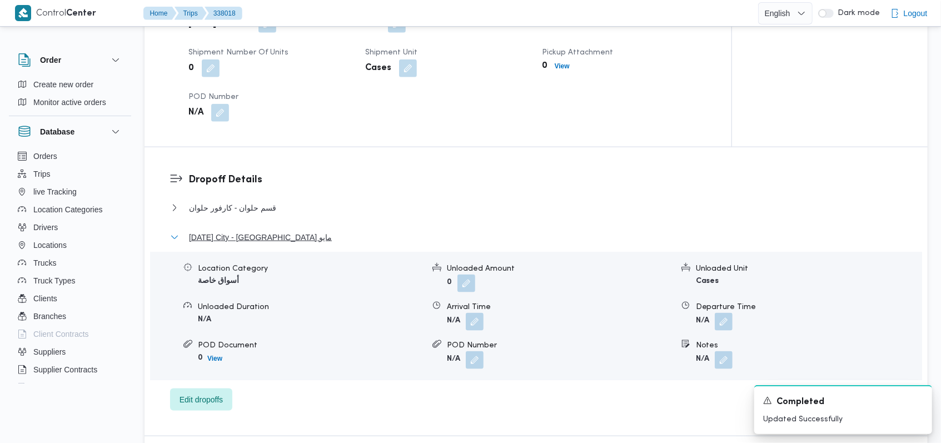
click at [272, 237] on button "15 May City - كارفور مايو" at bounding box center [536, 237] width 733 height 13
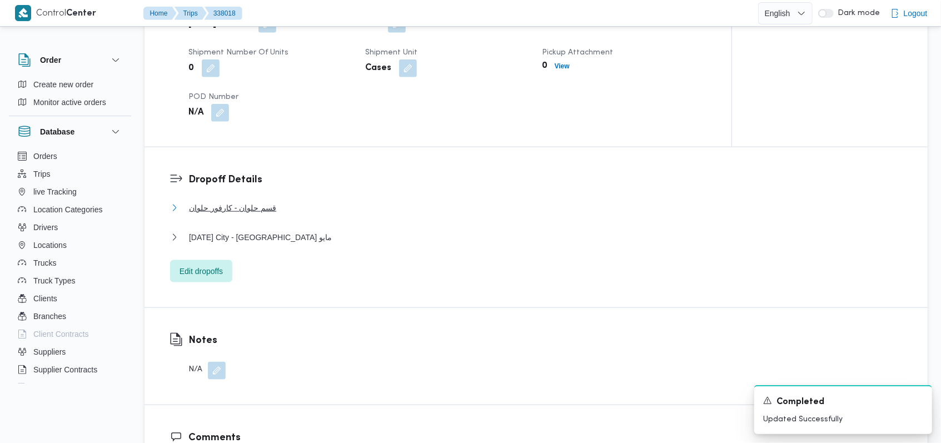
click at [265, 205] on span "قسم حلوان - كارفور حلوان" at bounding box center [232, 207] width 87 height 13
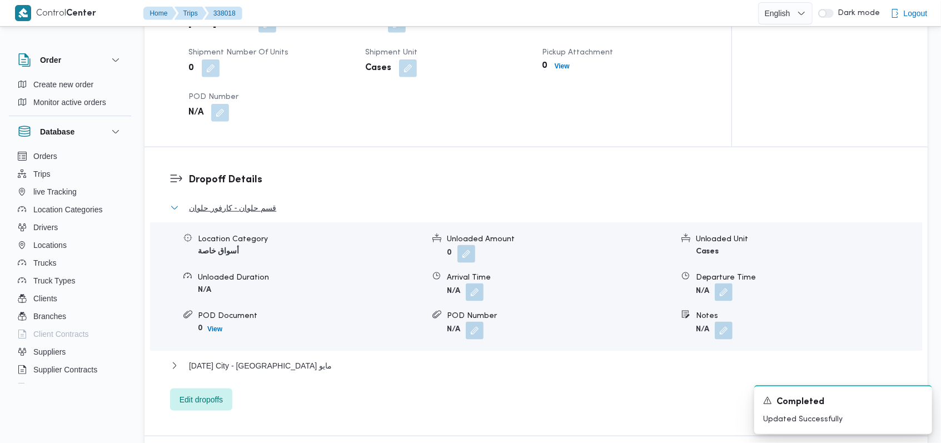
click at [265, 205] on span "قسم حلوان - كارفور حلوان" at bounding box center [232, 207] width 87 height 13
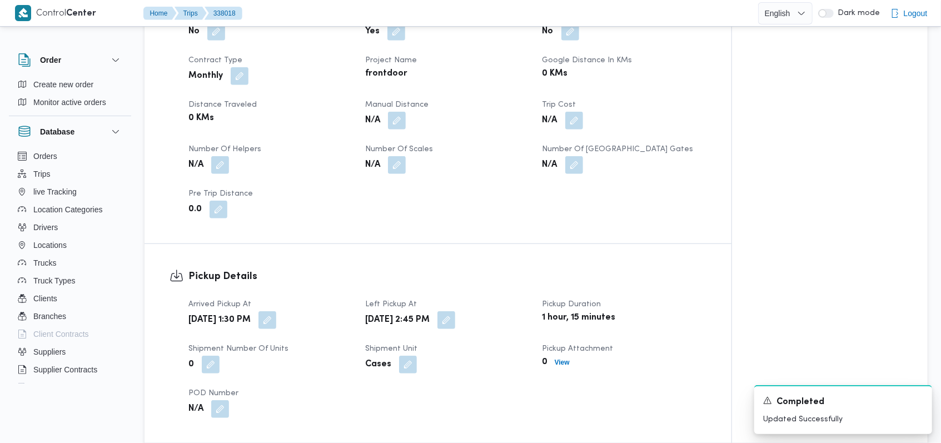
scroll to position [0, 0]
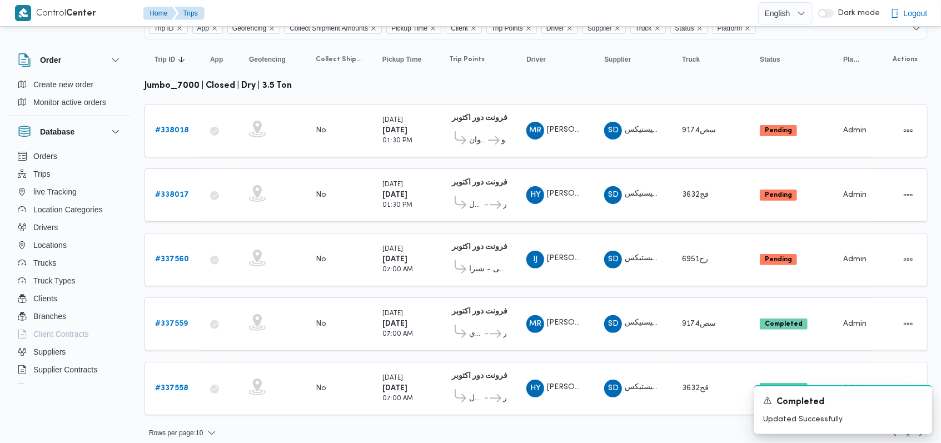
scroll to position [98, 0]
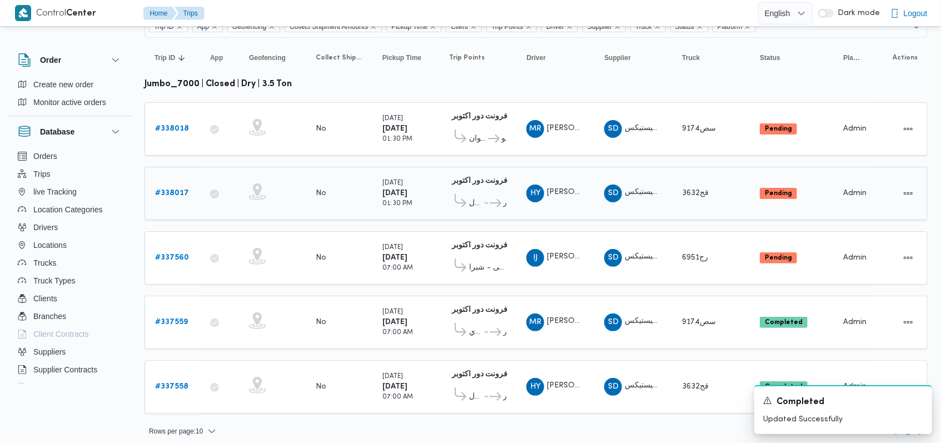
click at [183, 192] on b "# 338017" at bounding box center [172, 193] width 34 height 7
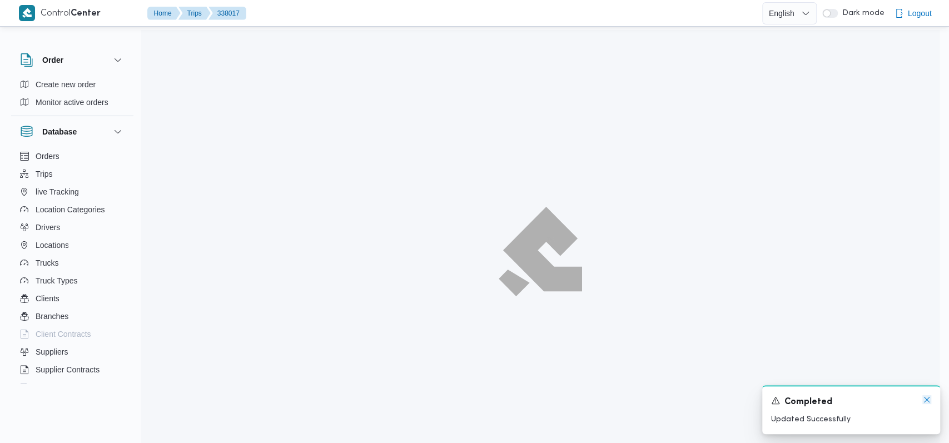
click at [927, 399] on icon "Dismiss toast" at bounding box center [926, 399] width 9 height 9
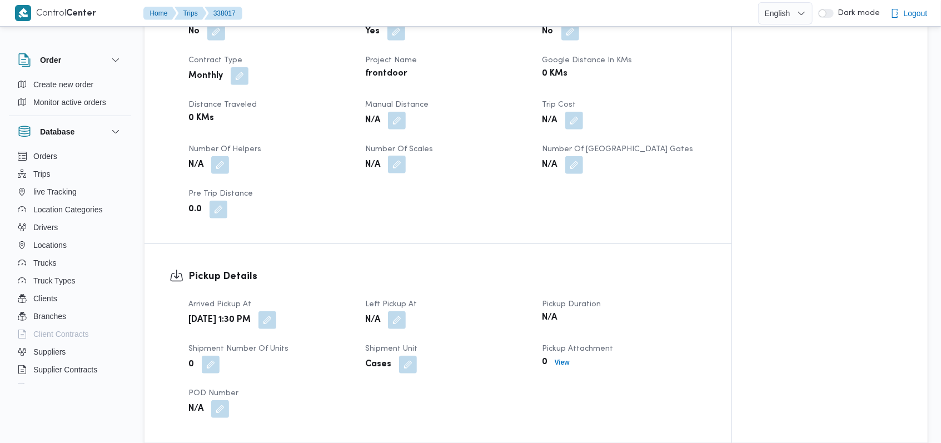
scroll to position [593, 0]
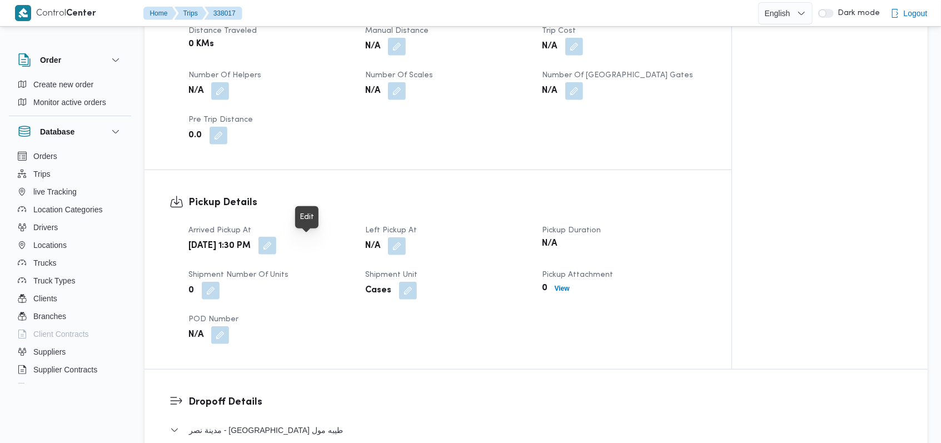
click at [276, 238] on button "button" at bounding box center [267, 246] width 18 height 18
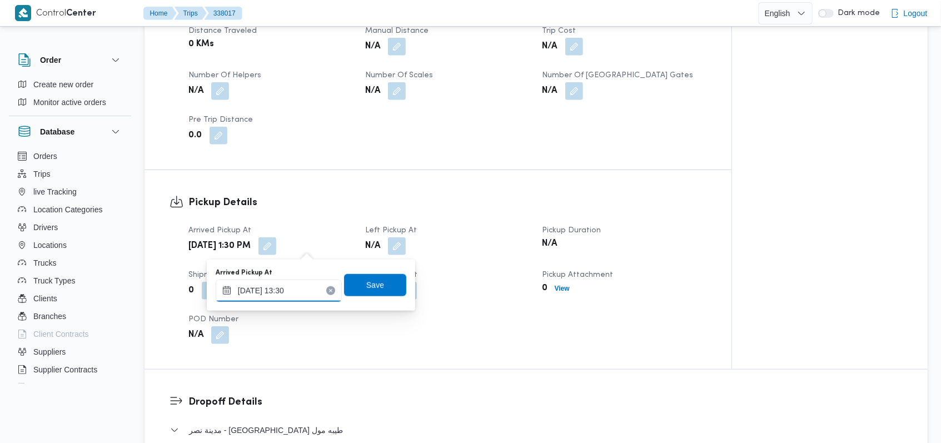
click at [287, 282] on div "[DATE] 13:30" at bounding box center [279, 291] width 126 height 22
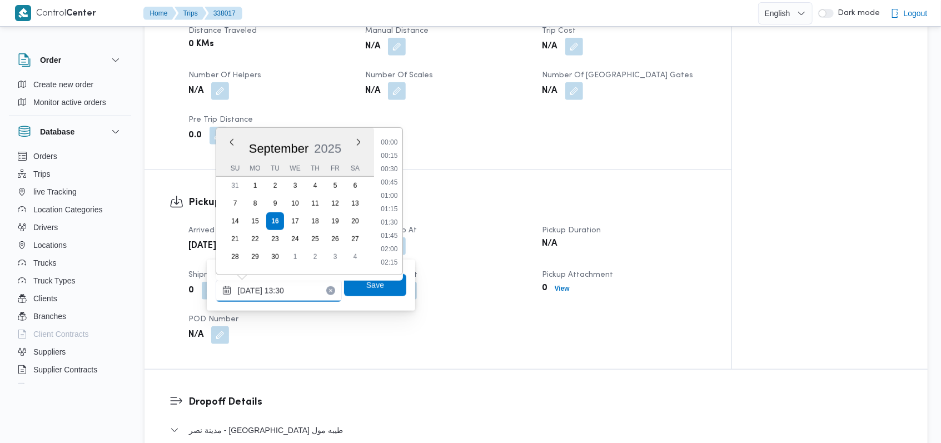
scroll to position [653, 0]
click at [388, 180] on li "13:00" at bounding box center [389, 182] width 26 height 11
type input "16/09/2025 13:00"
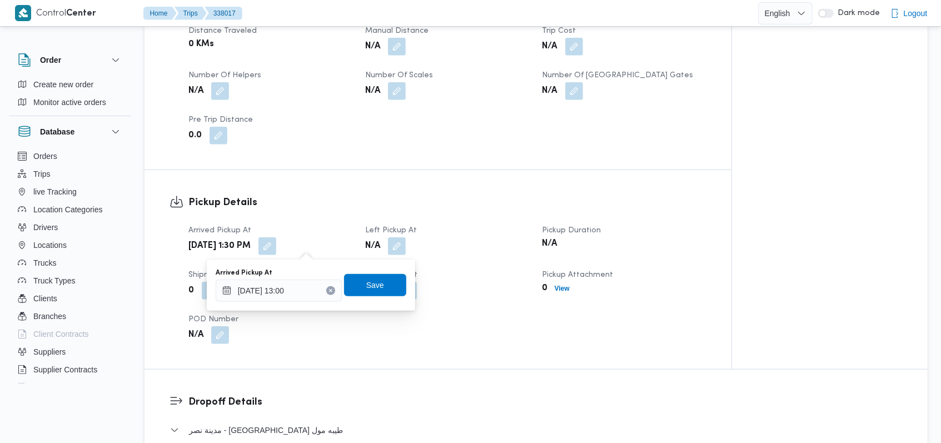
click at [383, 270] on div "Arrived Pickup At 16/09/2025 13:00 Save" at bounding box center [311, 285] width 193 height 36
click at [383, 282] on span "Save" at bounding box center [375, 284] width 62 height 22
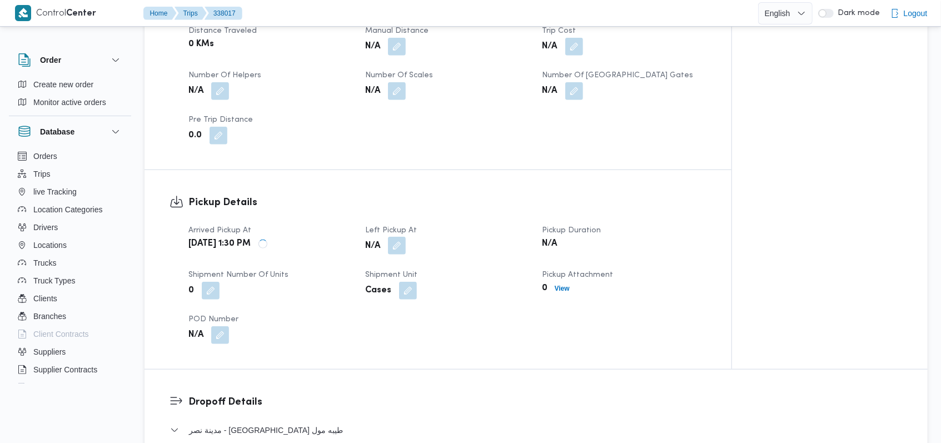
click at [394, 241] on button "button" at bounding box center [397, 246] width 18 height 18
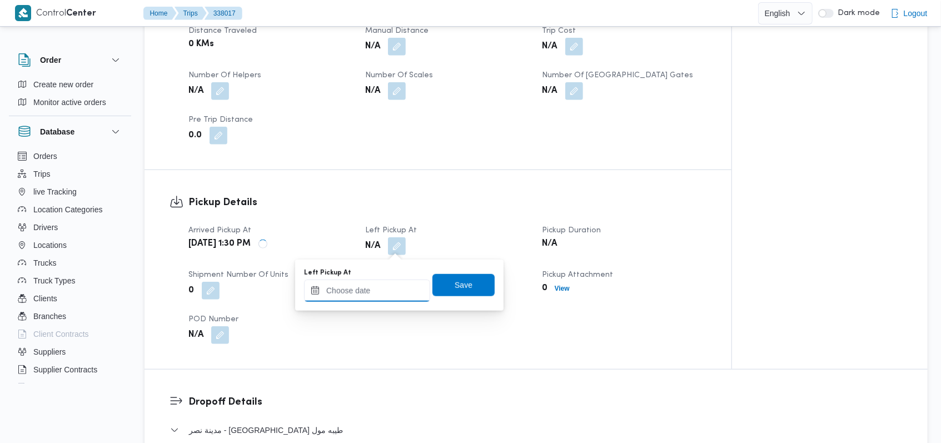
click at [372, 294] on input "Left Pickup At" at bounding box center [367, 291] width 126 height 22
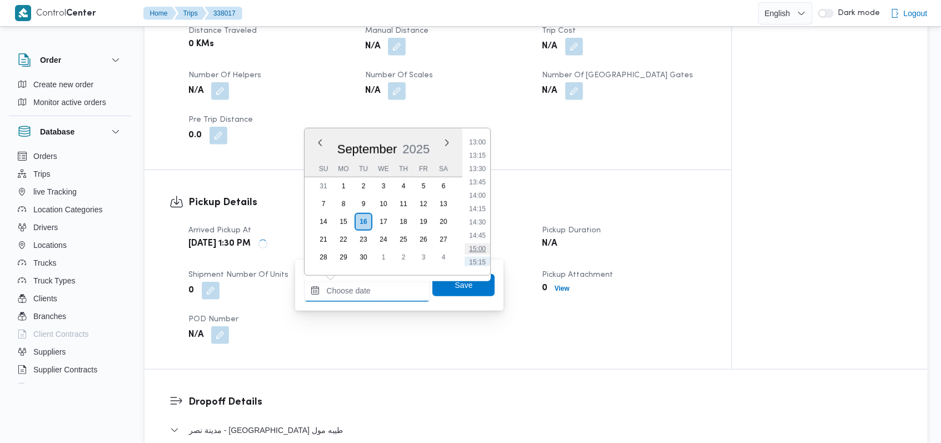
scroll to position [672, 0]
click at [485, 201] on li "13:45" at bounding box center [478, 204] width 26 height 11
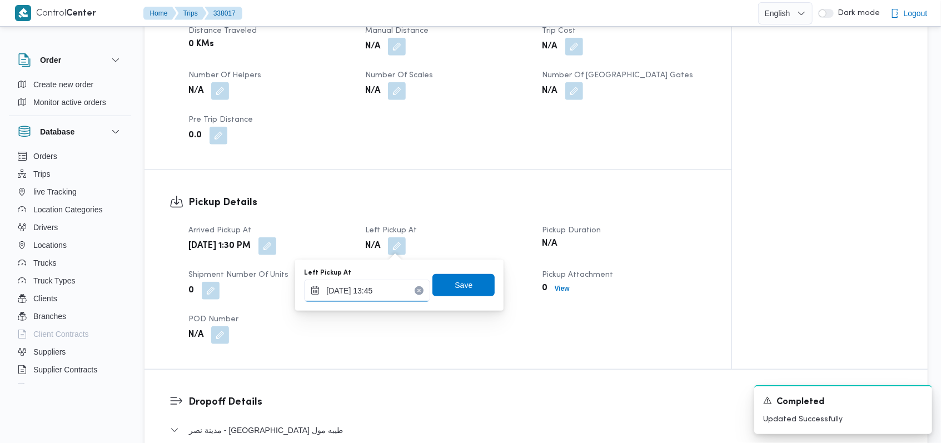
type input "16/09/2025 13:45"
click at [472, 295] on span "Save" at bounding box center [463, 284] width 62 height 22
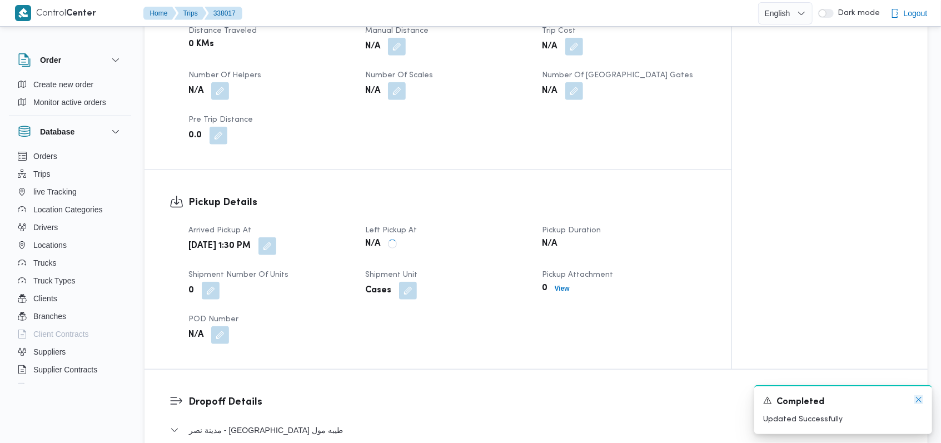
click at [922, 401] on icon "Dismiss toast" at bounding box center [918, 399] width 9 height 9
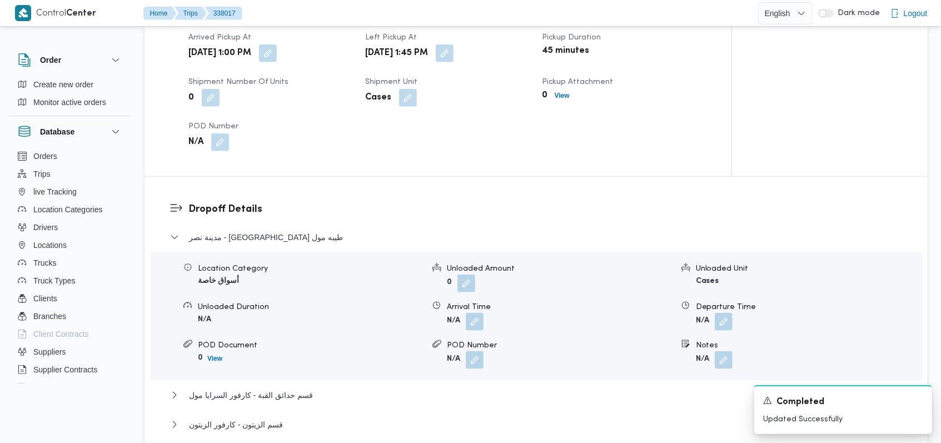
scroll to position [815, 0]
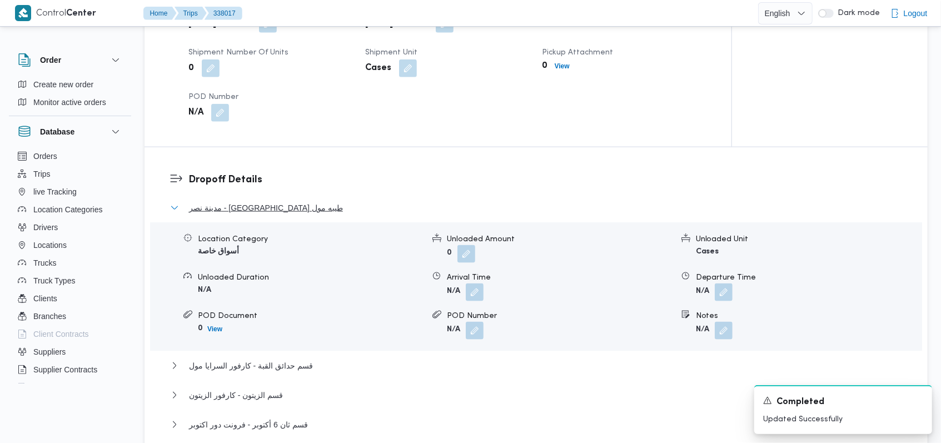
click at [258, 213] on span "مدينة نصر - [GEOGRAPHIC_DATA] طيبه مول" at bounding box center [266, 207] width 154 height 13
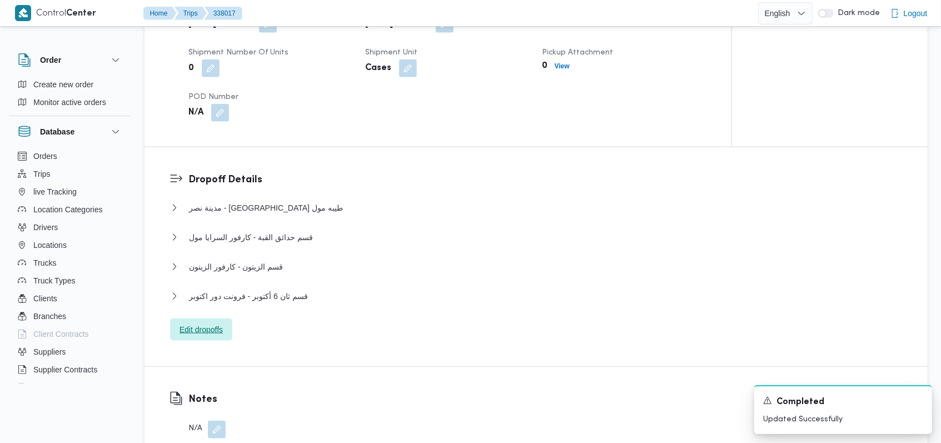
click at [211, 334] on span "Edit dropoffs" at bounding box center [201, 329] width 43 height 13
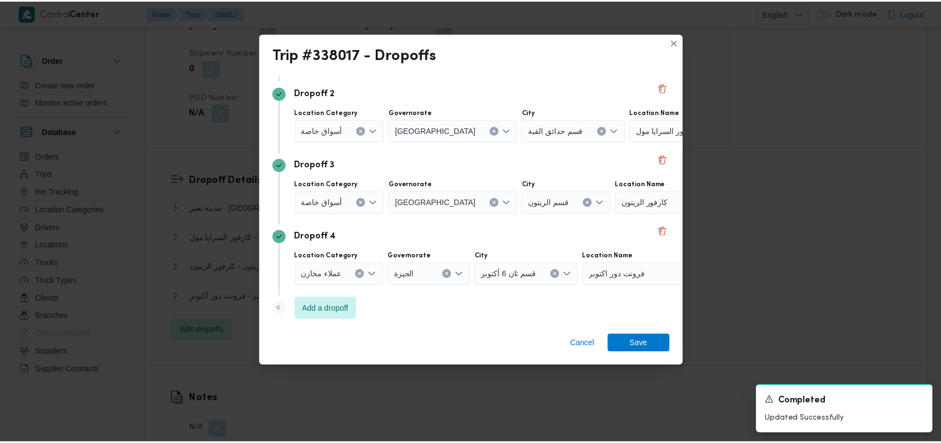
scroll to position [143, 0]
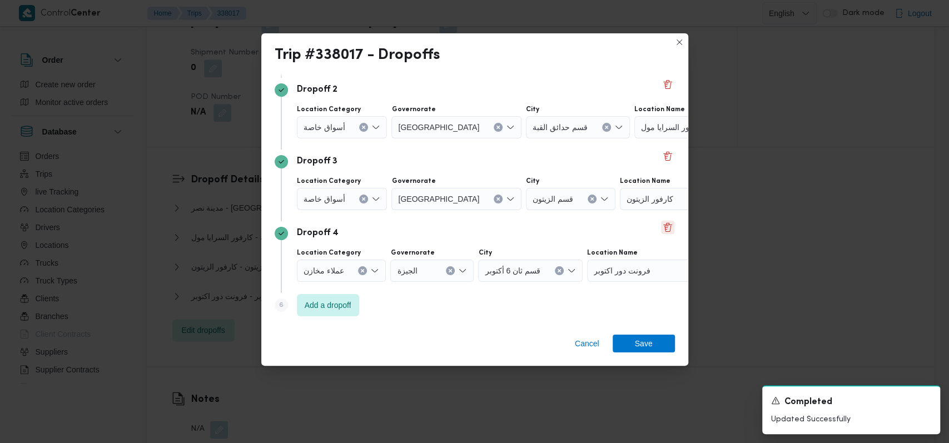
click at [661, 228] on button "Delete" at bounding box center [667, 227] width 13 height 13
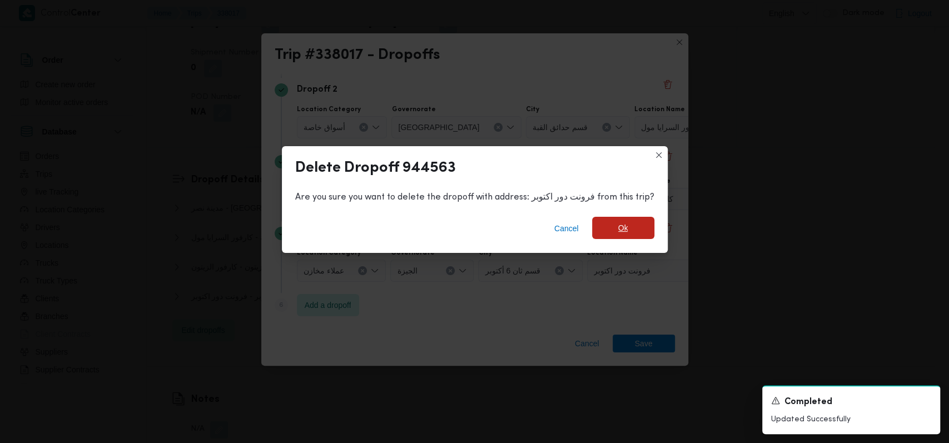
click at [598, 230] on span "Ok" at bounding box center [623, 228] width 62 height 22
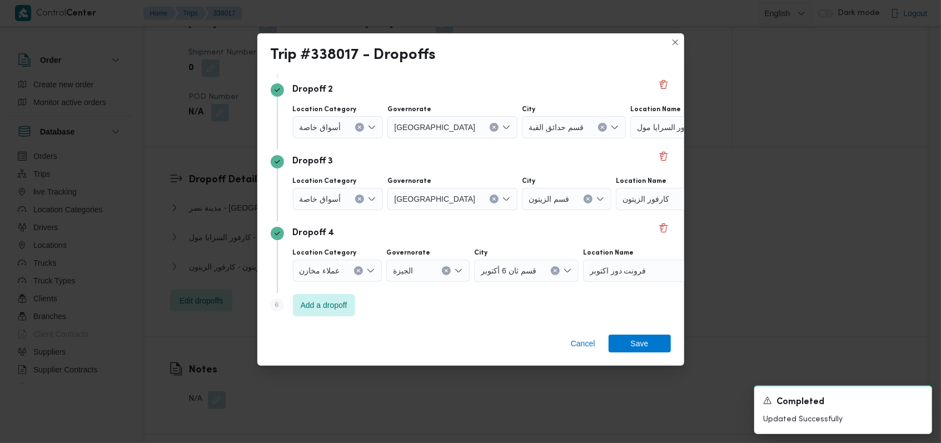
scroll to position [72, 0]
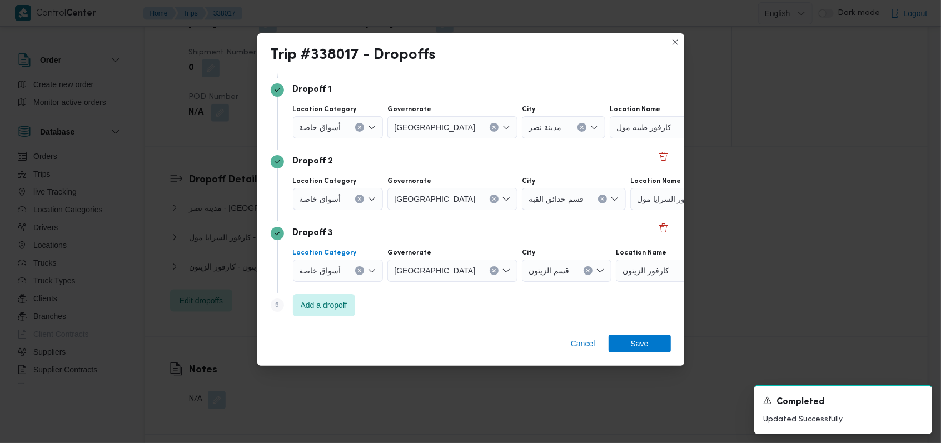
click at [347, 267] on div "أسواق خاصة" at bounding box center [338, 271] width 91 height 22
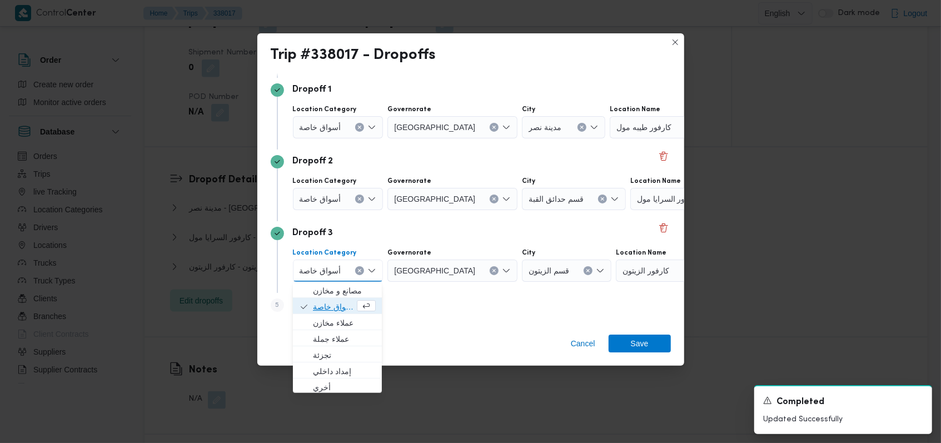
click at [340, 305] on span "أسواق خاصة" at bounding box center [334, 306] width 42 height 13
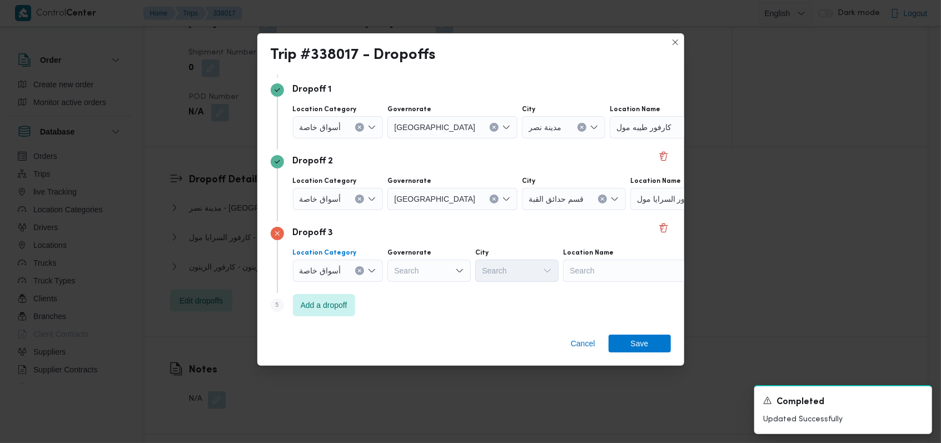
click at [334, 207] on div "أسواق خاصة" at bounding box center [338, 199] width 91 height 22
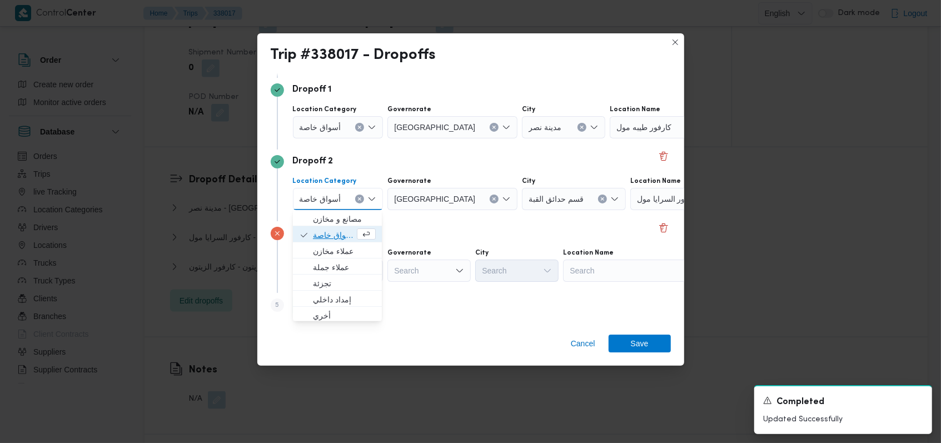
click at [335, 230] on span "أسواق خاصة" at bounding box center [334, 234] width 42 height 13
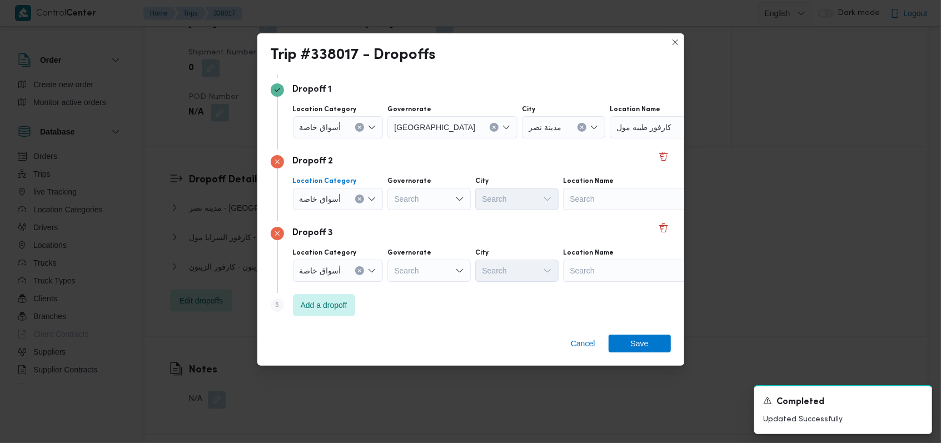
click at [343, 128] on div at bounding box center [346, 127] width 6 height 18
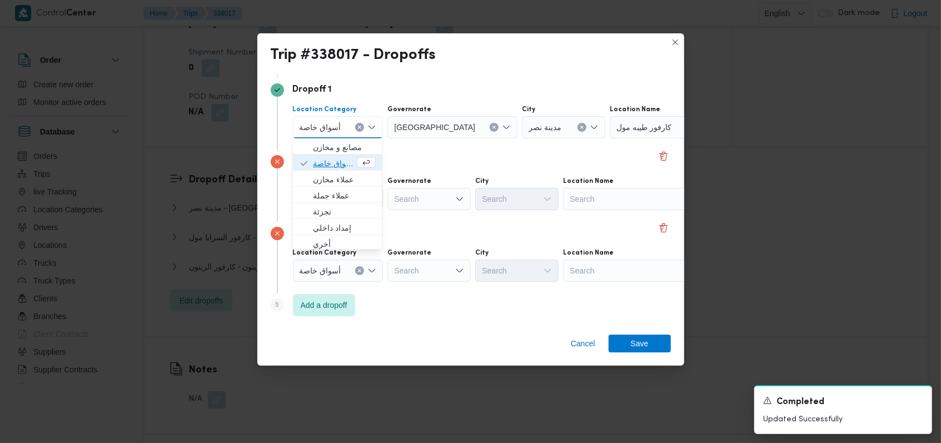
click at [336, 162] on span "أسواق خاصة" at bounding box center [334, 163] width 42 height 13
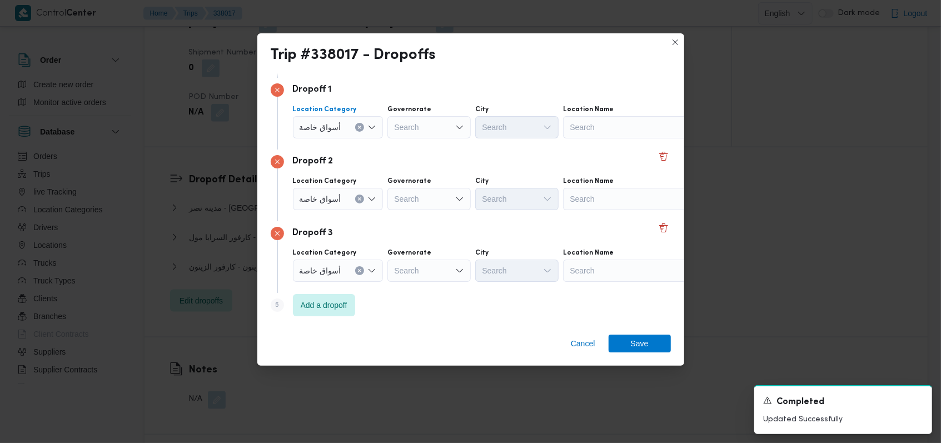
click at [619, 120] on div "Search" at bounding box center [632, 127] width 139 height 22
type input "كارفور المقطم"
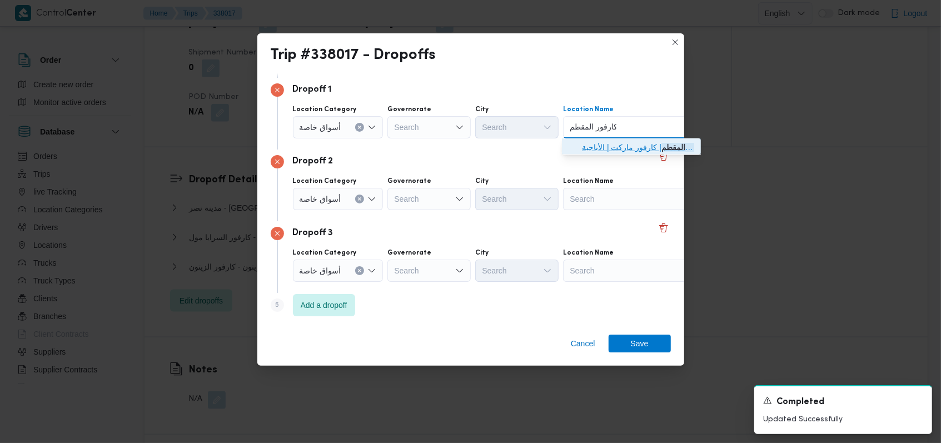
click at [583, 151] on span "كارفور المقطم | كارفور ماركت | الأباجية" at bounding box center [638, 147] width 112 height 13
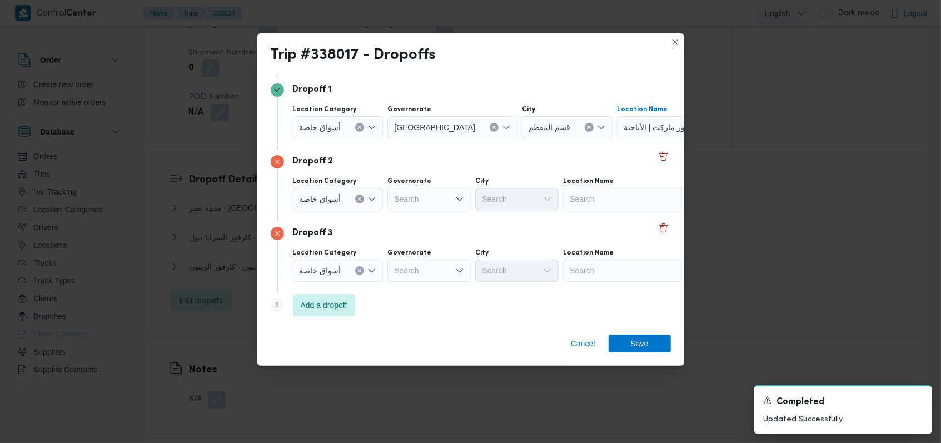
click at [604, 196] on div "Search" at bounding box center [632, 199] width 139 height 22
type input "كارفور اعمار"
click at [607, 221] on mark "كارفور اعمار" at bounding box center [602, 219] width 41 height 9
click at [600, 270] on div "Search" at bounding box center [632, 271] width 139 height 22
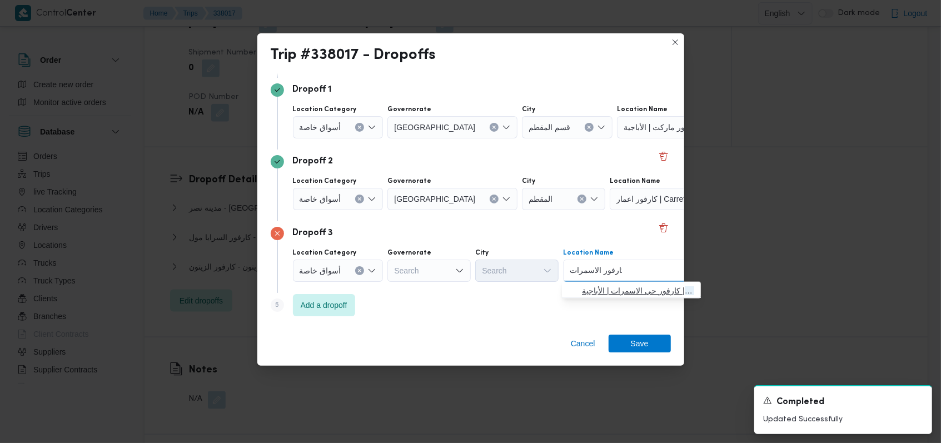
type input "كارفور الاسمرات"
click at [615, 294] on span "كارفور الاسمرات | كارفور حي الاسمرات | الأباجية" at bounding box center [638, 290] width 112 height 13
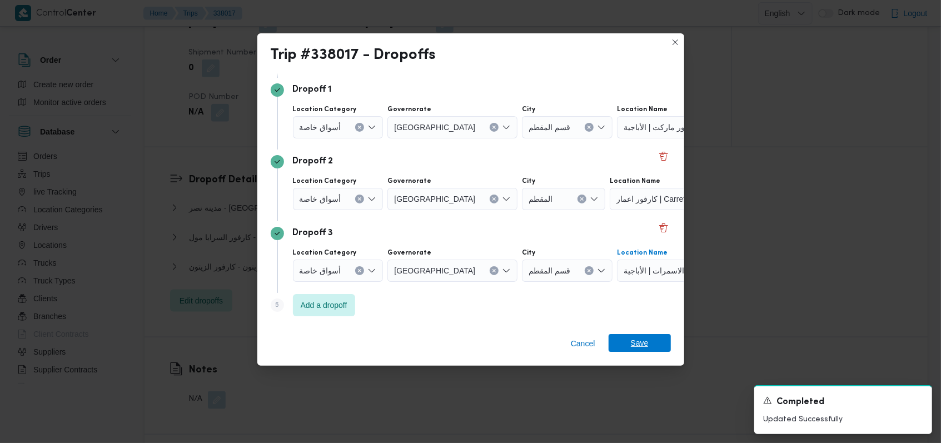
click at [632, 347] on span "Save" at bounding box center [640, 343] width 18 height 18
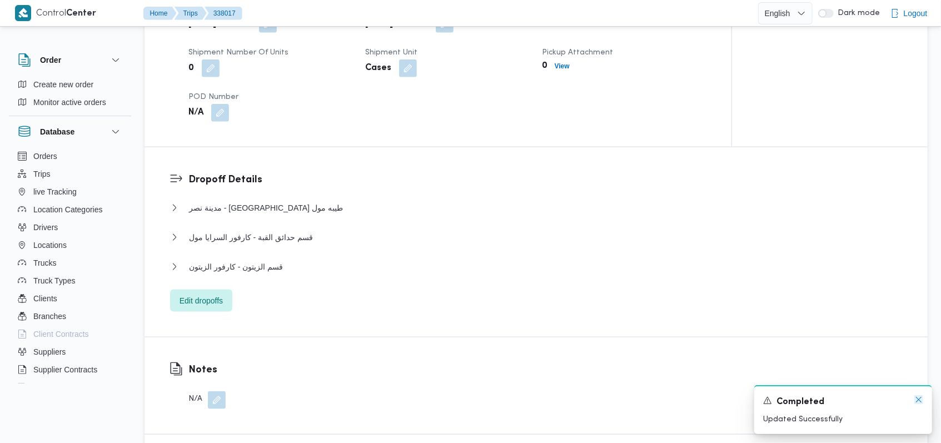
click at [917, 402] on icon "Dismiss toast" at bounding box center [918, 399] width 9 height 9
click at [915, 404] on icon "Dismiss toast" at bounding box center [918, 399] width 9 height 9
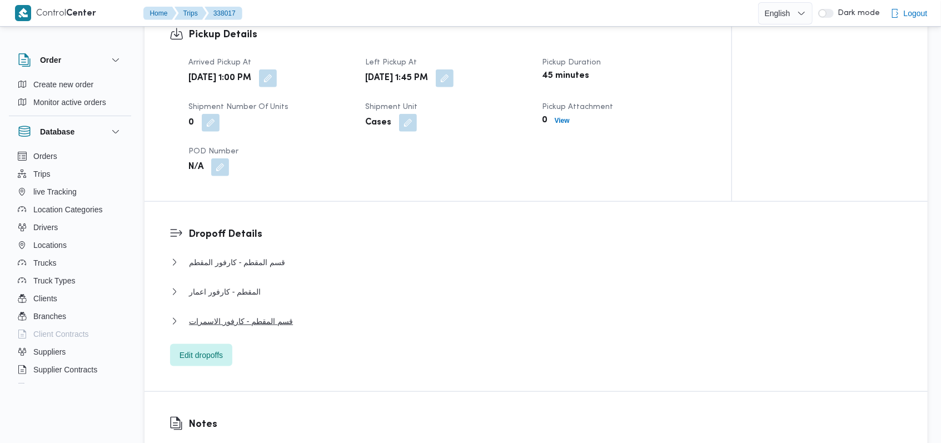
scroll to position [593, 0]
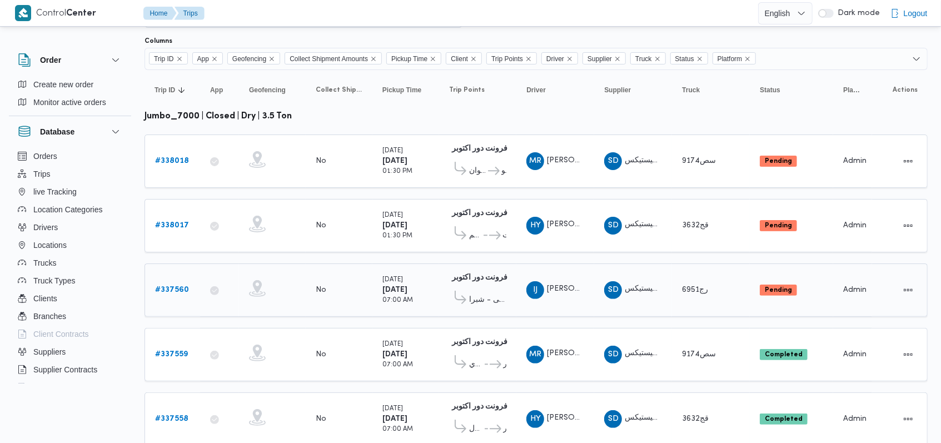
scroll to position [98, 0]
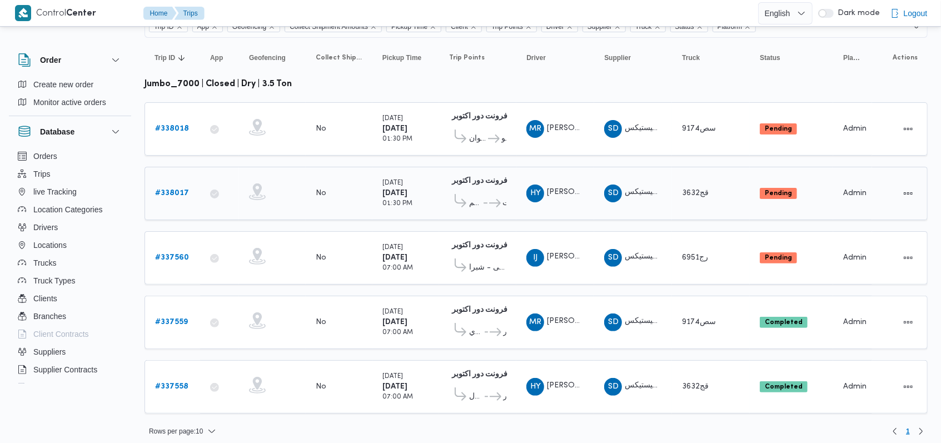
click at [172, 192] on b "# 338017" at bounding box center [172, 193] width 34 height 7
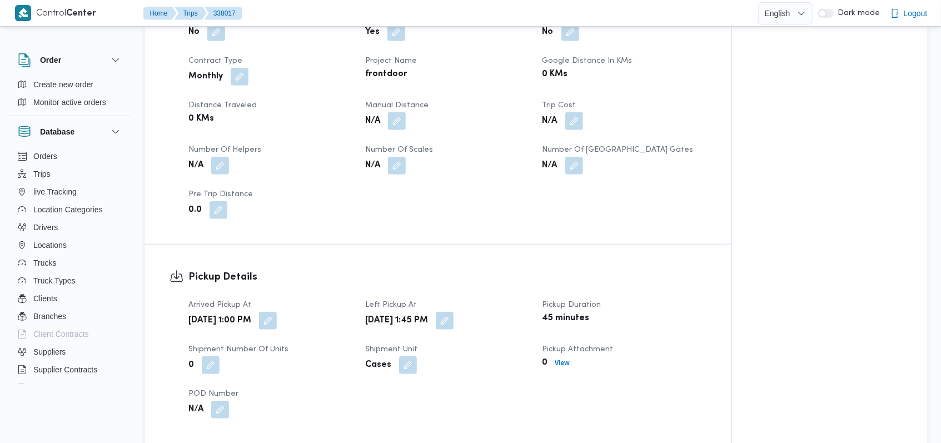
scroll to position [519, 0]
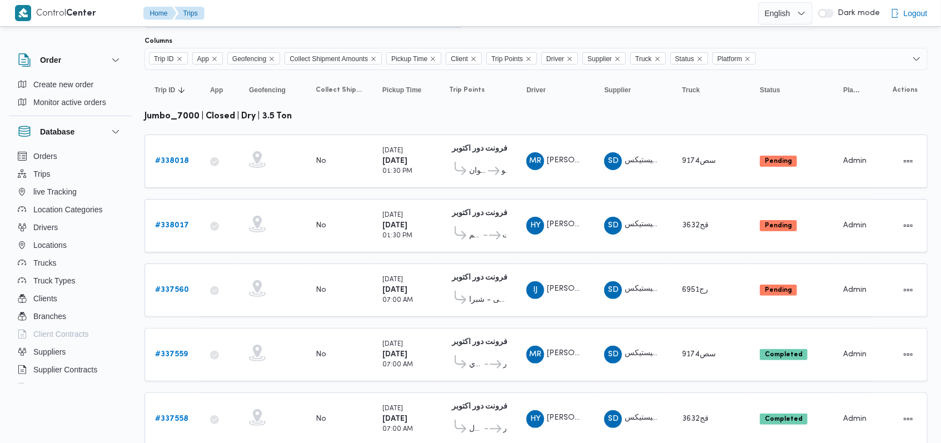
scroll to position [98, 0]
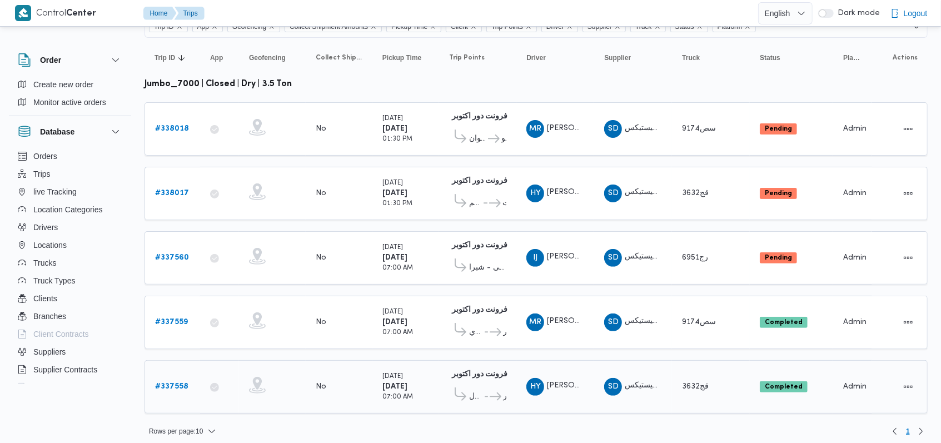
click at [176, 383] on b "# 337558" at bounding box center [171, 386] width 33 height 7
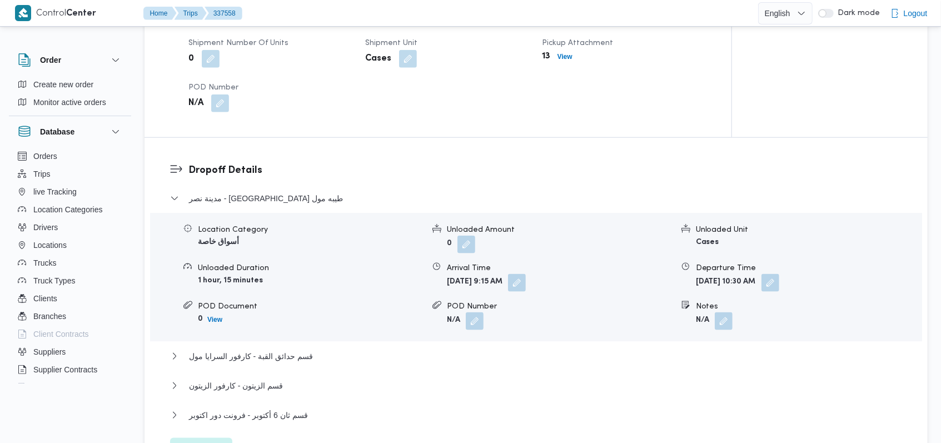
scroll to position [889, 0]
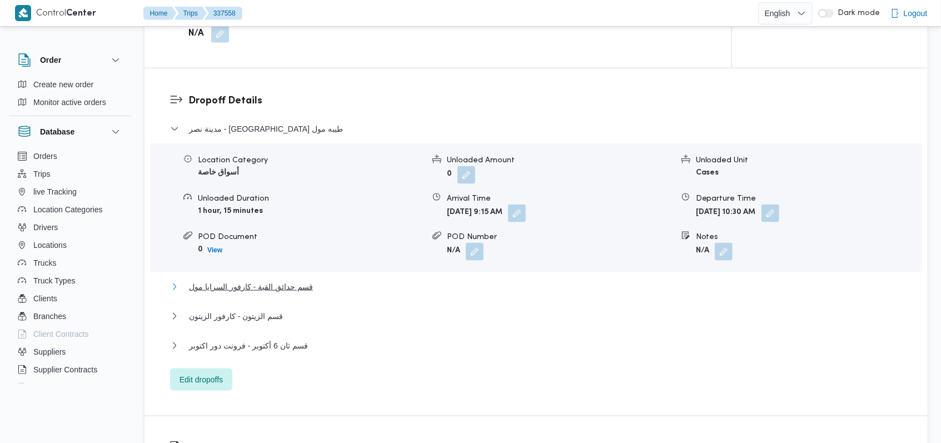
click at [304, 290] on span "قسم حدائق القبة - كارفور السرايا مول" at bounding box center [251, 286] width 124 height 13
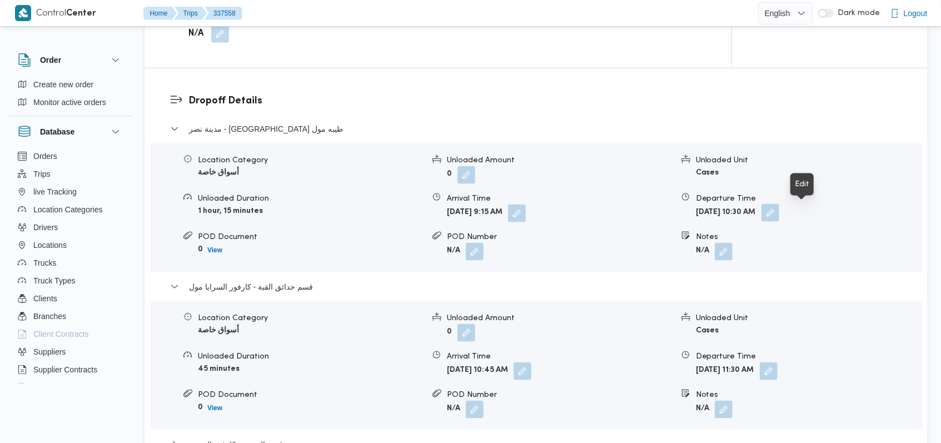
click at [779, 212] on button "button" at bounding box center [771, 213] width 18 height 18
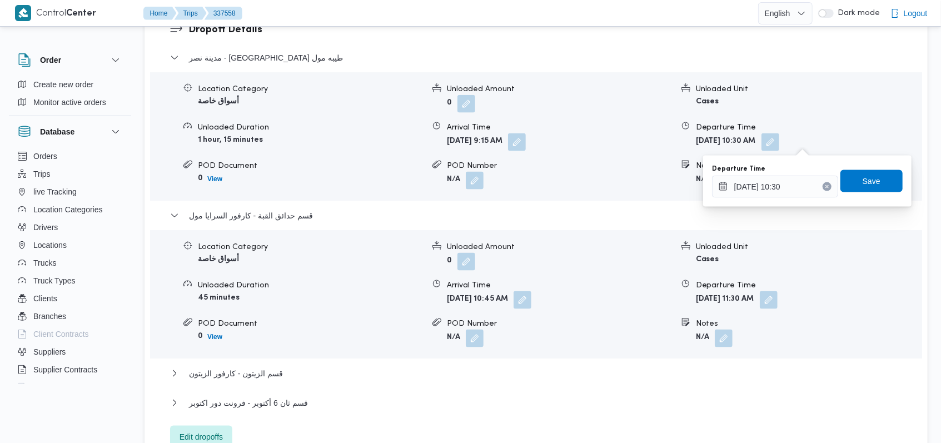
scroll to position [1037, 0]
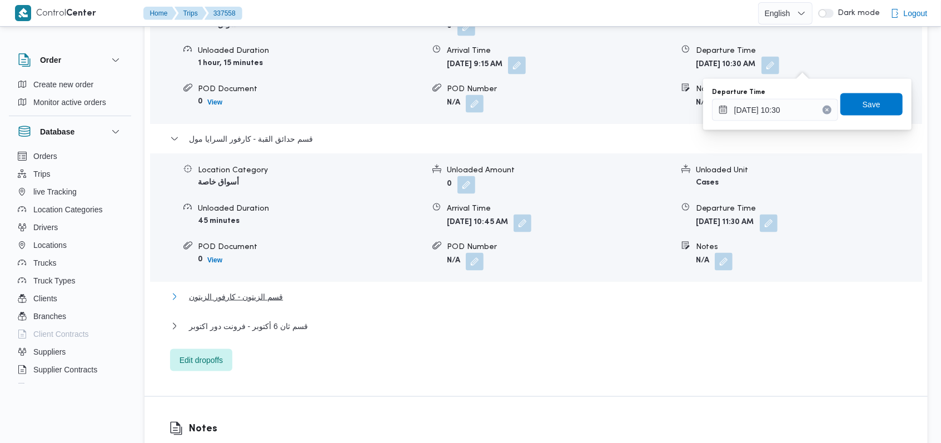
click at [291, 300] on button "قسم الزيتون - كارفور الزيتون" at bounding box center [536, 296] width 733 height 13
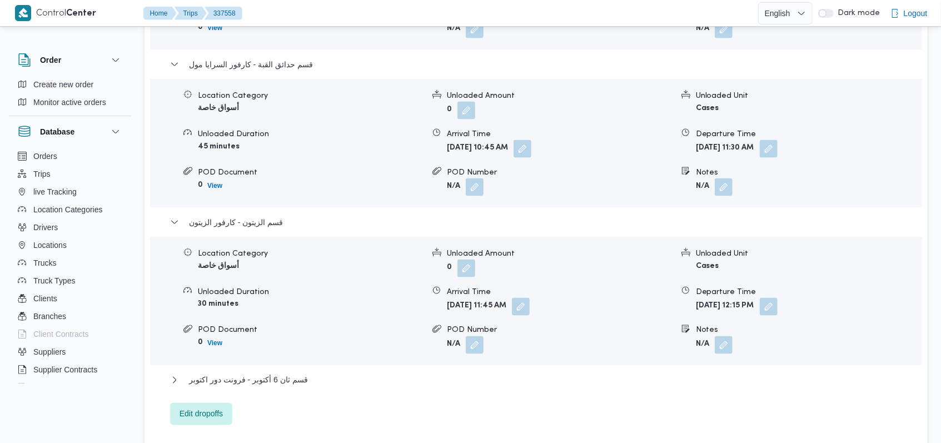
scroll to position [1186, 0]
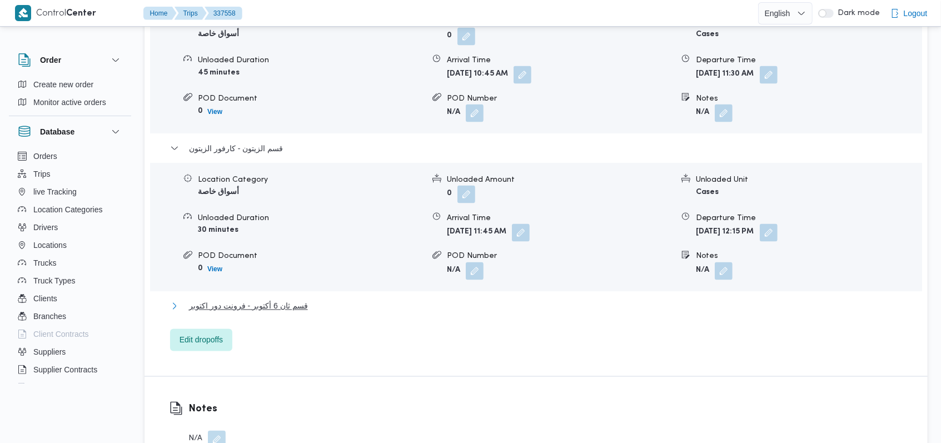
click at [283, 305] on span "قسم ثان 6 أكتوبر - فرونت دور اكتوبر" at bounding box center [248, 306] width 119 height 13
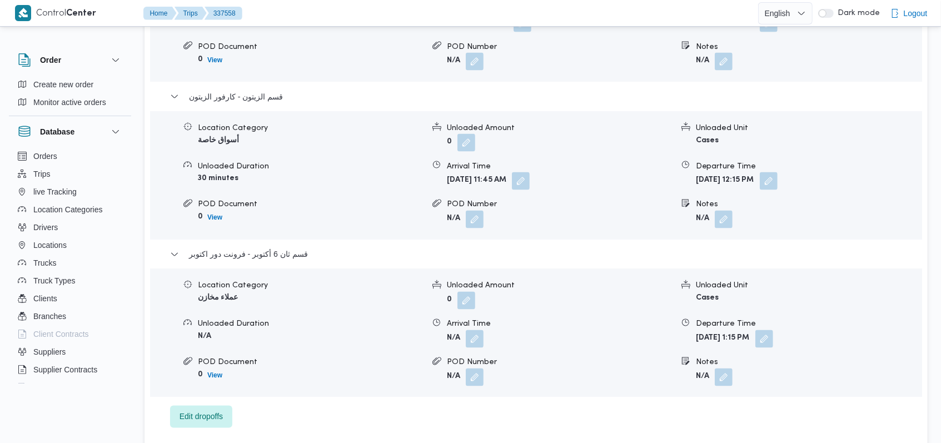
scroll to position [1260, 0]
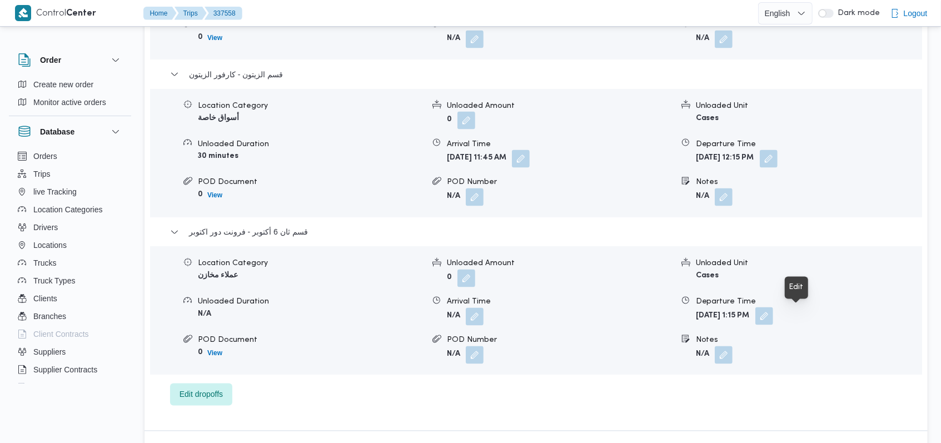
click at [773, 315] on button "button" at bounding box center [764, 316] width 18 height 18
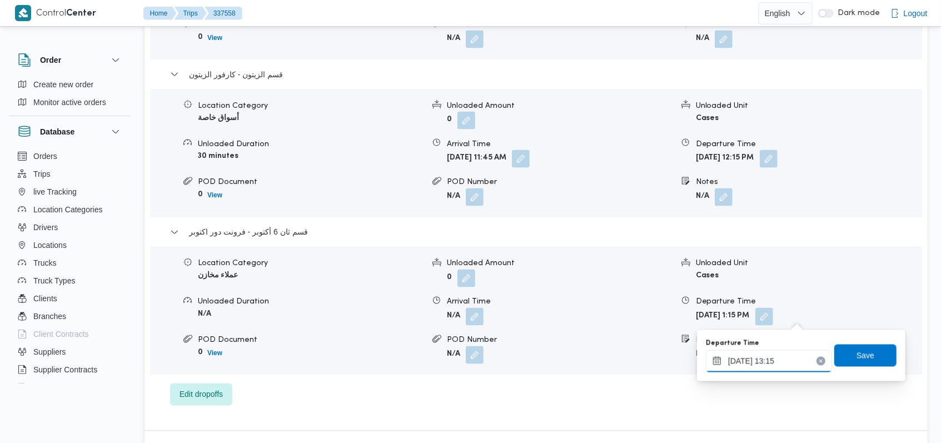
click at [778, 360] on input "16/09/2025 13:15" at bounding box center [769, 361] width 126 height 22
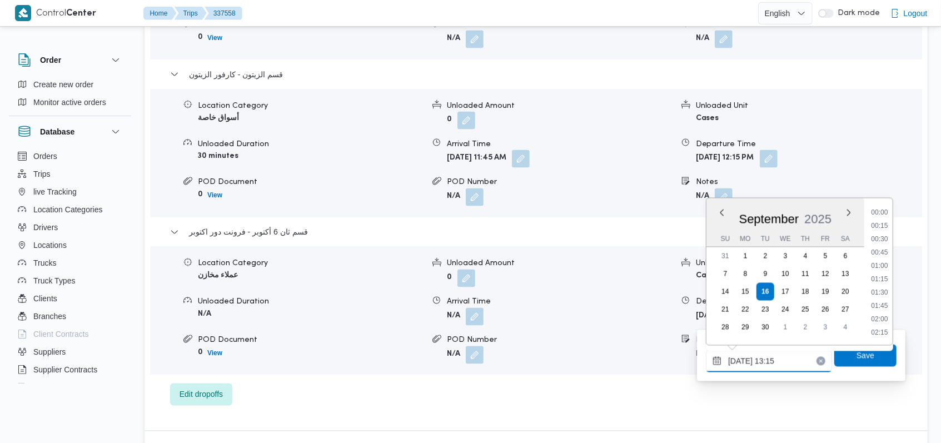
scroll to position [640, 0]
click at [882, 260] on ul "00:00 00:15 00:30 00:45 01:00 01:15 01:30 01:45 02:00 02:15 02:30 02:45 03:00 0…" at bounding box center [880, 271] width 26 height 129
click at [879, 265] on li "13:00" at bounding box center [880, 266] width 26 height 11
type input "16/09/2025 13:00"
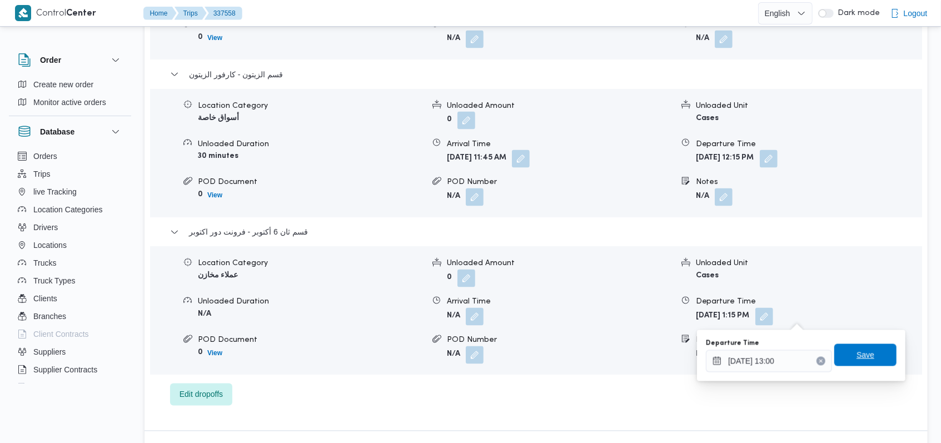
click at [860, 361] on span "Save" at bounding box center [866, 355] width 18 height 13
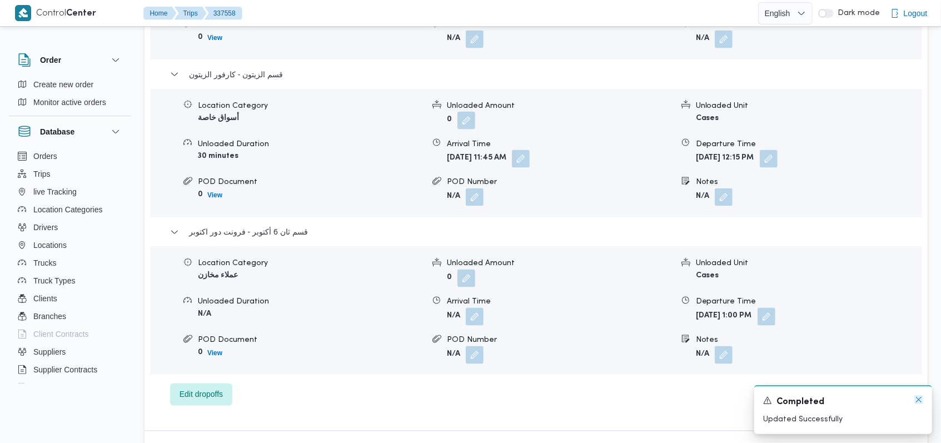
click at [918, 400] on icon "Dismiss toast" at bounding box center [918, 399] width 9 height 9
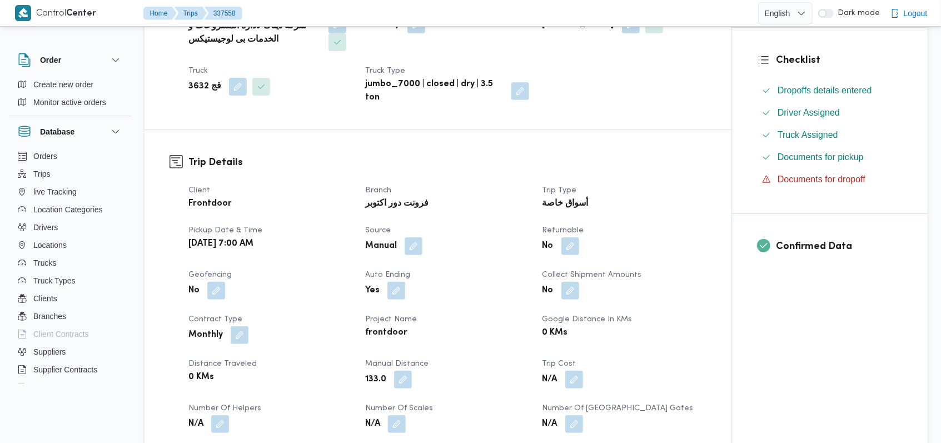
scroll to position [74, 0]
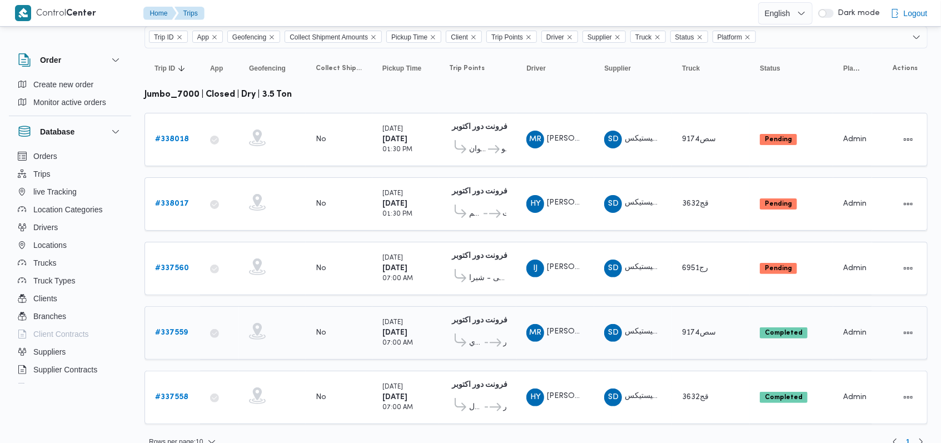
scroll to position [98, 0]
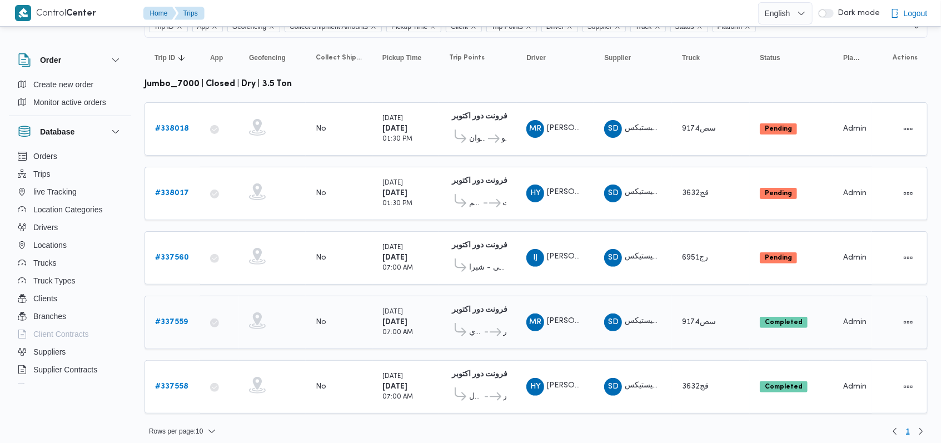
click at [184, 319] on b "# 337559" at bounding box center [171, 322] width 33 height 7
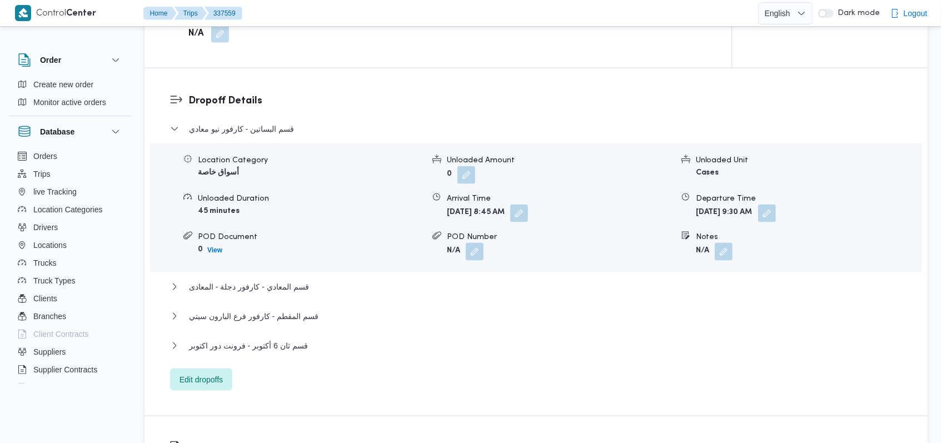
scroll to position [963, 0]
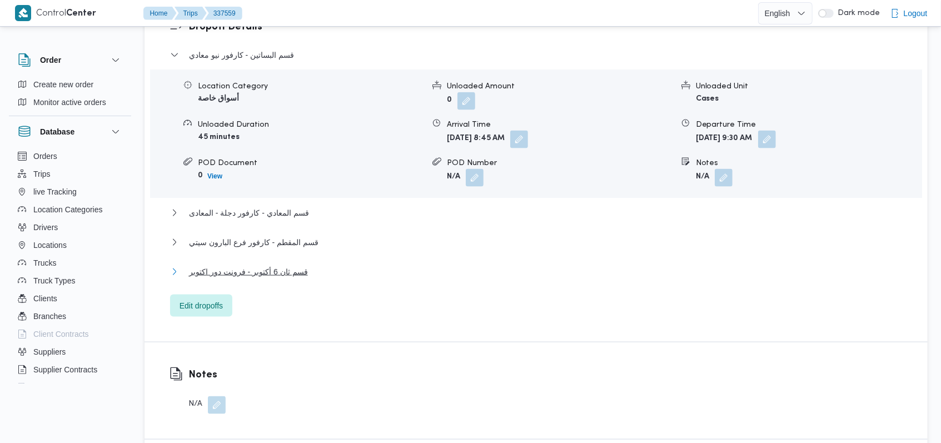
click at [289, 272] on span "قسم ثان 6 أكتوبر - فرونت دور اكتوبر" at bounding box center [248, 271] width 119 height 13
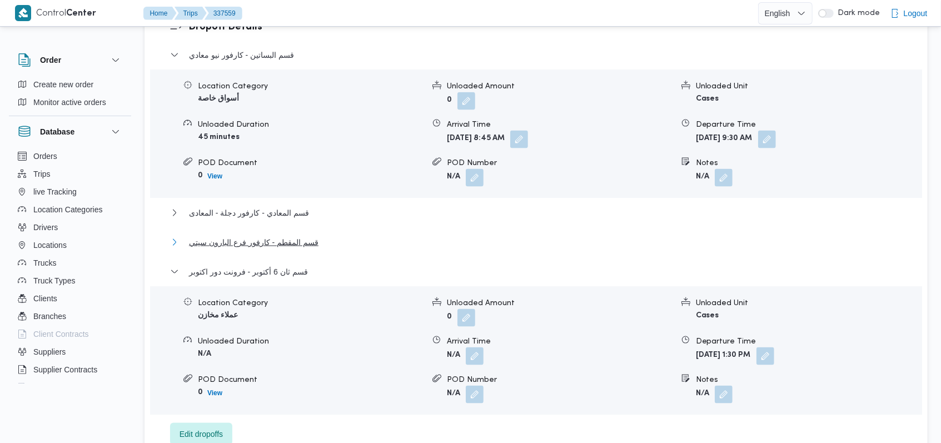
click at [297, 243] on span "قسم المقطم - كارفور فرع البارون سيتي" at bounding box center [254, 242] width 130 height 13
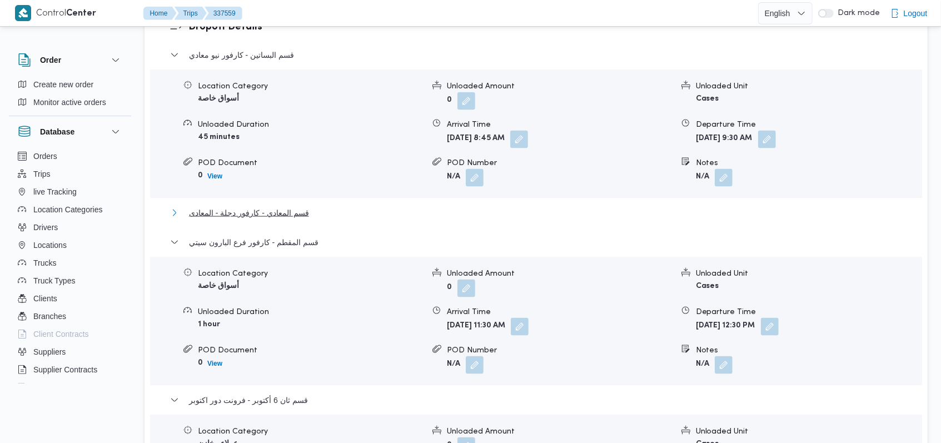
click at [293, 212] on span "قسم المعادي - كارفور دجلة - المعادى" at bounding box center [249, 212] width 120 height 13
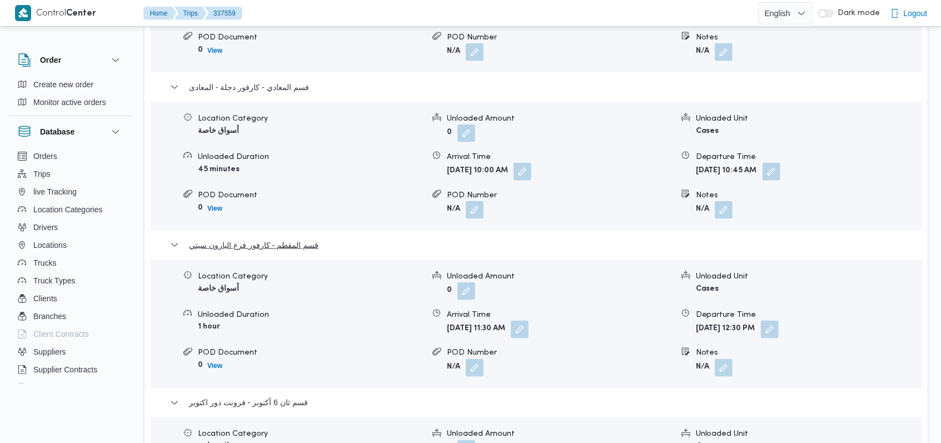
scroll to position [1112, 0]
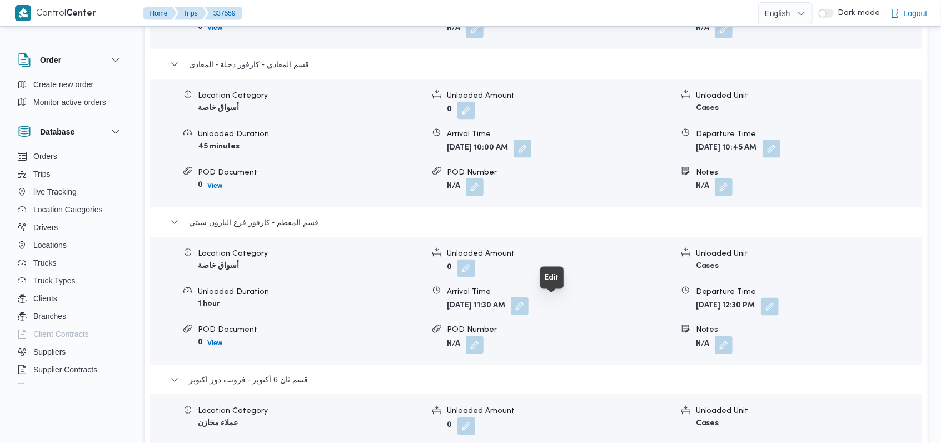
click at [529, 307] on button "button" at bounding box center [520, 306] width 18 height 18
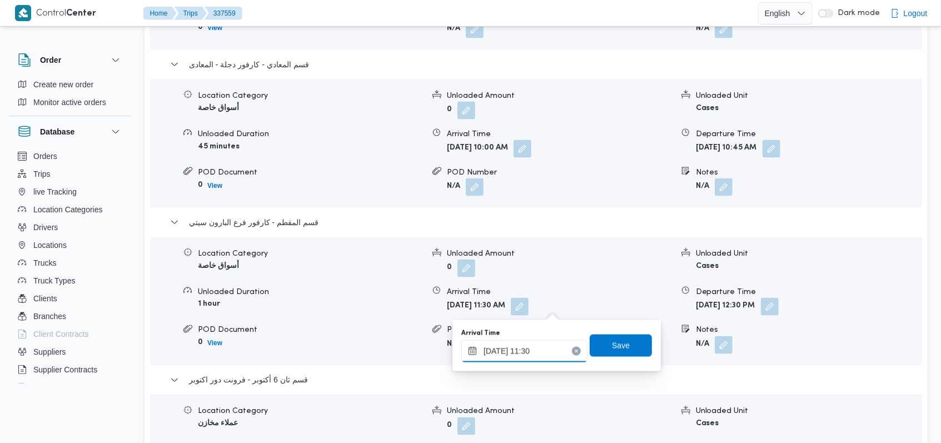
click at [538, 354] on input "16/09/2025 11:30" at bounding box center [524, 351] width 126 height 22
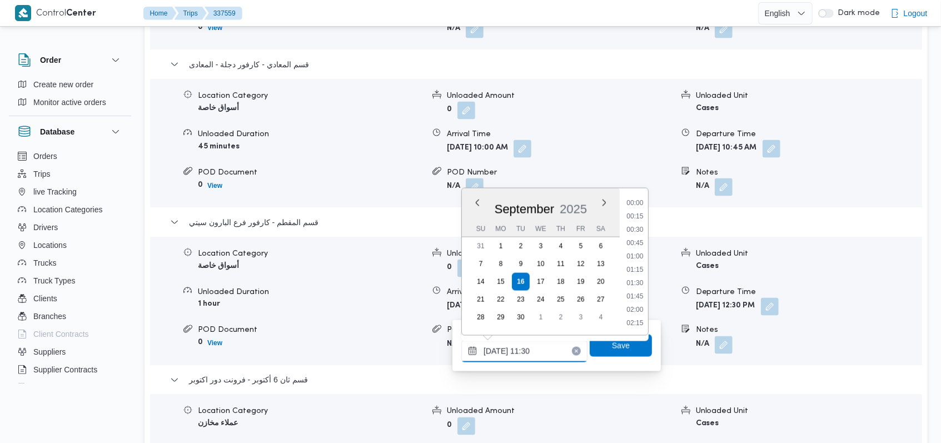
scroll to position [546, 0]
click at [637, 246] on li "11:00" at bounding box center [635, 243] width 26 height 11
type input "16/09/2025 11:00"
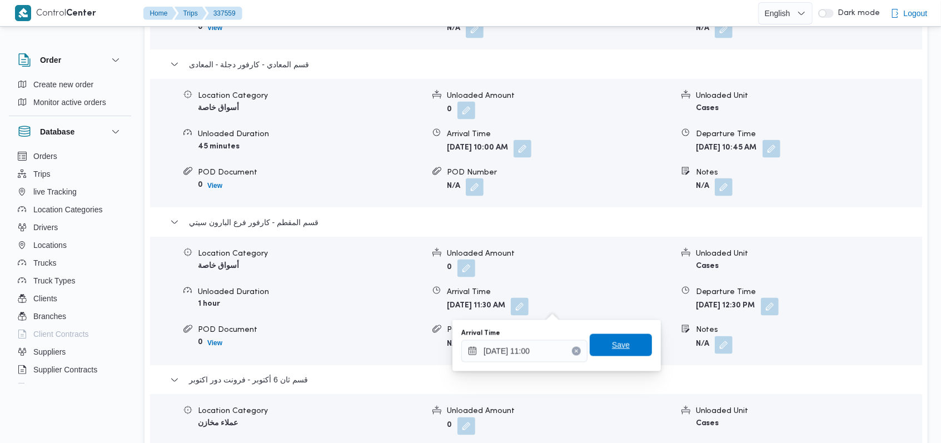
click at [617, 345] on span "Save" at bounding box center [621, 345] width 18 height 13
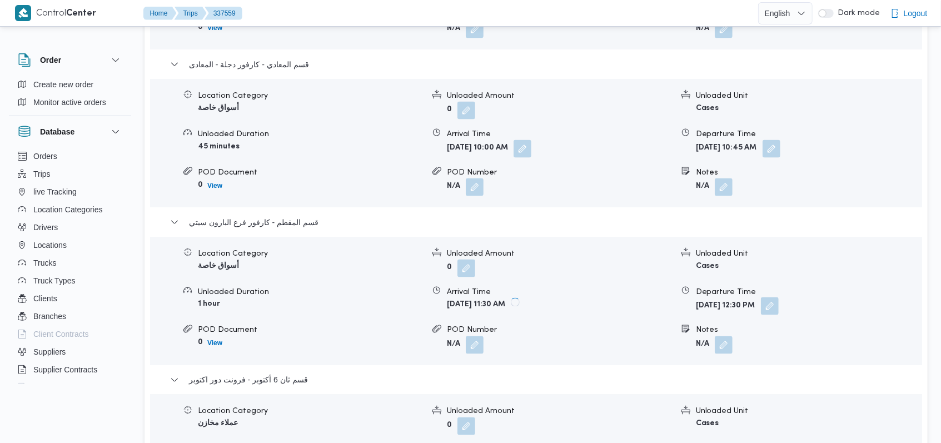
click at [779, 306] on button "button" at bounding box center [770, 306] width 18 height 18
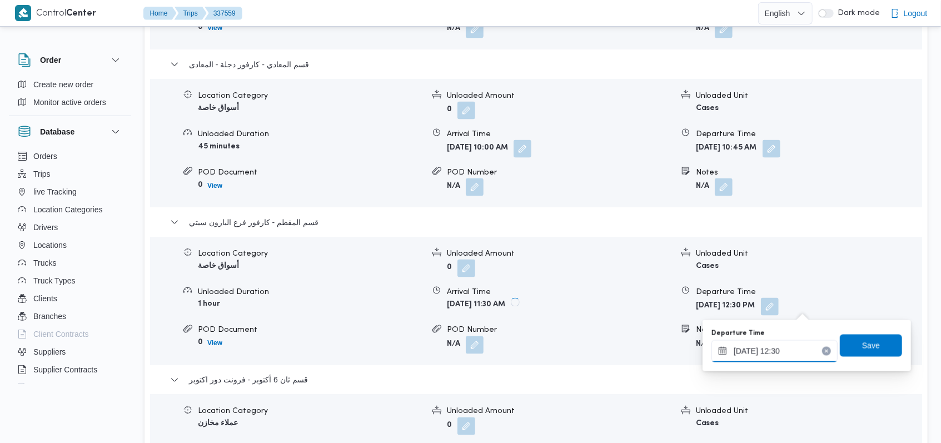
click at [787, 346] on input "16/09/2025 12:30" at bounding box center [775, 351] width 126 height 22
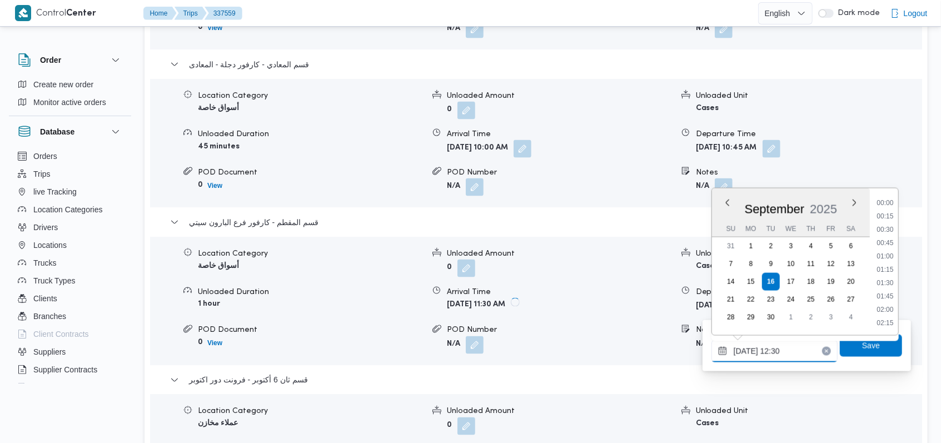
scroll to position [600, 0]
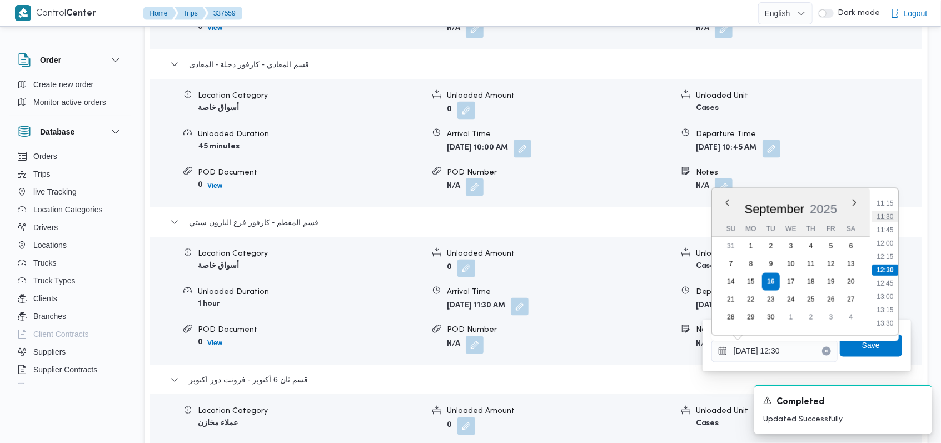
click at [884, 220] on li "11:30" at bounding box center [885, 216] width 26 height 11
type input "16/09/2025 11:30"
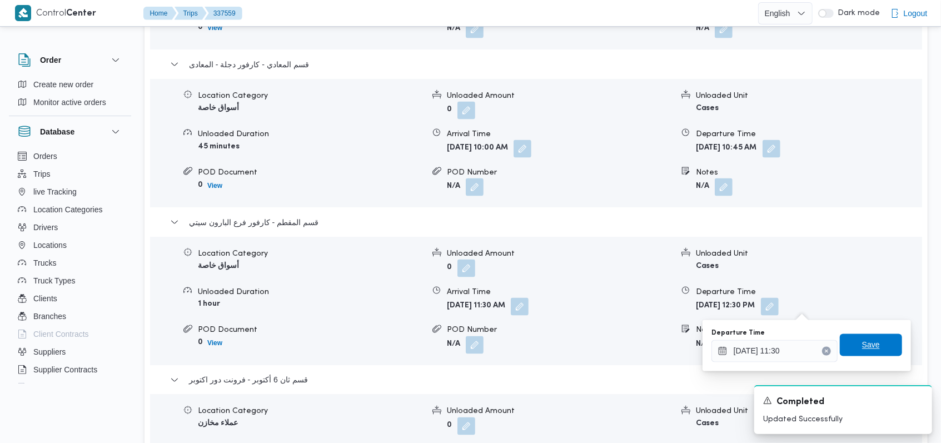
click at [862, 344] on span "Save" at bounding box center [871, 345] width 18 height 13
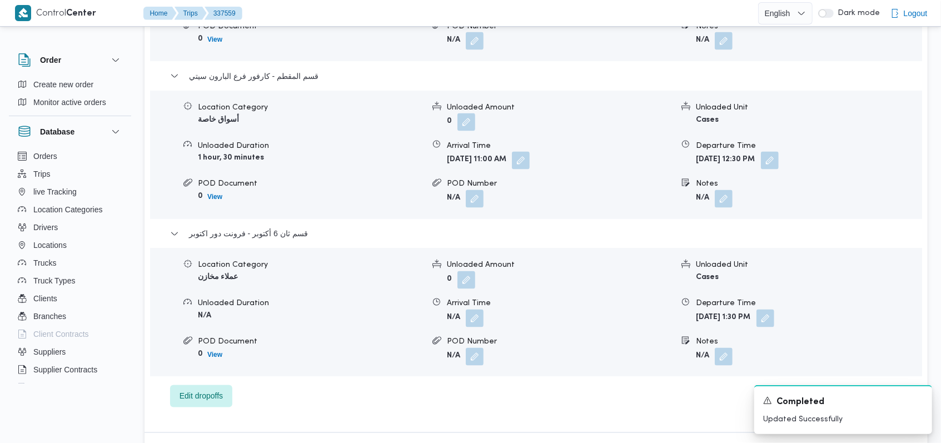
scroll to position [1334, 0]
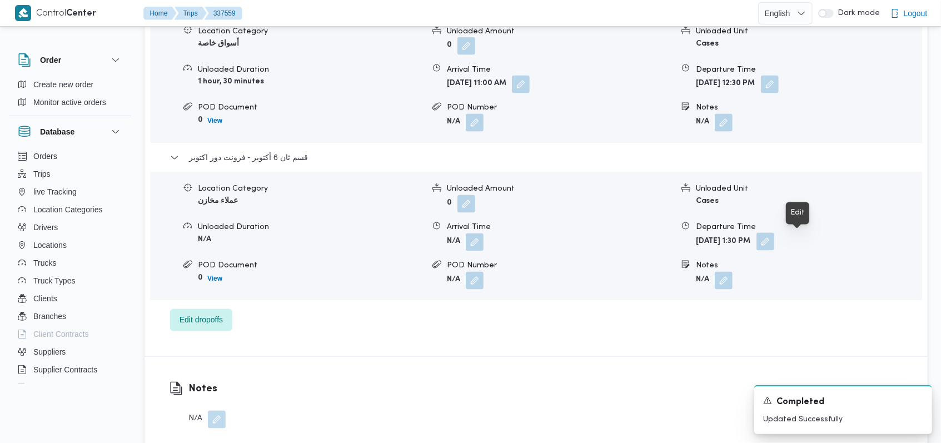
click at [774, 245] on button "button" at bounding box center [766, 242] width 18 height 18
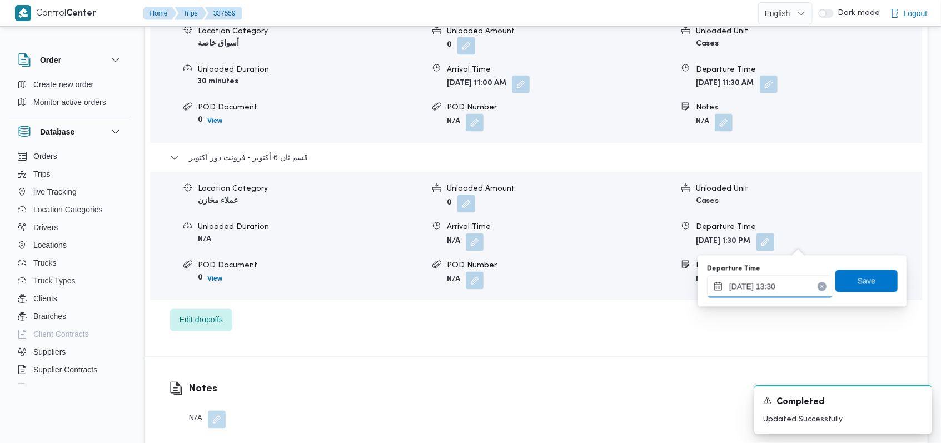
click at [782, 290] on input "16/09/2025 13:30" at bounding box center [770, 287] width 126 height 22
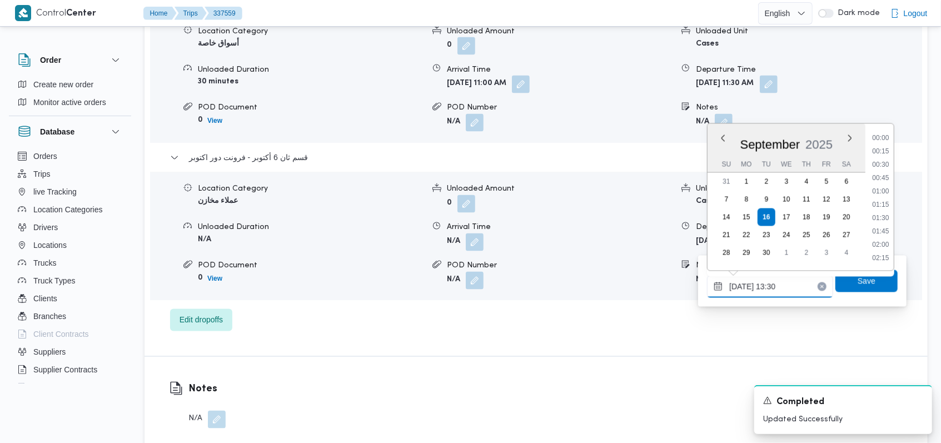
scroll to position [653, 0]
click at [887, 155] on li "12:30" at bounding box center [881, 152] width 26 height 11
type input "16/09/2025 12:30"
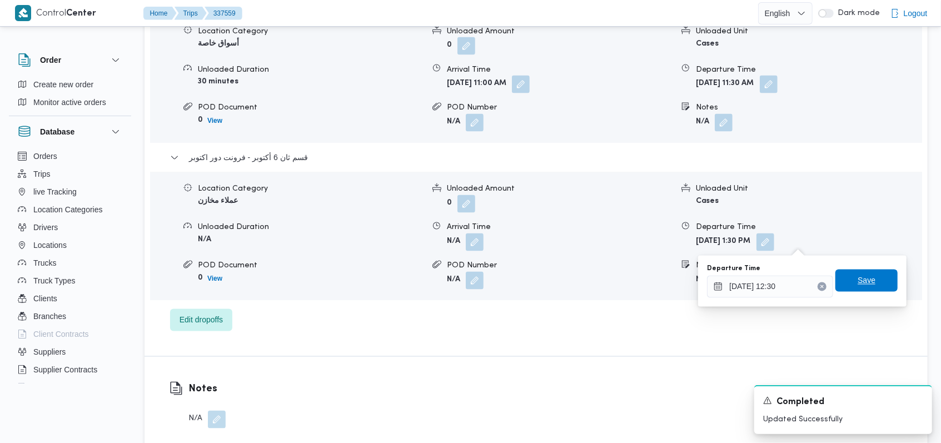
click at [868, 280] on span "Save" at bounding box center [866, 281] width 62 height 22
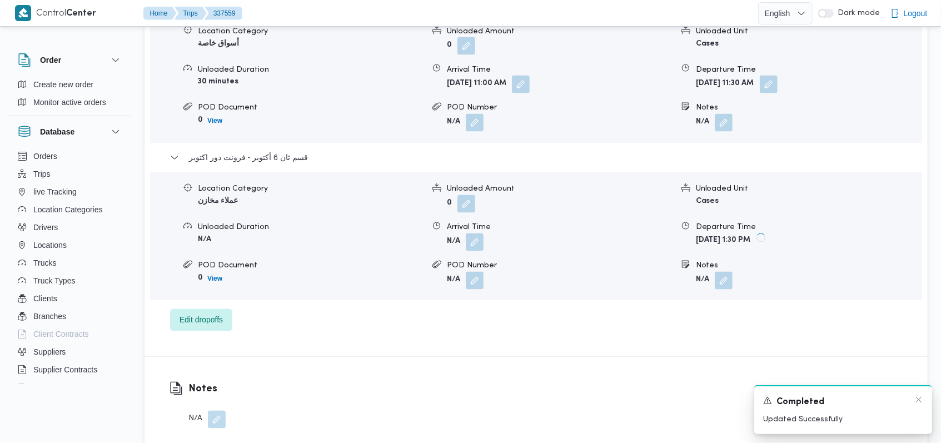
click at [917, 406] on div "Completed" at bounding box center [843, 402] width 160 height 14
click at [918, 402] on icon "Dismiss toast" at bounding box center [918, 399] width 9 height 9
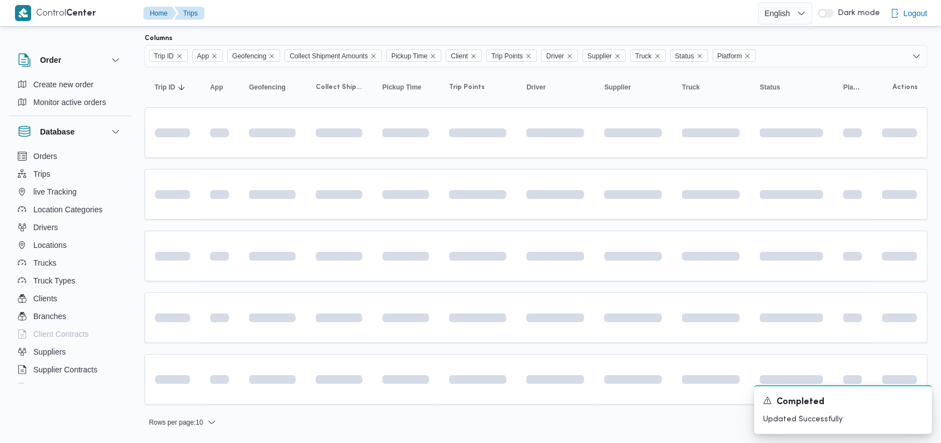
scroll to position [66, 0]
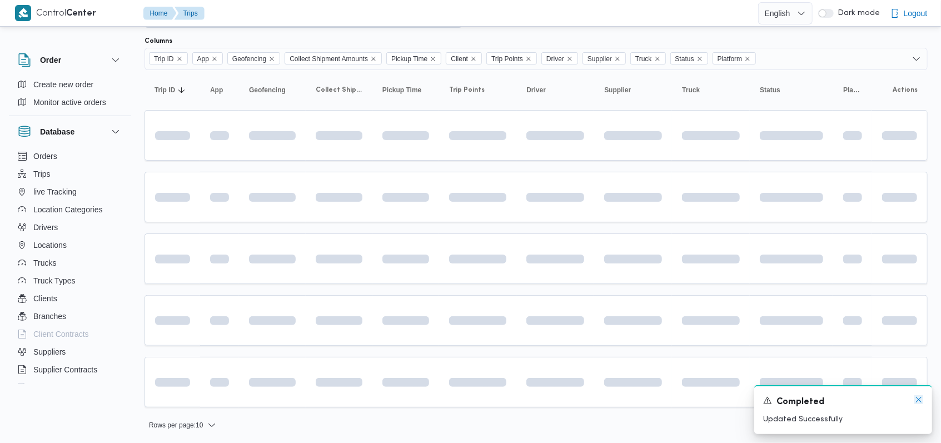
click at [919, 397] on icon "Dismiss toast" at bounding box center [918, 399] width 9 height 9
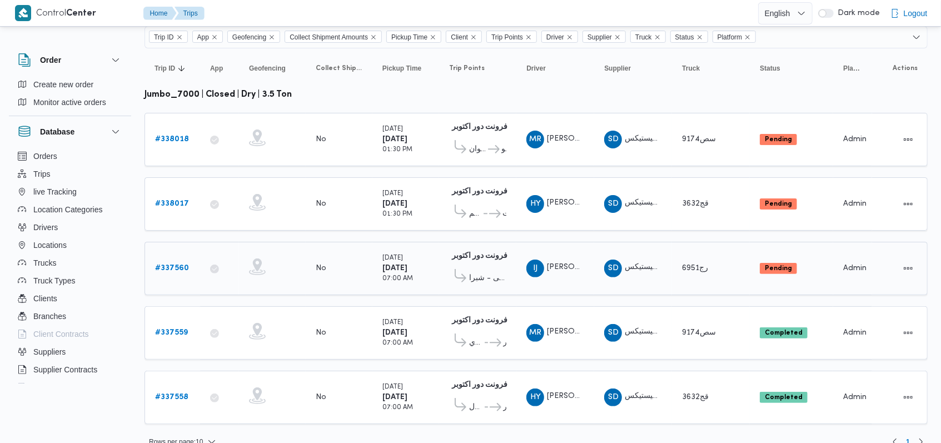
scroll to position [98, 0]
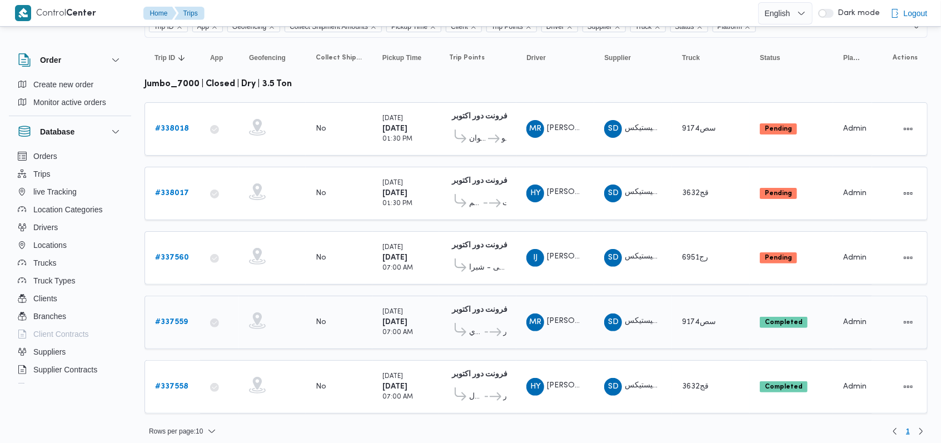
click at [183, 319] on b "# 337559" at bounding box center [171, 322] width 33 height 7
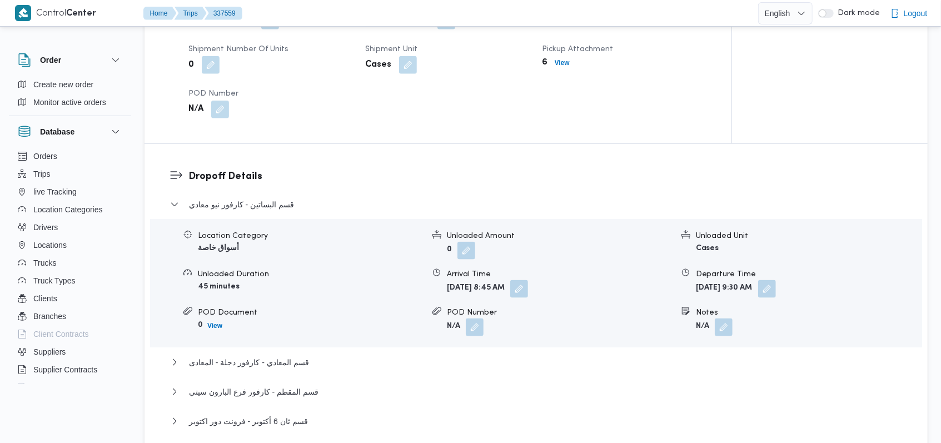
scroll to position [963, 0]
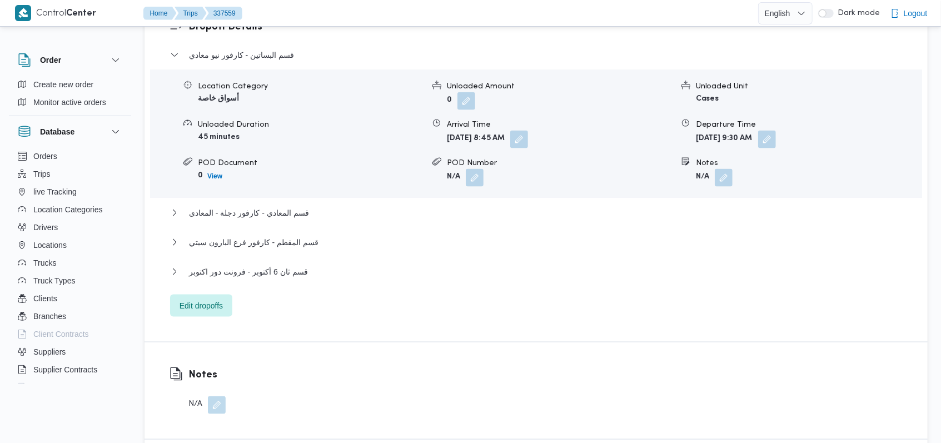
click at [253, 261] on div "قسم البساتين - كارفور نيو معادي Location Category أسواق خاصة Unloaded Amount 0 …" at bounding box center [536, 182] width 733 height 268
click at [253, 273] on span "قسم ثان 6 أكتوبر - فرونت دور اكتوبر" at bounding box center [248, 271] width 119 height 13
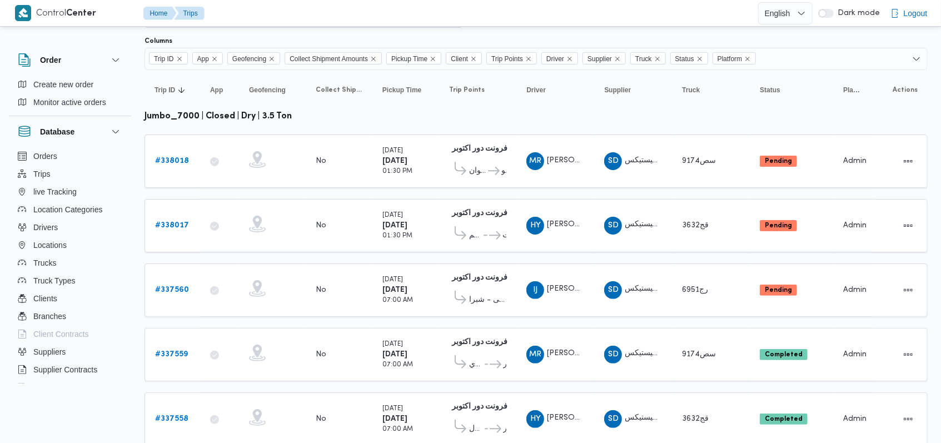
scroll to position [98, 0]
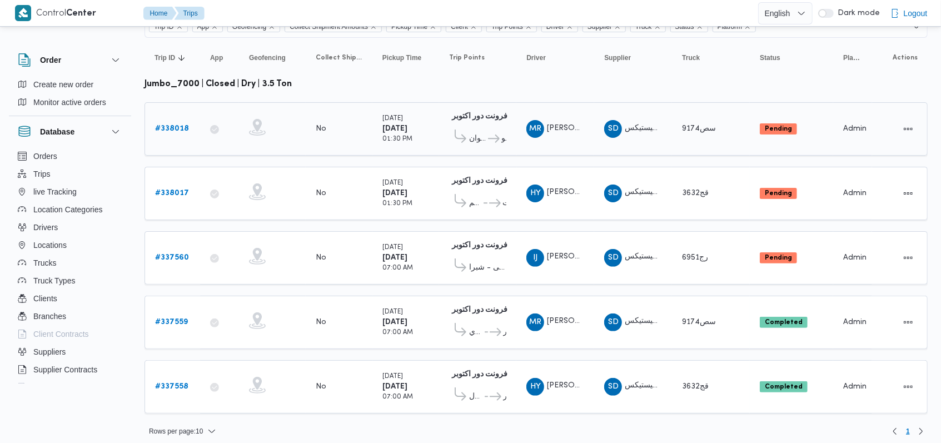
click at [177, 128] on b "# 338018" at bounding box center [172, 128] width 34 height 7
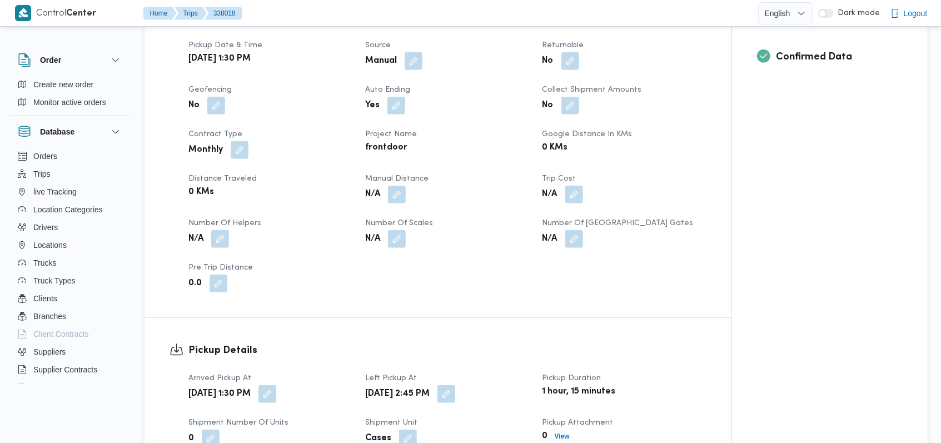
scroll to position [667, 0]
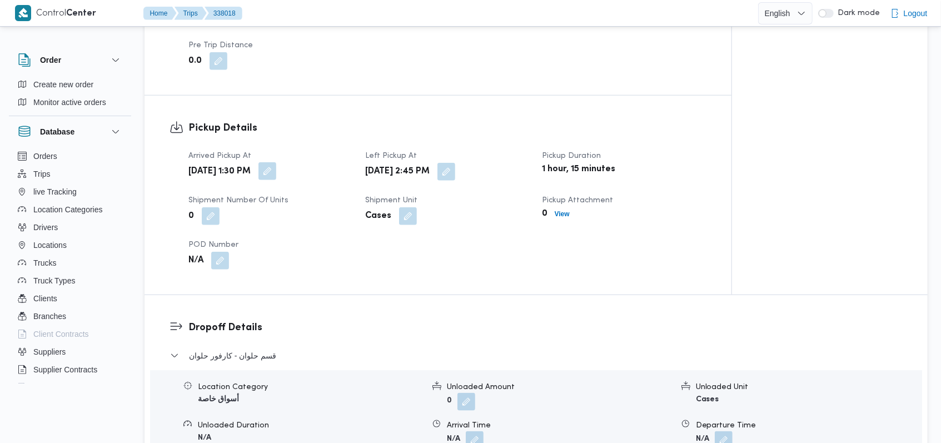
click at [276, 172] on button "button" at bounding box center [267, 171] width 18 height 18
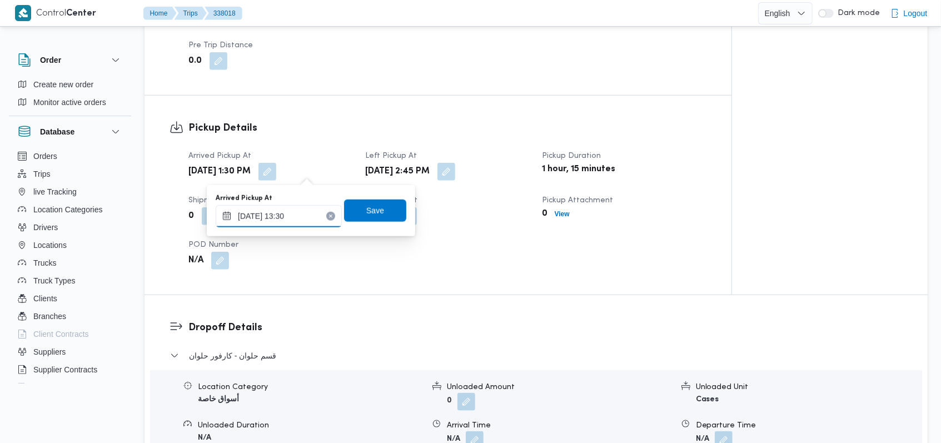
click at [297, 211] on input "16/09/2025 13:30" at bounding box center [279, 216] width 126 height 22
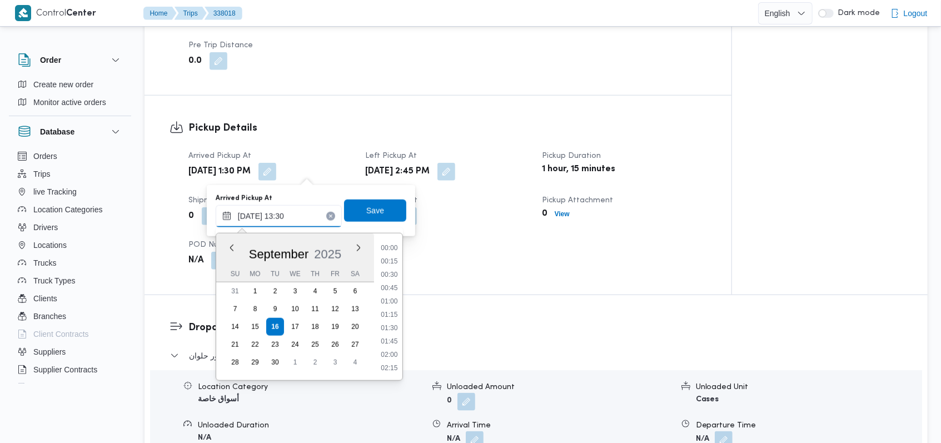
scroll to position [653, 0]
click at [391, 292] on li "13:00" at bounding box center [389, 288] width 26 height 11
type input "16/09/2025 13:00"
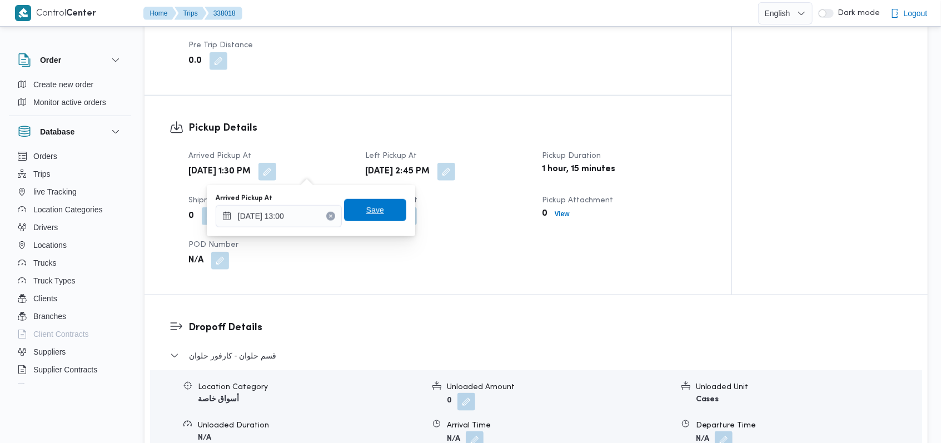
click at [381, 218] on span "Save" at bounding box center [375, 210] width 62 height 22
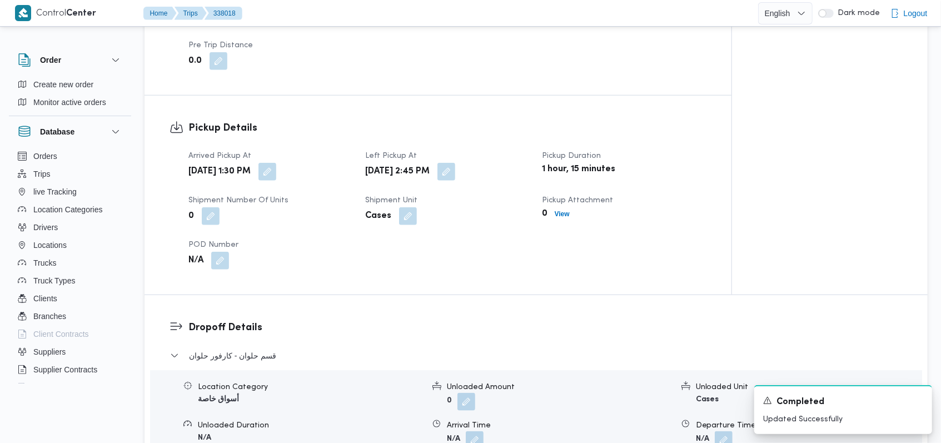
click at [501, 164] on div "Tue, Sep 16, 2025 2:45 PM" at bounding box center [447, 172] width 166 height 20
click at [455, 171] on button "button" at bounding box center [446, 171] width 18 height 18
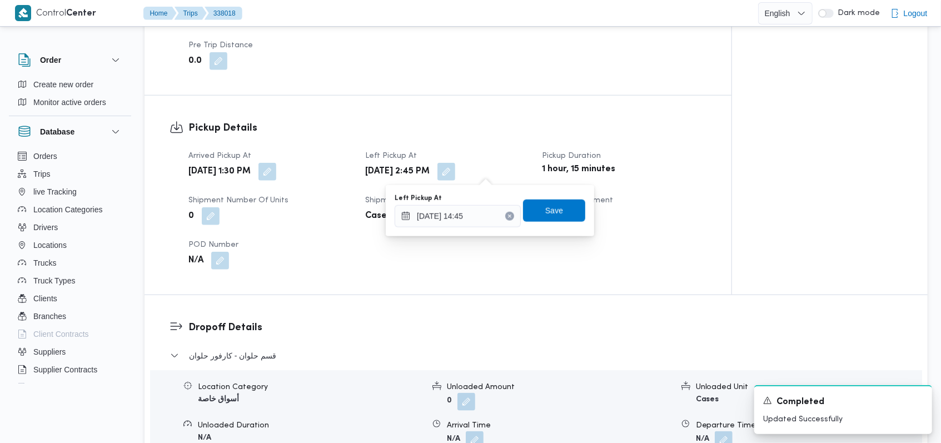
click at [461, 228] on div "You are in a dialog. To close this dialog, hit escape. Left Pickup At 16/09/202…" at bounding box center [490, 210] width 208 height 51
click at [465, 217] on input "16/09/2025 14:45" at bounding box center [458, 216] width 126 height 22
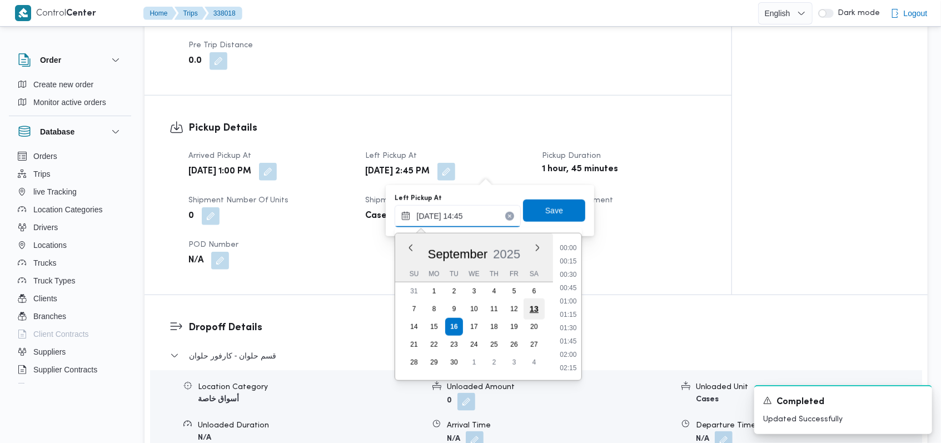
scroll to position [720, 0]
click at [568, 249] on li "13:30" at bounding box center [568, 248] width 26 height 11
type input "16/09/2025 13:30"
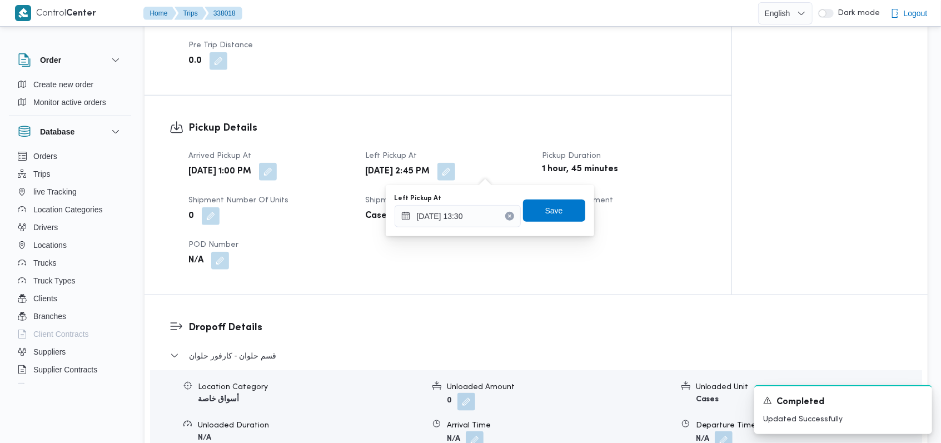
click at [565, 226] on div "Left Pickup At 16/09/2025 13:30 Save" at bounding box center [490, 211] width 193 height 36
click at [554, 216] on span "Save" at bounding box center [554, 210] width 62 height 22
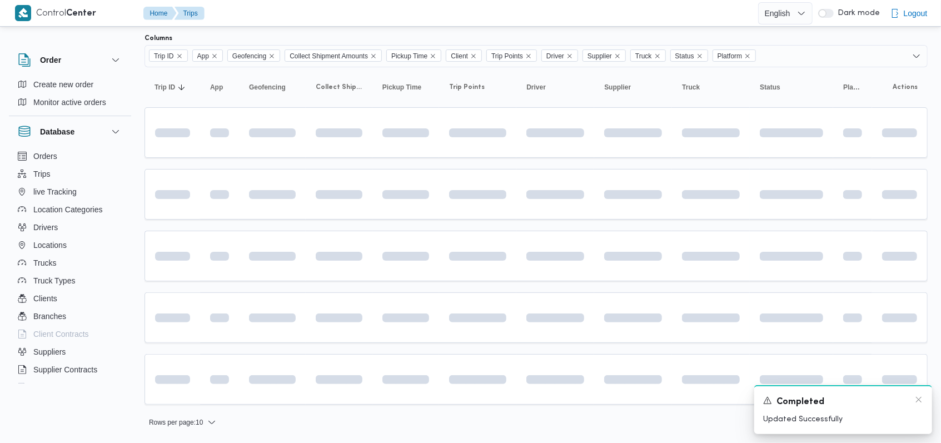
scroll to position [66, 0]
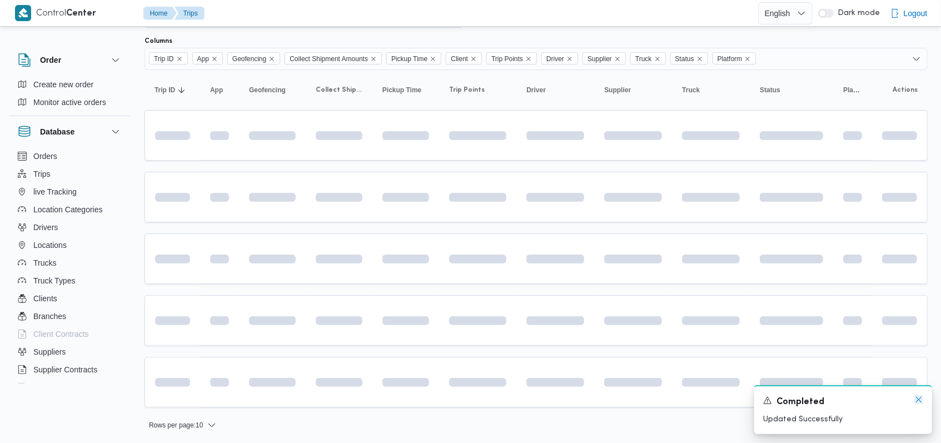
click at [916, 402] on icon "Dismiss toast" at bounding box center [918, 399] width 9 height 9
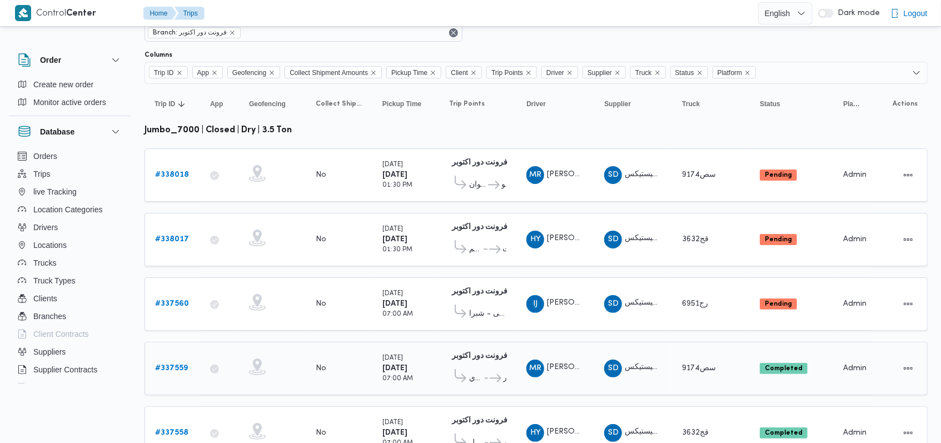
scroll to position [0, 0]
